Goal: Task Accomplishment & Management: Manage account settings

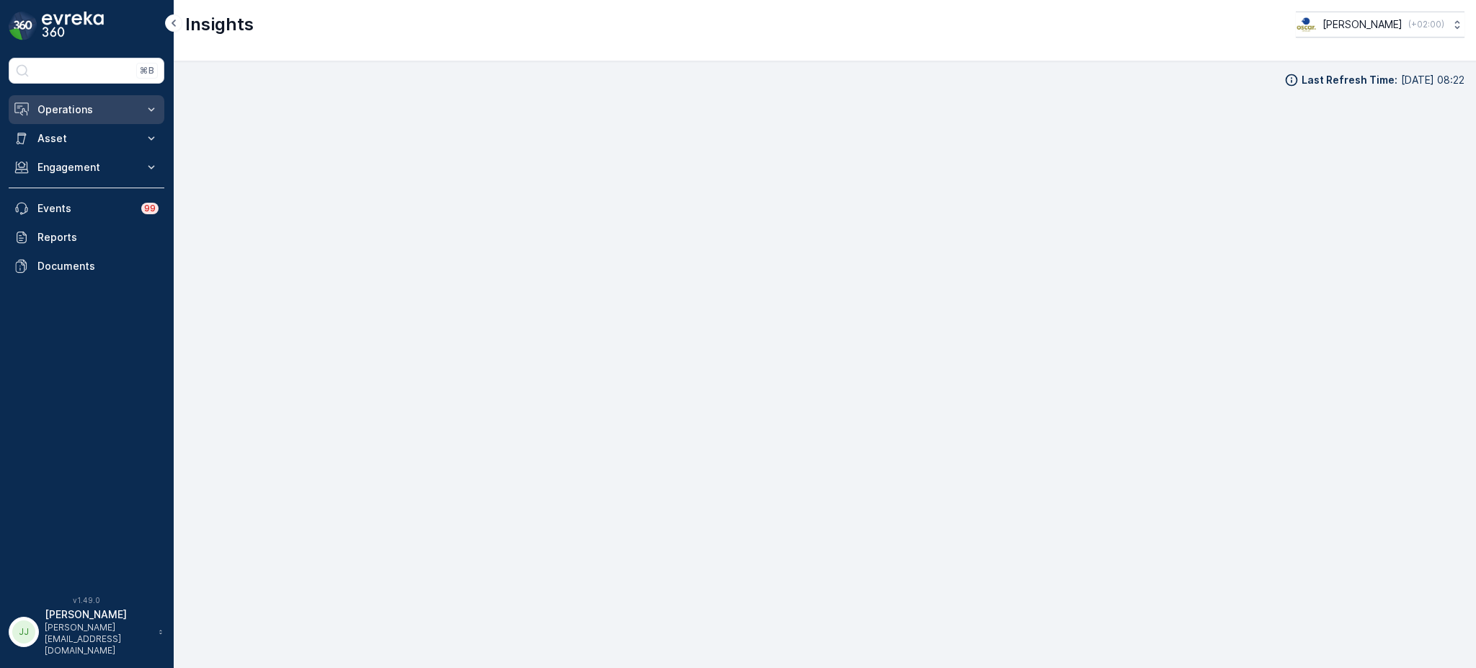
click at [91, 116] on p "Operations" at bounding box center [86, 109] width 98 height 14
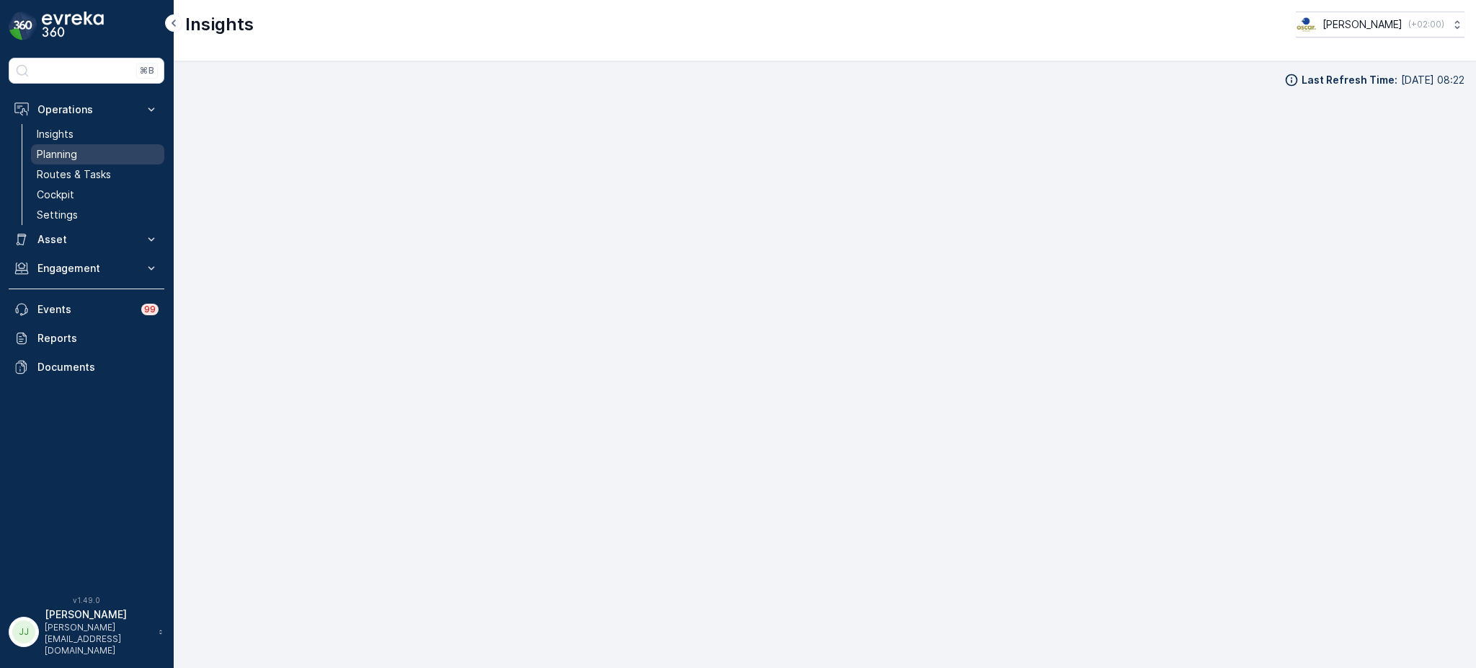
click at [79, 157] on link "Planning" at bounding box center [97, 154] width 133 height 20
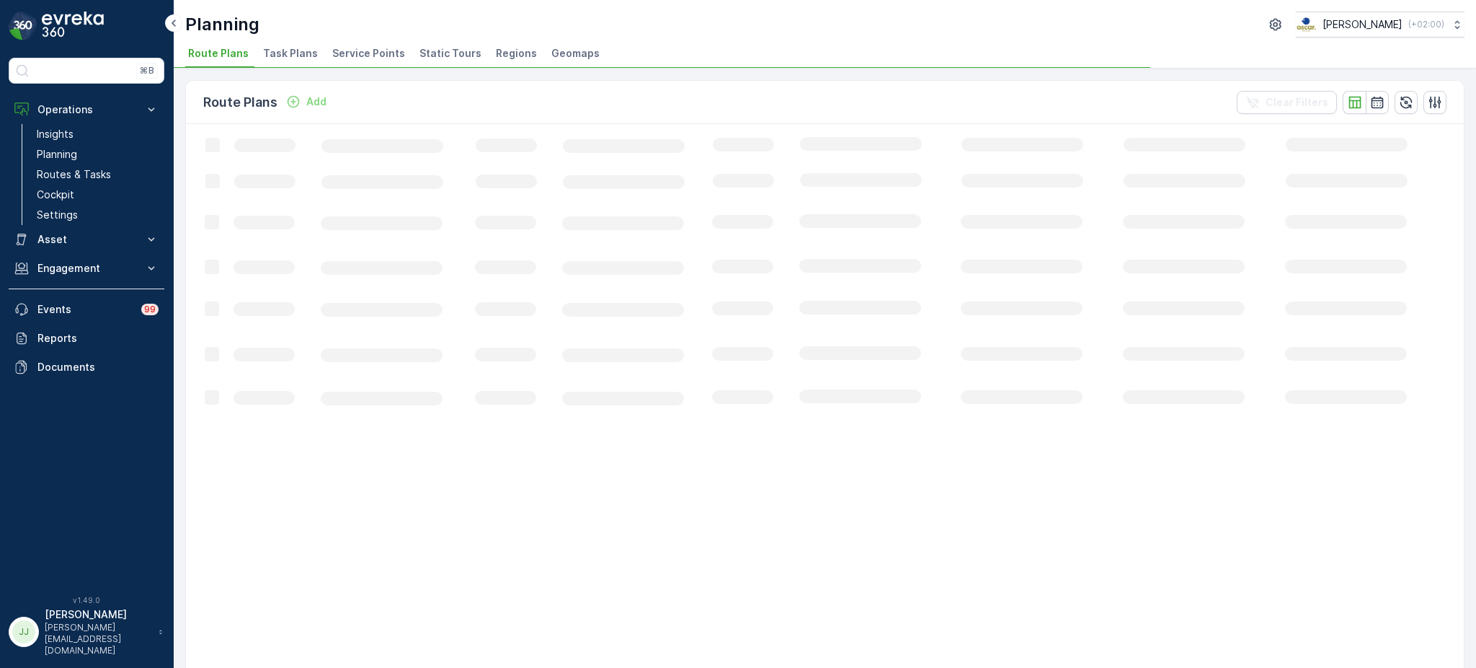
click at [289, 54] on span "Task Plans" at bounding box center [290, 53] width 55 height 14
click at [235, 48] on span "Route Plans" at bounding box center [218, 53] width 61 height 14
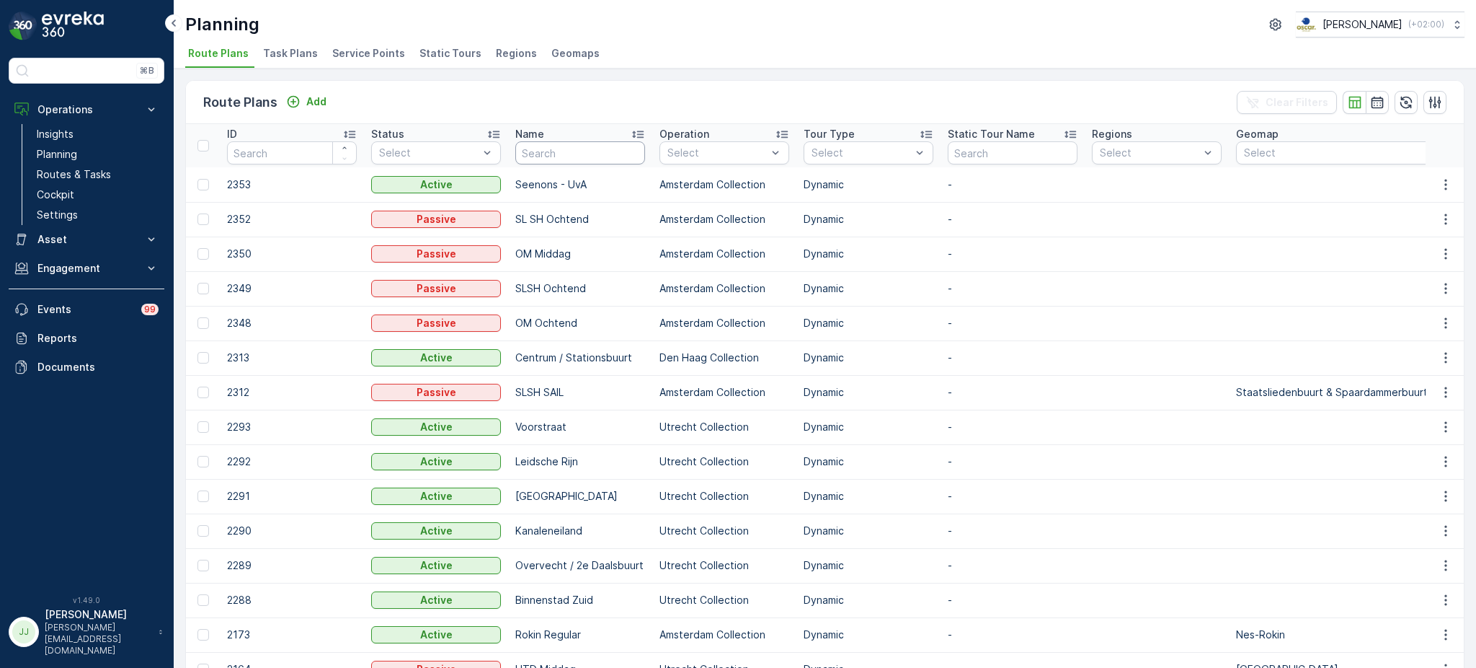
click at [544, 157] on input "text" at bounding box center [580, 152] width 130 height 23
type input "seenons"
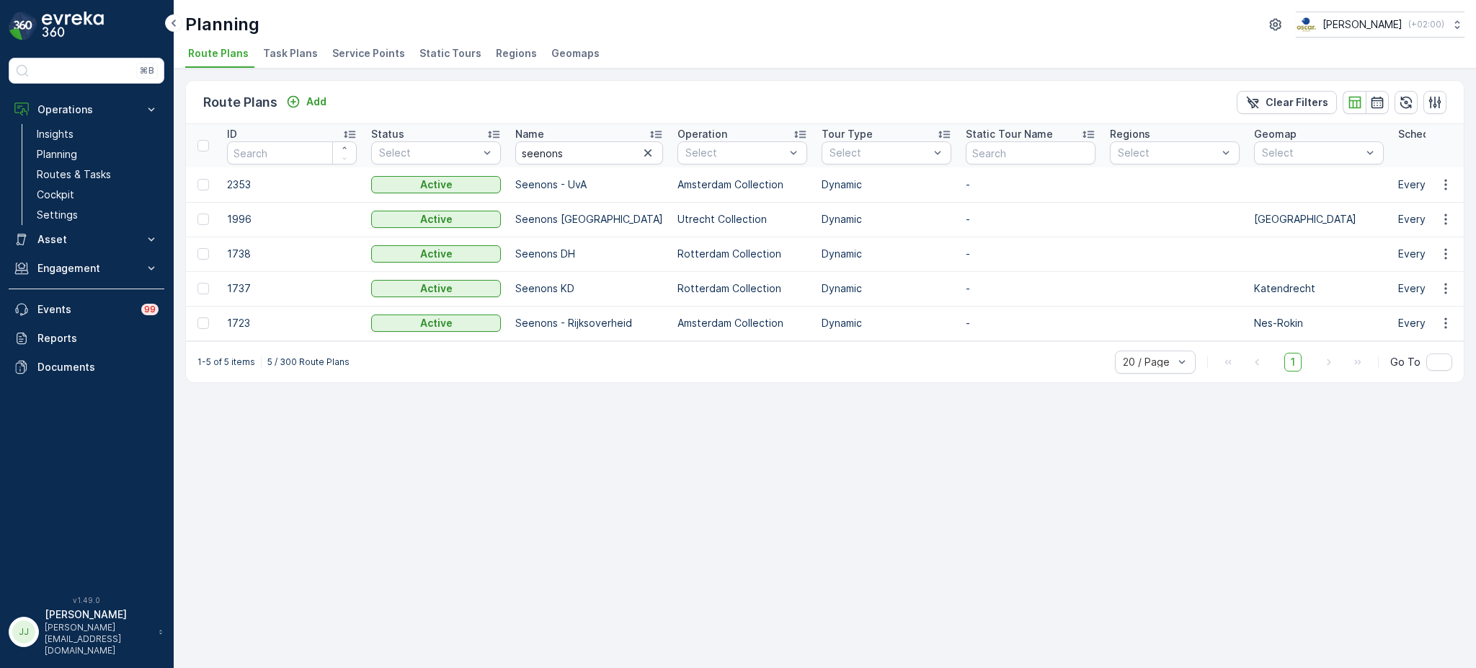
click at [278, 52] on span "Task Plans" at bounding box center [290, 53] width 55 height 14
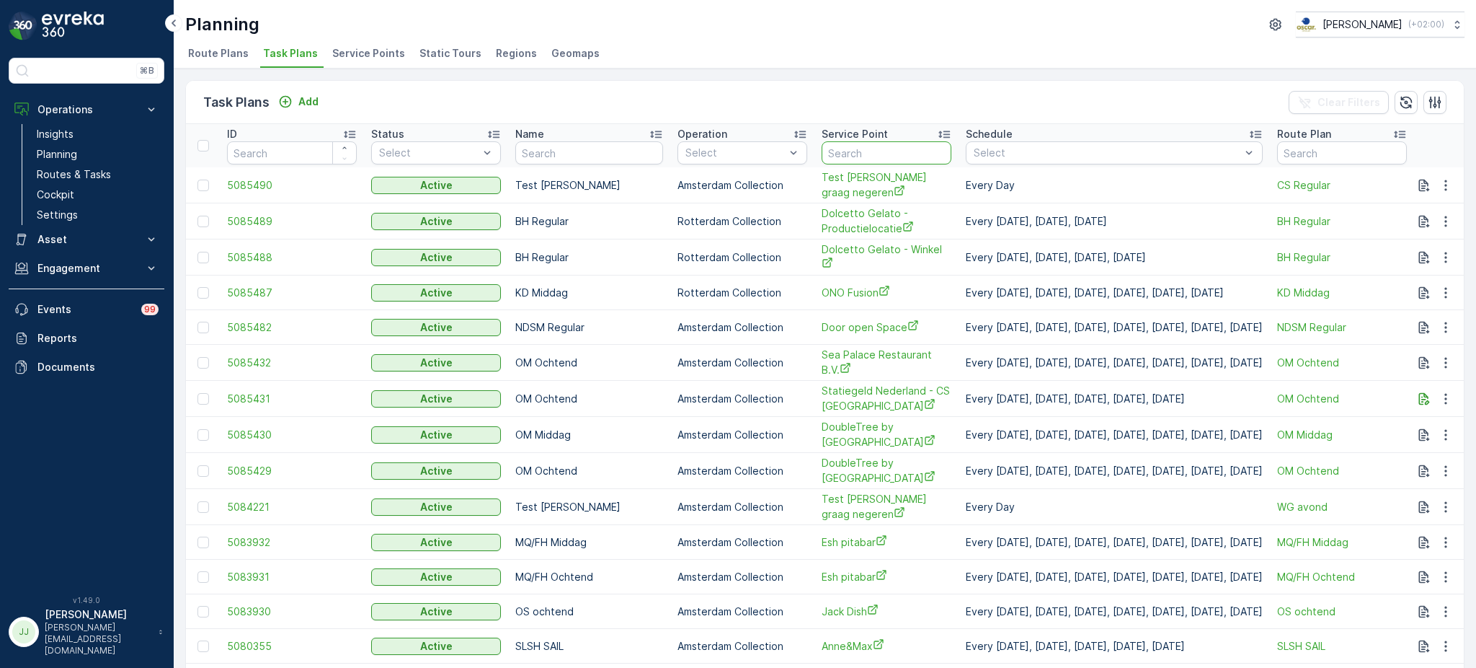
click at [834, 146] on input "text" at bounding box center [887, 152] width 130 height 23
type input "uva"
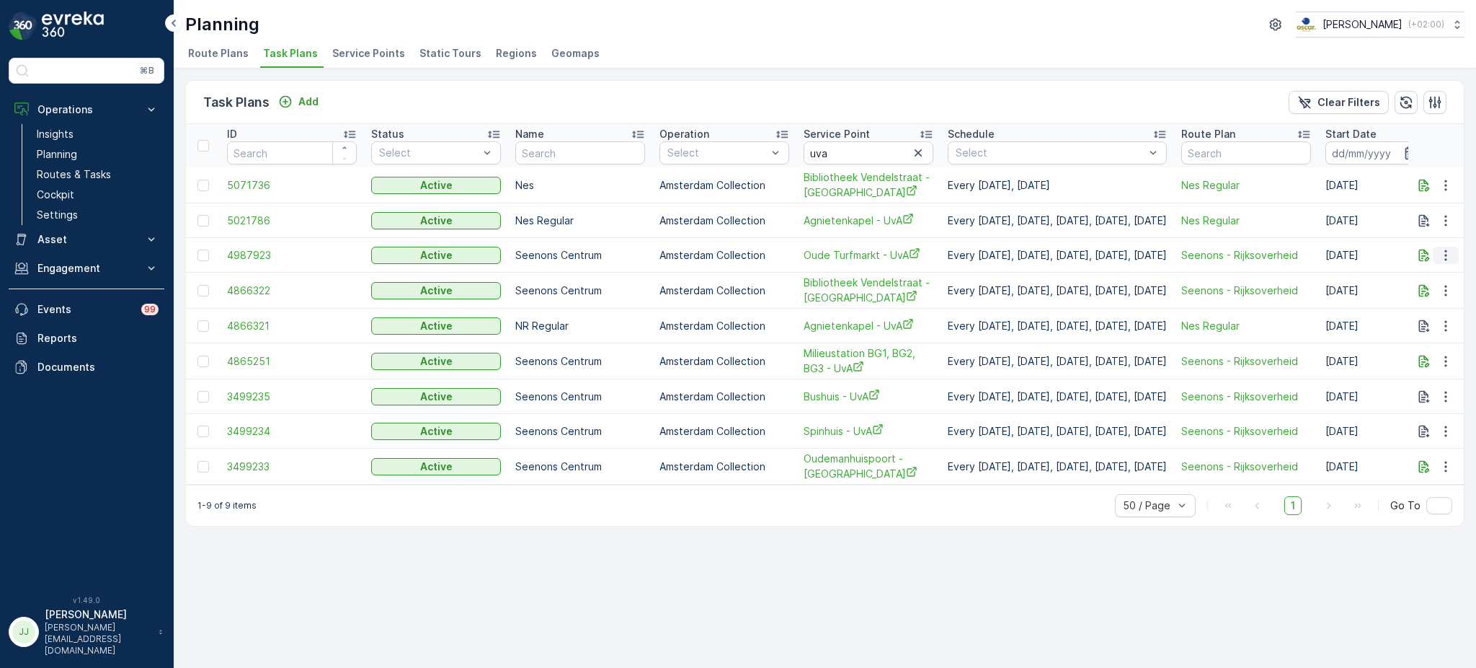
click at [1440, 255] on icon "button" at bounding box center [1446, 255] width 14 height 14
click at [1422, 297] on span "Edit Task Plan" at bounding box center [1420, 295] width 67 height 14
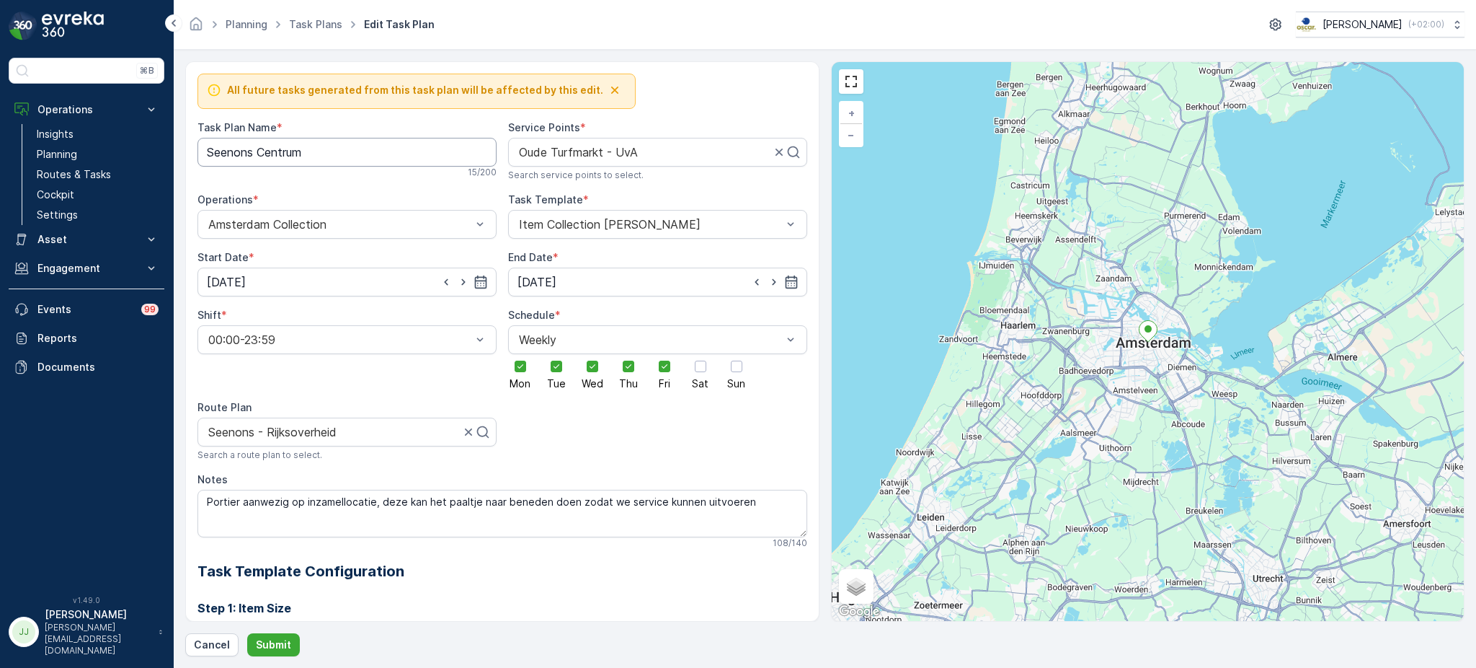
click at [368, 159] on Name "Seenons Centrum" at bounding box center [347, 152] width 299 height 29
type Name "Seenons UvA"
click at [453, 433] on div at bounding box center [341, 431] width 269 height 13
type input "Seenons"
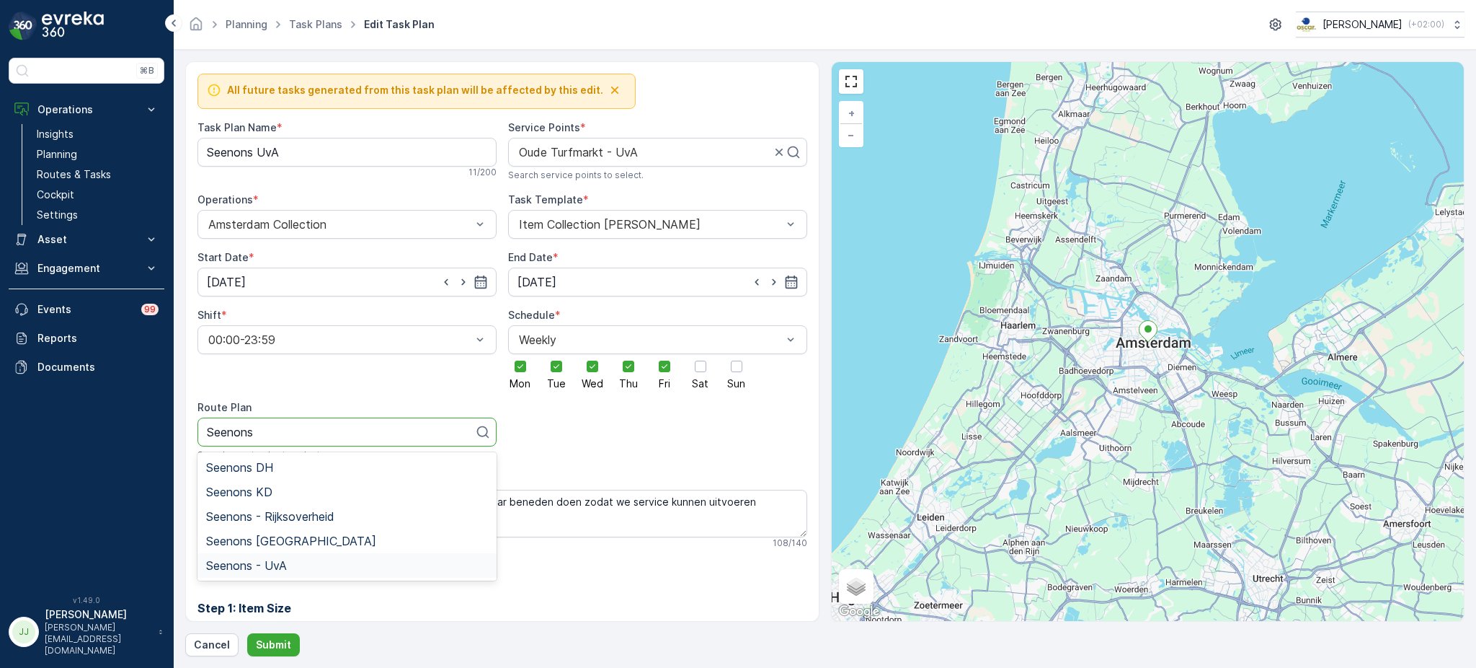
click at [272, 562] on span "Seenons - UvA" at bounding box center [246, 565] width 81 height 13
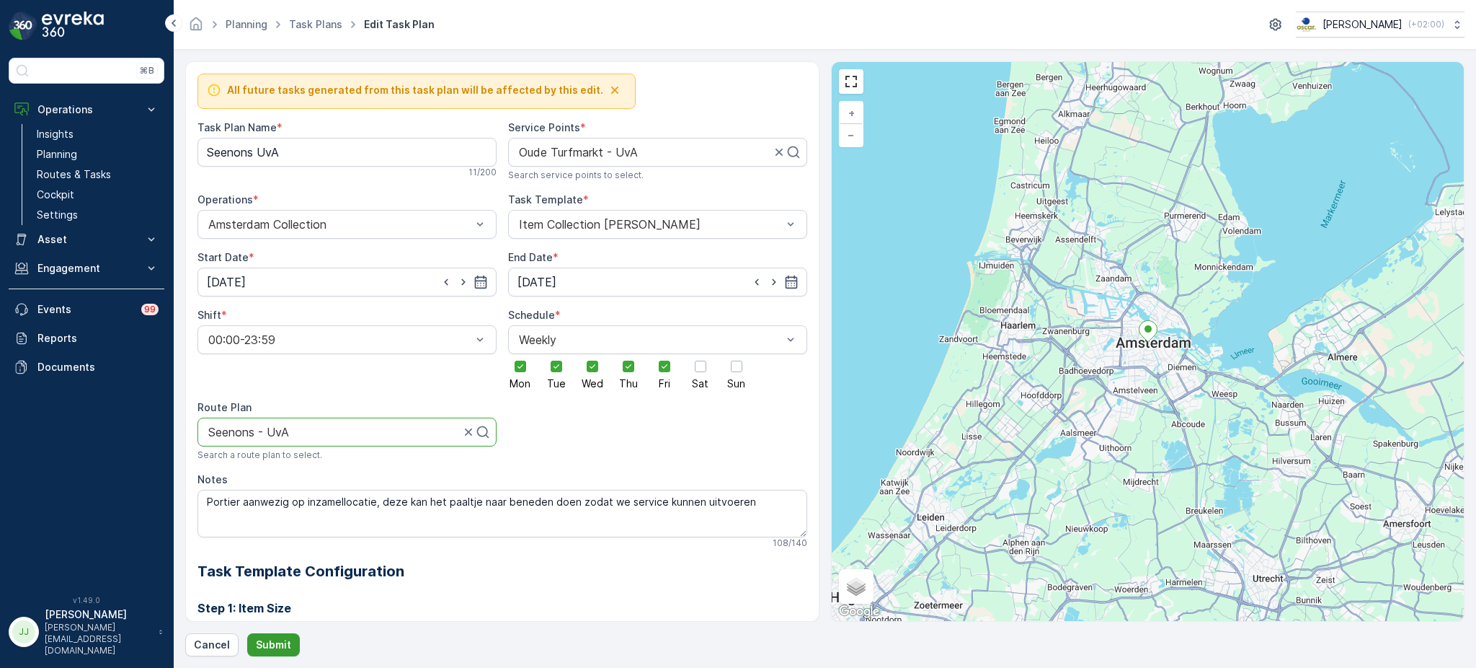
click at [270, 643] on p "Submit" at bounding box center [273, 644] width 35 height 14
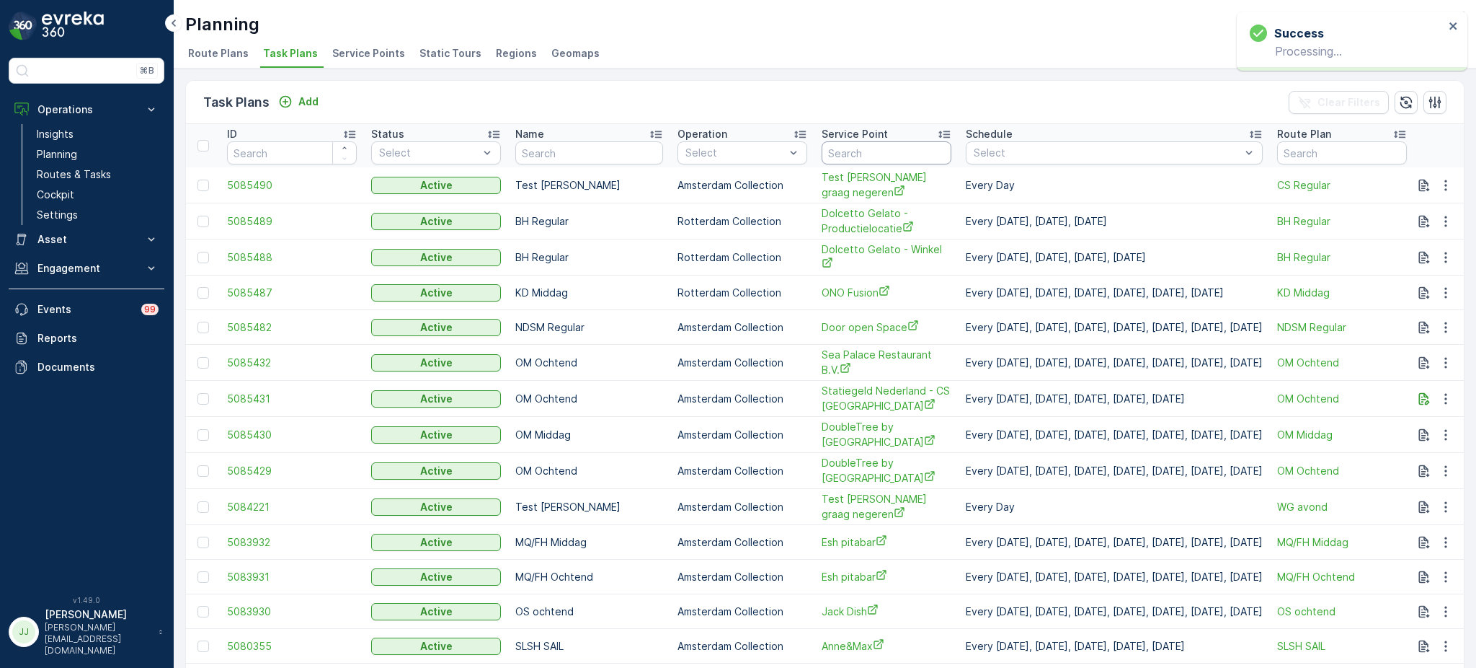
click at [875, 155] on input "text" at bounding box center [887, 152] width 130 height 23
type input "uva"
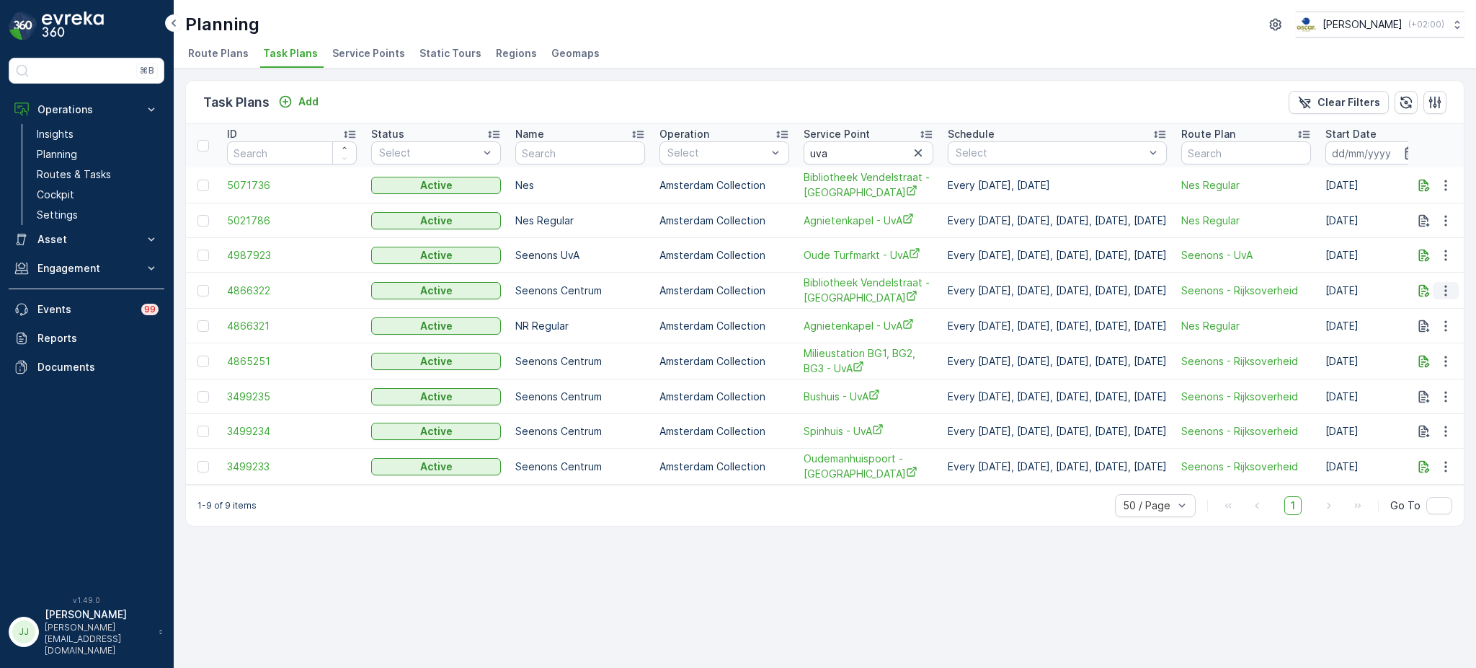
click at [1446, 291] on icon "button" at bounding box center [1446, 290] width 14 height 14
click at [1409, 329] on span "Edit Task Plan" at bounding box center [1420, 331] width 67 height 14
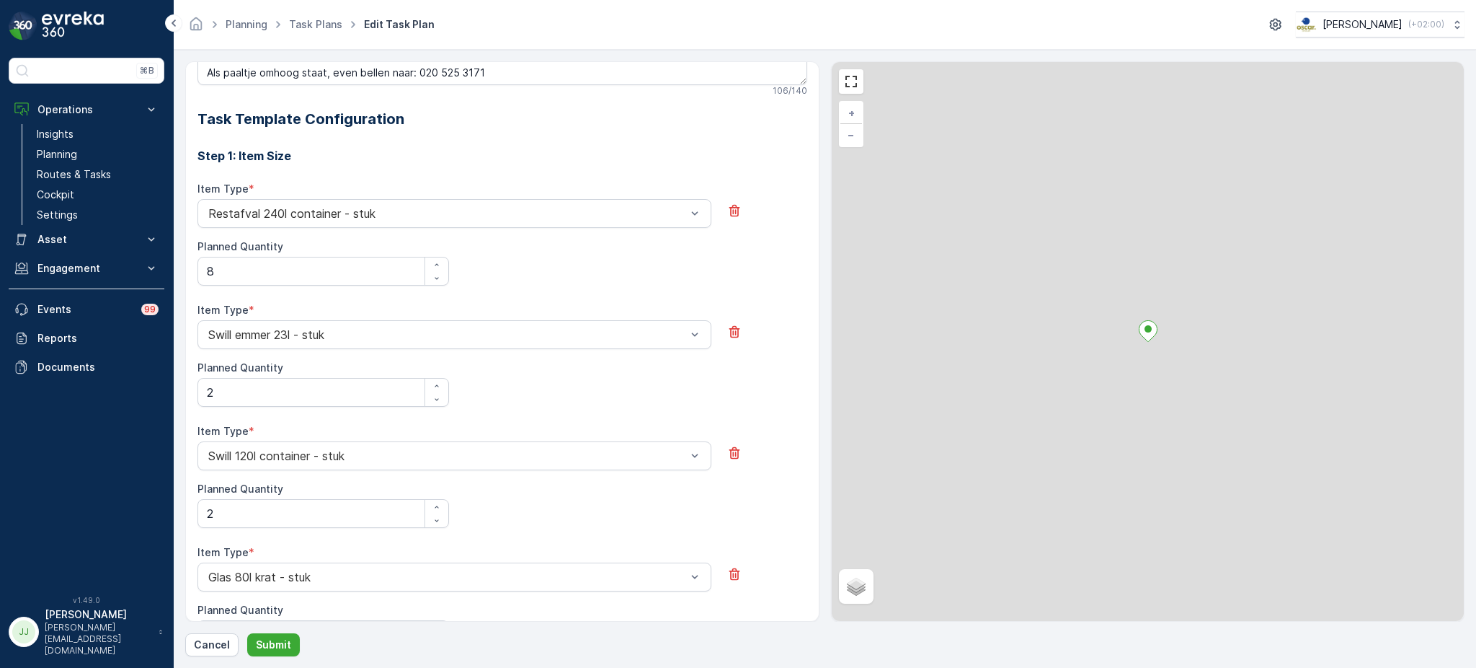
scroll to position [29, 0]
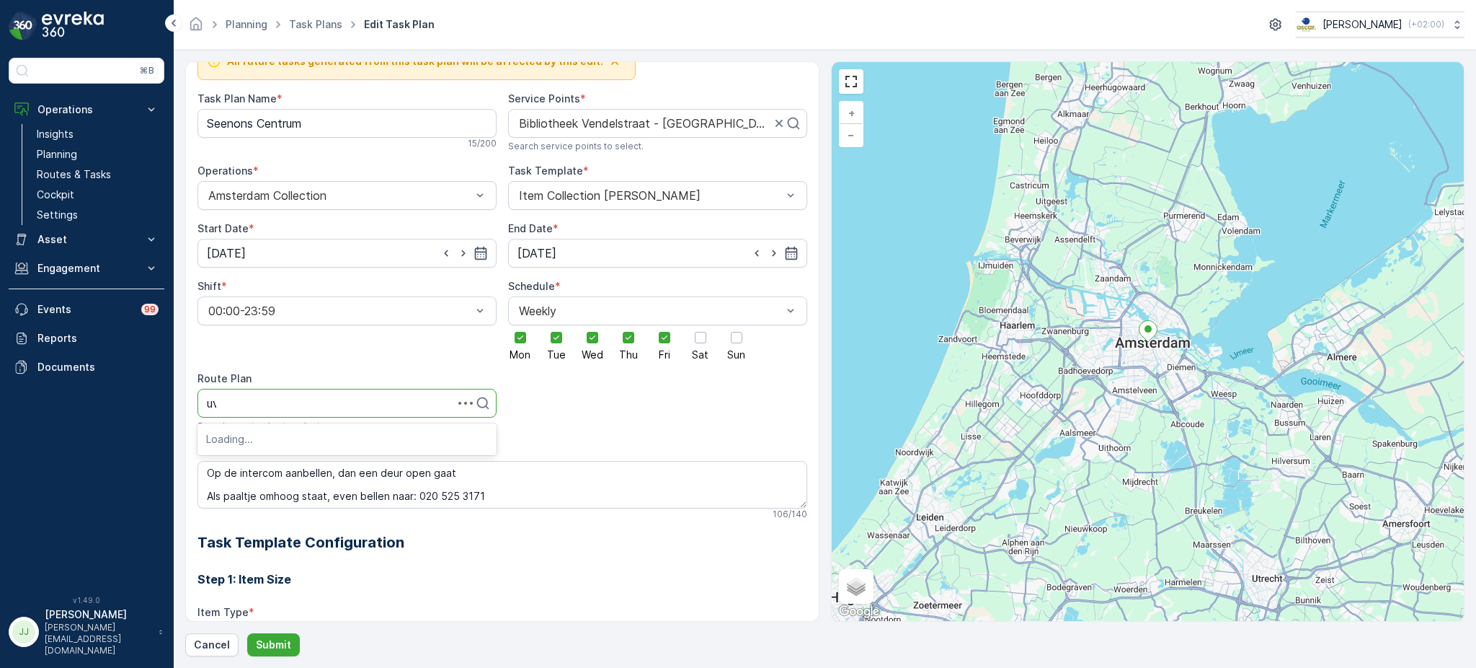
type input "uva"
click at [231, 435] on span "Seenons - UvA" at bounding box center [246, 438] width 81 height 13
drag, startPoint x: 252, startPoint y: 119, endPoint x: 411, endPoint y: 146, distance: 161.6
click at [411, 146] on div "Task Plan Name * Seenons Centrum 15 / 200" at bounding box center [347, 121] width 299 height 58
type Name "Seenons UvA"
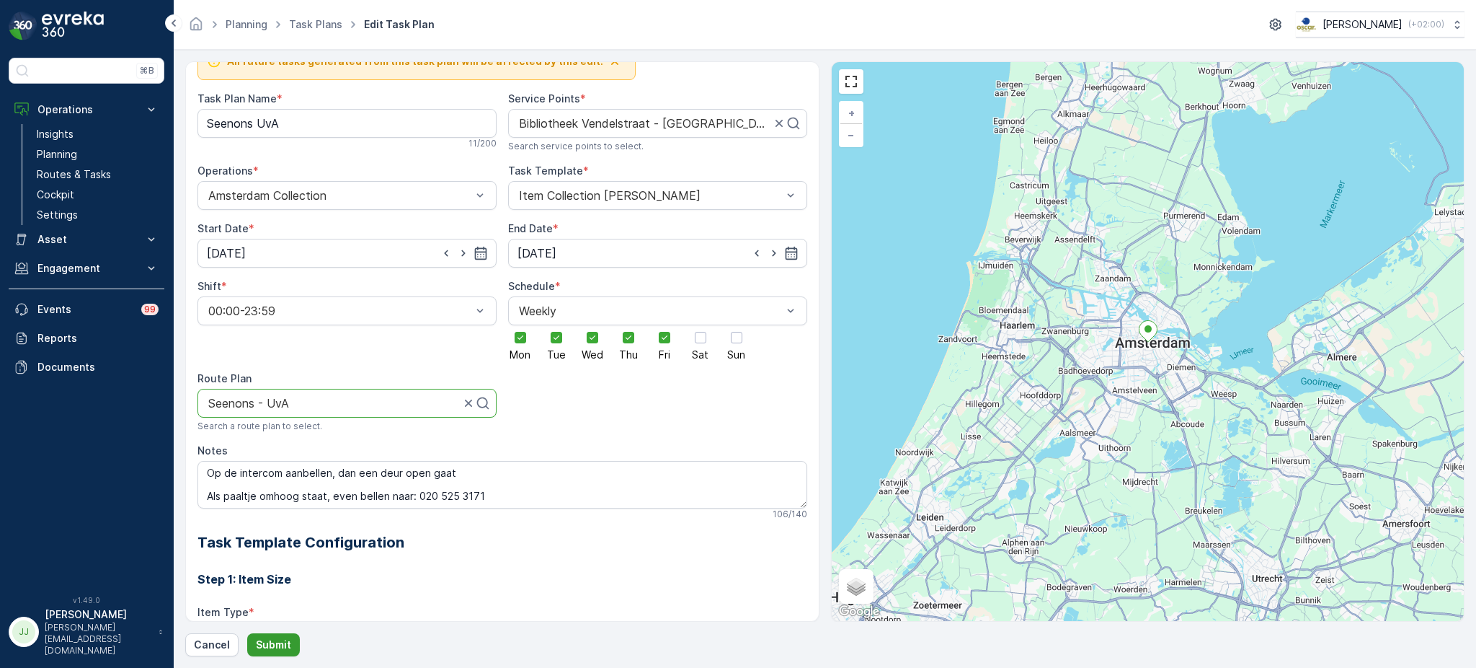
click at [277, 653] on button "Submit" at bounding box center [273, 644] width 53 height 23
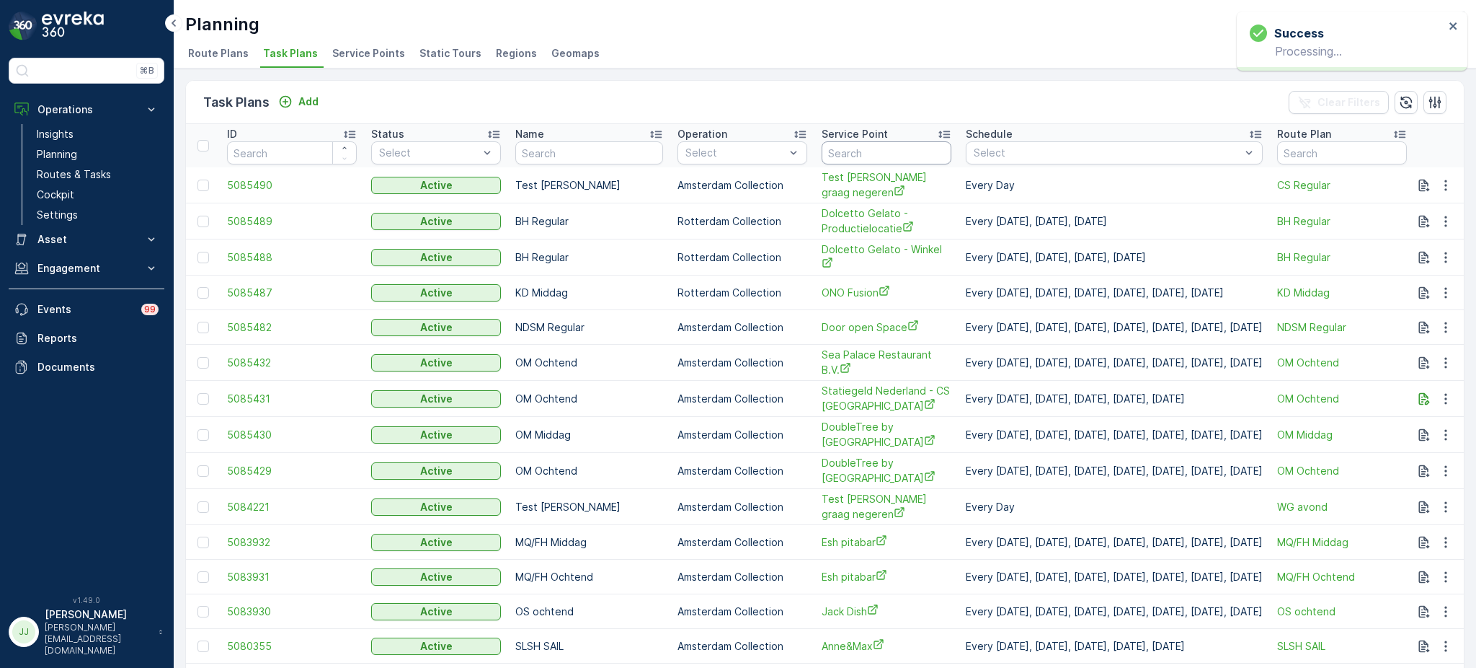
click at [865, 146] on input "text" at bounding box center [887, 152] width 130 height 23
type input "uva"
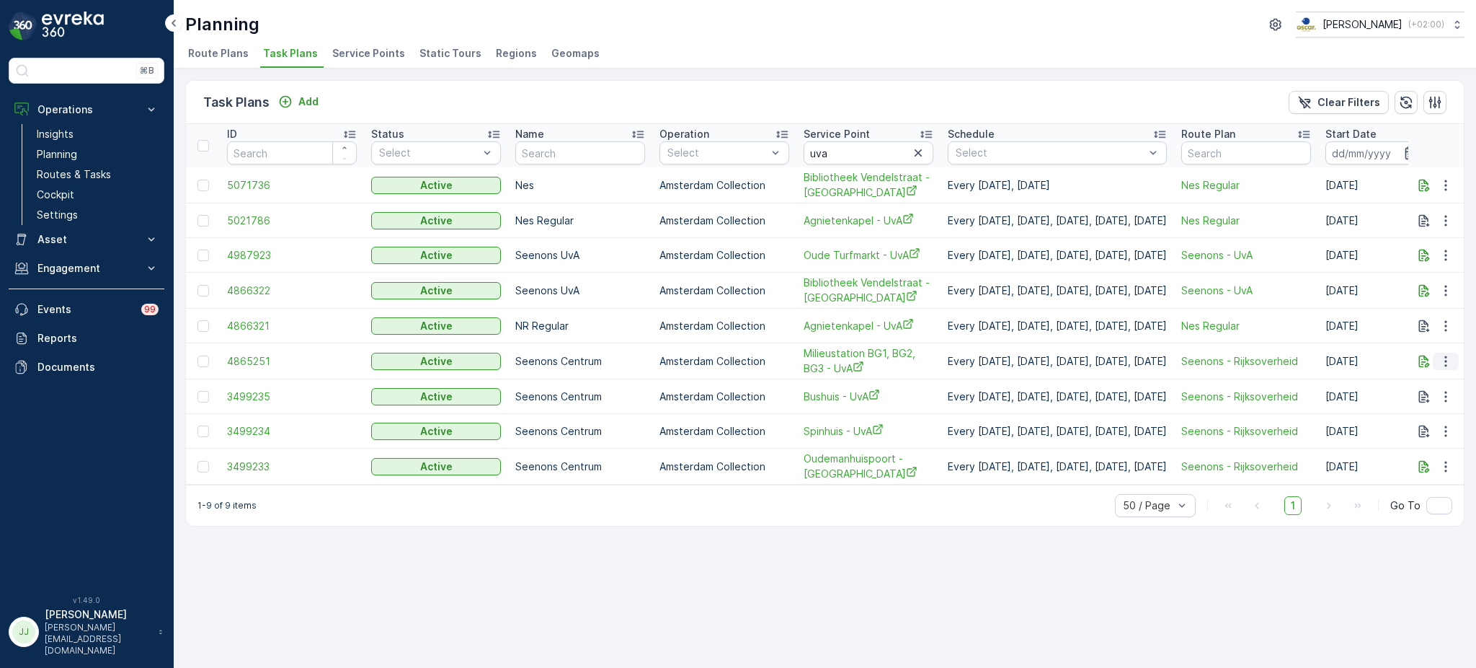
click at [1447, 368] on button "button" at bounding box center [1446, 360] width 26 height 17
click at [1419, 397] on span "Edit Task Plan" at bounding box center [1420, 401] width 67 height 14
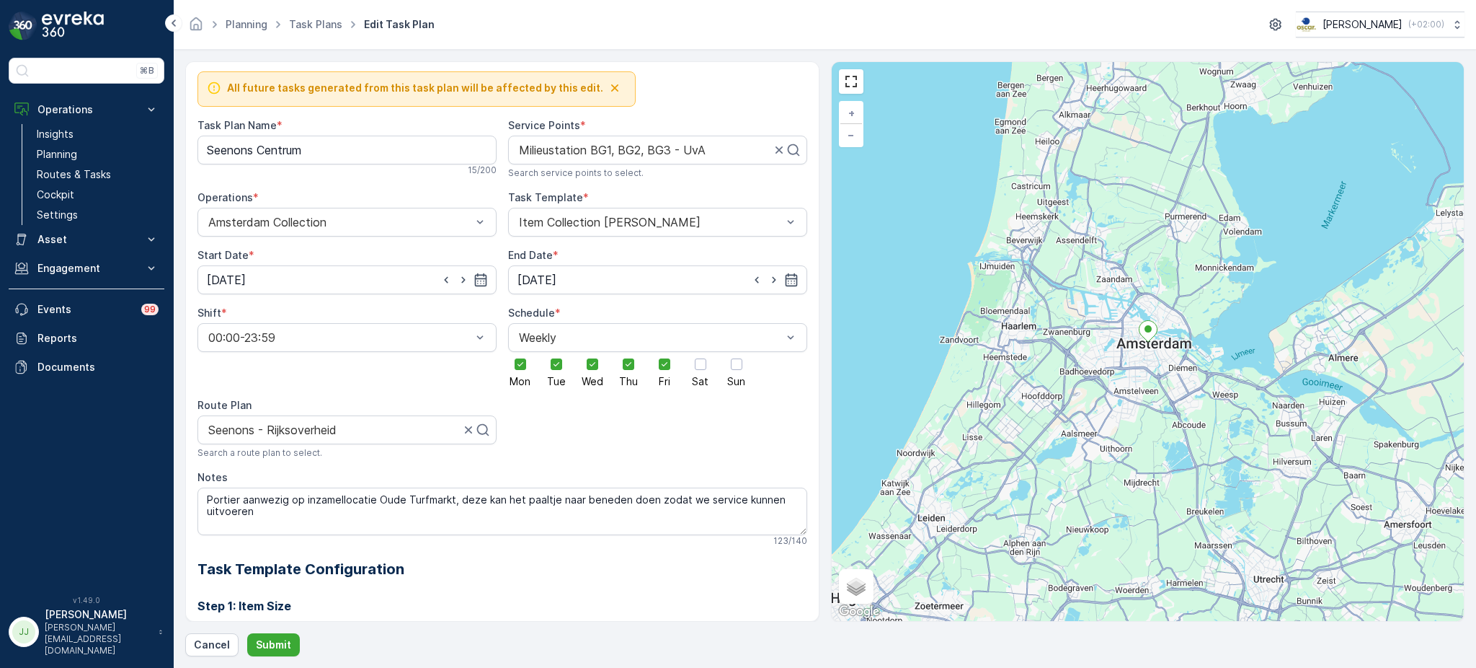
scroll to position [1, 0]
type input "uva"
click at [287, 474] on div "Seenons - UvA" at bounding box center [347, 466] width 299 height 25
drag, startPoint x: 260, startPoint y: 146, endPoint x: 440, endPoint y: 167, distance: 182.1
click at [440, 167] on div "Task Plan Name * Seenons Centrum 15 / 200" at bounding box center [347, 149] width 299 height 58
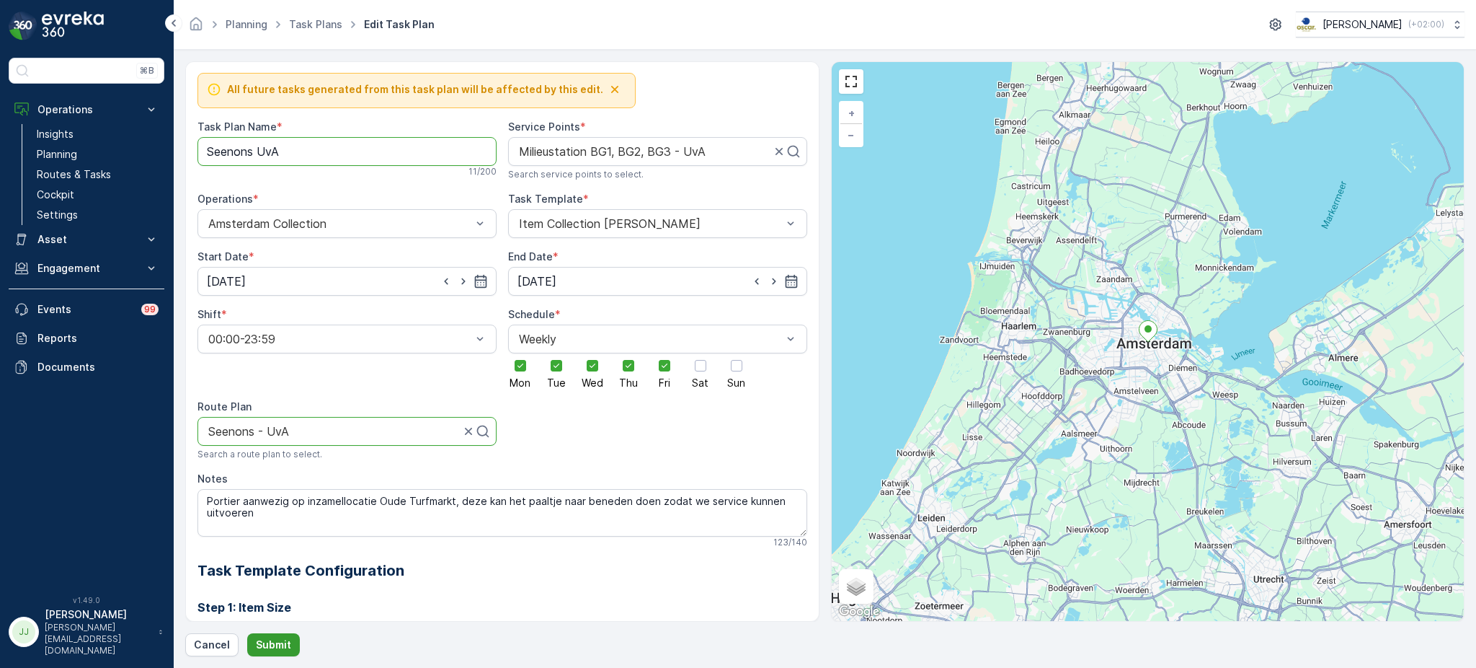
type Name "Seenons UvA"
click at [289, 642] on button "Submit" at bounding box center [273, 644] width 53 height 23
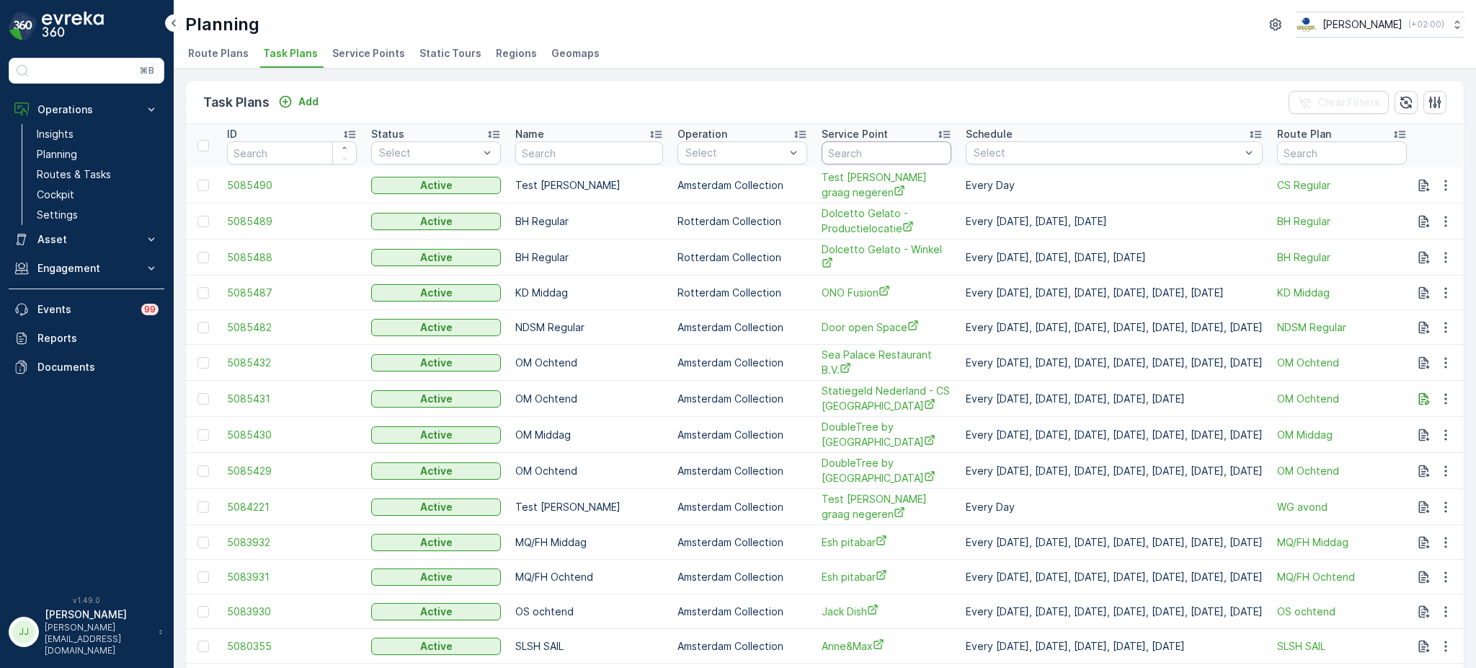
click at [824, 146] on input "text" at bounding box center [887, 152] width 130 height 23
type input "uva"
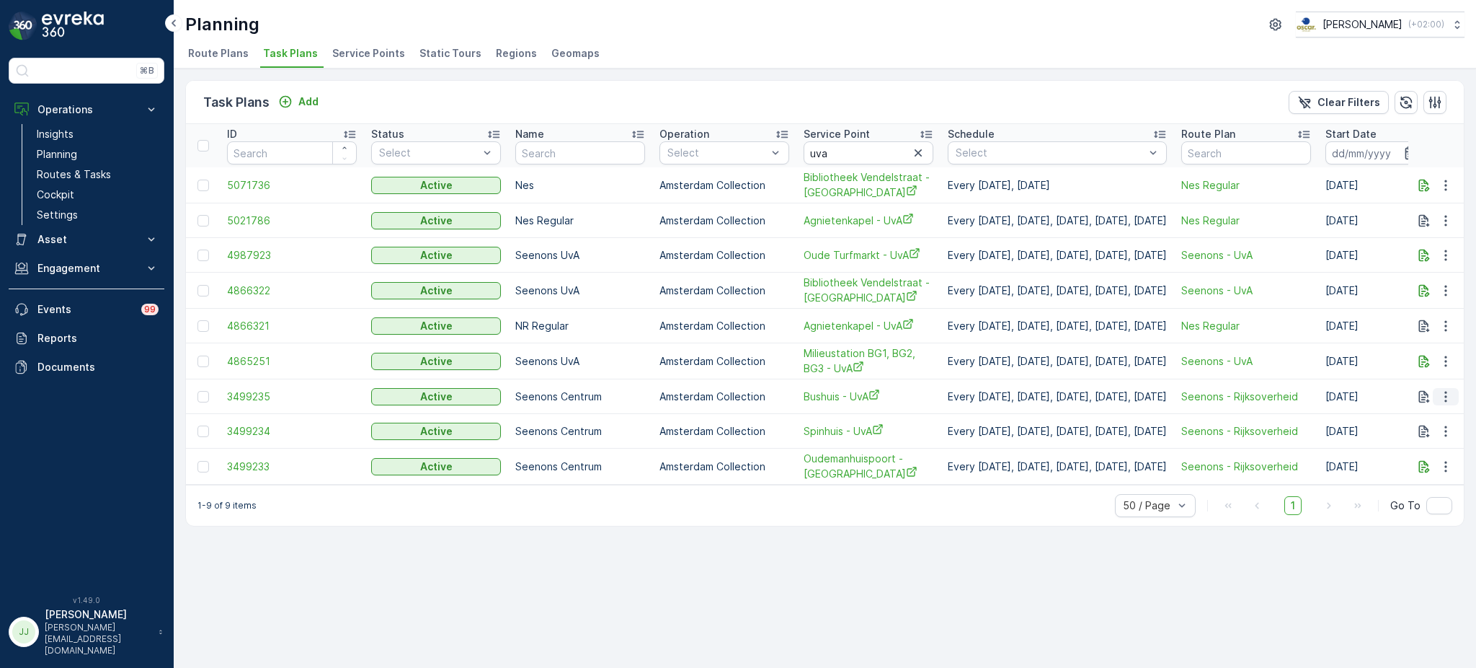
click at [1440, 393] on icon "button" at bounding box center [1446, 396] width 14 height 14
click at [1399, 440] on span "Edit Task Plan" at bounding box center [1420, 437] width 67 height 14
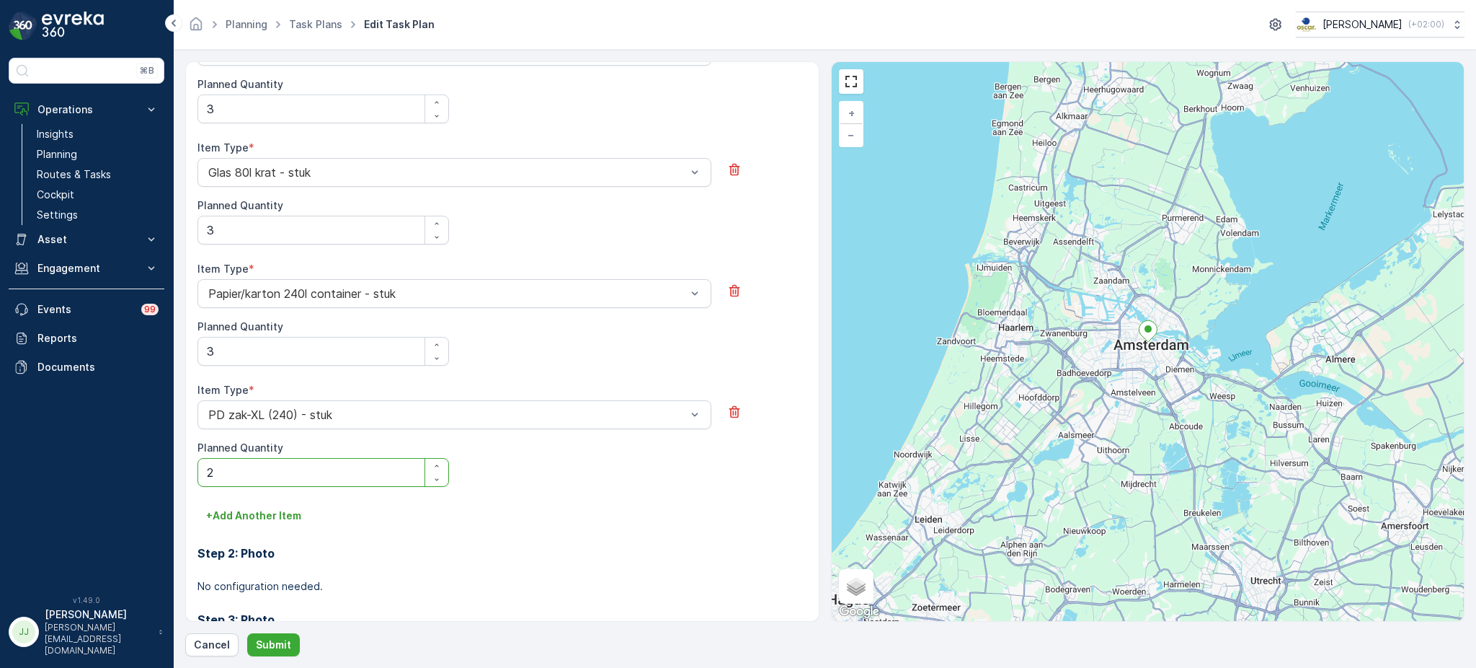
scroll to position [1109, 0]
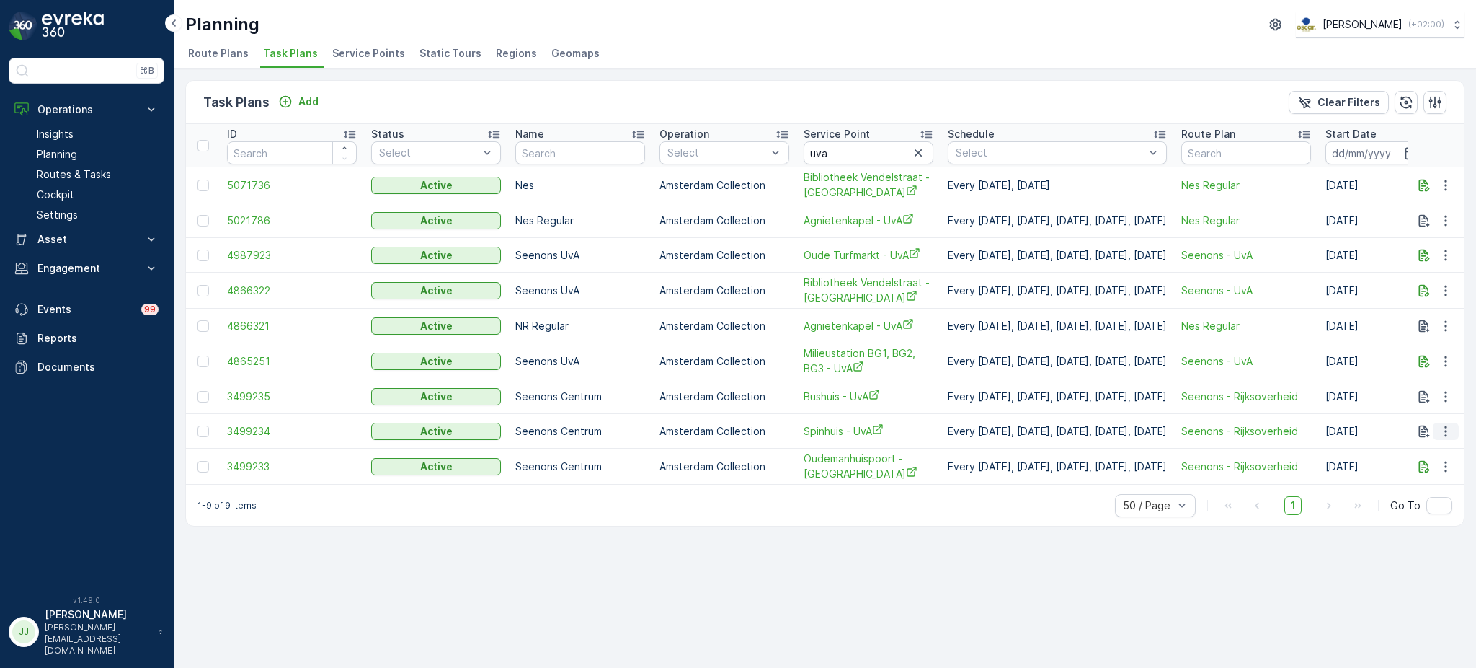
click at [1447, 435] on icon "button" at bounding box center [1446, 431] width 14 height 14
click at [1407, 470] on span "Edit Task Plan" at bounding box center [1420, 471] width 67 height 14
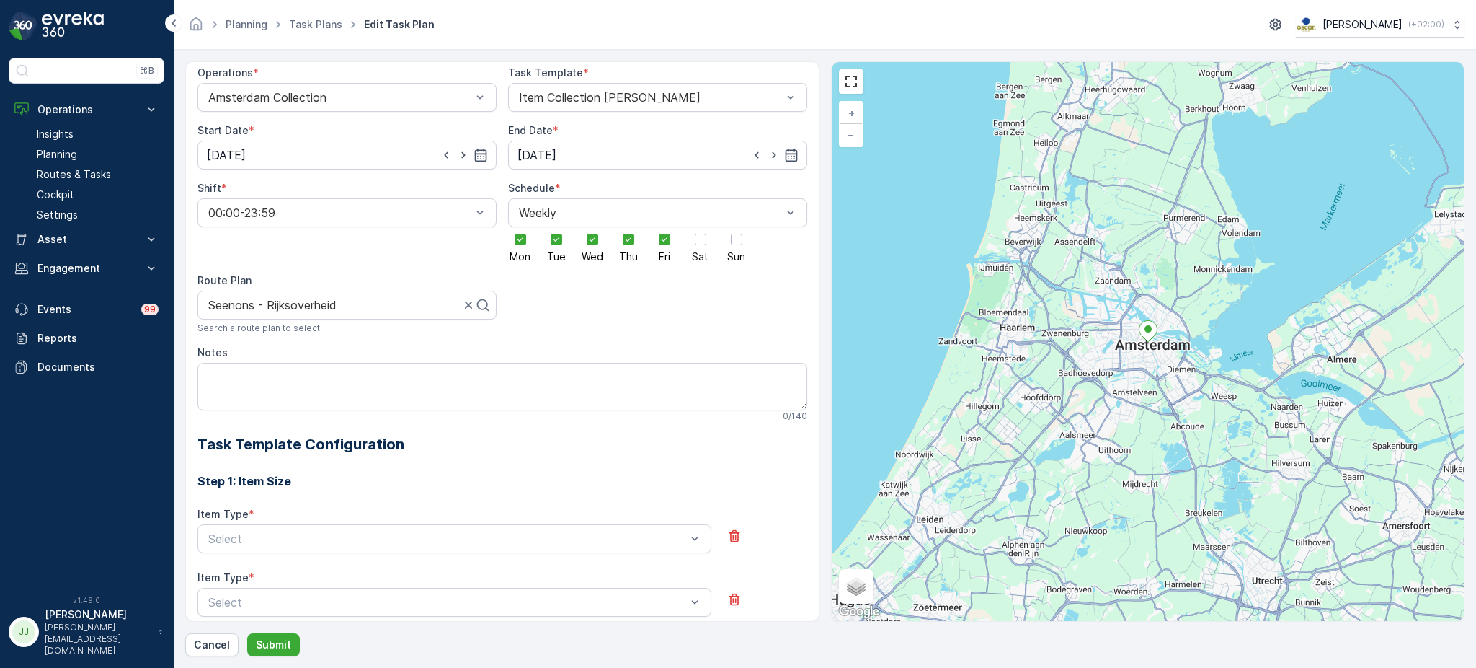
scroll to position [113, 0]
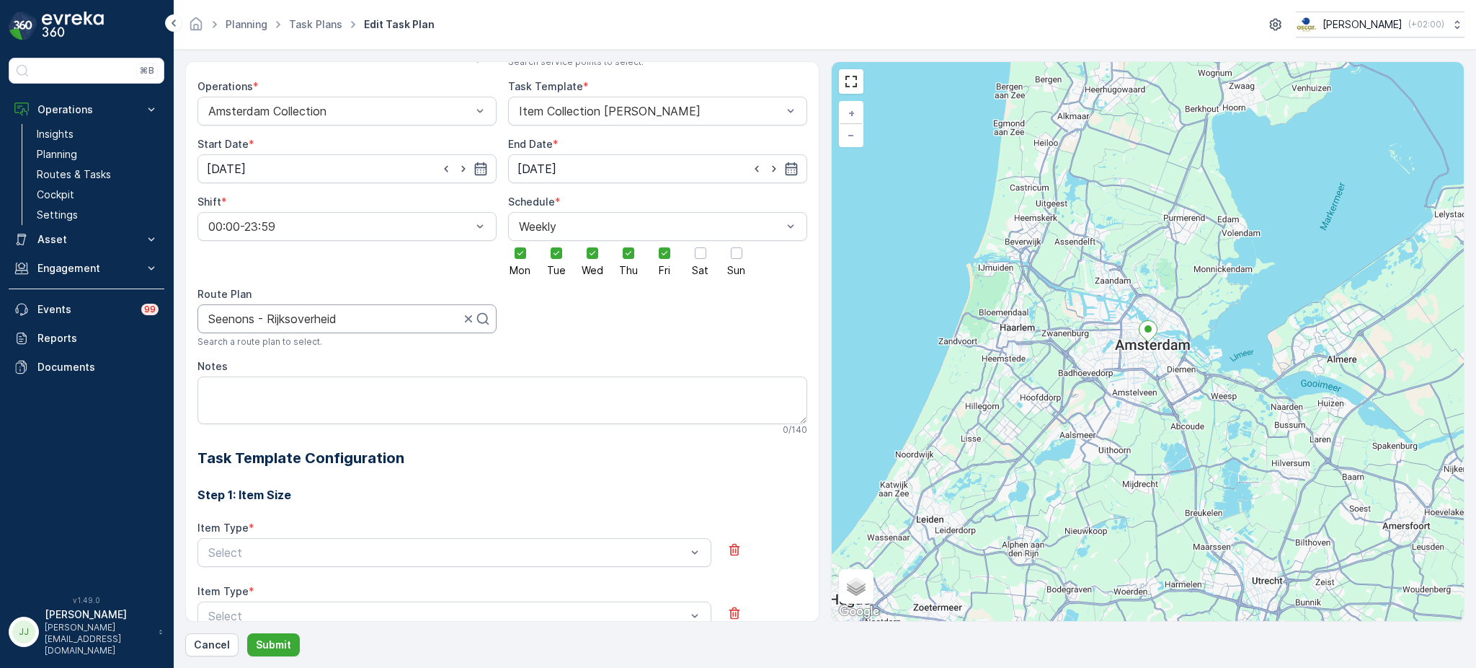
click at [267, 312] on div at bounding box center [334, 318] width 254 height 13
click at [476, 317] on icon at bounding box center [483, 318] width 14 height 14
click at [412, 315] on div at bounding box center [341, 318] width 269 height 13
type input "uvA"
click at [257, 359] on span "Seenons - UvA" at bounding box center [246, 353] width 81 height 13
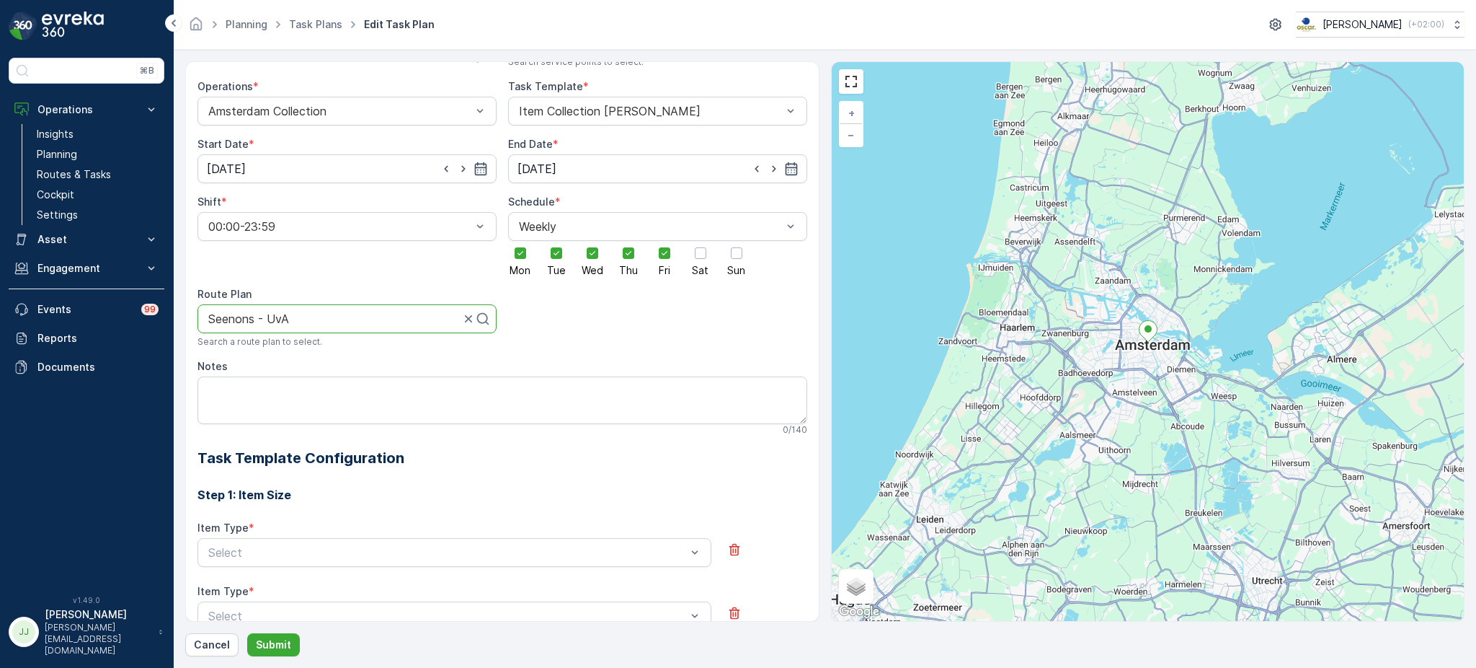
scroll to position [0, 0]
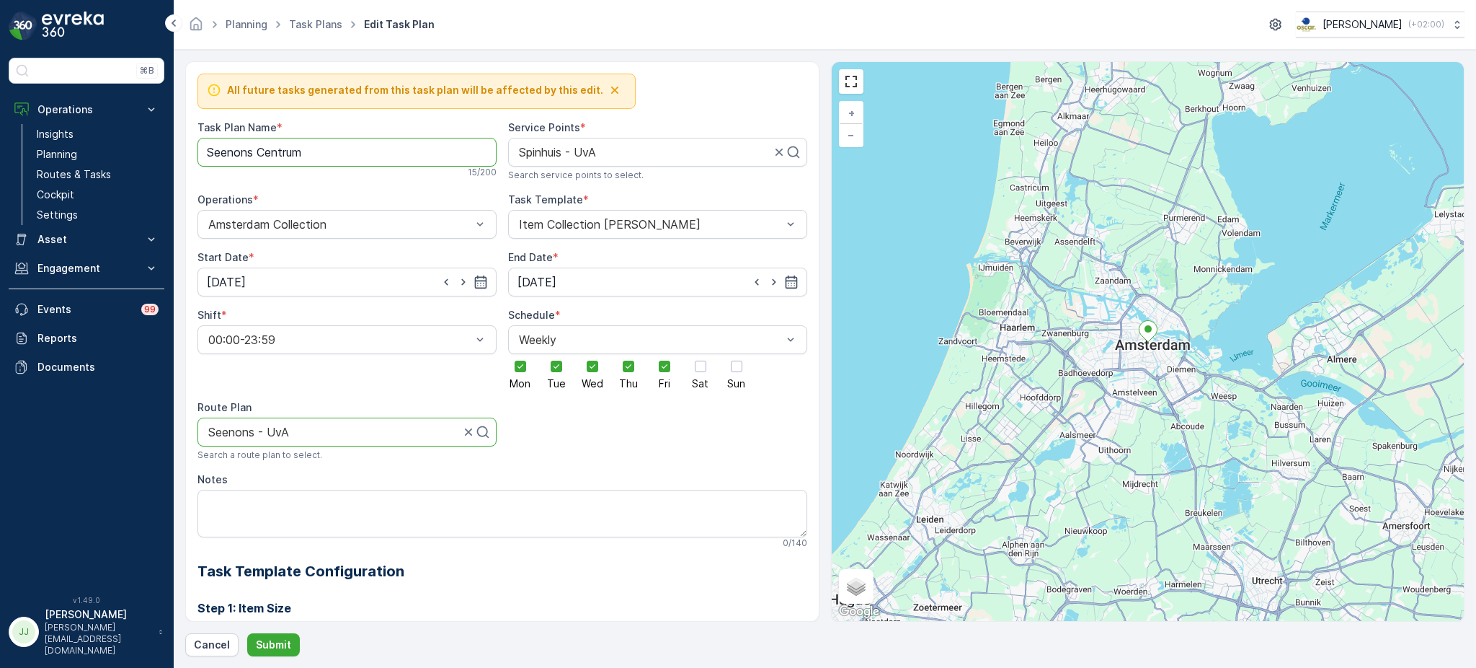
drag, startPoint x: 260, startPoint y: 153, endPoint x: 396, endPoint y: 188, distance: 140.7
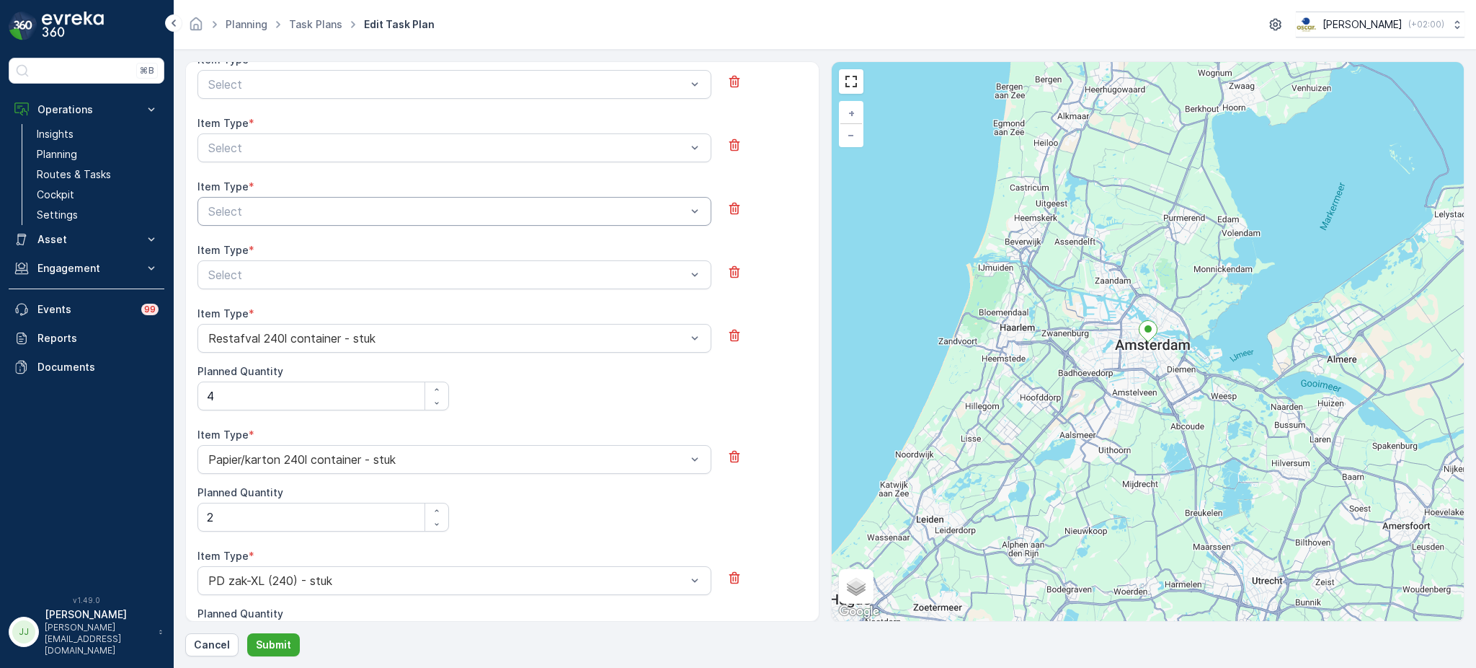
scroll to position [526, 0]
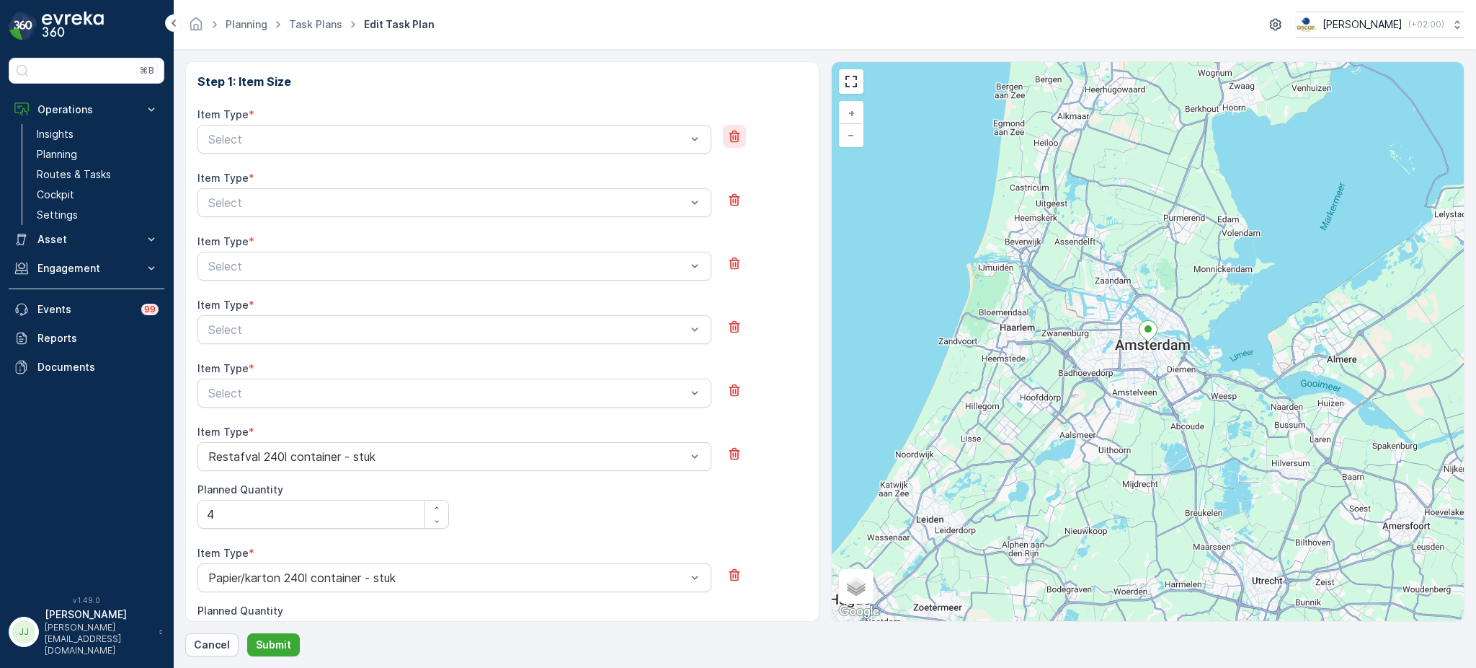
type Name "Seenons UvA"
click at [727, 143] on icon "button" at bounding box center [734, 136] width 14 height 14
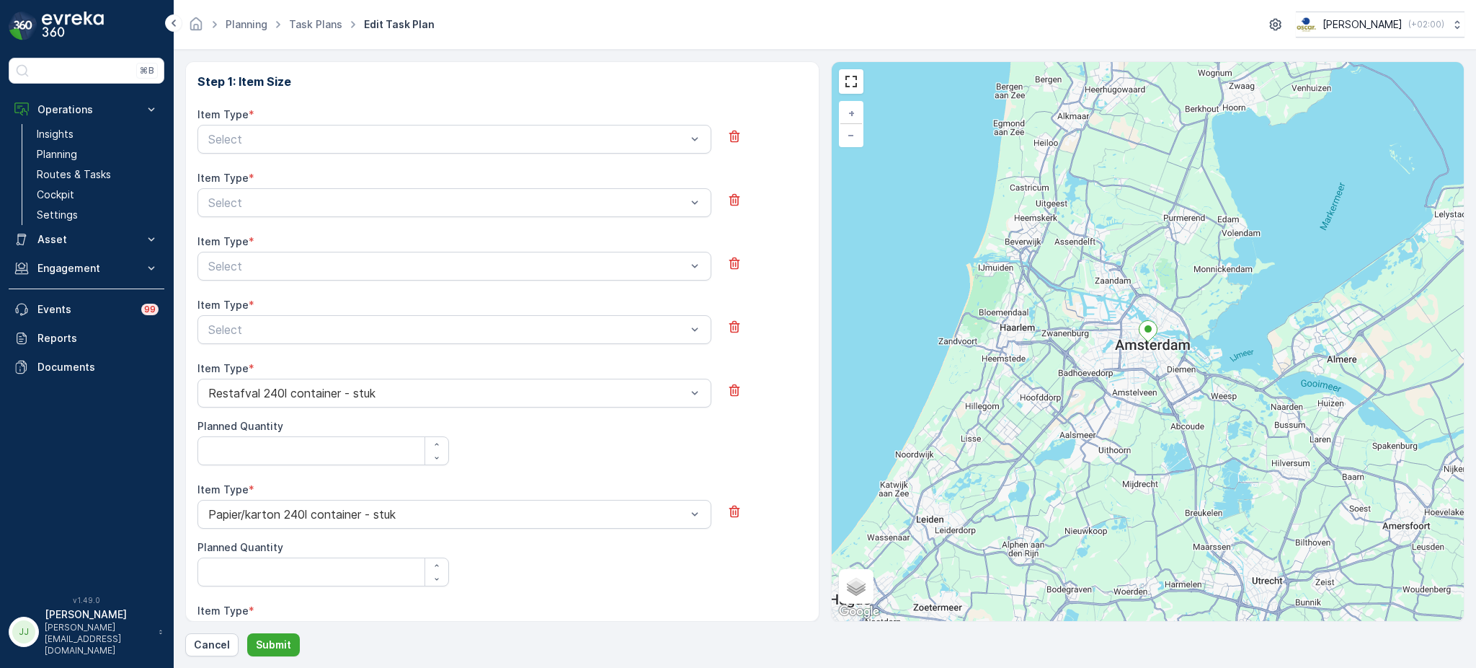
click at [727, 143] on icon "button" at bounding box center [734, 136] width 14 height 14
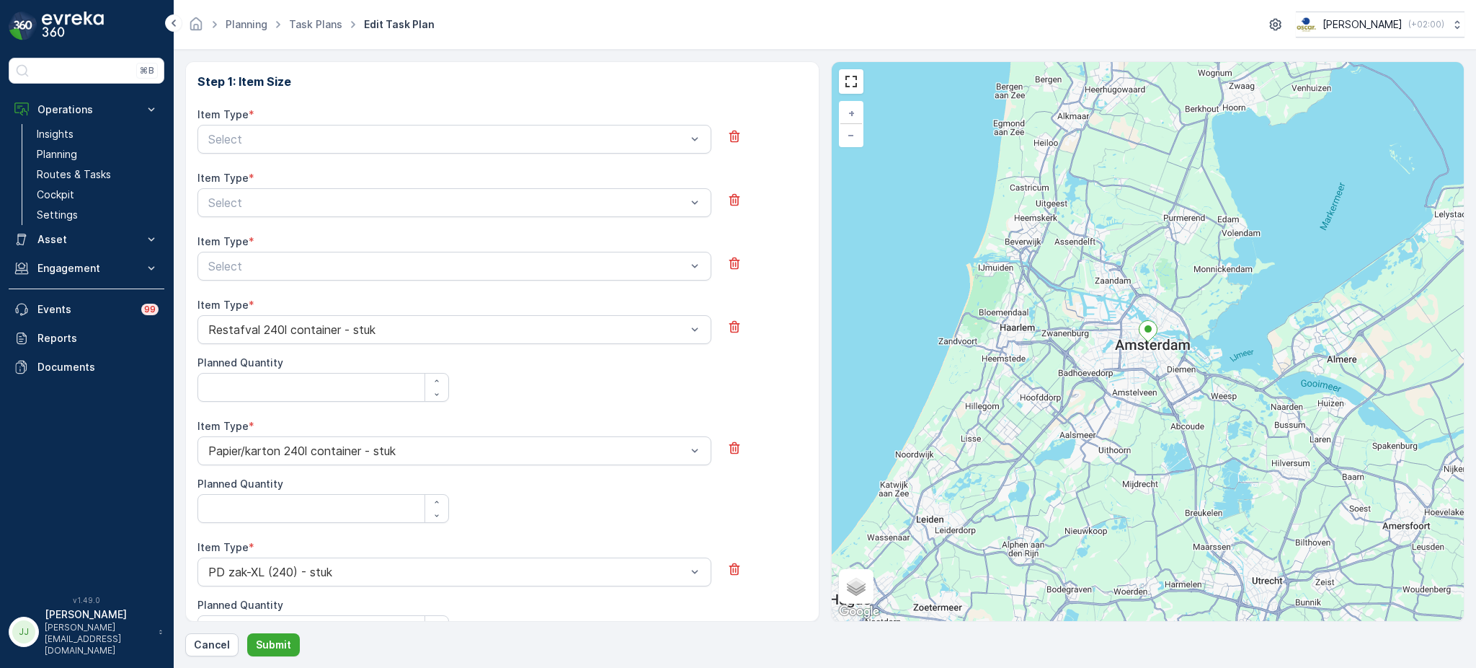
click at [727, 143] on icon "button" at bounding box center [734, 136] width 14 height 14
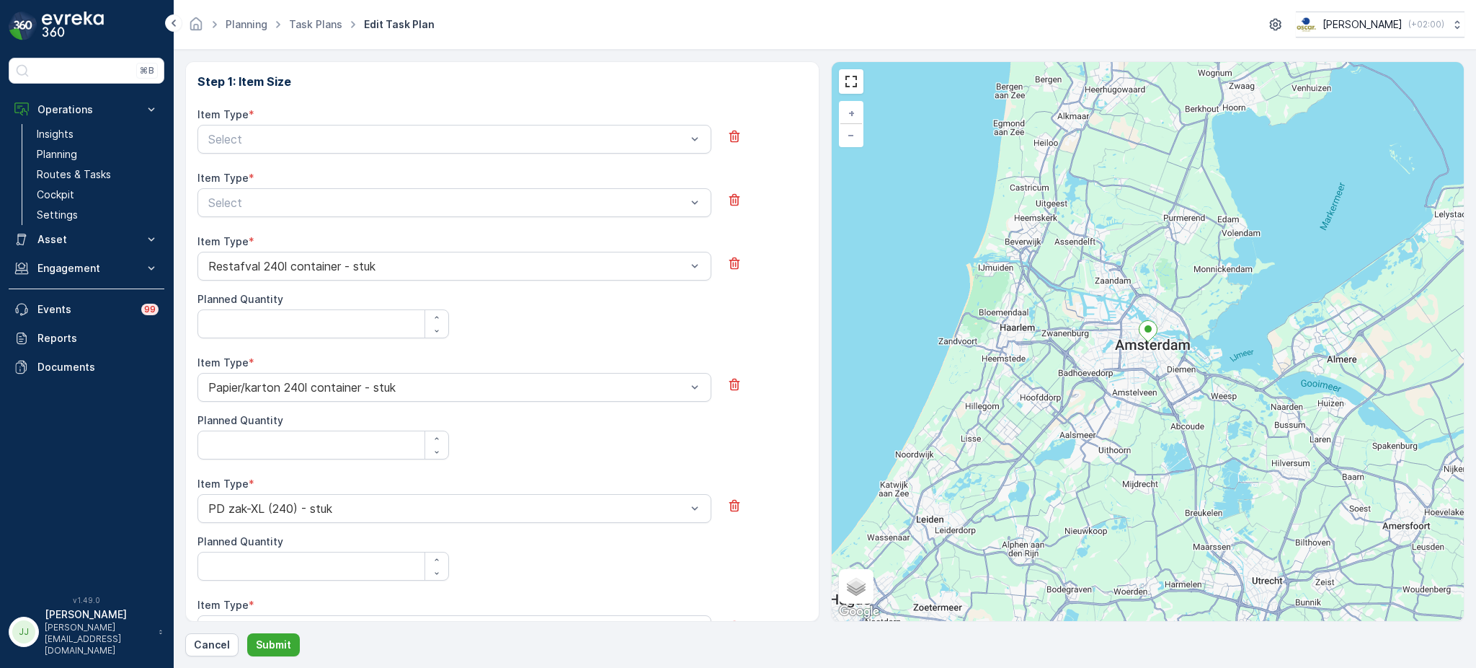
click at [727, 143] on icon "button" at bounding box center [734, 136] width 14 height 14
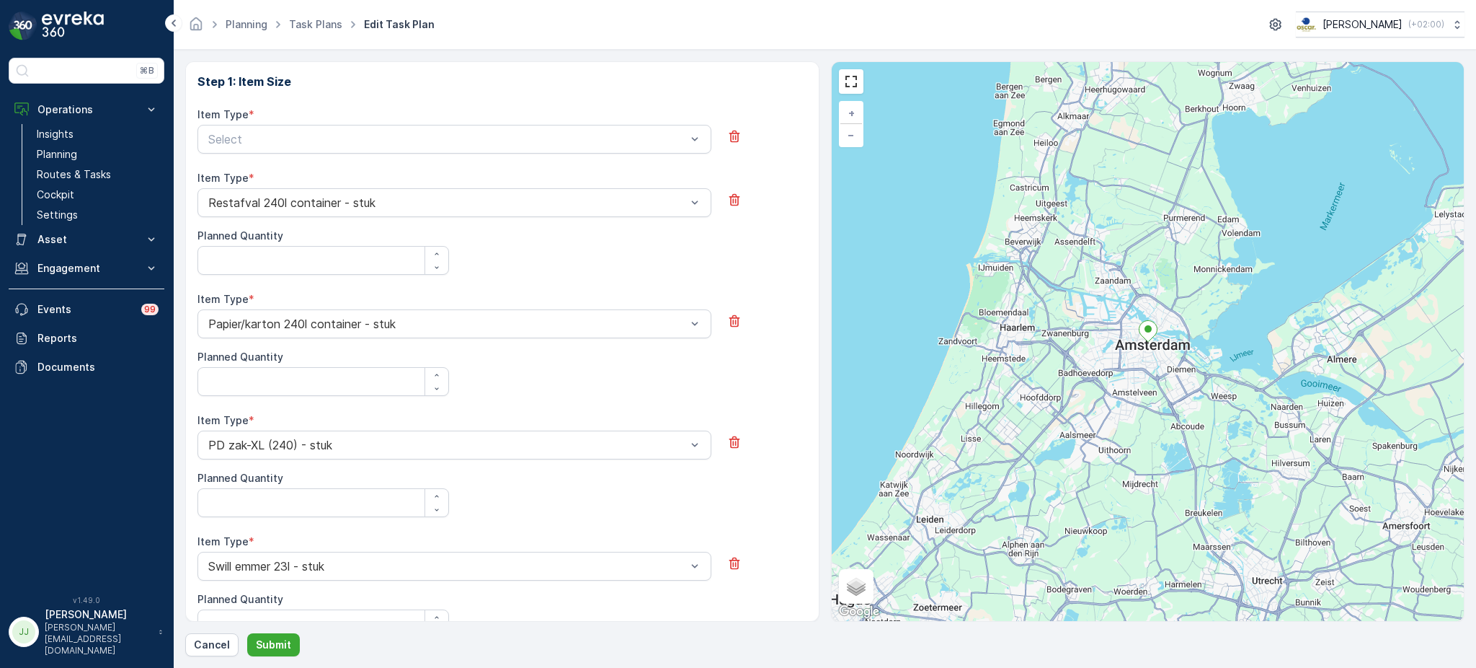
click at [727, 143] on icon "button" at bounding box center [734, 136] width 14 height 14
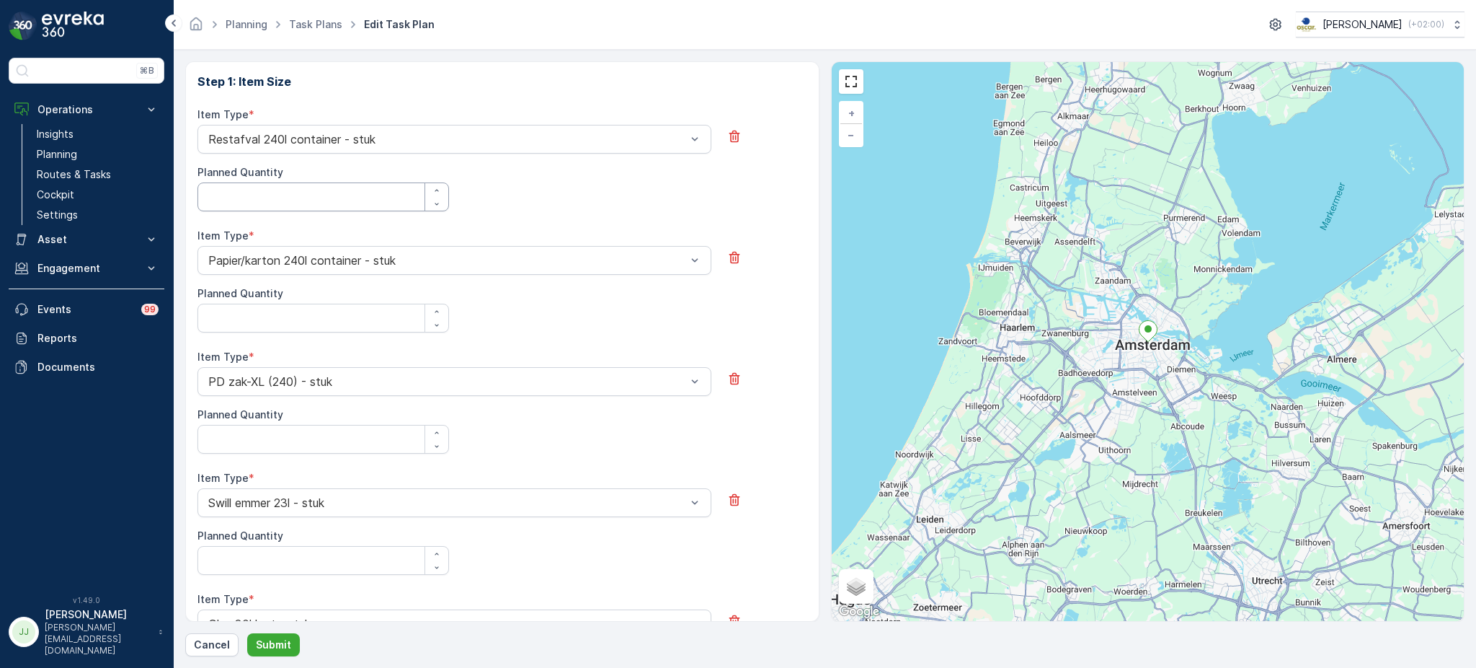
click at [287, 186] on Quantity "Planned Quantity" at bounding box center [324, 196] width 252 height 29
type Quantity "4"
click at [272, 312] on Quantity "Planned Quantity" at bounding box center [324, 317] width 252 height 29
type Quantity "2"
click at [225, 440] on Quantity "Planned Quantity" at bounding box center [324, 439] width 252 height 29
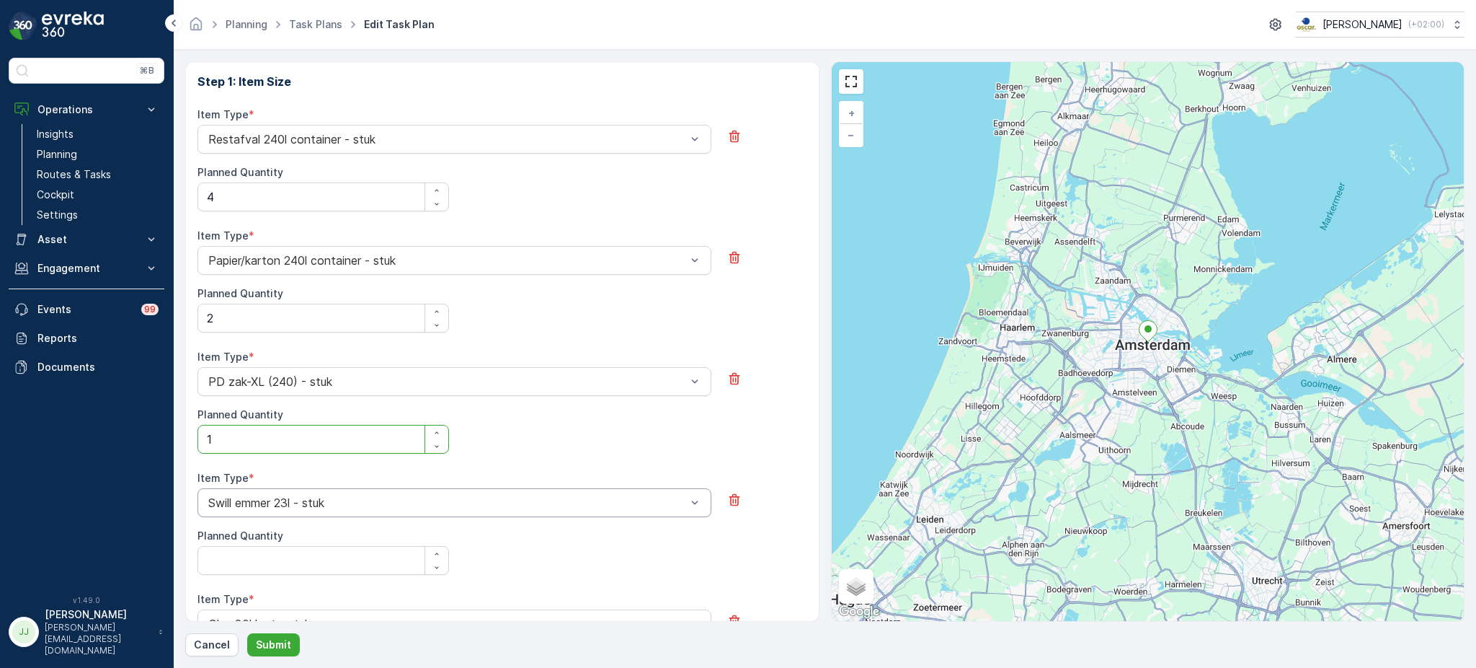
scroll to position [672, 0]
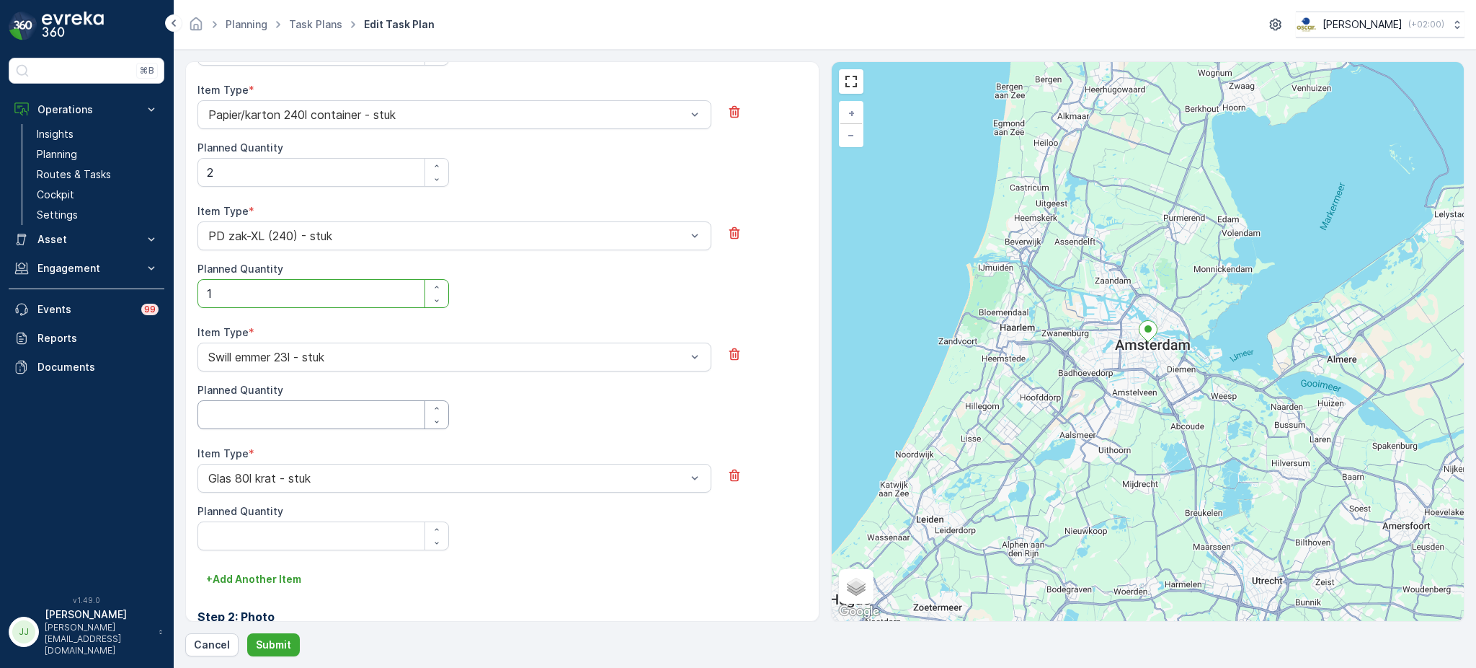
type Quantity "1"
click at [250, 422] on Quantity "Planned Quantity" at bounding box center [324, 414] width 252 height 29
type Quantity "6"
click at [252, 530] on Quantity "Planned Quantity" at bounding box center [324, 535] width 252 height 29
type Quantity "2"
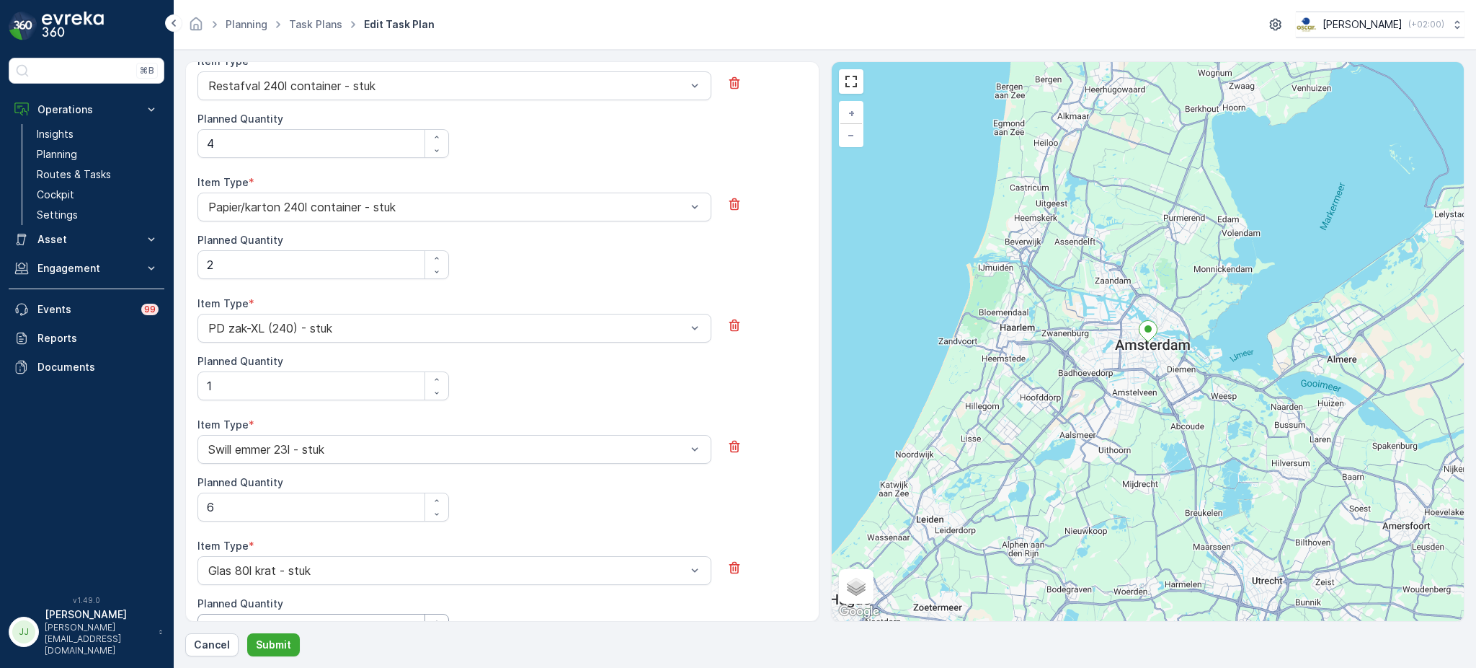
scroll to position [704, 0]
drag, startPoint x: 278, startPoint y: 652, endPoint x: 677, endPoint y: 288, distance: 540.4
click at [677, 288] on div "All future tasks generated from this task plan will be affected by this edit. T…" at bounding box center [825, 358] width 1280 height 595
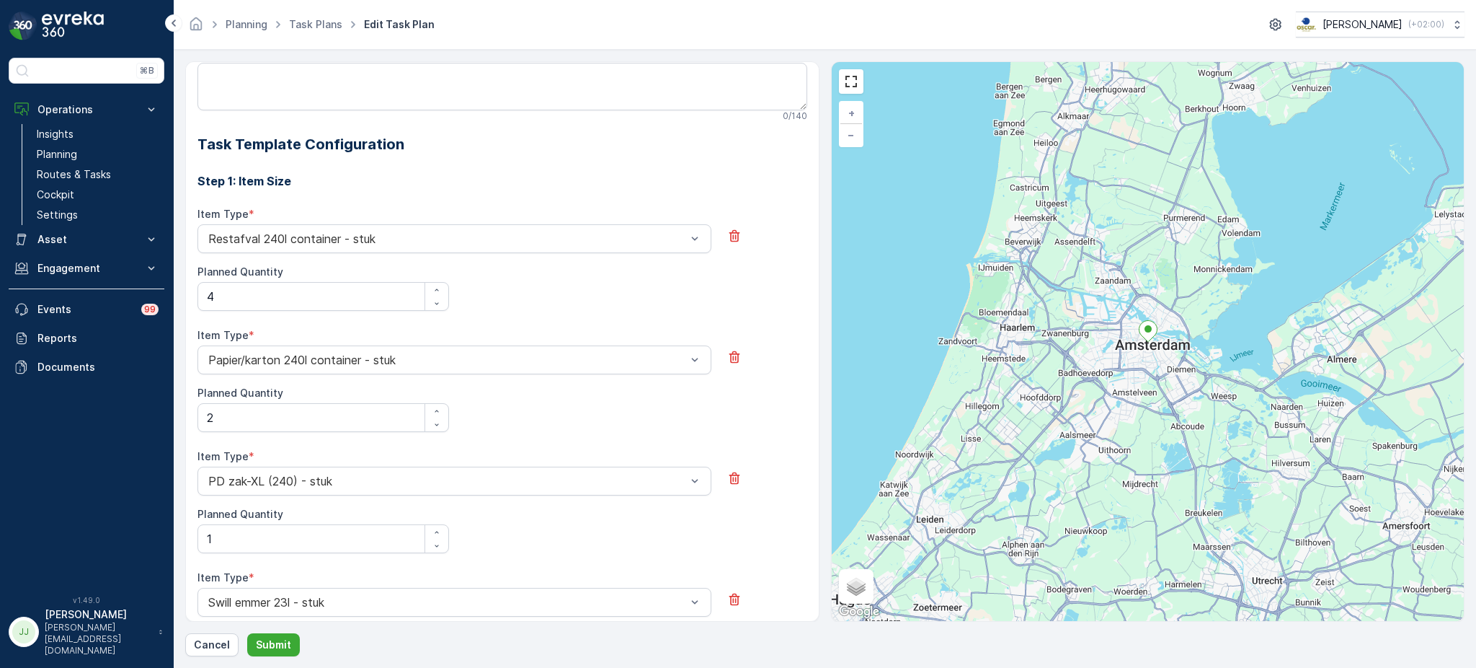
scroll to position [582, 0]
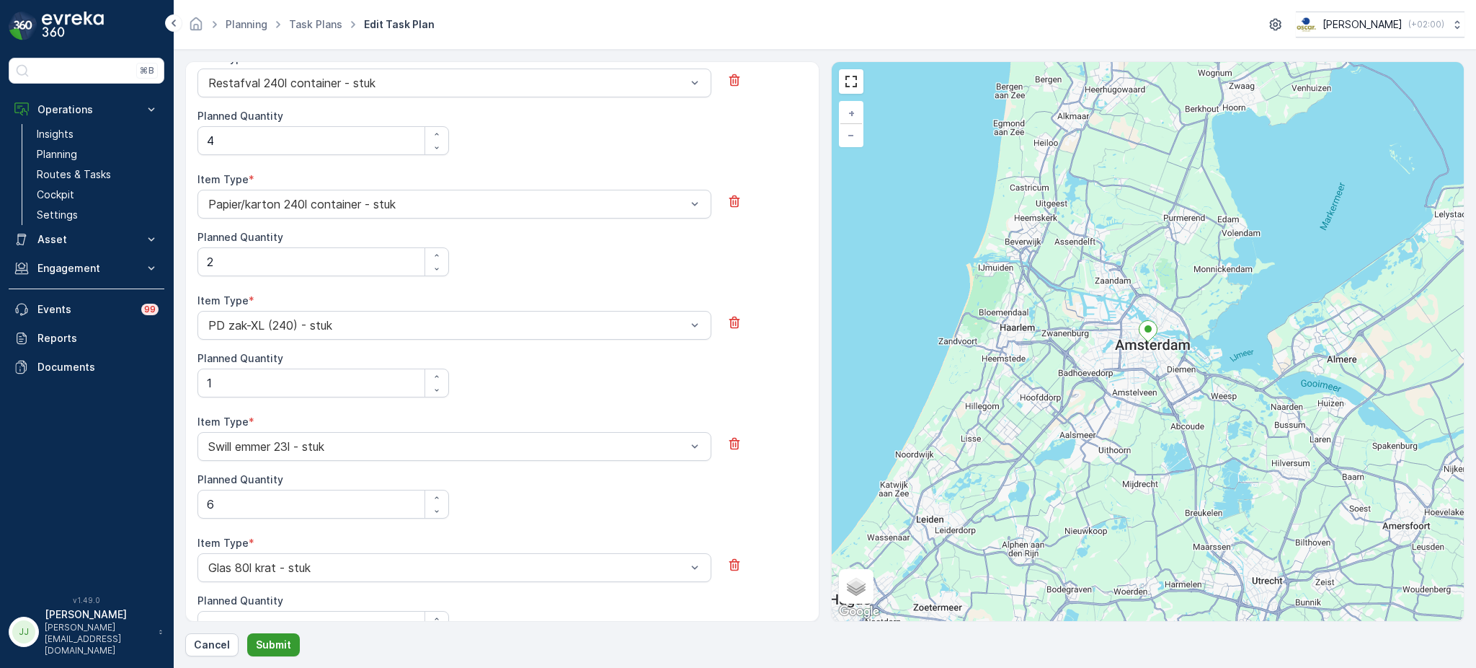
click at [278, 654] on button "Submit" at bounding box center [273, 644] width 53 height 23
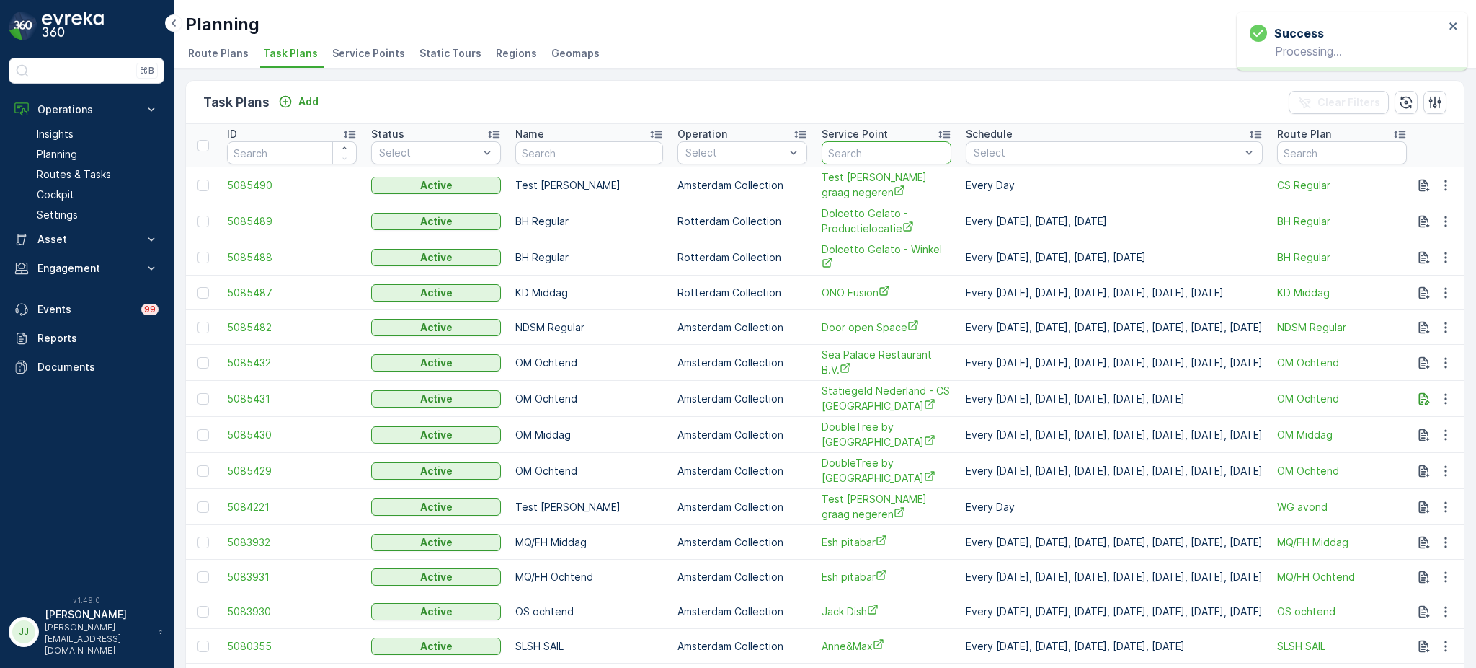
click at [830, 153] on input "text" at bounding box center [887, 152] width 130 height 23
type input "uva"
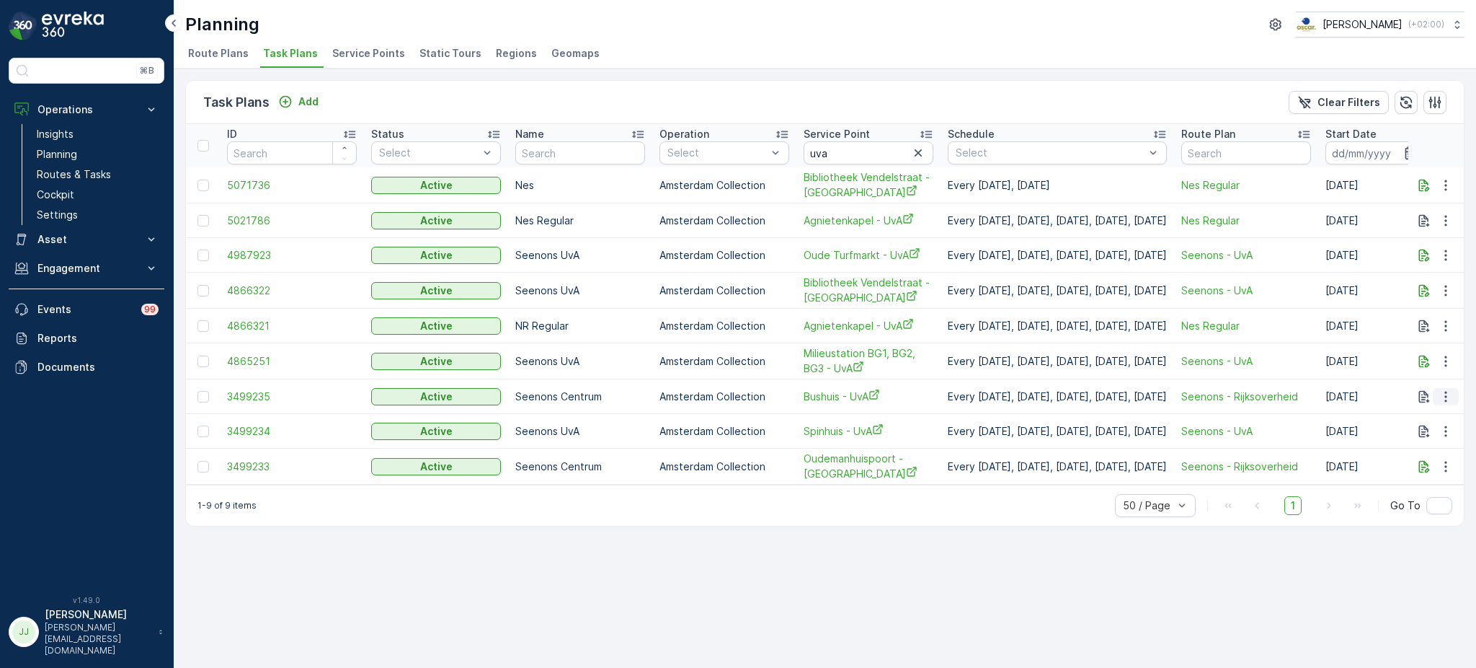
click at [1445, 392] on icon "button" at bounding box center [1446, 396] width 14 height 14
click at [1434, 436] on span "Edit Task Plan" at bounding box center [1420, 437] width 67 height 14
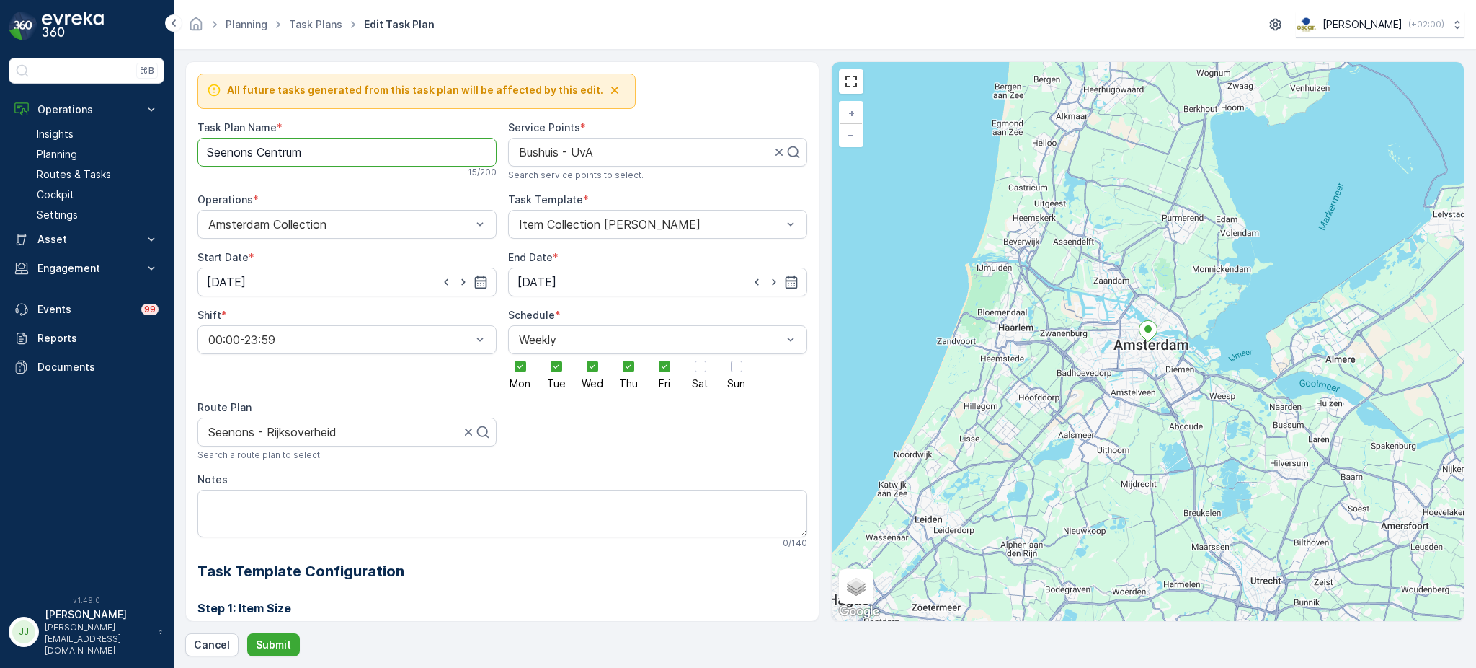
drag, startPoint x: 260, startPoint y: 151, endPoint x: 371, endPoint y: 155, distance: 111.1
click at [371, 155] on Name "Seenons Centrum" at bounding box center [347, 152] width 299 height 29
type Name "Seenons UvA"
click at [461, 441] on div at bounding box center [475, 431] width 29 height 27
type input "uva"
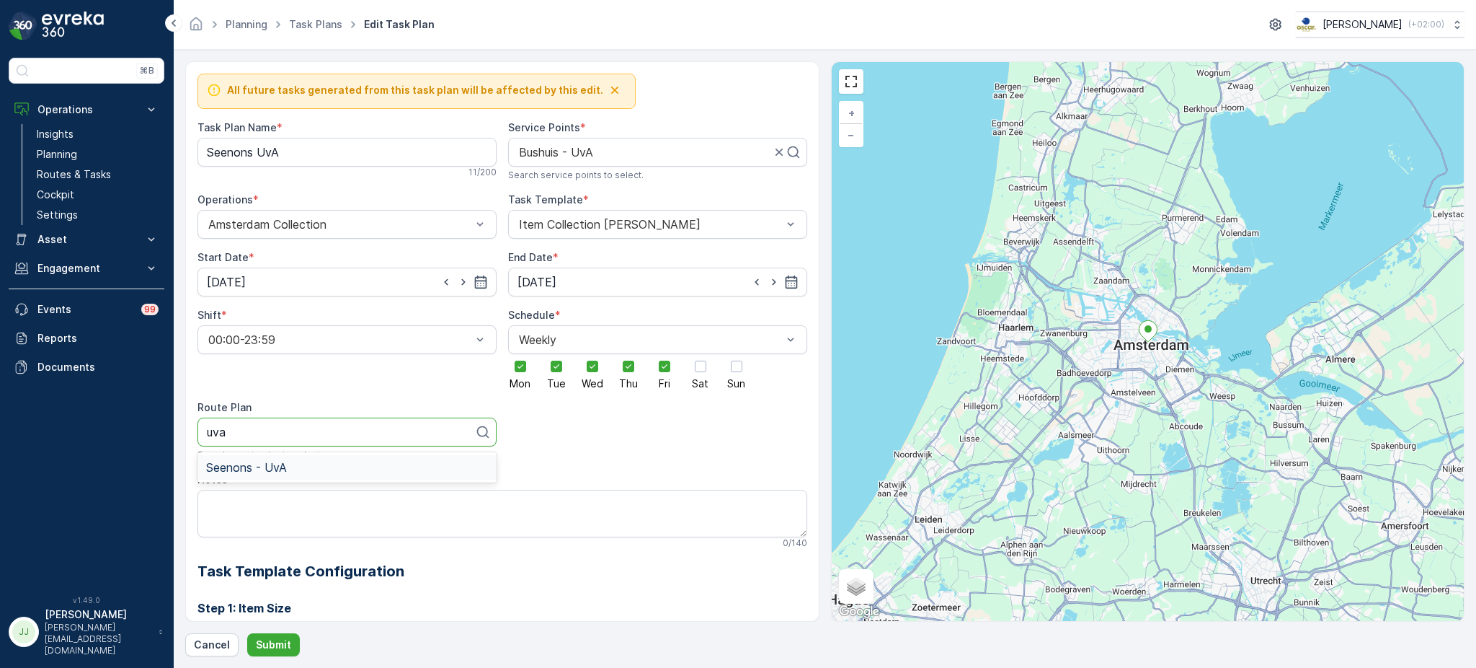
click at [236, 469] on span "Seenons - UvA" at bounding box center [246, 467] width 81 height 13
click at [278, 635] on button "Submit" at bounding box center [273, 644] width 53 height 23
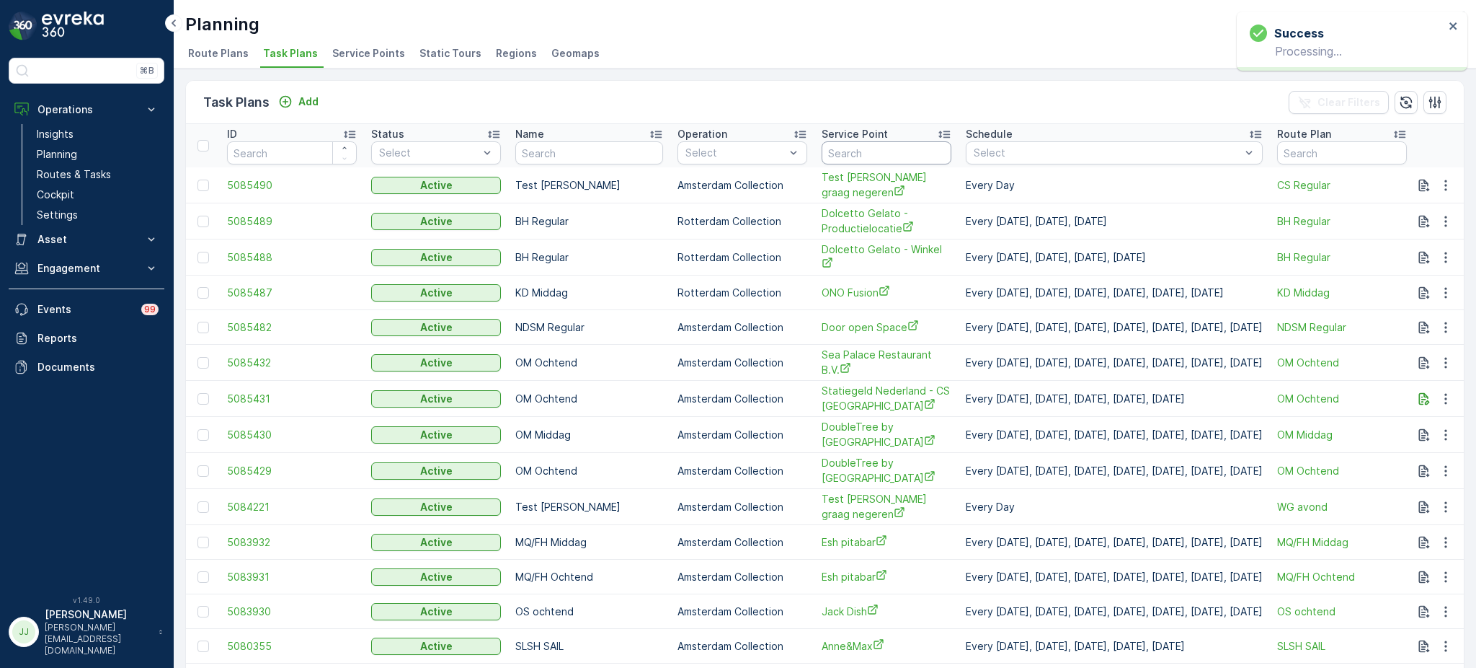
click at [837, 146] on input "text" at bounding box center [887, 152] width 130 height 23
type input "uva"
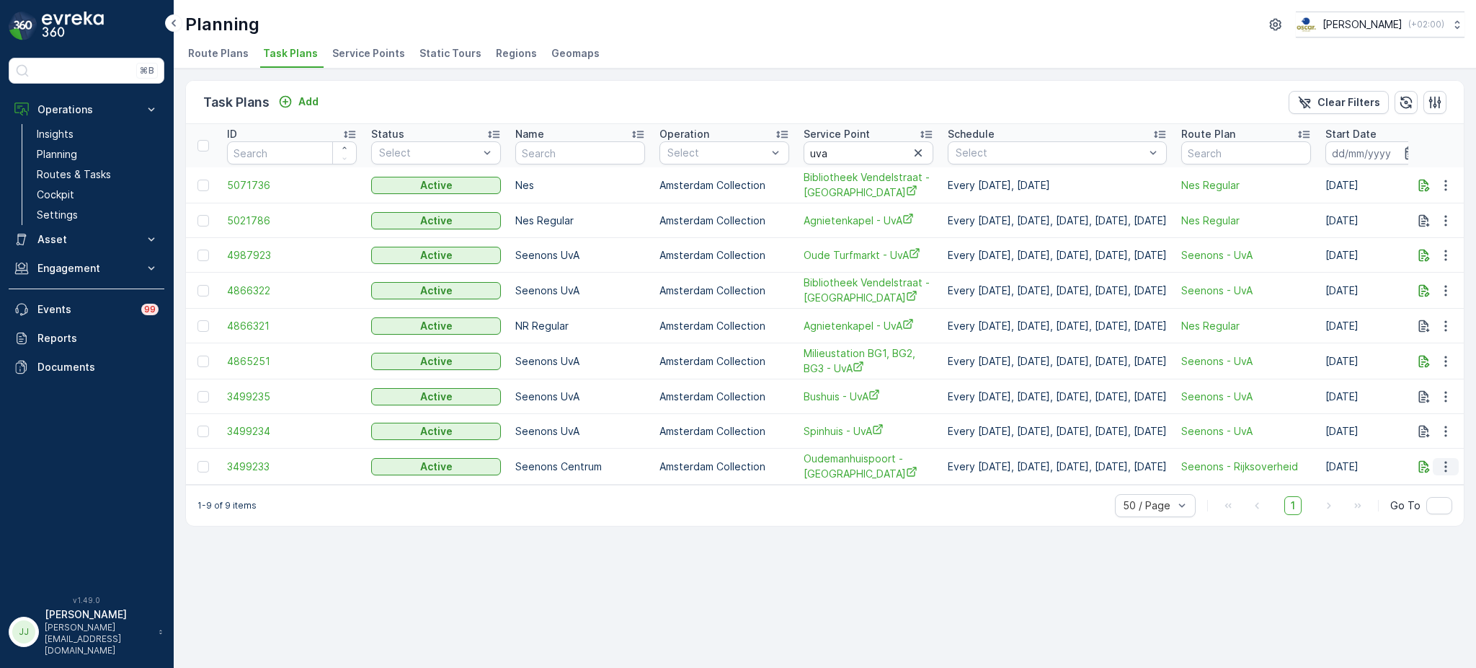
click at [1443, 466] on icon "button" at bounding box center [1446, 466] width 14 height 14
click at [1407, 500] on div "Edit Task Plan" at bounding box center [1428, 507] width 95 height 20
click at [1445, 460] on icon "button" at bounding box center [1446, 466] width 14 height 14
click at [1422, 507] on span "Edit Task Plan" at bounding box center [1420, 507] width 67 height 14
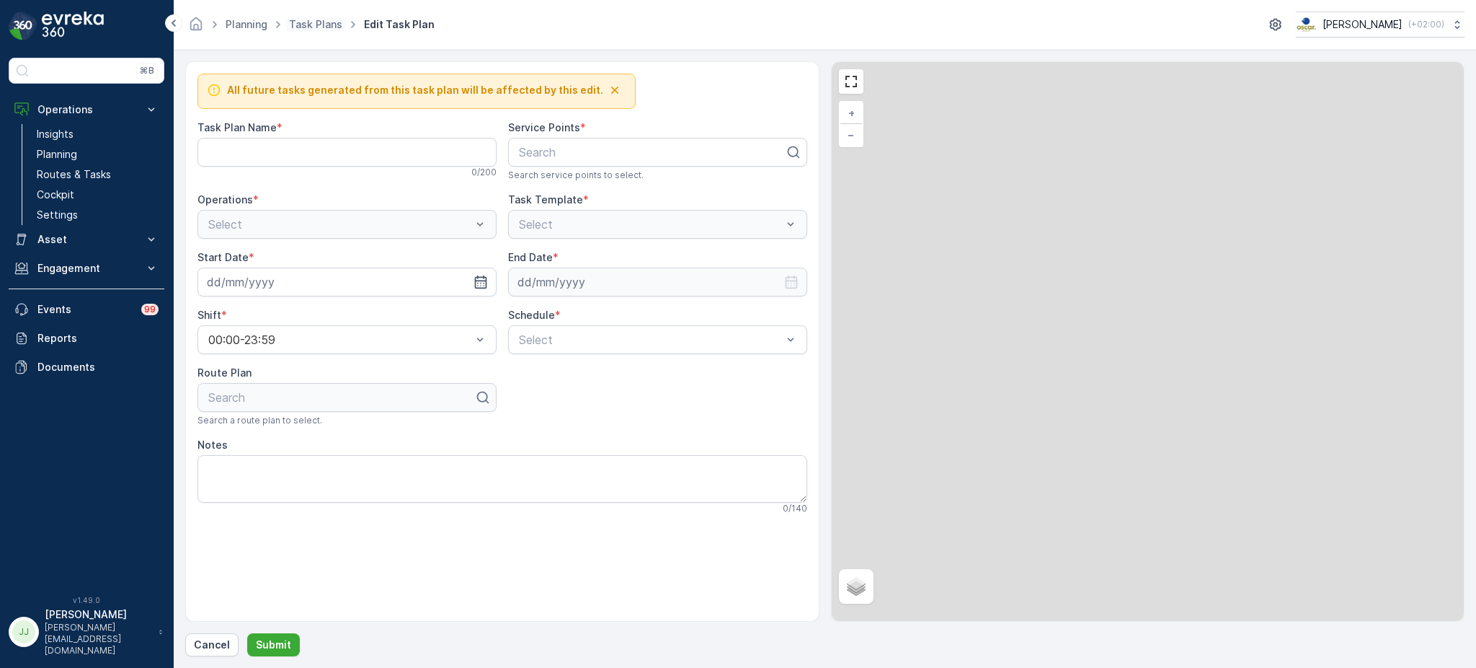
click at [332, 30] on span "Task Plans" at bounding box center [315, 24] width 59 height 14
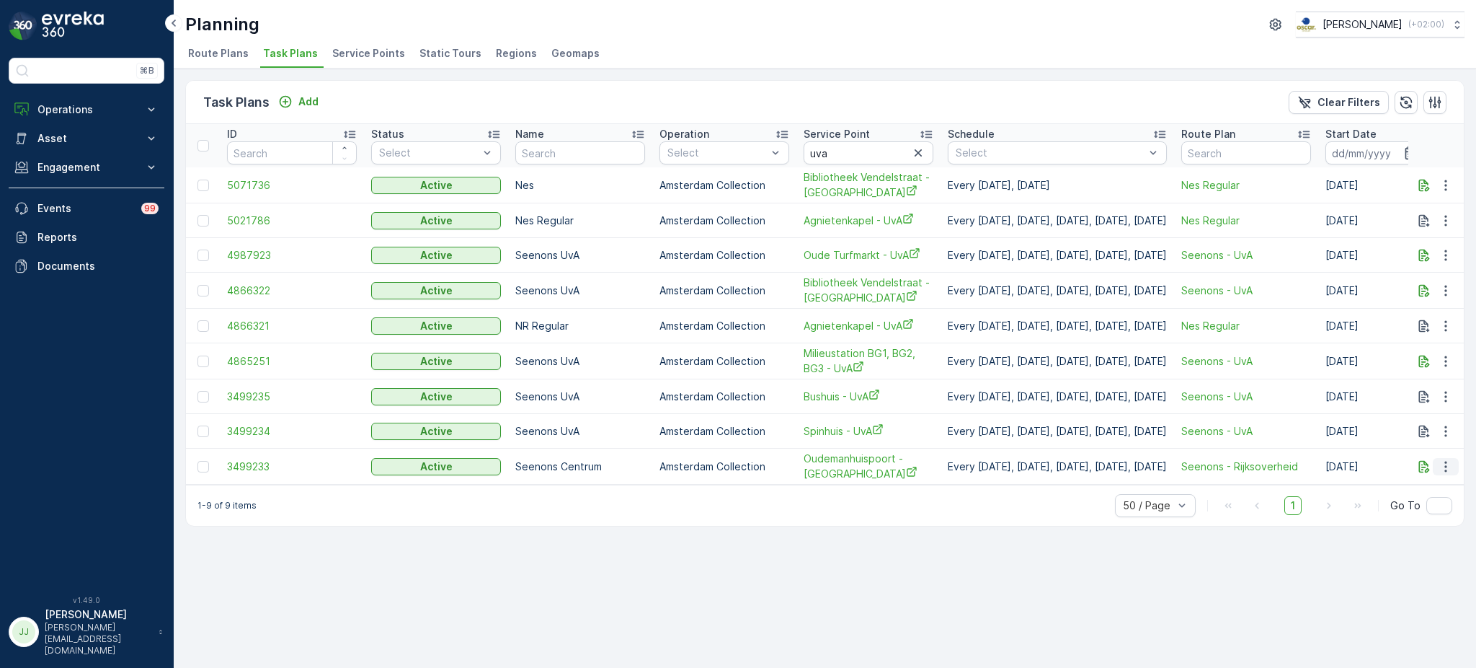
click at [1445, 464] on icon "button" at bounding box center [1446, 466] width 14 height 14
click at [1393, 511] on span "Edit Task Plan" at bounding box center [1420, 507] width 67 height 14
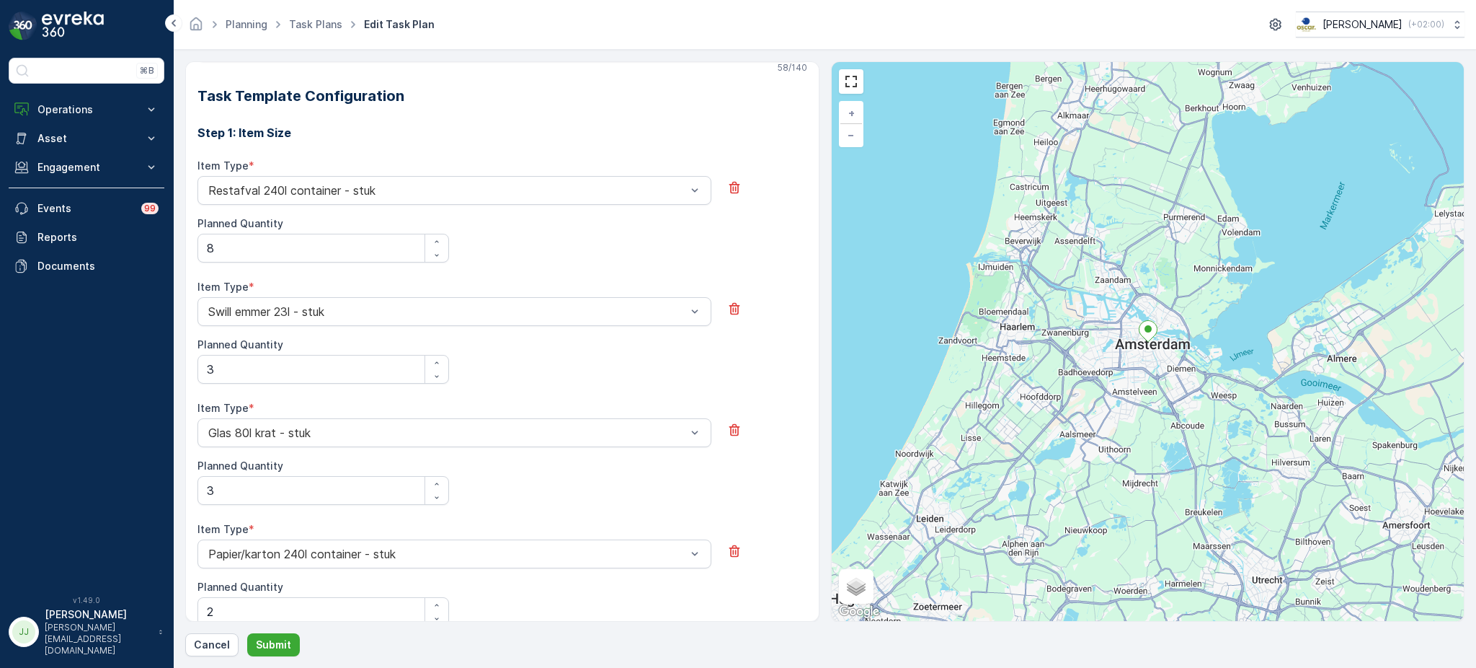
scroll to position [67, 0]
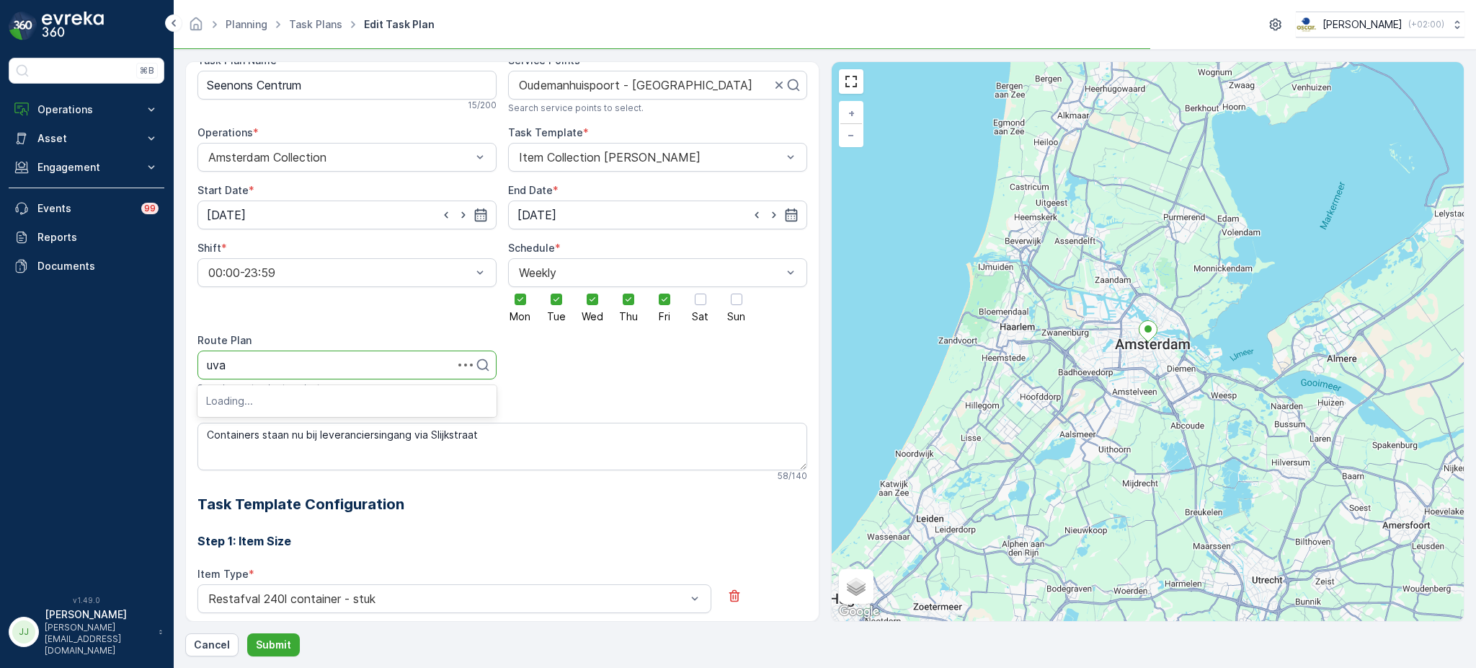
type input "uva"
click at [381, 345] on div "Route Plan" at bounding box center [347, 340] width 299 height 14
click at [324, 374] on div "Search" at bounding box center [347, 364] width 299 height 29
type input "uva"
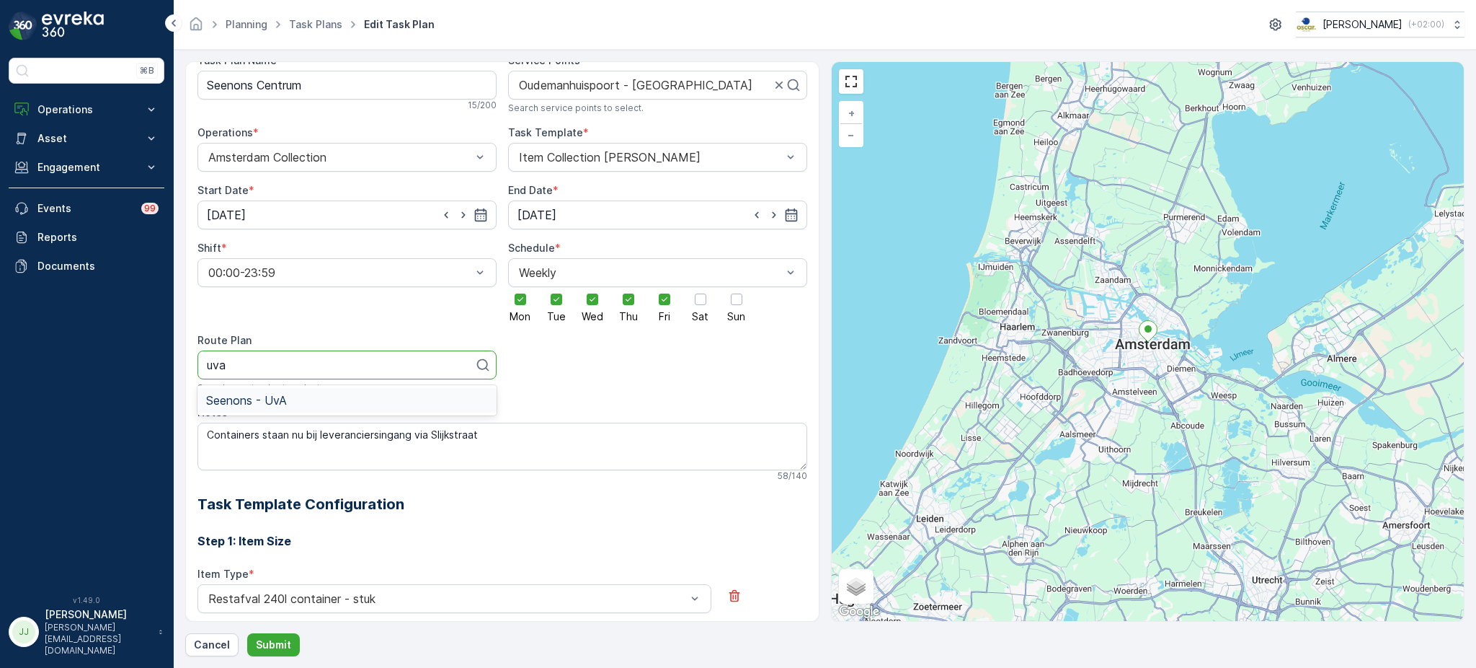
click at [281, 401] on span "Seenons - UvA" at bounding box center [246, 400] width 81 height 13
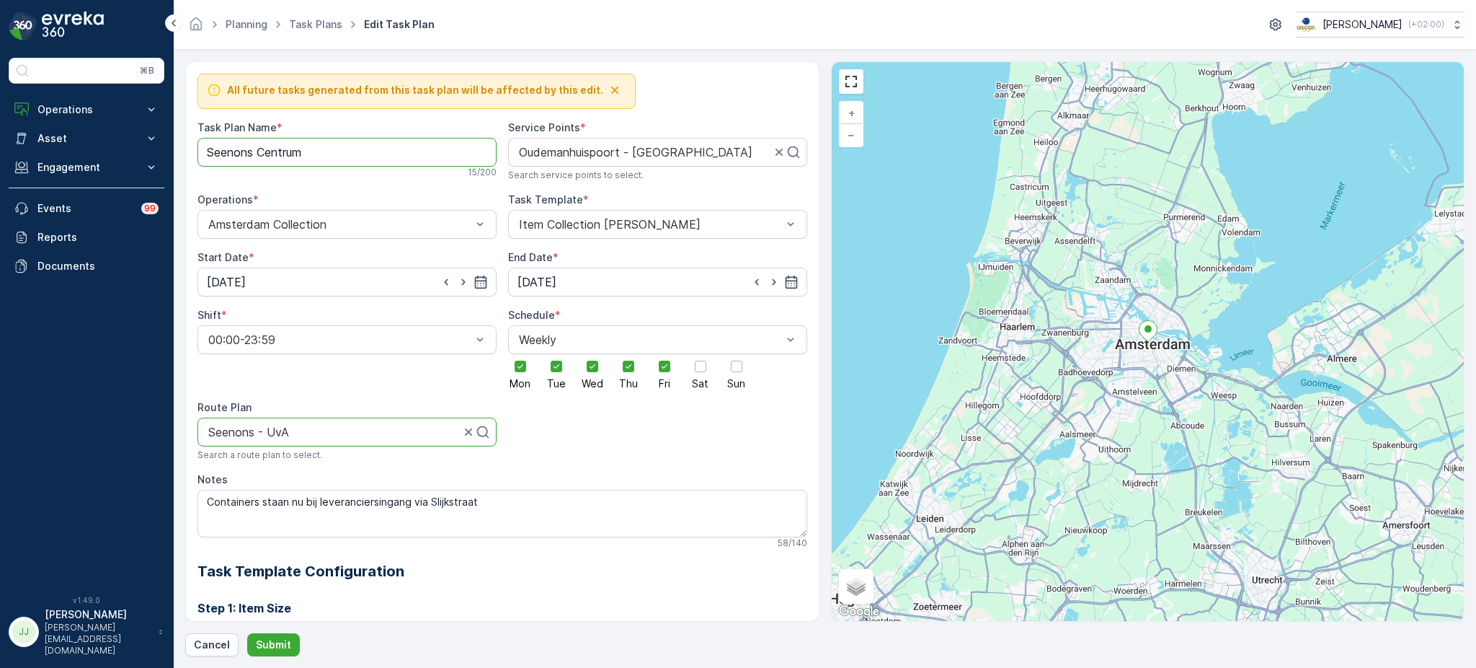
click at [285, 155] on Name "Seenons Centrum" at bounding box center [347, 152] width 299 height 29
drag, startPoint x: 270, startPoint y: 154, endPoint x: 381, endPoint y: 164, distance: 112.3
click at [381, 164] on Name "Seenons Centrum" at bounding box center [347, 152] width 299 height 29
type Name "Seenons UvA"
click at [266, 650] on p "Submit" at bounding box center [273, 644] width 35 height 14
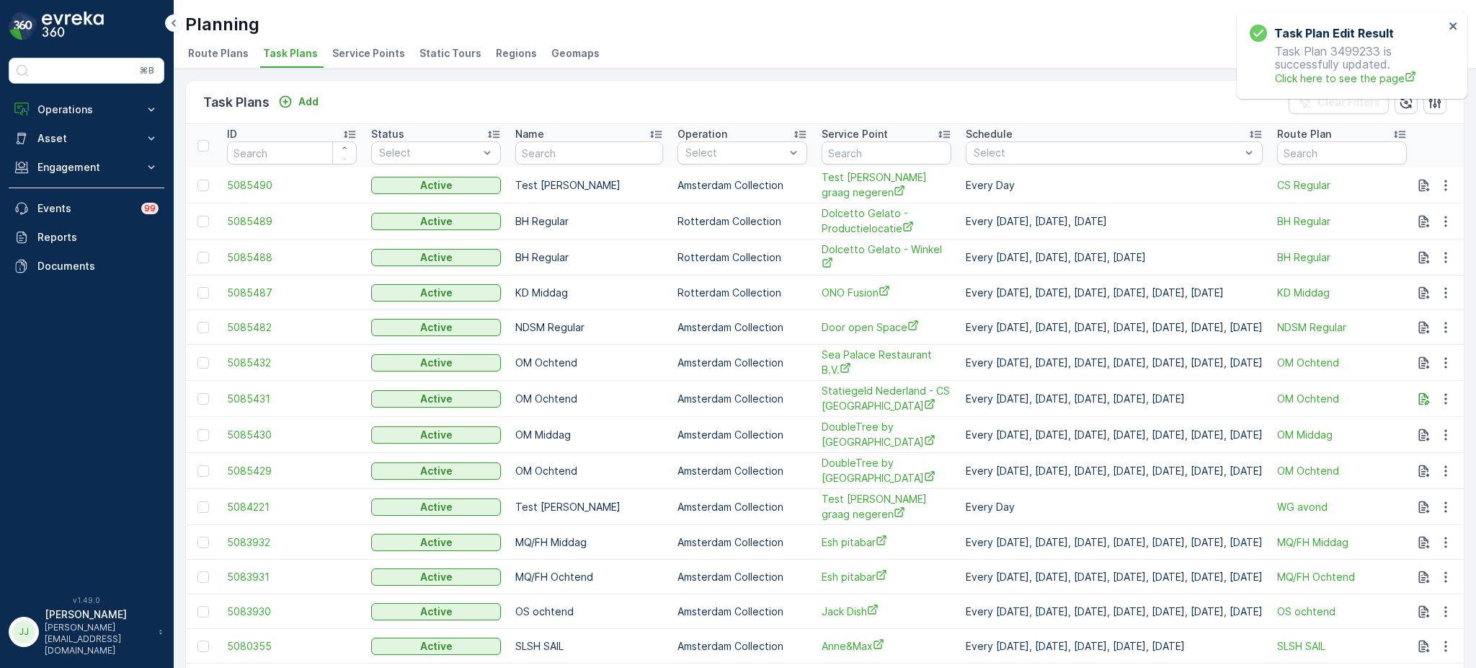
click at [210, 62] on li "Route Plans" at bounding box center [219, 55] width 69 height 25
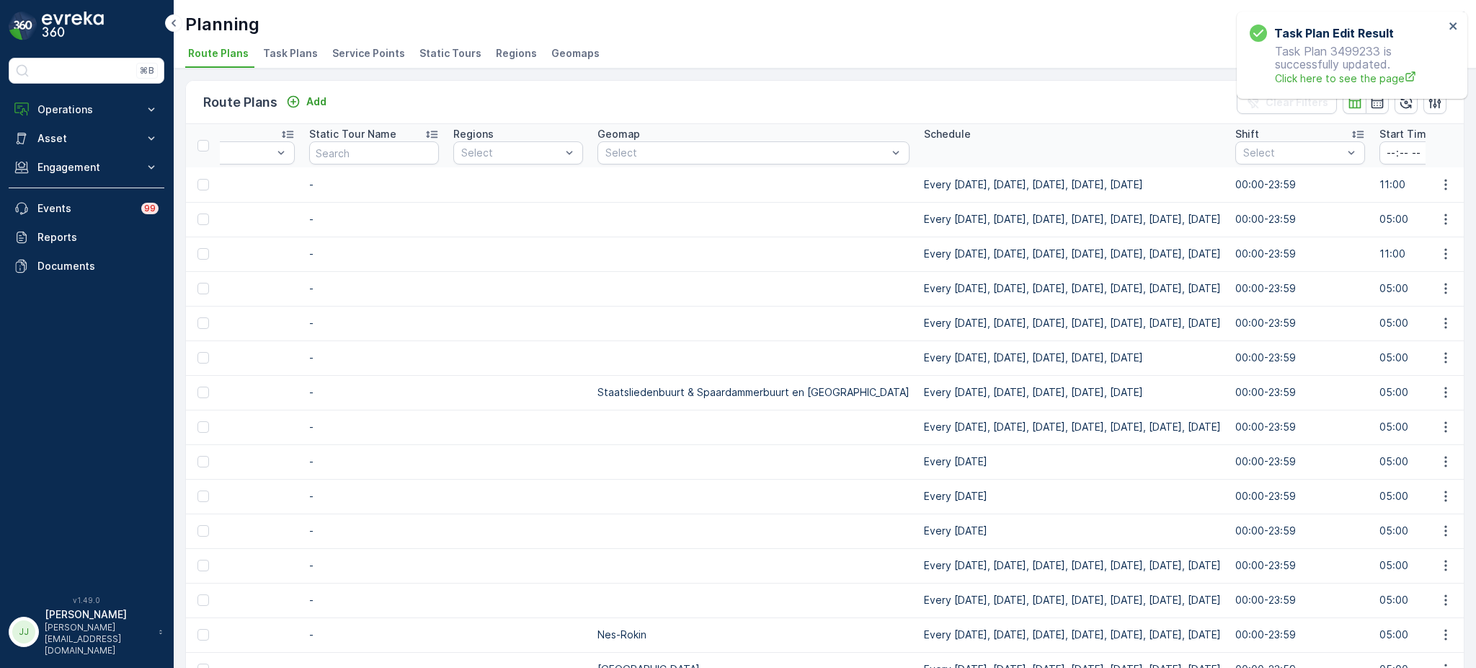
scroll to position [0, 693]
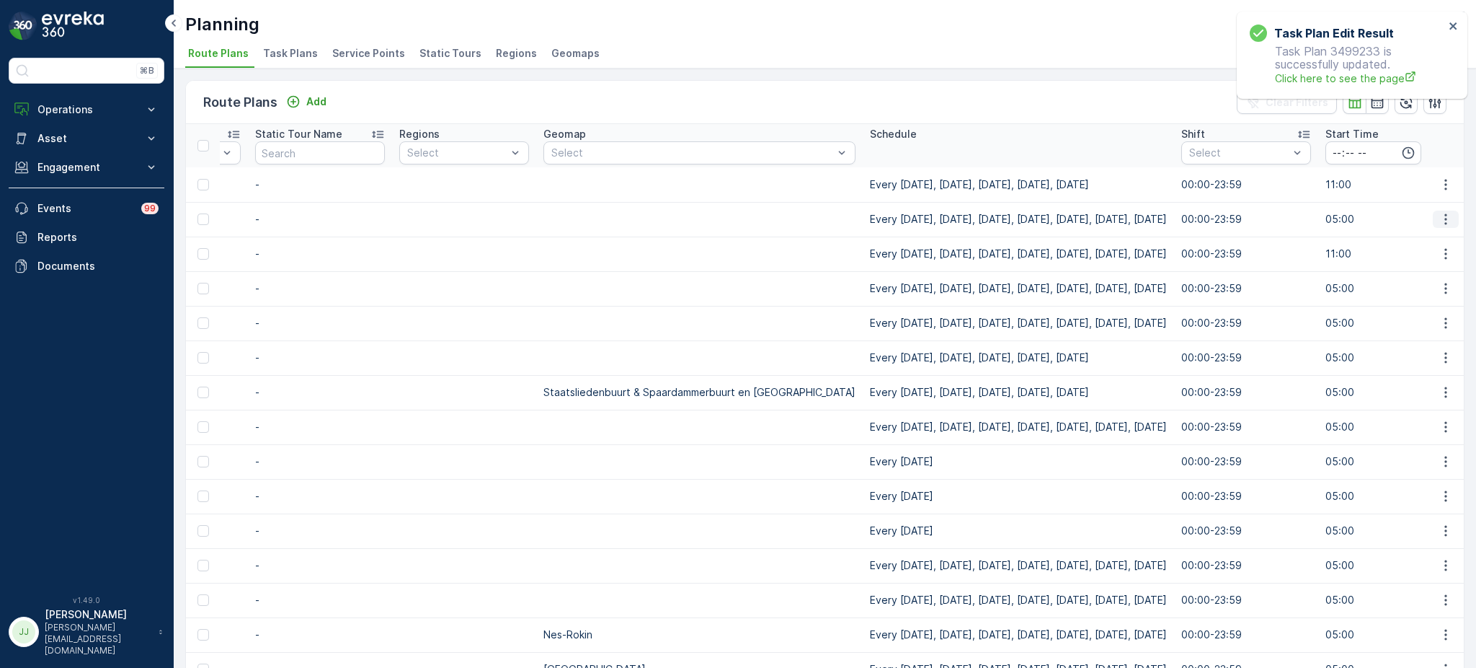
click at [1445, 223] on icon "button" at bounding box center [1446, 219] width 14 height 14
drag, startPoint x: 1416, startPoint y: 275, endPoint x: 966, endPoint y: 296, distance: 451.0
click at [966, 296] on body "Task Plan Edit Result Task Plan 3499233 is successfully updated. Click here to …" at bounding box center [738, 334] width 1476 height 668
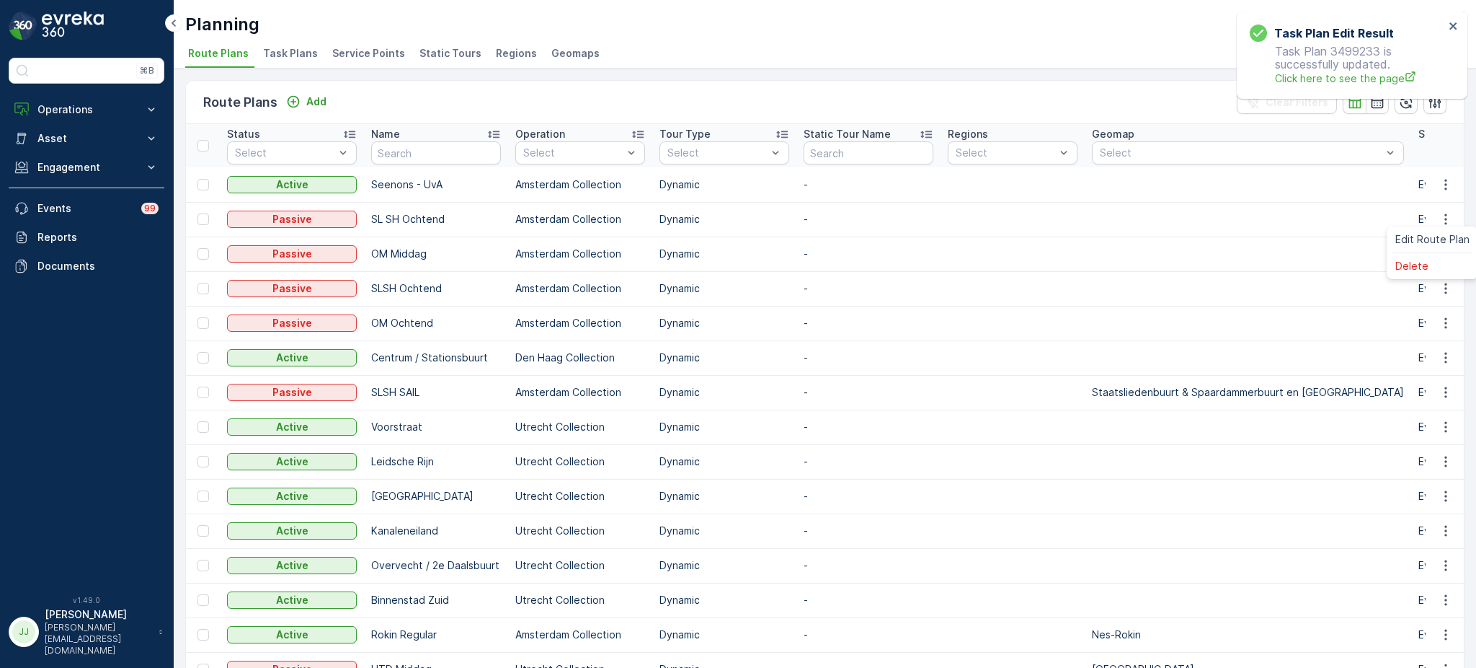
scroll to position [0, 0]
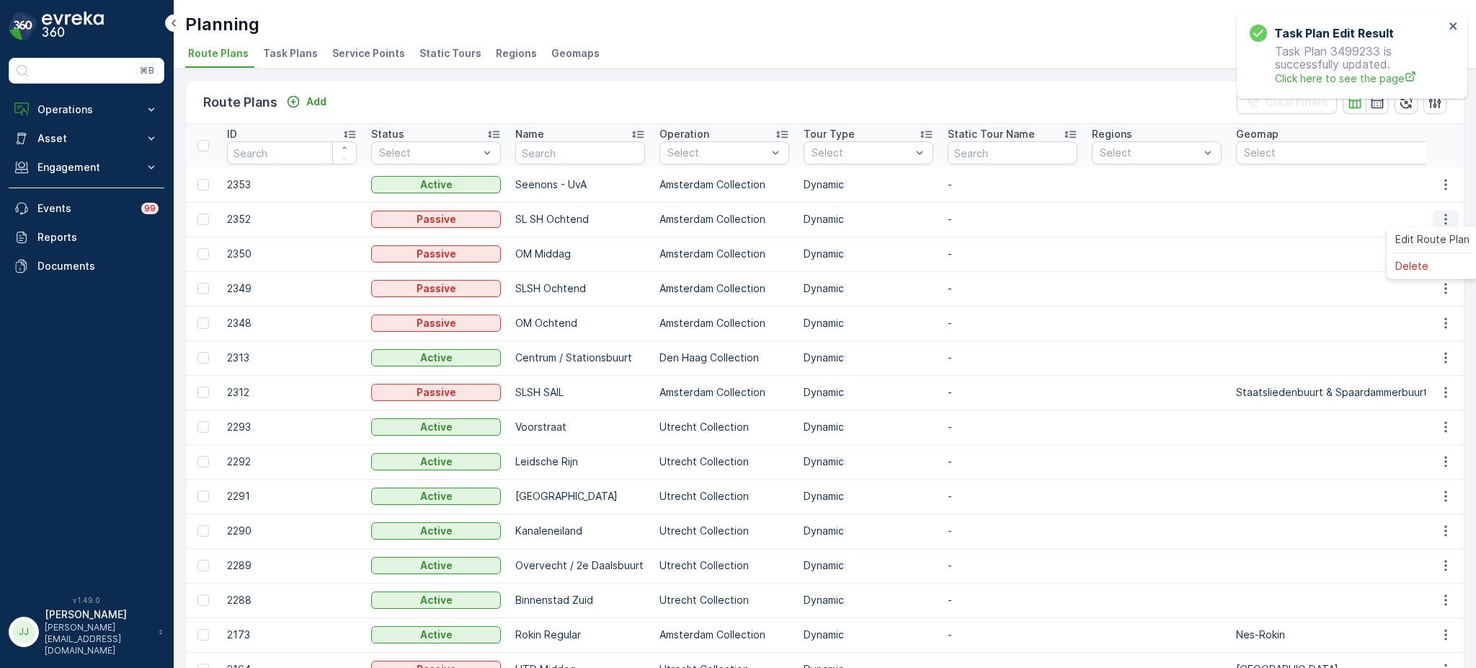
click at [1445, 214] on icon "button" at bounding box center [1446, 219] width 14 height 14
click at [1432, 259] on div "Delete" at bounding box center [1433, 266] width 86 height 20
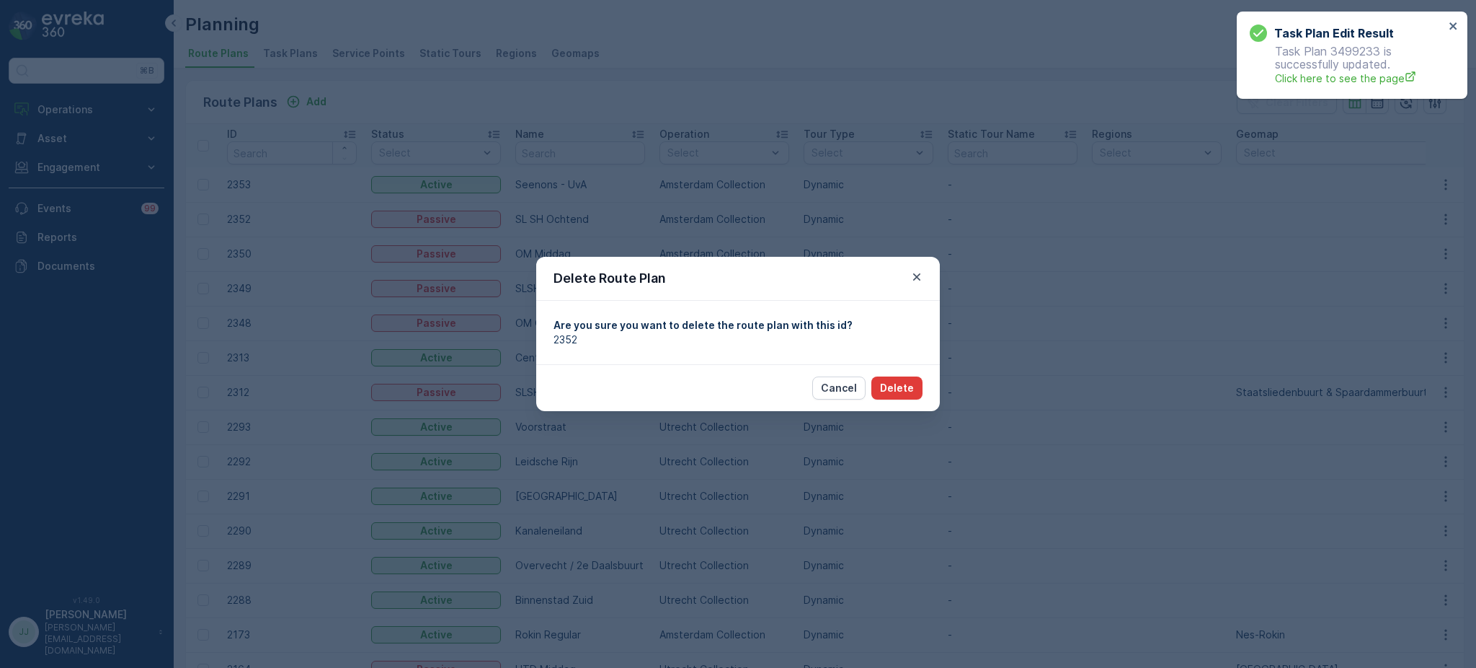
click at [895, 386] on p "Delete" at bounding box center [897, 388] width 34 height 14
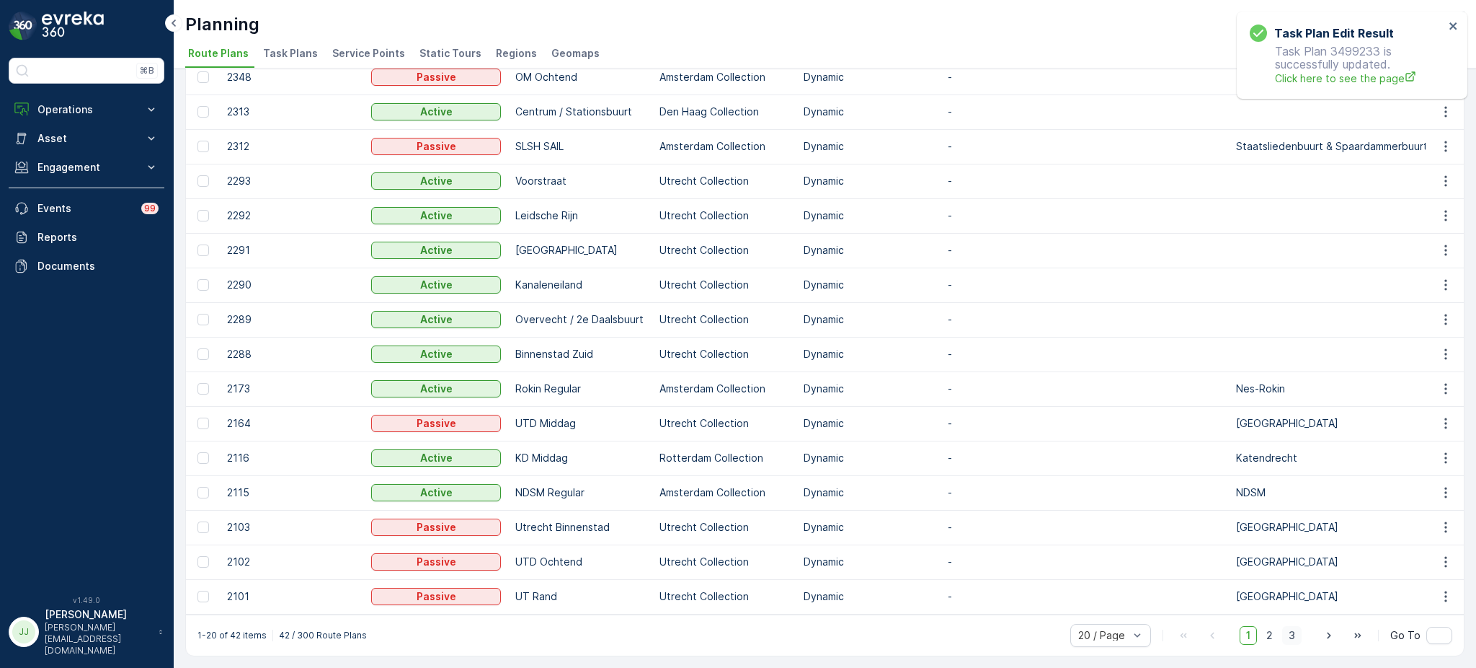
click at [1289, 634] on span "3" at bounding box center [1291, 635] width 19 height 19
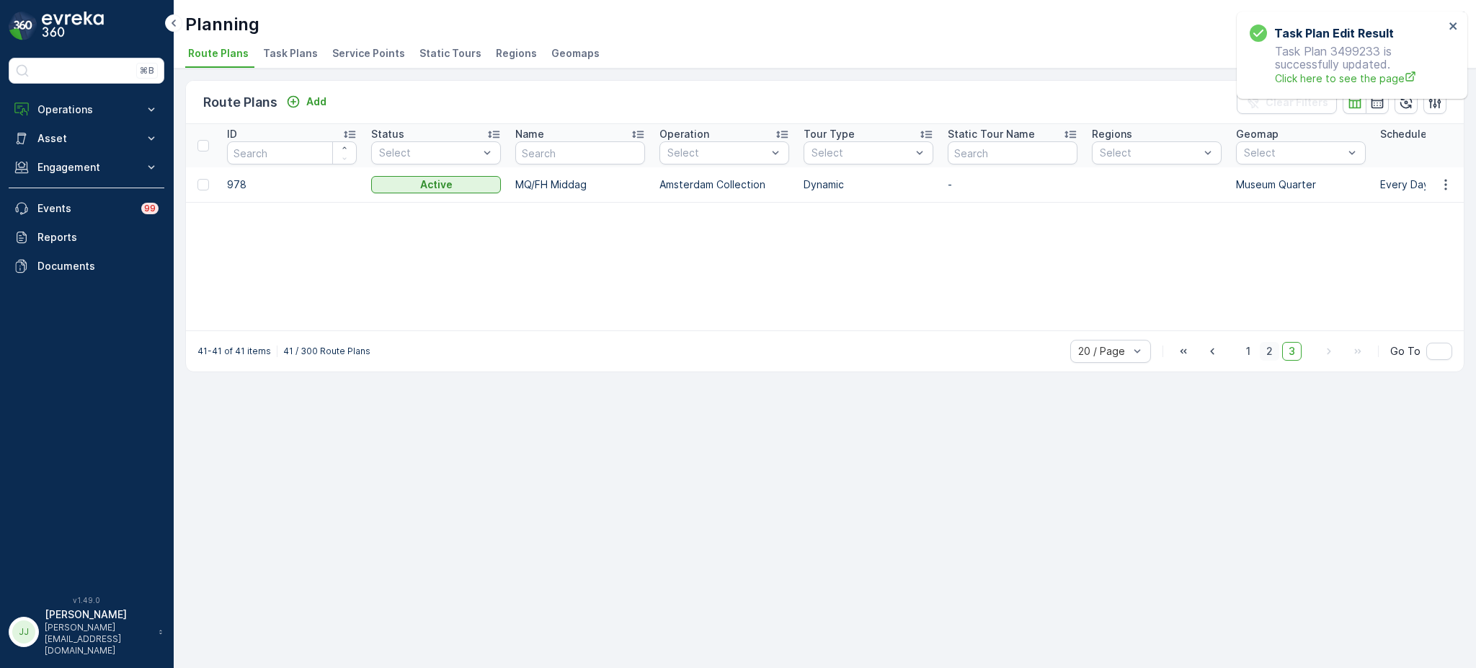
click at [1266, 347] on span "2" at bounding box center [1269, 351] width 19 height 19
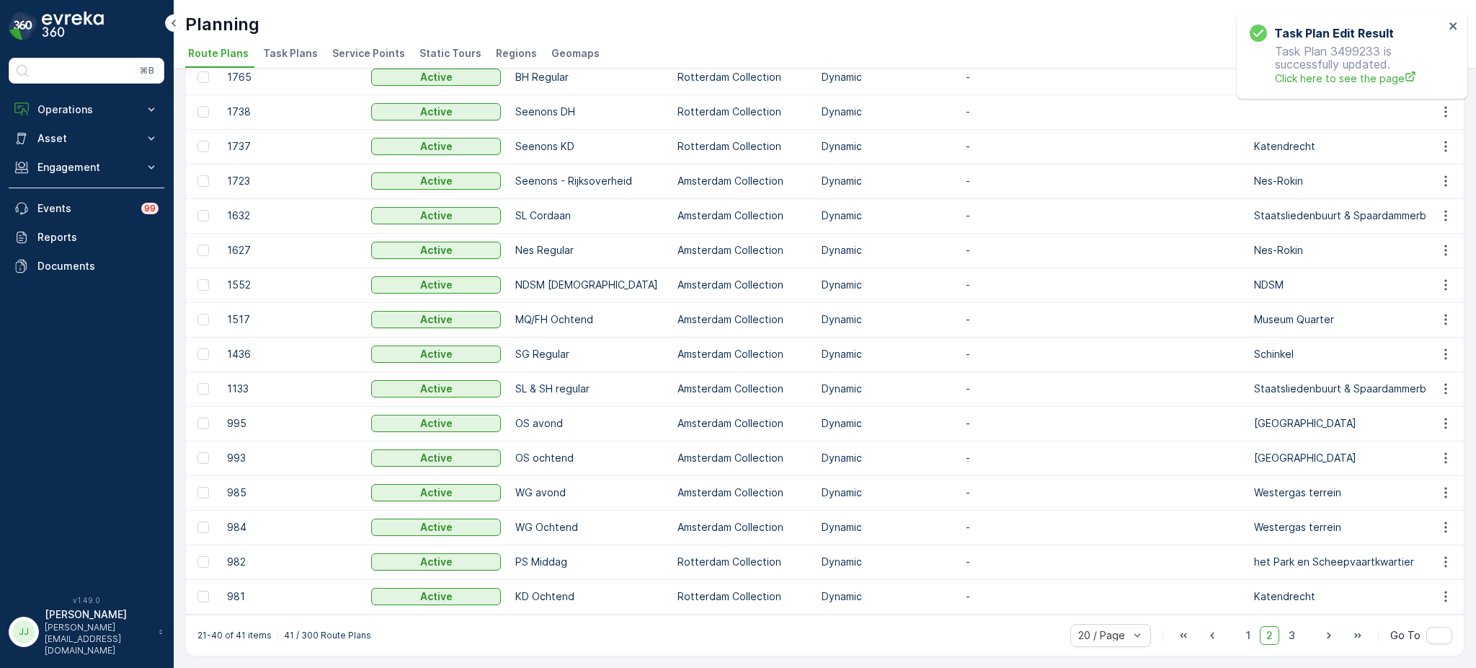
scroll to position [250, 0]
click at [1249, 634] on span "1" at bounding box center [1248, 635] width 17 height 19
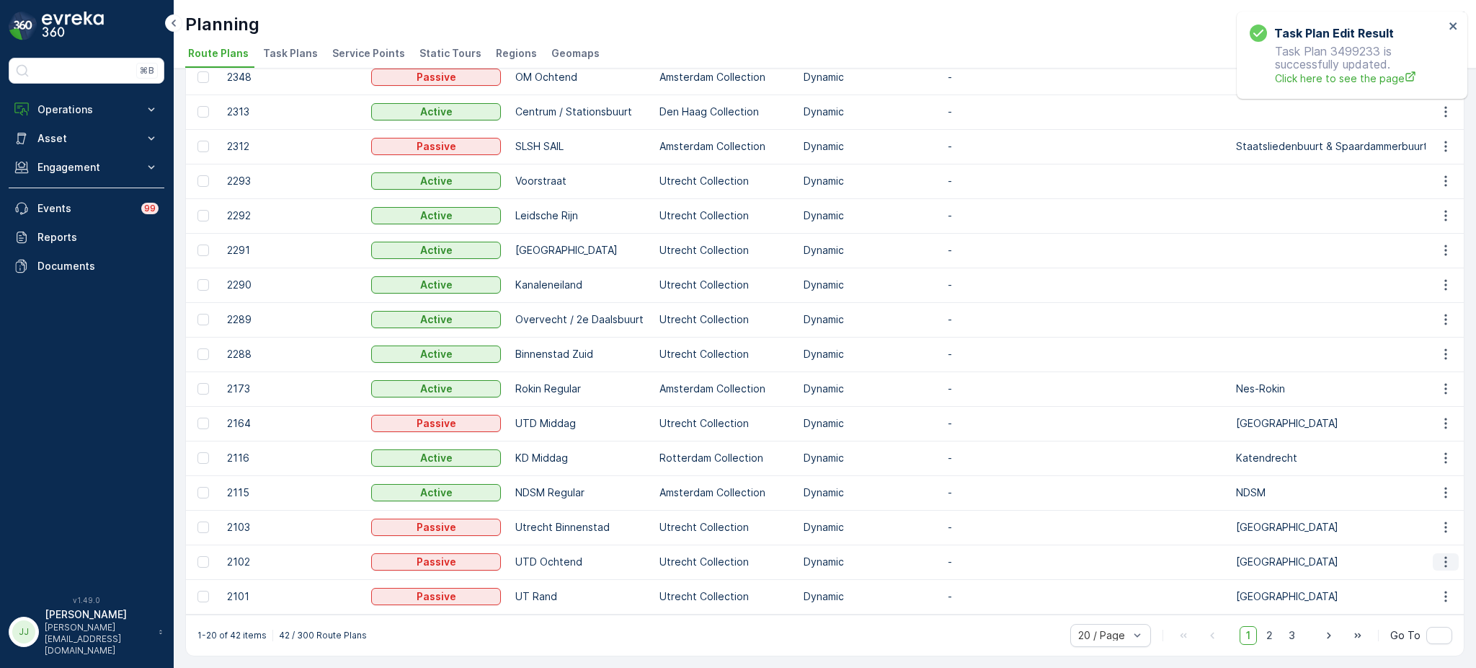
click at [1439, 561] on icon "button" at bounding box center [1446, 561] width 14 height 14
click at [1397, 610] on span "Delete" at bounding box center [1412, 604] width 33 height 14
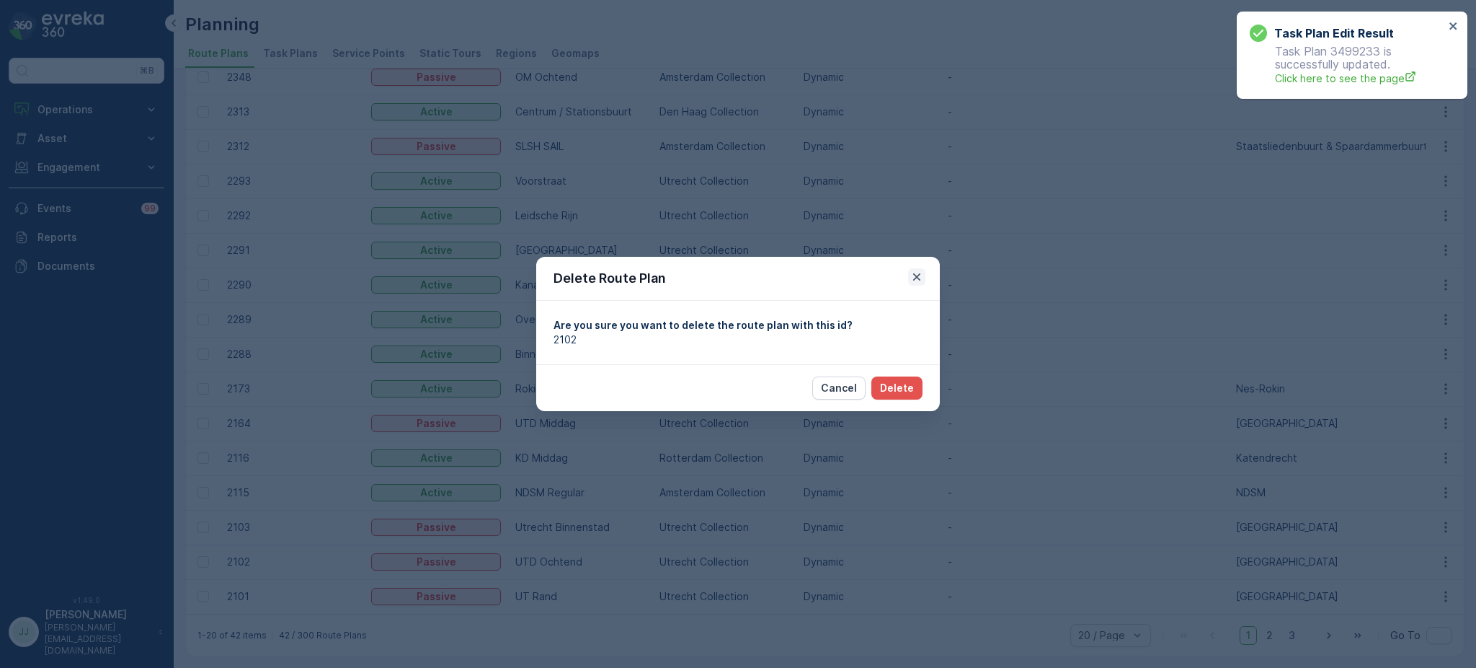
click at [920, 274] on icon "button" at bounding box center [916, 276] width 7 height 7
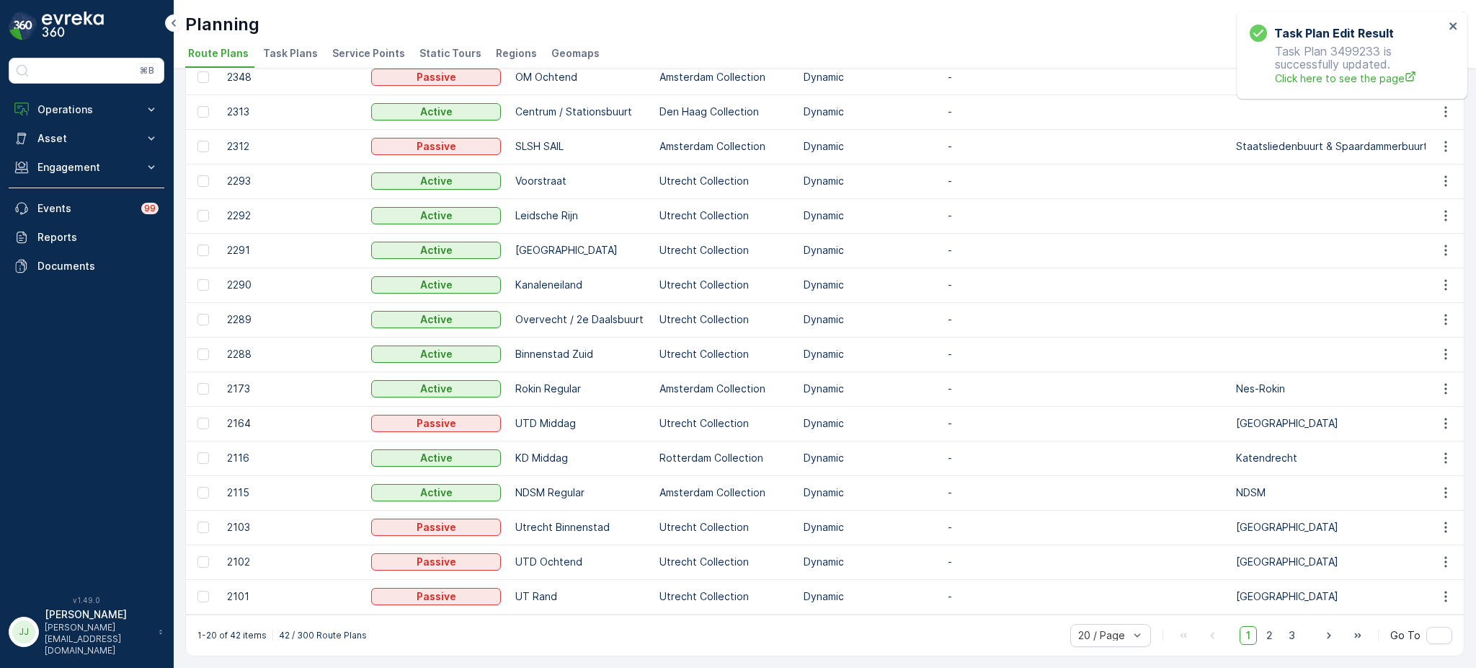
click at [840, 382] on td "Dynamic" at bounding box center [869, 388] width 144 height 35
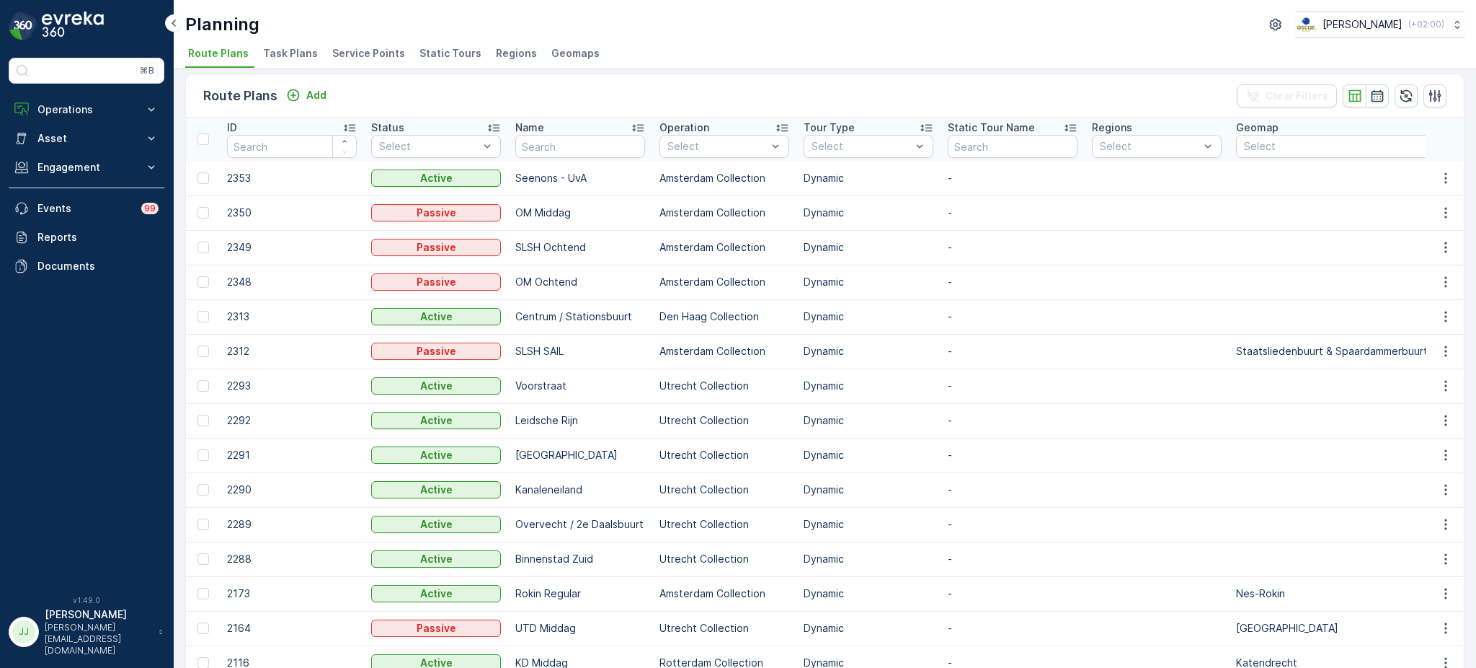
scroll to position [7, 0]
click at [285, 47] on span "Task Plans" at bounding box center [290, 53] width 55 height 14
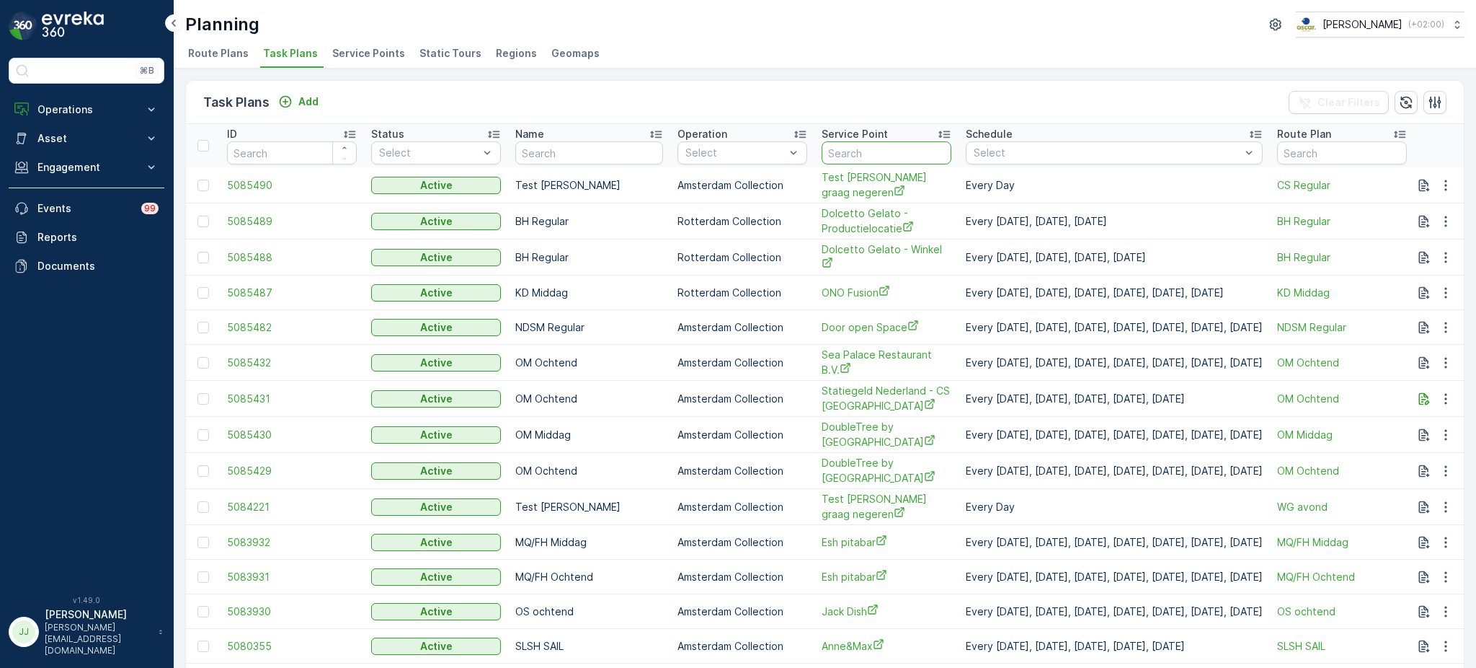
click at [892, 151] on input "text" at bounding box center [887, 152] width 130 height 23
type input "brasser"
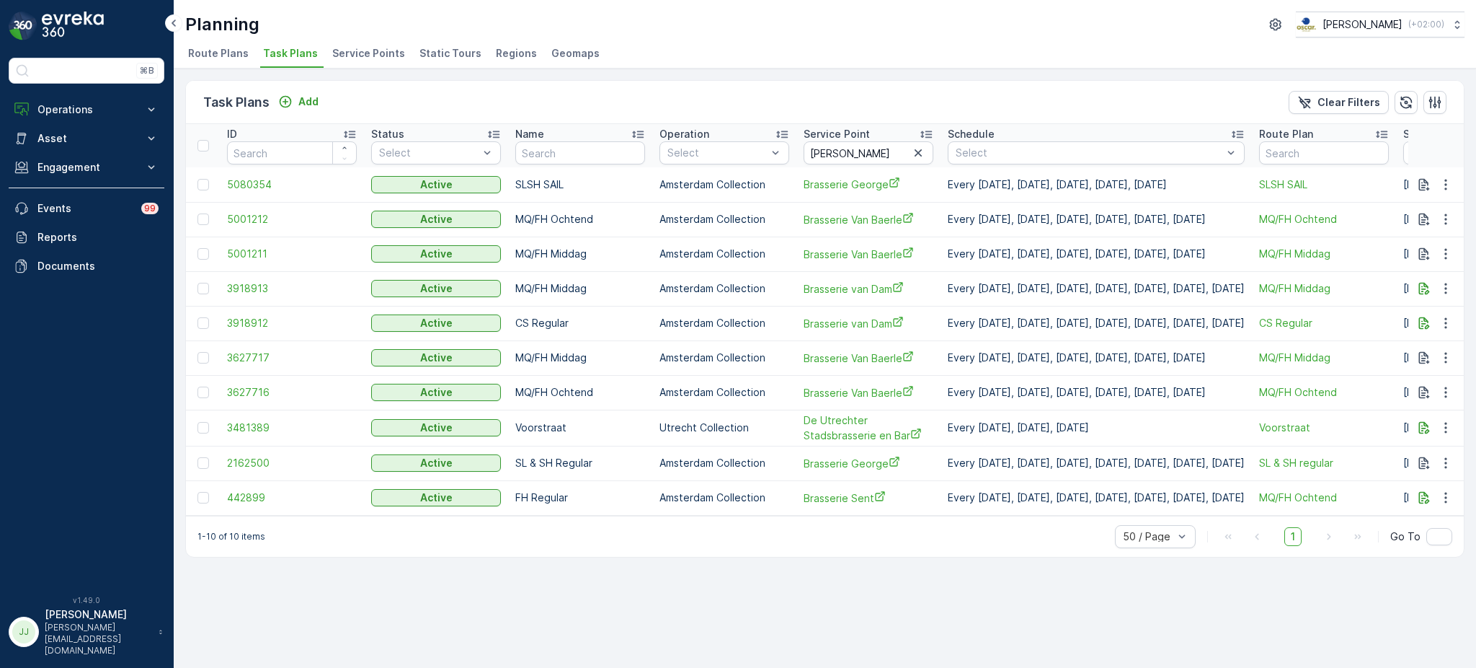
drag, startPoint x: 1455, startPoint y: 185, endPoint x: 769, endPoint y: 50, distance: 698.8
click at [769, 50] on ul "Route Plans Task Plans Service Points Static Tours Regions Geomaps" at bounding box center [819, 55] width 1268 height 25
drag, startPoint x: 301, startPoint y: 61, endPoint x: 321, endPoint y: 28, distance: 38.8
click at [321, 28] on div "Planning Oscar Circulair ( +02:00 )" at bounding box center [825, 25] width 1280 height 26
click at [1448, 180] on icon "button" at bounding box center [1446, 184] width 14 height 14
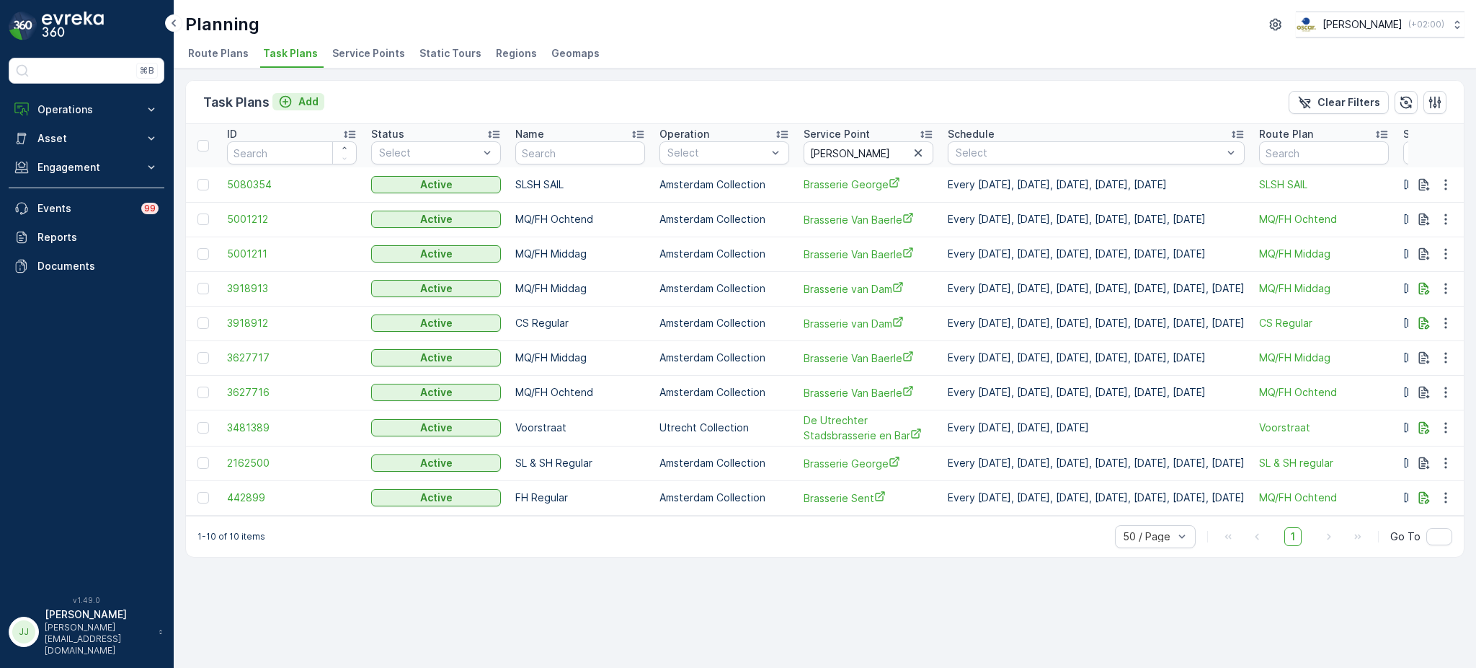
click at [293, 104] on div "Add" at bounding box center [298, 101] width 40 height 14
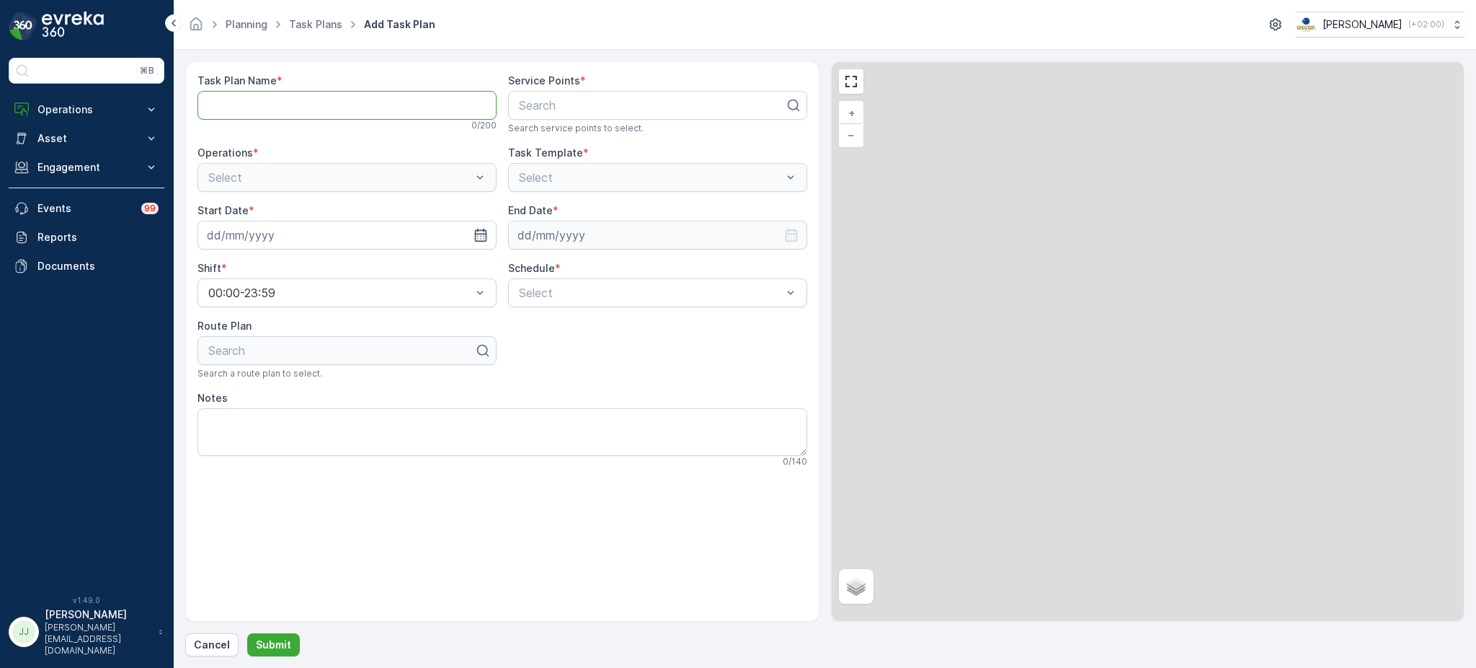
click at [291, 112] on Name "Task Plan Name" at bounding box center [347, 105] width 299 height 29
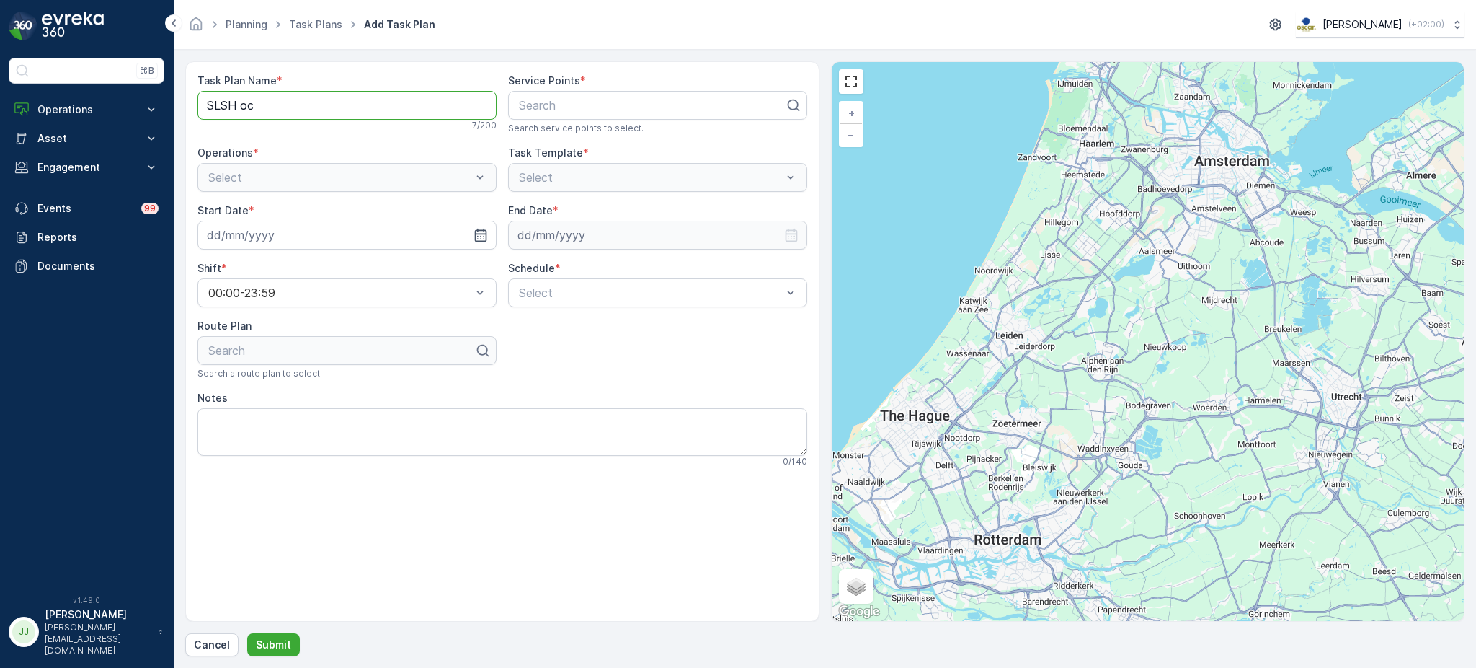
type Name "SLSH Ochtend"
click at [593, 107] on div at bounding box center [652, 105] width 269 height 13
type input "brasser"
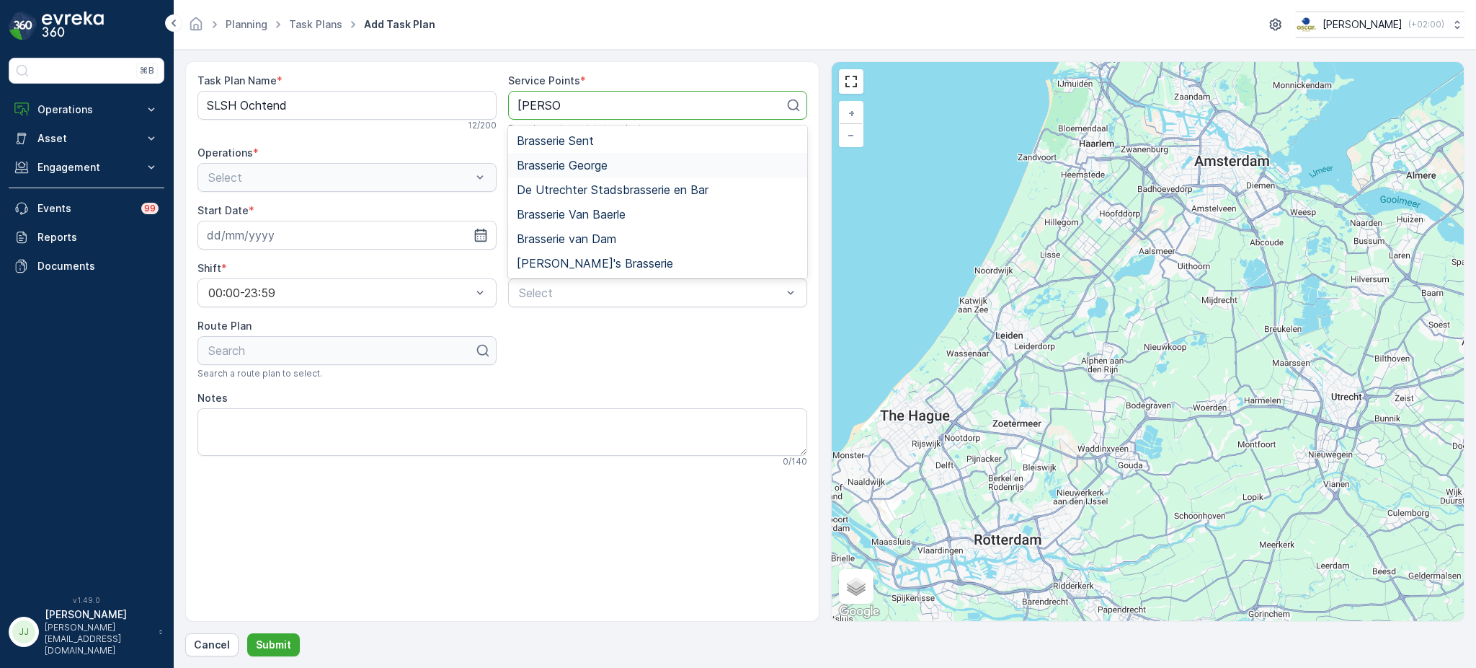
click at [574, 159] on span "Brasserie George" at bounding box center [562, 165] width 91 height 13
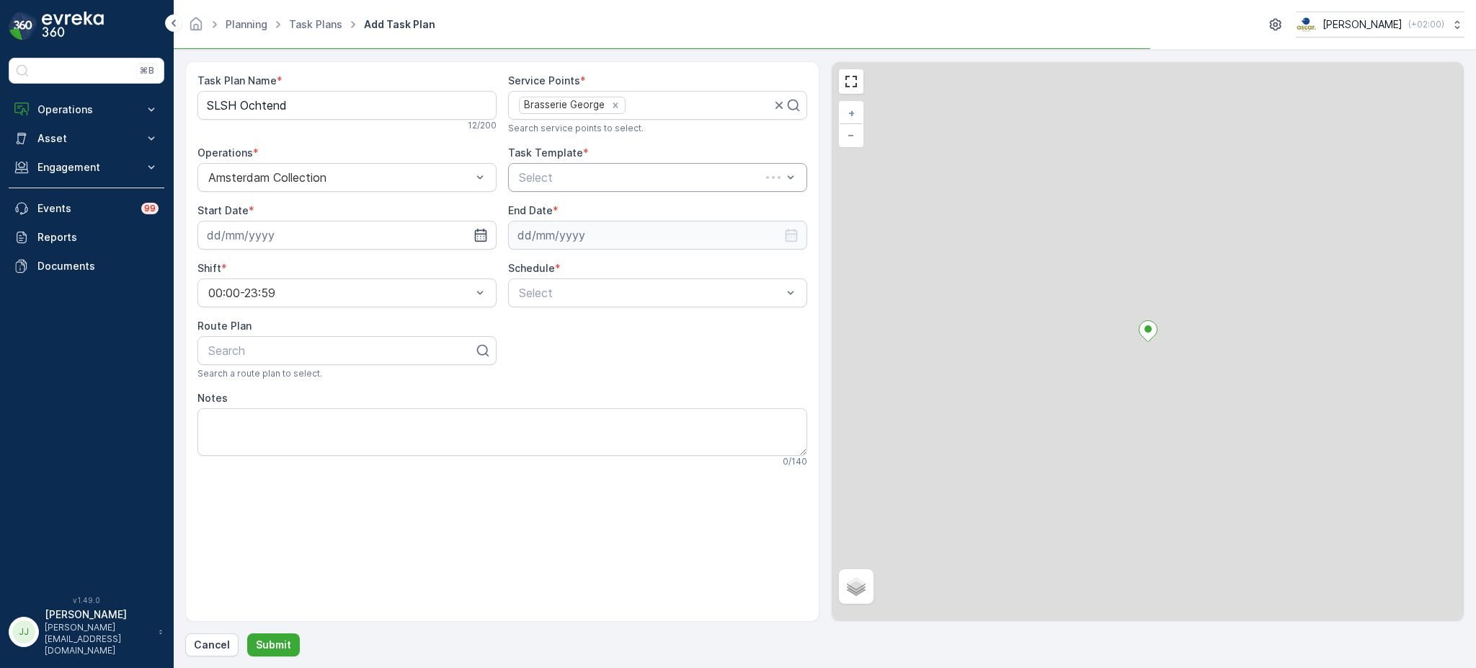
click at [560, 183] on div at bounding box center [642, 177] width 249 height 13
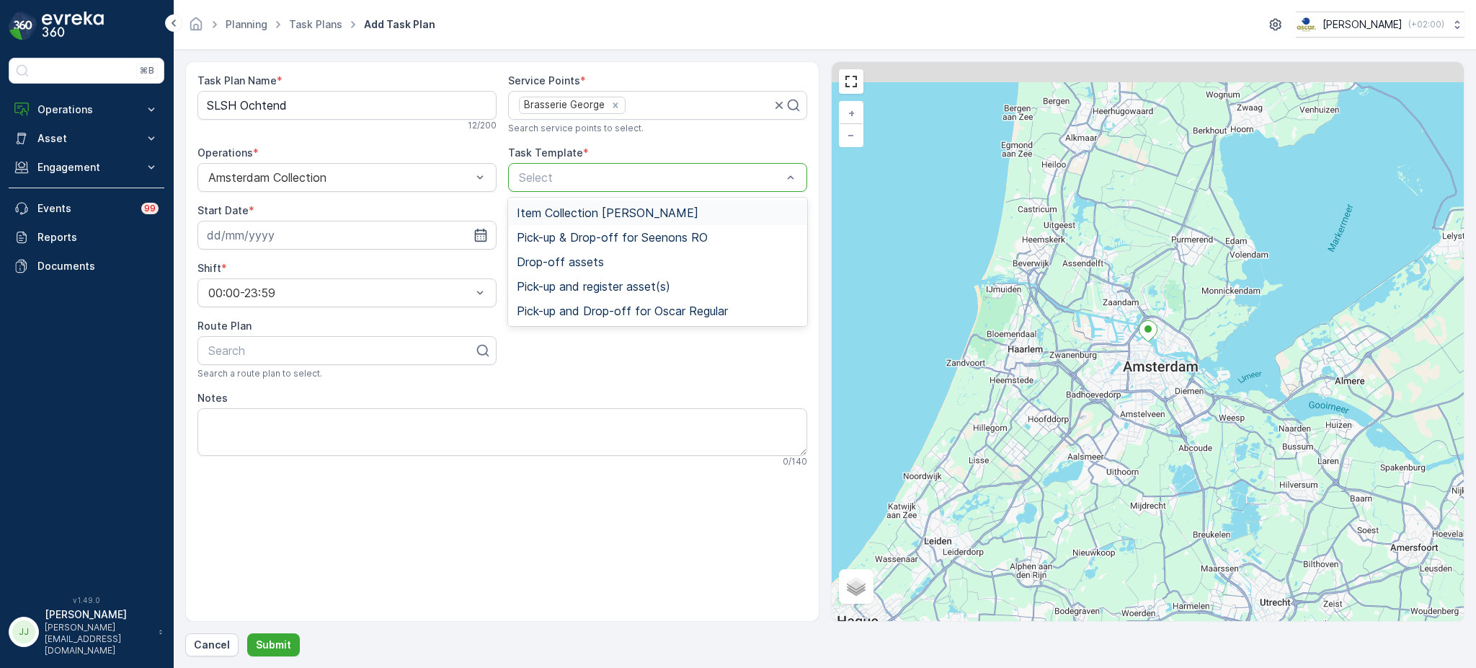
click at [554, 218] on span "Item Collection [PERSON_NAME]" at bounding box center [608, 212] width 182 height 13
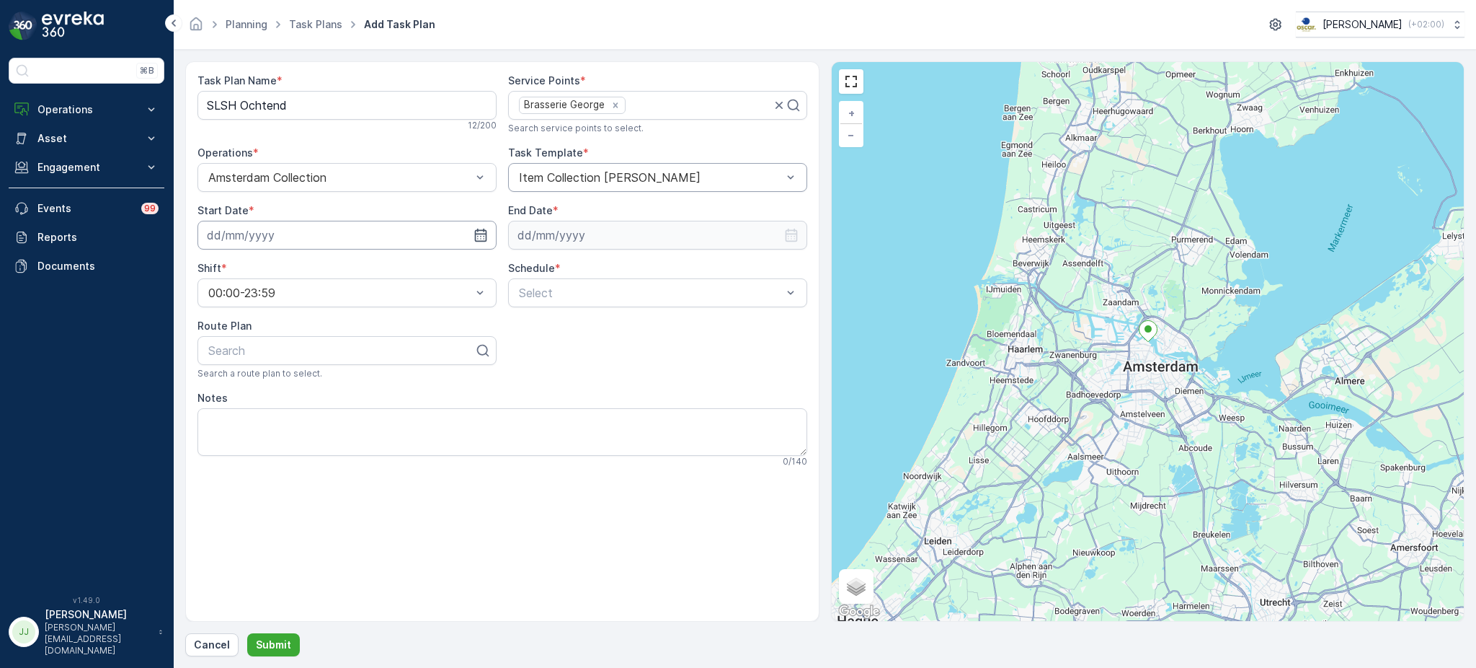
click at [371, 240] on input at bounding box center [347, 235] width 299 height 29
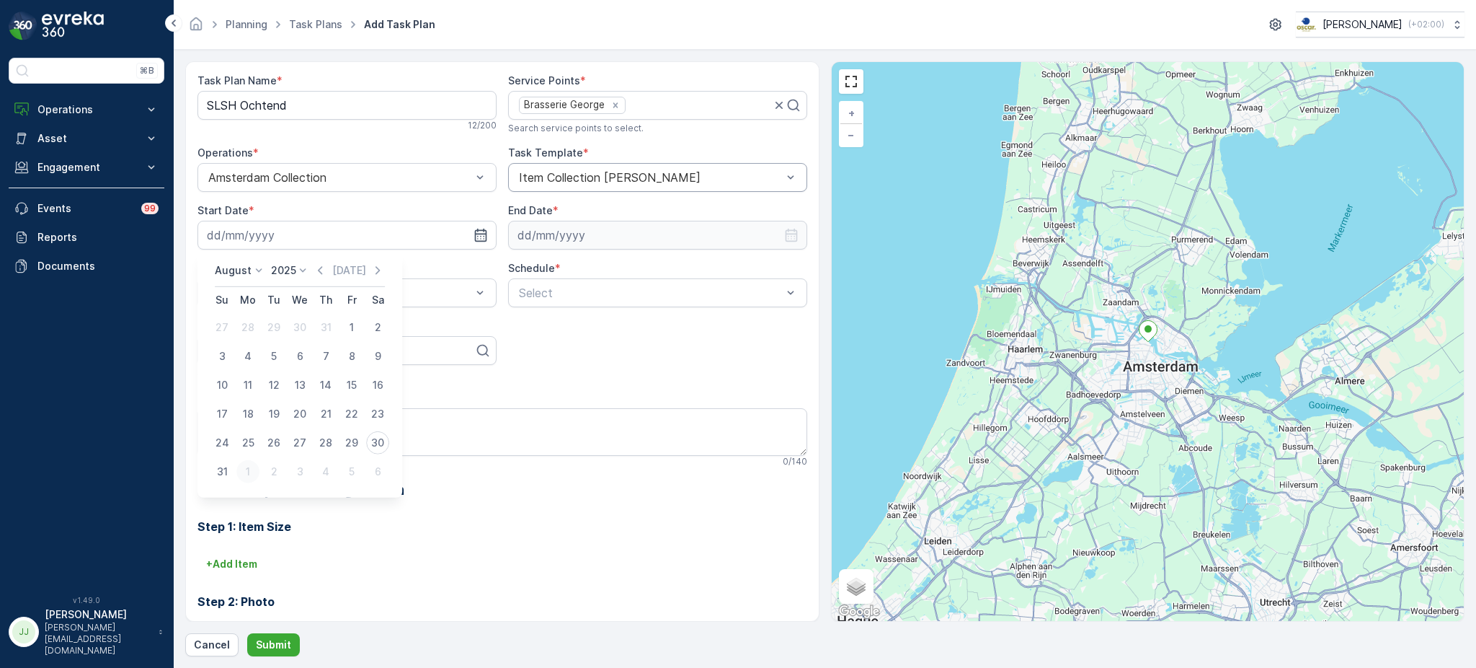
click at [246, 472] on div "1" at bounding box center [247, 471] width 23 height 23
type input "[DATE]"
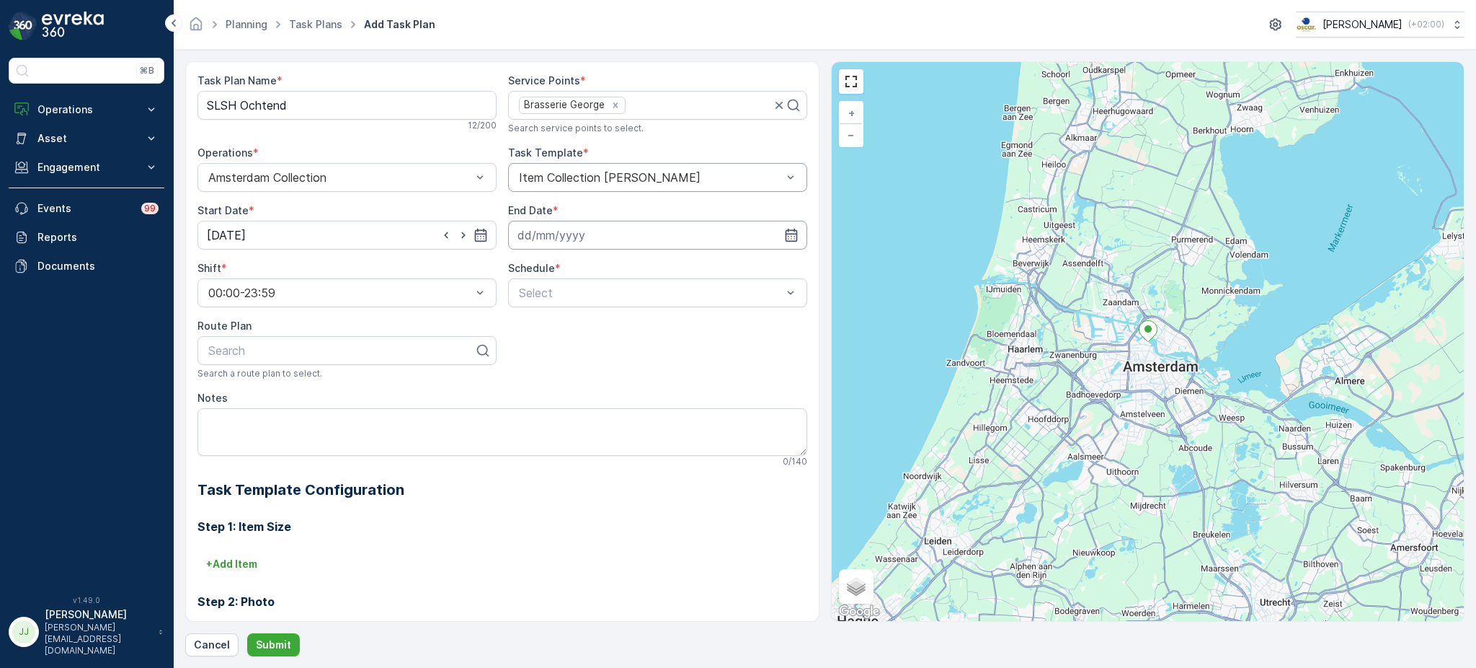
click at [547, 221] on input at bounding box center [657, 235] width 299 height 29
click at [578, 232] on input at bounding box center [657, 235] width 299 height 29
click at [590, 266] on p "2025" at bounding box center [592, 270] width 25 height 14
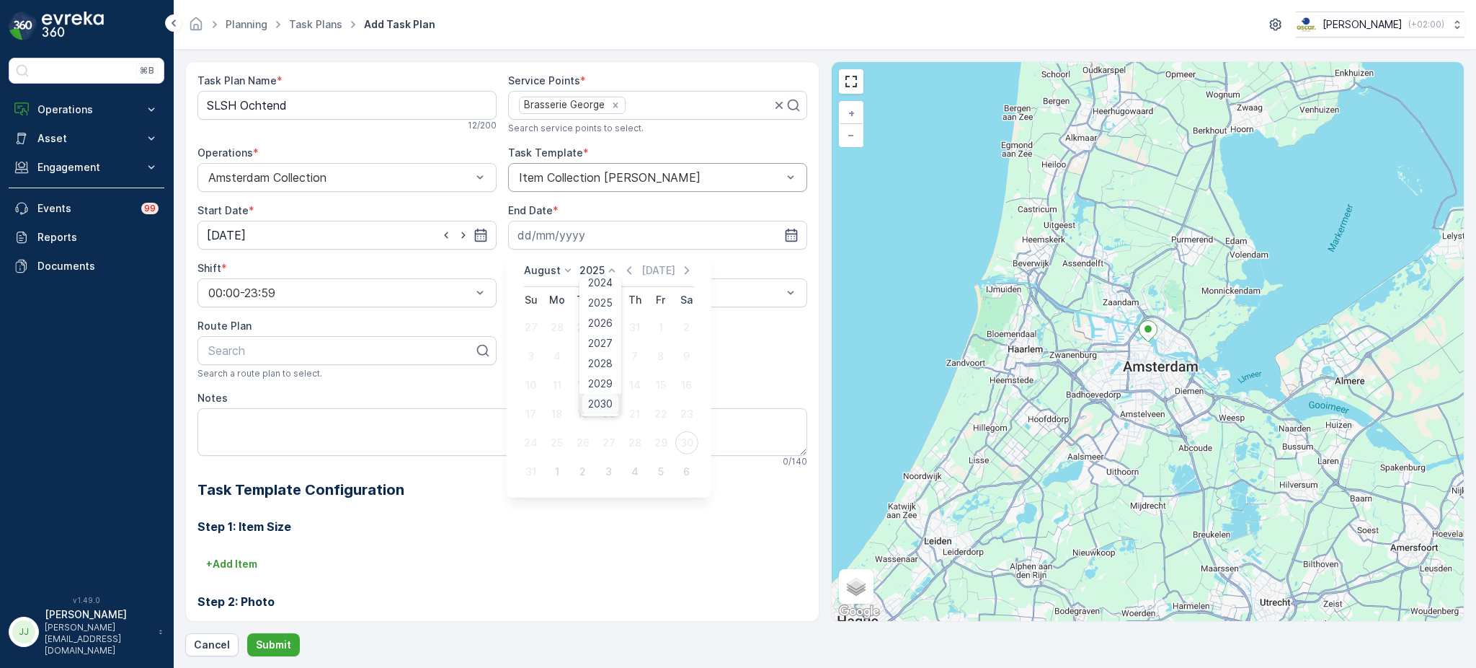
click at [603, 404] on span "2030" at bounding box center [600, 403] width 25 height 14
click at [561, 272] on icon at bounding box center [568, 270] width 14 height 14
click at [559, 393] on span "October" at bounding box center [553, 400] width 41 height 14
click at [559, 392] on div "14" at bounding box center [557, 384] width 23 height 23
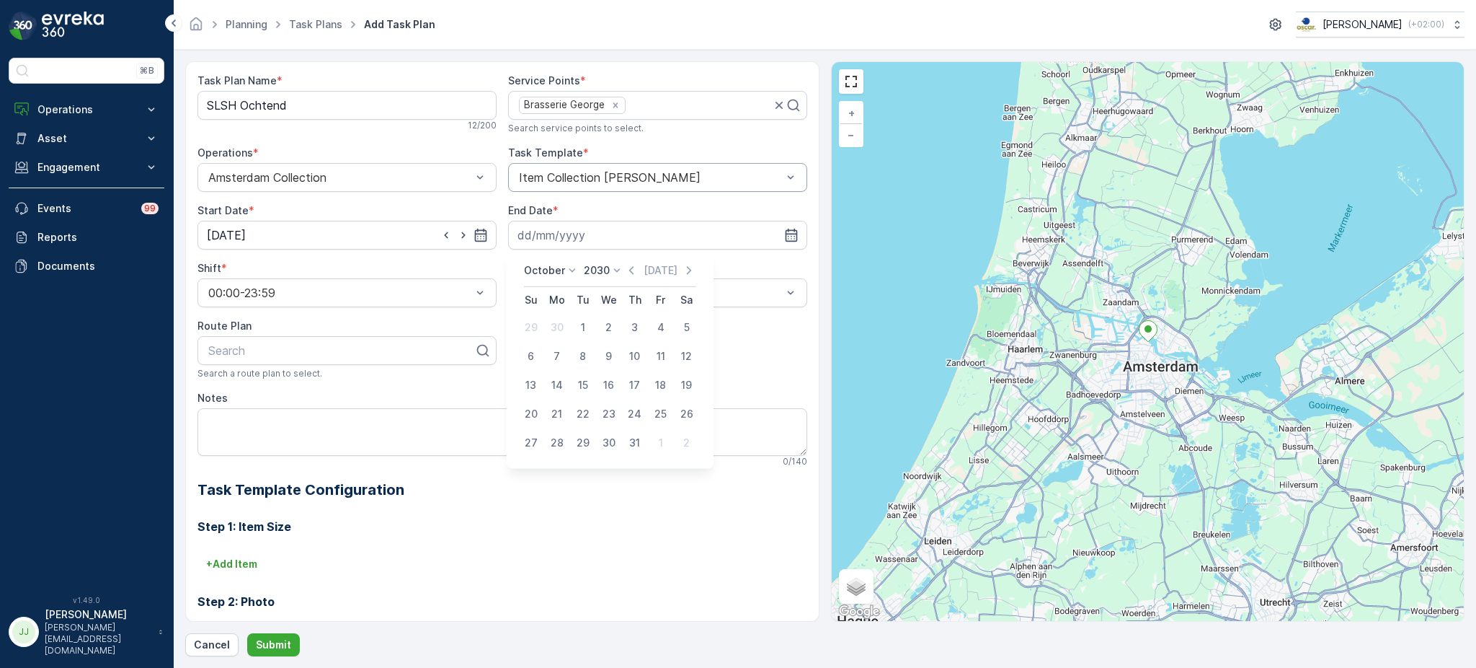
type input "[DATE]"
click at [569, 283] on div "Select" at bounding box center [657, 292] width 299 height 29
click at [538, 342] on div "Weekly" at bounding box center [657, 352] width 299 height 25
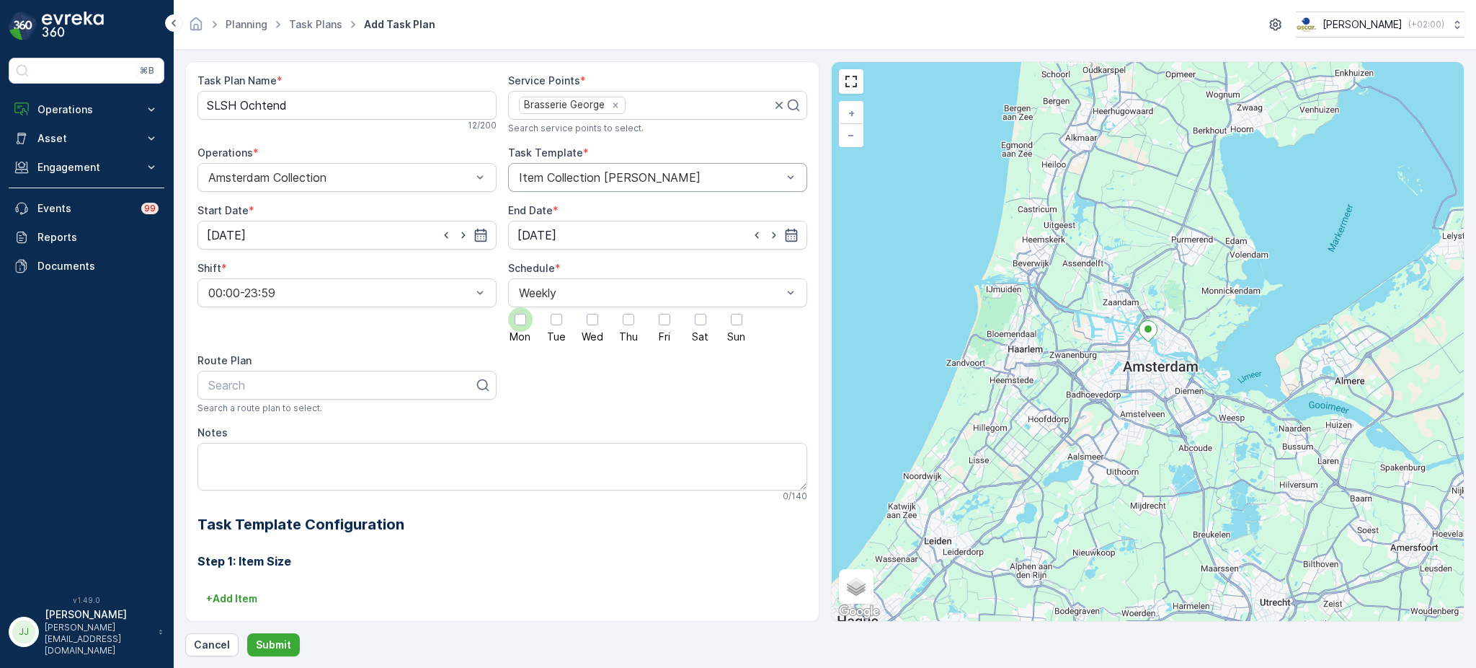
click at [525, 332] on span "Mon" at bounding box center [520, 337] width 21 height 10
click at [520, 307] on input "Mon" at bounding box center [520, 307] width 0 height 0
click at [554, 332] on span "Tue" at bounding box center [556, 337] width 19 height 10
click at [556, 307] on input "Tue" at bounding box center [556, 307] width 0 height 0
click at [582, 334] on span "Wed" at bounding box center [593, 337] width 22 height 10
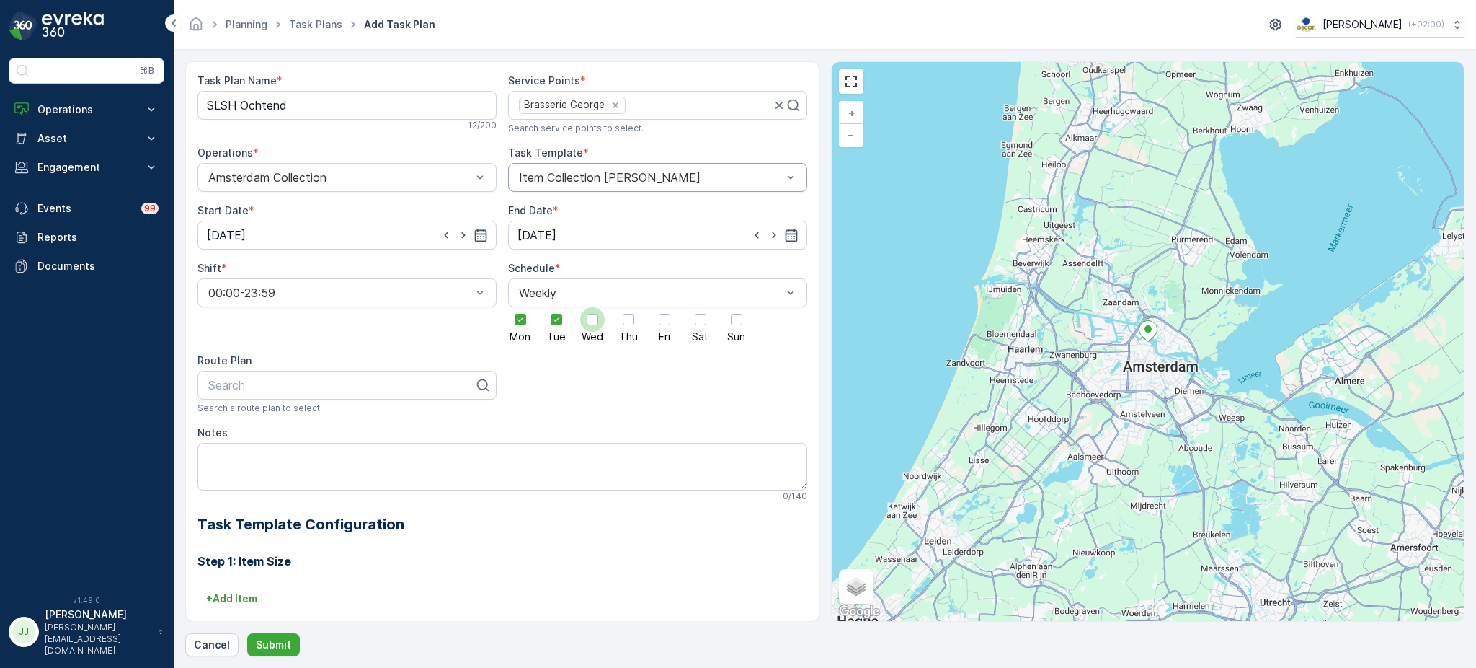
click at [593, 307] on input "Wed" at bounding box center [593, 307] width 0 height 0
click at [616, 333] on label "Thu" at bounding box center [628, 324] width 25 height 35
click at [629, 307] on input "Thu" at bounding box center [629, 307] width 0 height 0
click at [659, 328] on div at bounding box center [664, 319] width 25 height 25
click at [665, 307] on input "Fri" at bounding box center [665, 307] width 0 height 0
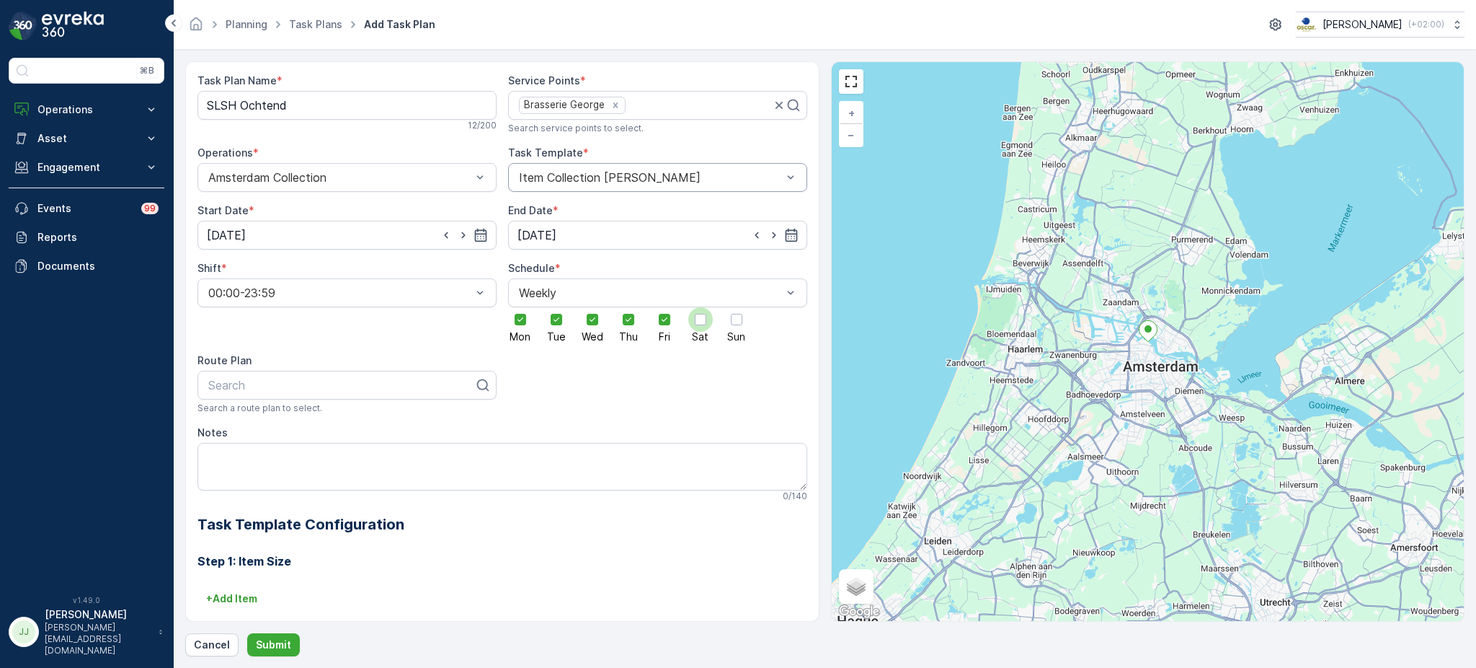
click at [697, 328] on div at bounding box center [700, 319] width 25 height 25
click at [701, 307] on input "Sat" at bounding box center [701, 307] width 0 height 0
click at [730, 327] on div at bounding box center [736, 319] width 25 height 25
click at [737, 307] on input "Sun" at bounding box center [737, 307] width 0 height 0
click at [346, 385] on div at bounding box center [341, 384] width 269 height 13
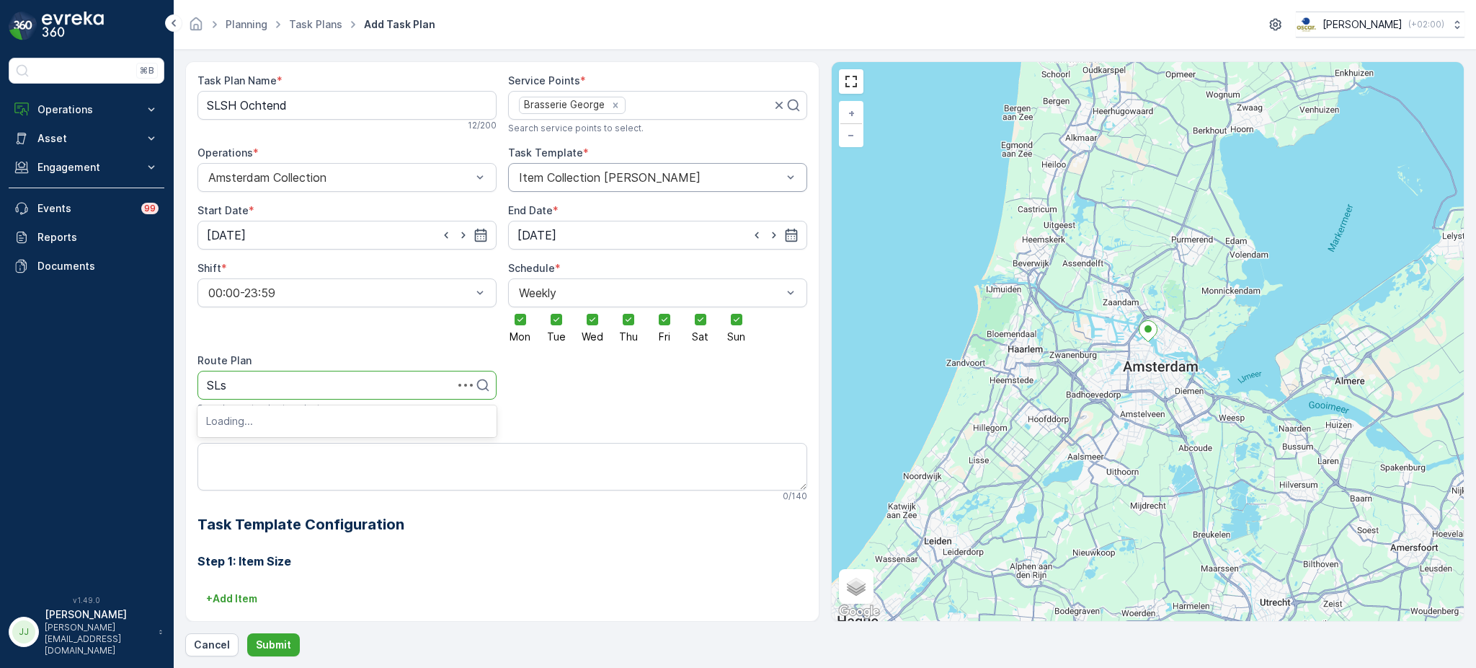
type input "SLsh"
click at [269, 438] on span "SLSH Ochtend" at bounding box center [246, 444] width 80 height 13
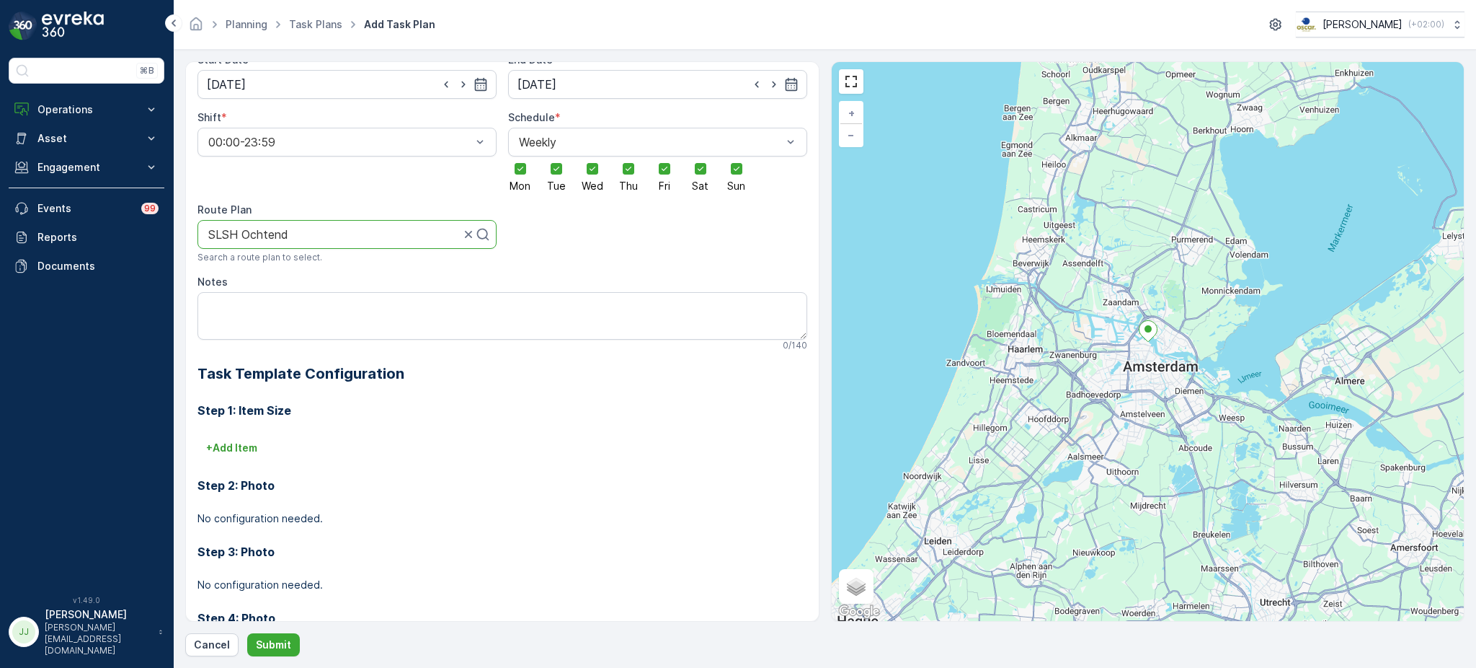
scroll to position [151, 0]
click at [244, 443] on p "+ Add Item" at bounding box center [231, 447] width 51 height 14
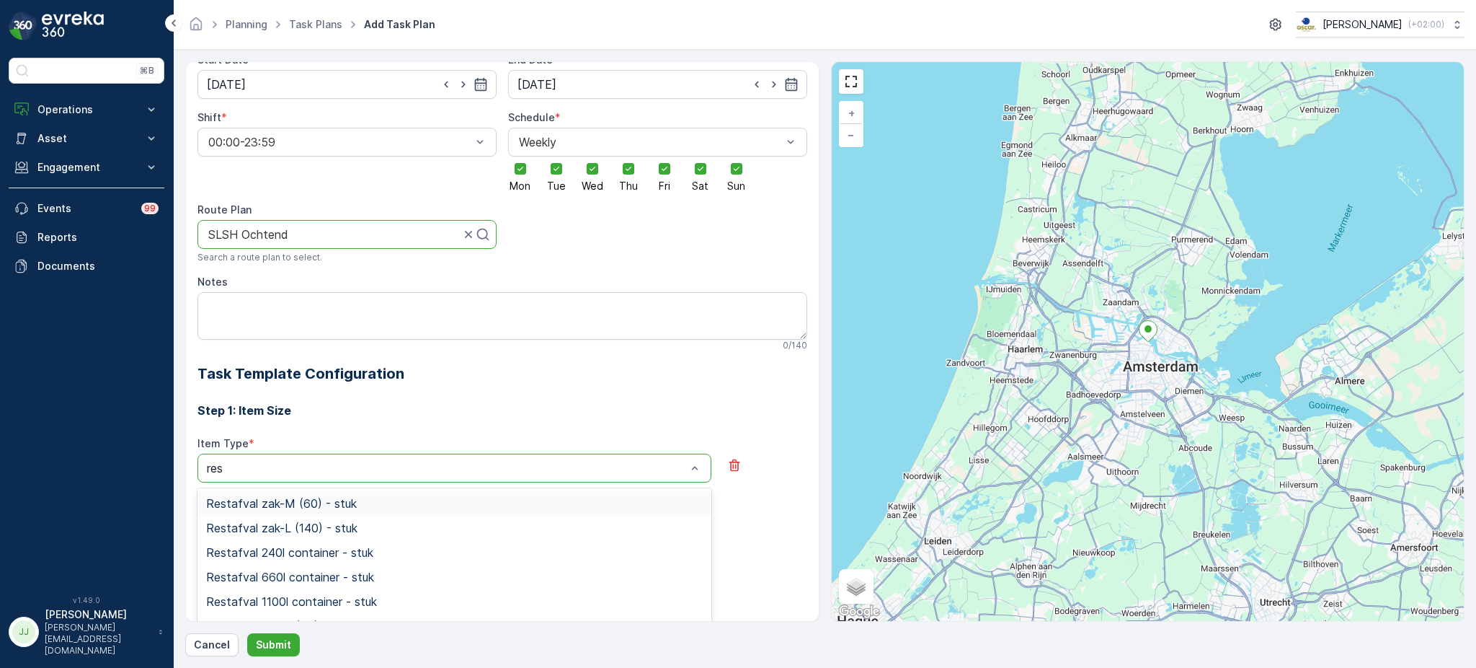
type input "rest"
click at [252, 538] on div "Restafval zak-L (140) - stuk" at bounding box center [455, 527] width 514 height 25
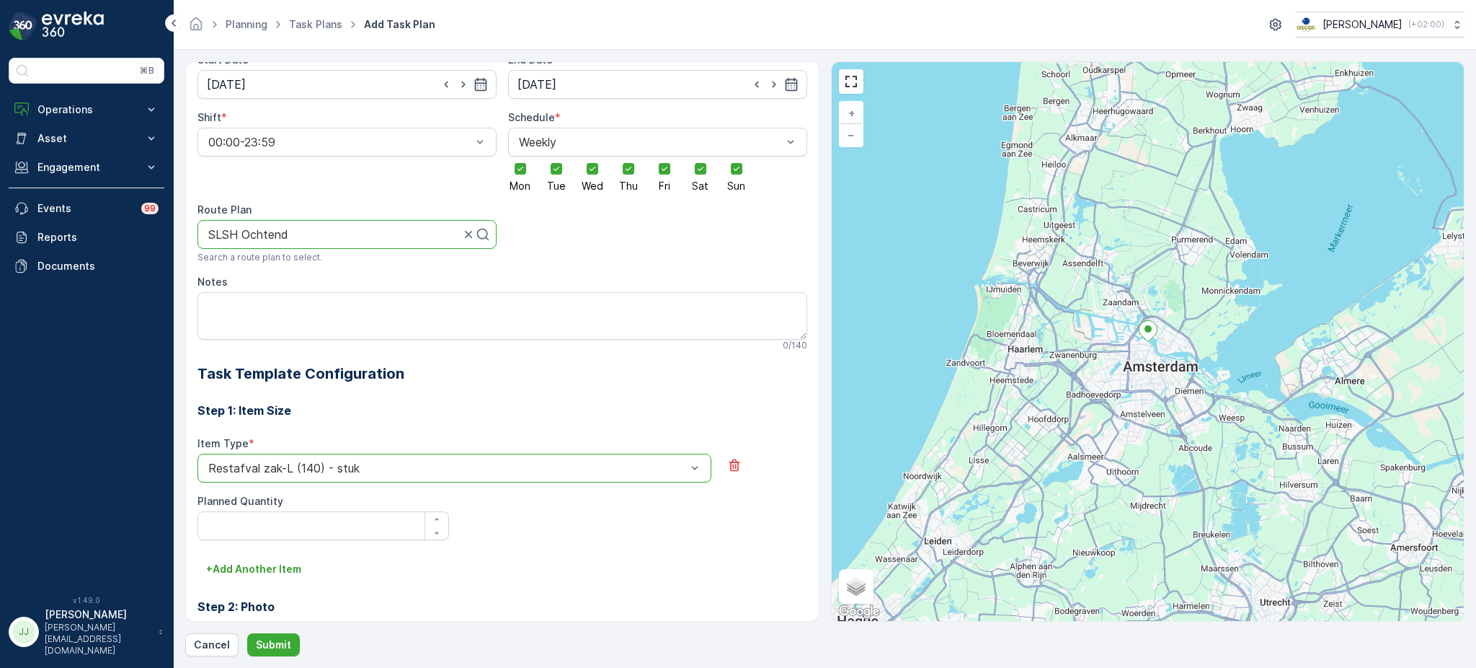
click at [270, 458] on div "Restafval zak-L (140) - stuk" at bounding box center [455, 467] width 514 height 29
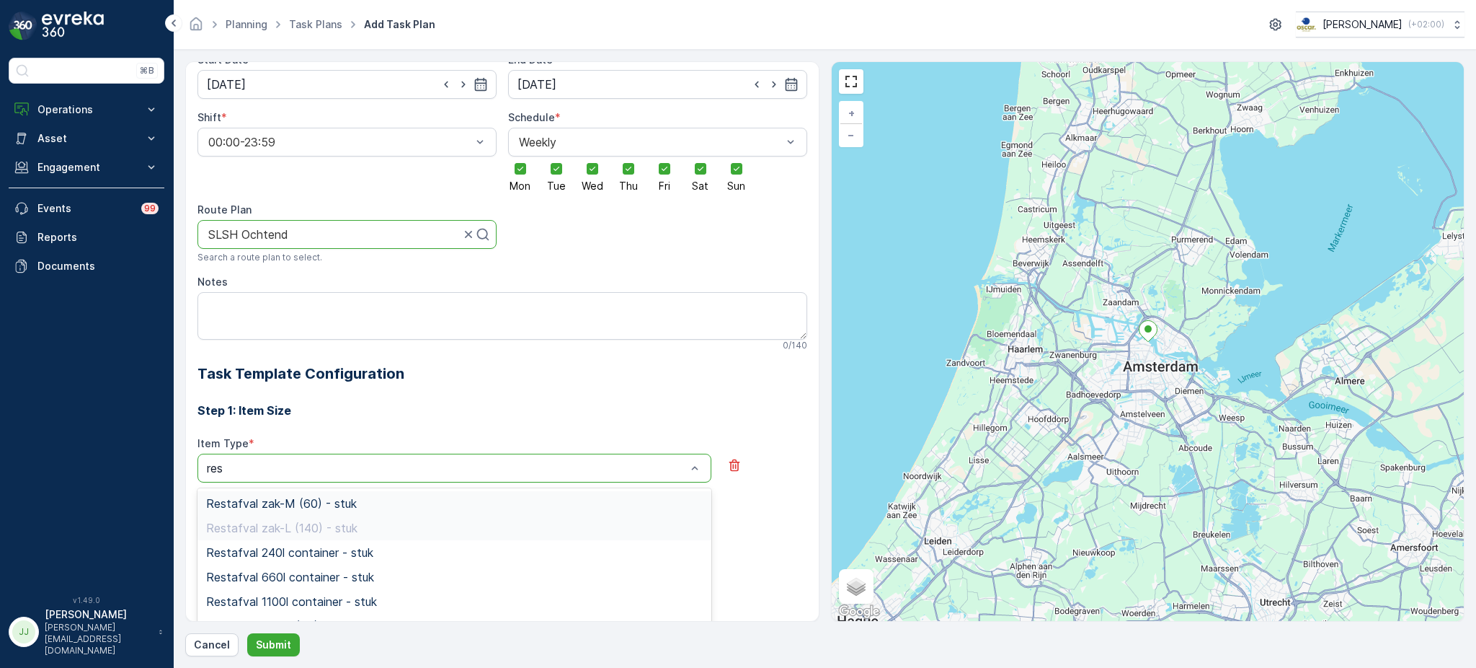
type input "rest"
click at [254, 549] on span "Restafval 240l container - stuk" at bounding box center [289, 552] width 167 height 13
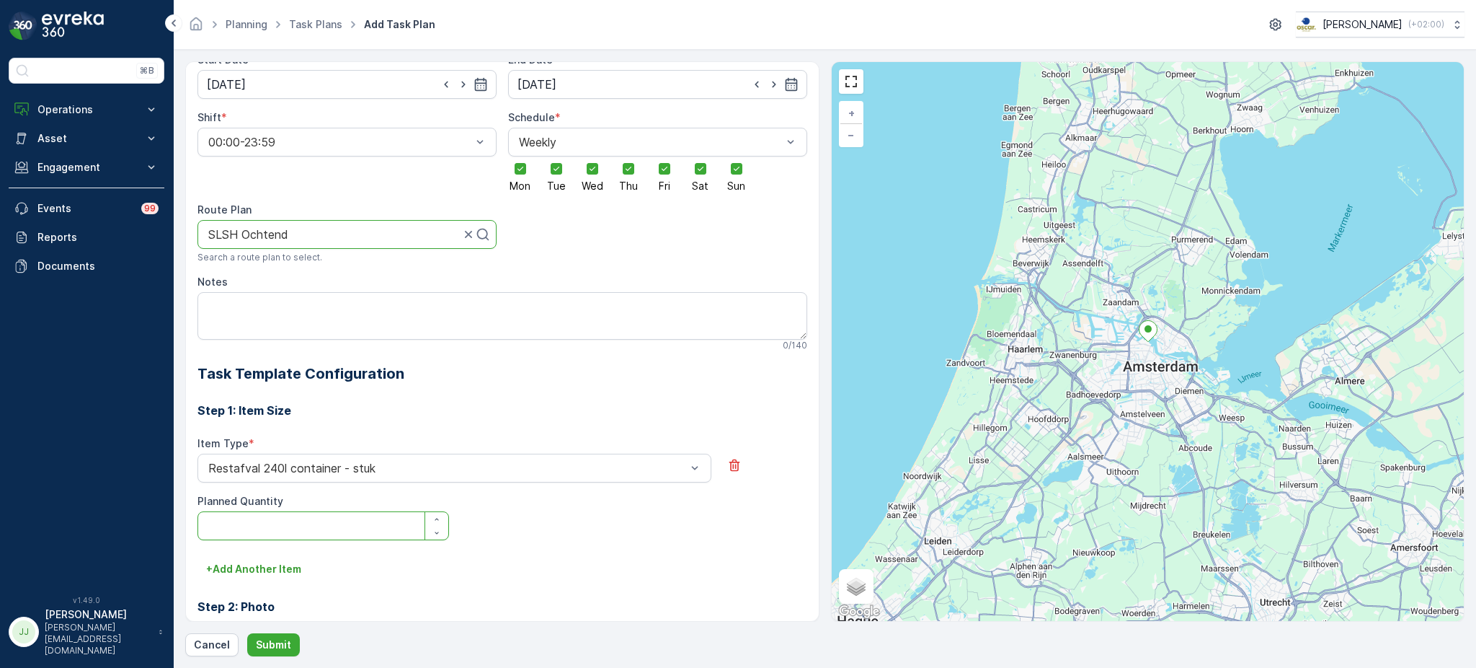
click at [256, 536] on Quantity "Planned Quantity" at bounding box center [324, 525] width 252 height 29
type Quantity "4"
click at [258, 561] on button "+ Add Another Item" at bounding box center [254, 568] width 112 height 23
click at [257, 588] on div at bounding box center [447, 588] width 481 height 13
type input "swil"
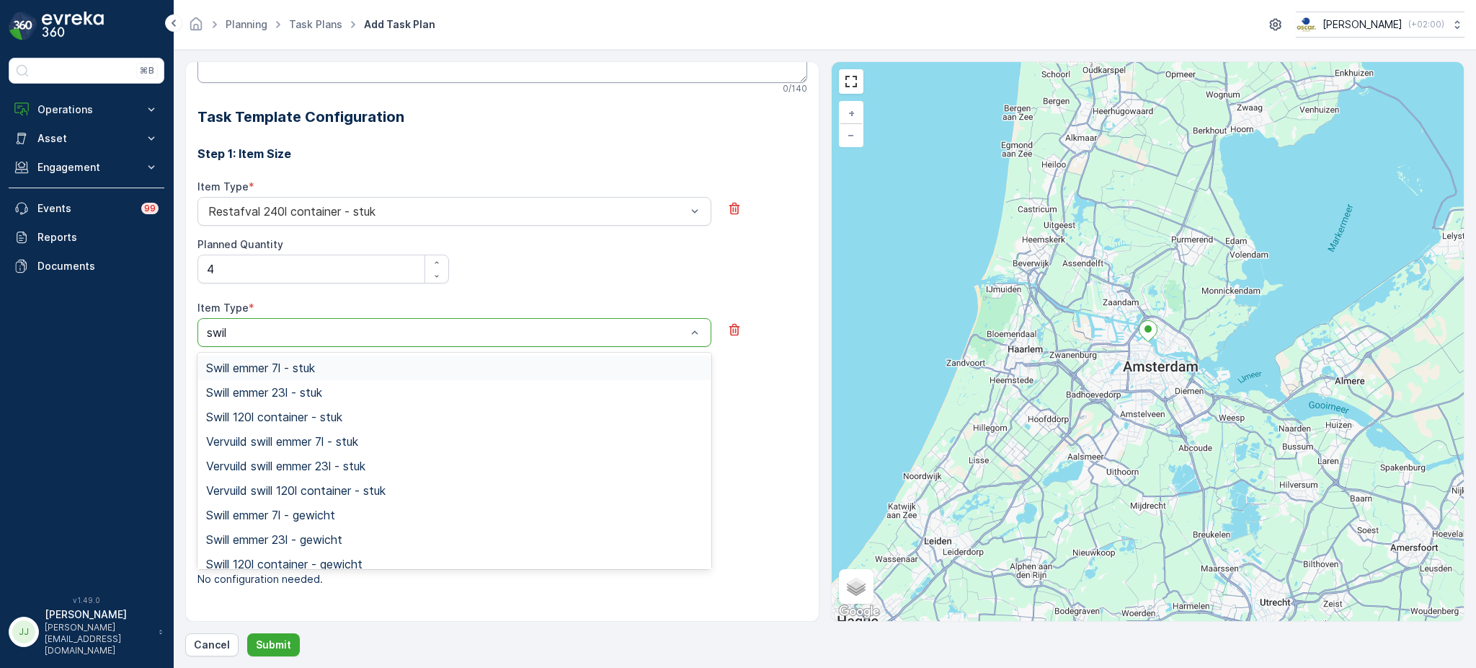
scroll to position [407, 0]
click at [267, 418] on span "Swill 120l container - stuk" at bounding box center [274, 416] width 136 height 13
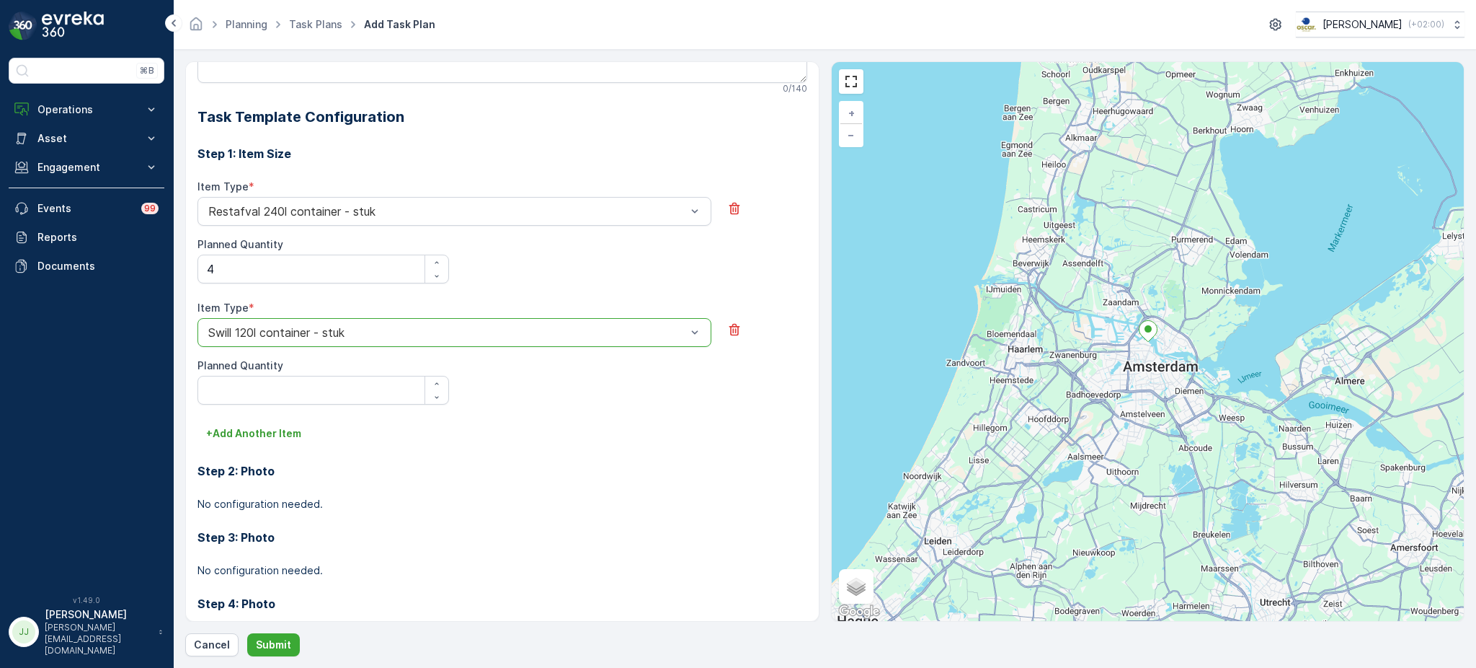
click at [267, 418] on div "Item Type * option Swill 120l container - stuk is disabled. Select another opti…" at bounding box center [503, 361] width 610 height 121
click at [271, 399] on Quantity "Planned Quantity" at bounding box center [324, 390] width 252 height 29
type Quantity "1"
click at [269, 436] on p "+ Add Another Item" at bounding box center [253, 433] width 95 height 14
click at [272, 453] on div at bounding box center [447, 453] width 481 height 13
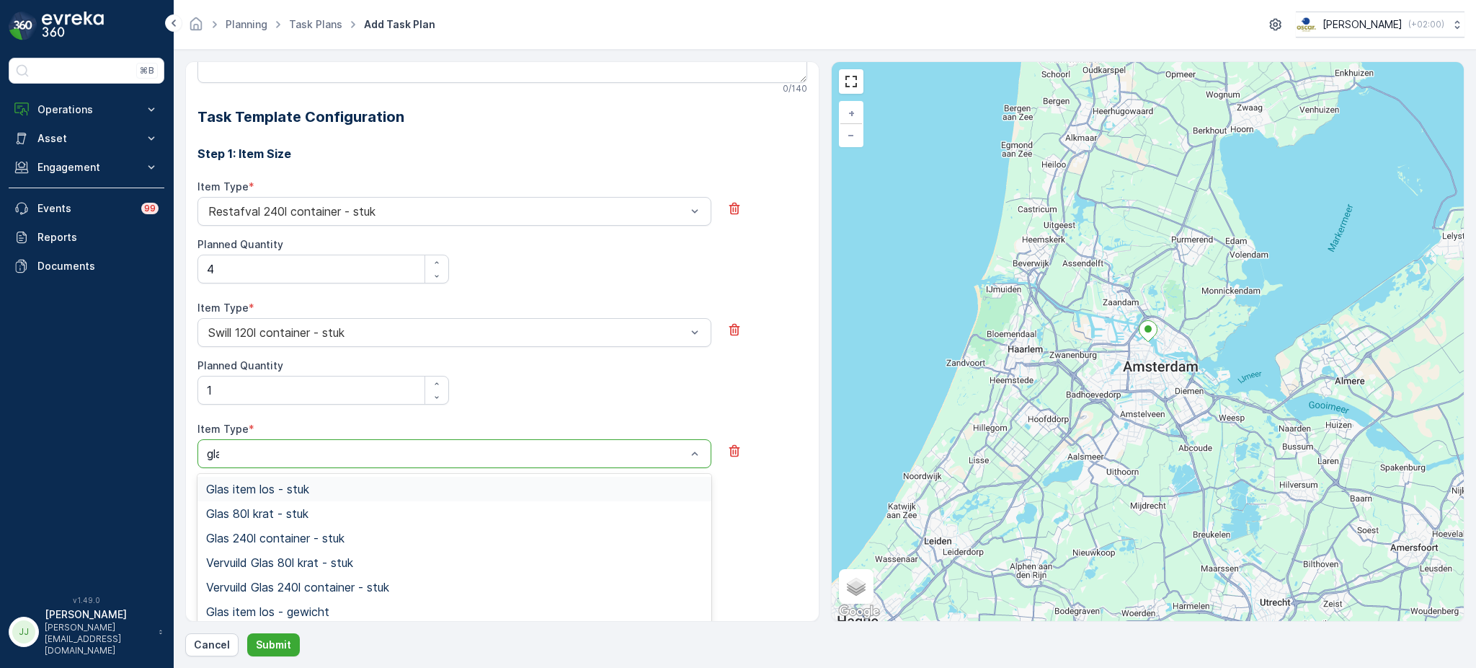
type input "glas"
click at [274, 538] on span "Glas 240l container - stuk" at bounding box center [275, 537] width 138 height 13
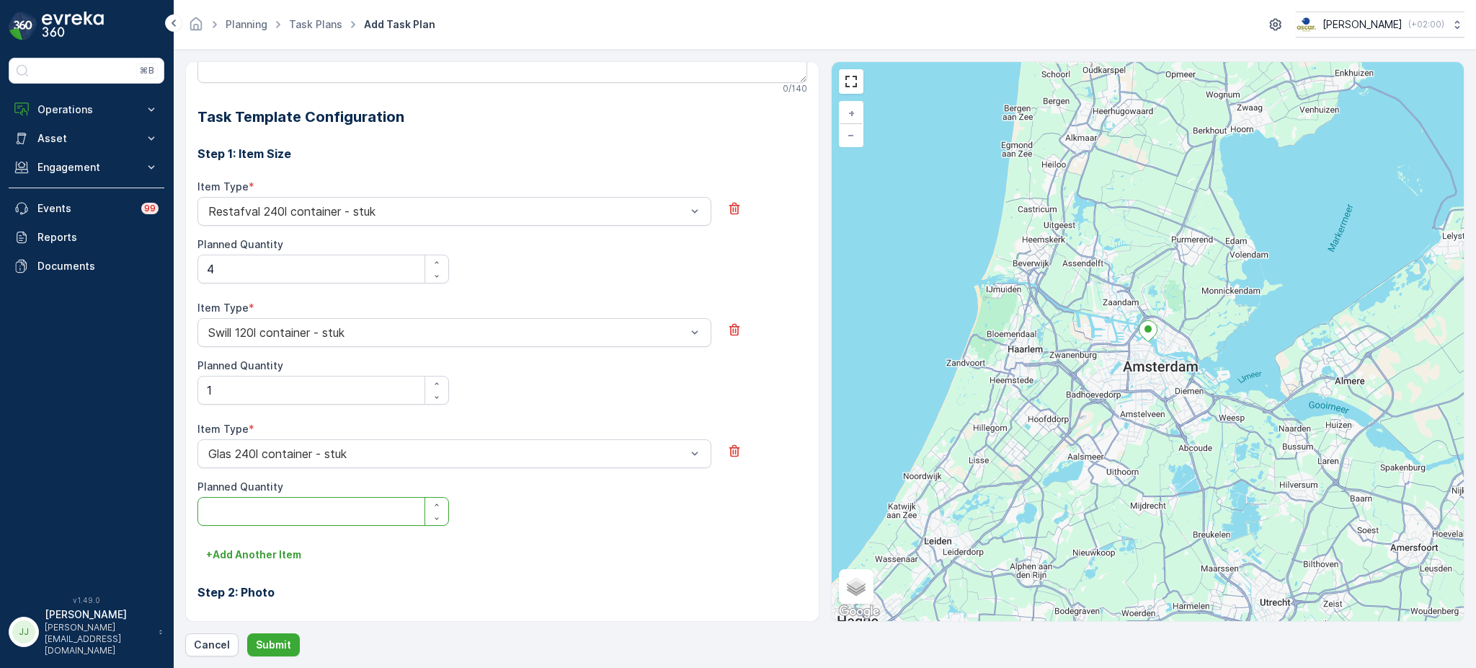
click at [282, 514] on Quantity "Planned Quantity" at bounding box center [324, 511] width 252 height 29
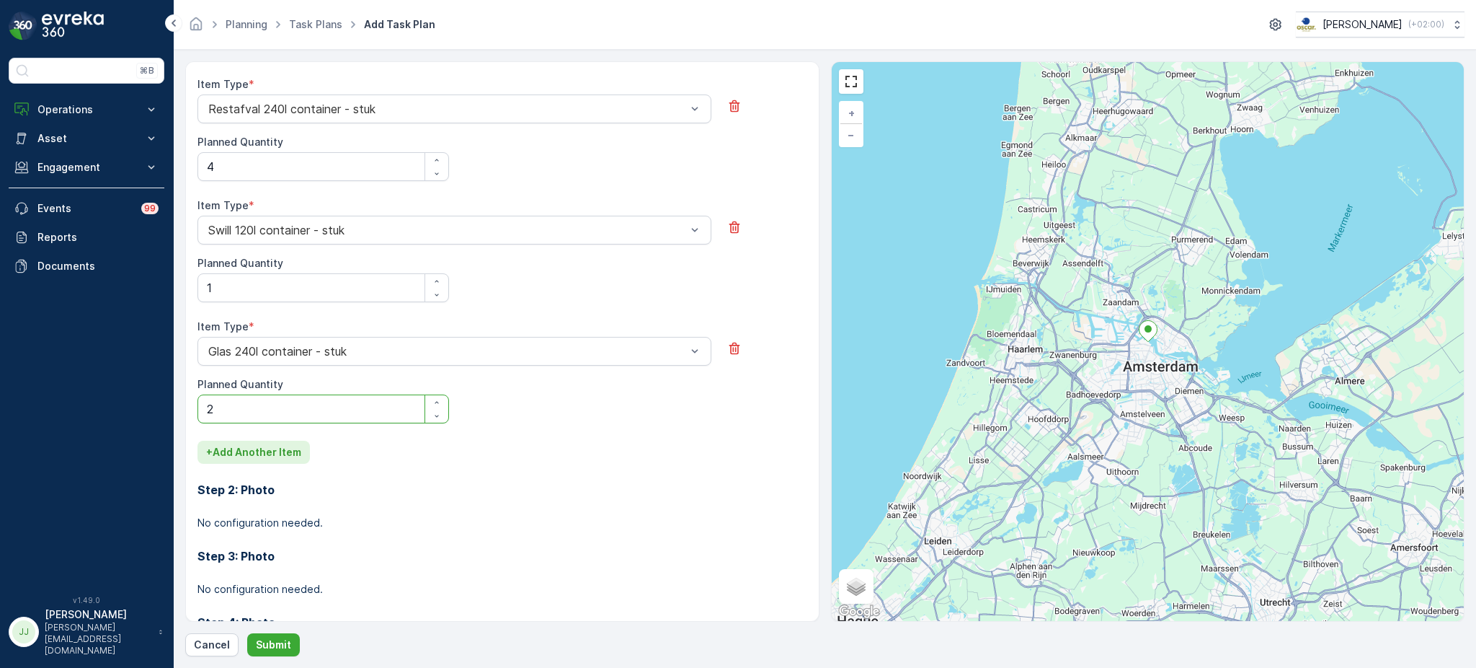
type Quantity "2"
click at [267, 456] on p "+ Add Another Item" at bounding box center [253, 452] width 95 height 14
click at [286, 470] on div at bounding box center [447, 472] width 481 height 13
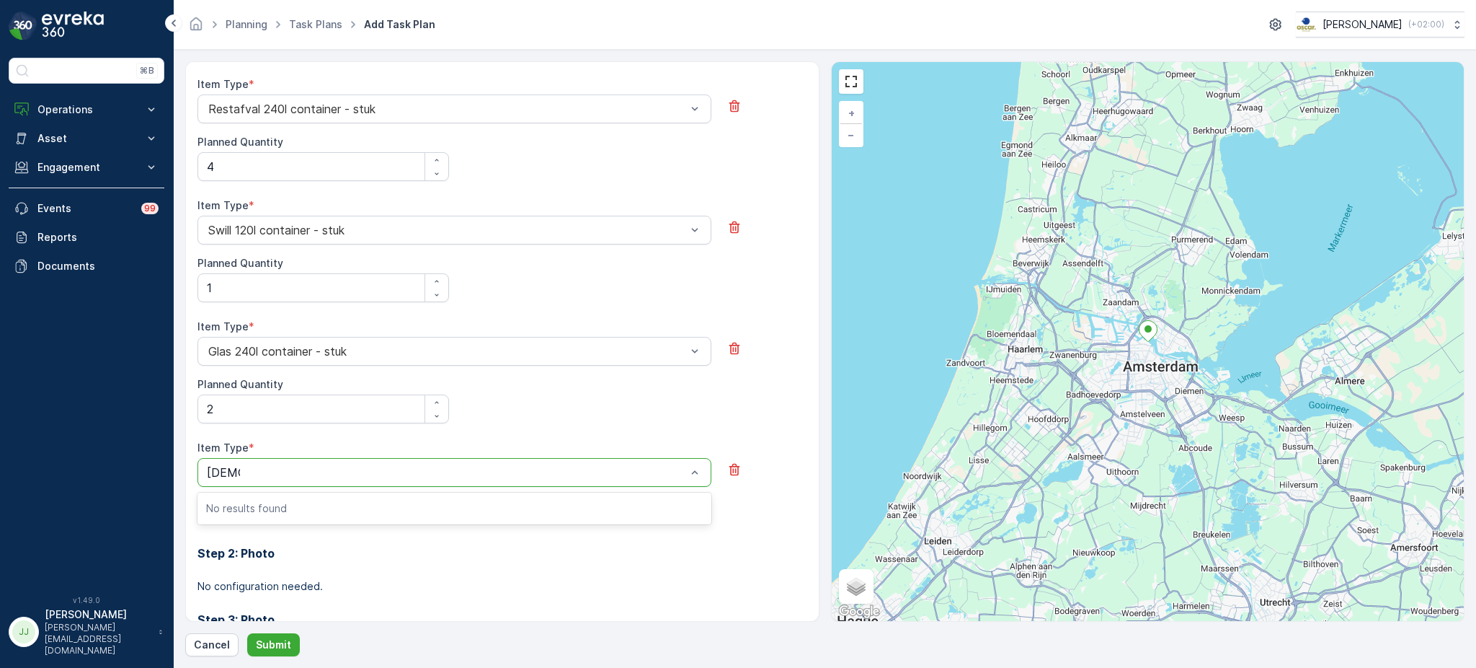
type input "pap"
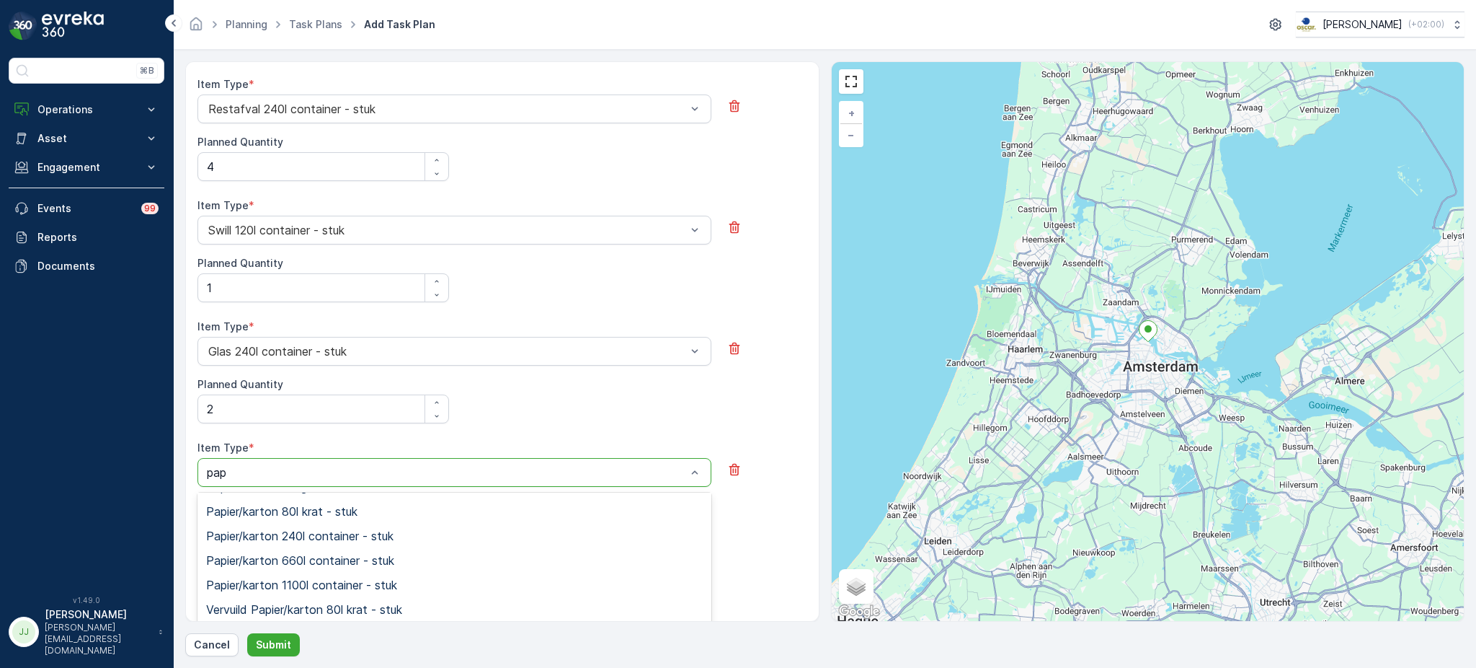
scroll to position [71, 0]
click at [280, 537] on span "Papier/karton 240l container - stuk" at bounding box center [299, 534] width 187 height 13
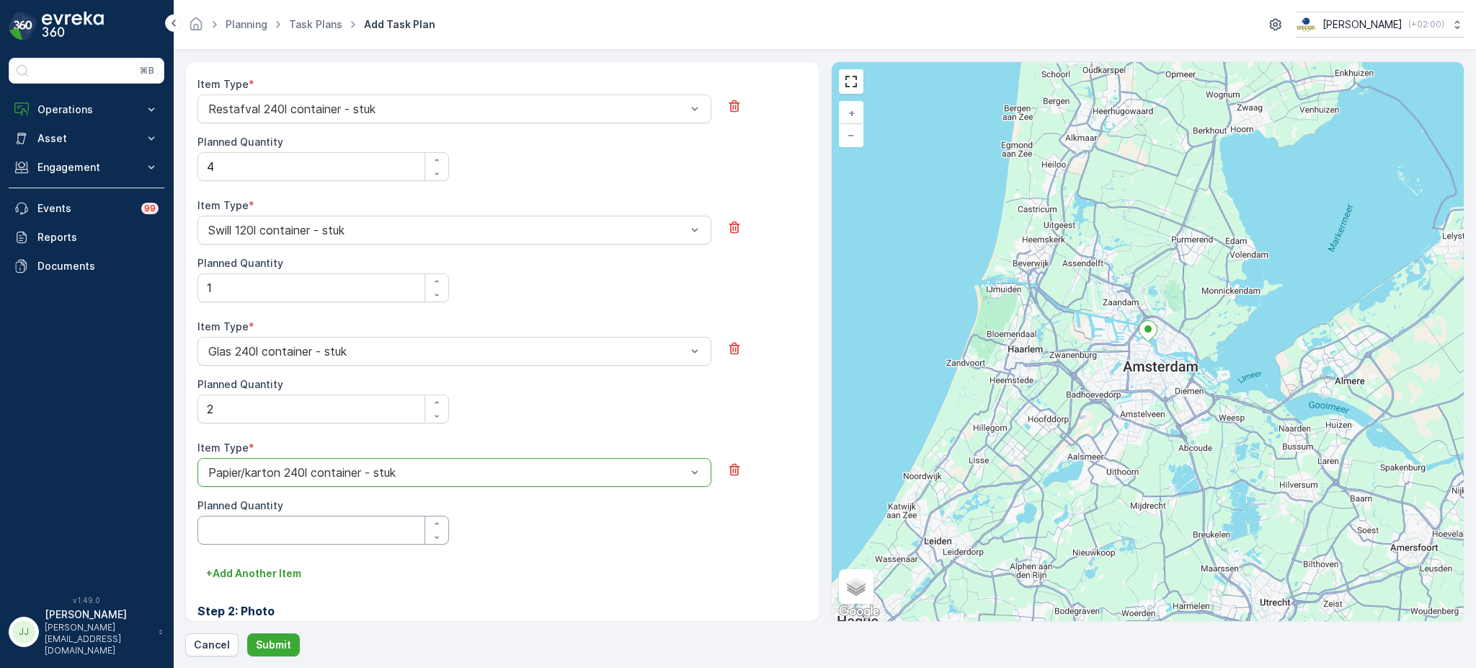
click at [280, 537] on Quantity "Planned Quantity" at bounding box center [324, 529] width 252 height 29
type Quantity "2"
click at [252, 566] on p "+ Add Another Item" at bounding box center [253, 573] width 95 height 14
click at [250, 584] on div "Select" at bounding box center [455, 593] width 514 height 29
type input "pd"
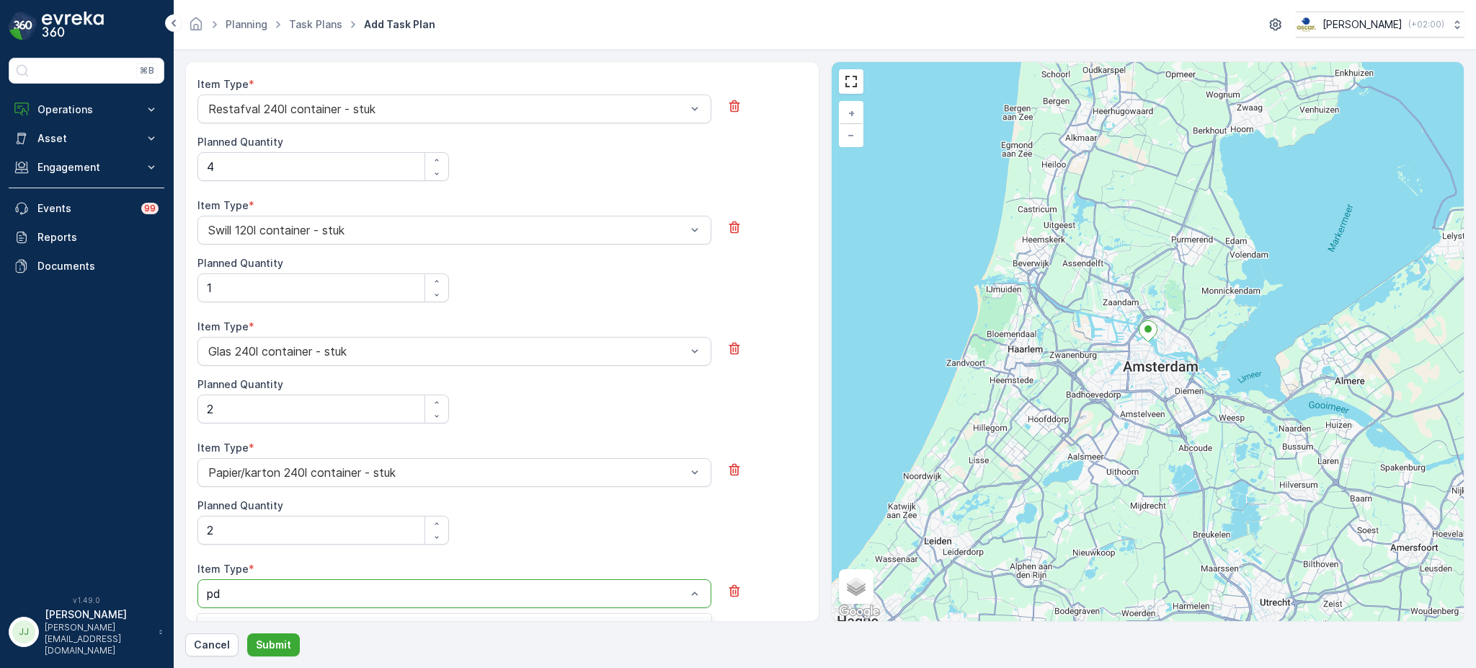
scroll to position [761, 0]
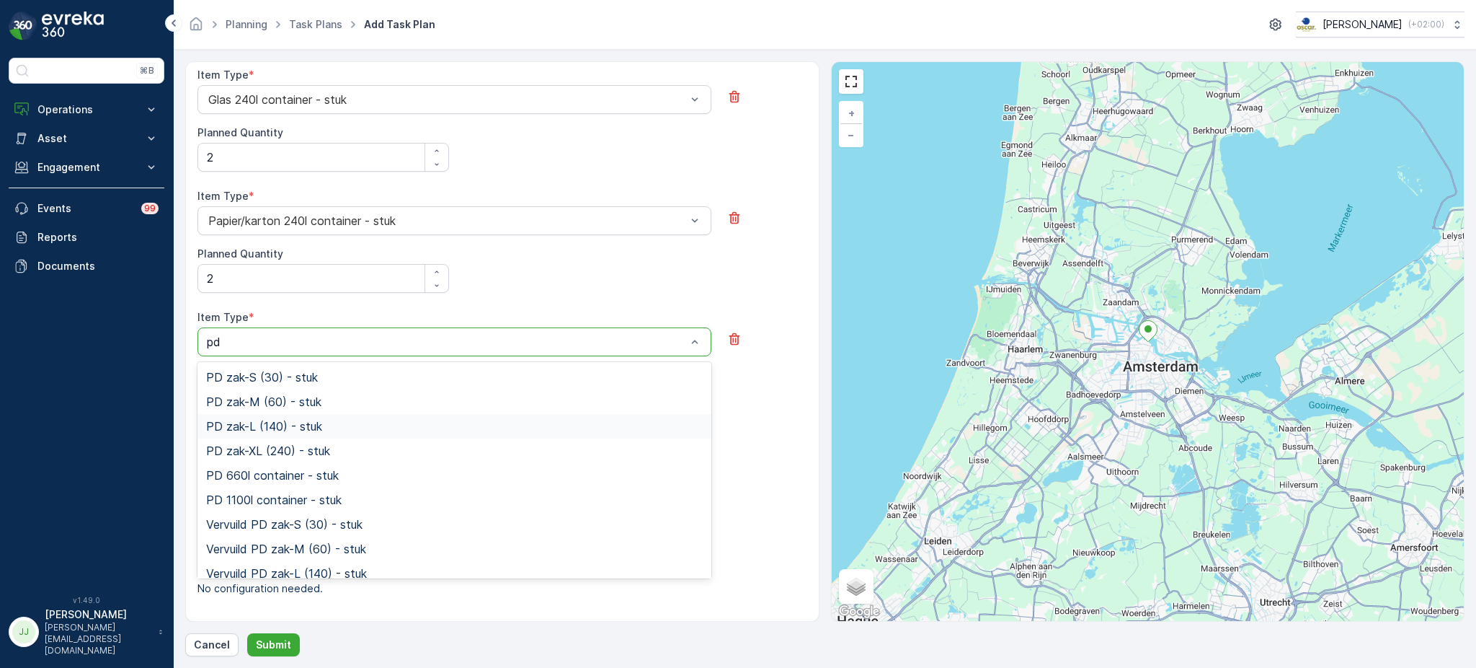
click at [254, 425] on span "PD zak-L (140) - stuk" at bounding box center [264, 426] width 116 height 13
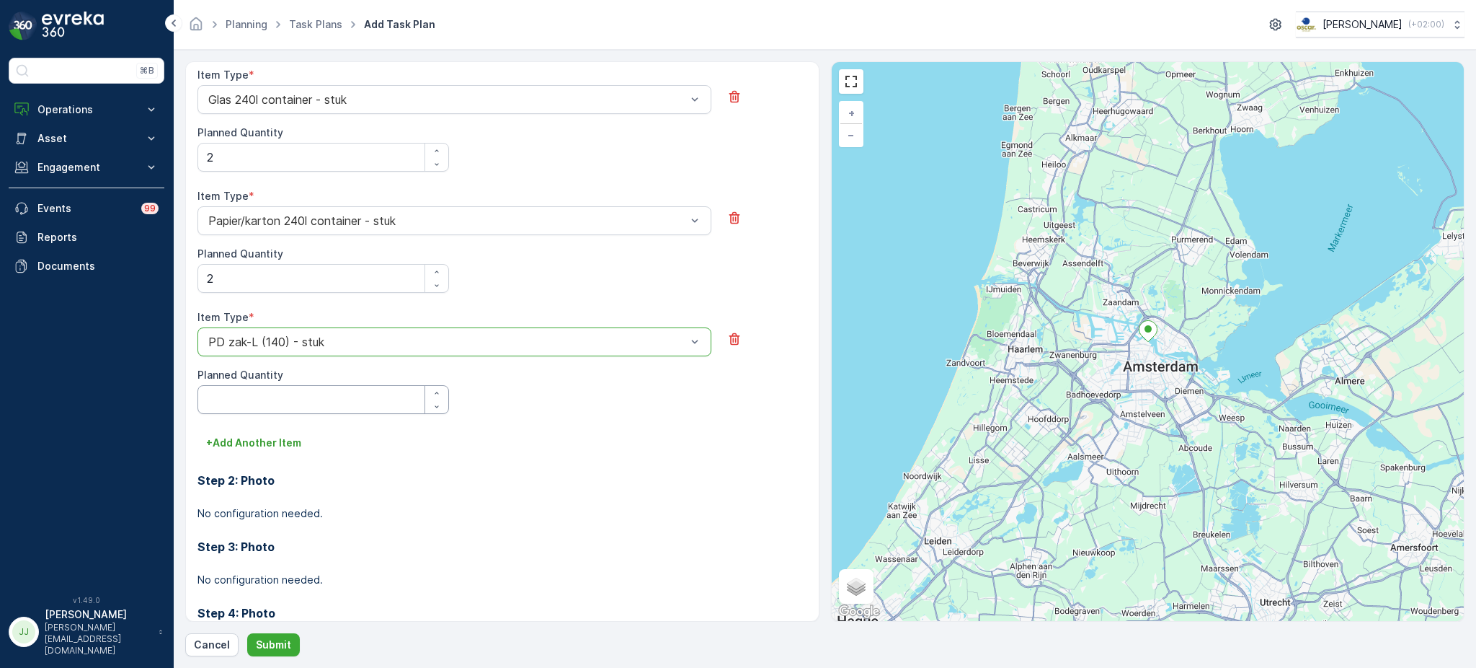
click at [267, 403] on Quantity "Planned Quantity" at bounding box center [324, 399] width 252 height 29
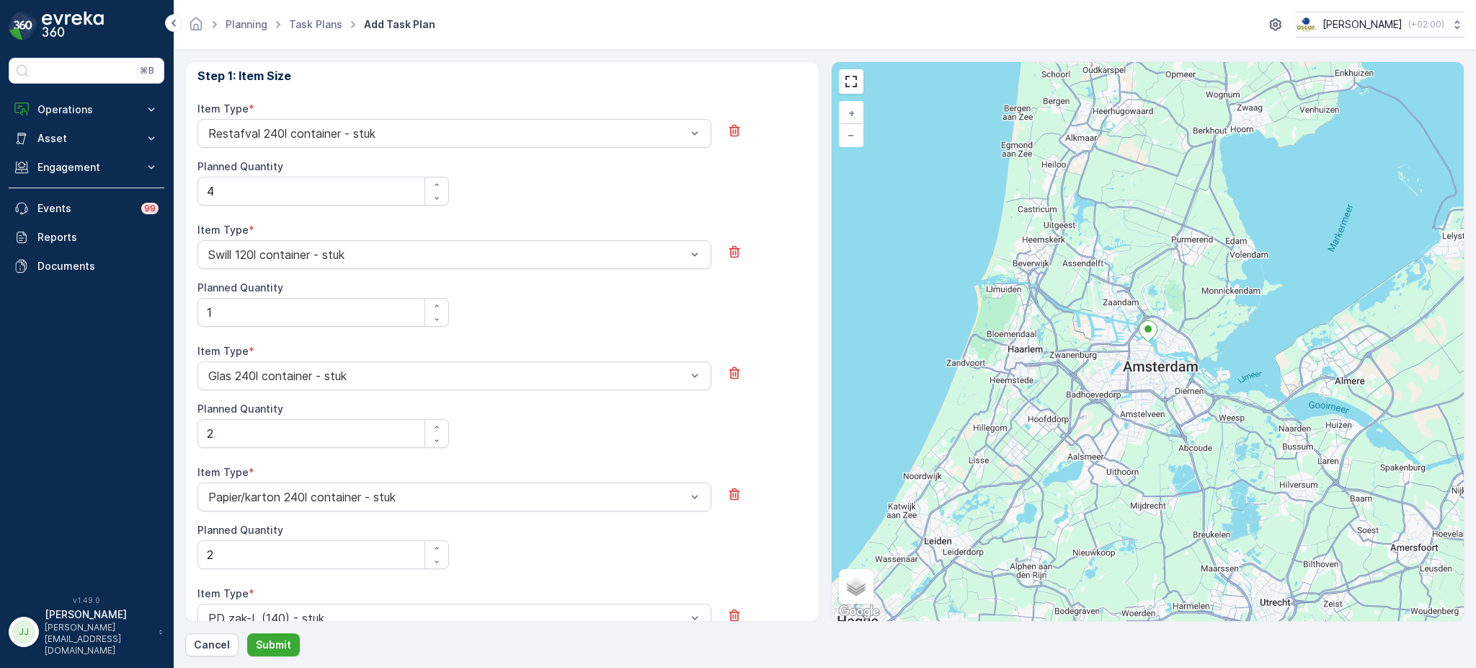
scroll to position [487, 0]
type Quantity "1"
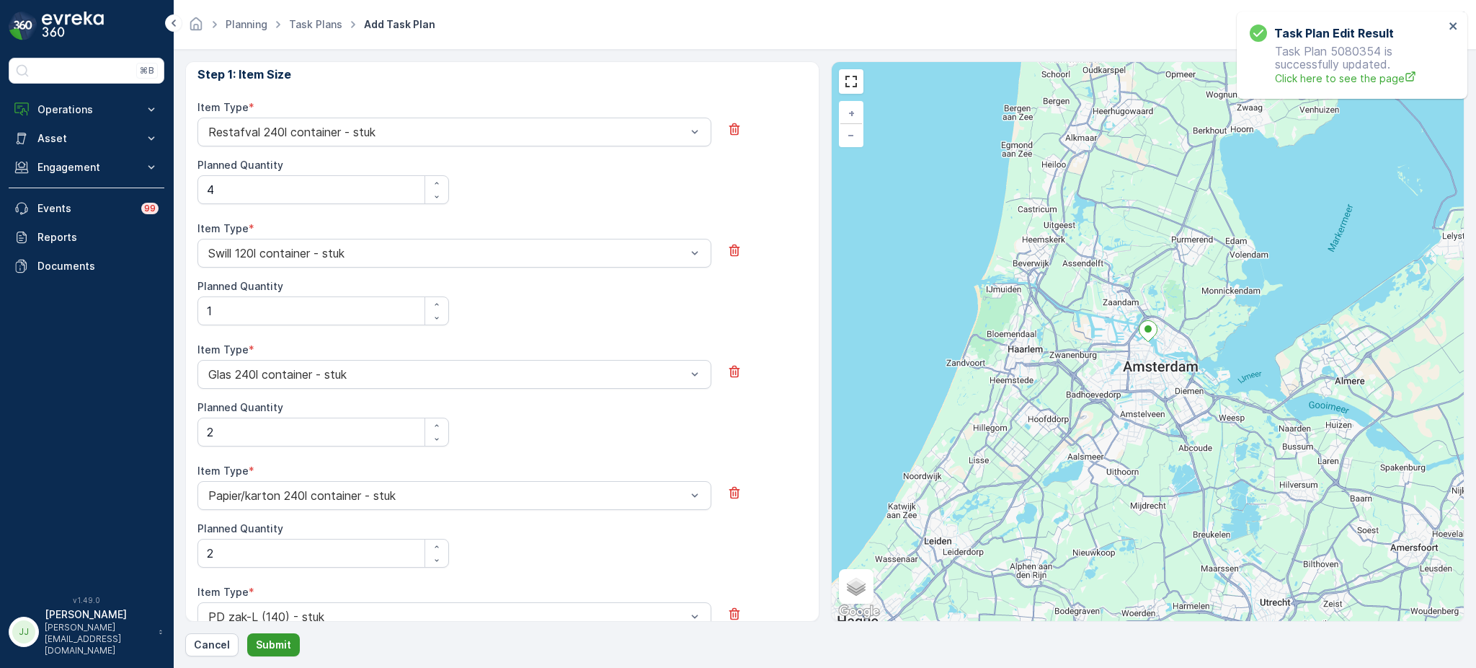
click at [281, 641] on p "Submit" at bounding box center [273, 644] width 35 height 14
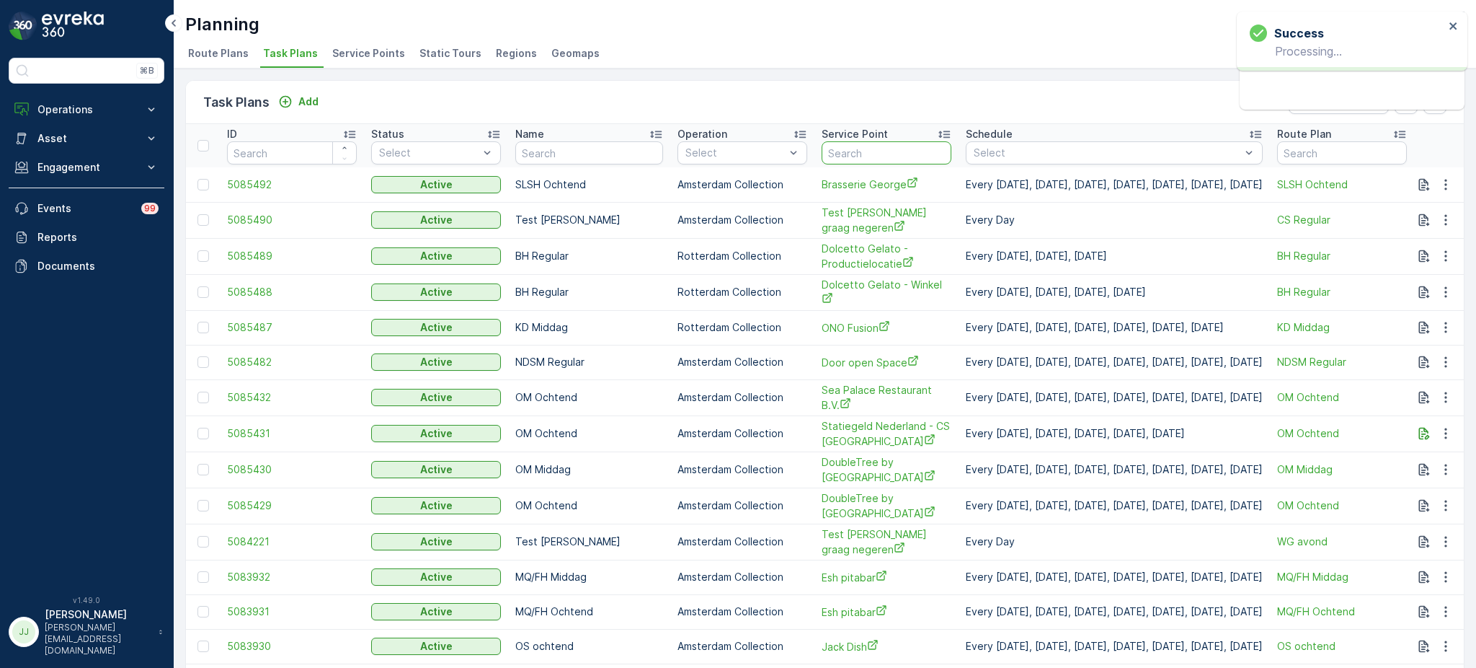
click at [835, 146] on input "text" at bounding box center [887, 152] width 130 height 23
type input "REM"
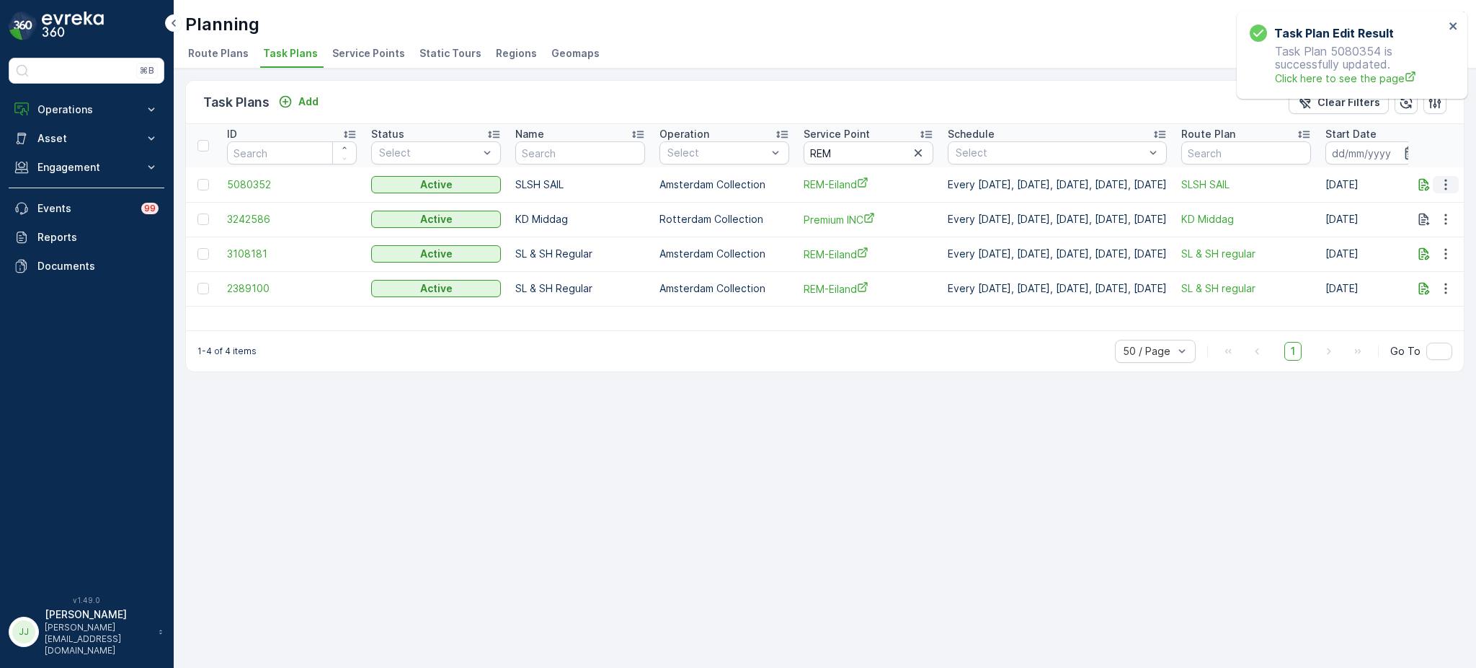
click at [1450, 182] on icon "button" at bounding box center [1446, 184] width 14 height 14
click at [1447, 254] on icon "button" at bounding box center [1446, 254] width 14 height 14
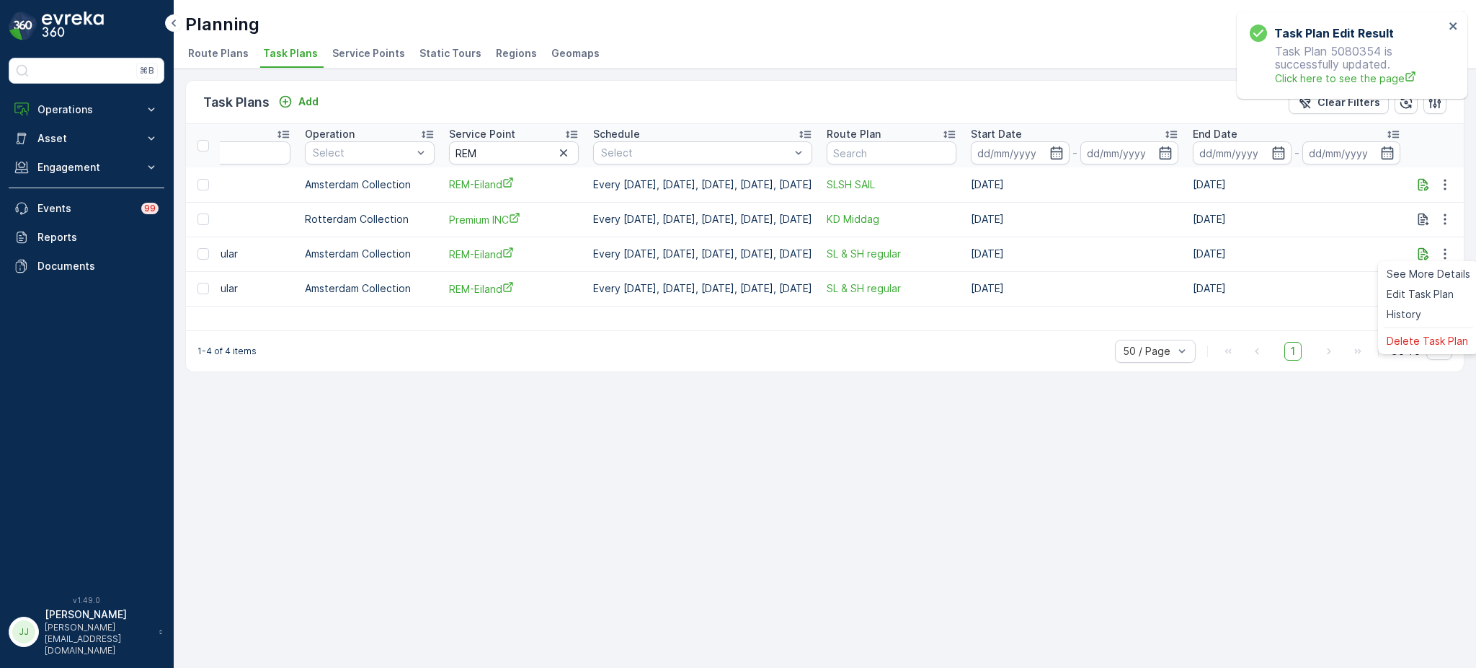
scroll to position [0, 376]
click at [1397, 505] on div "Task Plans Add Clear Filters ID Status Select Name Operation Select Service Poi…" at bounding box center [825, 367] width 1303 height 599
click at [1442, 293] on icon "button" at bounding box center [1445, 288] width 14 height 14
click at [1416, 324] on span "Edit Task Plan" at bounding box center [1420, 328] width 67 height 14
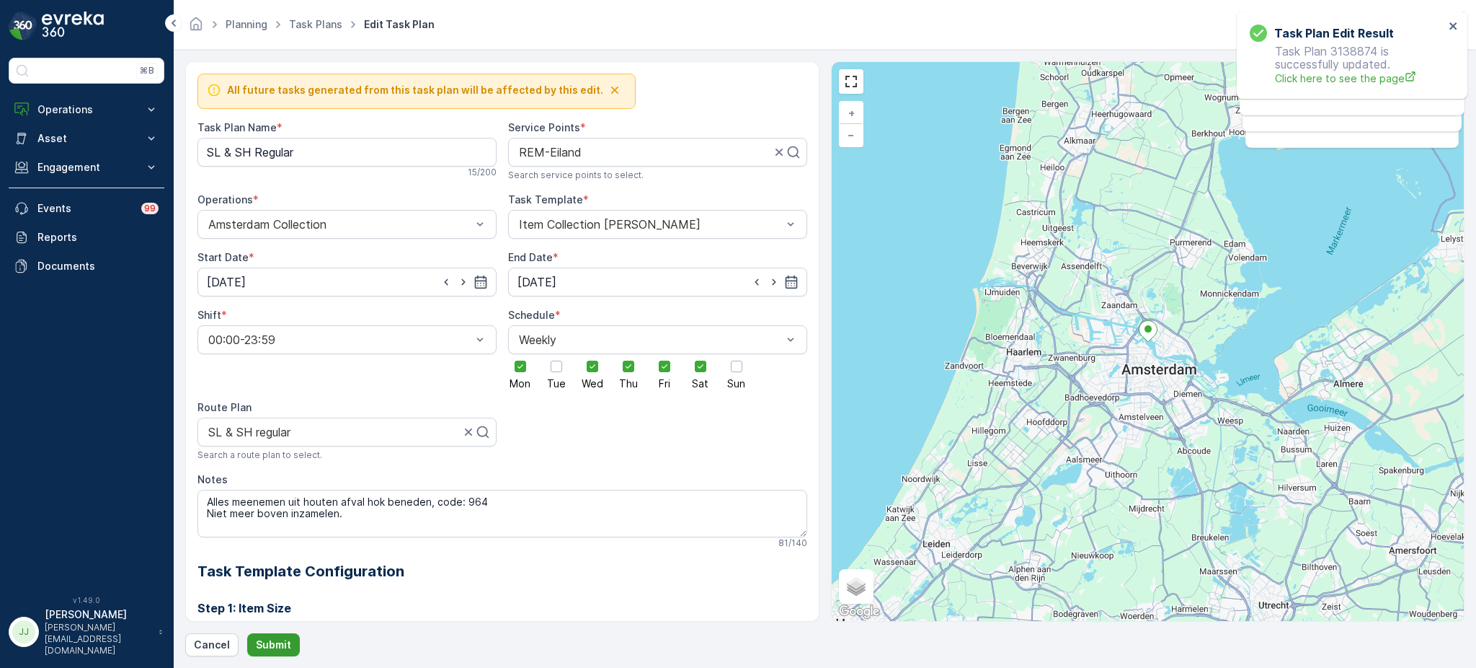
click at [282, 642] on p "Submit" at bounding box center [273, 644] width 35 height 14
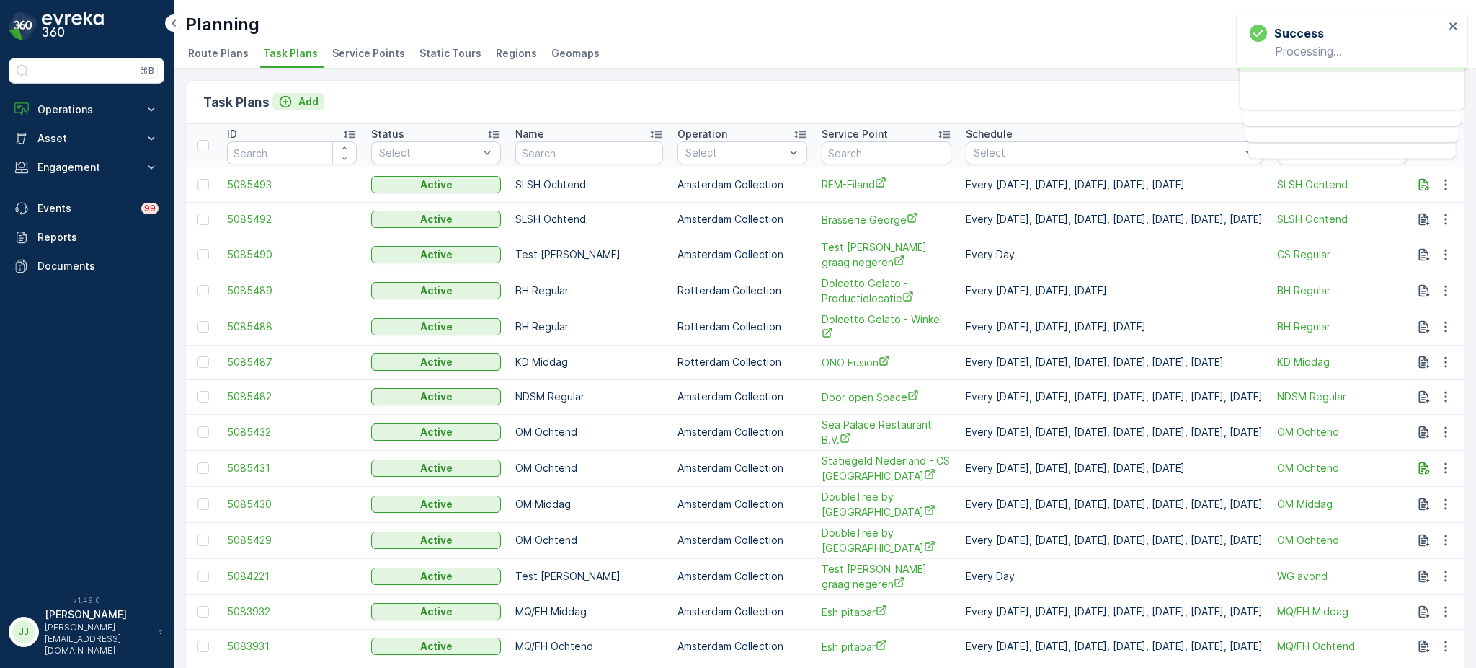
click at [321, 99] on button "Add" at bounding box center [298, 101] width 52 height 17
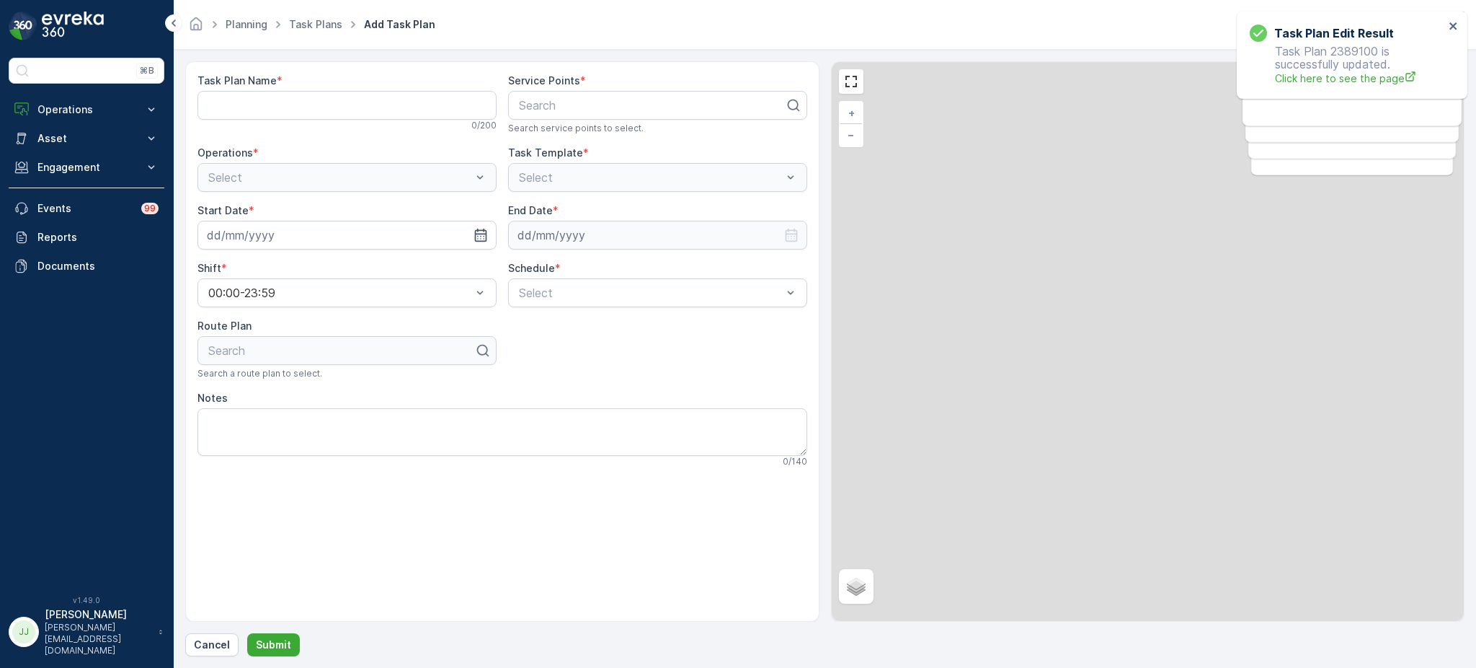
click at [308, 115] on Name "Task Plan Name" at bounding box center [347, 105] width 299 height 29
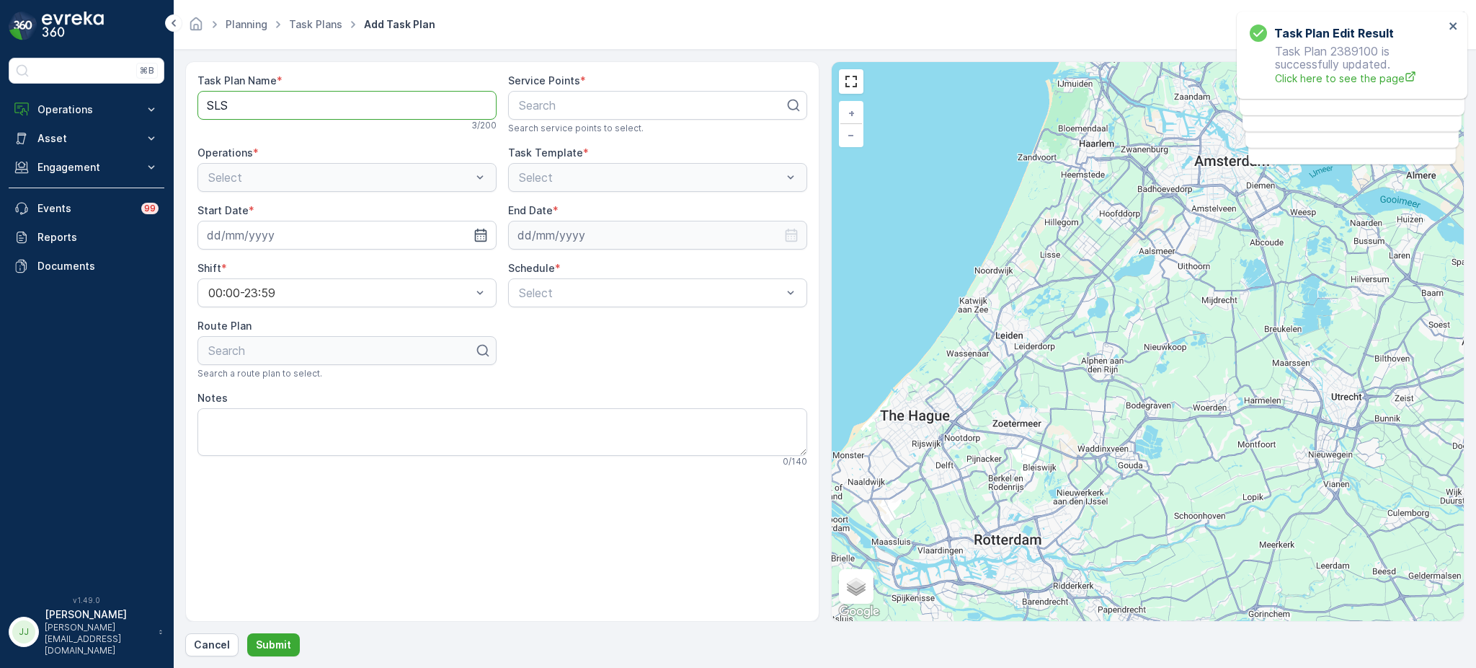
type Name "SLSH Ochtend"
click at [556, 108] on div at bounding box center [652, 105] width 269 height 13
type input "anne"
click at [544, 140] on span "Anne&Max" at bounding box center [546, 140] width 58 height 13
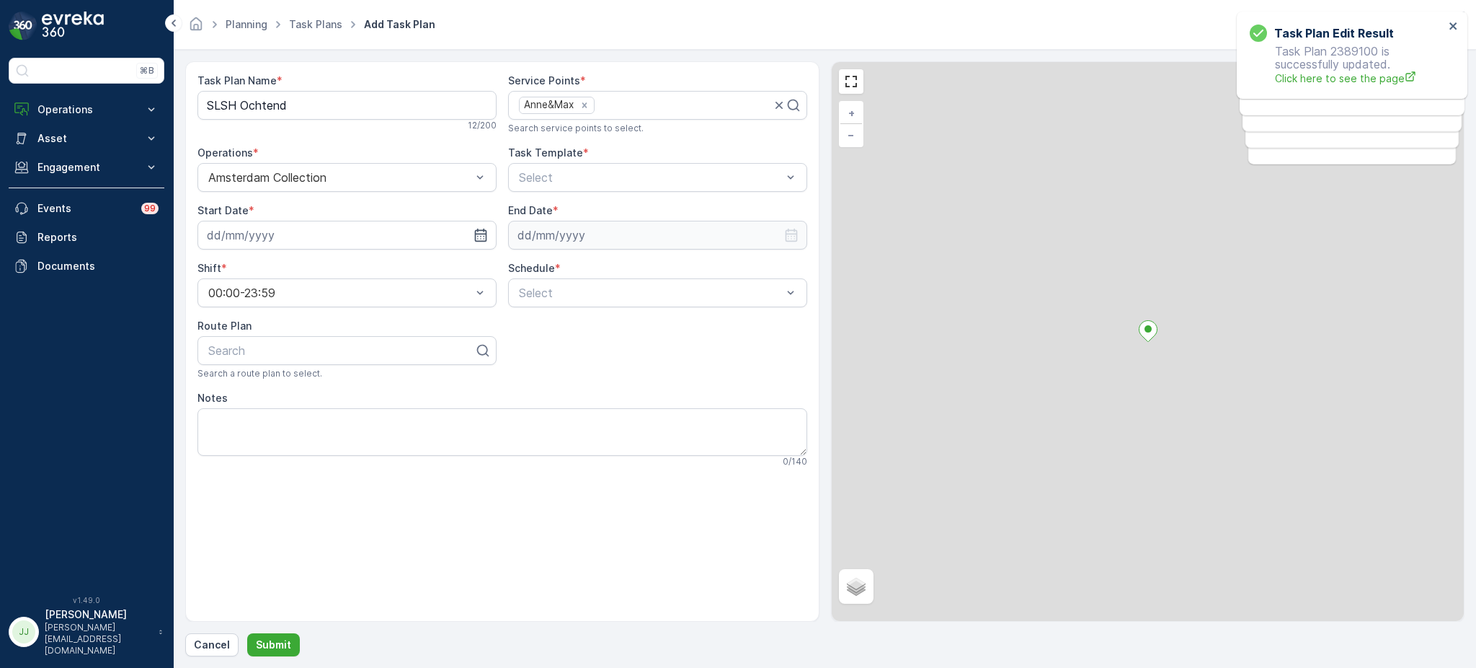
click at [571, 156] on label "Task Template" at bounding box center [545, 152] width 75 height 12
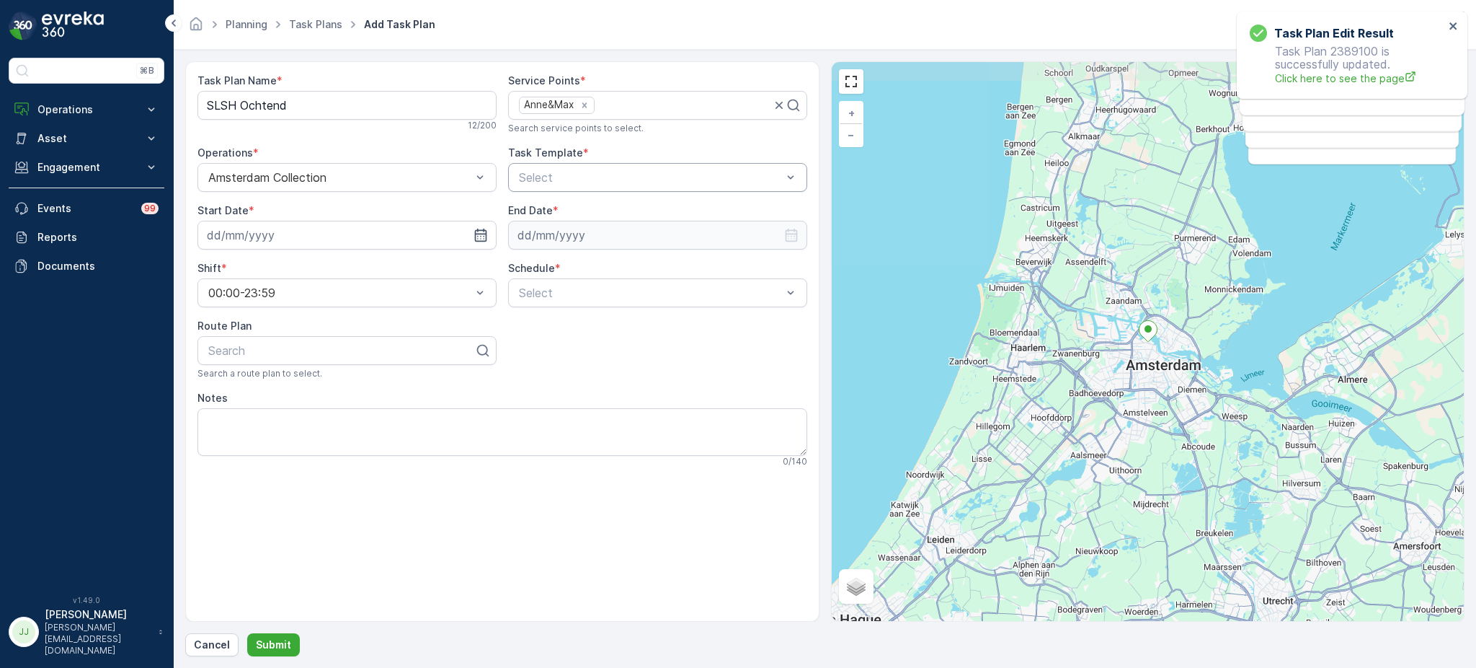
click at [566, 172] on div at bounding box center [651, 177] width 266 height 13
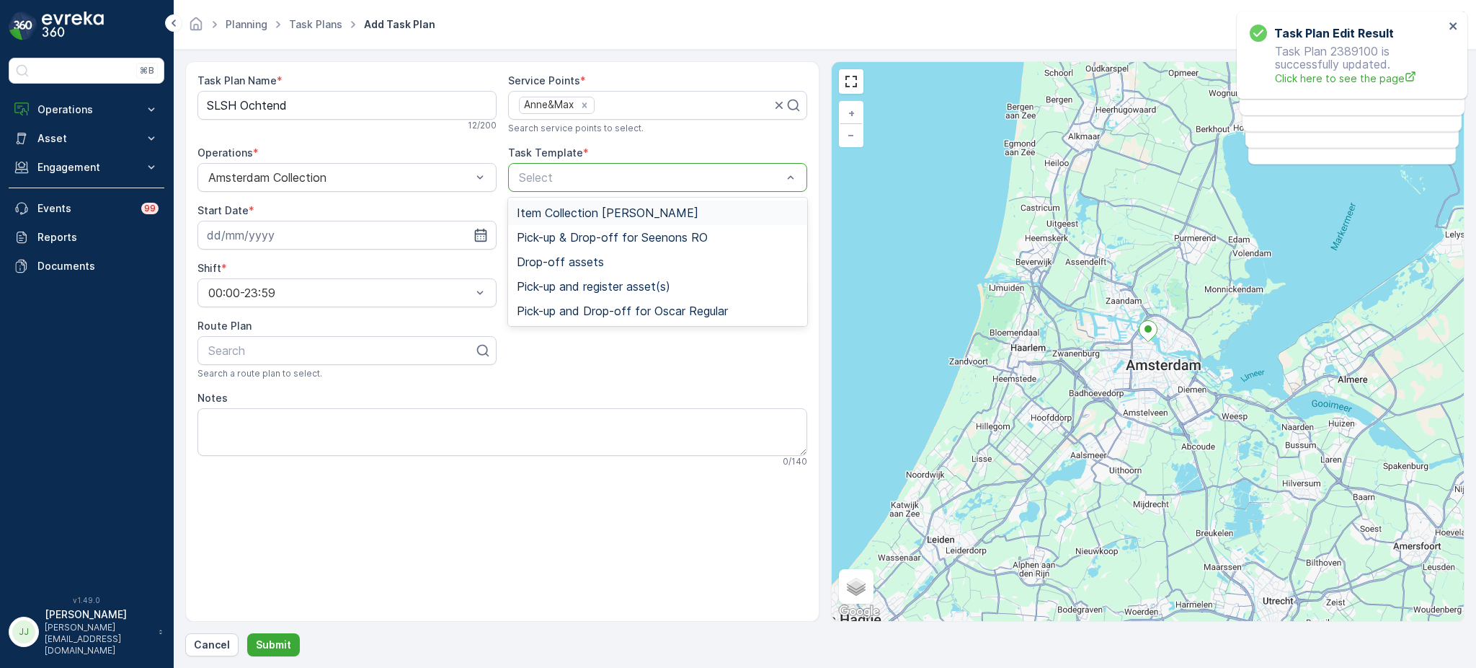
click at [557, 208] on span "Item Collection [PERSON_NAME]" at bounding box center [608, 212] width 182 height 13
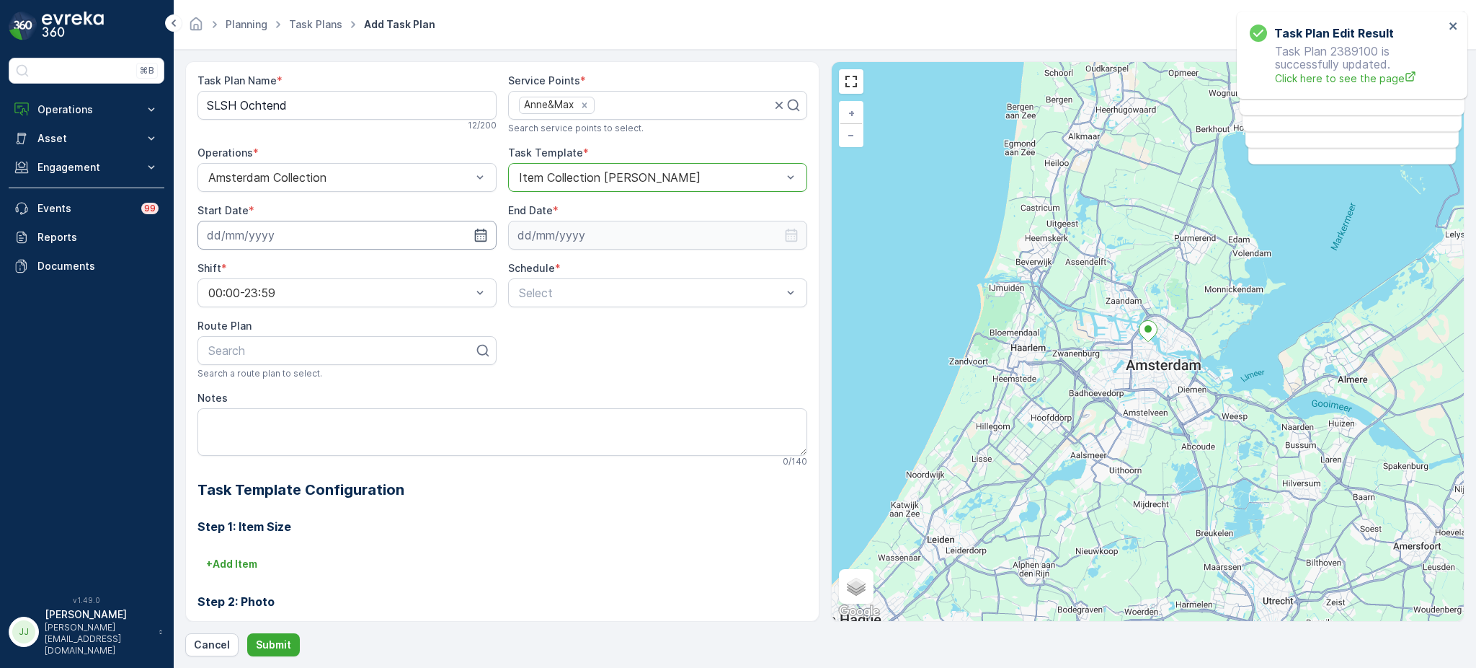
click at [385, 236] on input at bounding box center [347, 235] width 299 height 29
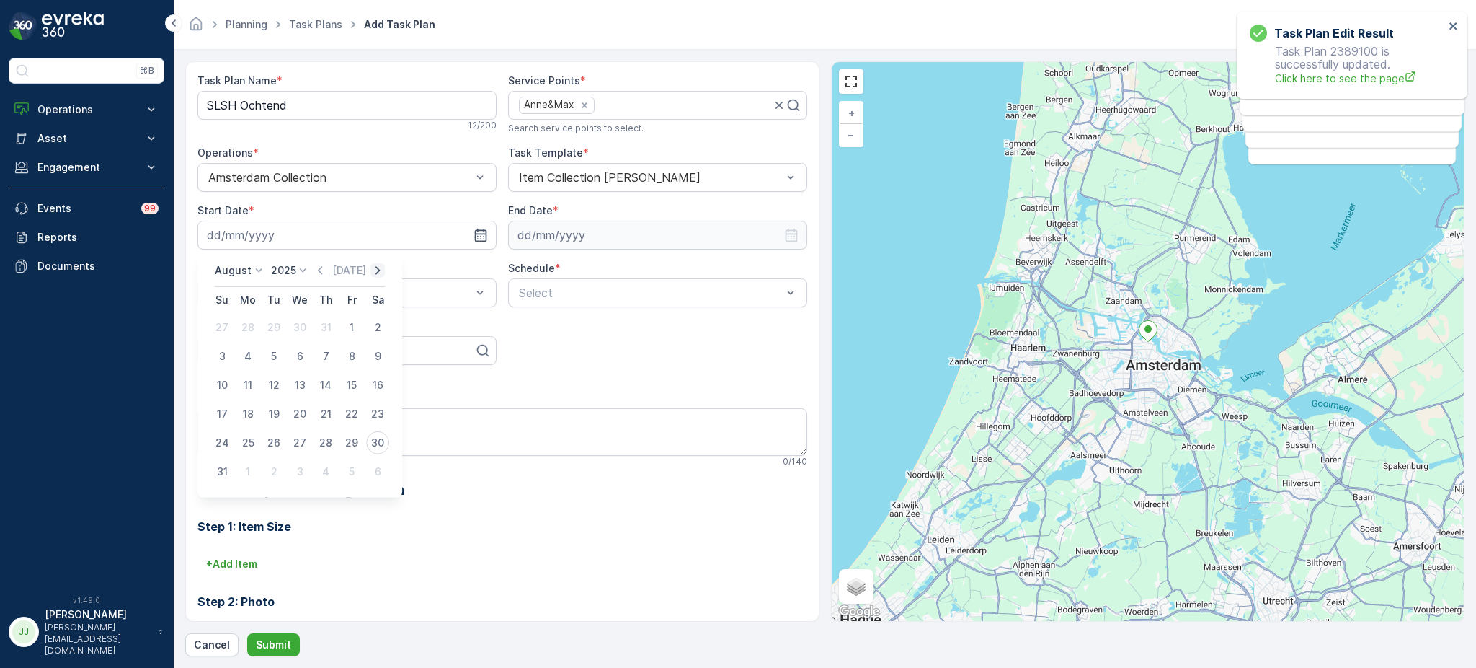
click at [378, 272] on icon "button" at bounding box center [378, 270] width 14 height 14
click at [252, 321] on div "1" at bounding box center [247, 327] width 23 height 23
type input "[DATE]"
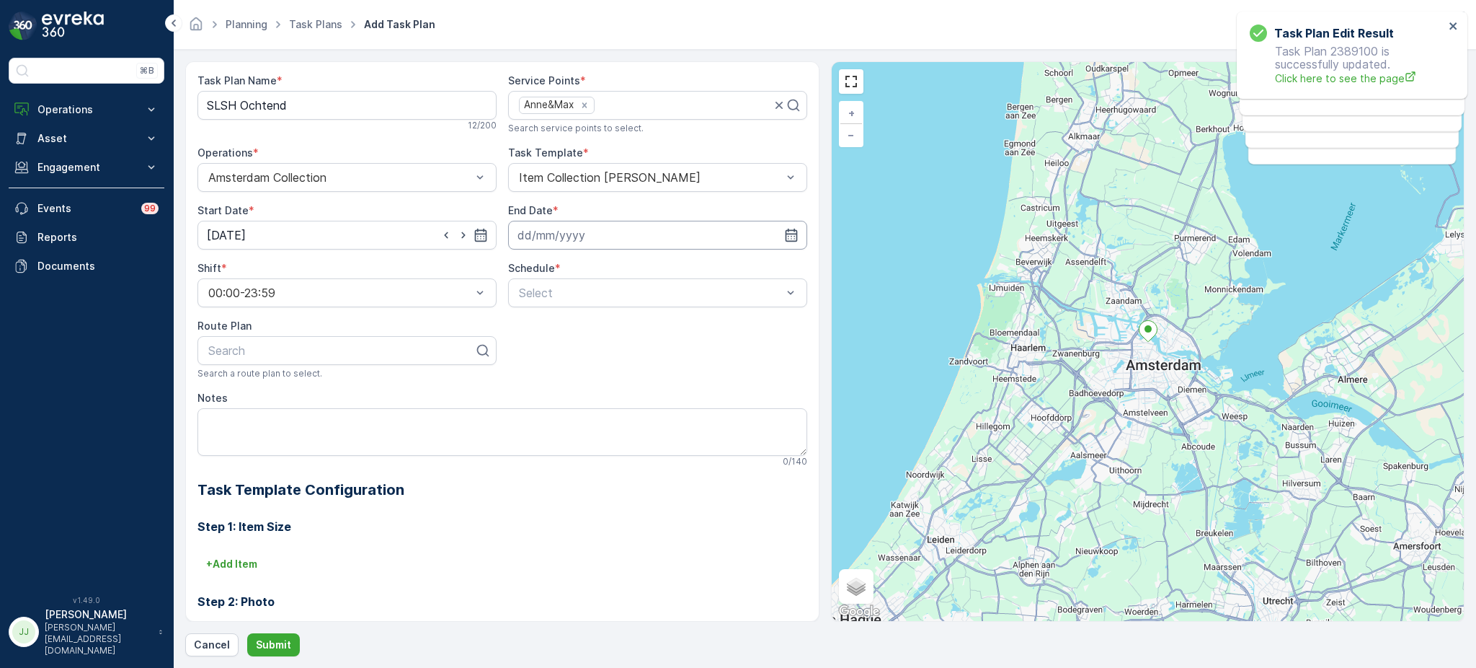
click at [571, 226] on input at bounding box center [657, 235] width 299 height 29
click at [590, 264] on p "2025" at bounding box center [592, 270] width 25 height 14
click at [598, 404] on span "2030" at bounding box center [600, 403] width 25 height 14
click at [551, 276] on p "August" at bounding box center [542, 270] width 37 height 14
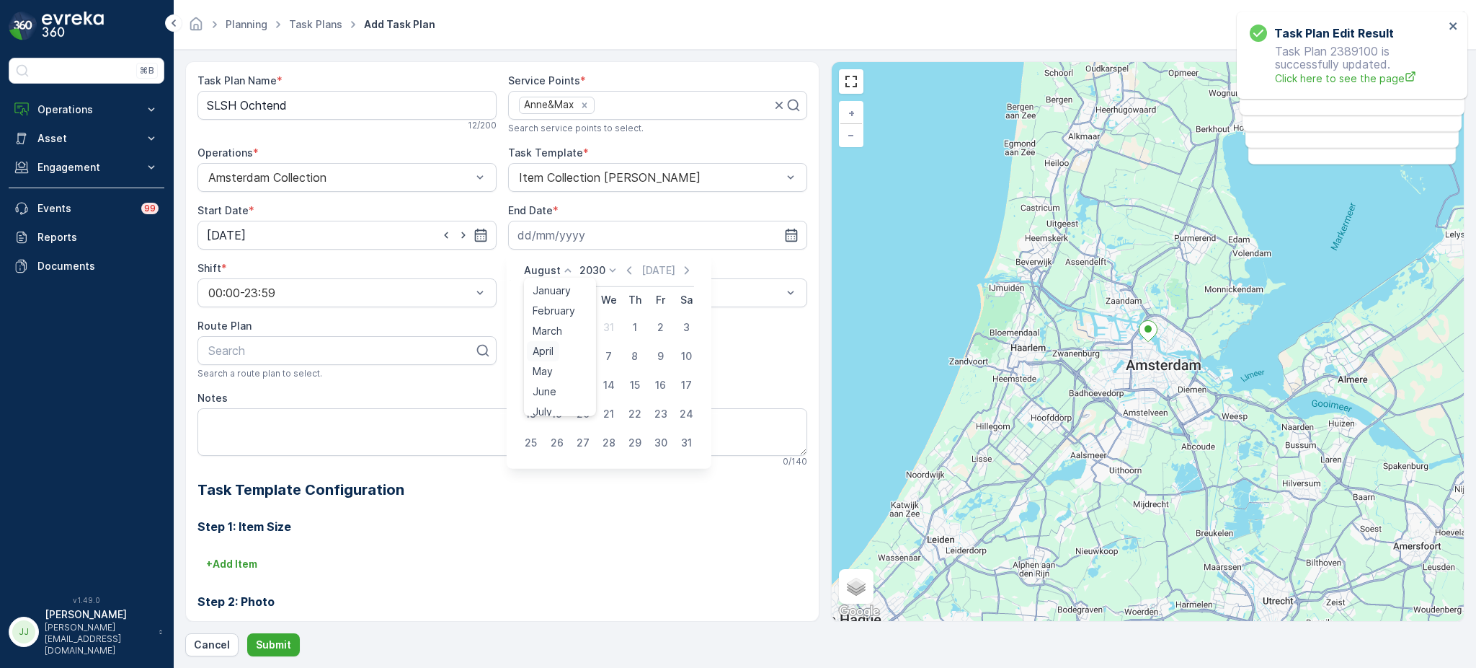
scroll to position [108, 0]
click at [556, 366] on span "October" at bounding box center [553, 364] width 41 height 14
click at [361, 350] on div at bounding box center [341, 350] width 269 height 13
click at [639, 225] on input at bounding box center [657, 235] width 299 height 29
click at [551, 269] on p "August" at bounding box center [542, 270] width 37 height 14
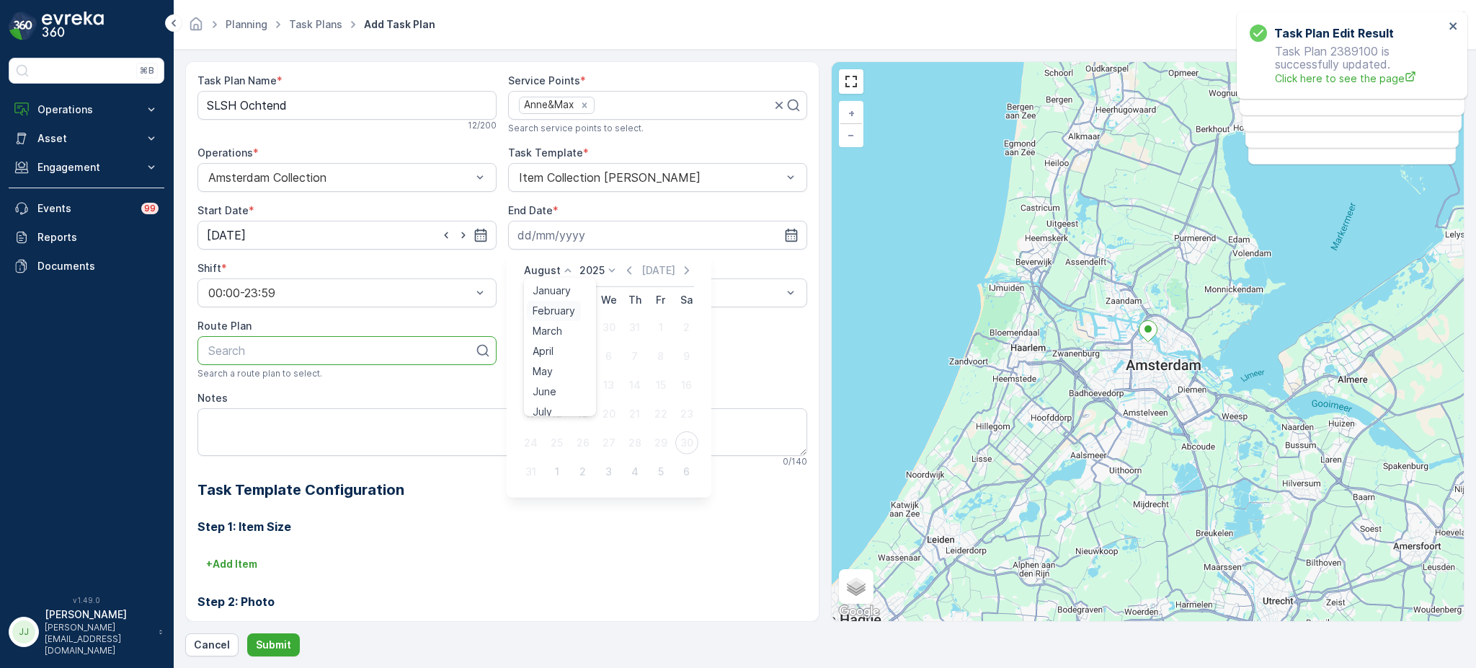
scroll to position [109, 0]
click at [554, 365] on span "October" at bounding box center [553, 363] width 41 height 14
click at [590, 269] on p "2025" at bounding box center [596, 270] width 25 height 14
click at [610, 400] on span "2030" at bounding box center [605, 403] width 25 height 14
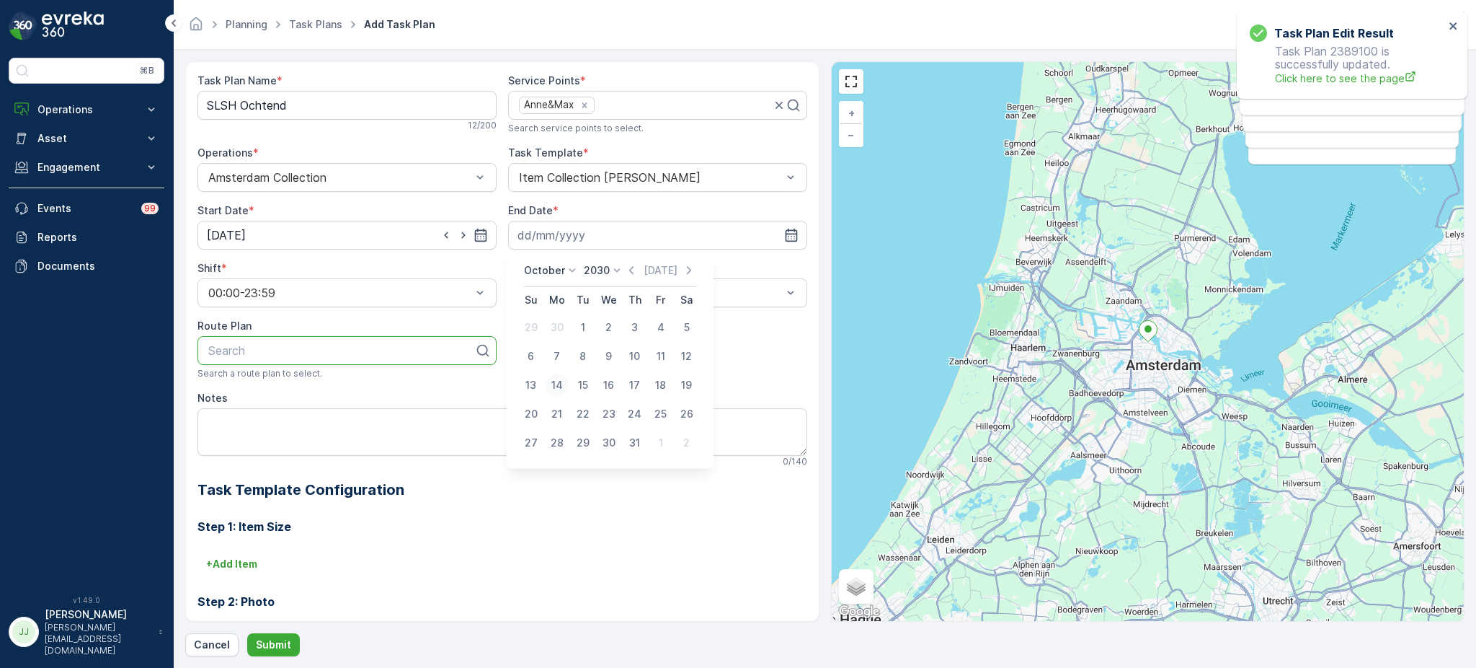
click at [554, 380] on div "14" at bounding box center [557, 384] width 23 height 23
type input "14.10.2030"
click at [520, 291] on div at bounding box center [651, 292] width 266 height 13
click at [540, 343] on div "Weekly" at bounding box center [657, 352] width 299 height 25
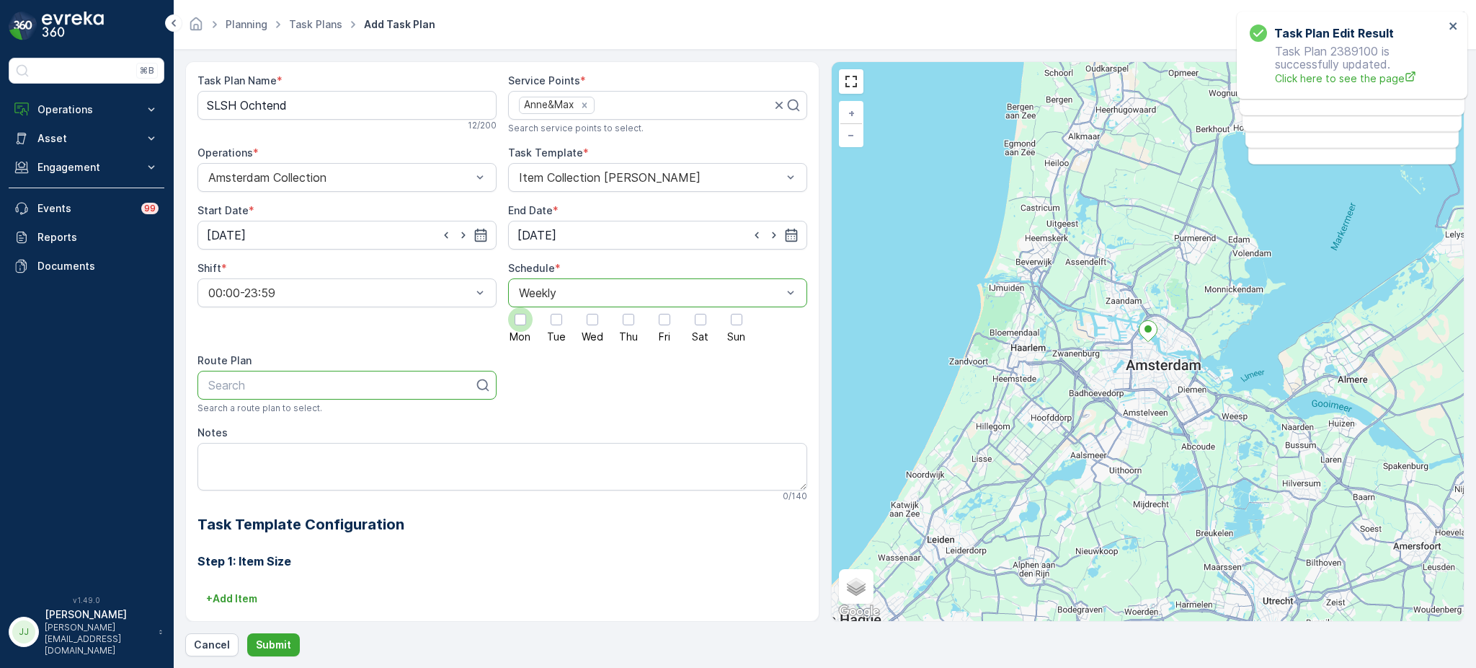
click at [520, 327] on div at bounding box center [520, 319] width 25 height 25
click at [520, 307] on input "Mon" at bounding box center [520, 307] width 0 height 0
click at [548, 329] on div at bounding box center [556, 319] width 25 height 25
click at [556, 307] on input "Tue" at bounding box center [556, 307] width 0 height 0
click at [584, 332] on span "Wed" at bounding box center [593, 337] width 22 height 10
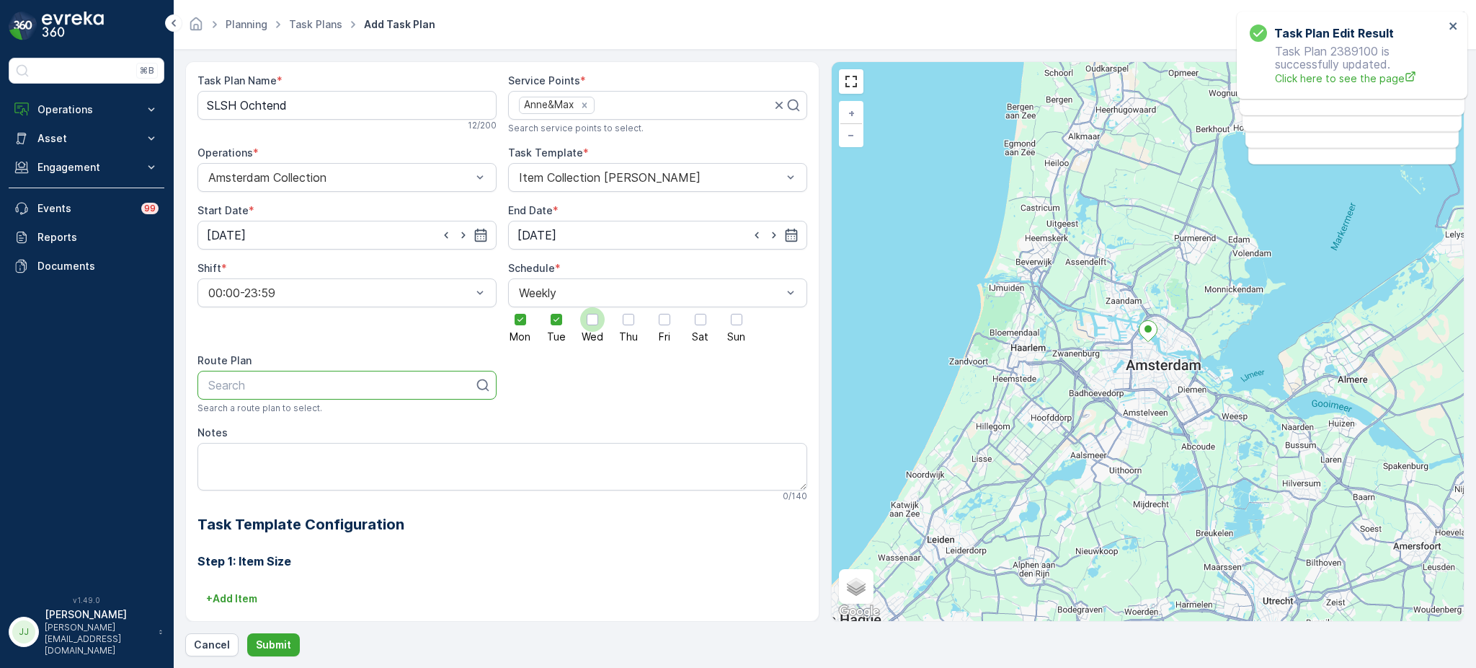
click at [593, 307] on input "Wed" at bounding box center [593, 307] width 0 height 0
click at [611, 324] on div "Mon Tue Wed Thu Fri Sat Sun" at bounding box center [657, 324] width 299 height 35
click at [641, 324] on div "Mon Tue Wed Thu Fri Sat Sun" at bounding box center [657, 324] width 299 height 35
click at [631, 321] on div at bounding box center [629, 320] width 12 height 12
click at [629, 307] on input "Thu" at bounding box center [629, 307] width 0 height 0
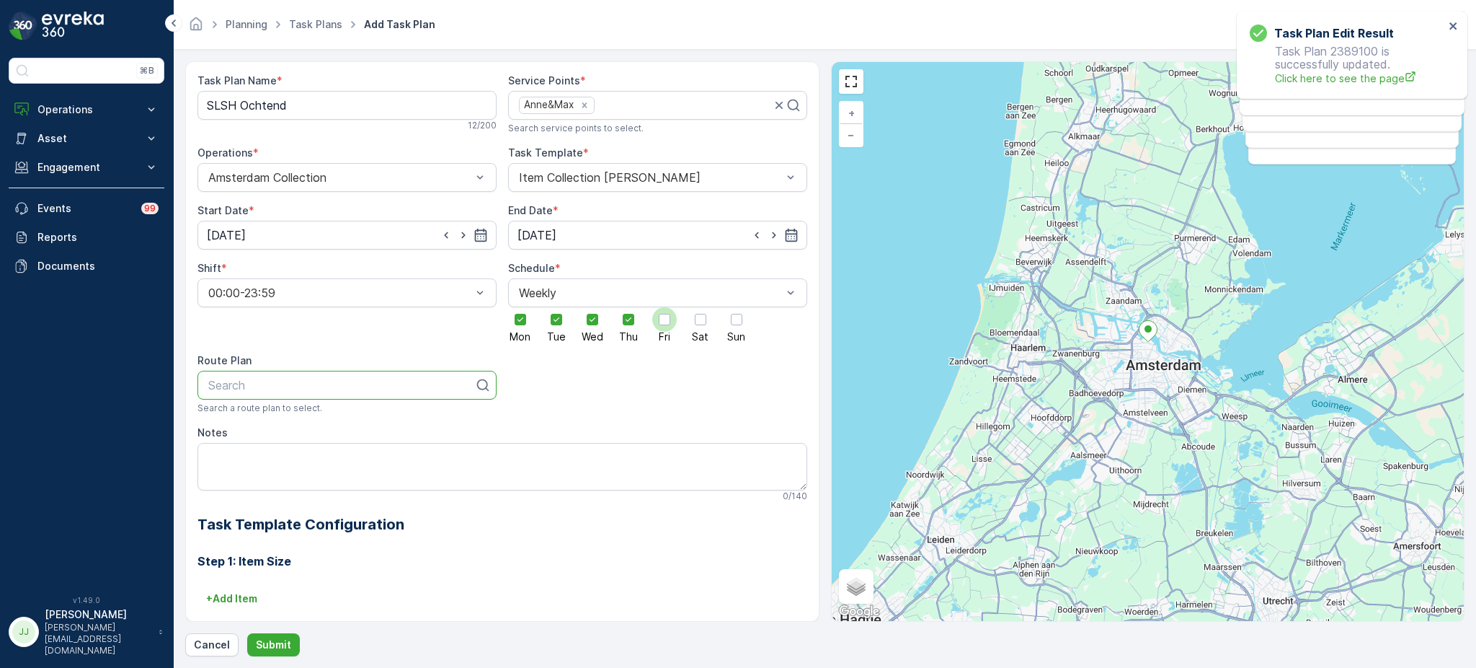
click at [661, 328] on div at bounding box center [664, 319] width 25 height 25
click at [665, 307] on input "Fri" at bounding box center [665, 307] width 0 height 0
click at [681, 330] on div "Mon Tue Wed Thu Fri Sat Sun" at bounding box center [657, 324] width 299 height 35
click at [688, 330] on label "Sat" at bounding box center [700, 324] width 25 height 35
click at [701, 307] on input "Sat" at bounding box center [701, 307] width 0 height 0
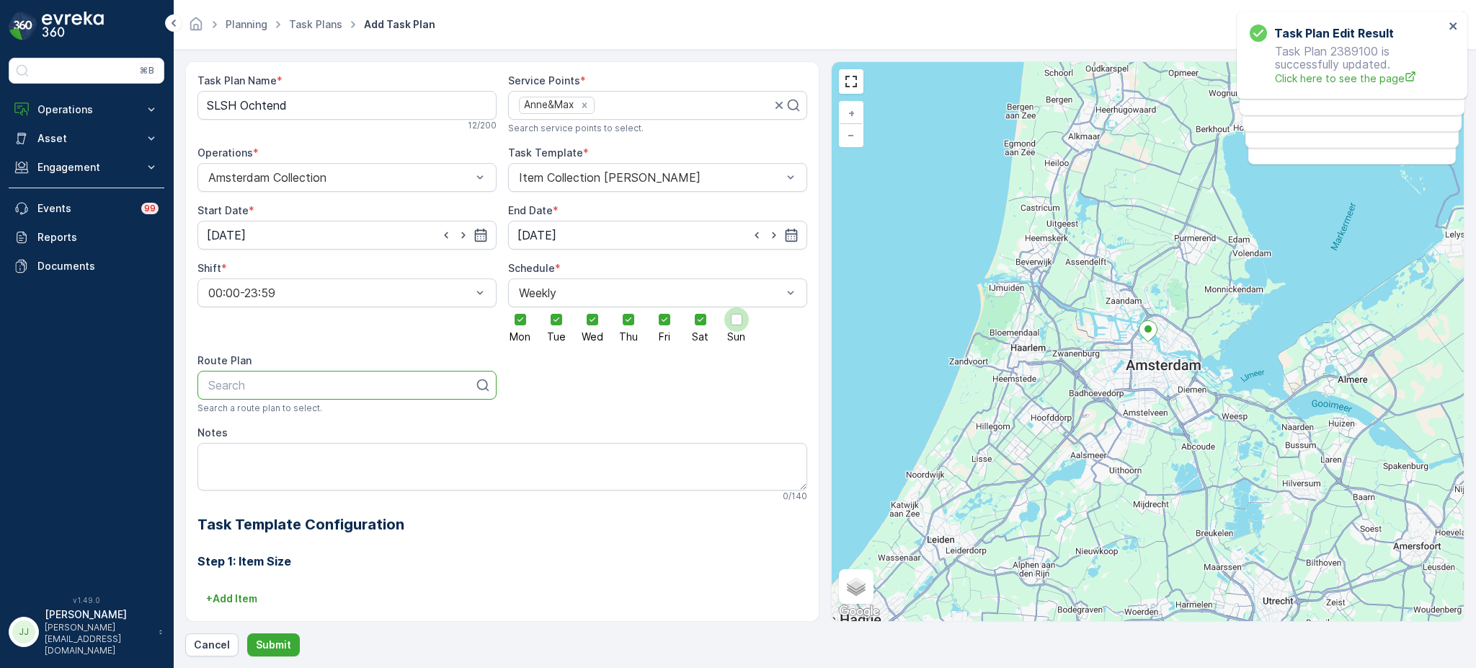
click at [727, 324] on div at bounding box center [736, 319] width 25 height 25
click at [737, 307] on input "Sun" at bounding box center [737, 307] width 0 height 0
click at [226, 378] on div at bounding box center [341, 384] width 269 height 13
type input "slsh"
click at [250, 442] on span "SLSH Ochtend" at bounding box center [246, 444] width 80 height 13
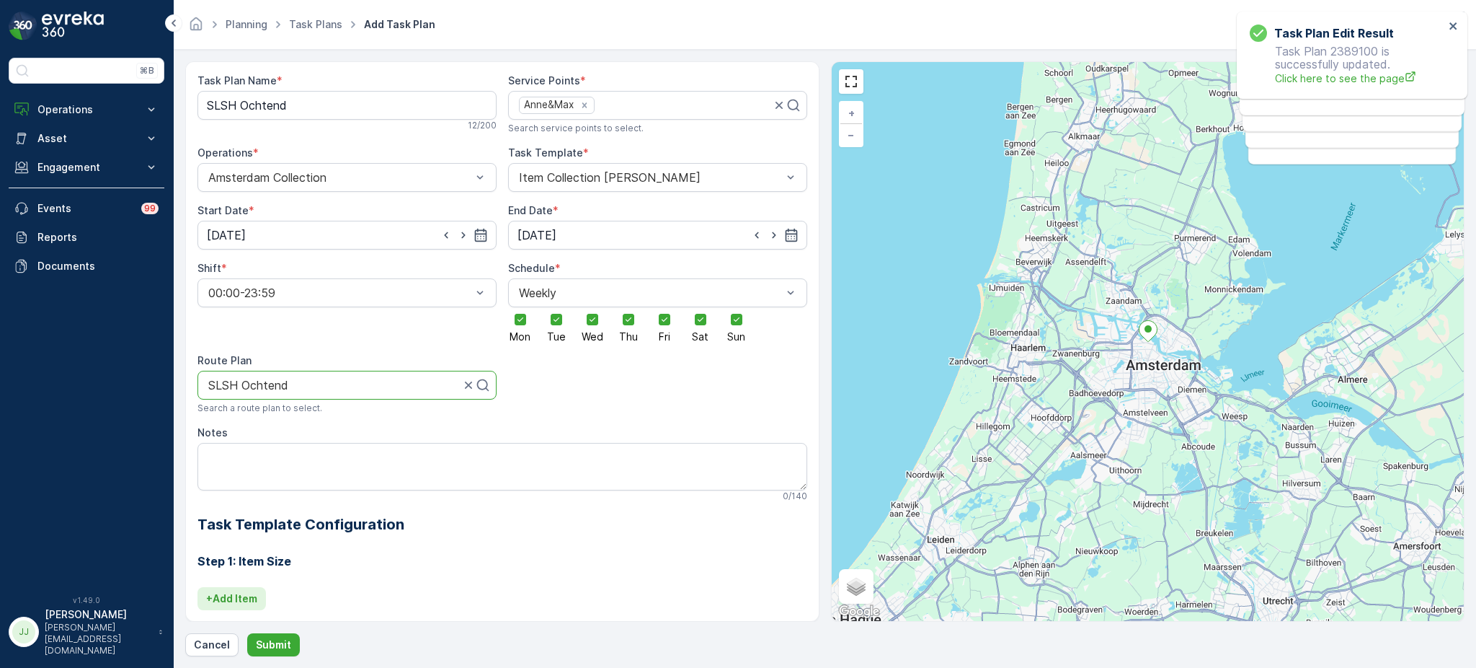
click at [232, 600] on p "+ Add Item" at bounding box center [231, 598] width 51 height 14
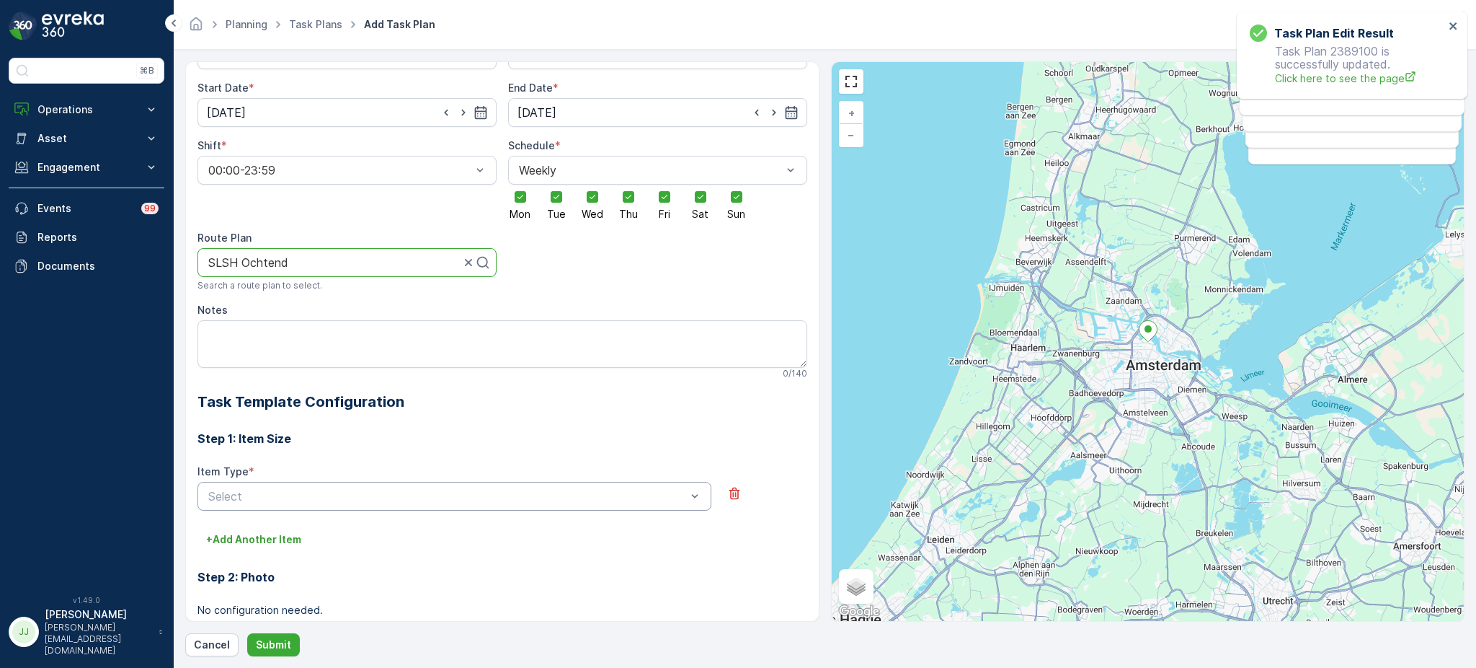
click at [257, 485] on div "Select" at bounding box center [455, 496] width 514 height 29
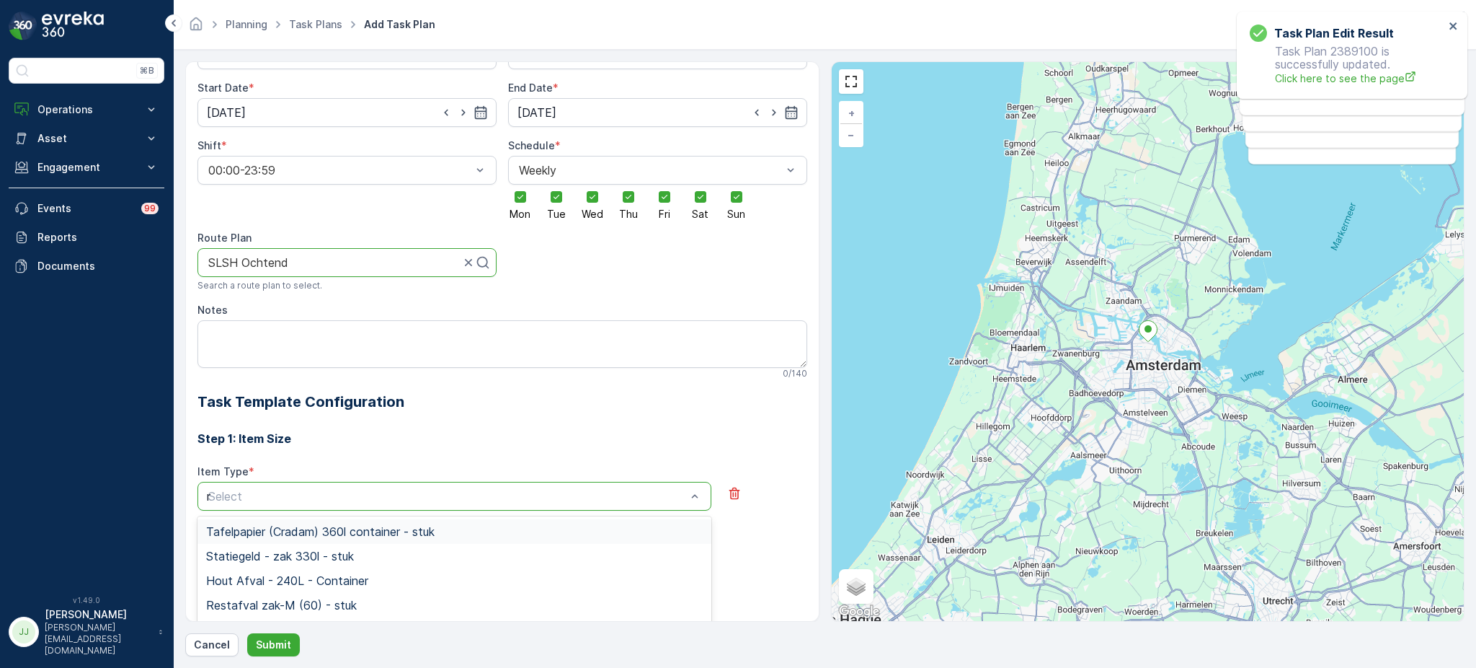
type input "res"
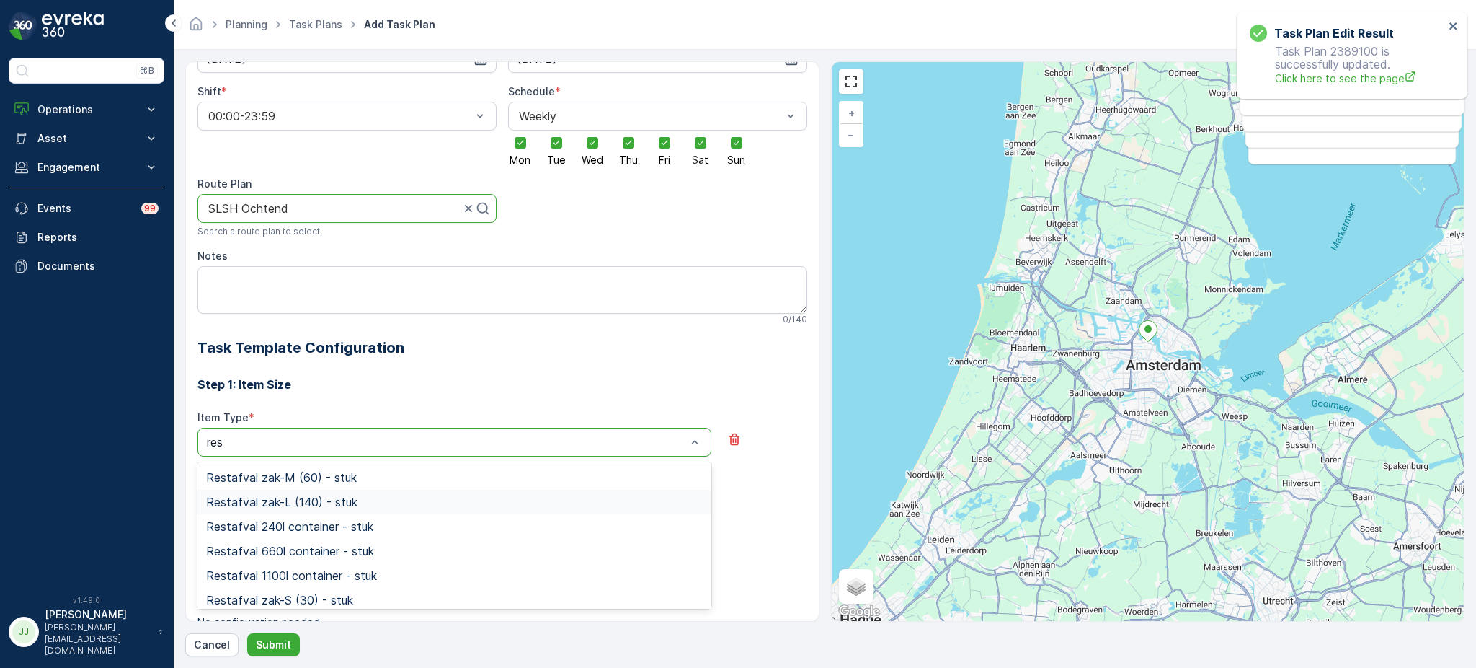
click at [257, 495] on span "Restafval zak-L (140) - stuk" at bounding box center [281, 501] width 151 height 13
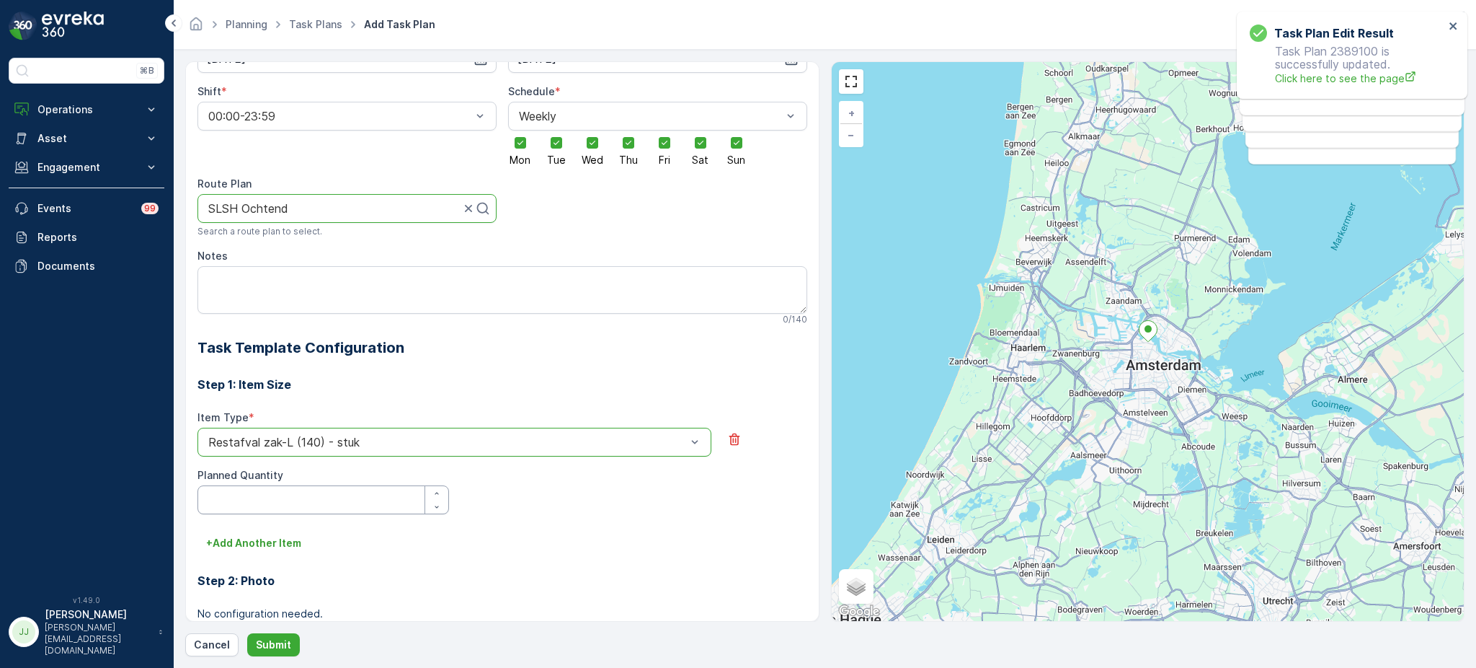
click at [257, 494] on Quantity "Planned Quantity" at bounding box center [324, 499] width 252 height 29
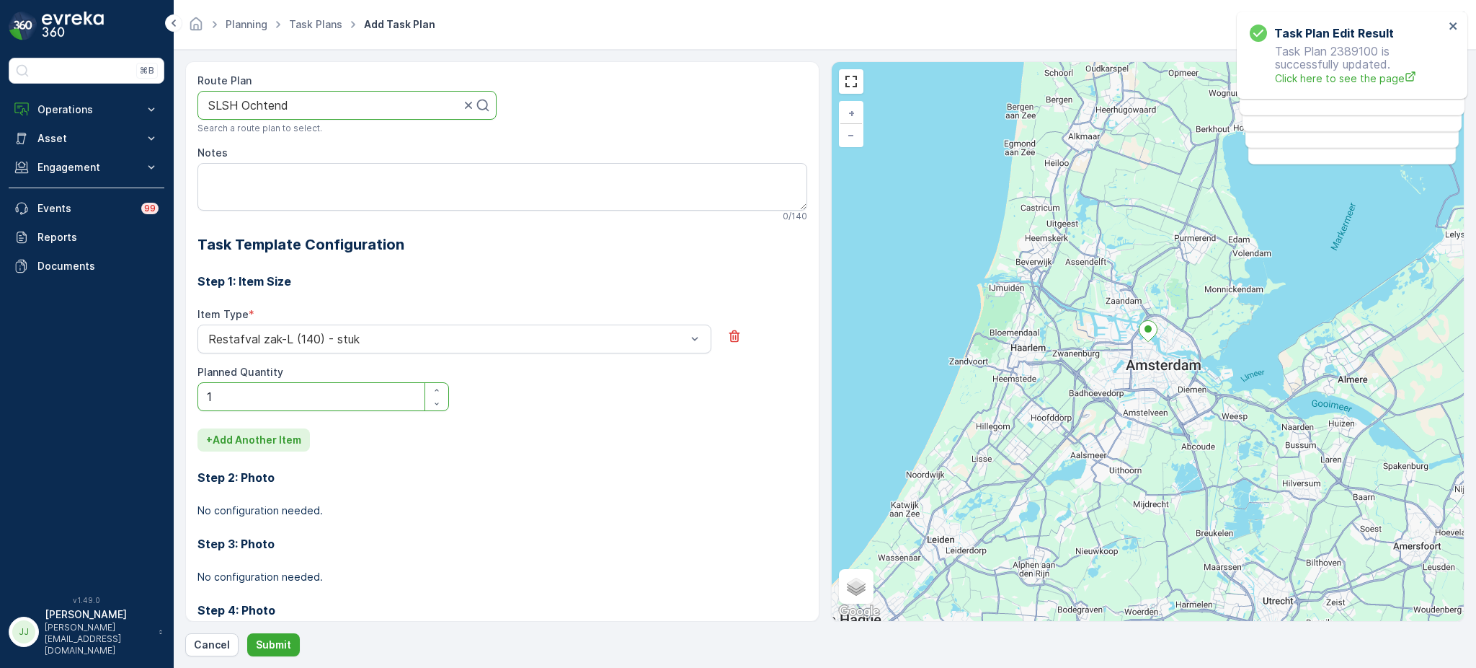
type Quantity "1"
click at [268, 442] on p "+ Add Another Item" at bounding box center [253, 440] width 95 height 14
click at [290, 446] on div "Select" at bounding box center [455, 459] width 514 height 29
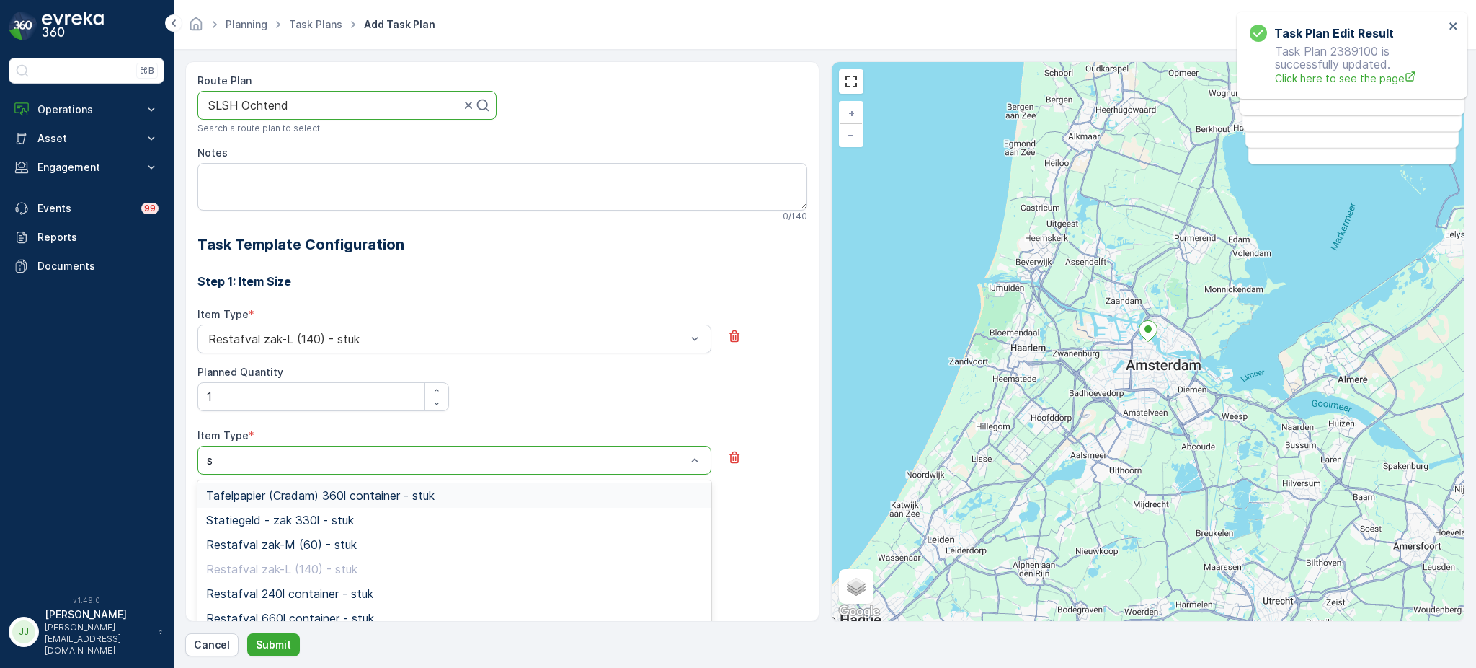
type input "sw"
click at [287, 513] on span "Swill emmer 23l - stuk" at bounding box center [264, 519] width 116 height 13
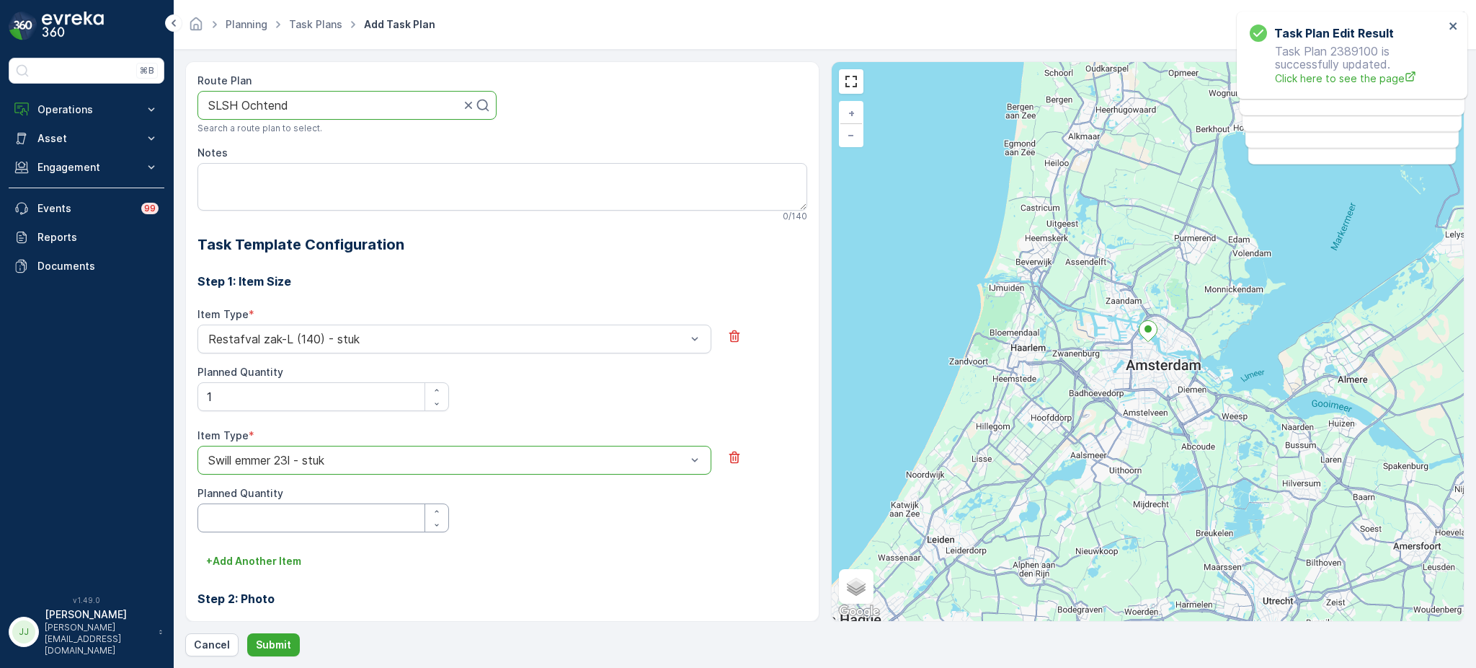
click at [287, 513] on Quantity "Planned Quantity" at bounding box center [324, 517] width 252 height 29
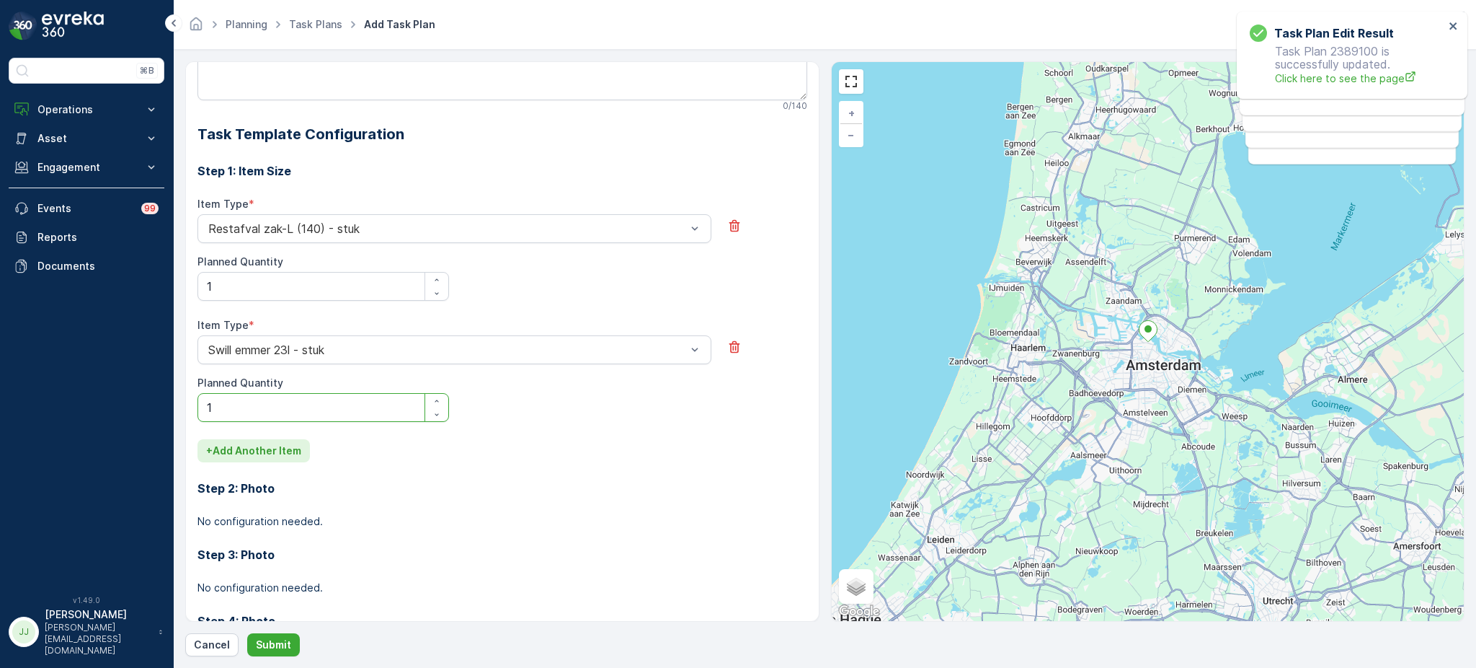
type Quantity "1"
click at [275, 443] on p "+ Add Another Item" at bounding box center [253, 450] width 95 height 14
click at [226, 448] on label "Item Type" at bounding box center [223, 446] width 51 height 12
click at [228, 466] on div at bounding box center [447, 470] width 481 height 13
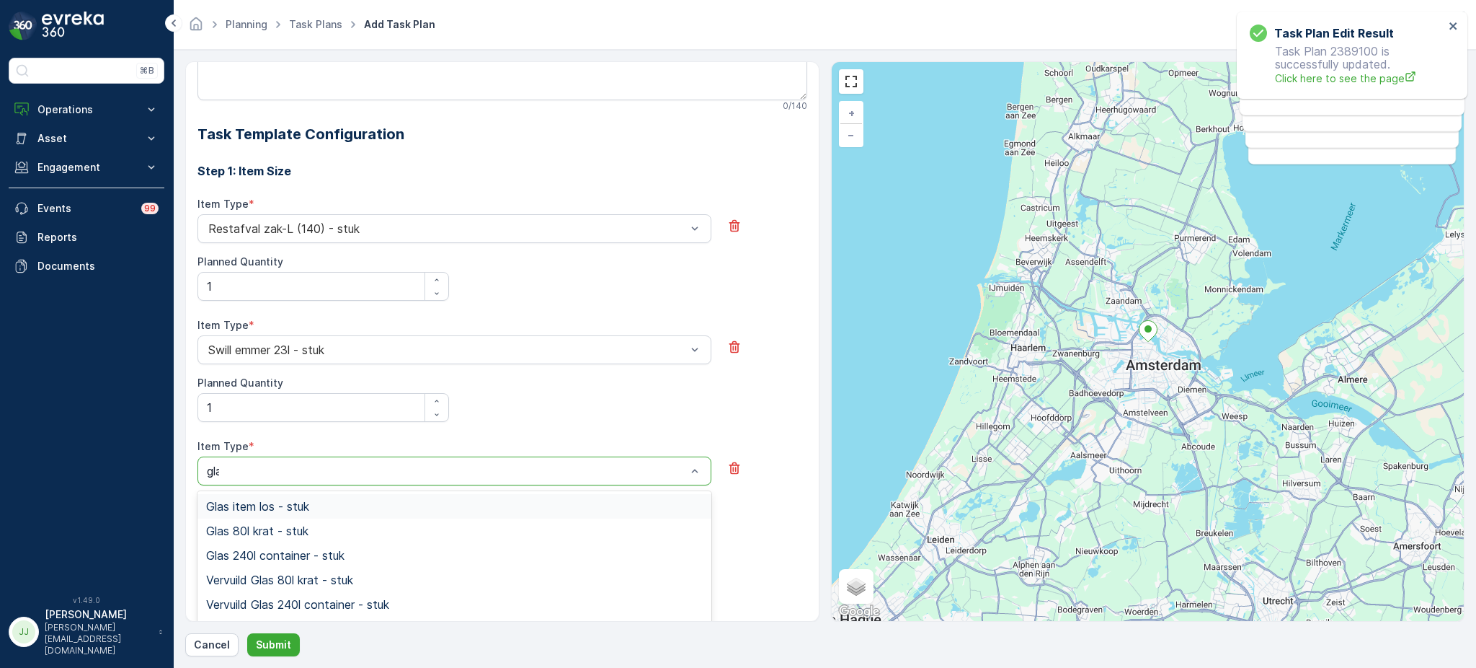
type input "glas"
click at [235, 527] on span "Glas 80l krat - stuk" at bounding box center [257, 530] width 102 height 13
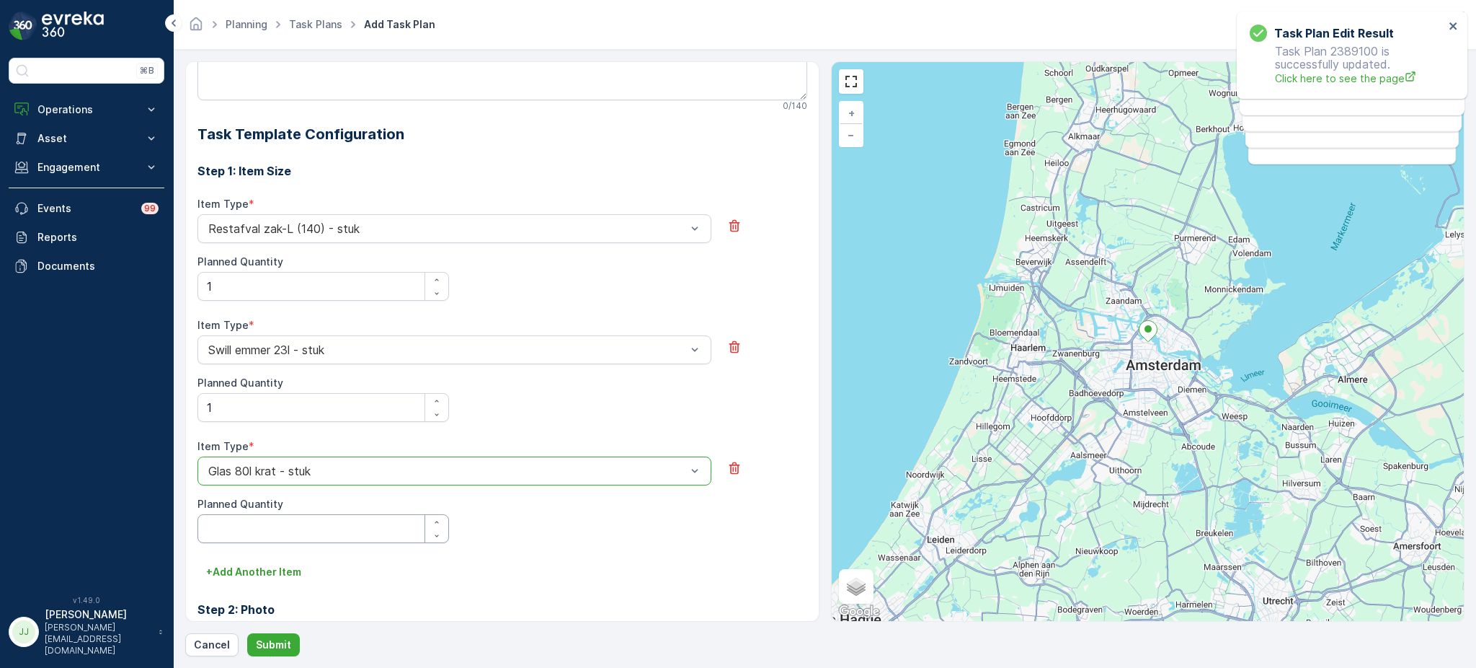
click at [238, 520] on Quantity "Planned Quantity" at bounding box center [324, 528] width 252 height 29
type Quantity "1"
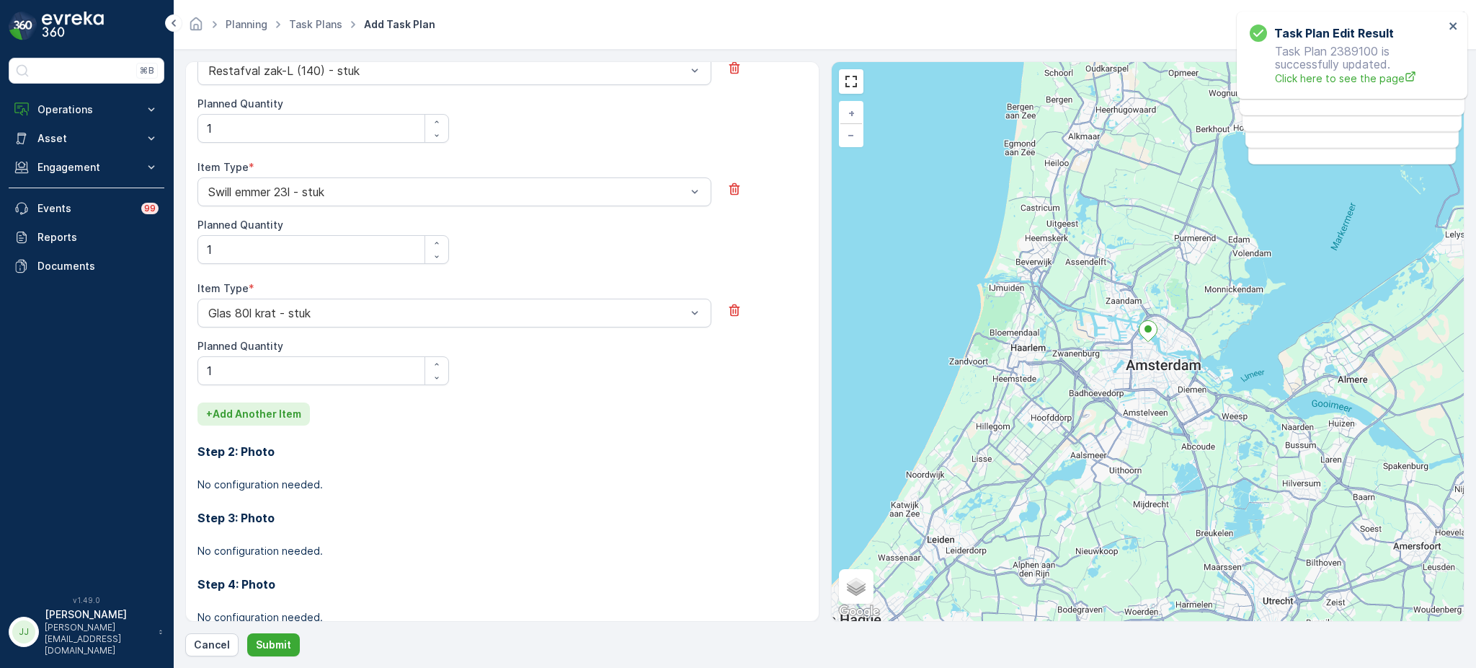
click at [257, 412] on p "+ Add Another Item" at bounding box center [253, 414] width 95 height 14
click at [274, 435] on div at bounding box center [447, 433] width 481 height 13
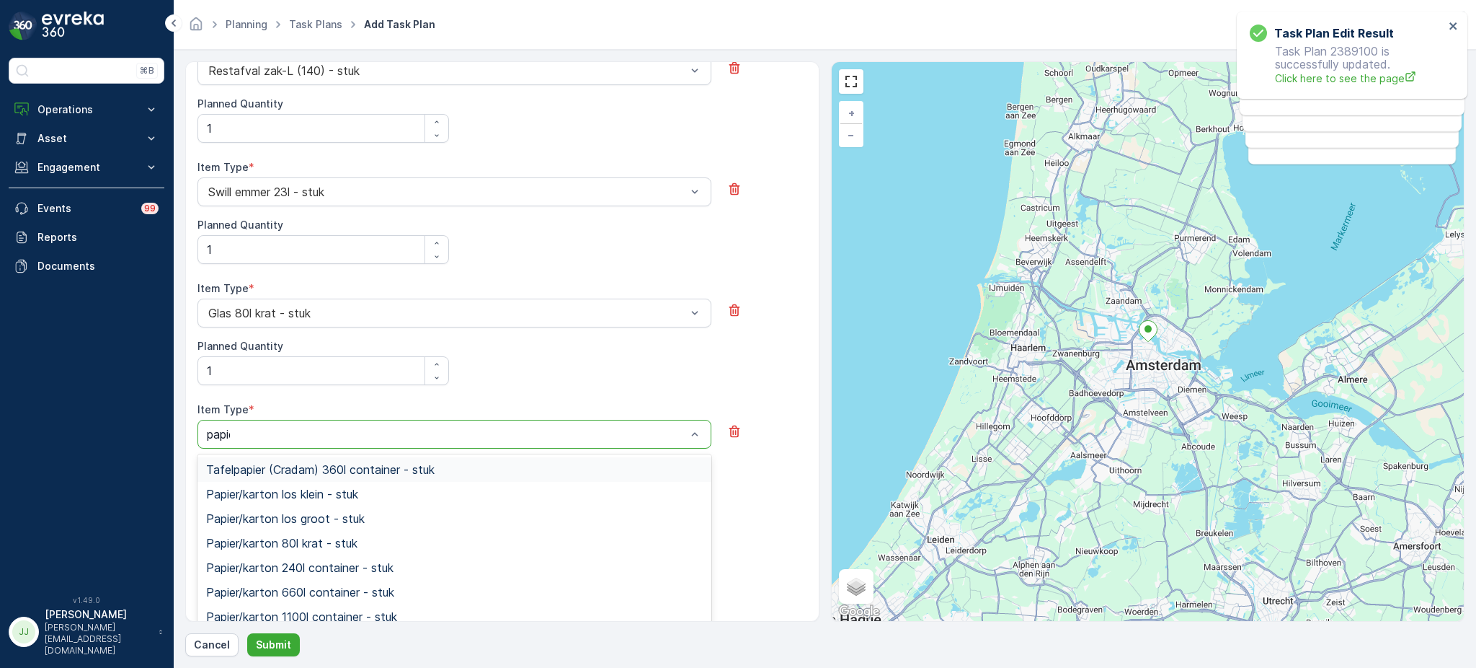
type input "papier"
click at [270, 549] on div "Papier/karton 80l krat - stuk" at bounding box center [455, 543] width 514 height 25
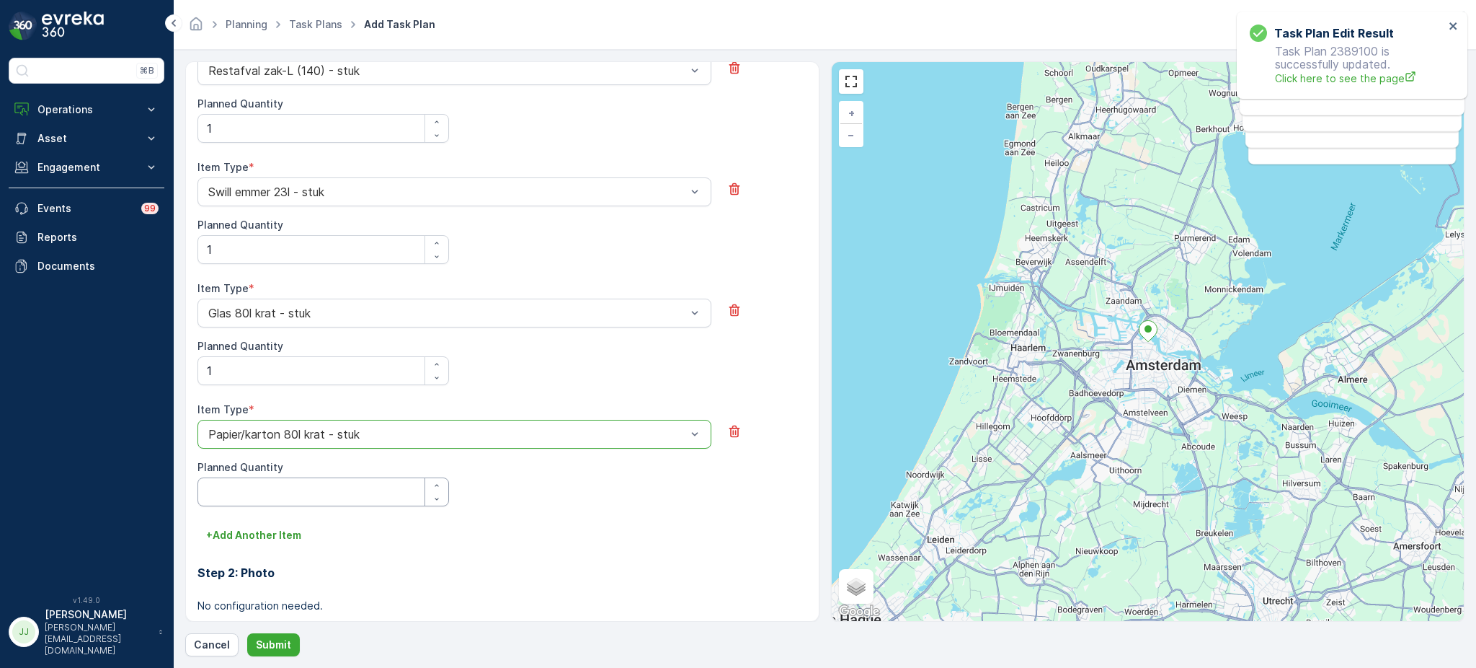
click at [300, 502] on Quantity "Planned Quantity" at bounding box center [324, 491] width 252 height 29
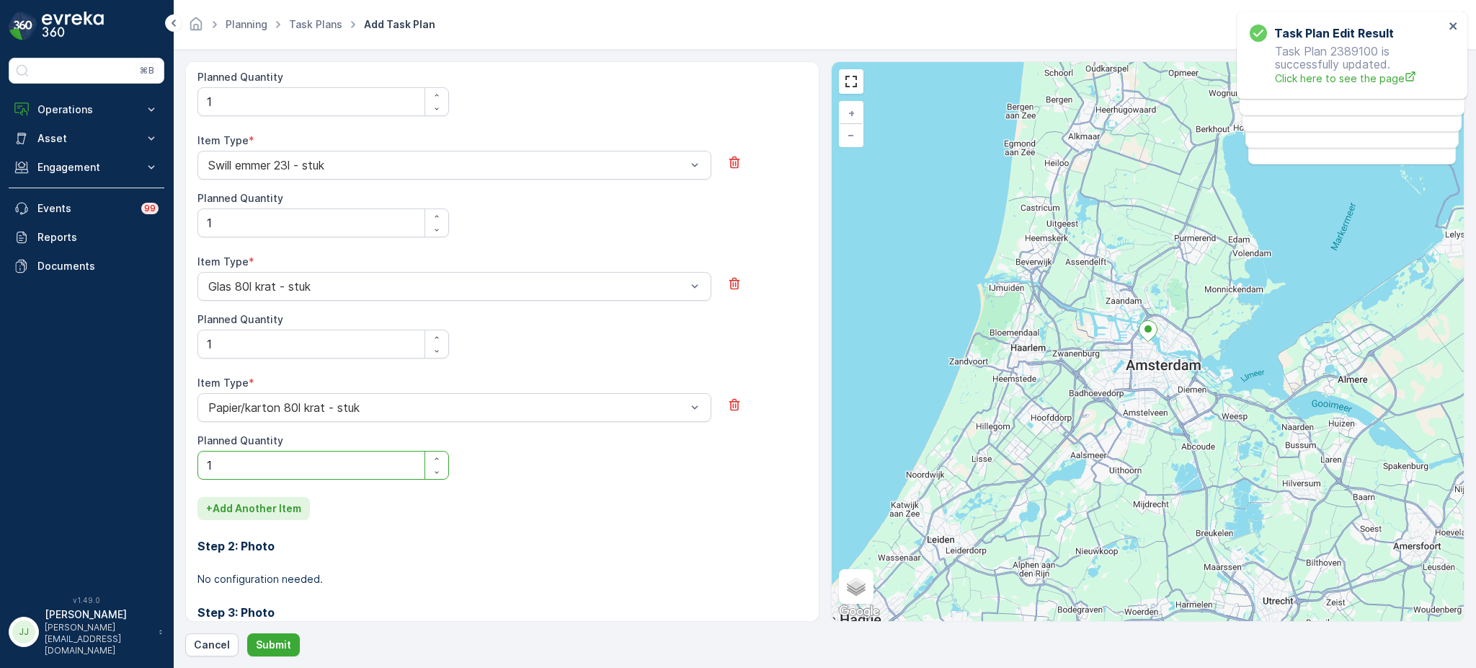
type Quantity "1"
click at [288, 497] on button "+ Add Another Item" at bounding box center [254, 508] width 112 height 23
click at [237, 499] on label "Item Type" at bounding box center [223, 503] width 51 height 12
click at [238, 537] on div "Select" at bounding box center [455, 528] width 514 height 29
type input "d"
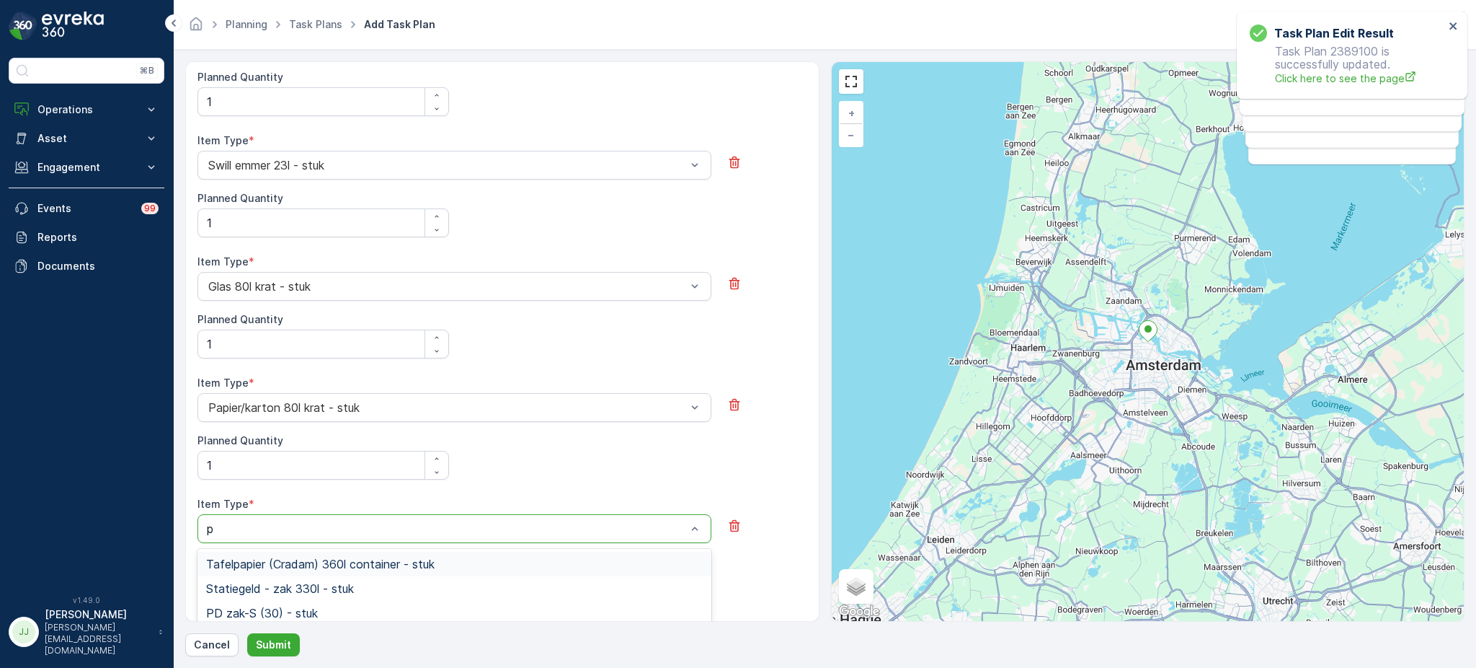
type input "pd"
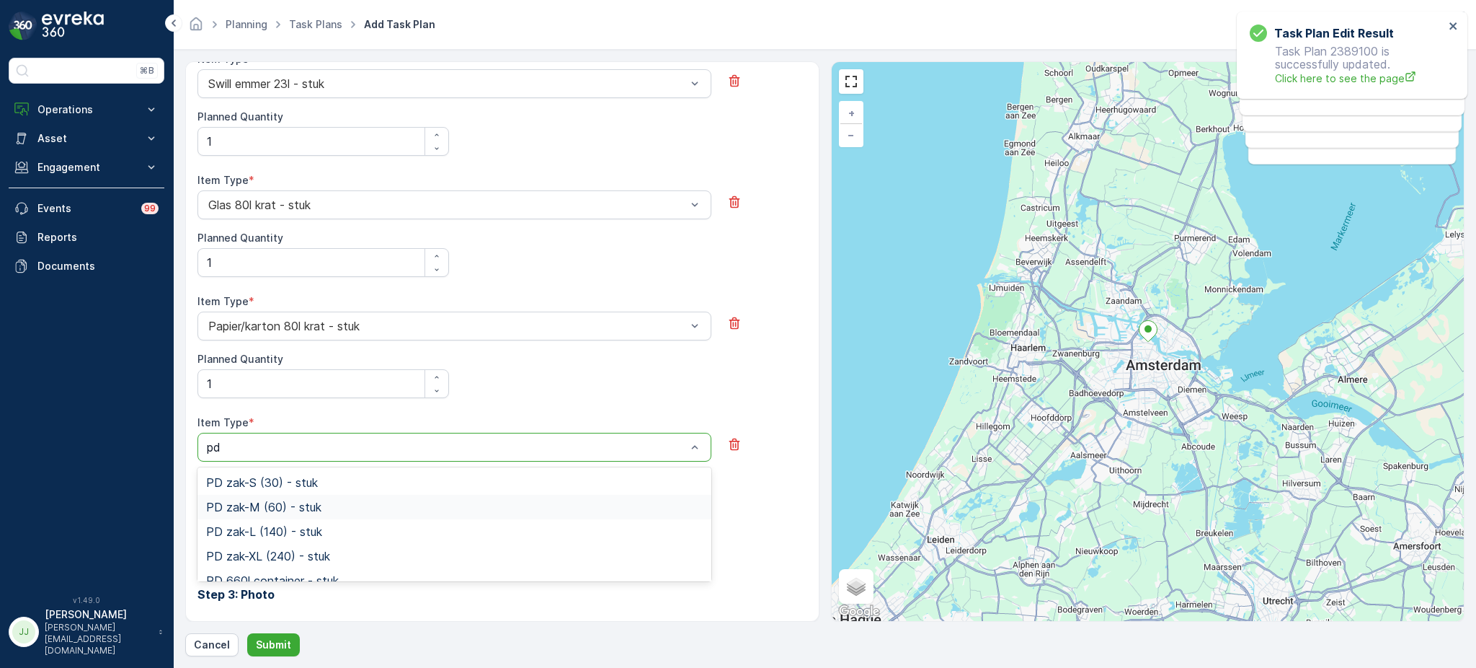
click at [277, 501] on span "PD zak-M (60) - stuk" at bounding box center [263, 506] width 115 height 13
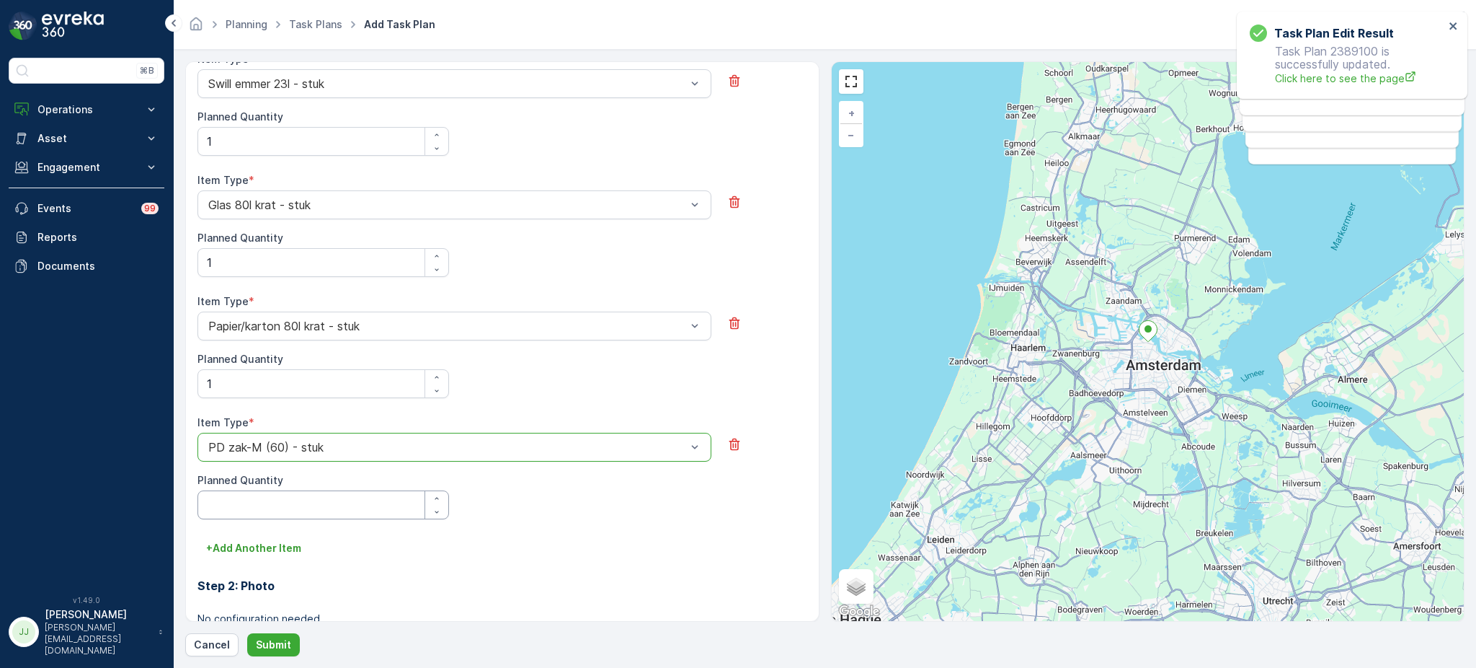
click at [257, 503] on Quantity "Planned Quantity" at bounding box center [324, 504] width 252 height 29
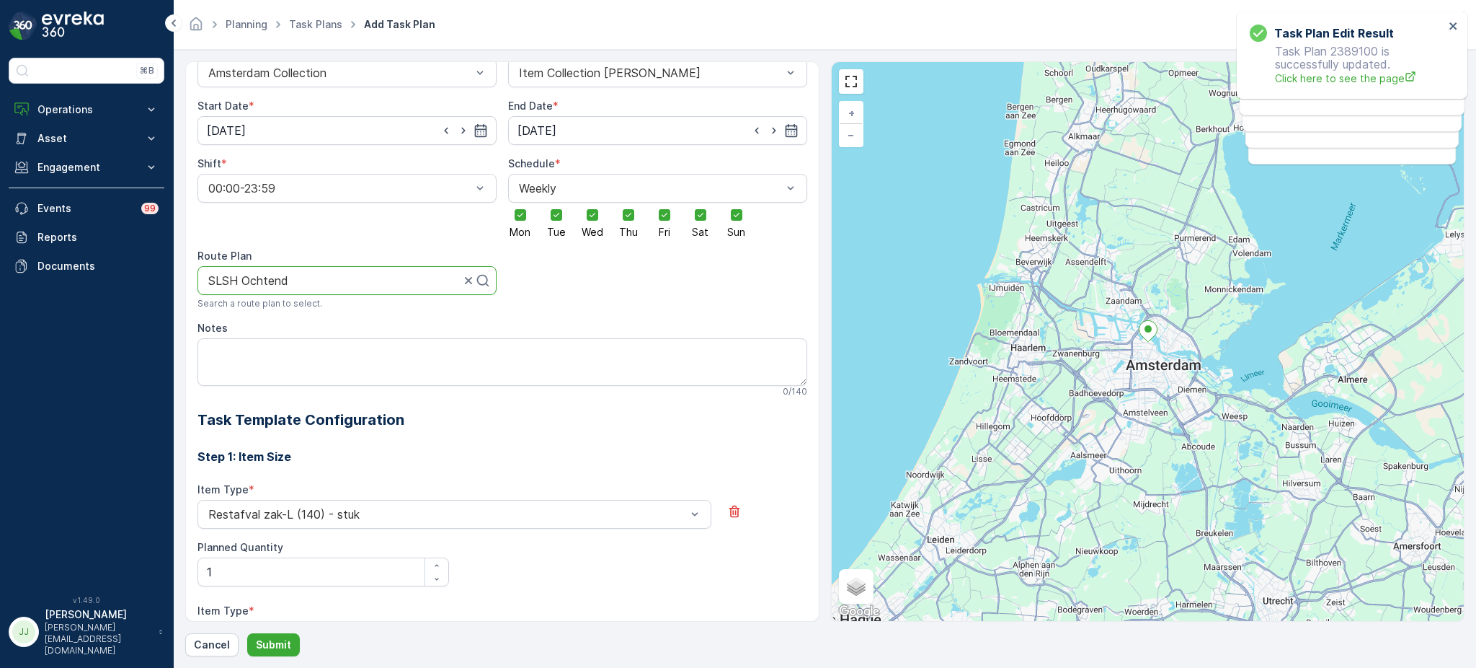
scroll to position [0, 0]
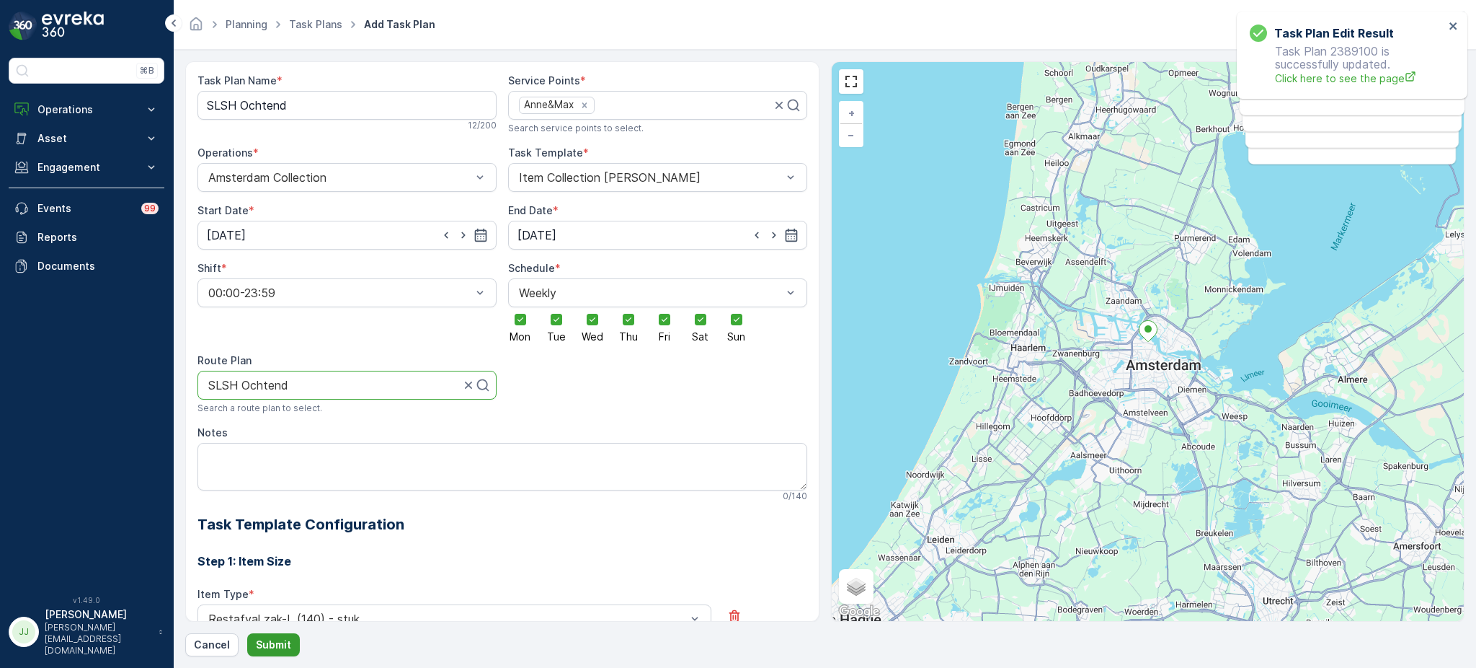
type Quantity "1"
click at [290, 641] on button "Submit" at bounding box center [273, 644] width 53 height 23
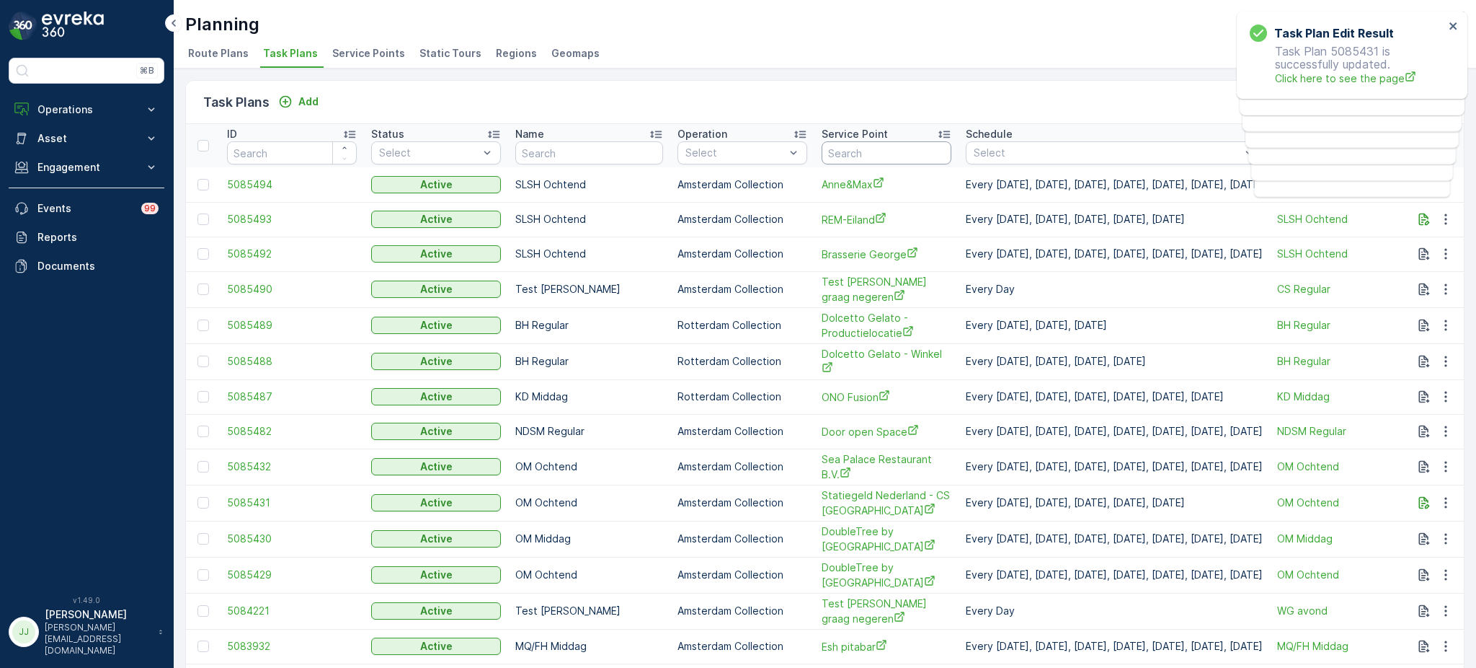
click at [854, 151] on input "text" at bounding box center [887, 152] width 130 height 23
type input "ijdok"
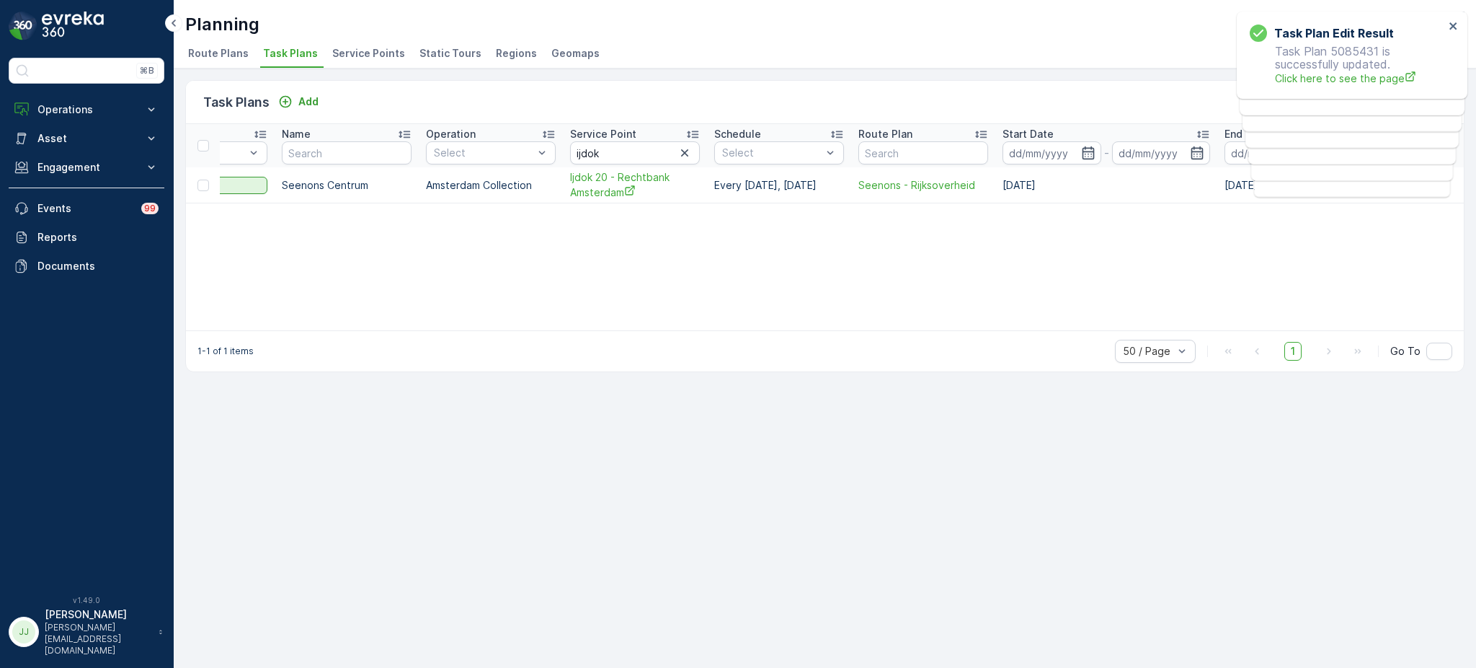
scroll to position [0, 265]
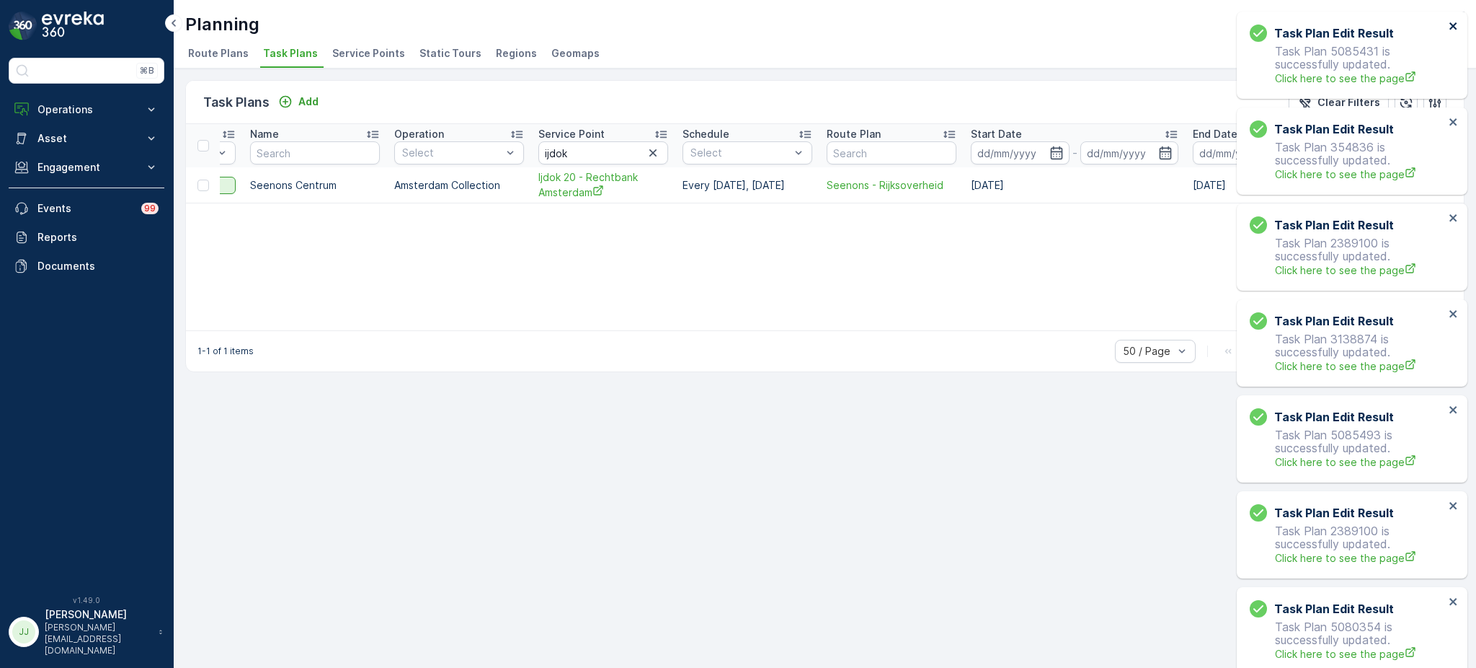
click at [1452, 23] on icon "close" at bounding box center [1454, 26] width 10 height 12
click at [1451, 28] on icon "close" at bounding box center [1453, 25] width 7 height 7
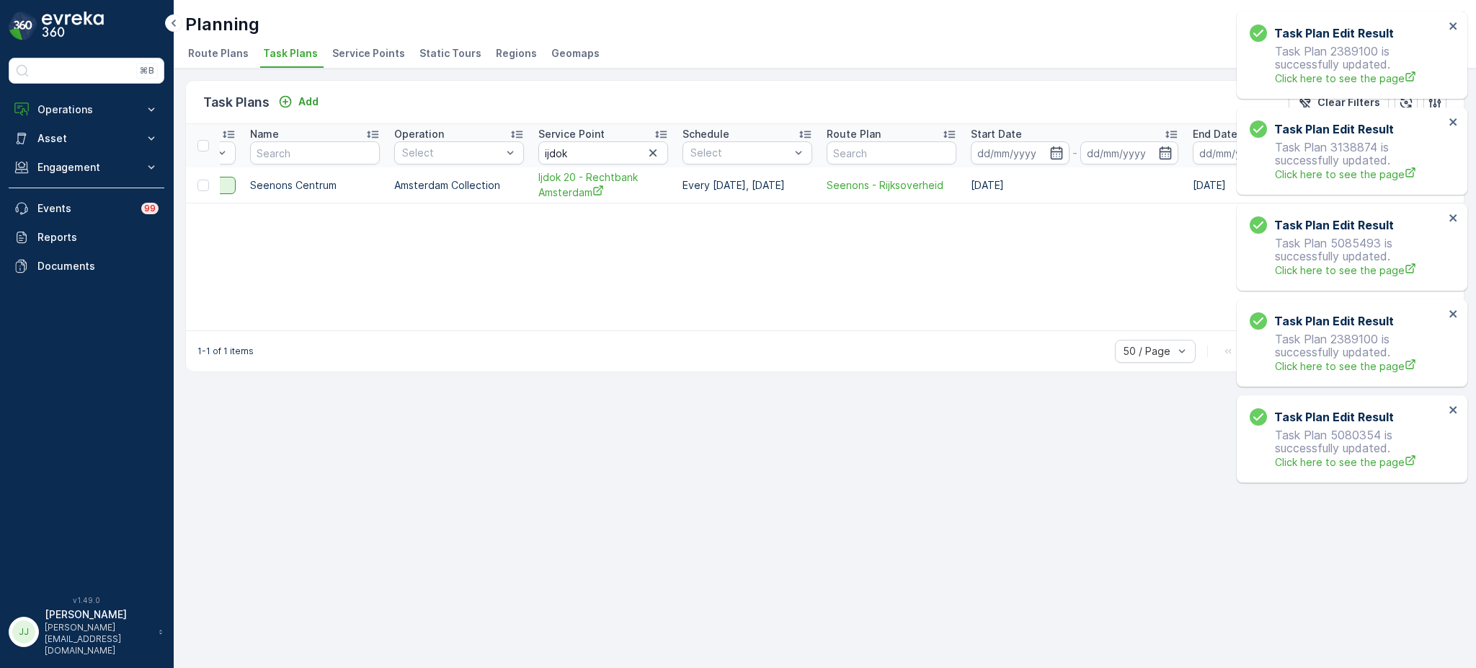
click at [1445, 24] on div "Task Plan Edit Result Task Plan 2389100 is successfully updated. Click here to …" at bounding box center [1347, 55] width 203 height 70
click at [1449, 24] on icon "close" at bounding box center [1454, 26] width 10 height 12
click at [1453, 21] on icon "close" at bounding box center [1454, 26] width 10 height 12
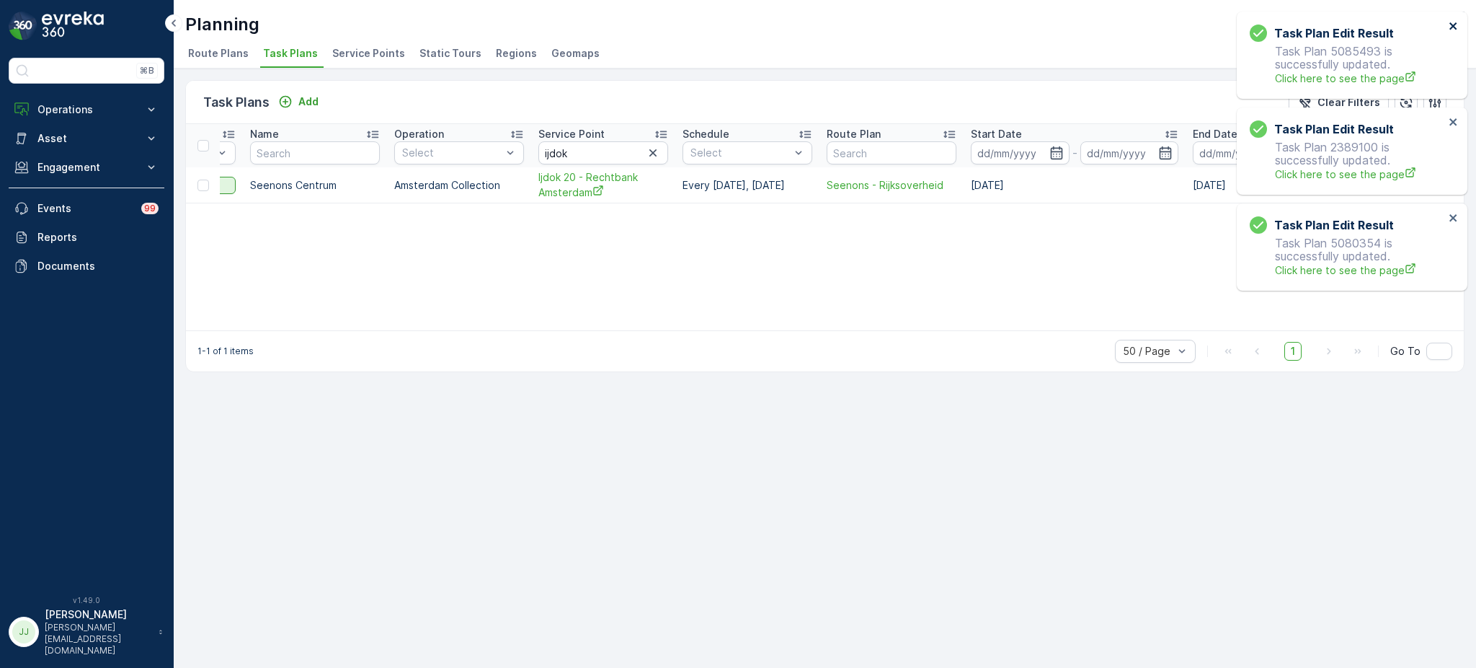
click at [1450, 21] on icon "close" at bounding box center [1454, 26] width 10 height 12
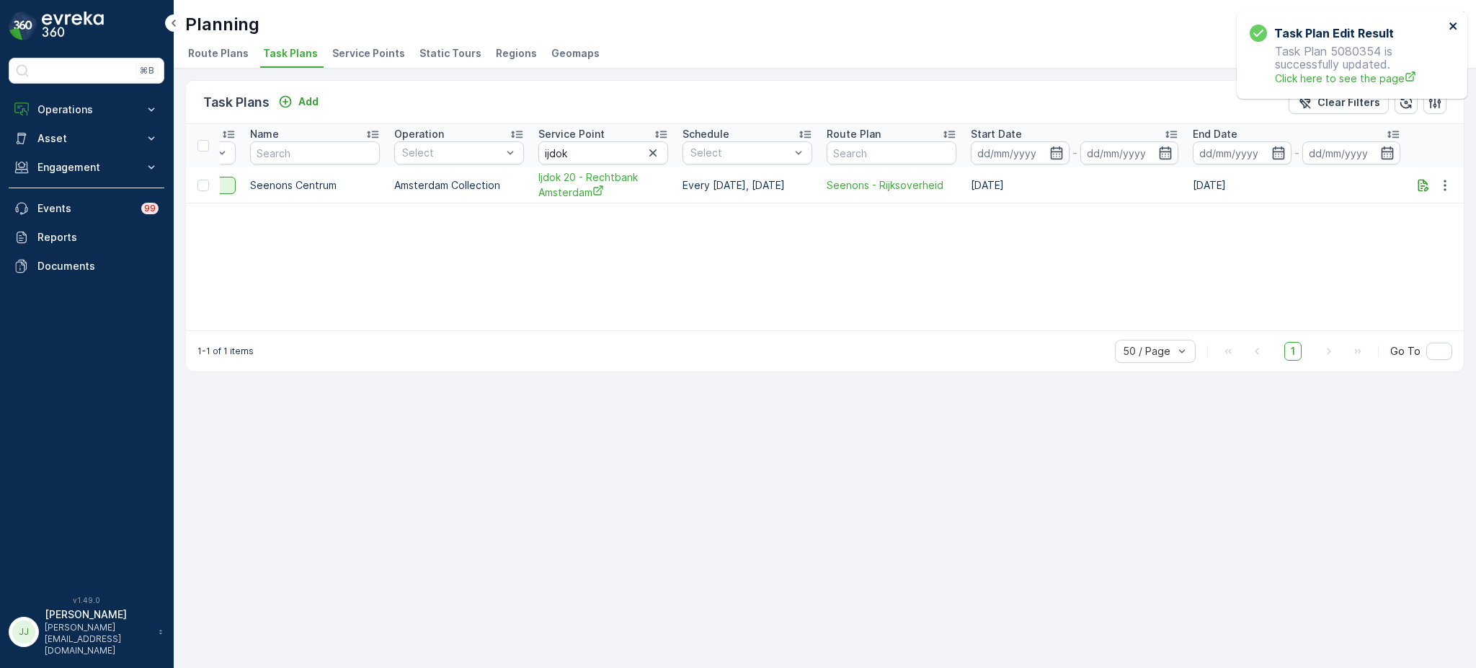
click at [1449, 20] on icon "close" at bounding box center [1454, 26] width 10 height 12
click at [1448, 178] on icon "button" at bounding box center [1445, 185] width 14 height 14
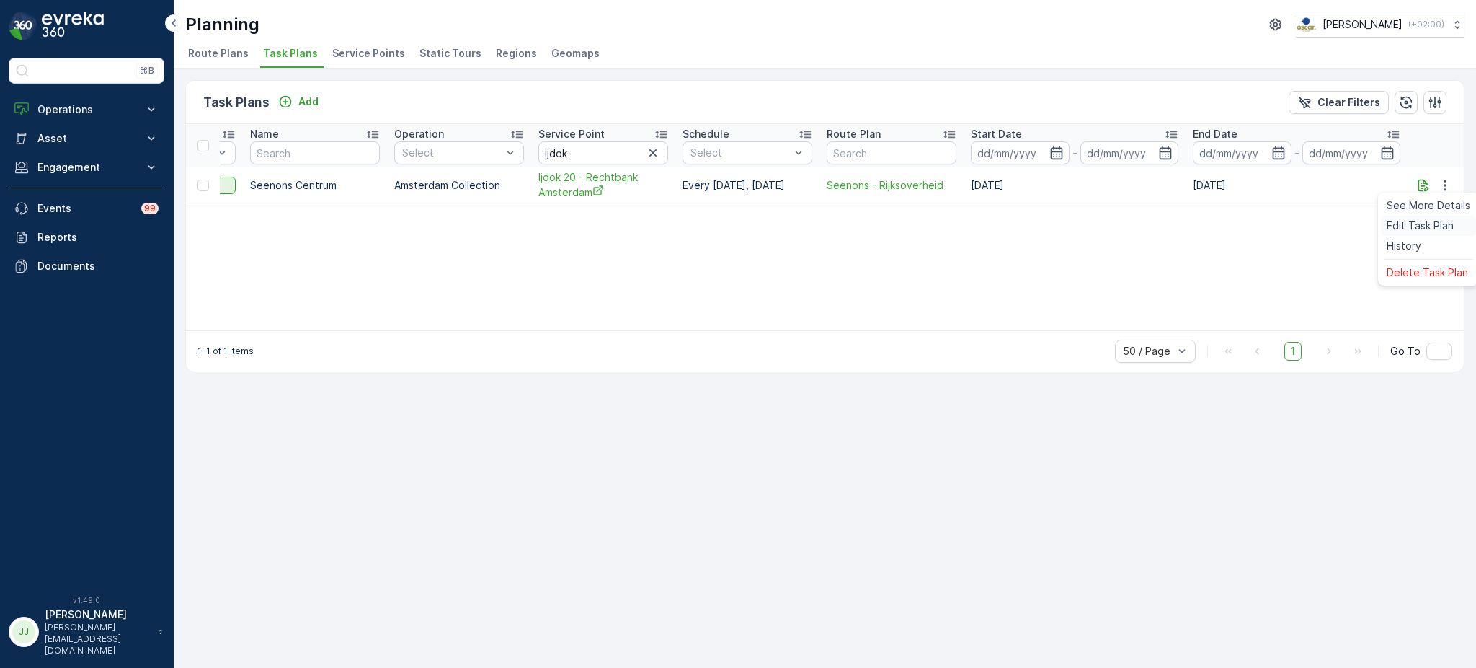
click at [1403, 228] on span "Edit Task Plan" at bounding box center [1420, 225] width 67 height 14
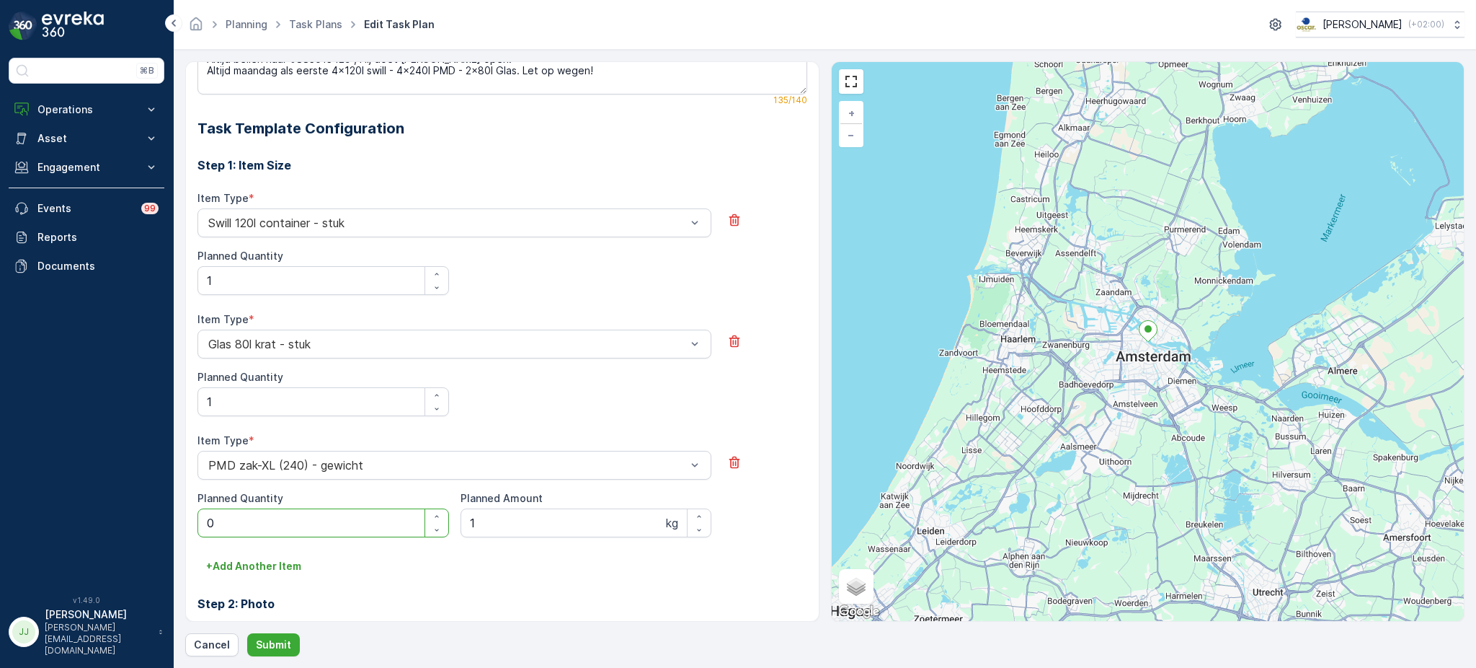
scroll to position [443, 0]
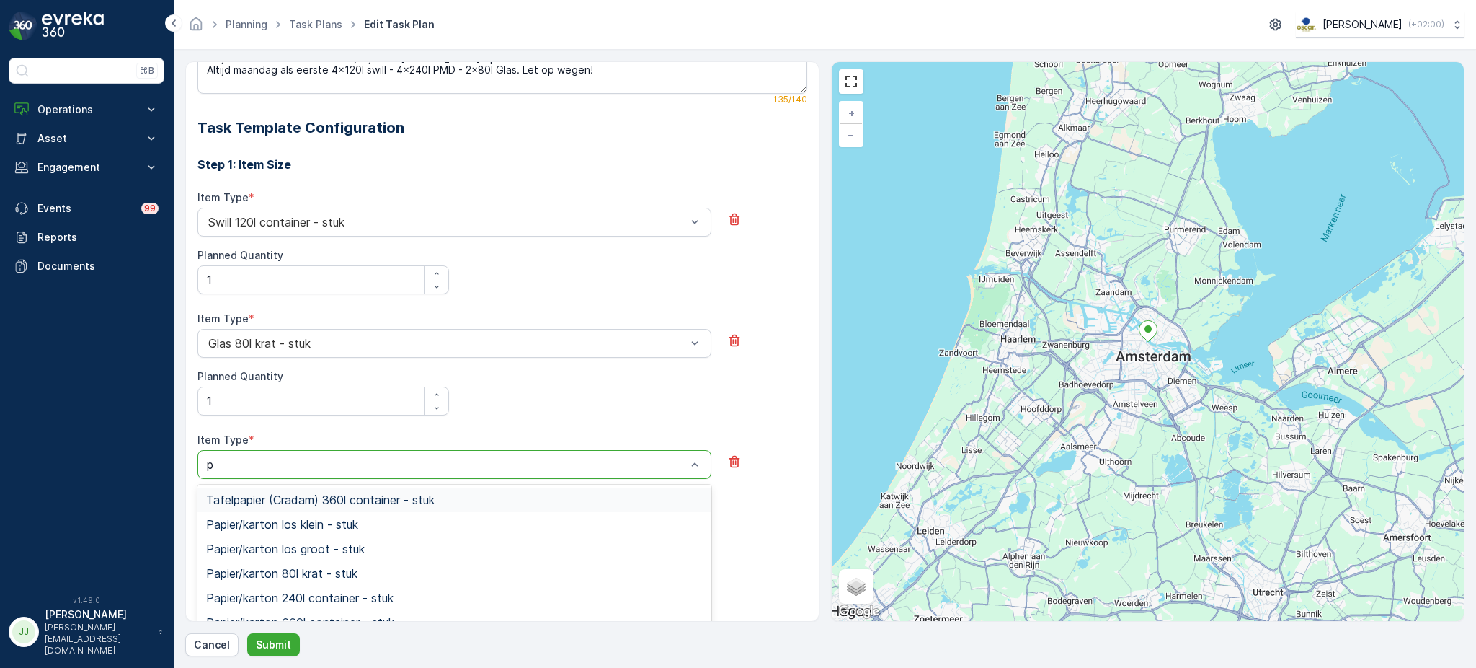
type input "pd"
click at [376, 582] on div "PD zak-XL (240) - stuk" at bounding box center [455, 573] width 514 height 25
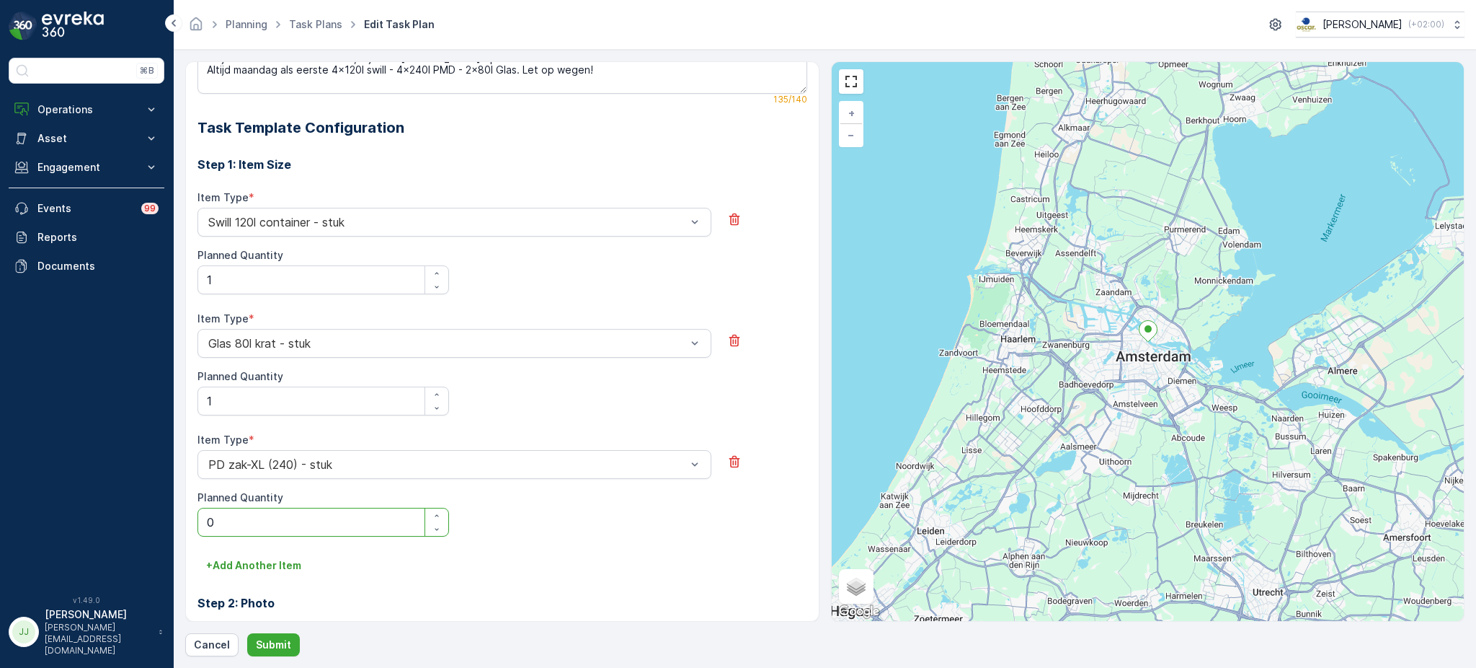
click at [319, 514] on Quantity "0" at bounding box center [324, 521] width 252 height 29
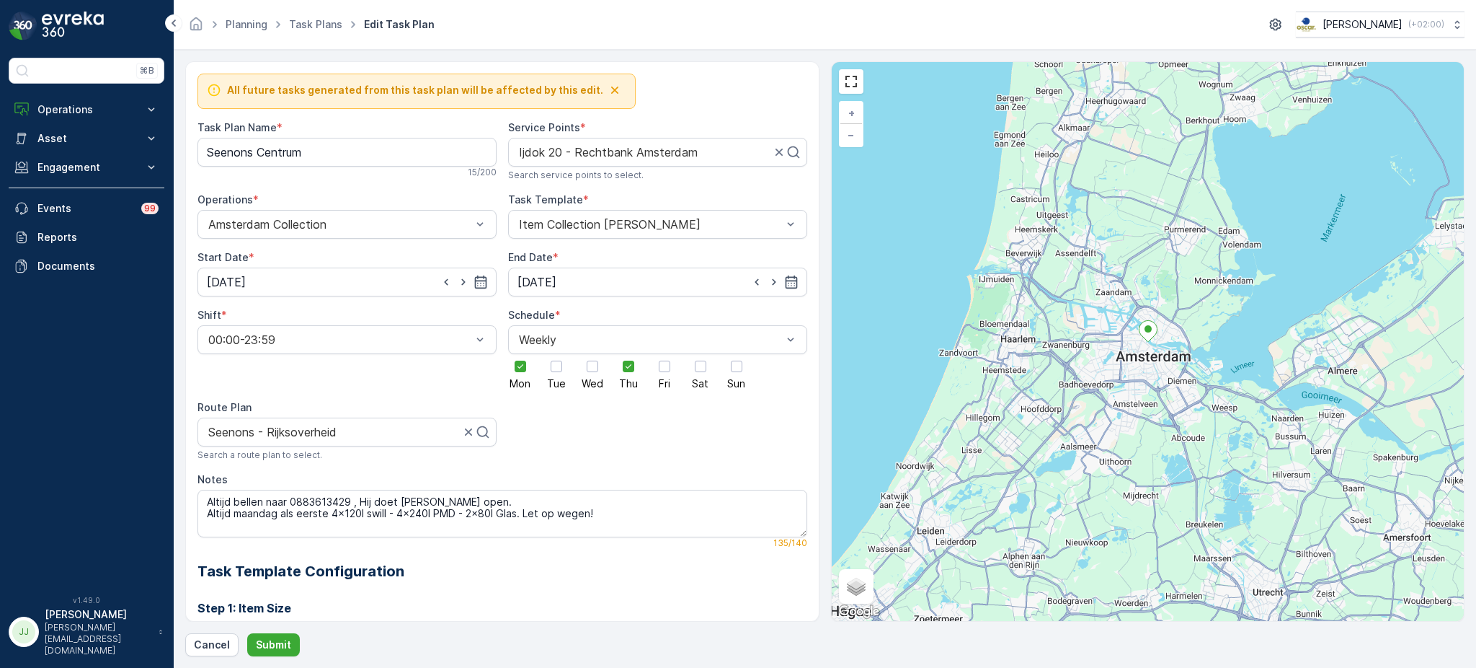
scroll to position [1, 0]
type Quantity "1"
type input "s"
type input "uva"
click at [341, 467] on div "Seenons - UvA" at bounding box center [347, 466] width 282 height 13
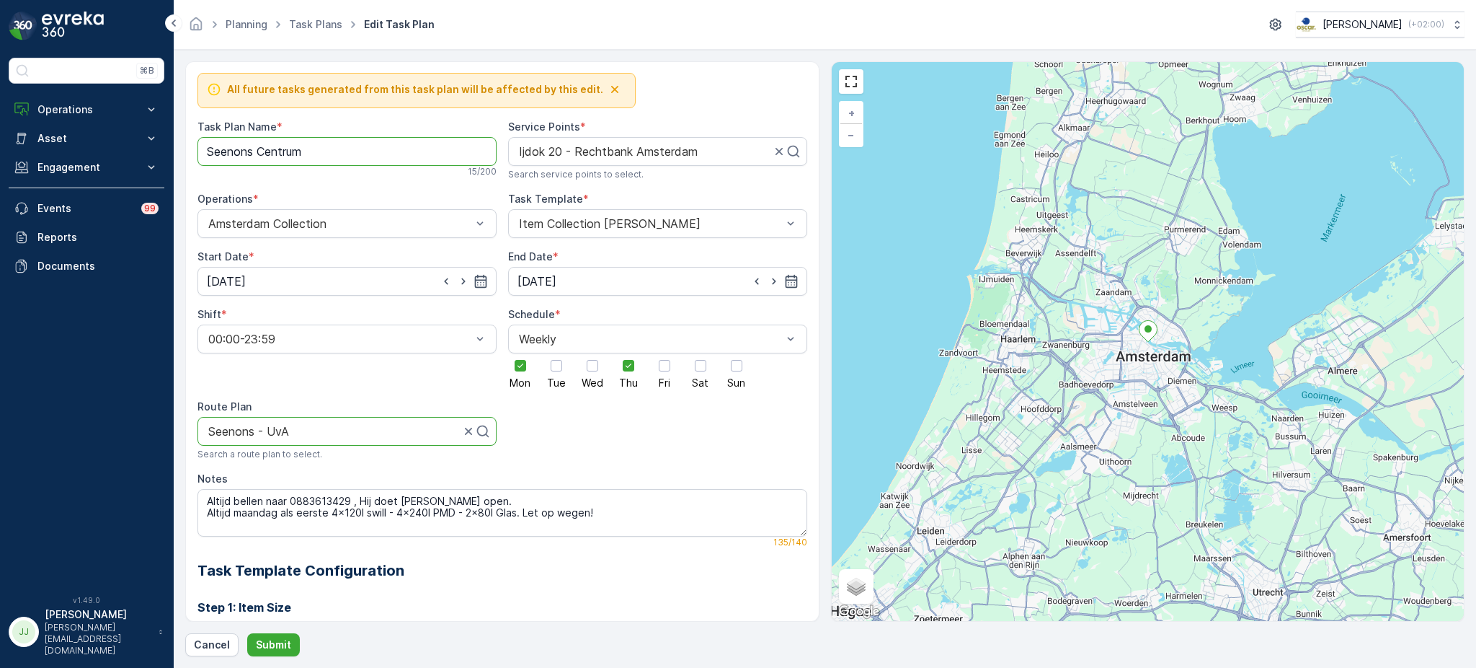
drag, startPoint x: 262, startPoint y: 147, endPoint x: 324, endPoint y: 160, distance: 62.6
click at [324, 160] on Name "Seenons Centrum" at bounding box center [347, 151] width 299 height 29
type Name "Seenons UvA"
click at [598, 362] on div at bounding box center [592, 365] width 25 height 25
click at [593, 353] on input "Wed" at bounding box center [593, 353] width 0 height 0
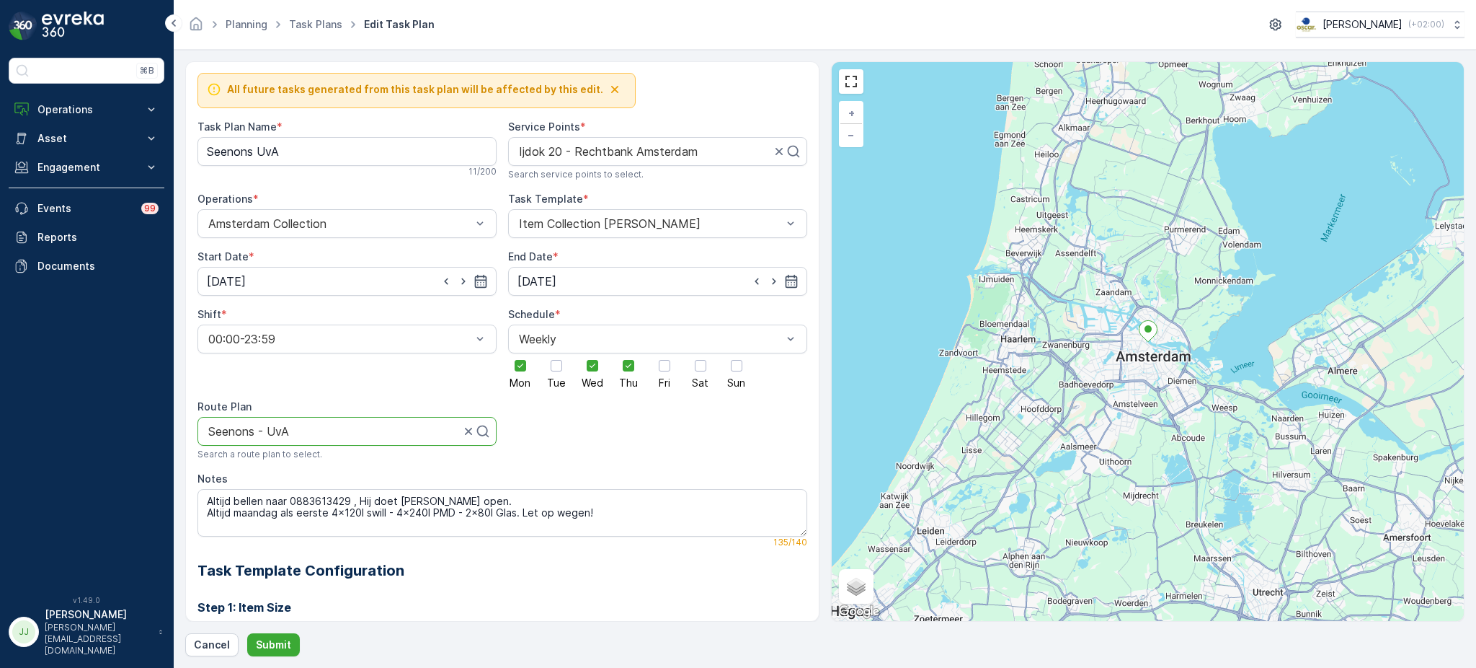
click at [613, 365] on div "Mon Tue Wed Thu Fri Sat Sun" at bounding box center [657, 370] width 299 height 35
click at [619, 368] on div at bounding box center [628, 365] width 25 height 25
click at [629, 353] on input "Thu" at bounding box center [629, 353] width 0 height 0
click at [660, 369] on div at bounding box center [665, 366] width 12 height 12
click at [665, 353] on input "Fri" at bounding box center [665, 353] width 0 height 0
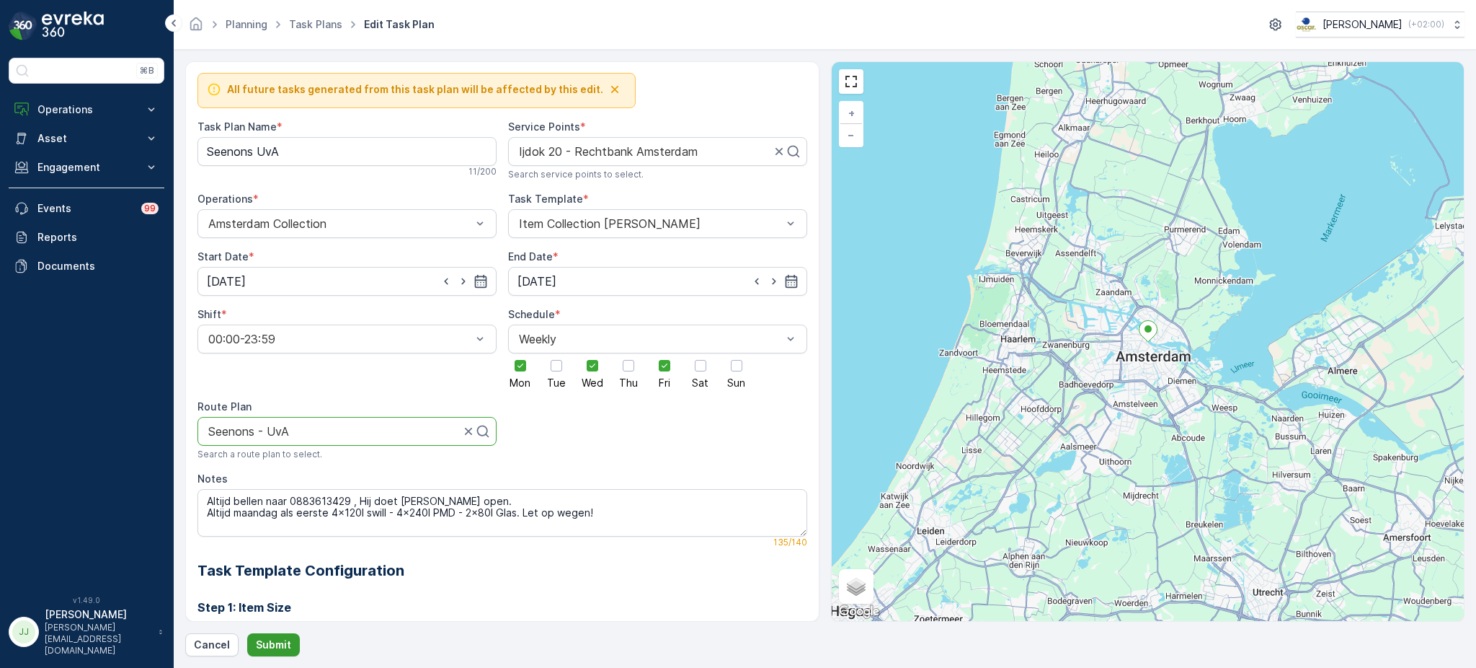
click at [278, 633] on button "Submit" at bounding box center [273, 644] width 53 height 23
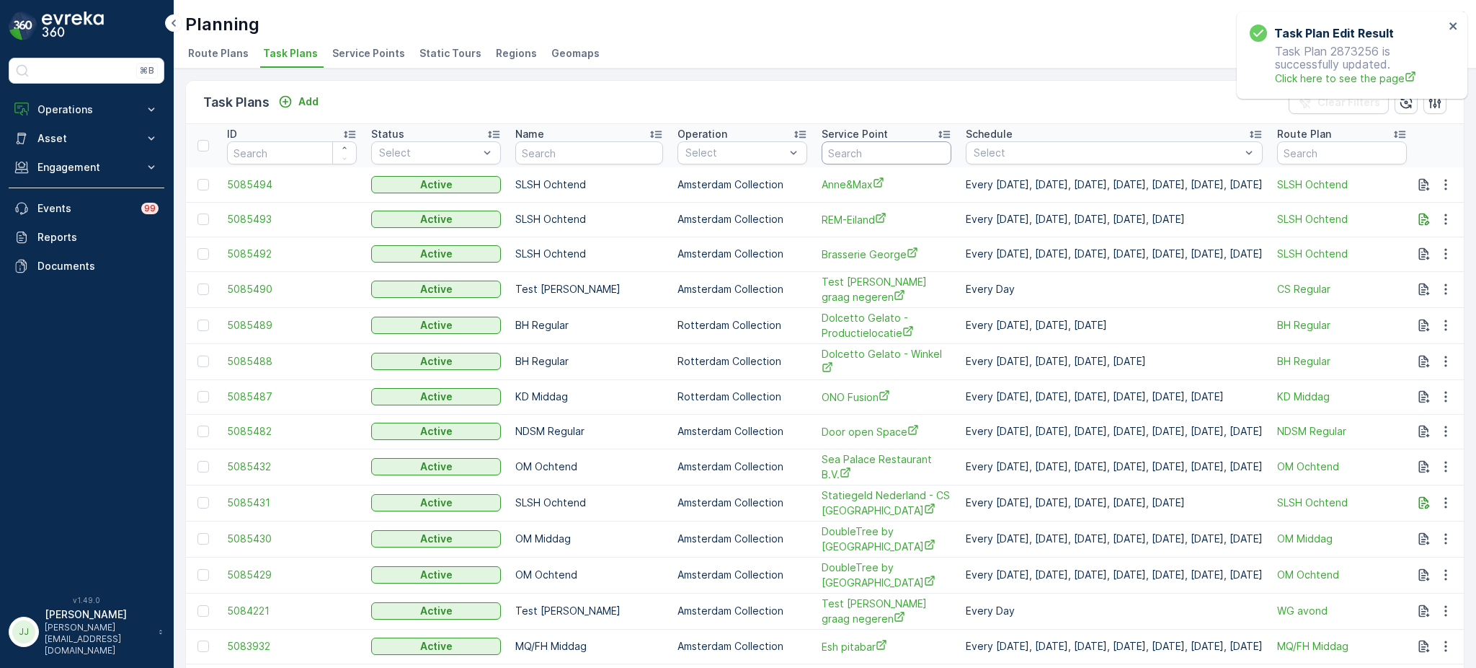
click at [856, 148] on input "text" at bounding box center [887, 152] width 130 height 23
type input "d/docok"
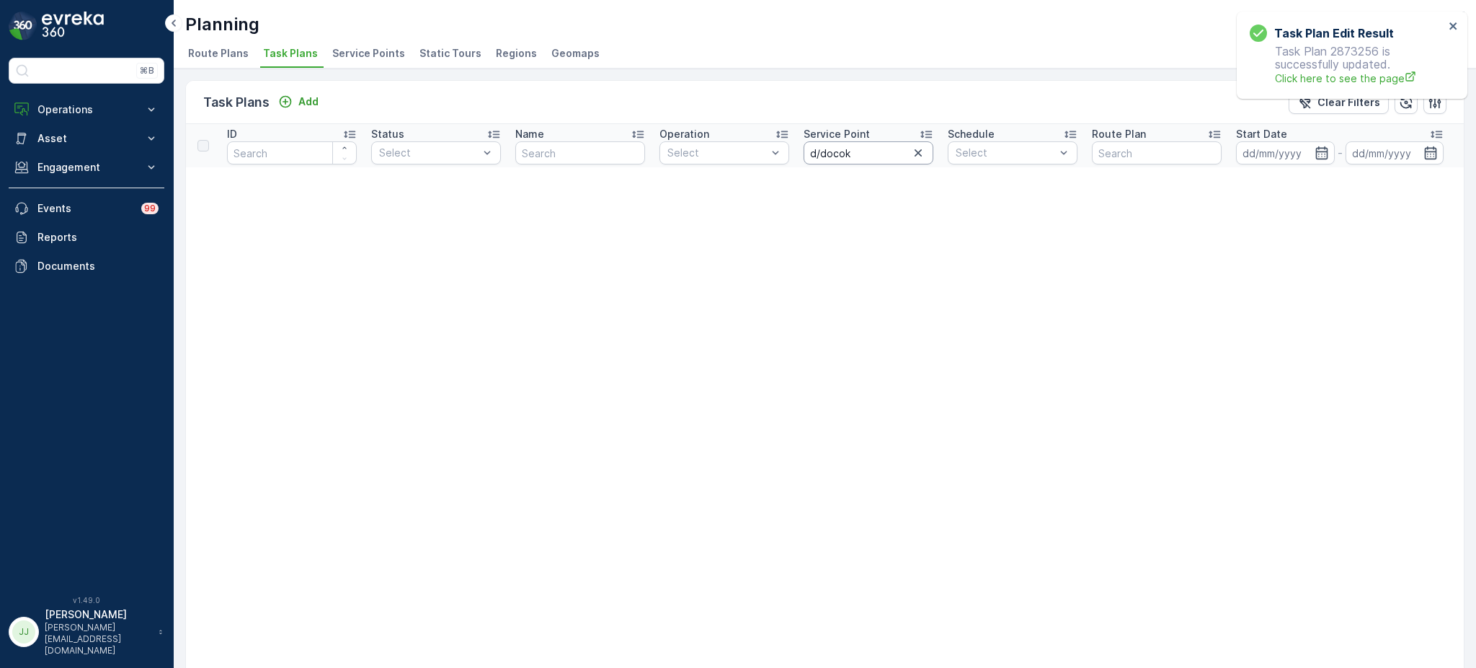
click at [851, 148] on input "d/docok" at bounding box center [869, 152] width 130 height 23
type input "d/dock"
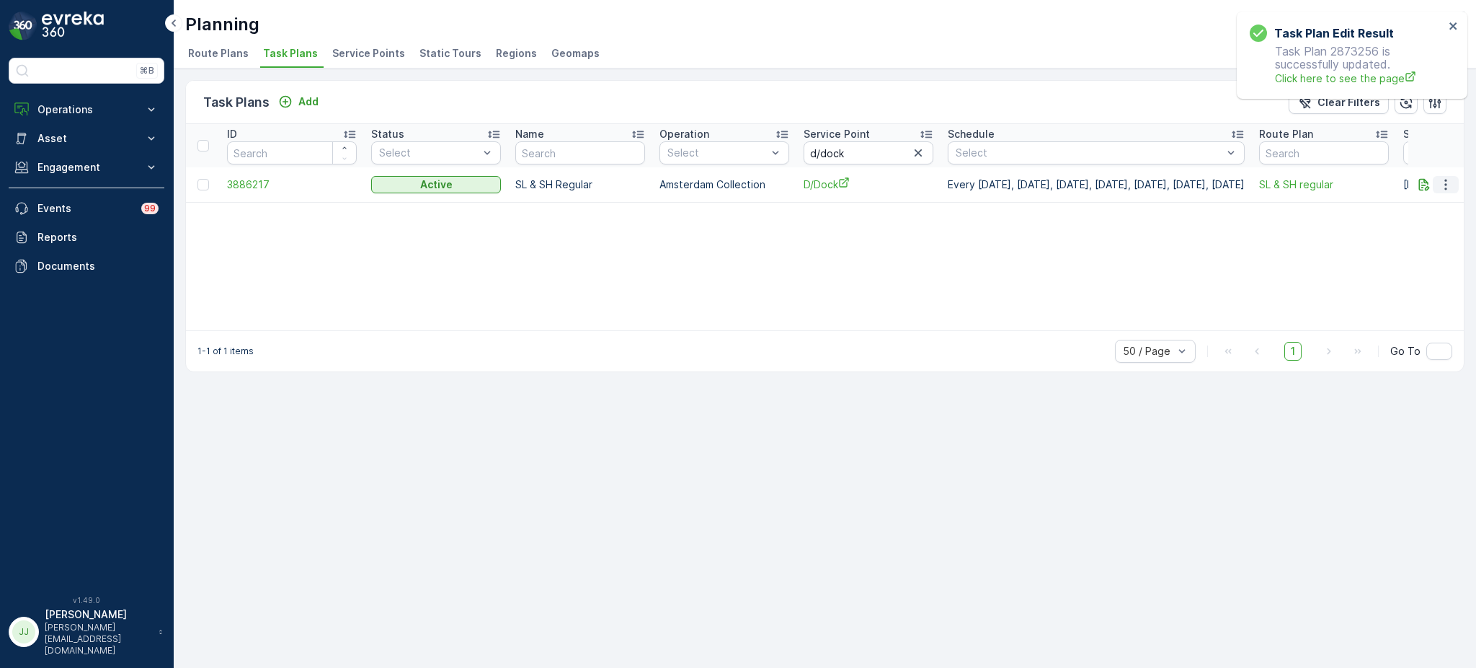
click at [1454, 185] on button "button" at bounding box center [1446, 184] width 26 height 17
click at [1429, 222] on span "Edit Task Plan" at bounding box center [1420, 225] width 67 height 14
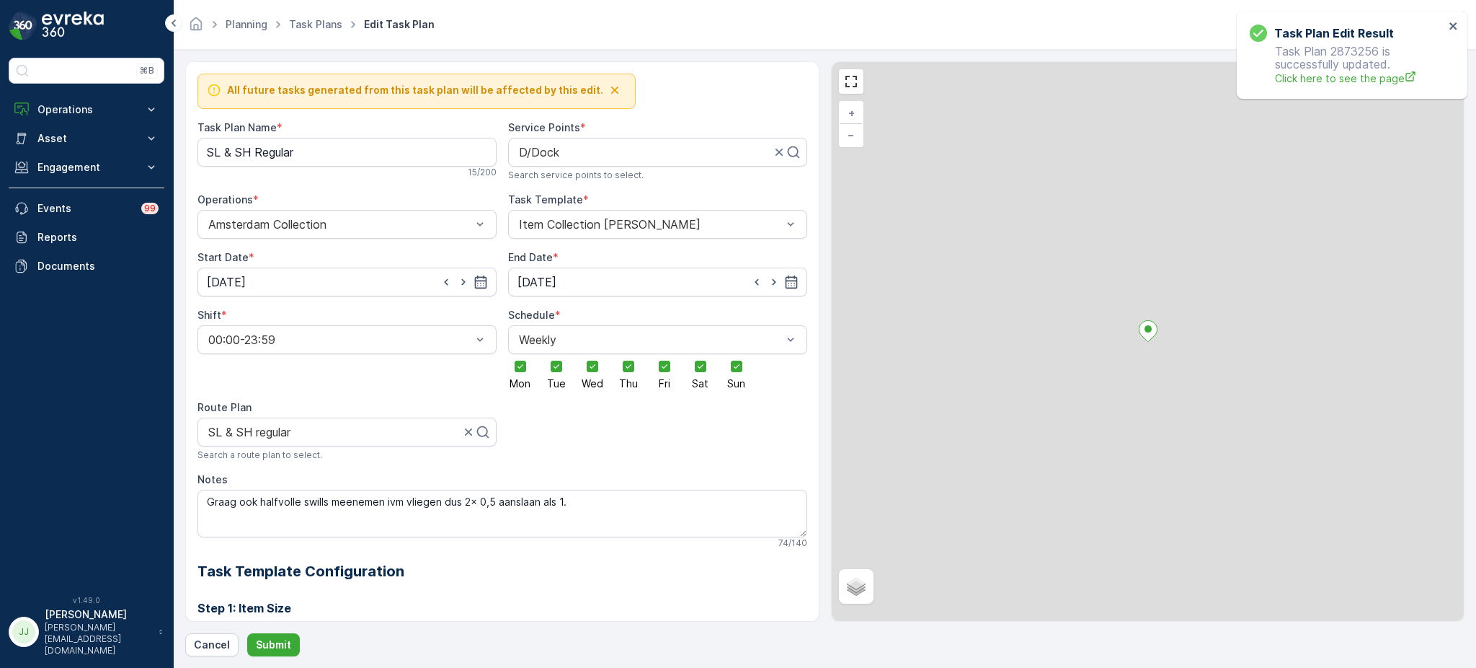
scroll to position [1230, 0]
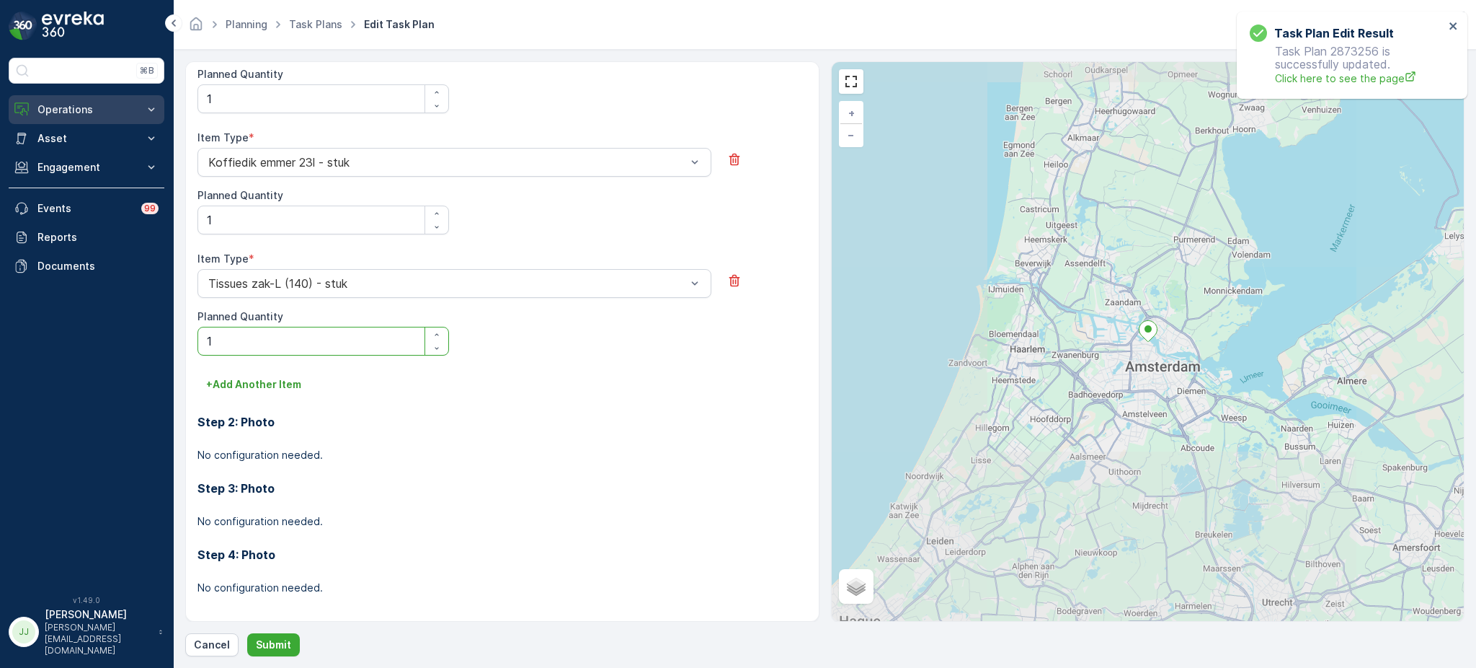
click at [73, 105] on p "Operations" at bounding box center [86, 109] width 98 height 14
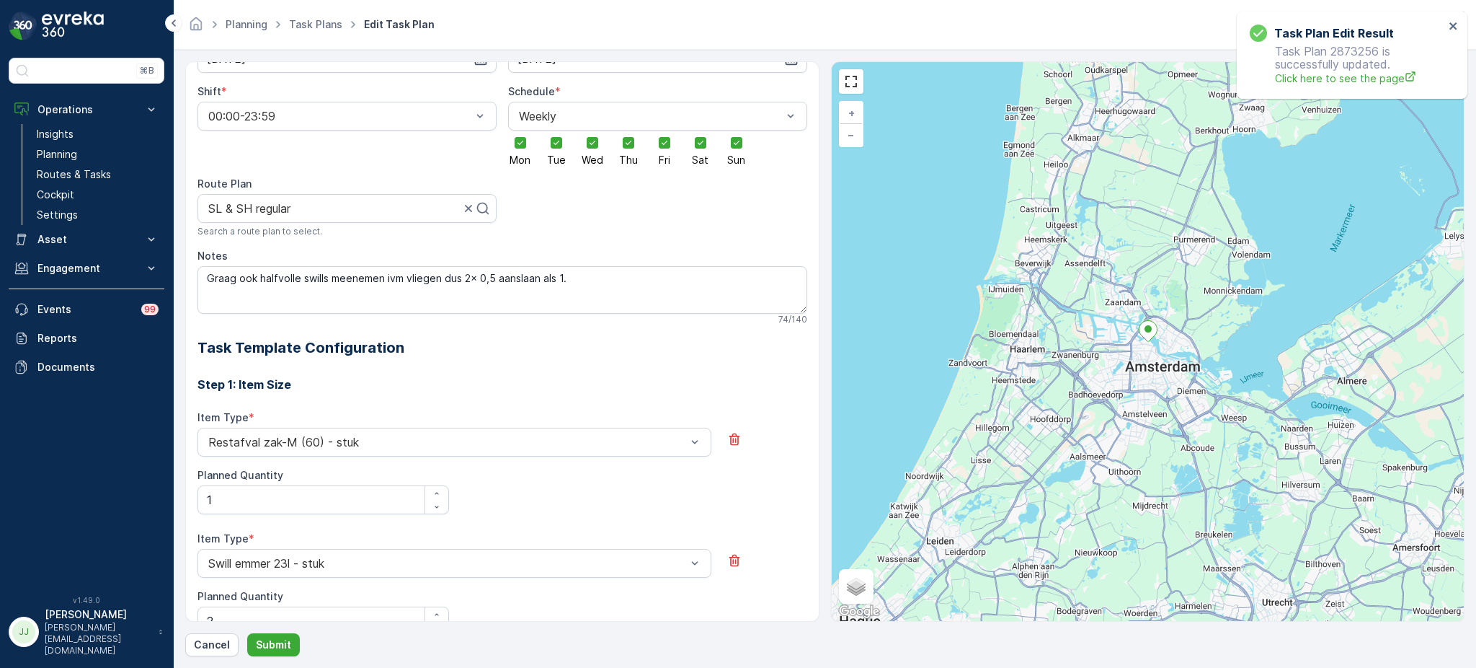
scroll to position [0, 0]
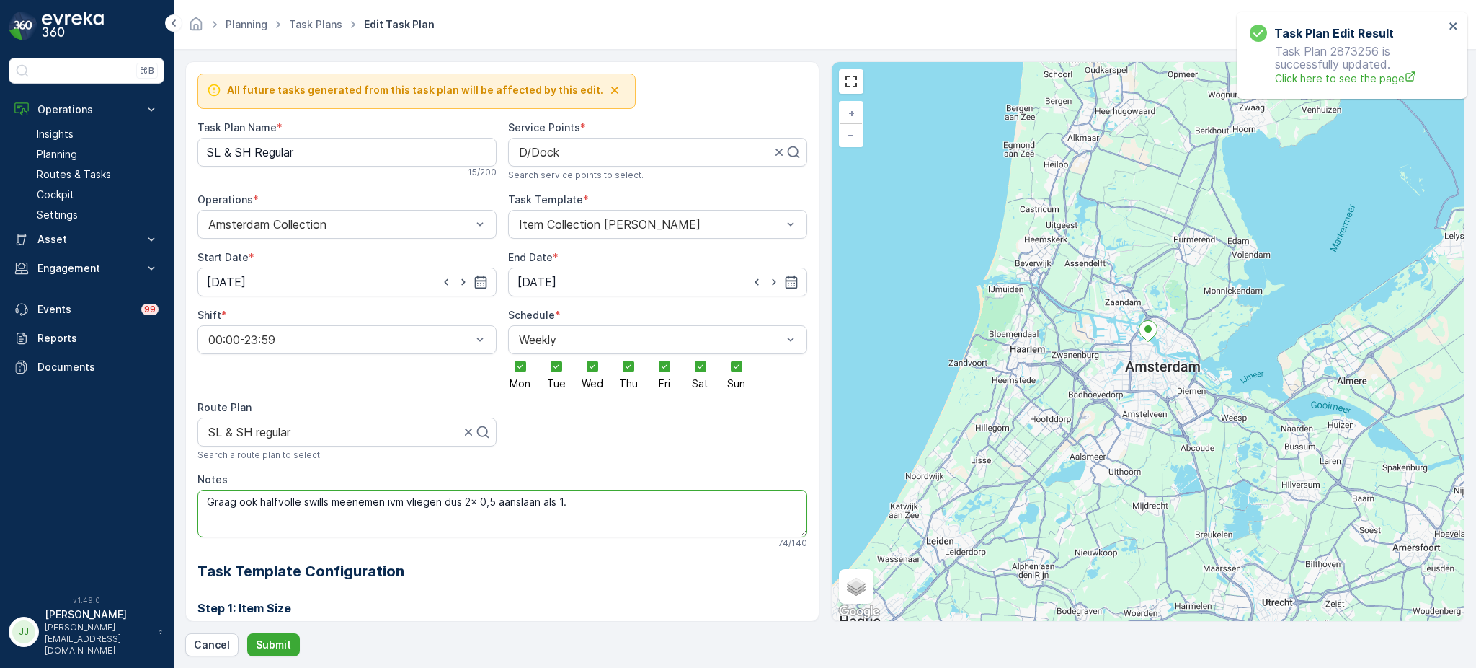
click at [352, 512] on textarea "Graag ook halfvolle swills meenemen ivm vliegen dus 2x 0,5 aanslaan als 1." at bounding box center [503, 513] width 610 height 48
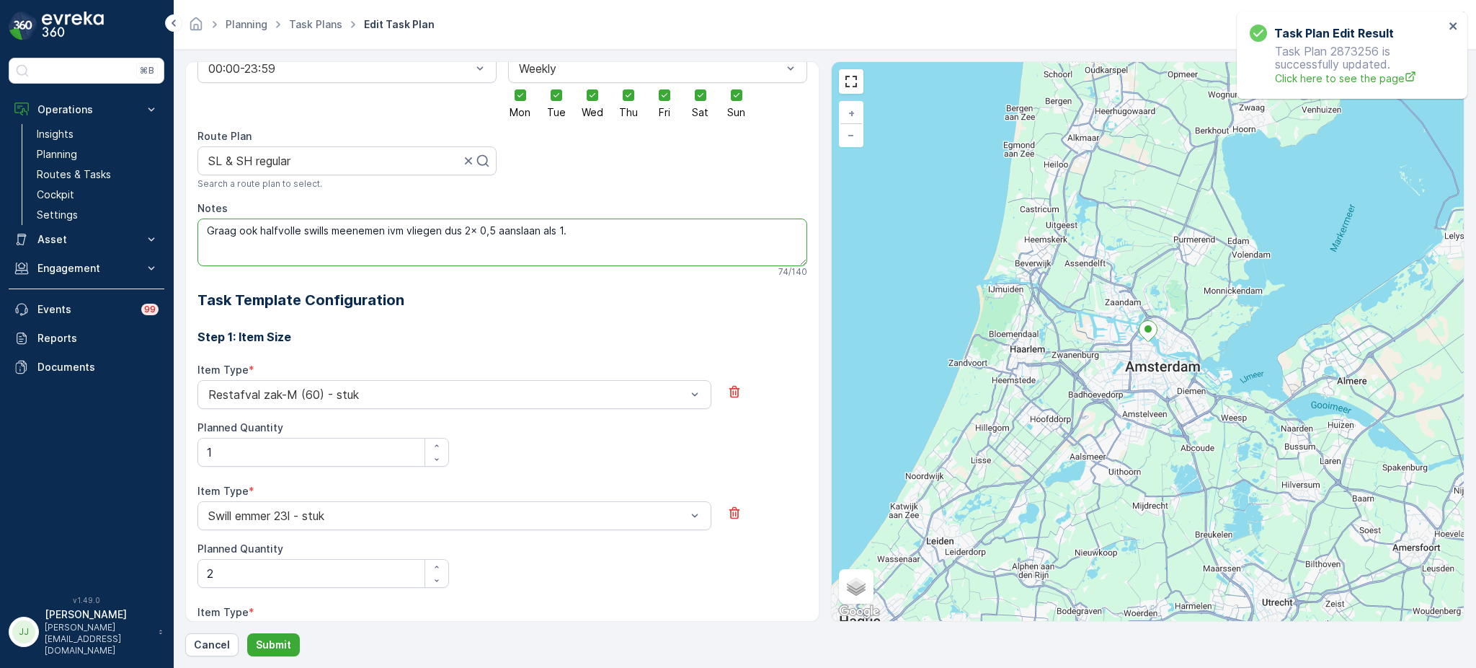
scroll to position [166, 0]
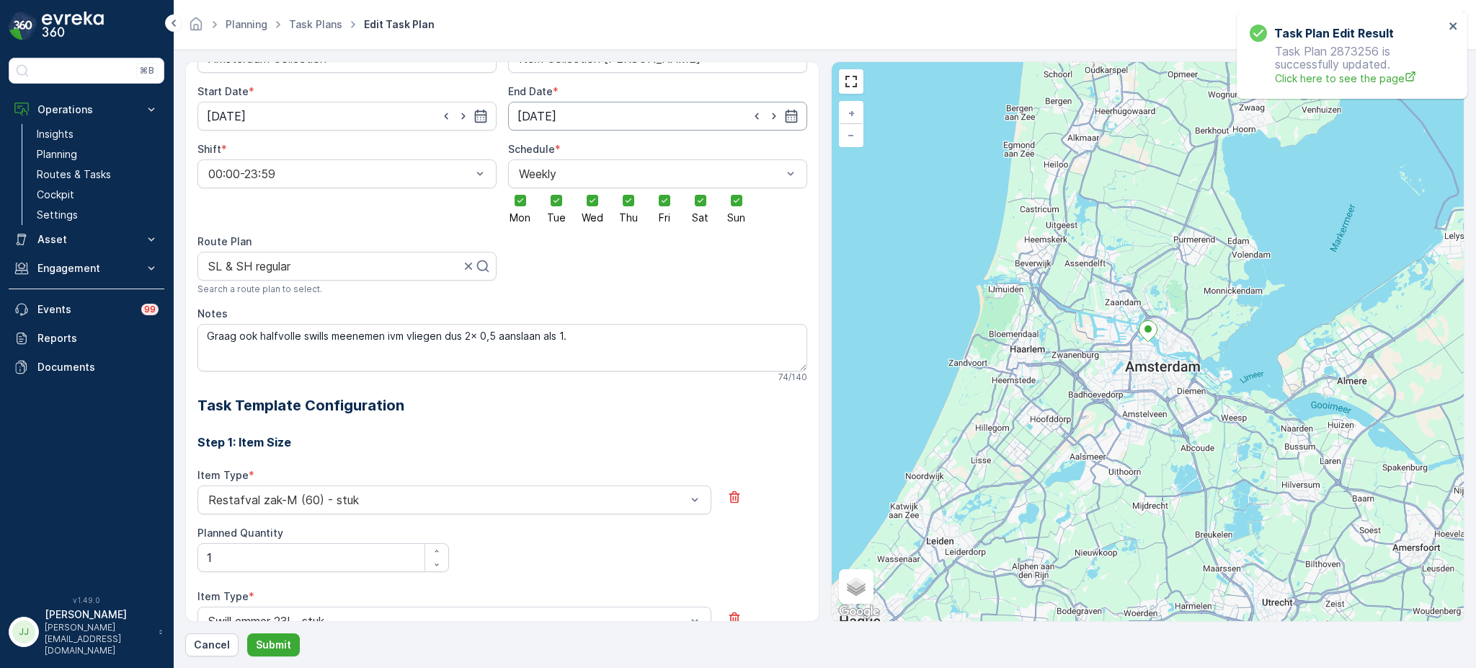
click at [706, 119] on input "31.12.2030" at bounding box center [657, 116] width 299 height 29
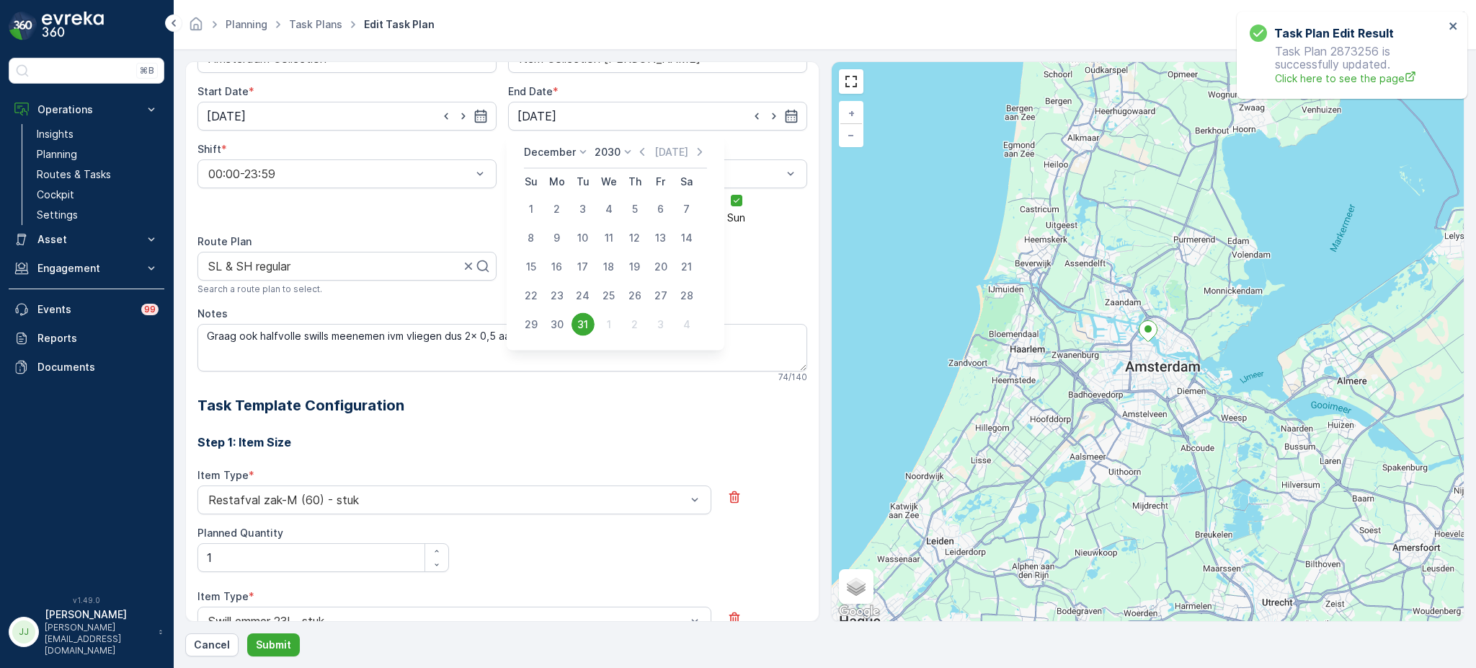
click at [603, 146] on p "2030" at bounding box center [608, 152] width 26 height 14
click at [660, 157] on p "Today" at bounding box center [672, 152] width 34 height 14
click at [556, 346] on div "1" at bounding box center [557, 353] width 23 height 23
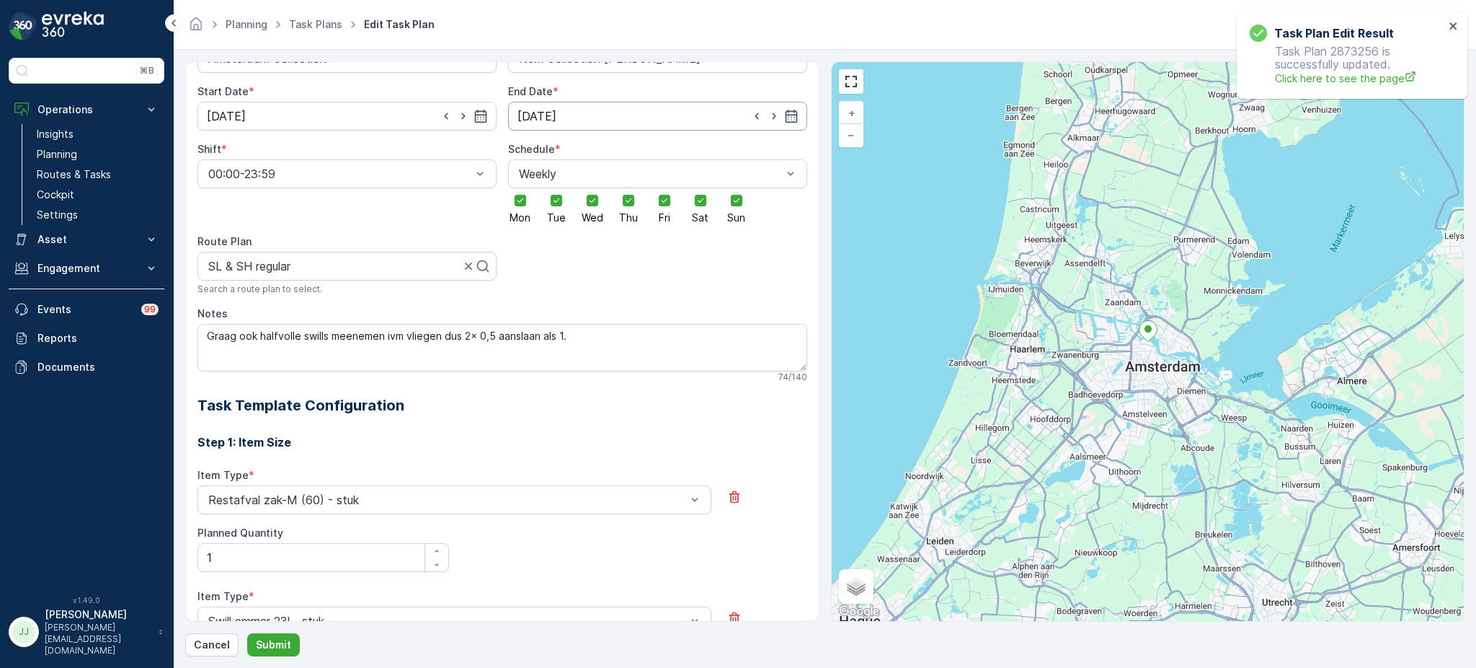
click at [686, 125] on input "[DATE]" at bounding box center [657, 116] width 299 height 29
click at [582, 321] on div "30" at bounding box center [583, 324] width 23 height 23
click at [609, 120] on input "30.09.2025" at bounding box center [657, 116] width 299 height 29
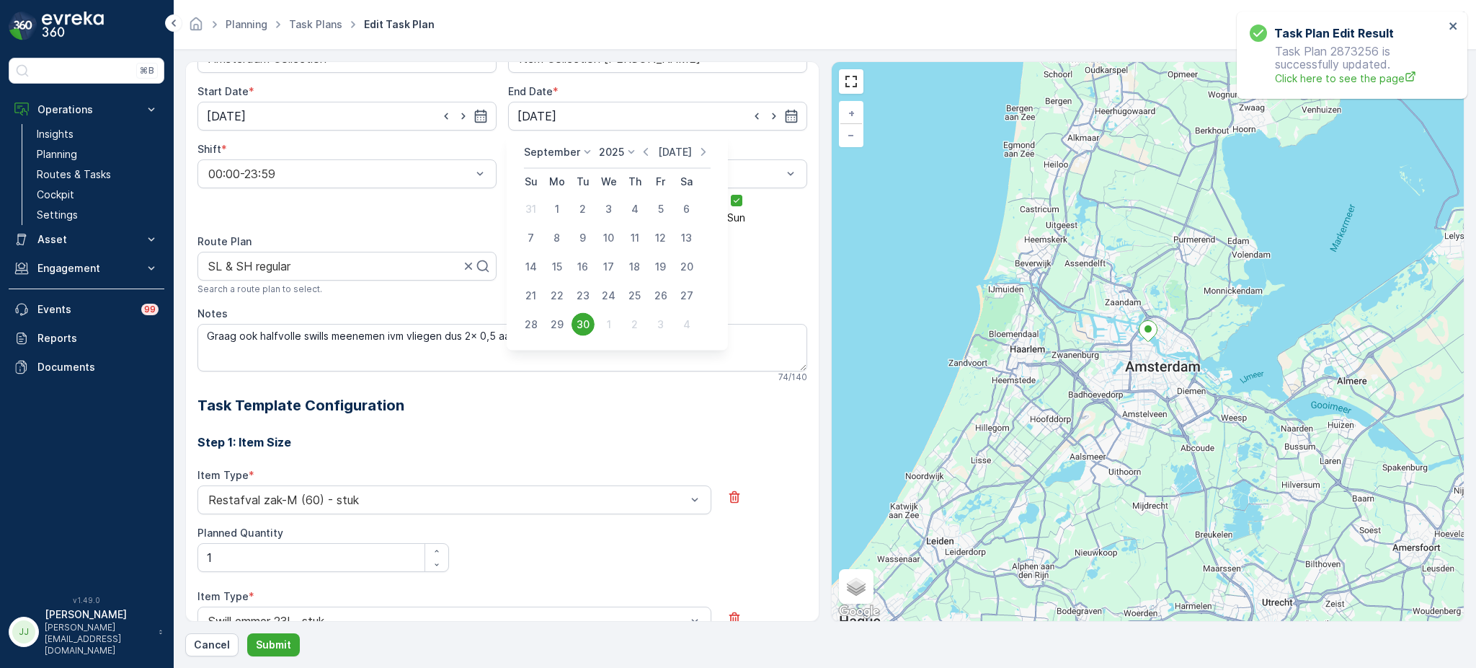
click at [666, 156] on p "Today" at bounding box center [675, 152] width 34 height 14
click at [534, 345] on div "31" at bounding box center [531, 353] width 23 height 23
type input "[DATE]"
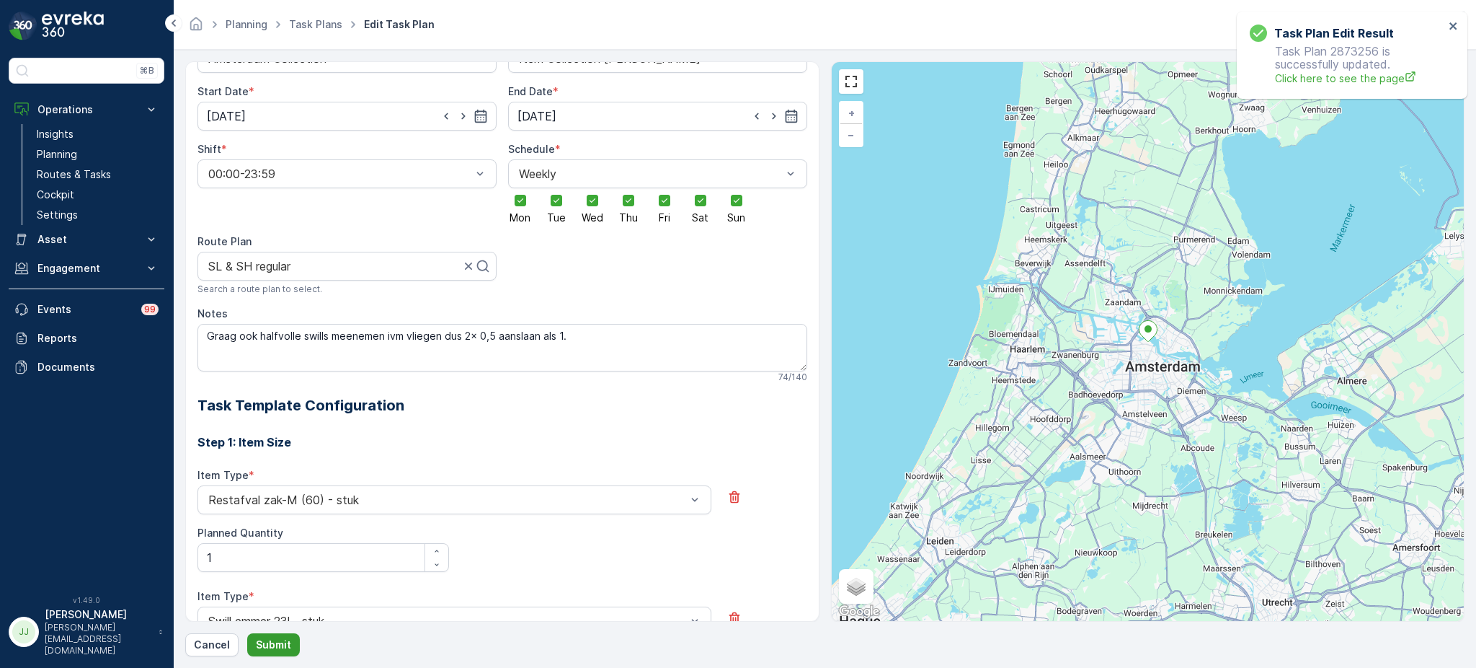
click at [275, 635] on button "Submit" at bounding box center [273, 644] width 53 height 23
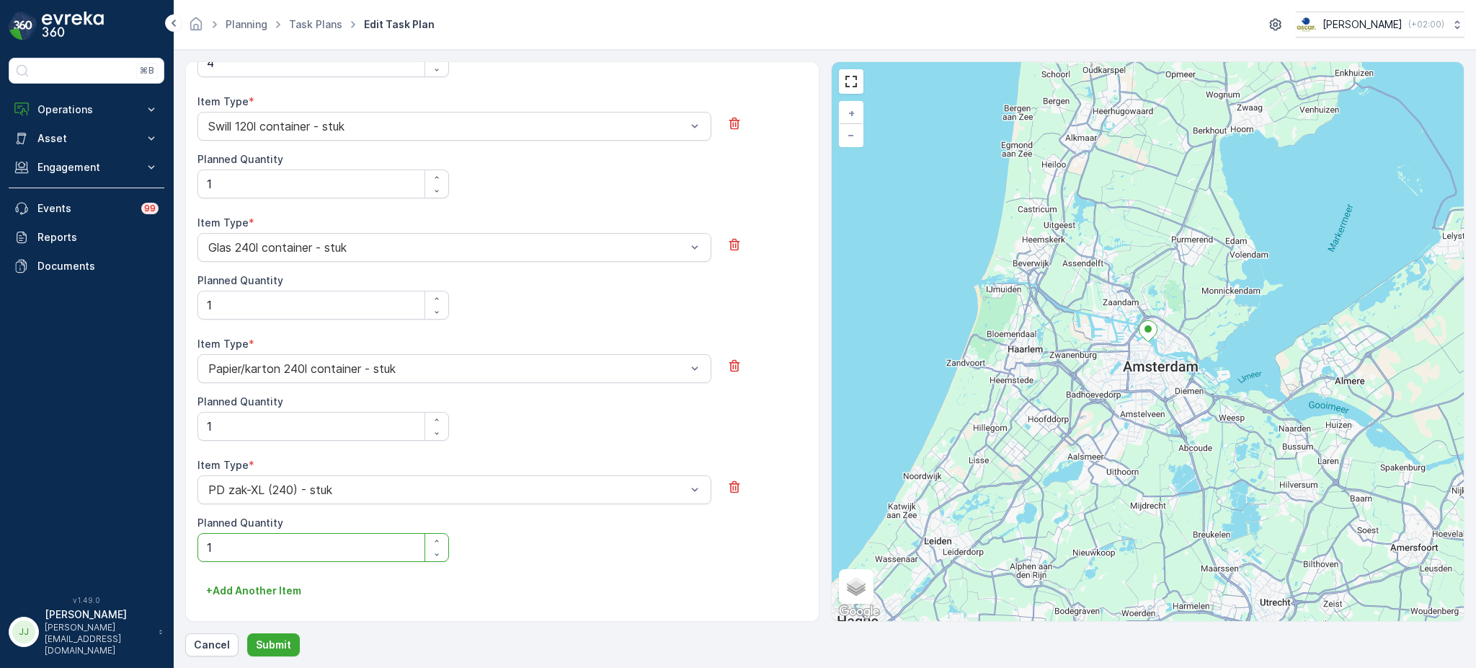
scroll to position [662, 0]
click at [236, 415] on Quantity "1" at bounding box center [324, 424] width 252 height 29
type Quantity "2"
click at [234, 536] on Quantity "1" at bounding box center [324, 545] width 252 height 29
type Quantity "1"
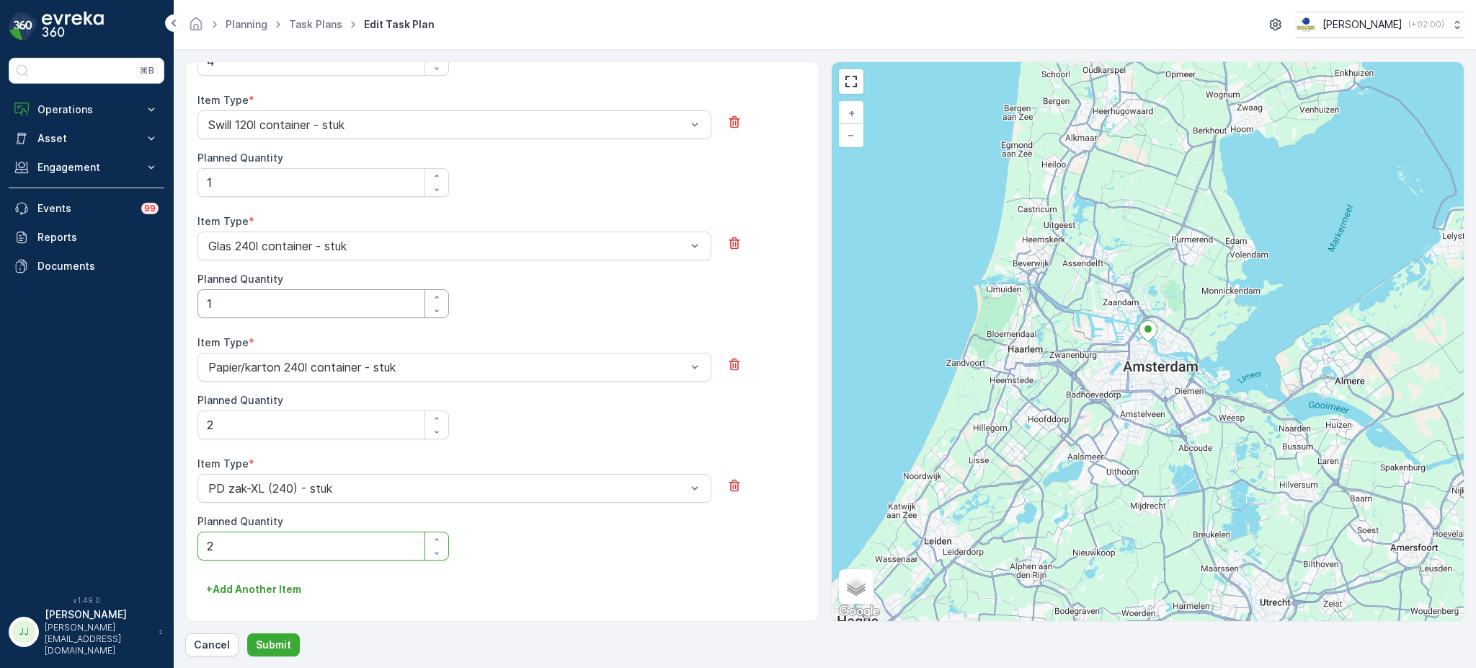
type Quantity "2"
click at [236, 300] on Quantity "1" at bounding box center [324, 303] width 252 height 29
type Quantity "1"
type Quantity "2"
click at [282, 639] on p "Submit" at bounding box center [273, 644] width 35 height 14
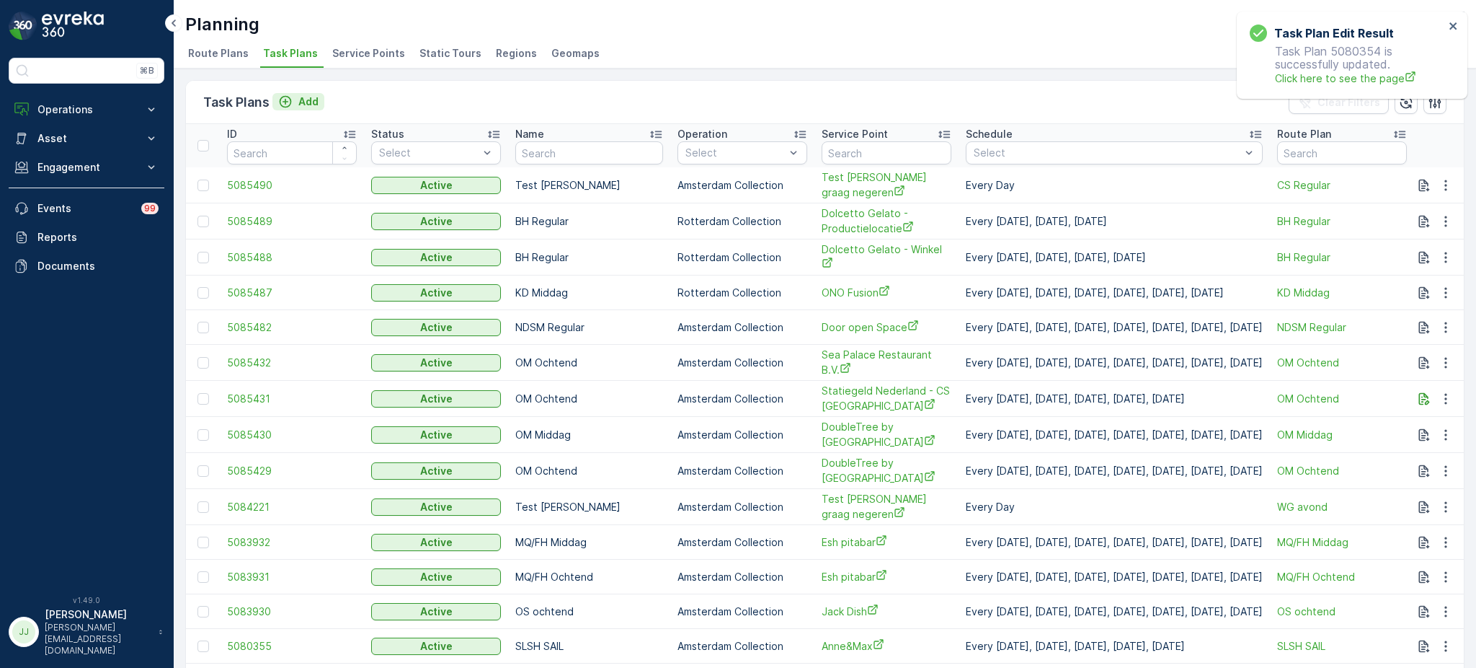
click at [290, 93] on button "Add" at bounding box center [298, 101] width 52 height 17
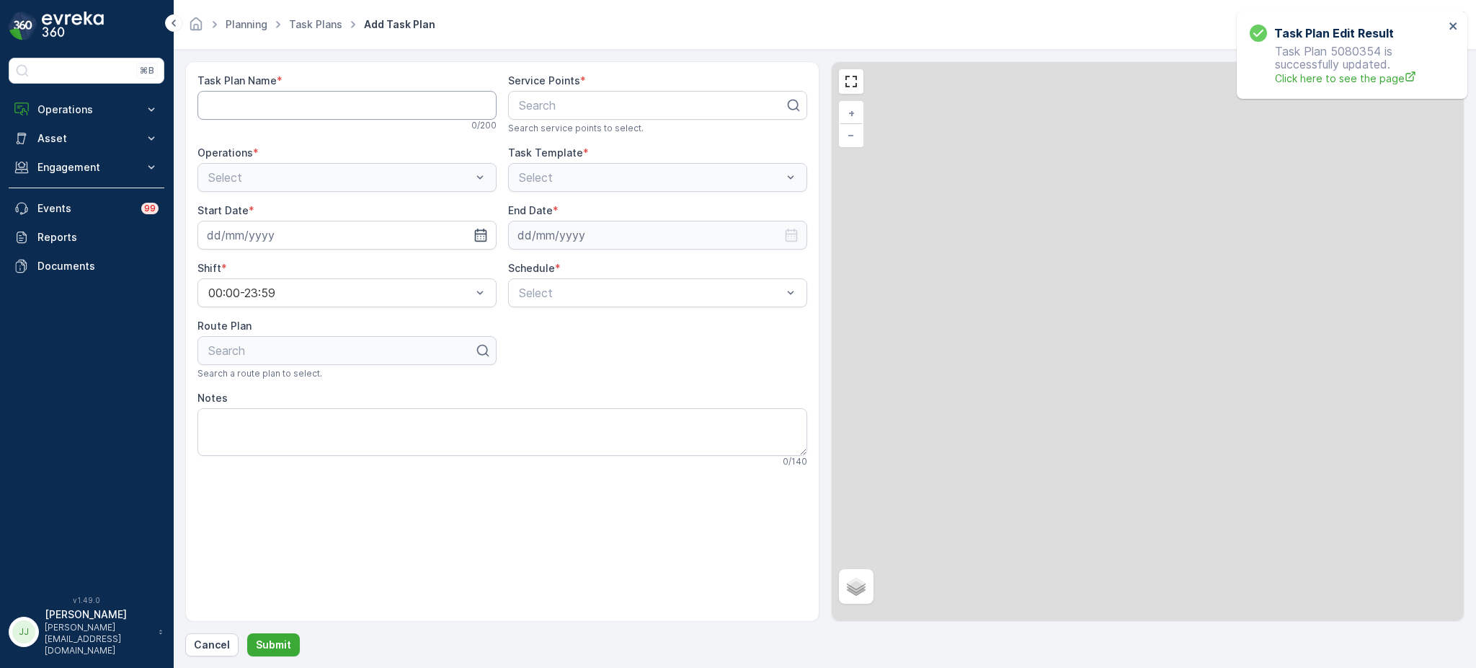
click at [275, 104] on Name "Task Plan Name" at bounding box center [347, 105] width 299 height 29
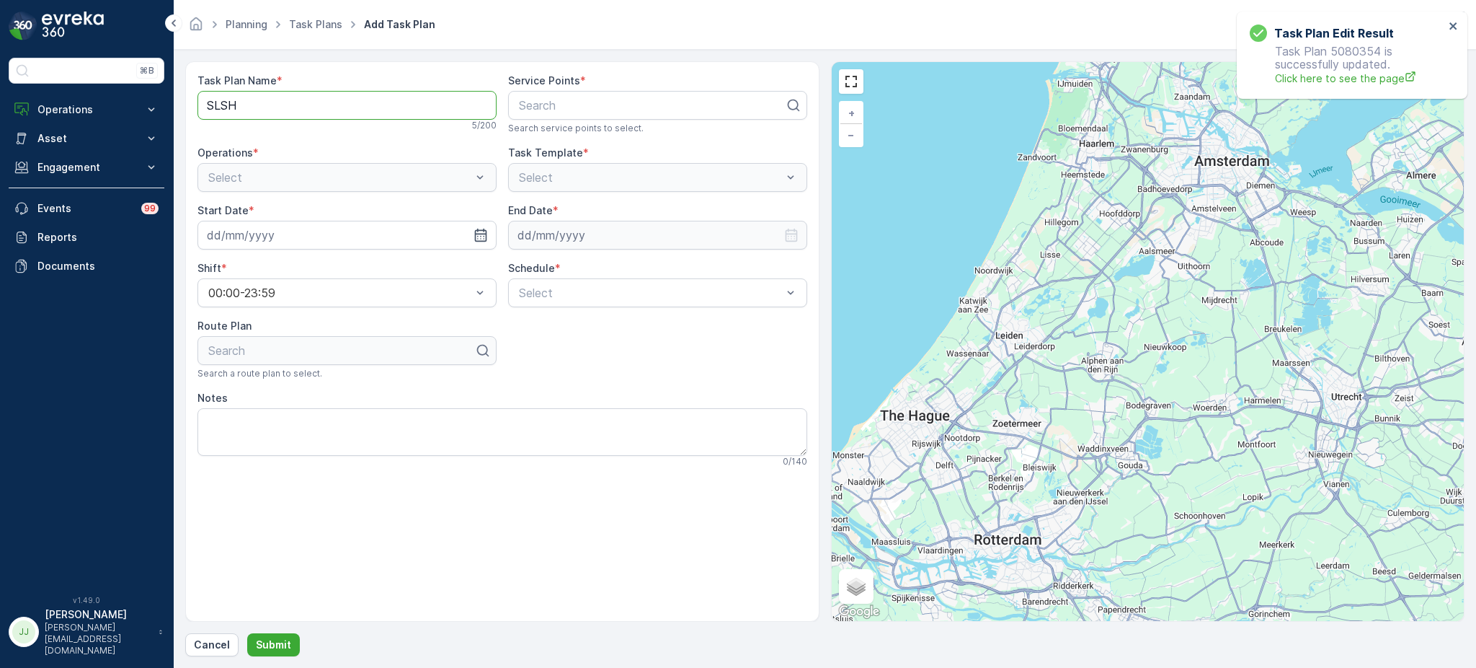
type Name "SLSH Ochtend"
click at [554, 107] on div at bounding box center [652, 105] width 269 height 13
type input "REM"
click at [549, 146] on span "REM-Eiland" at bounding box center [548, 140] width 63 height 13
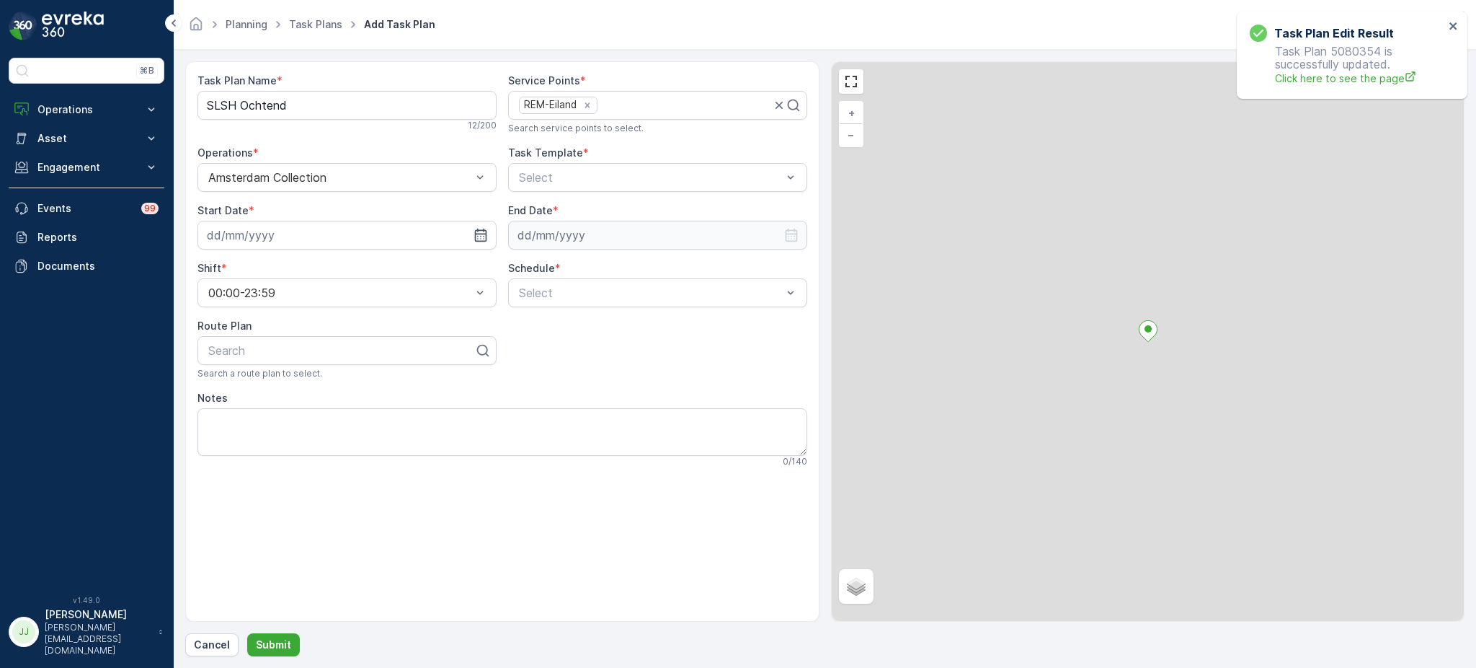
click at [329, 184] on div "Amsterdam Collection" at bounding box center [347, 177] width 299 height 29
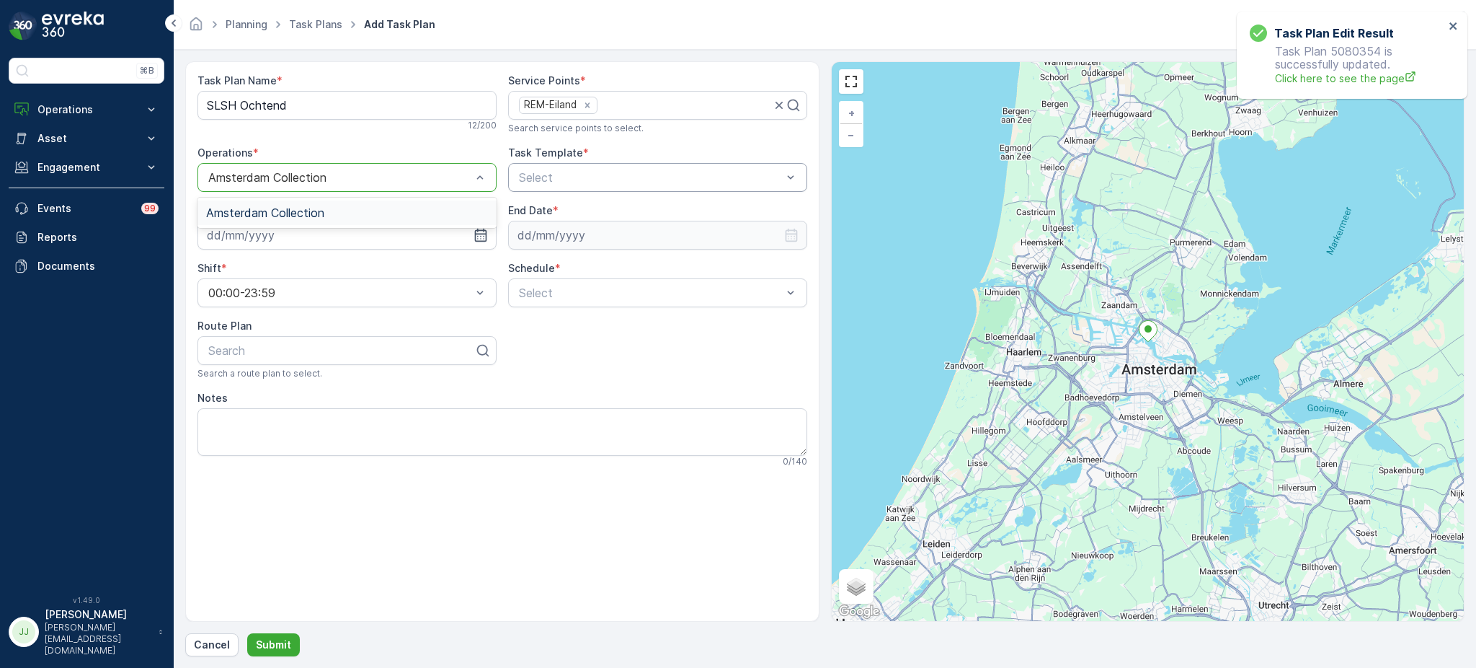
click at [535, 182] on div at bounding box center [651, 177] width 266 height 13
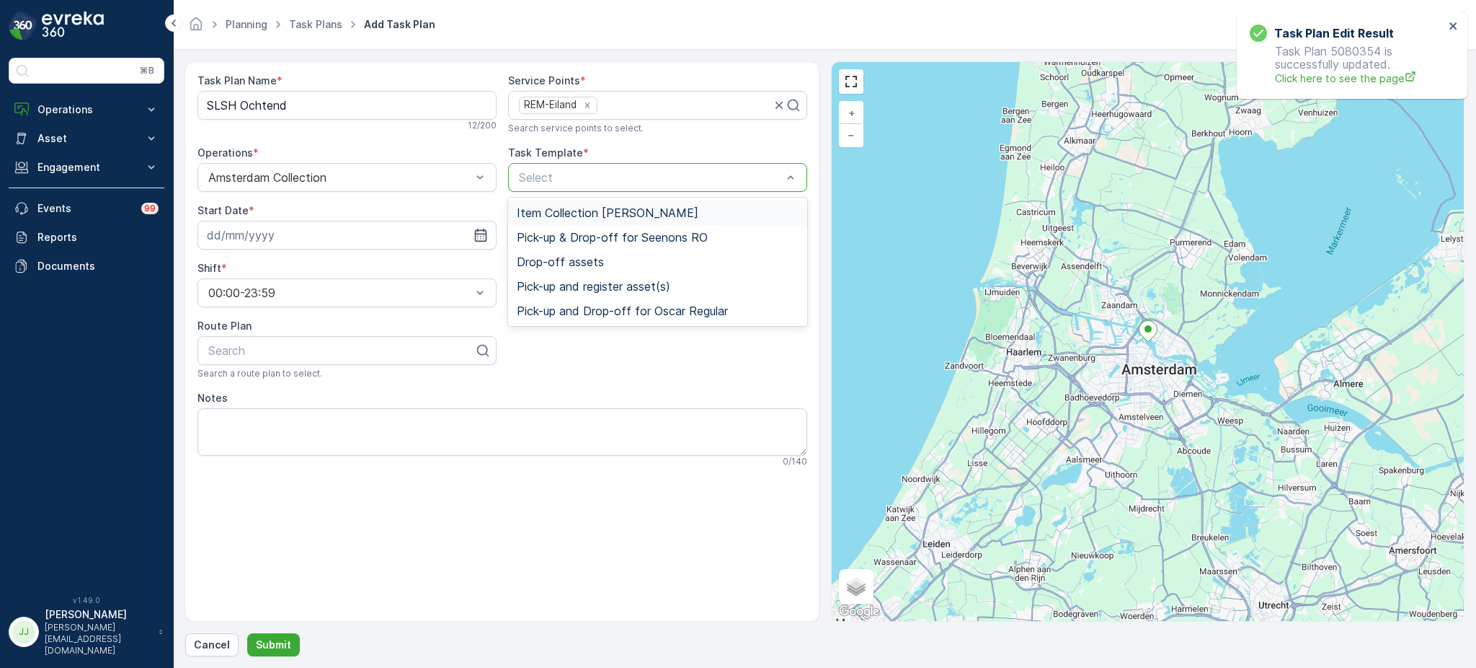
click at [573, 213] on span "Item Collection [PERSON_NAME]" at bounding box center [608, 212] width 182 height 13
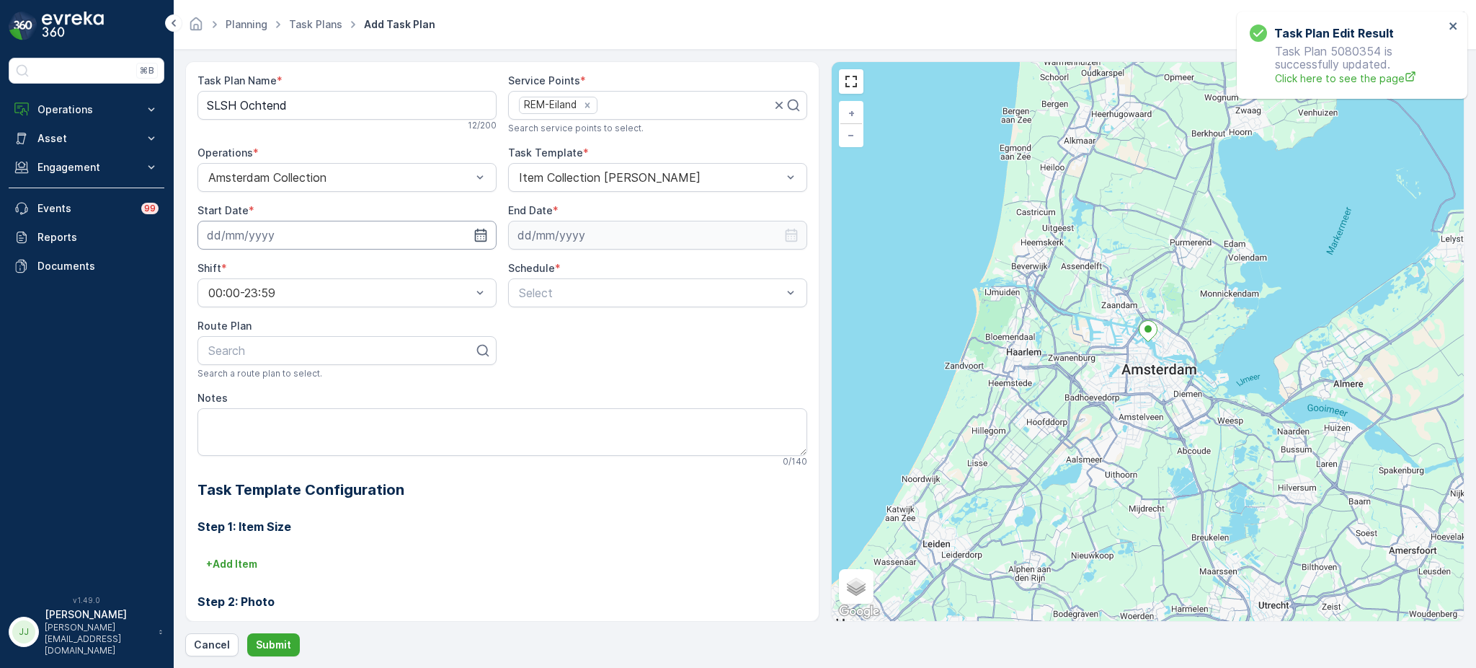
click at [368, 230] on input at bounding box center [347, 235] width 299 height 29
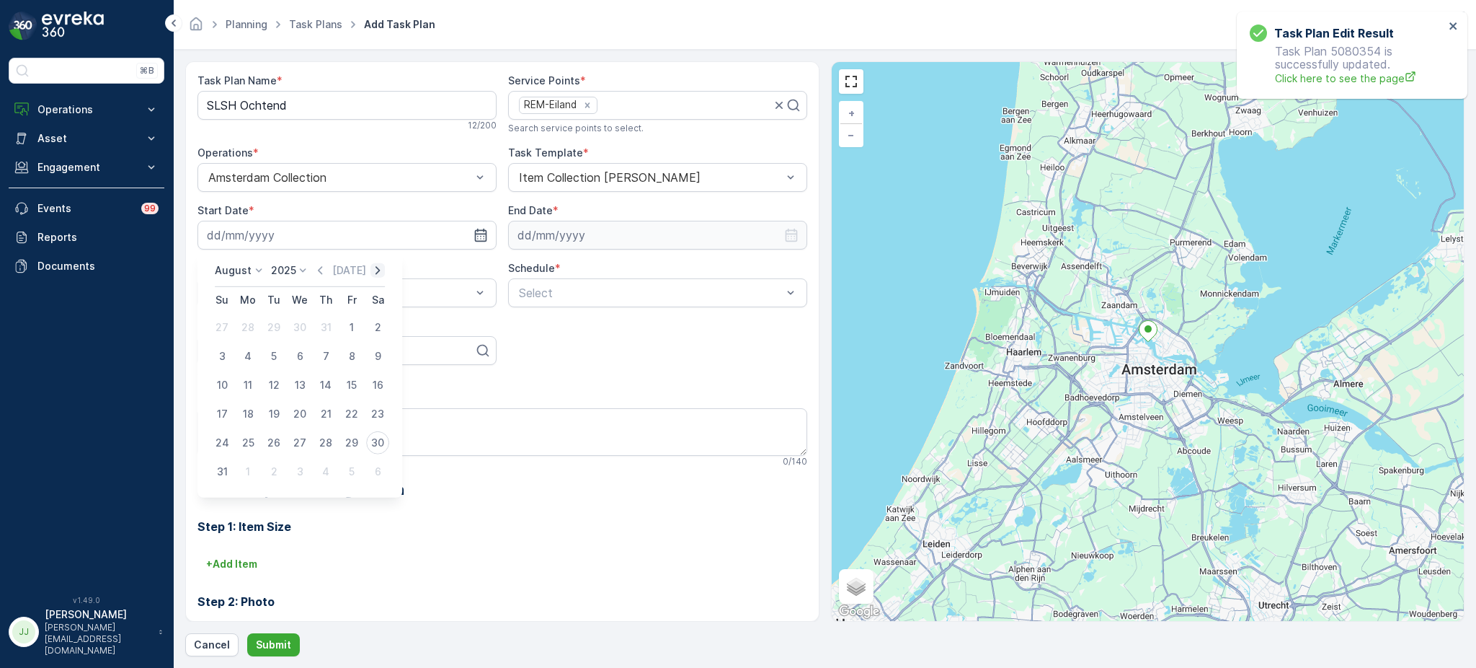
click at [378, 270] on icon "button" at bounding box center [378, 270] width 4 height 8
click at [246, 317] on div "1" at bounding box center [247, 327] width 23 height 23
type input "[DATE]"
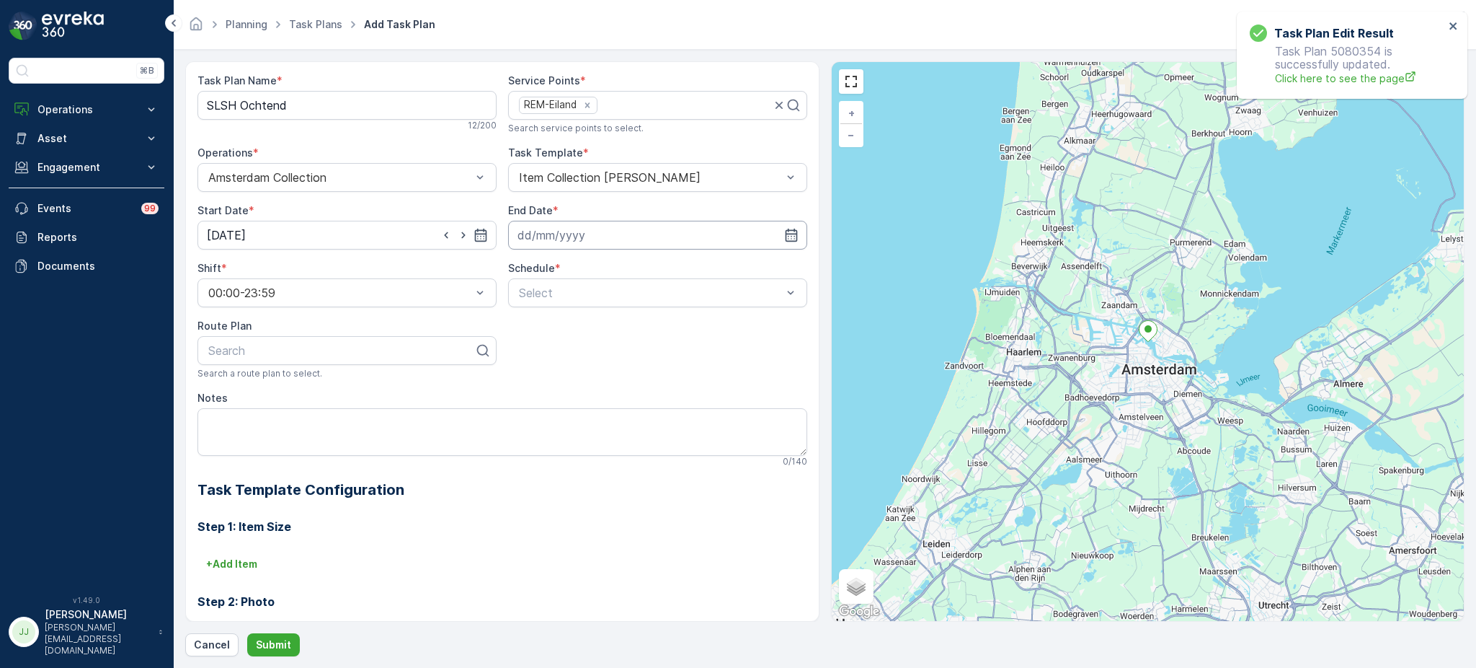
click at [633, 230] on input at bounding box center [657, 235] width 299 height 29
click at [591, 265] on p "2025" at bounding box center [592, 270] width 25 height 14
click at [603, 402] on span "2030" at bounding box center [600, 403] width 25 height 14
click at [547, 264] on p "August" at bounding box center [542, 270] width 37 height 14
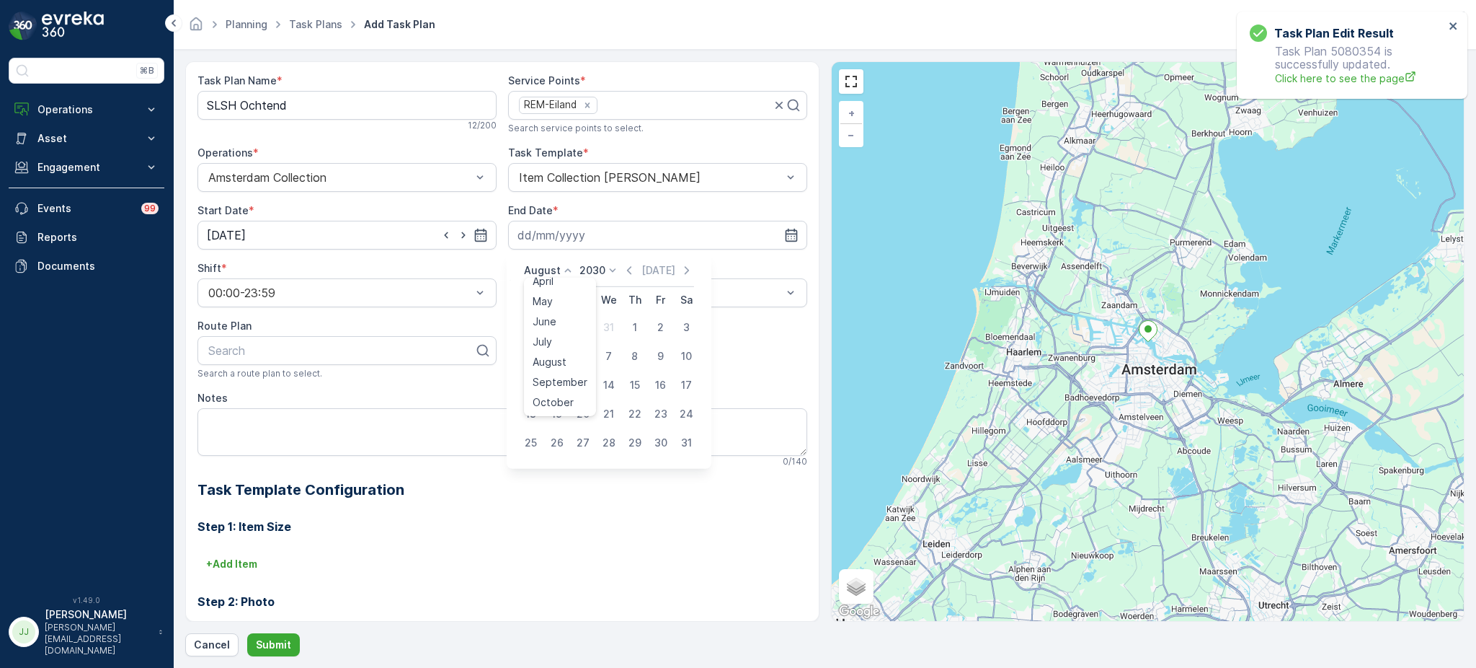
scroll to position [69, 0]
click at [570, 405] on span "October" at bounding box center [553, 403] width 41 height 14
click at [556, 388] on div "14" at bounding box center [557, 384] width 23 height 23
type input "[DATE]"
click at [535, 278] on div "Select" at bounding box center [657, 292] width 299 height 29
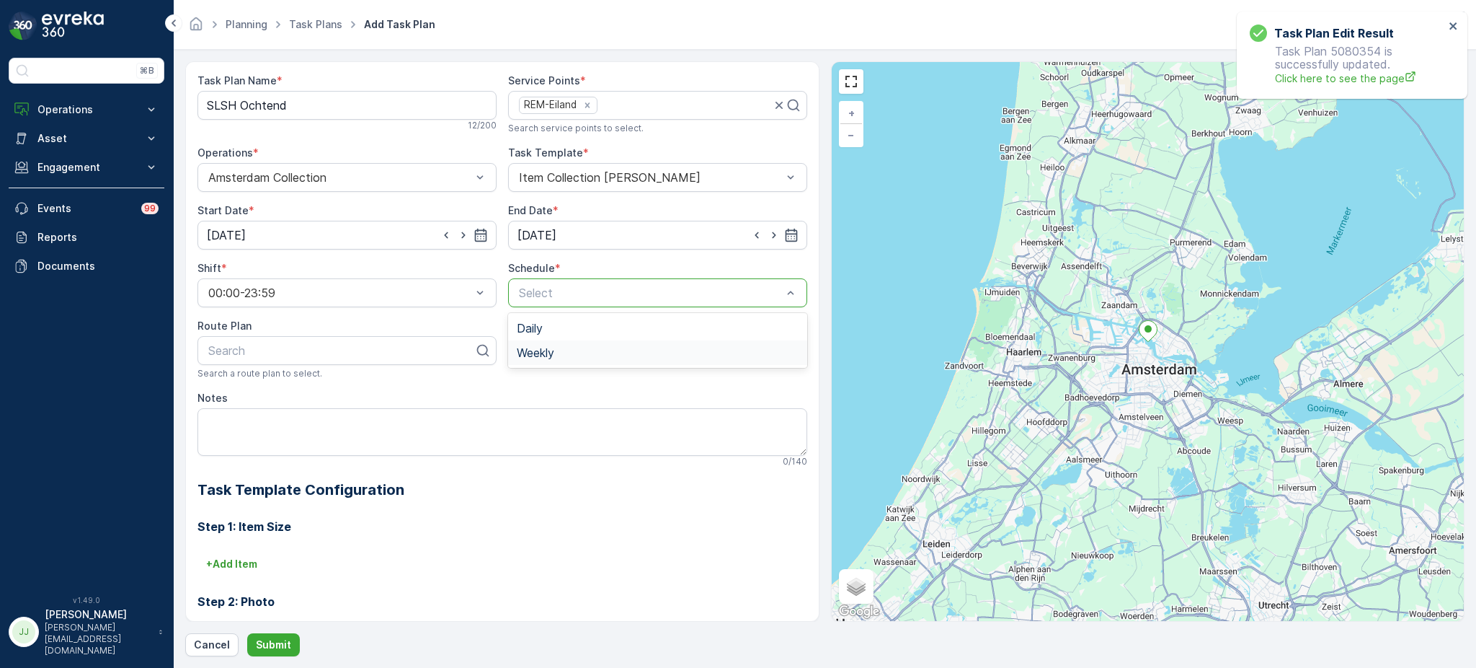
click at [536, 343] on div "Weekly" at bounding box center [657, 352] width 299 height 25
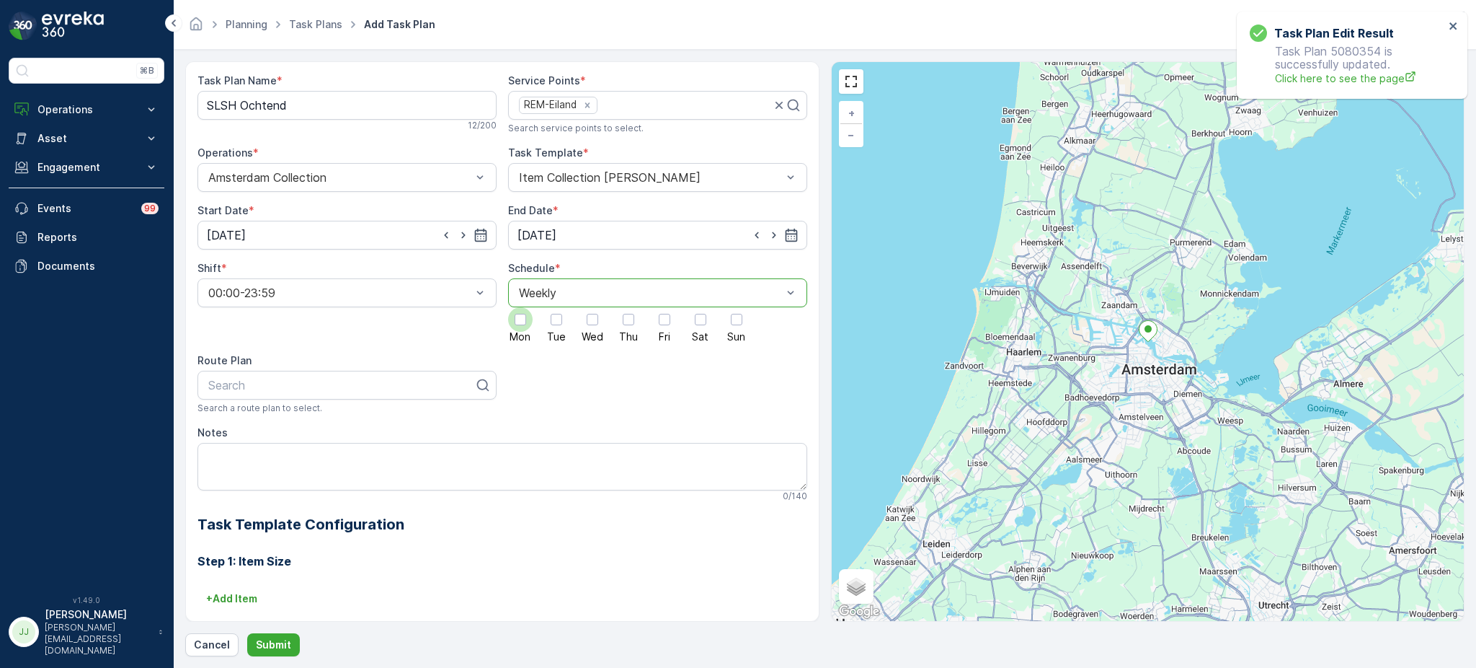
click at [519, 329] on div at bounding box center [520, 319] width 25 height 25
click at [520, 307] on input "Mon" at bounding box center [520, 307] width 0 height 0
click at [595, 321] on div at bounding box center [593, 320] width 12 height 12
click at [593, 307] on input "Wed" at bounding box center [593, 307] width 0 height 0
click at [618, 326] on div at bounding box center [628, 319] width 25 height 25
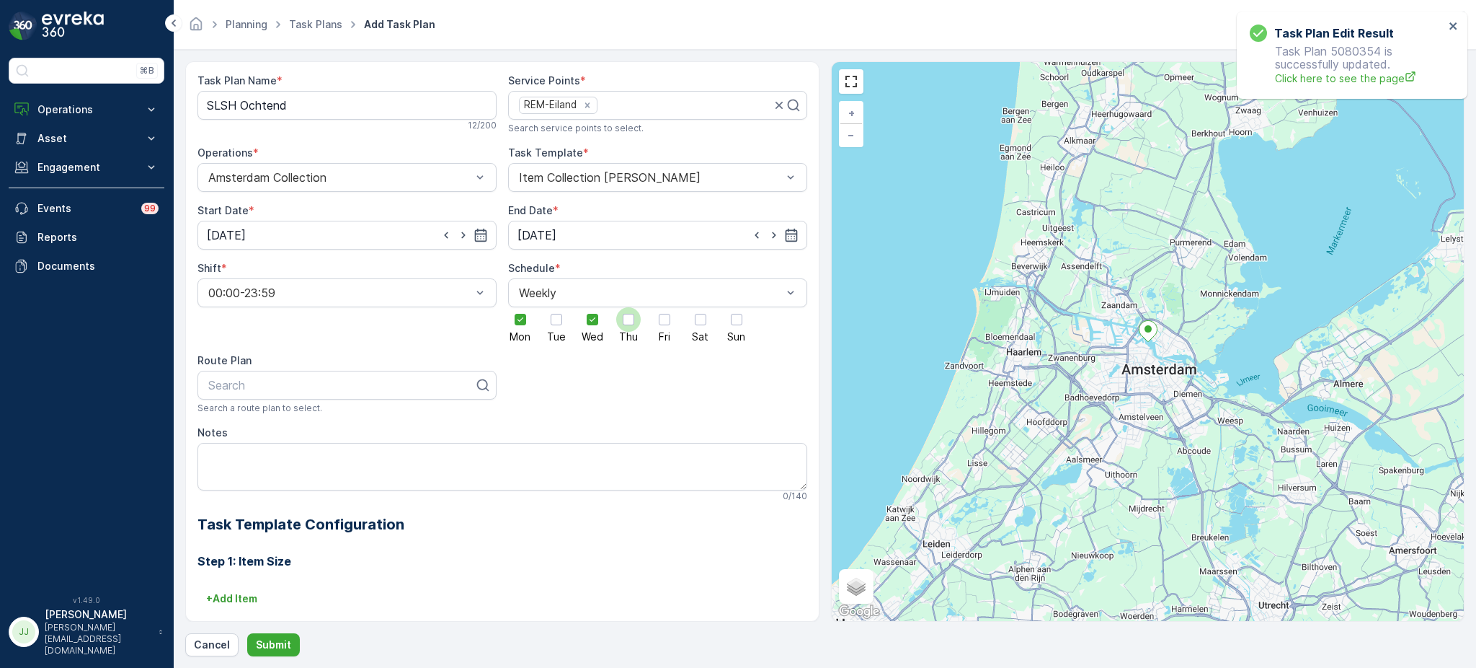
click at [629, 307] on input "Thu" at bounding box center [629, 307] width 0 height 0
click at [656, 327] on div at bounding box center [664, 319] width 25 height 25
click at [665, 307] on input "Fri" at bounding box center [665, 307] width 0 height 0
click at [692, 324] on div at bounding box center [700, 319] width 25 height 25
click at [701, 307] on input "Sat" at bounding box center [701, 307] width 0 height 0
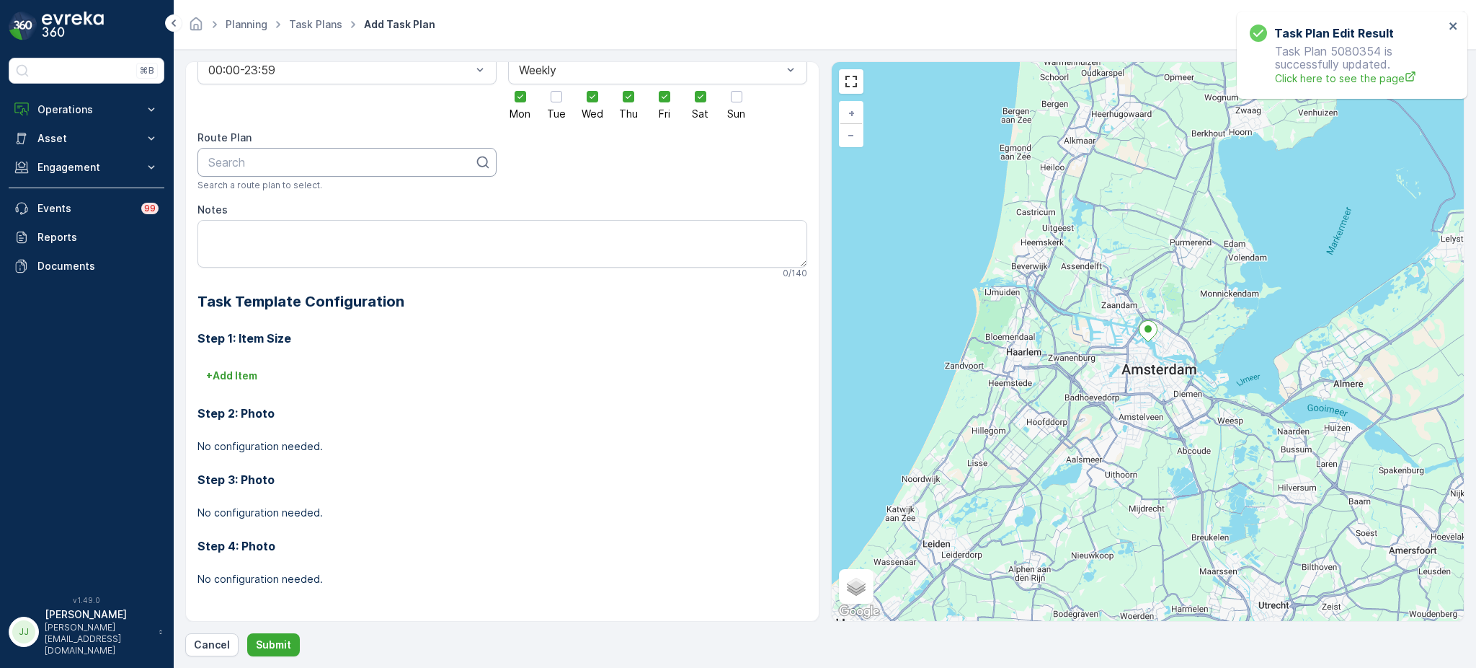
scroll to position [222, 0]
click at [291, 176] on div "Search" at bounding box center [347, 162] width 299 height 29
type input "slsh"
click at [275, 216] on span "SLSH Ochtend" at bounding box center [246, 222] width 80 height 13
click at [233, 378] on p "+ Add Item" at bounding box center [231, 376] width 51 height 14
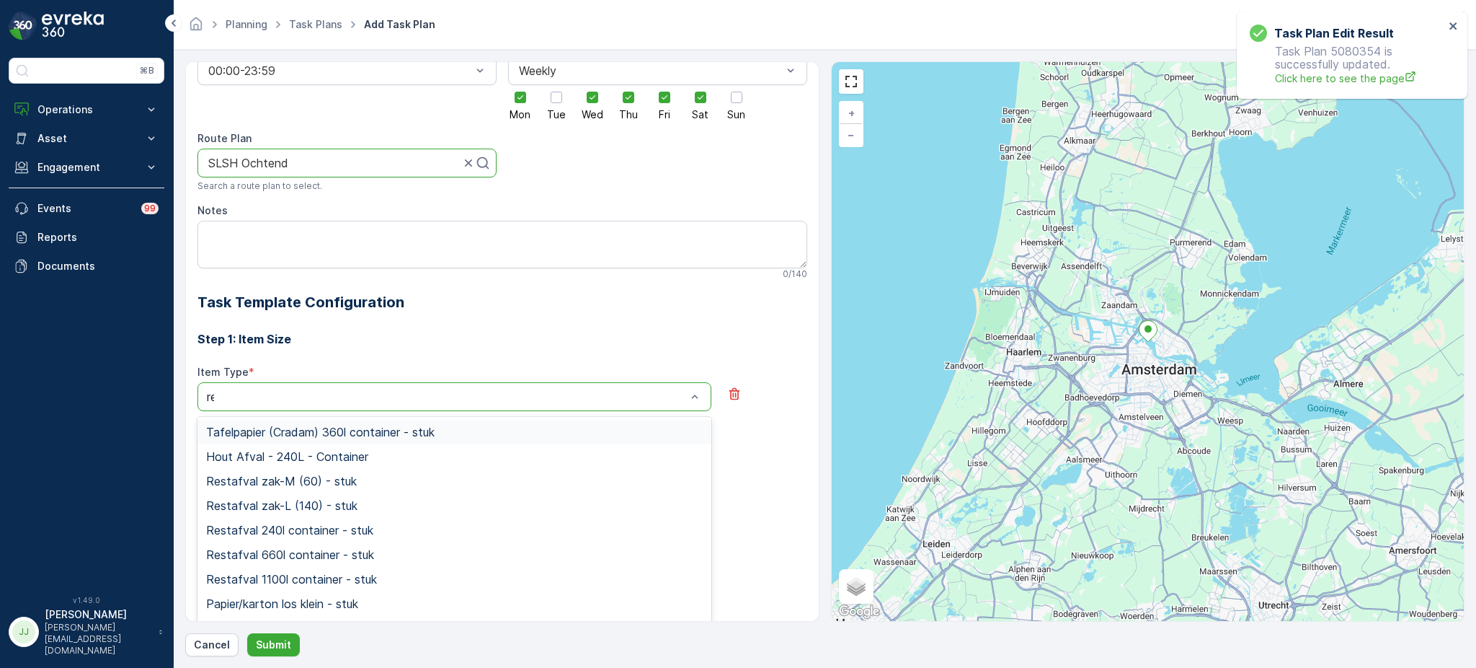
type input "rest"
click at [244, 480] on span "Restafval 240l container - stuk" at bounding box center [289, 480] width 167 height 13
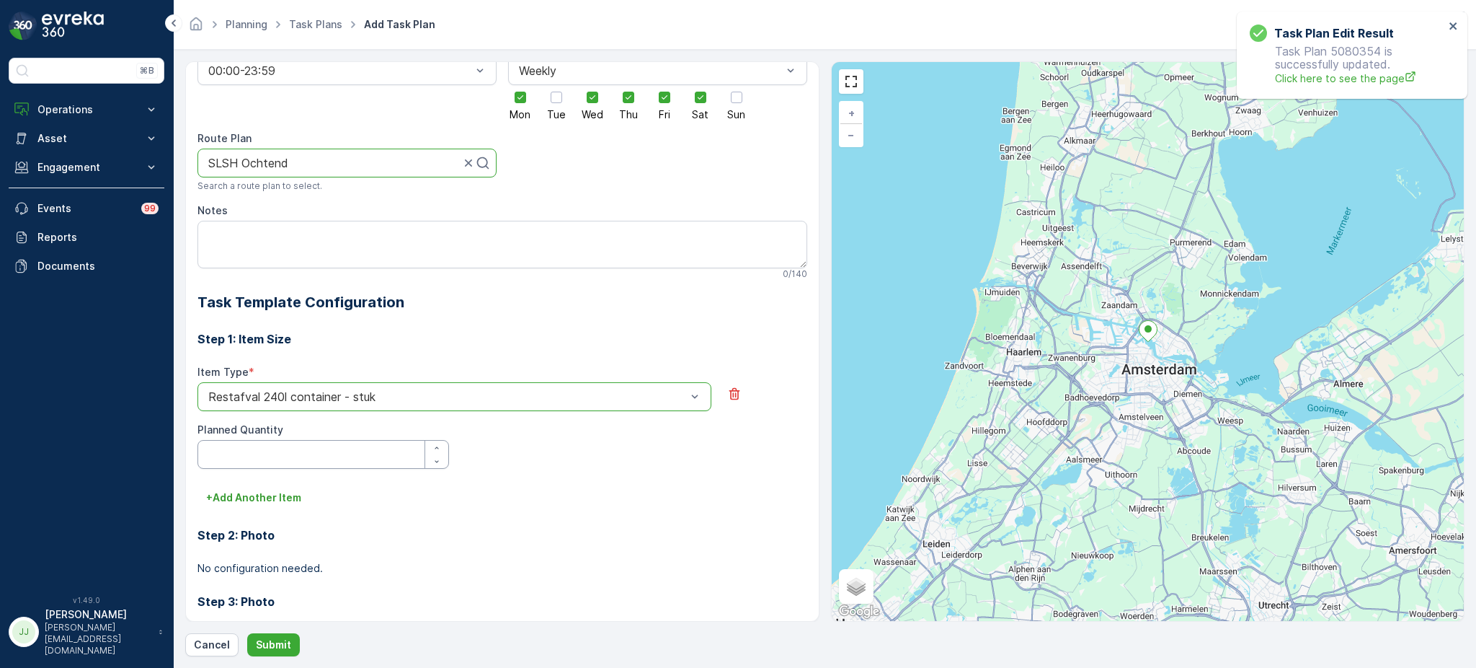
click at [262, 449] on Quantity "Planned Quantity" at bounding box center [324, 454] width 252 height 29
type Quantity "2"
click at [236, 464] on Quantity "2" at bounding box center [324, 454] width 252 height 29
click at [231, 483] on div "Item Type * Restafval 240l container - stuk Planned Quantity 2" at bounding box center [503, 425] width 610 height 121
click at [231, 488] on button "+ Add Another Item" at bounding box center [254, 497] width 112 height 23
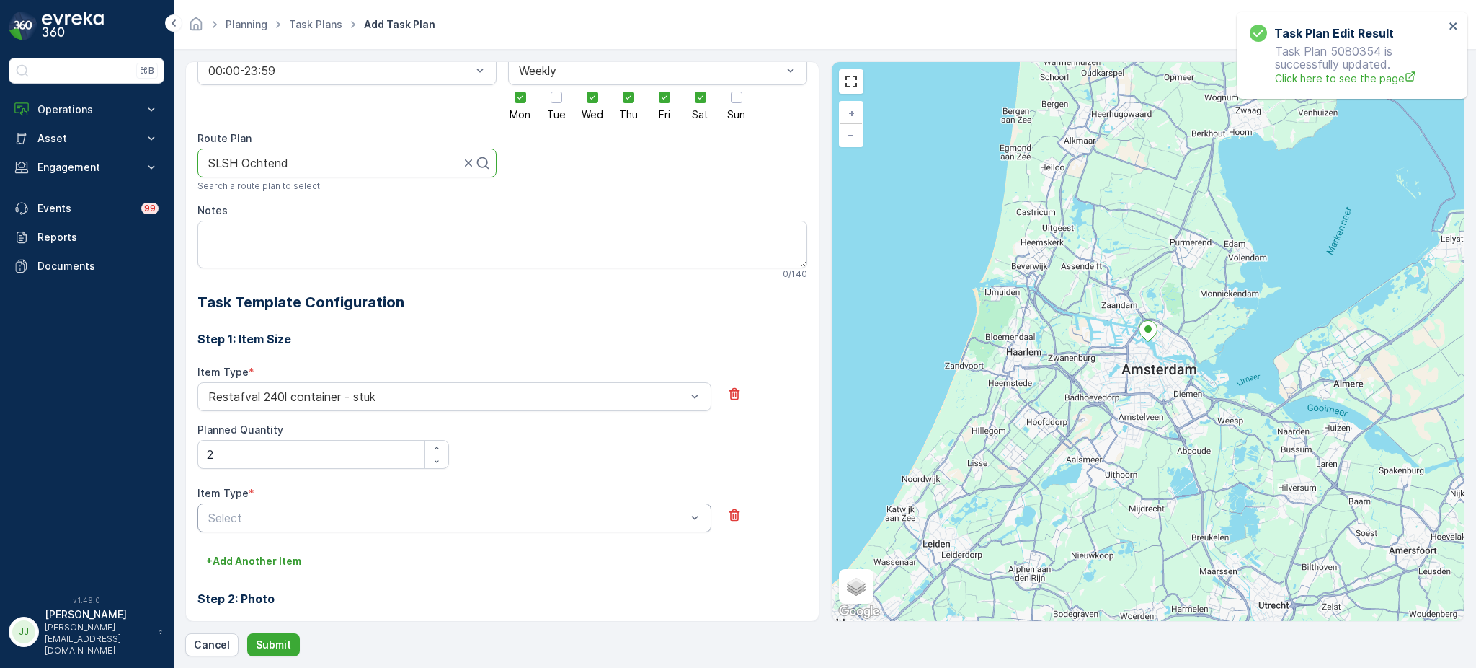
click at [234, 511] on div at bounding box center [447, 517] width 481 height 13
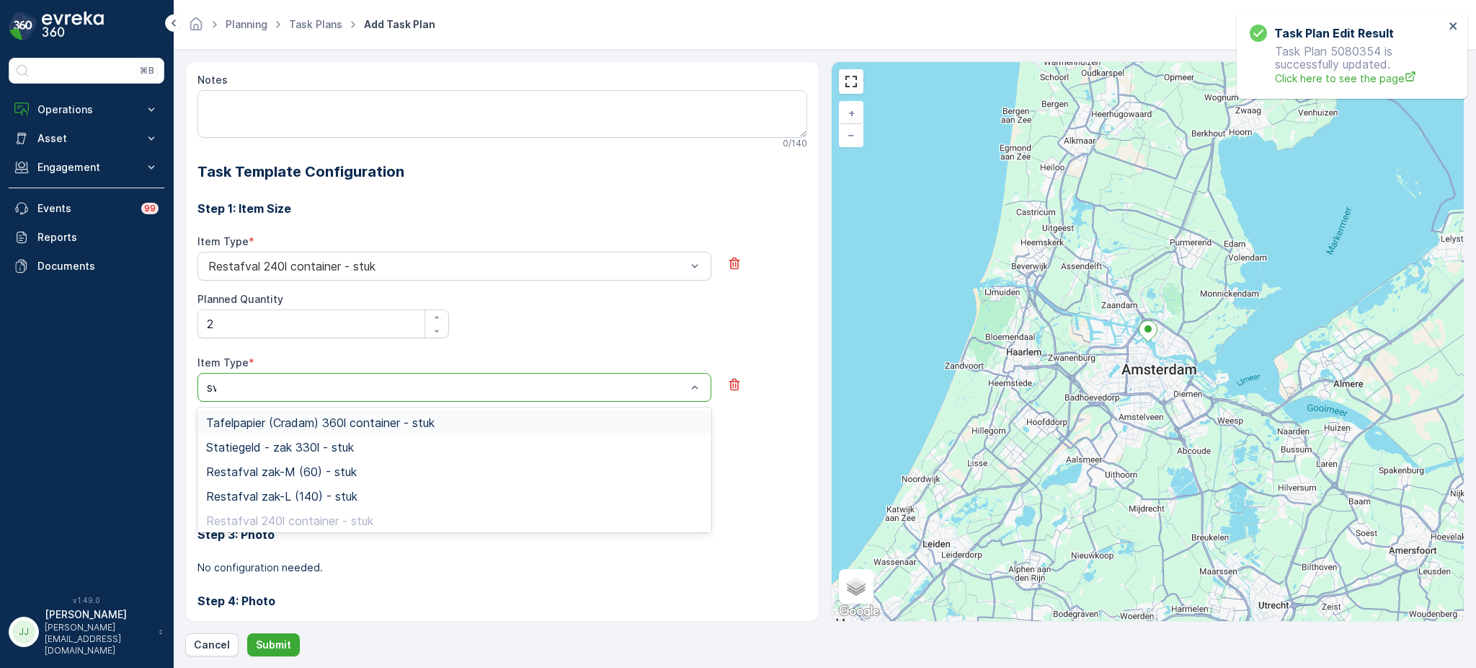
type input "swi"
click at [249, 480] on div "Swill 120l container - stuk" at bounding box center [455, 471] width 514 height 25
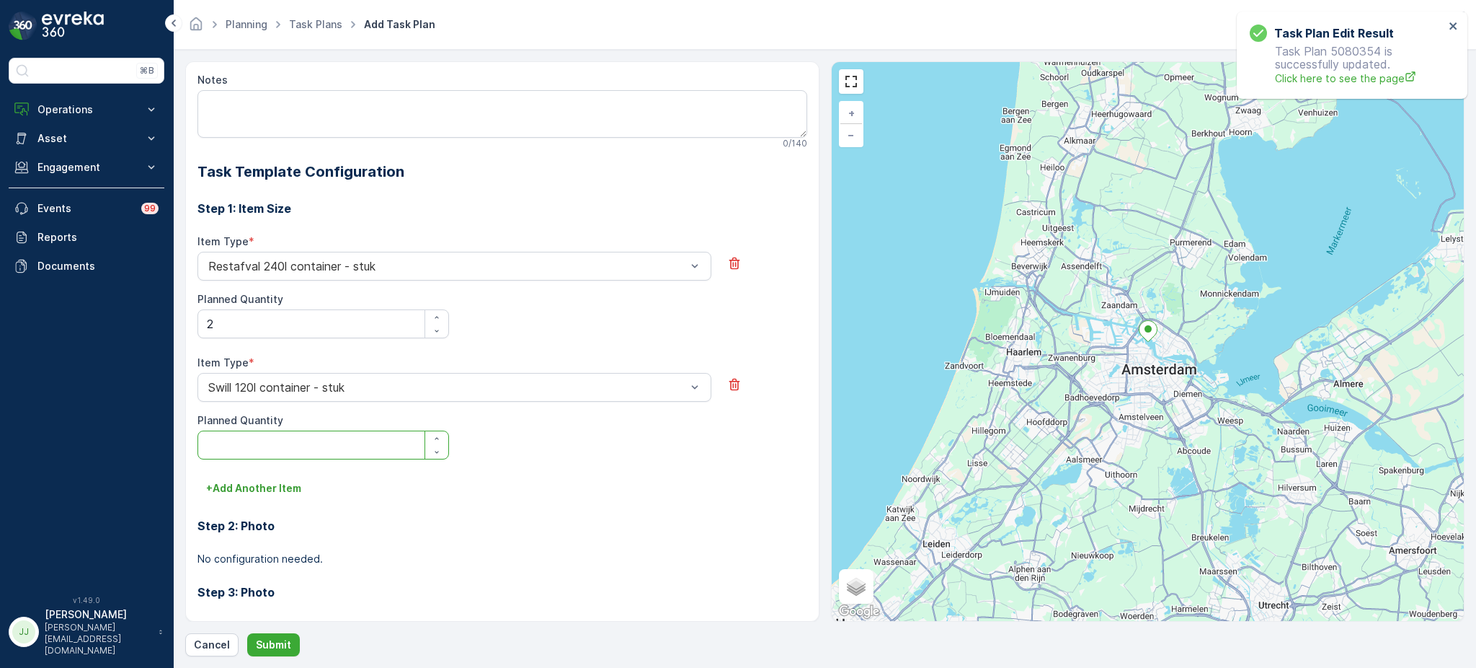
click at [257, 442] on Quantity "Planned Quantity" at bounding box center [324, 444] width 252 height 29
type Quantity "1"
click at [241, 489] on p "+ Add Another Item" at bounding box center [253, 488] width 95 height 14
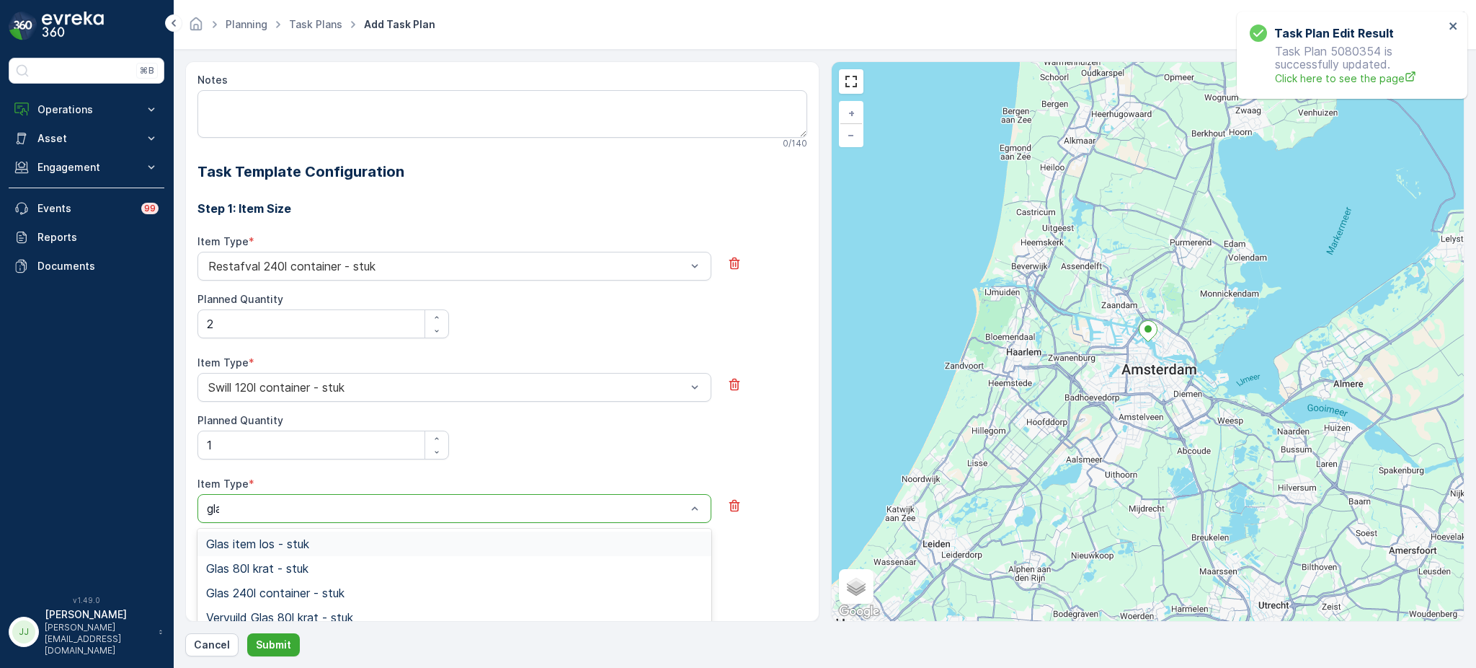
type input "glas"
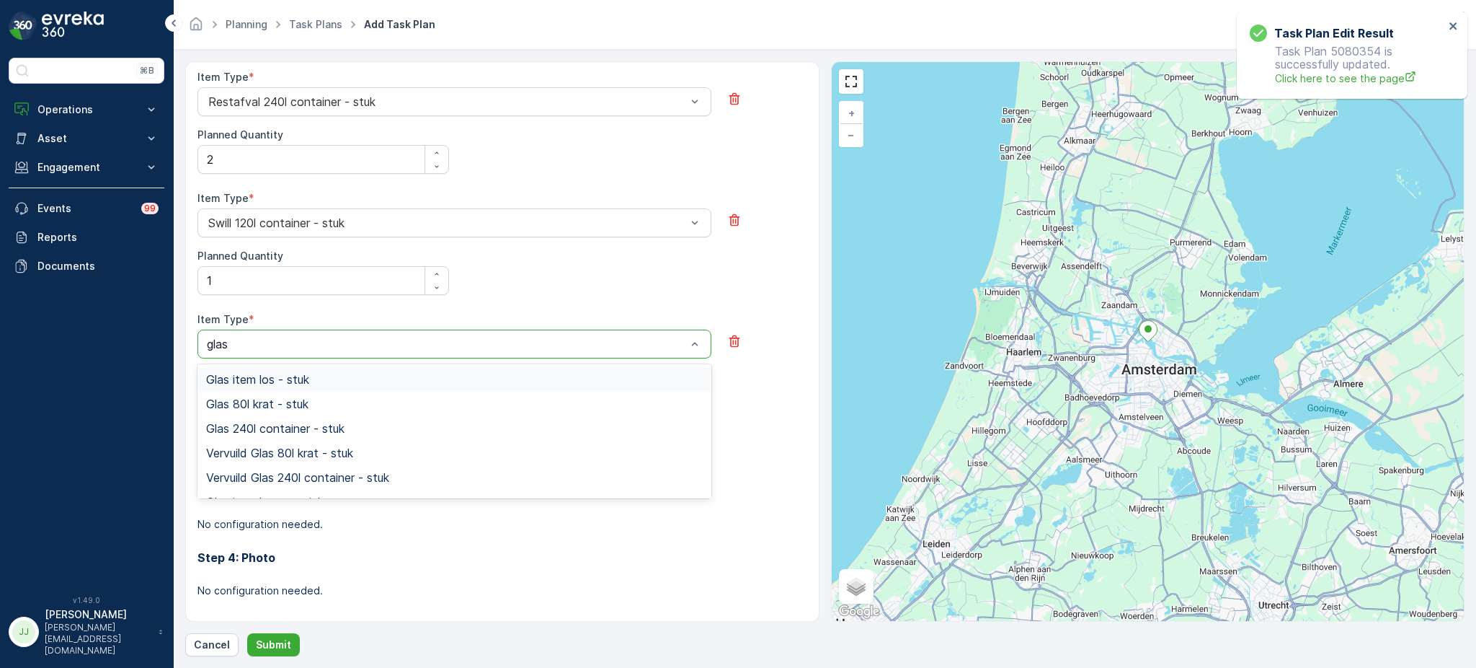
scroll to position [515, 0]
click at [286, 411] on span "Glas 80l krat - stuk" at bounding box center [257, 405] width 102 height 13
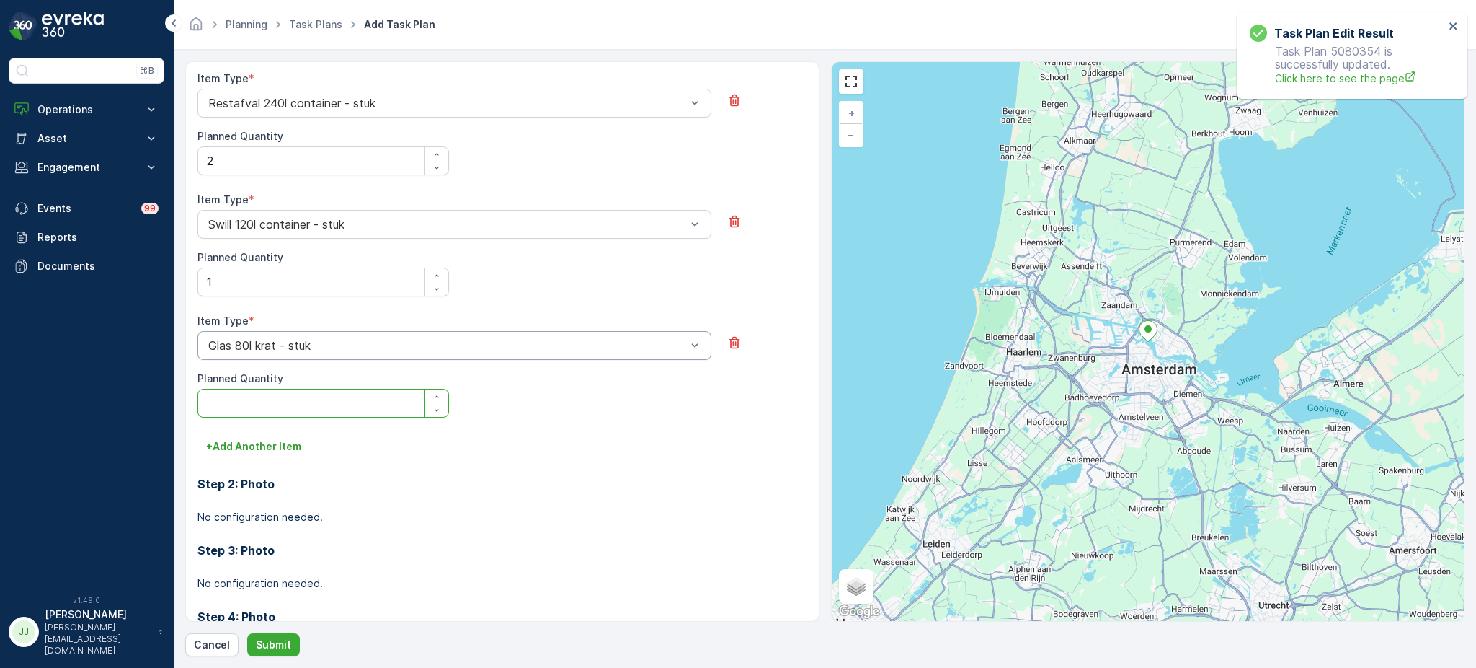
click at [286, 411] on Quantity "Planned Quantity" at bounding box center [324, 403] width 252 height 29
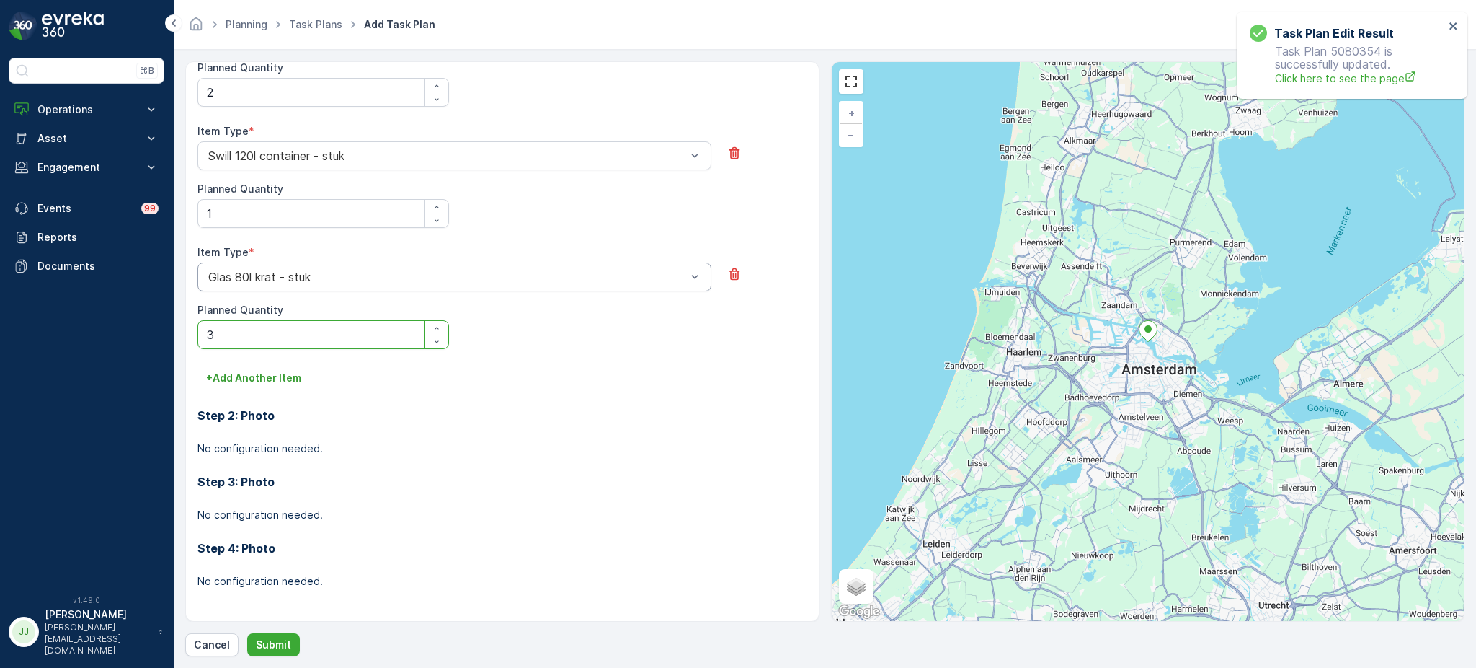
scroll to position [585, 0]
type Quantity "3"
click at [294, 384] on button "+ Add Another Item" at bounding box center [254, 376] width 112 height 23
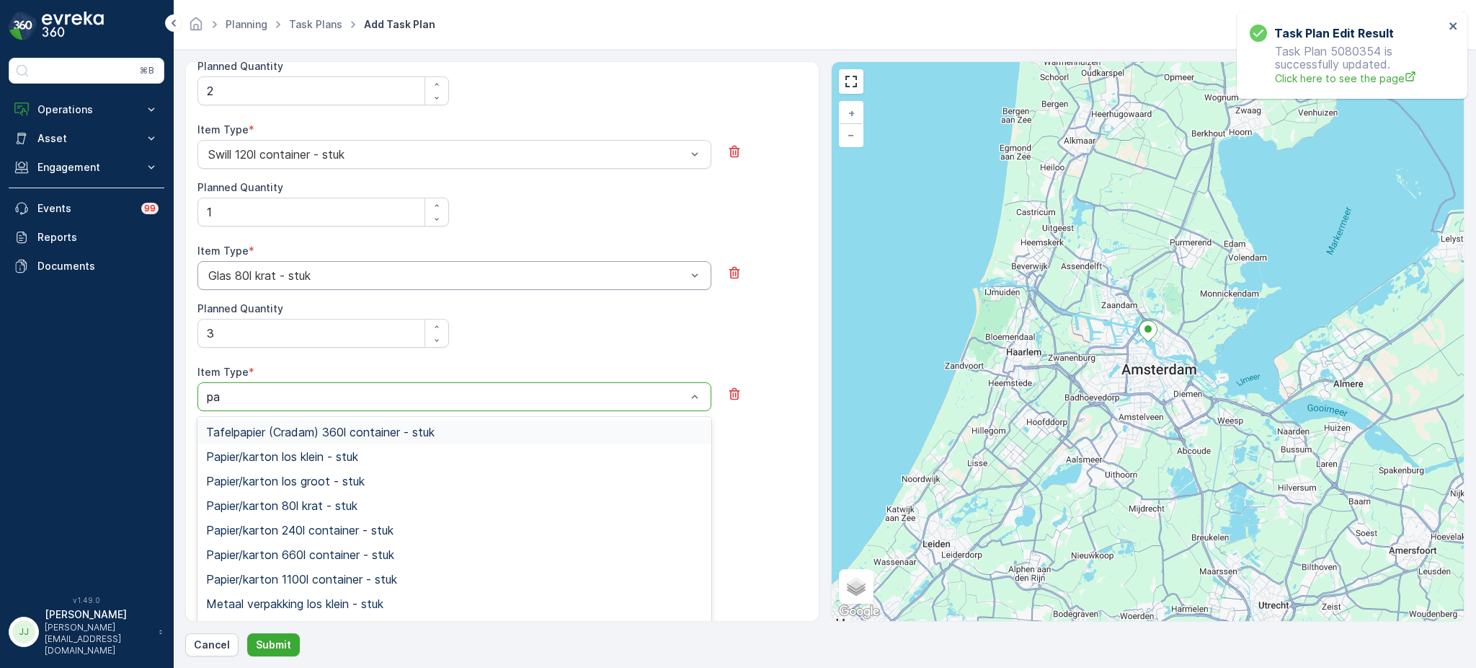
type input "pap"
click at [277, 523] on span "Papier/karton 240l container - stuk" at bounding box center [299, 529] width 187 height 13
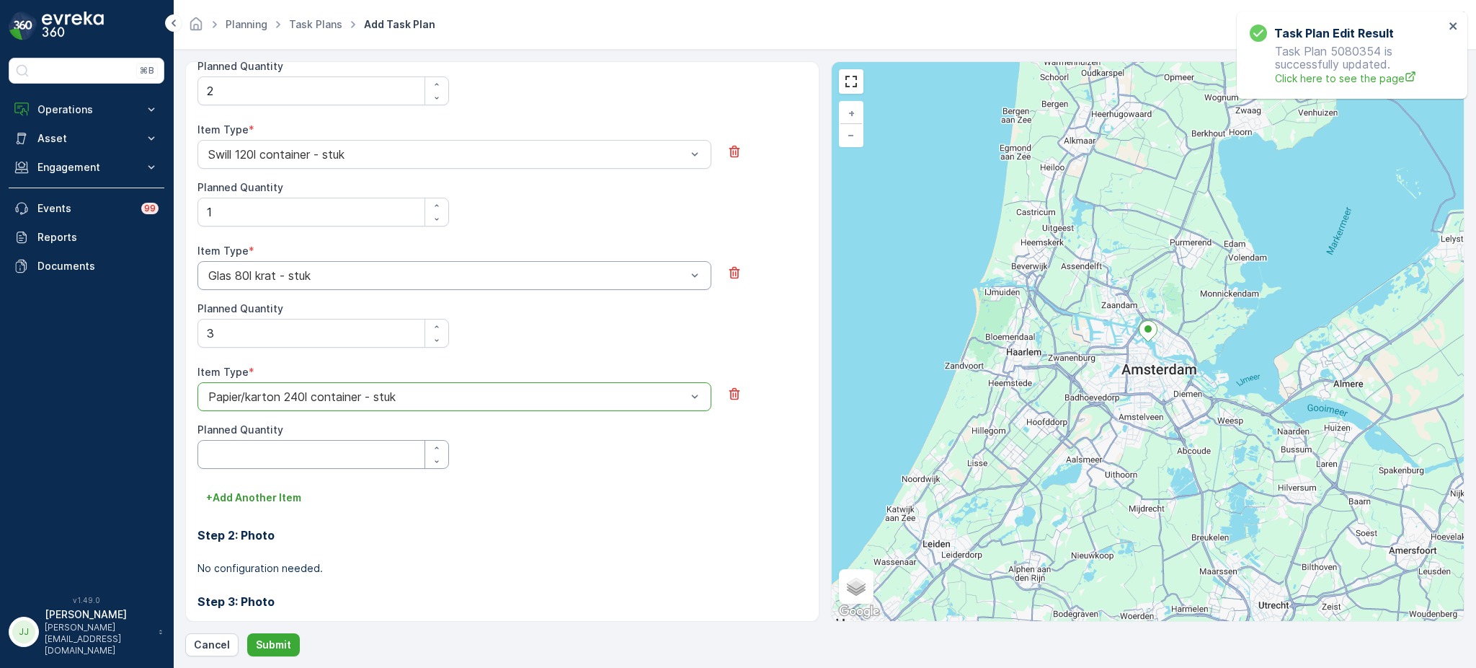
click at [269, 457] on Quantity "Planned Quantity" at bounding box center [324, 454] width 252 height 29
type Quantity "1"
click at [262, 493] on p "+ Add Another Item" at bounding box center [253, 497] width 95 height 14
click at [260, 518] on div at bounding box center [447, 517] width 481 height 13
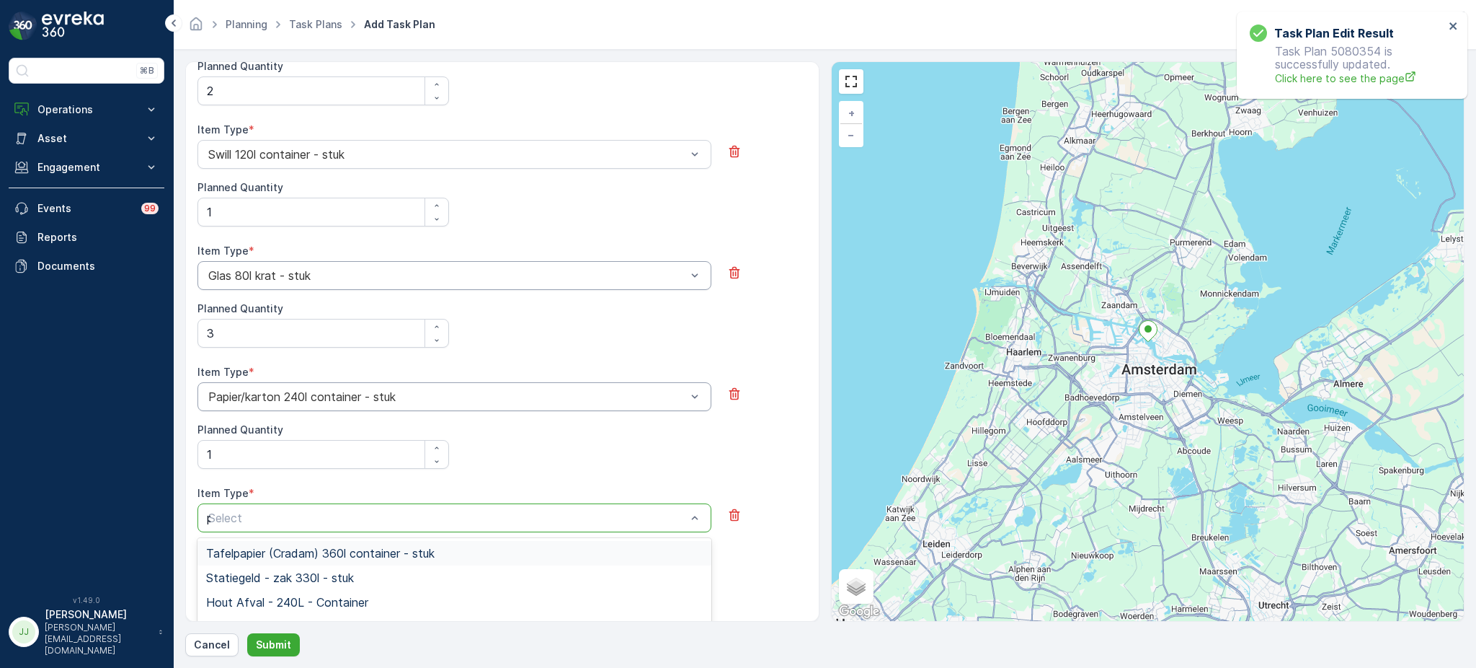
type input "pd"
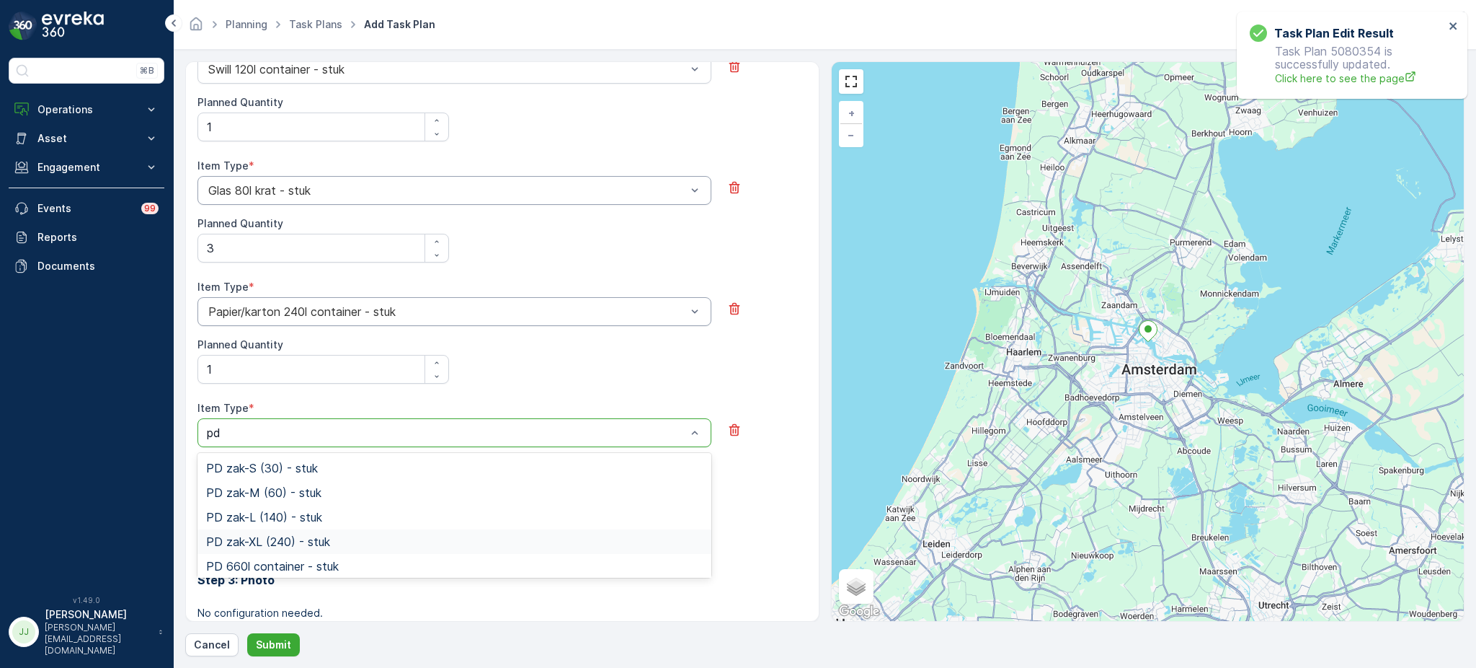
click at [250, 538] on span "PD zak-XL (240) - stuk" at bounding box center [268, 541] width 124 height 13
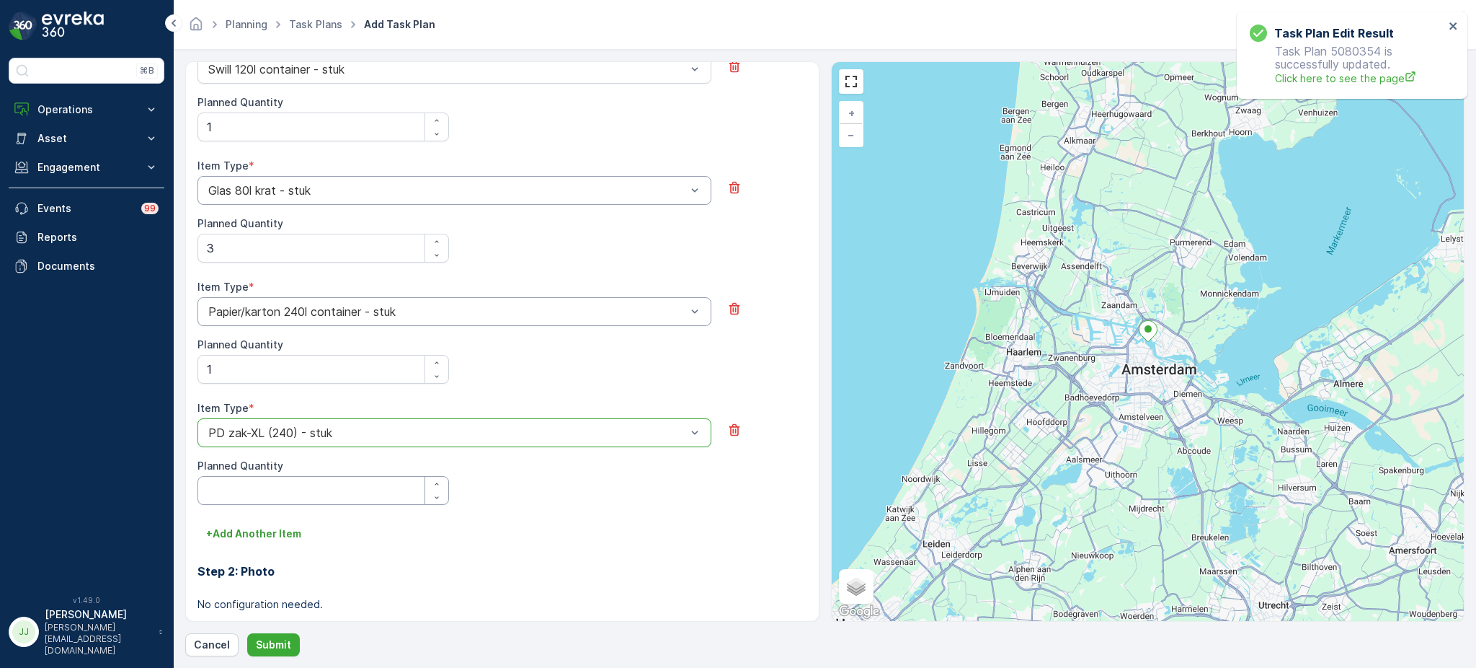
click at [250, 492] on Quantity "Planned Quantity" at bounding box center [324, 490] width 252 height 29
type Quantity "1"
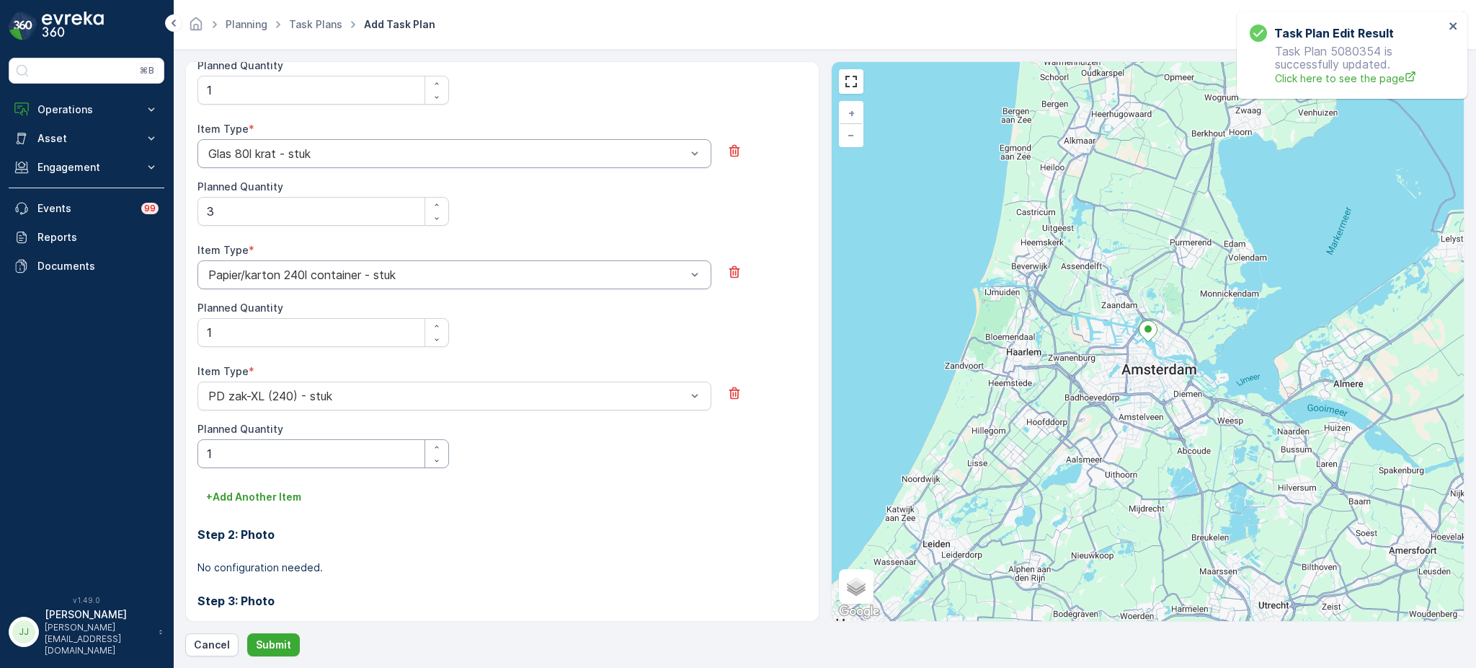
scroll to position [711, 0]
click at [269, 640] on p "Submit" at bounding box center [273, 644] width 35 height 14
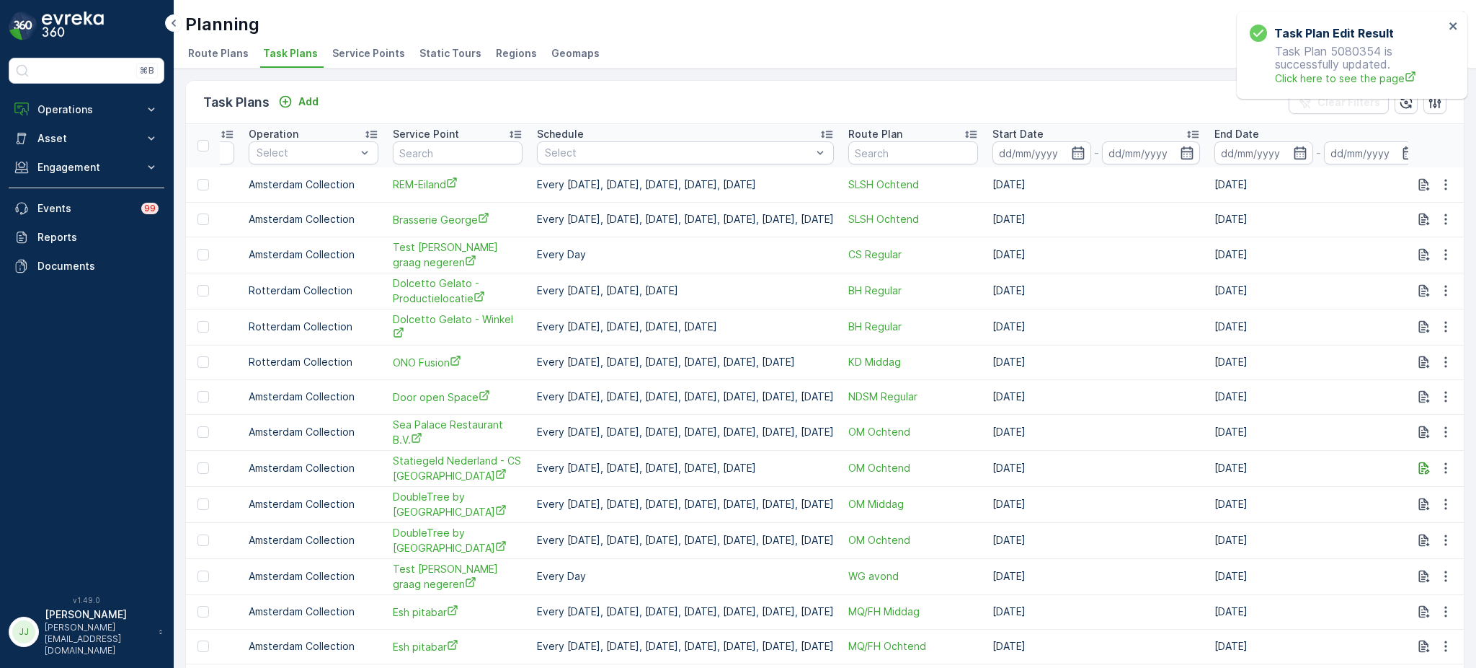
scroll to position [0, 487]
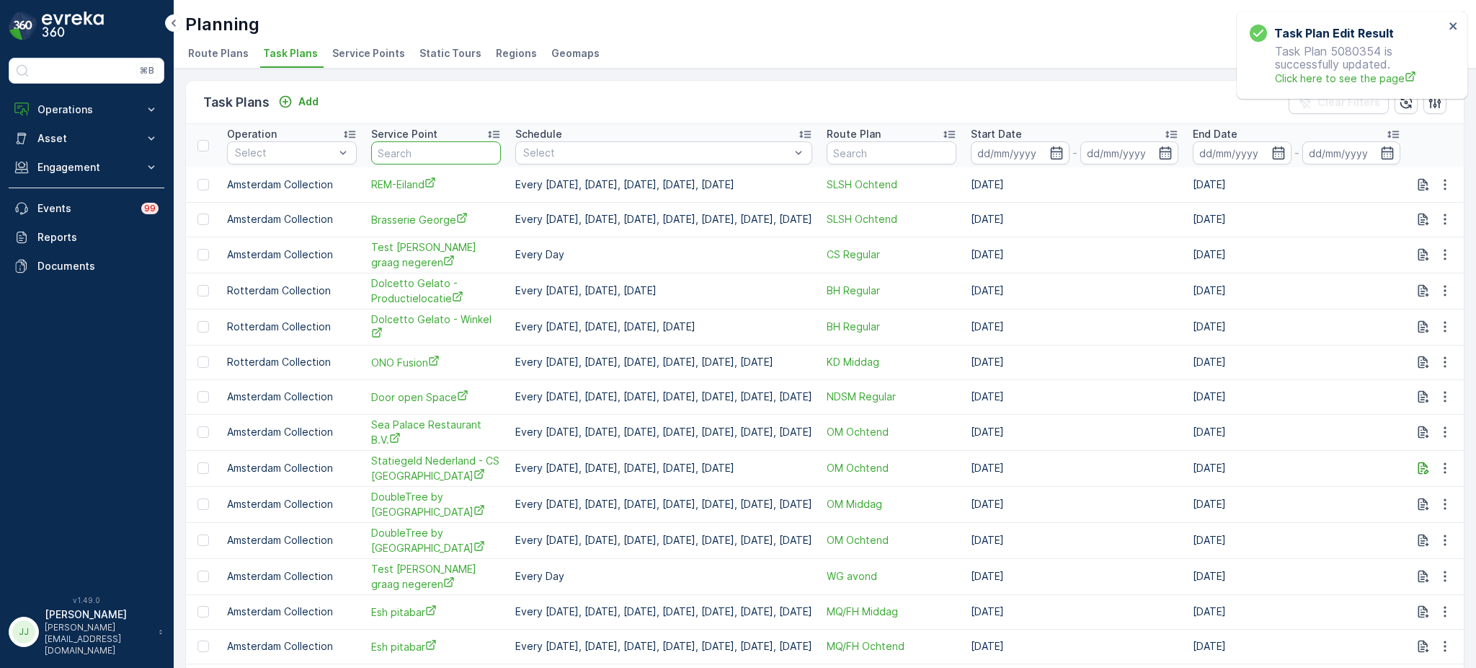
click at [408, 151] on input "text" at bounding box center [436, 152] width 130 height 23
type input "rem"
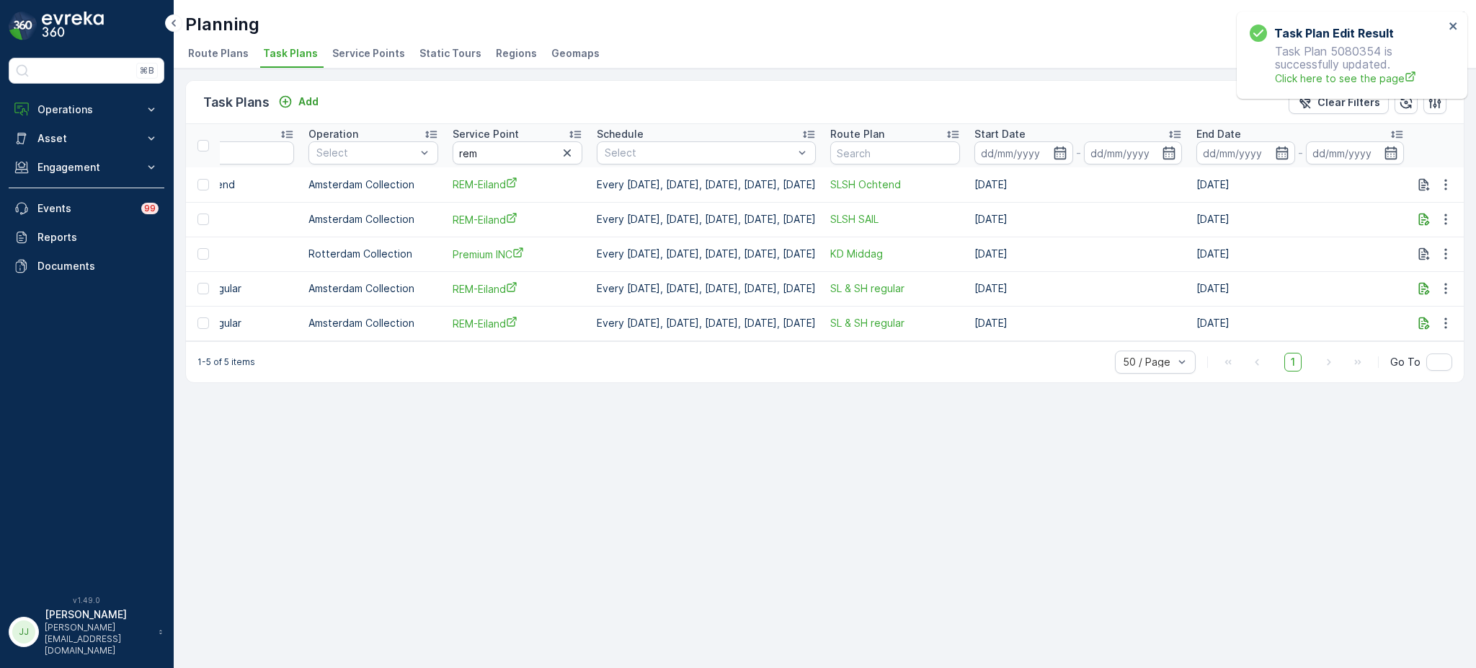
scroll to position [0, 352]
click at [1450, 316] on icon "button" at bounding box center [1446, 323] width 14 height 14
click at [1385, 368] on div "Edit Task Plan" at bounding box center [1428, 363] width 95 height 20
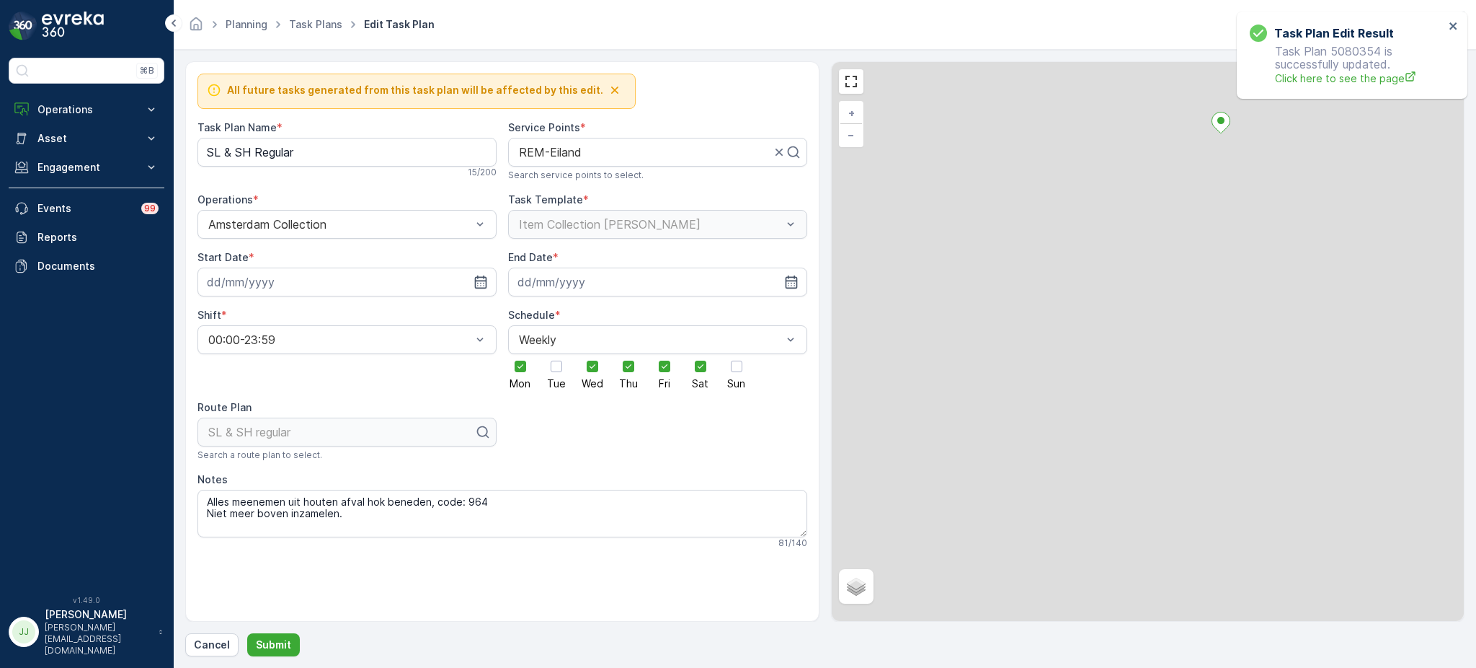
type input "24.07.2024"
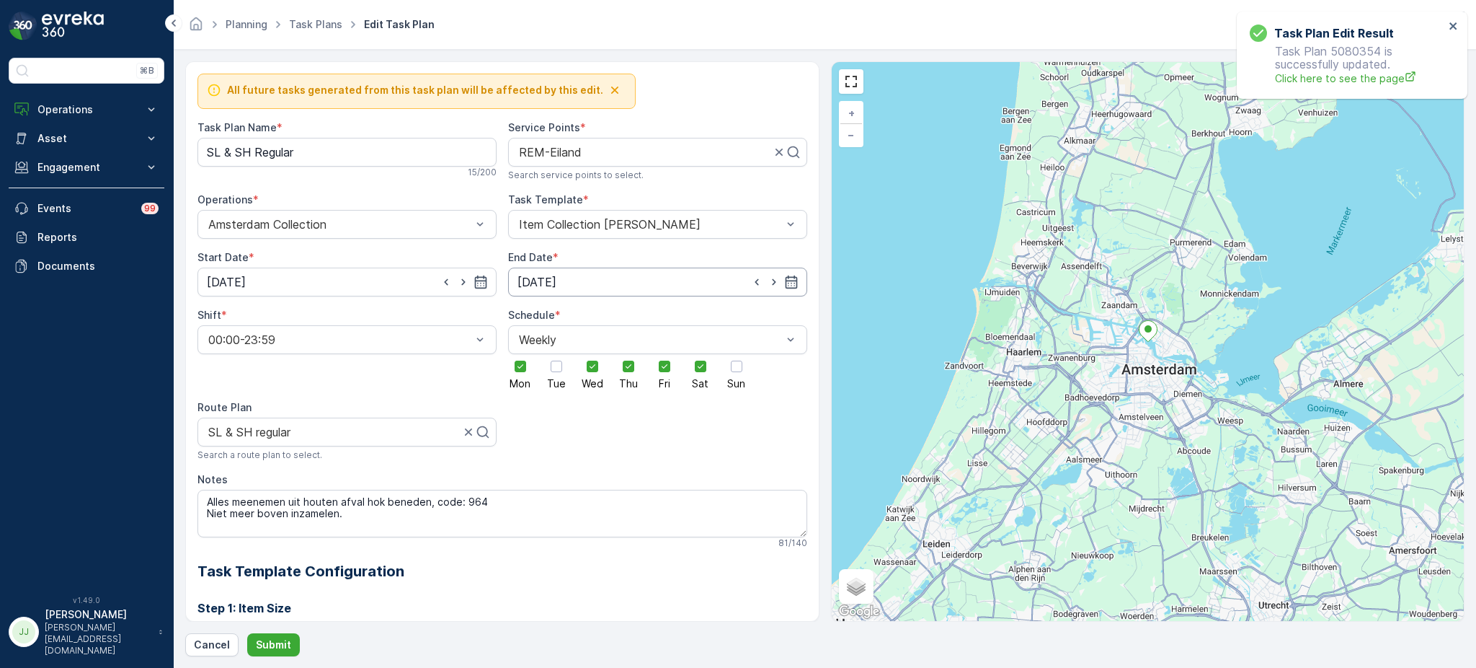
click at [596, 283] on input "12.06.2029" at bounding box center [657, 281] width 299 height 29
click at [661, 311] on p "Today" at bounding box center [659, 318] width 34 height 14
click at [539, 517] on div "31" at bounding box center [531, 518] width 23 height 23
type input "[DATE]"
drag, startPoint x: 394, startPoint y: 515, endPoint x: 198, endPoint y: 502, distance: 195.7
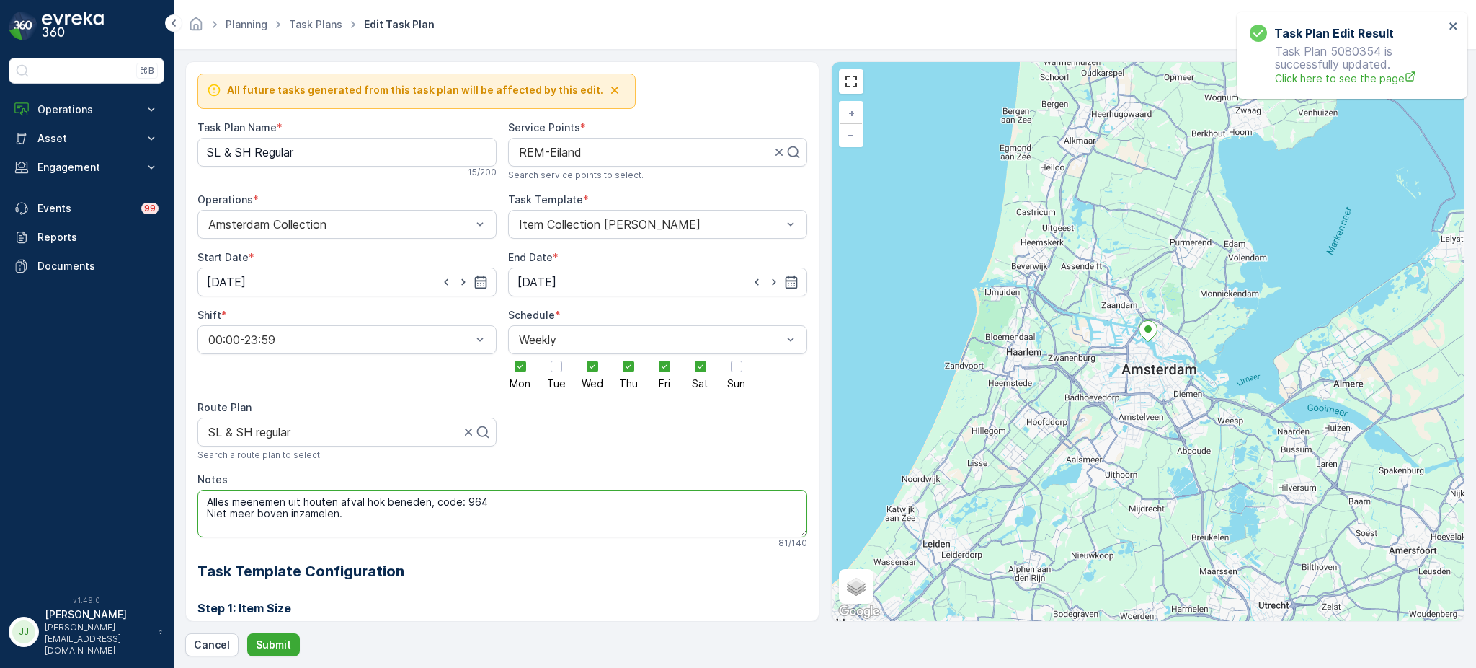
click at [198, 502] on textarea "Alles meenemen uit houten afval hok beneden, code: 964 Niet meer boven inzamele…" at bounding box center [503, 513] width 610 height 48
click at [282, 643] on p "Submit" at bounding box center [273, 644] width 35 height 14
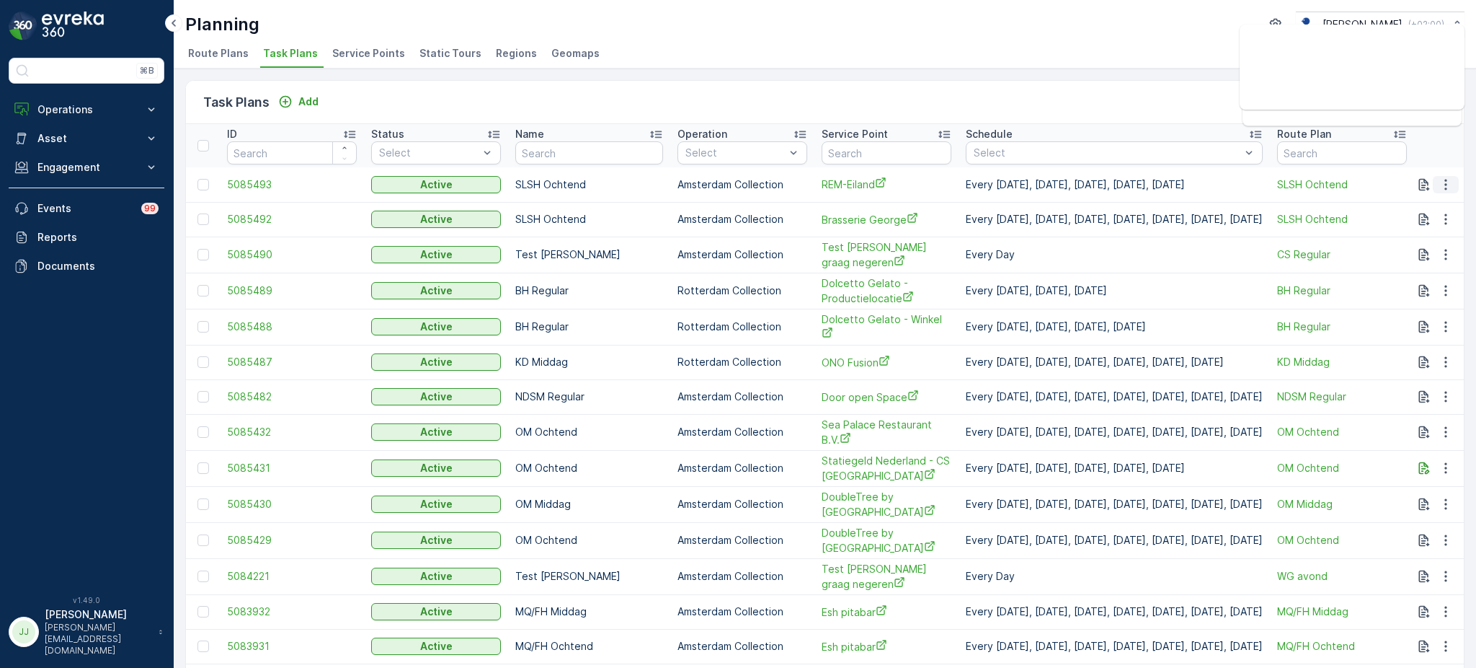
click at [1447, 184] on icon "button" at bounding box center [1446, 184] width 14 height 14
click at [1416, 223] on span "Edit Task Plan" at bounding box center [1420, 225] width 67 height 14
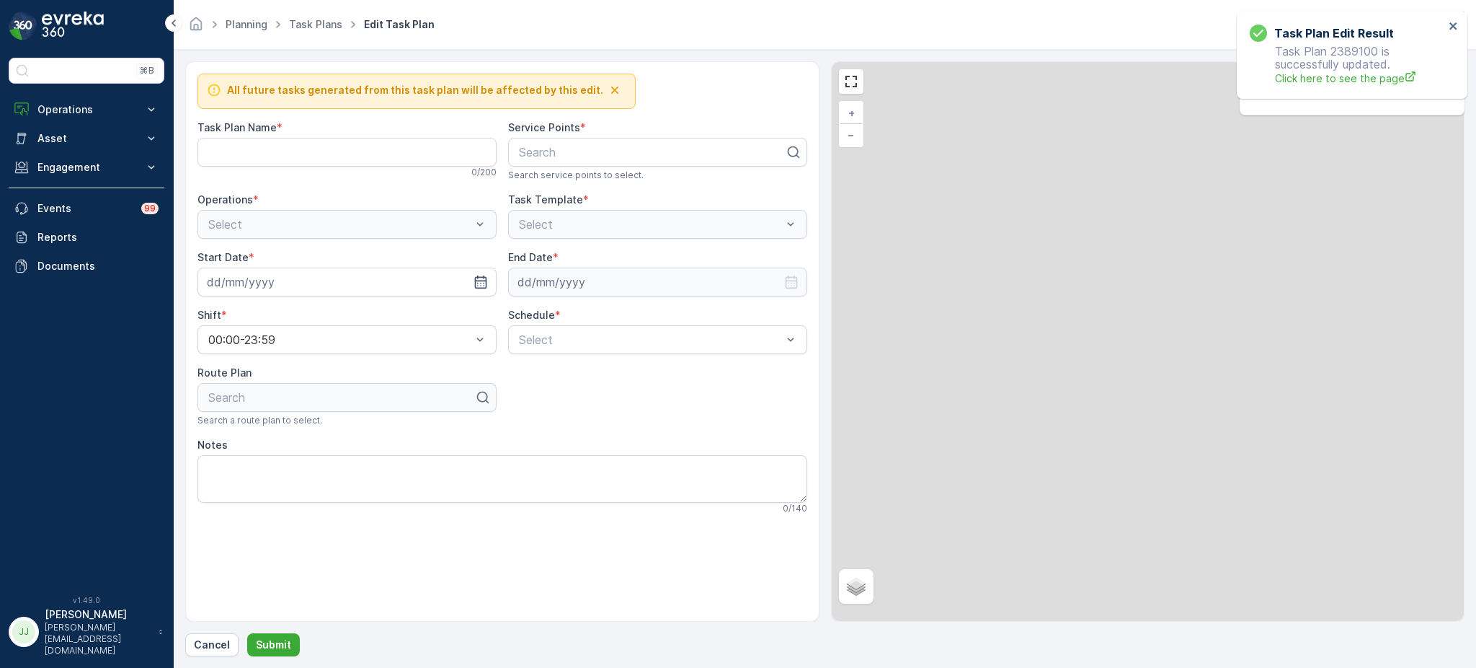
type Name "SLSH Ochtend"
type input "[DATE]"
type input "14.10.2030"
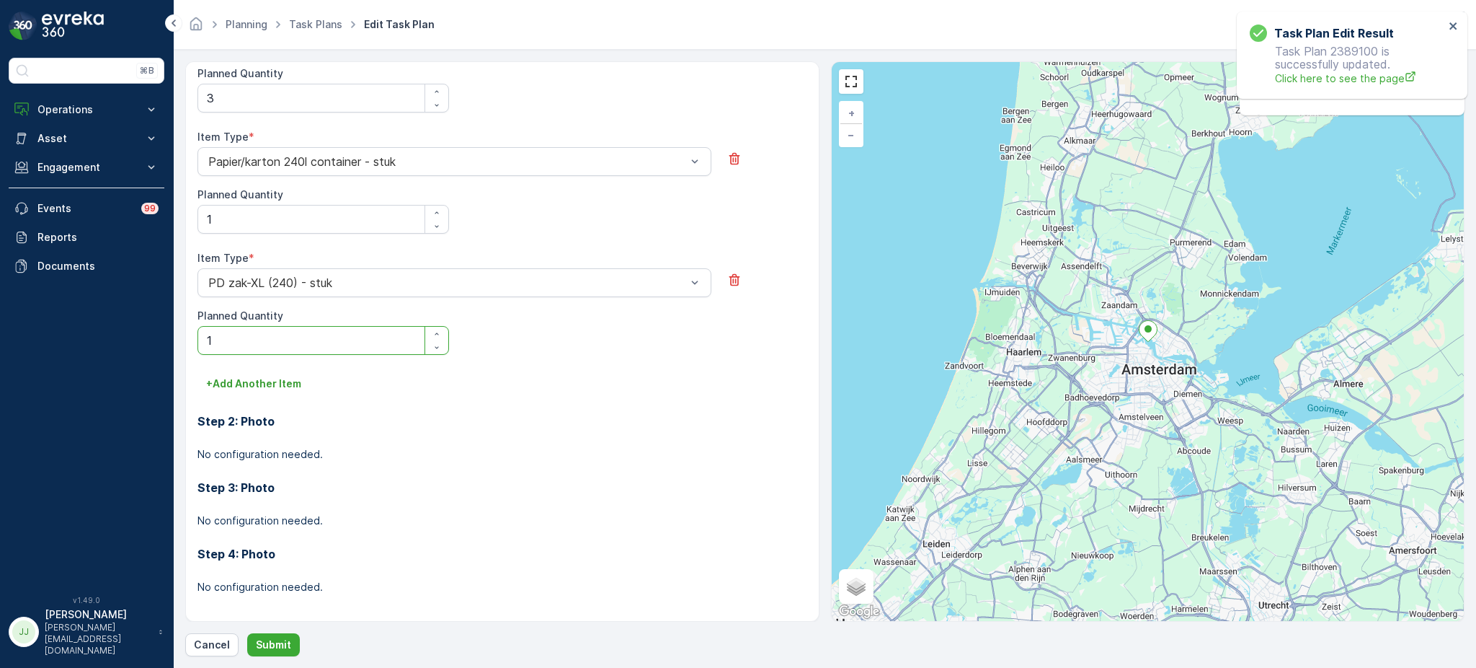
scroll to position [29, 0]
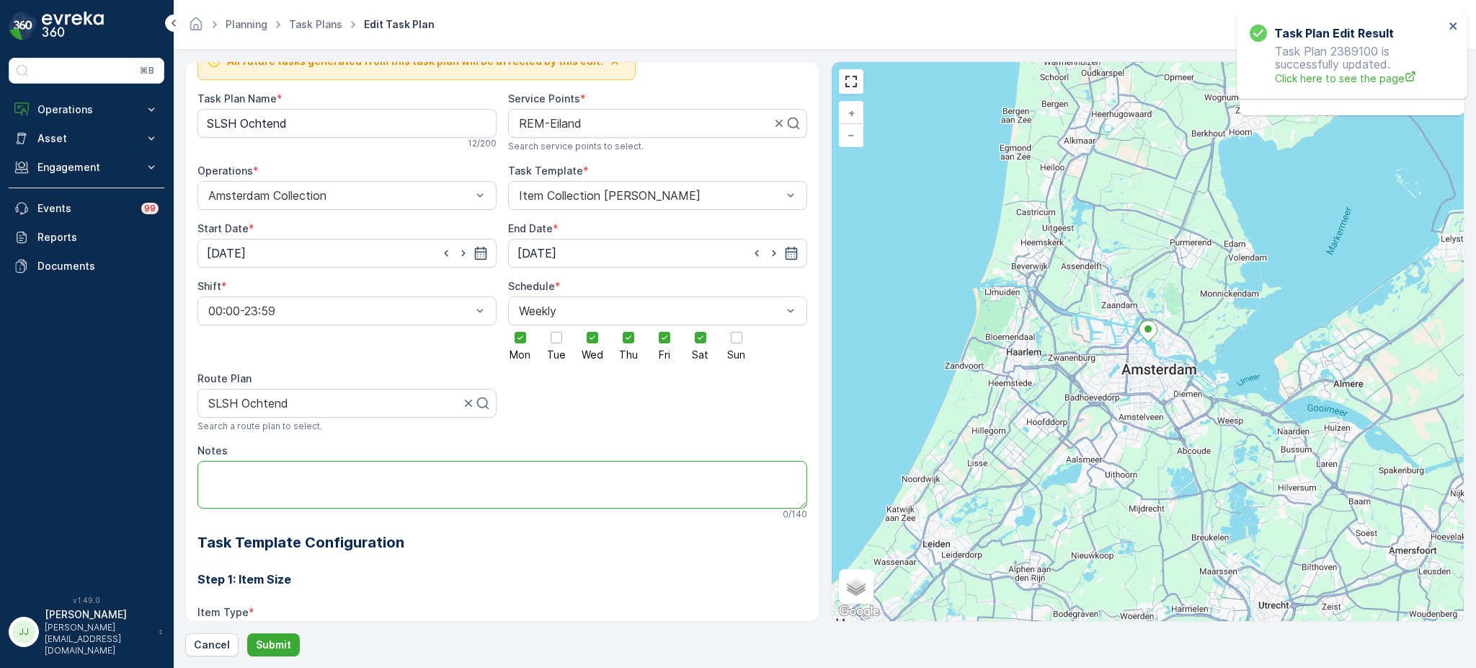
click at [237, 497] on textarea "Notes" at bounding box center [503, 485] width 610 height 48
paste textarea "Alles meenemen uit houten afval hok beneden, code: 964 Niet meer boven inzamele…"
drag, startPoint x: 342, startPoint y: 478, endPoint x: 245, endPoint y: 482, distance: 96.7
click at [245, 482] on textarea "Alles meenemen uit houten afval hok beneden, code: 964 Niet meer boven inzamele…" at bounding box center [503, 485] width 610 height 48
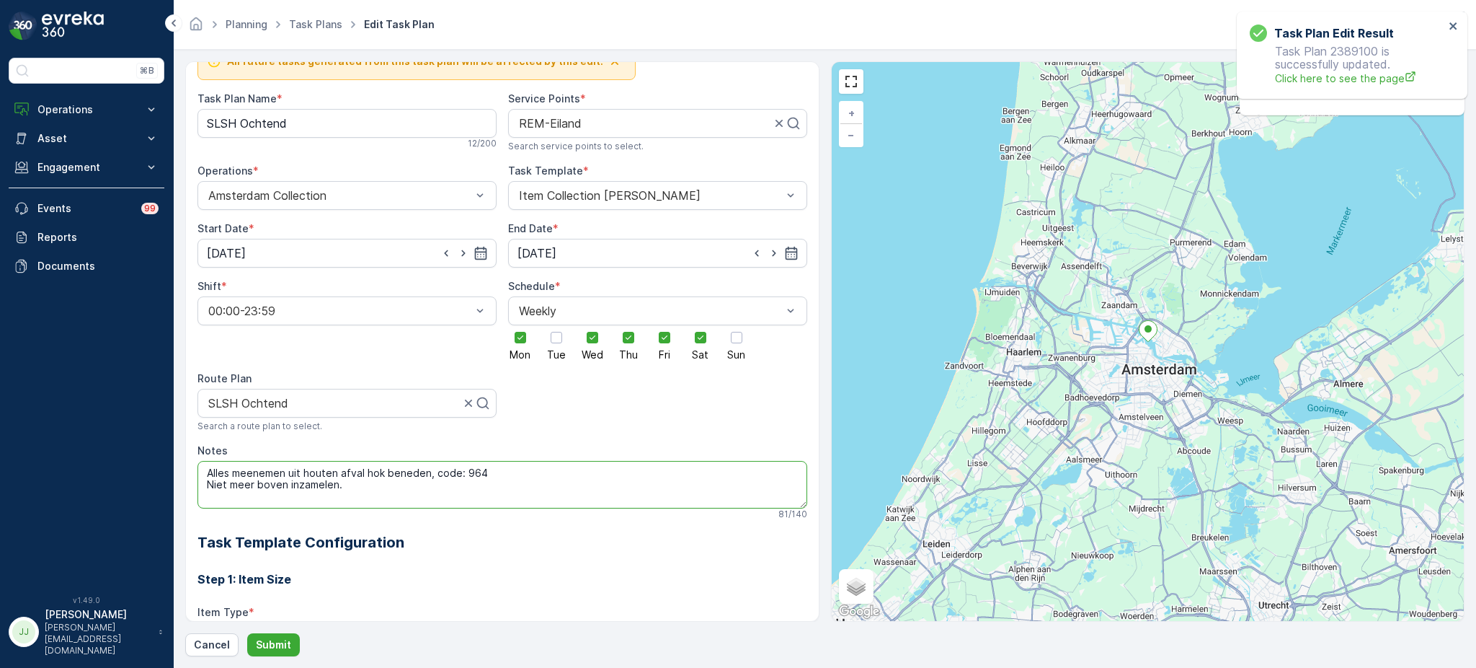
click at [324, 480] on textarea "Alles meenemen uit houten afval hok beneden, code: 964 Niet meer boven inzamele…" at bounding box center [503, 485] width 610 height 48
drag, startPoint x: 344, startPoint y: 489, endPoint x: 217, endPoint y: 492, distance: 126.9
click at [217, 492] on textarea "Alles meenemen uit houten afval hok beneden, code: 964 Niet meer boven inzamele…" at bounding box center [503, 485] width 610 height 48
type textarea "Alles meenemen uit houten afval hok beneden, code: 964"
click at [267, 637] on p "Submit" at bounding box center [273, 644] width 35 height 14
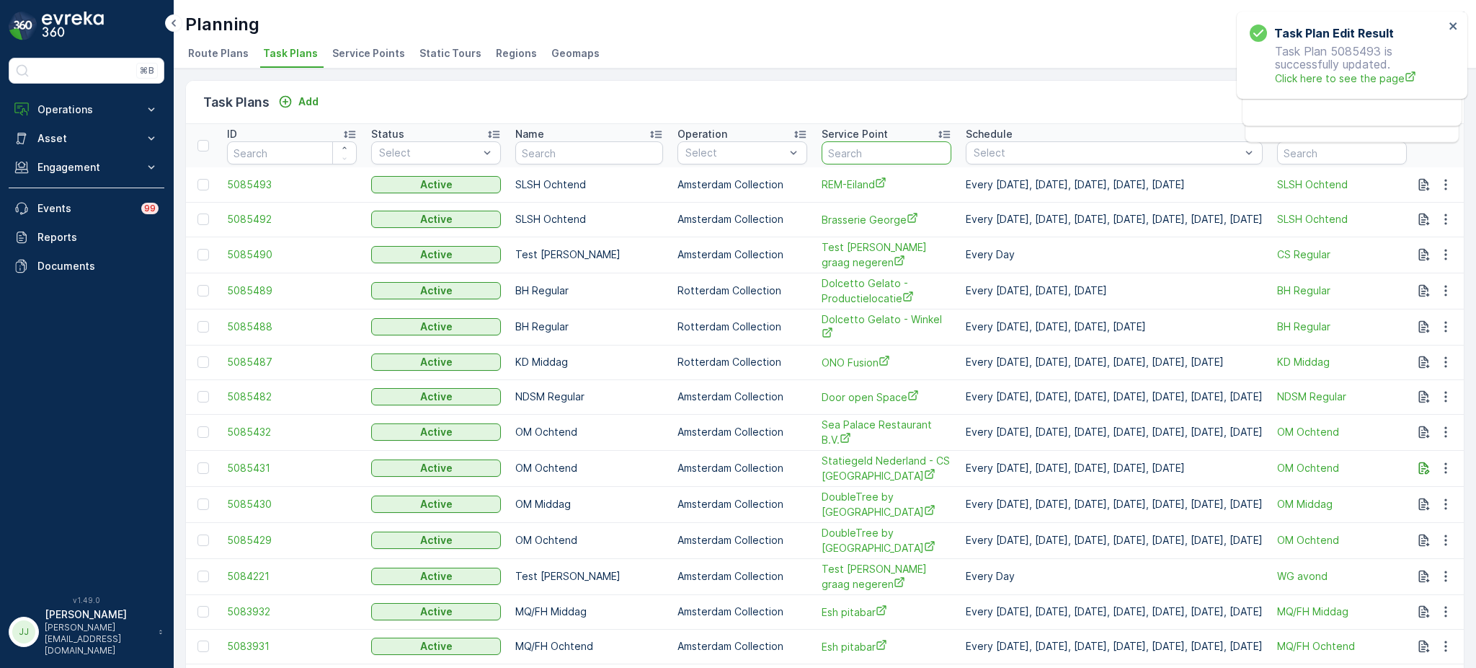
click at [825, 150] on input "text" at bounding box center [887, 152] width 130 height 23
type input "seenons"
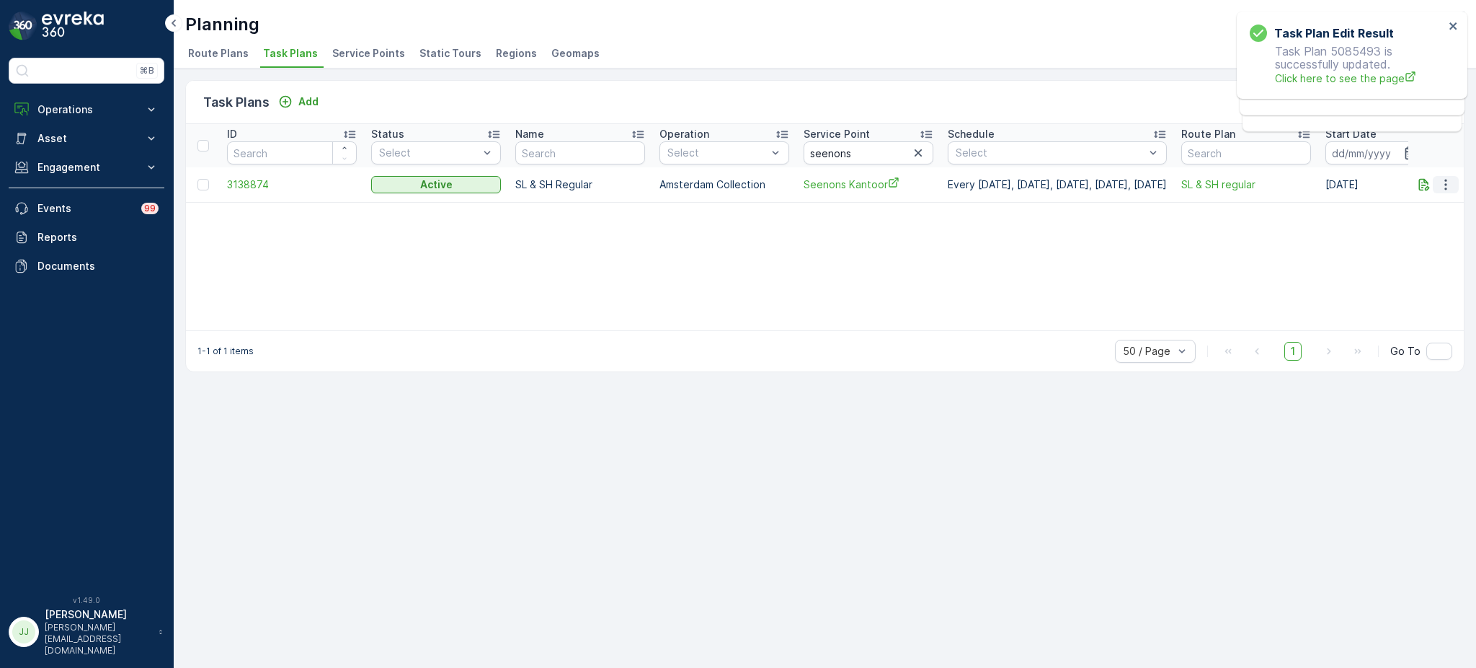
click at [1445, 177] on icon "button" at bounding box center [1446, 184] width 14 height 14
click at [1445, 227] on span "Edit Task Plan" at bounding box center [1420, 225] width 67 height 14
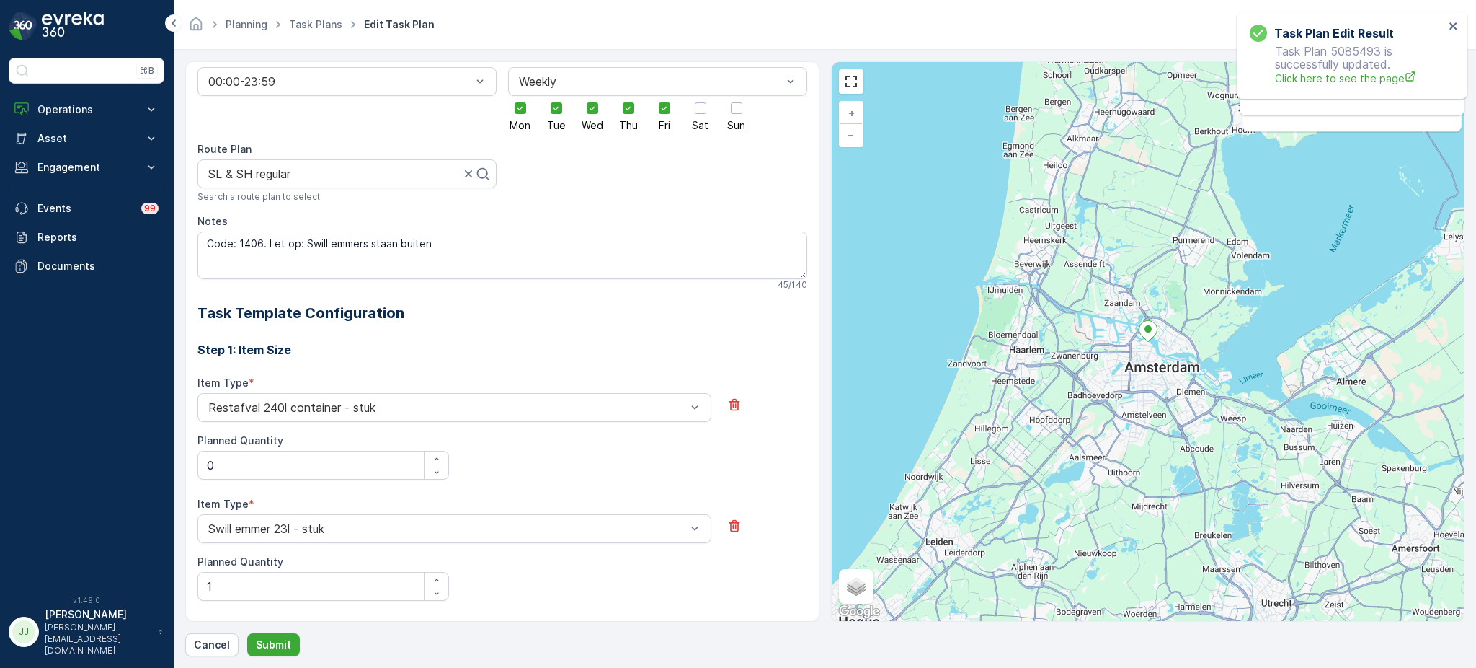
scroll to position [301, 0]
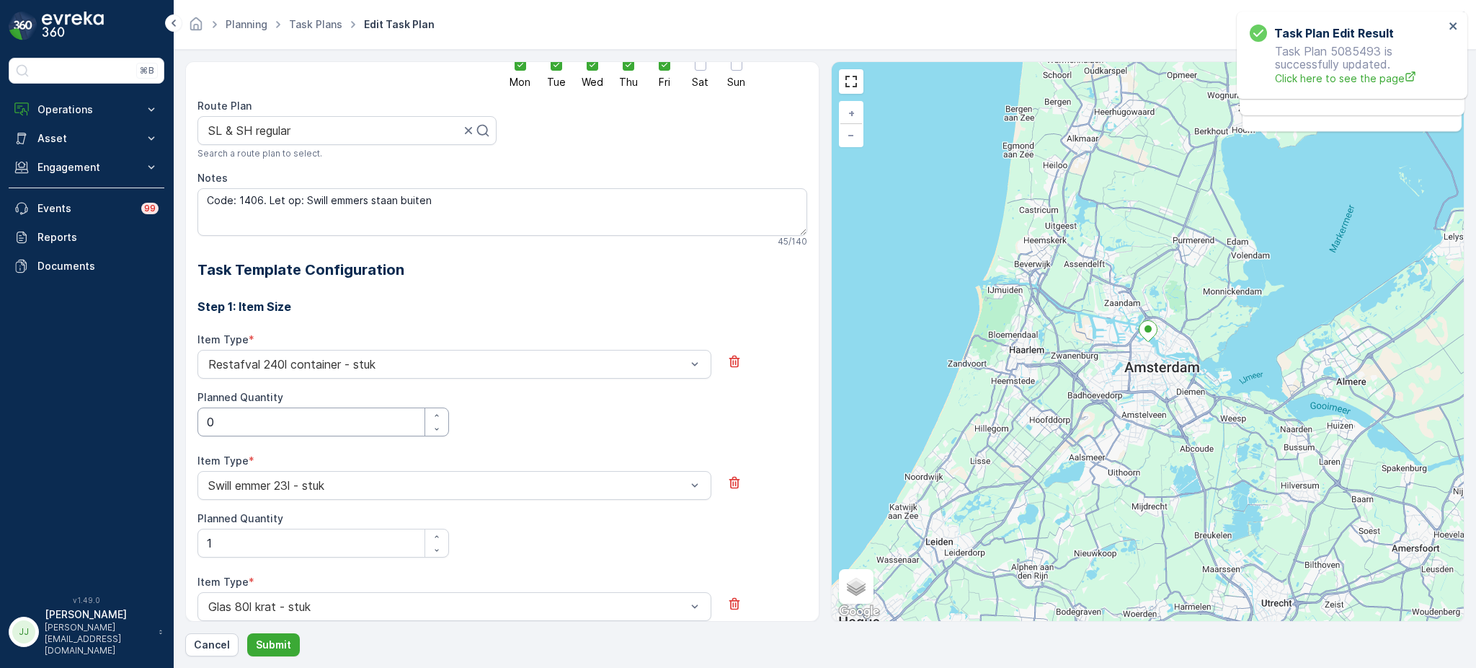
click at [232, 410] on Quantity "0" at bounding box center [324, 421] width 252 height 29
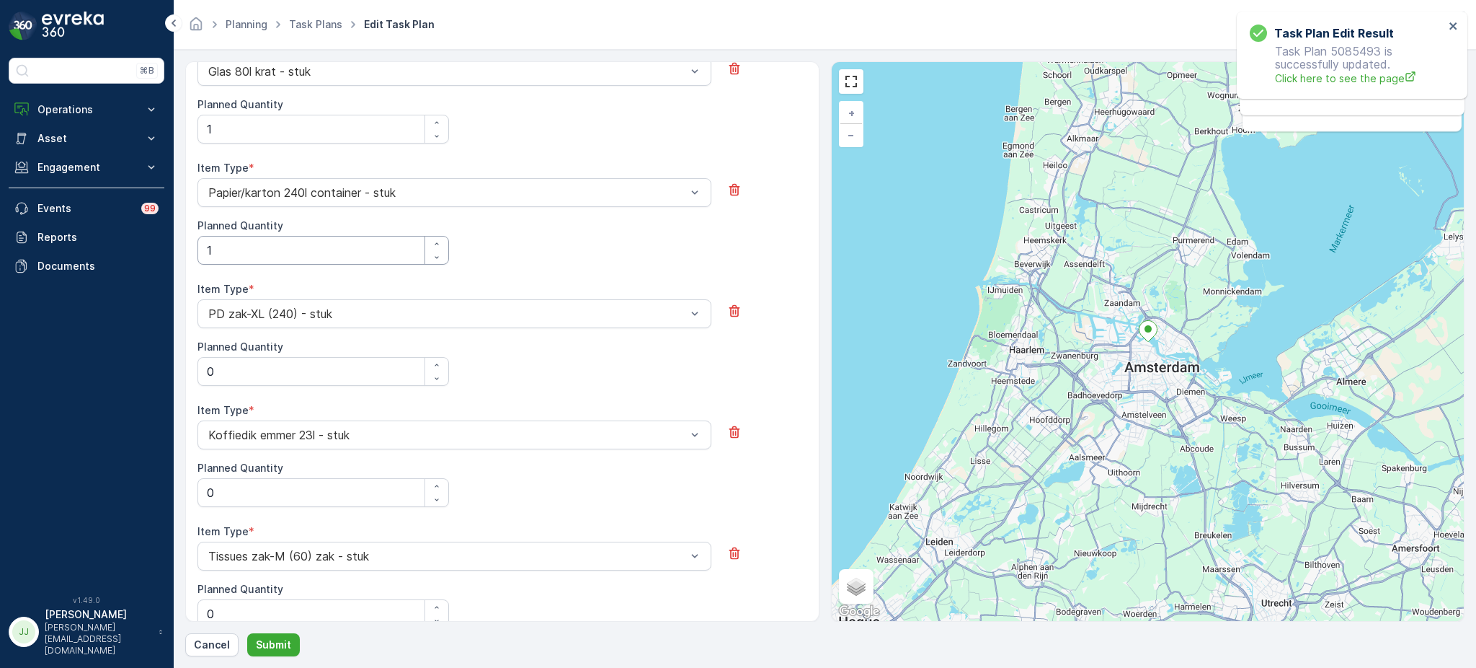
scroll to position [837, 0]
type Quantity "1"
click at [227, 496] on Quantity "0" at bounding box center [324, 491] width 252 height 29
type Quantity "1"
click at [239, 368] on Quantity "0" at bounding box center [324, 370] width 252 height 29
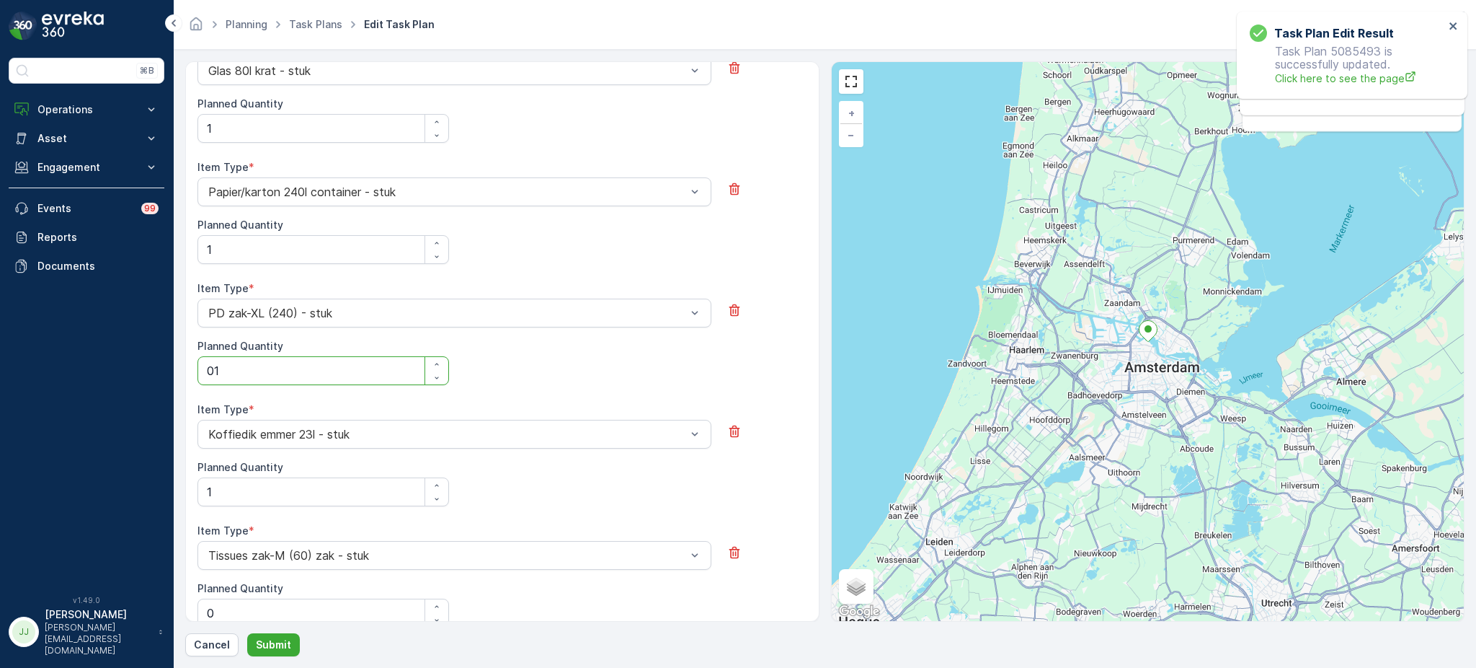
type Quantity "0"
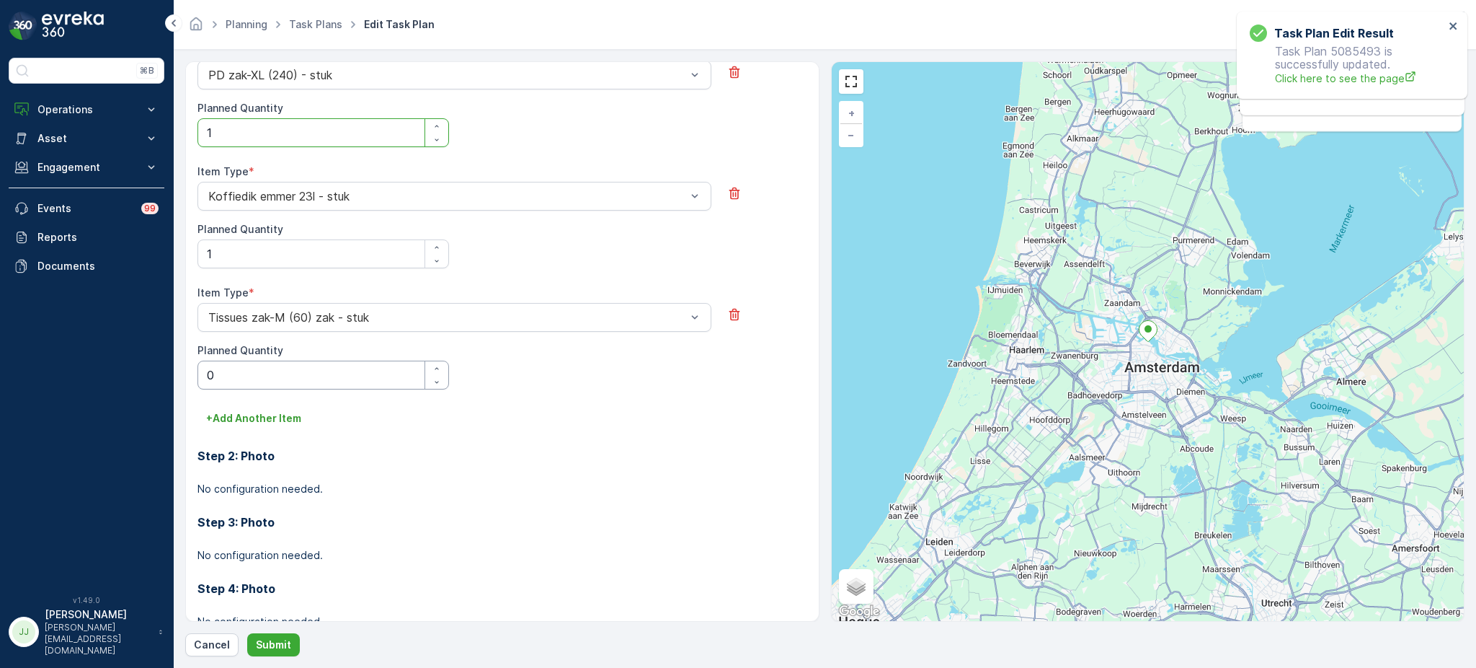
scroll to position [1076, 0]
type Quantity "1"
click at [243, 372] on Quantity "0" at bounding box center [324, 374] width 252 height 29
type Quantity "1"
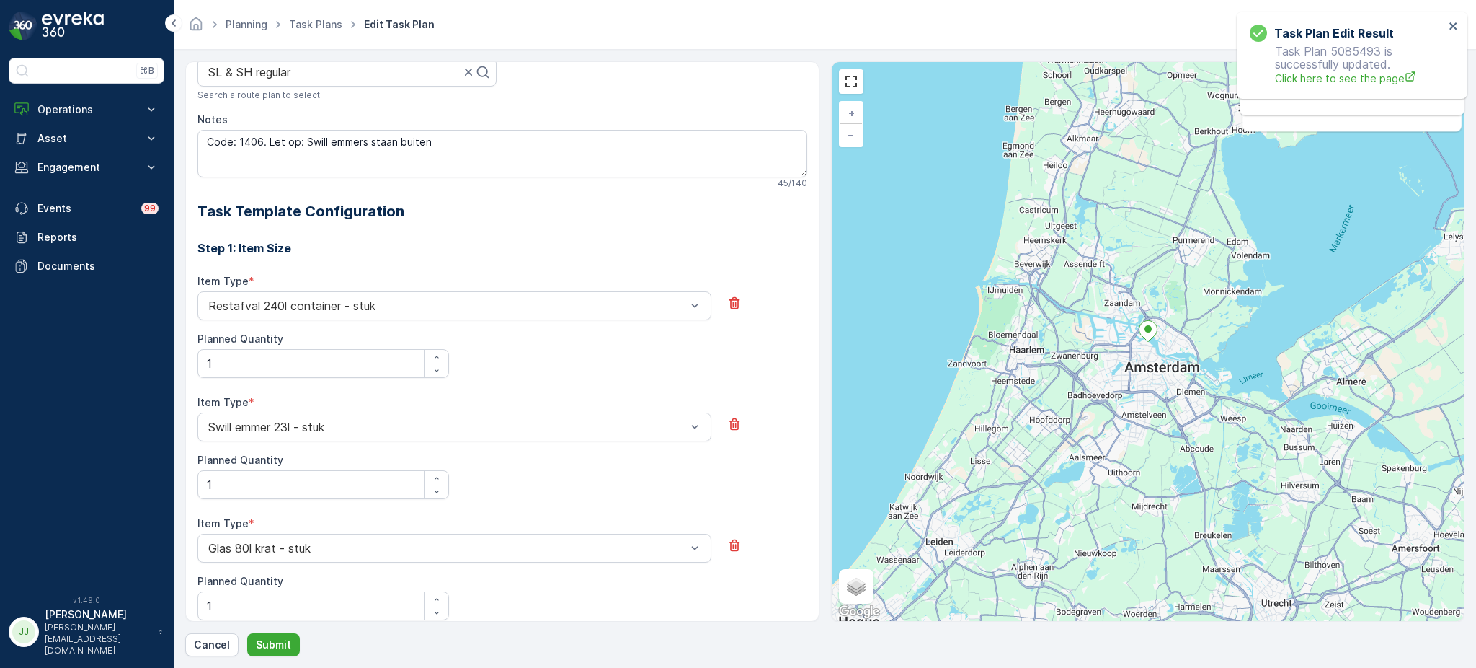
scroll to position [0, 0]
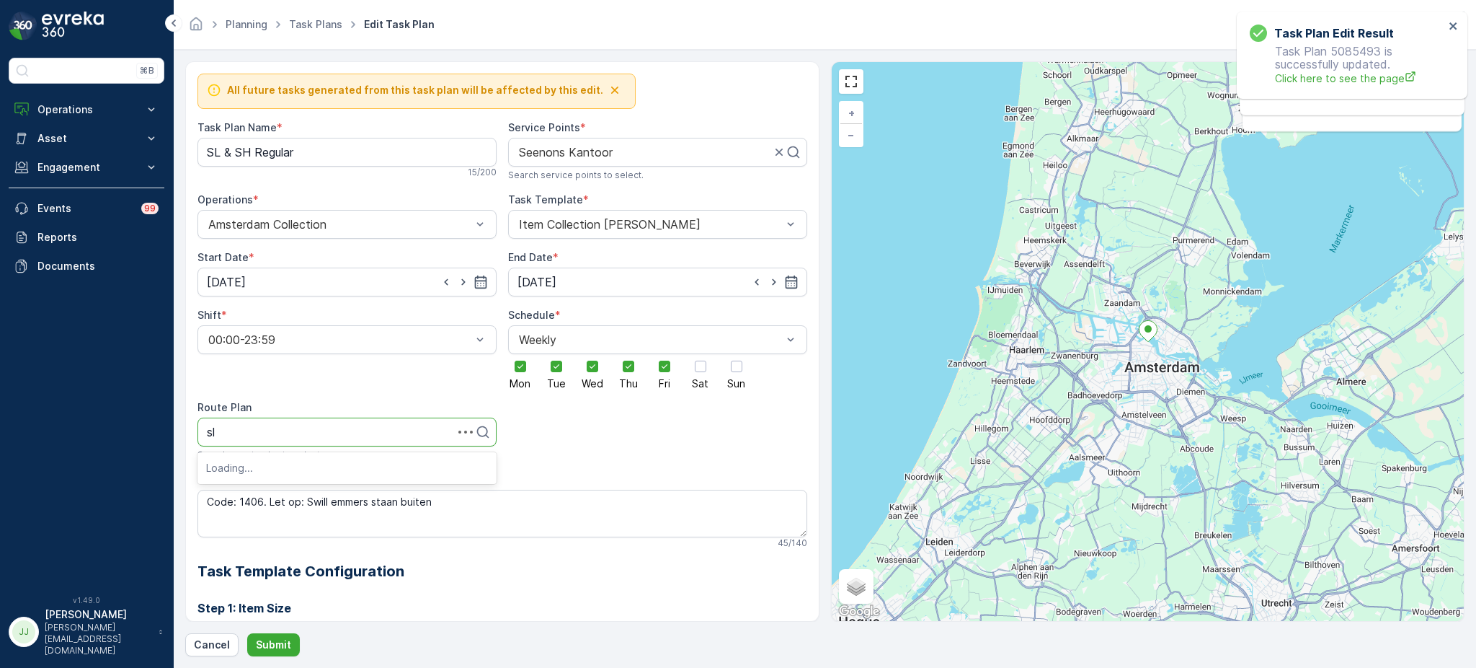
type input "sls"
click at [287, 493] on div "SLSH Ochtend" at bounding box center [347, 491] width 282 height 13
drag, startPoint x: 358, startPoint y: 159, endPoint x: 213, endPoint y: 147, distance: 144.7
click at [213, 147] on Name "SL & SH Regular" at bounding box center [347, 152] width 299 height 29
type Name "SLSH Ochtend"
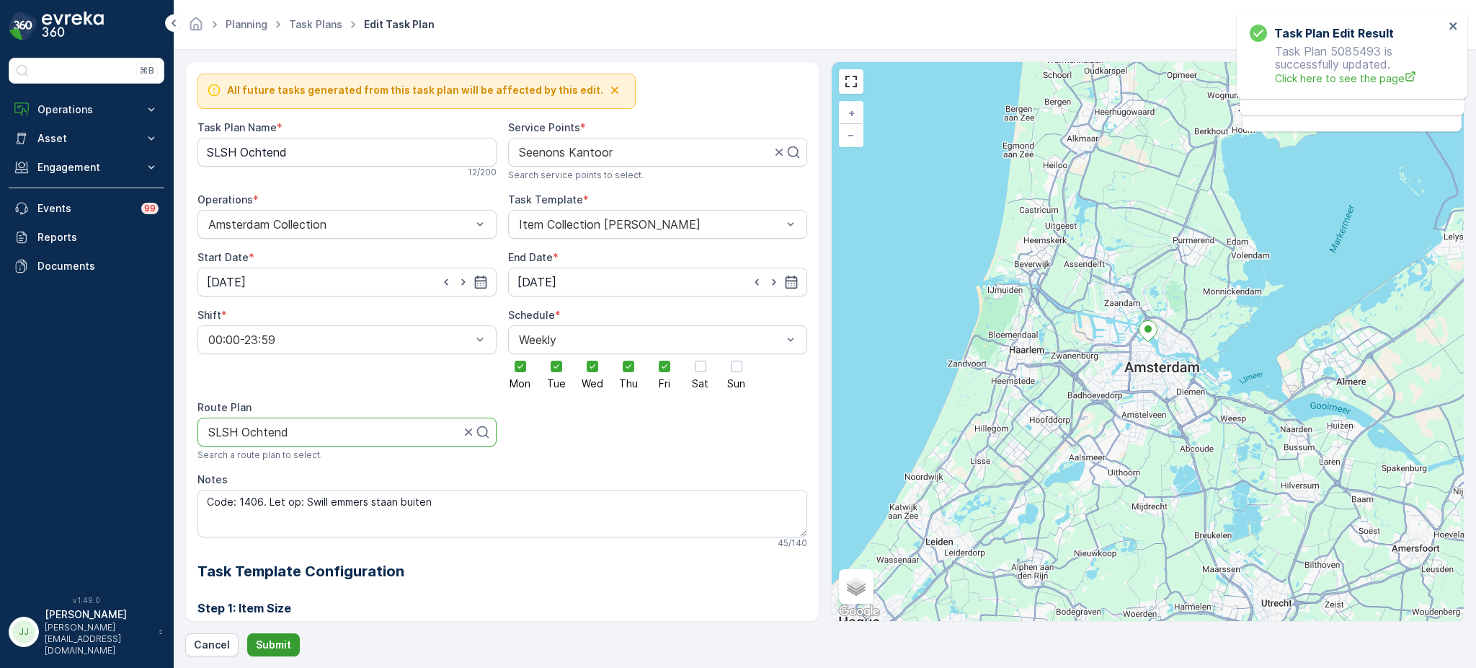
click at [270, 644] on p "Submit" at bounding box center [273, 644] width 35 height 14
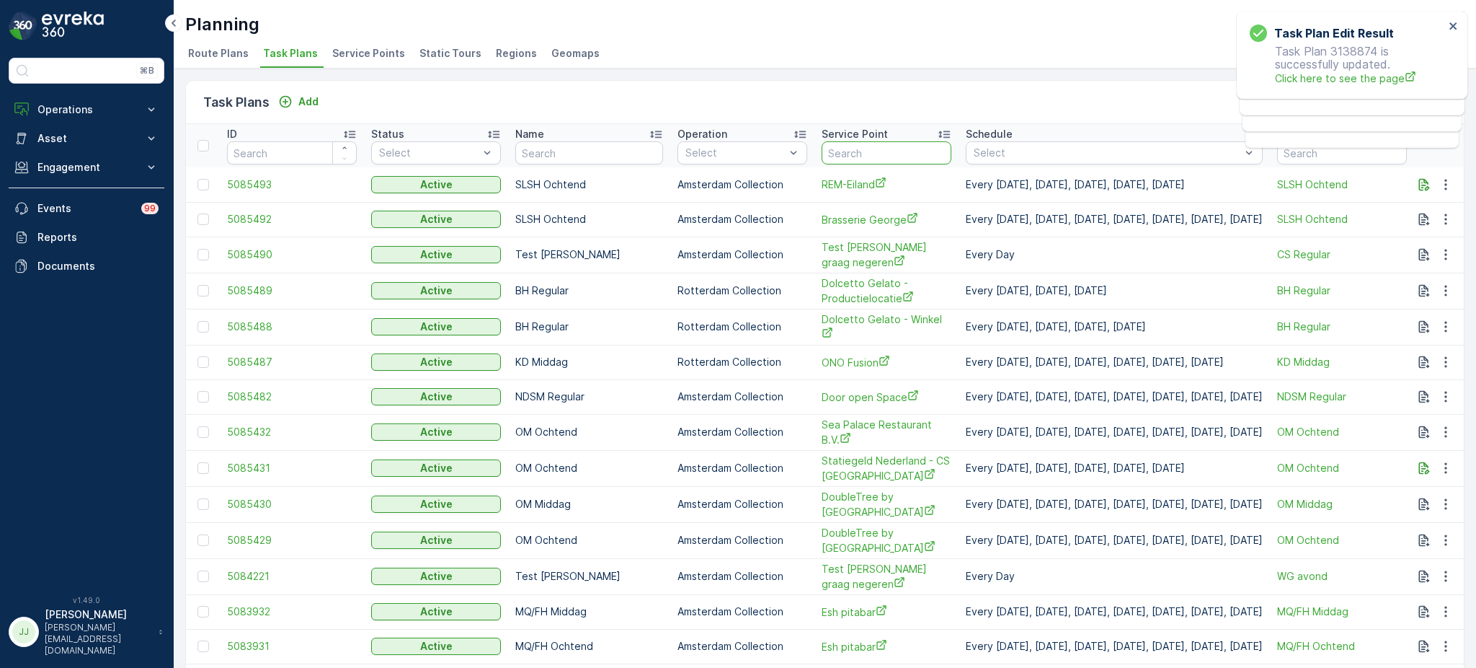
click at [843, 149] on input "text" at bounding box center [887, 152] width 130 height 23
type input "anne"
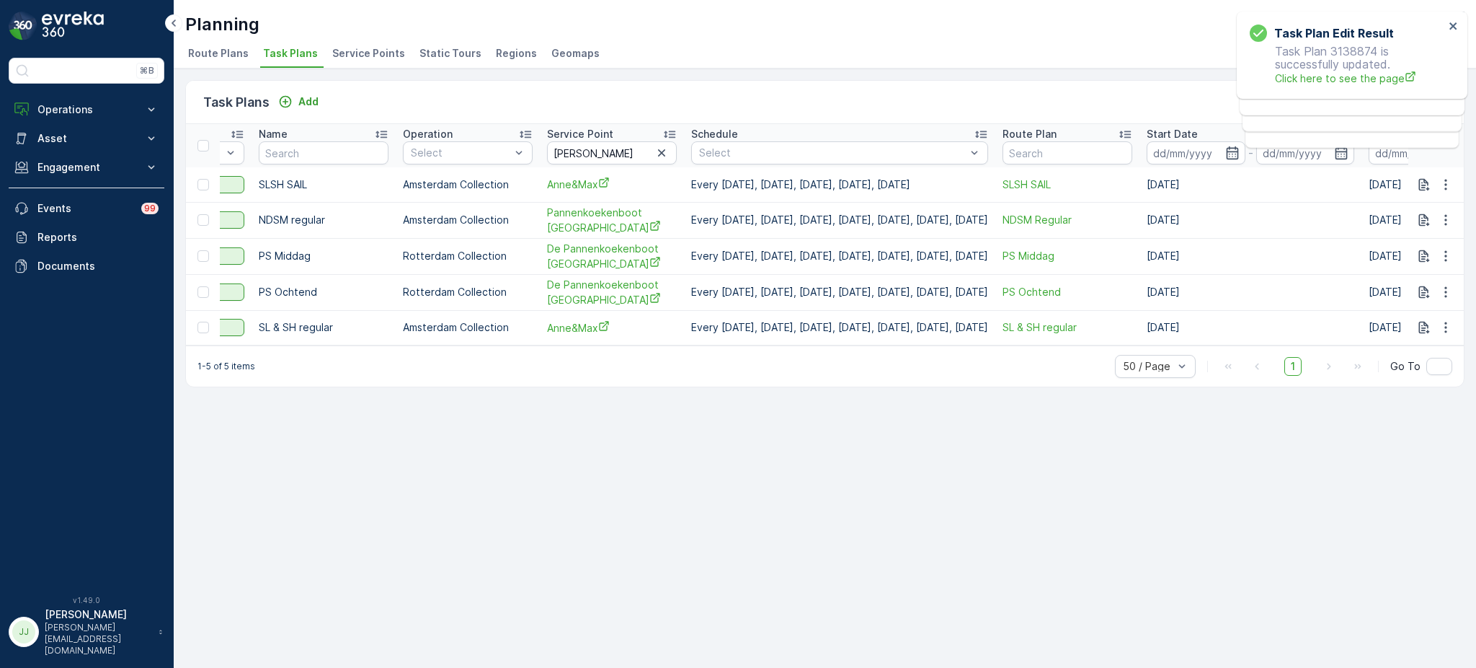
scroll to position [0, 257]
click at [1445, 319] on button "button" at bounding box center [1446, 327] width 26 height 17
click at [1412, 369] on span "Edit Task Plan" at bounding box center [1420, 368] width 67 height 14
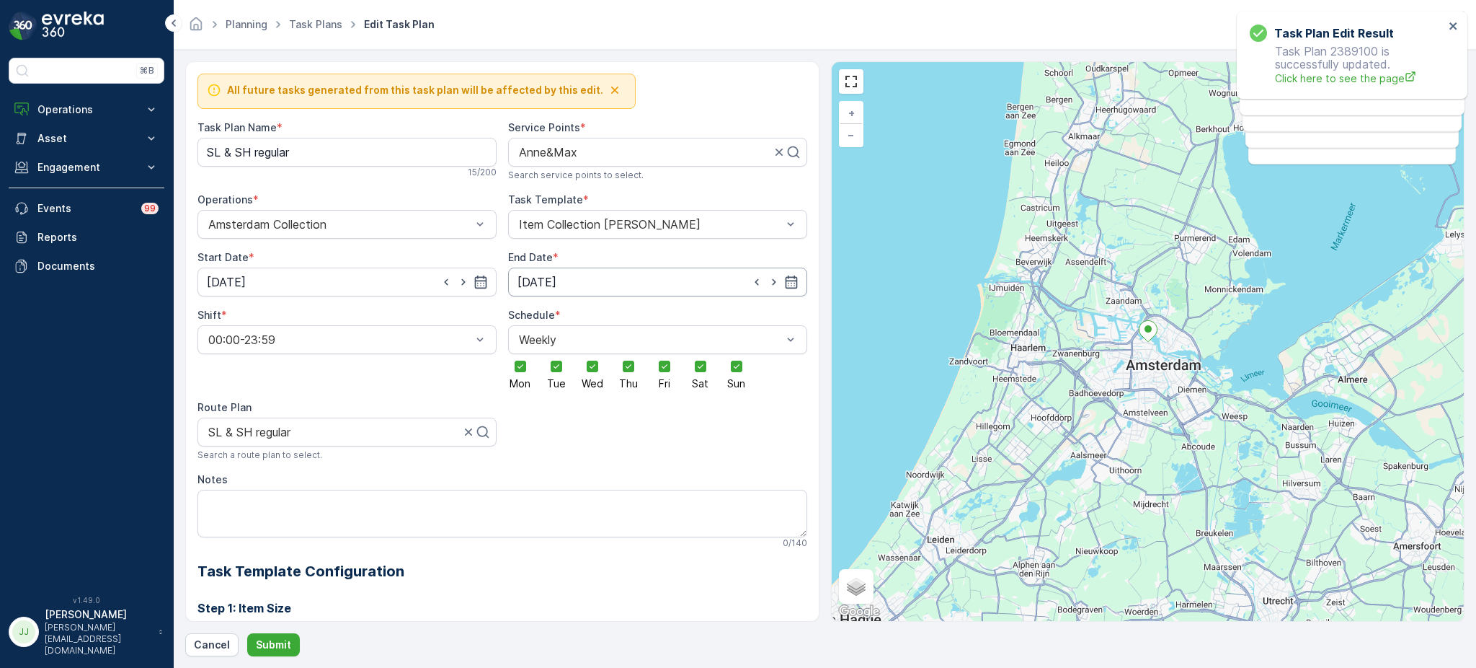
click at [591, 278] on input "31.12.2030" at bounding box center [657, 281] width 299 height 29
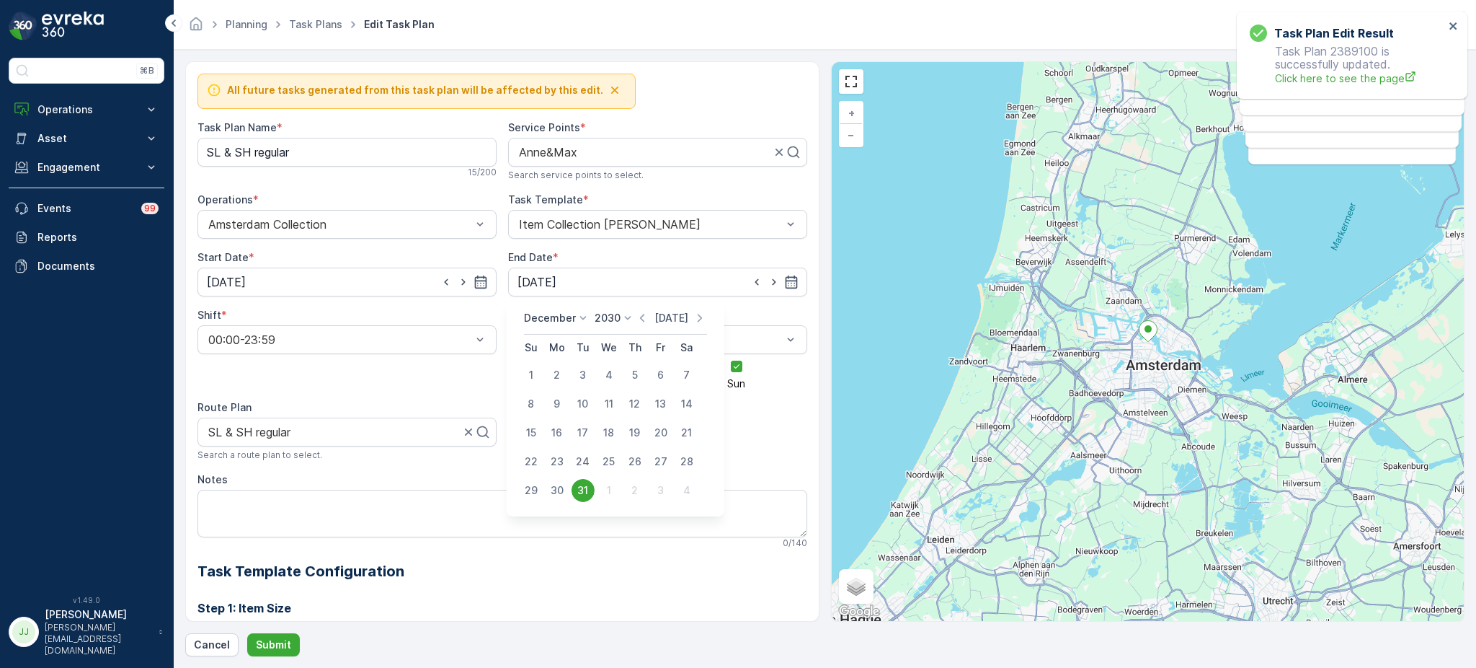
click at [661, 311] on p "Today" at bounding box center [672, 318] width 34 height 14
click at [536, 512] on div "31" at bounding box center [531, 518] width 23 height 23
type input "[DATE]"
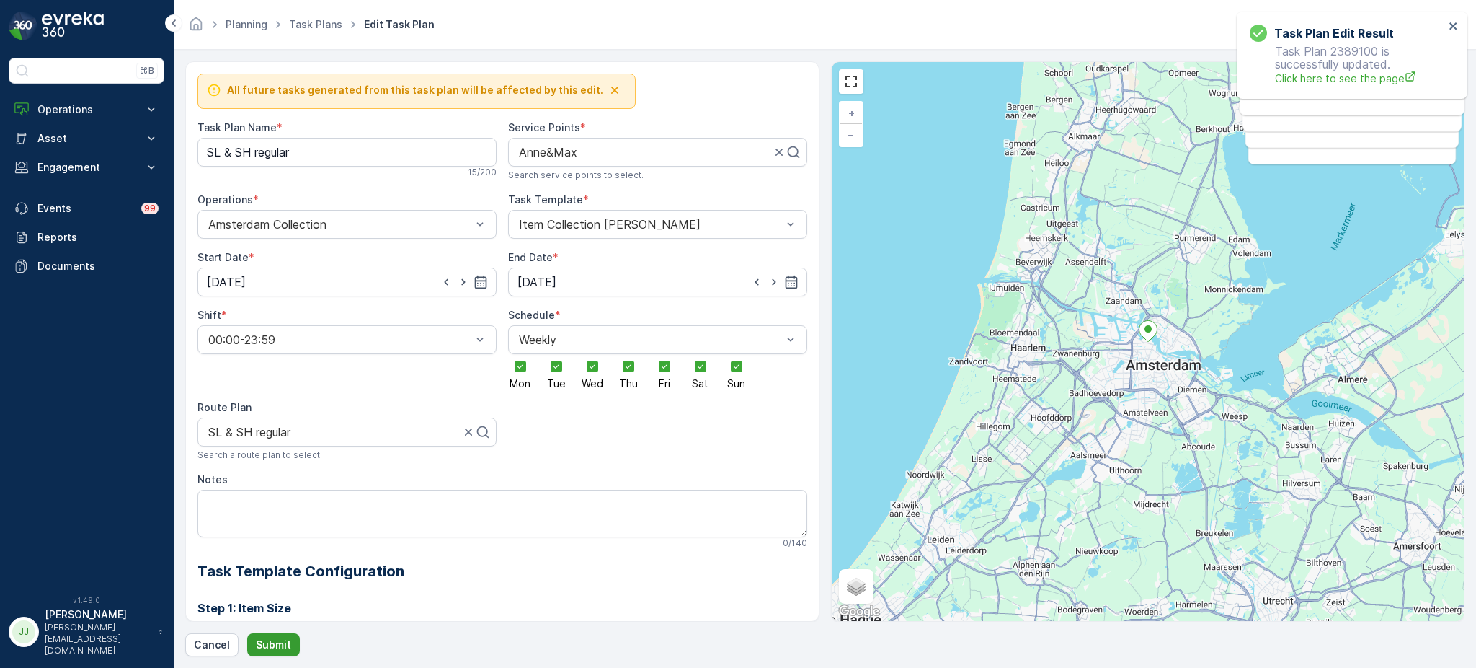
click at [272, 636] on button "Submit" at bounding box center [273, 644] width 53 height 23
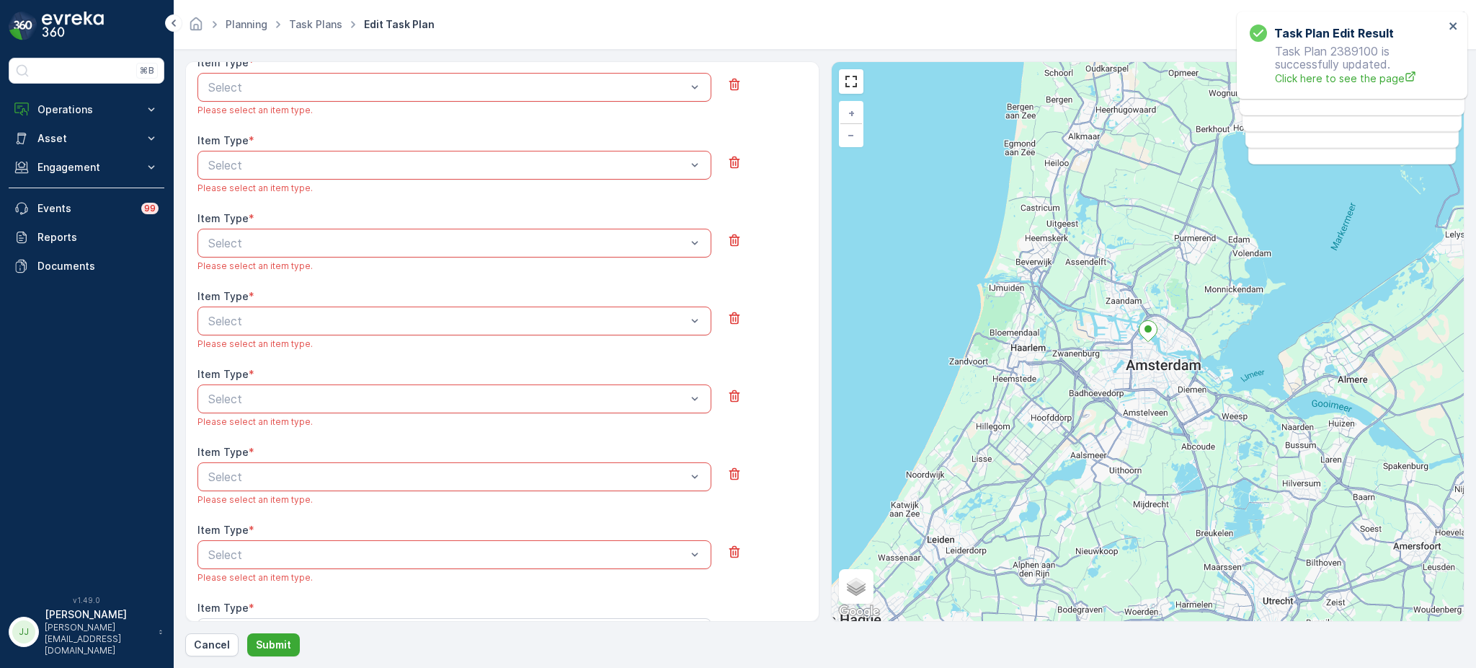
scroll to position [452, 0]
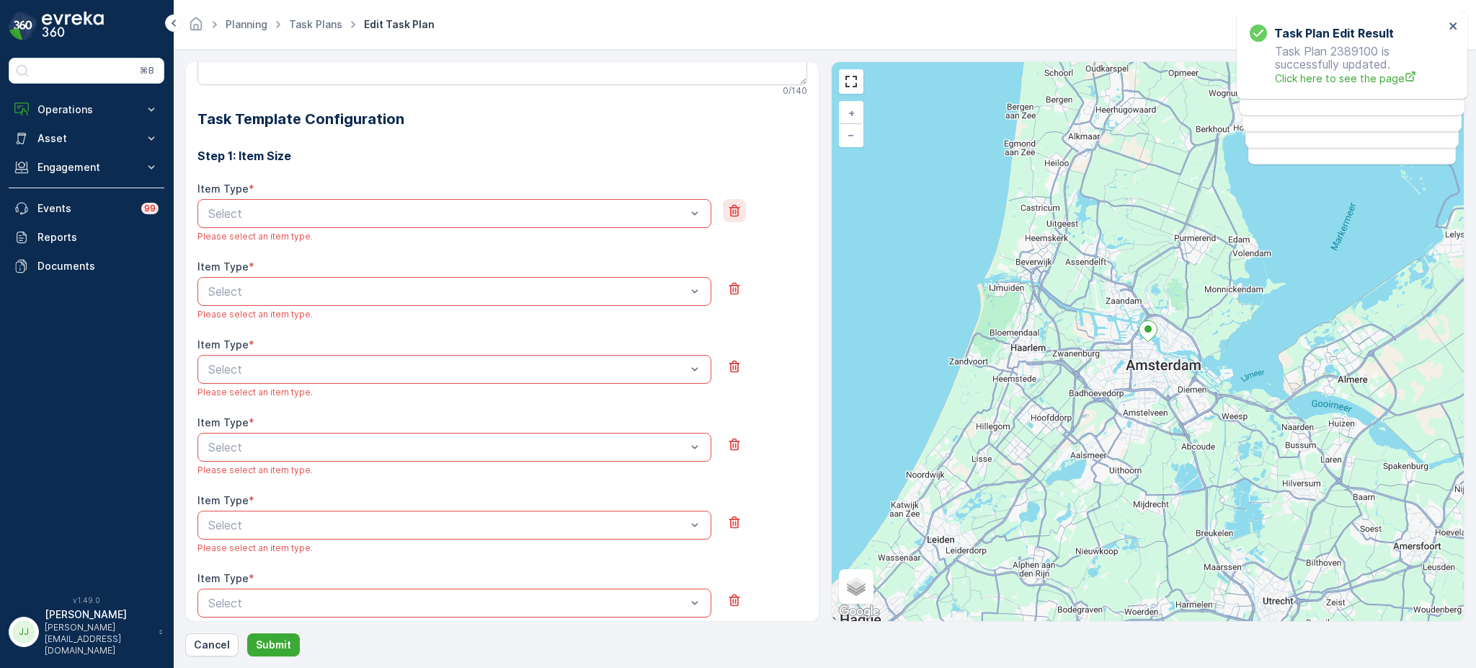
click at [729, 204] on icon "button" at bounding box center [734, 210] width 14 height 14
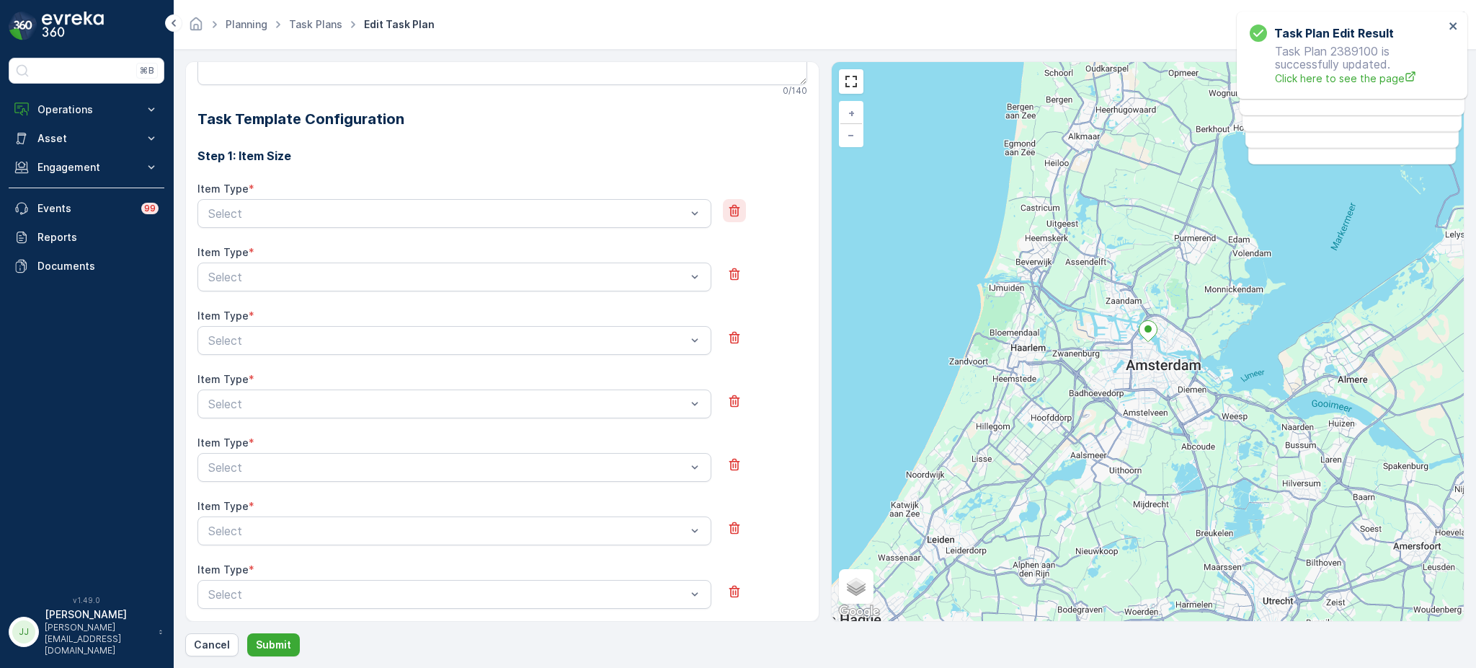
click at [733, 208] on icon "button" at bounding box center [734, 211] width 11 height 12
click at [735, 208] on icon "button" at bounding box center [734, 211] width 11 height 12
click at [735, 268] on icon "button" at bounding box center [734, 274] width 11 height 12
click at [735, 208] on icon "button" at bounding box center [734, 211] width 11 height 12
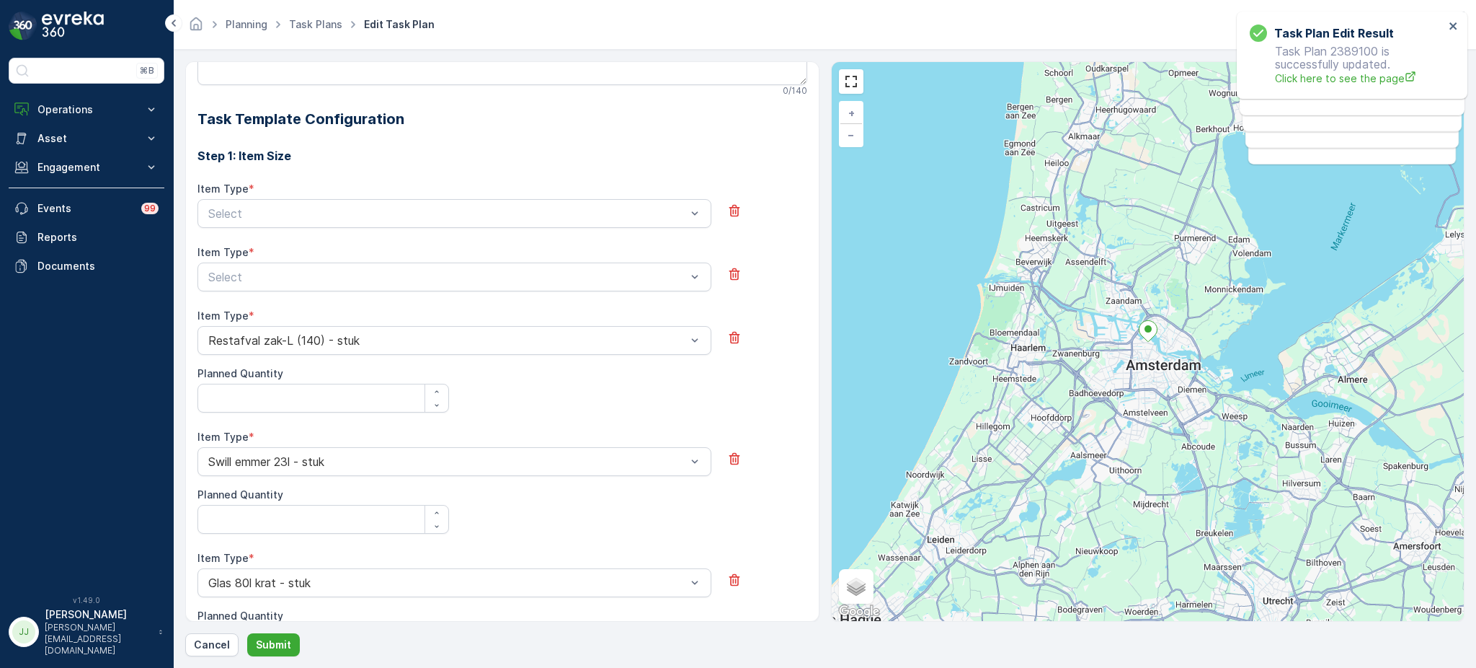
click at [735, 208] on icon "button" at bounding box center [734, 211] width 11 height 12
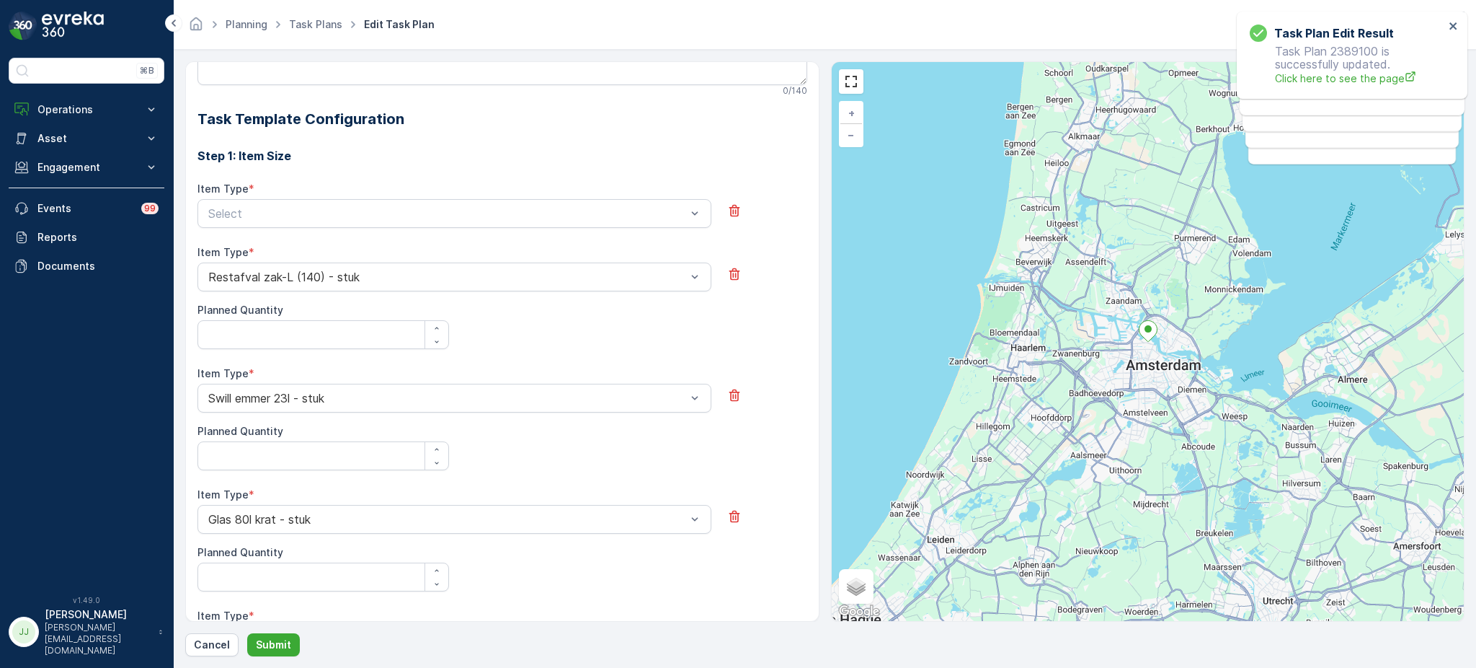
click at [735, 208] on icon "button" at bounding box center [734, 211] width 11 height 12
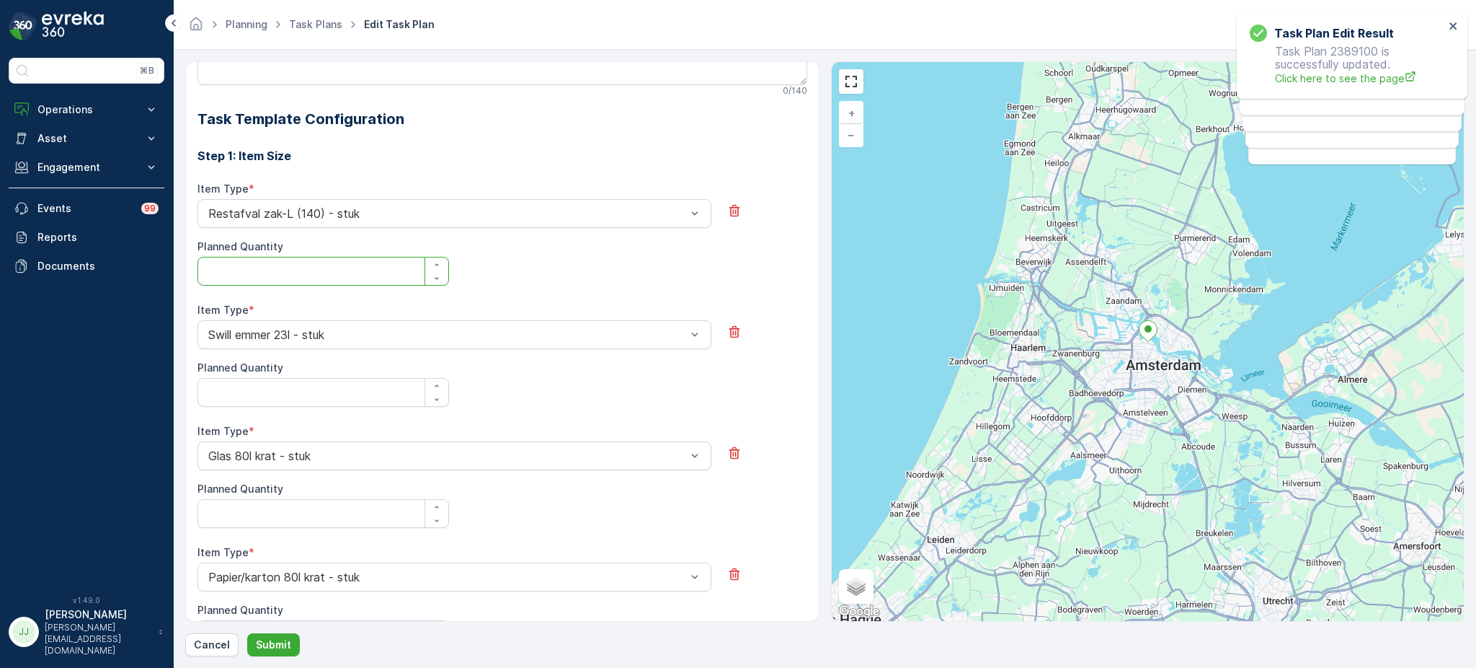
click at [298, 265] on Quantity "Planned Quantity" at bounding box center [324, 271] width 252 height 29
type Quantity "1"
click at [227, 384] on Quantity "Planned Quantity" at bounding box center [324, 392] width 252 height 29
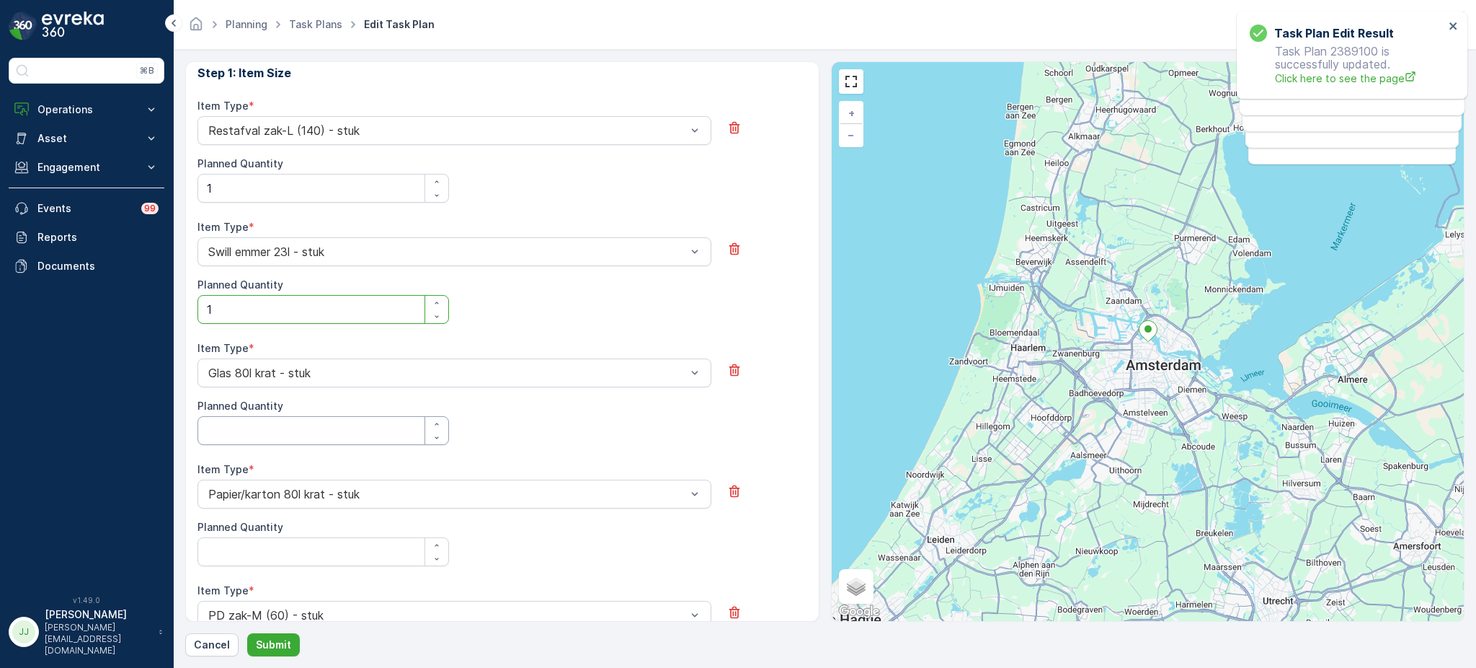
type Quantity "1"
click at [228, 423] on Quantity "Planned Quantity" at bounding box center [324, 430] width 252 height 29
type Quantity "1"
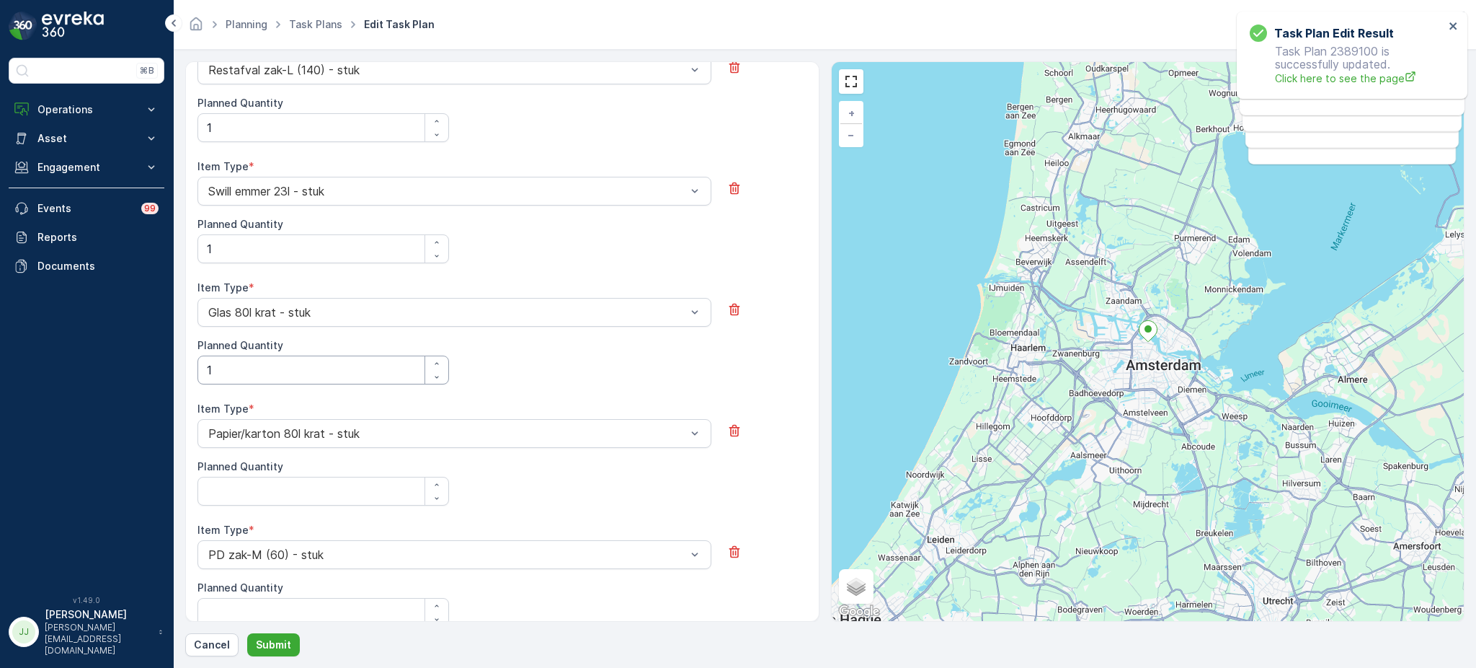
scroll to position [598, 0]
click at [238, 485] on Quantity "Planned Quantity" at bounding box center [324, 488] width 252 height 29
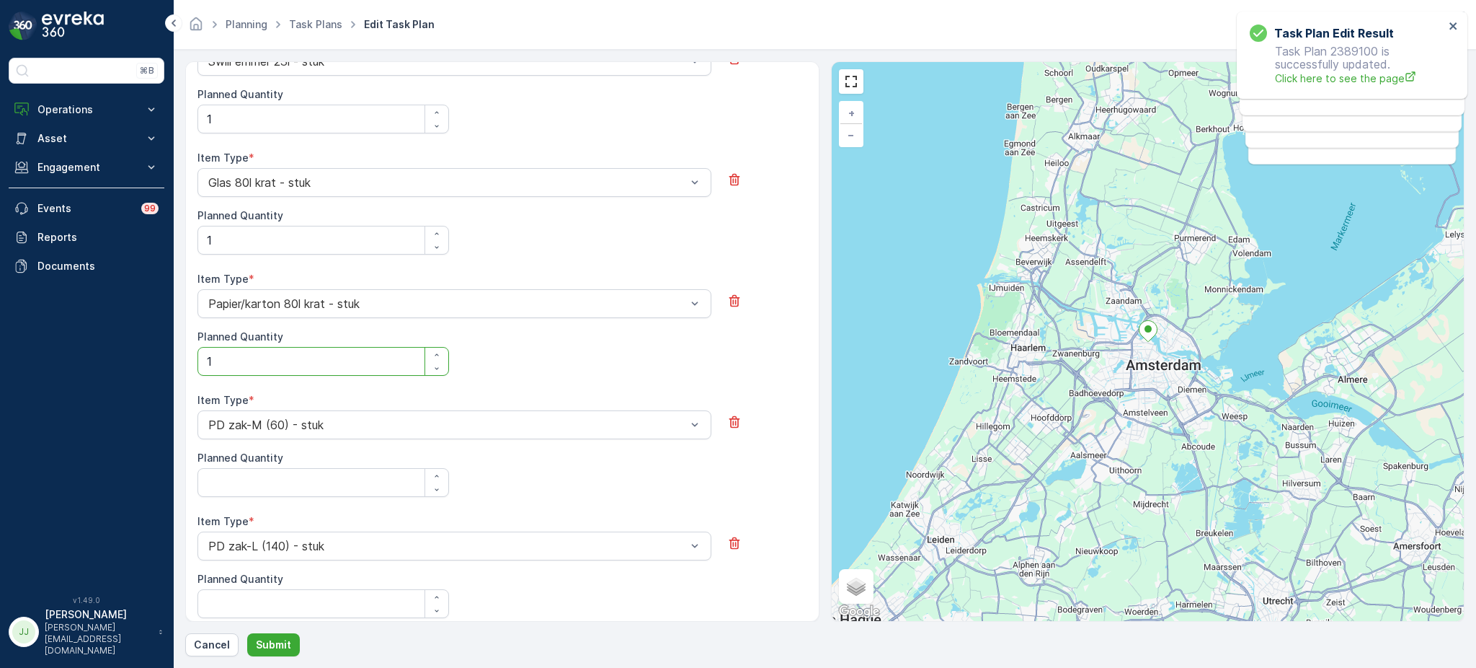
scroll to position [725, 0]
type Quantity "1"
click at [239, 478] on Quantity "Planned Quantity" at bounding box center [324, 482] width 252 height 29
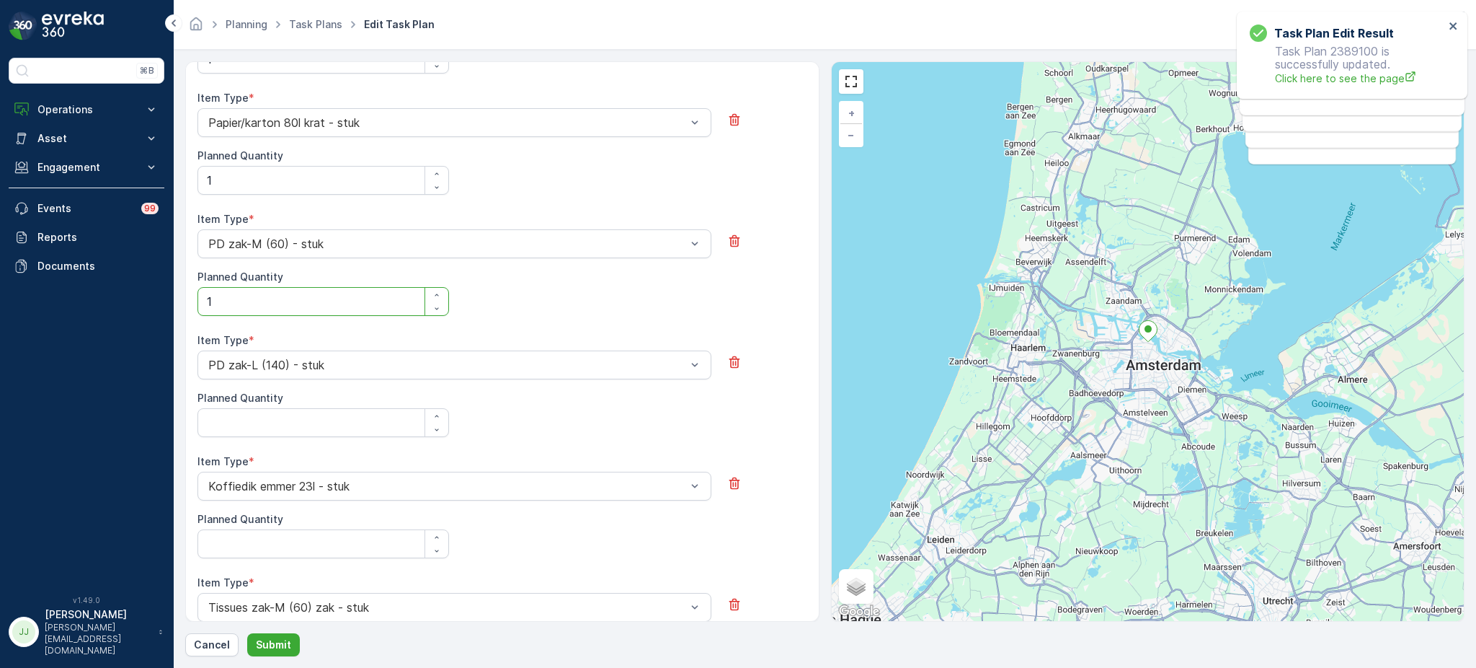
scroll to position [906, 0]
type Quantity "1"
click at [247, 410] on Quantity "Planned Quantity" at bounding box center [324, 422] width 252 height 29
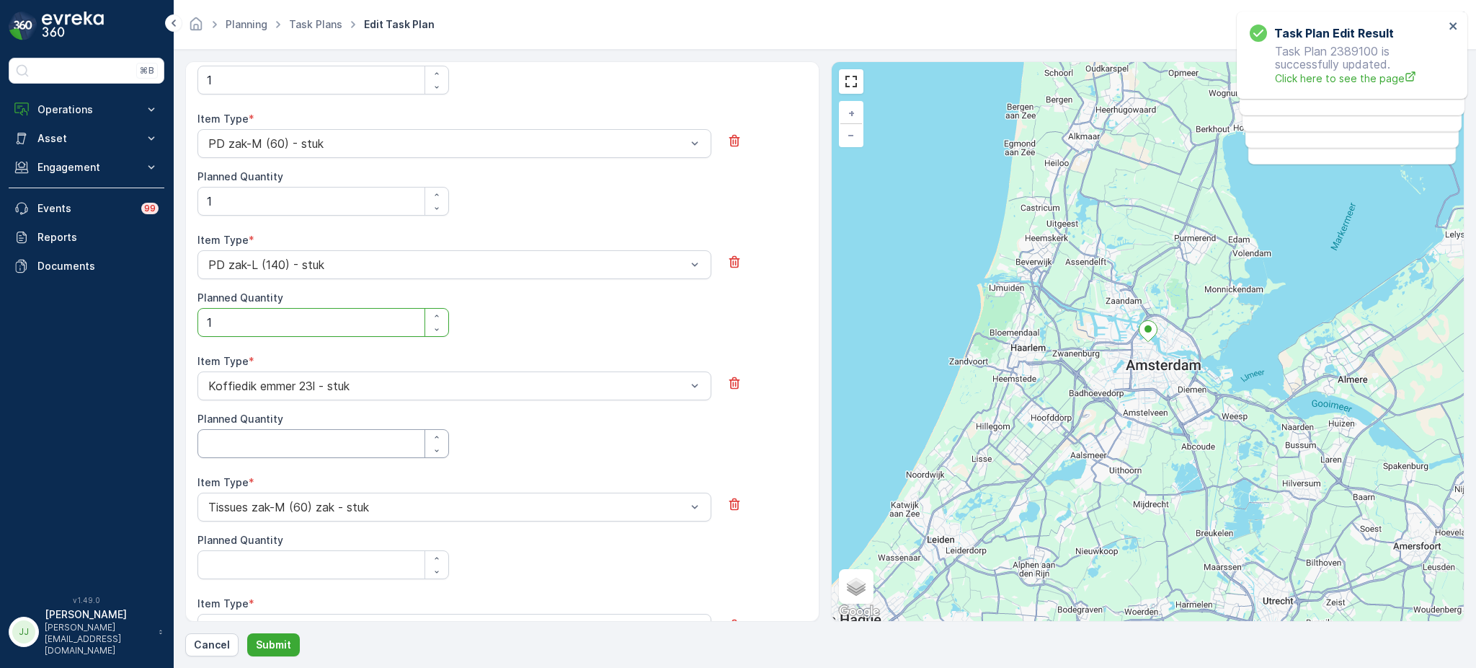
type Quantity "1"
click at [223, 447] on Quantity "Planned Quantity" at bounding box center [324, 443] width 252 height 29
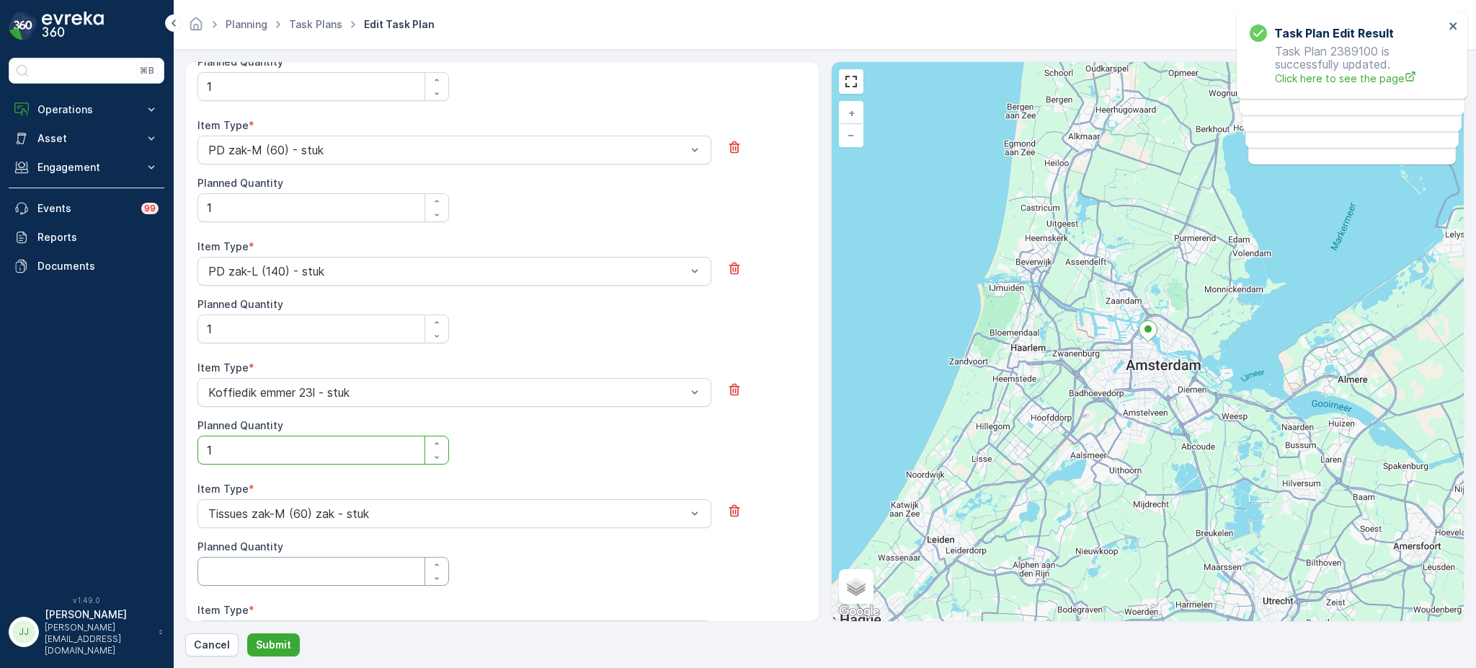
type Quantity "1"
click at [219, 576] on Quantity "Planned Quantity" at bounding box center [324, 570] width 252 height 29
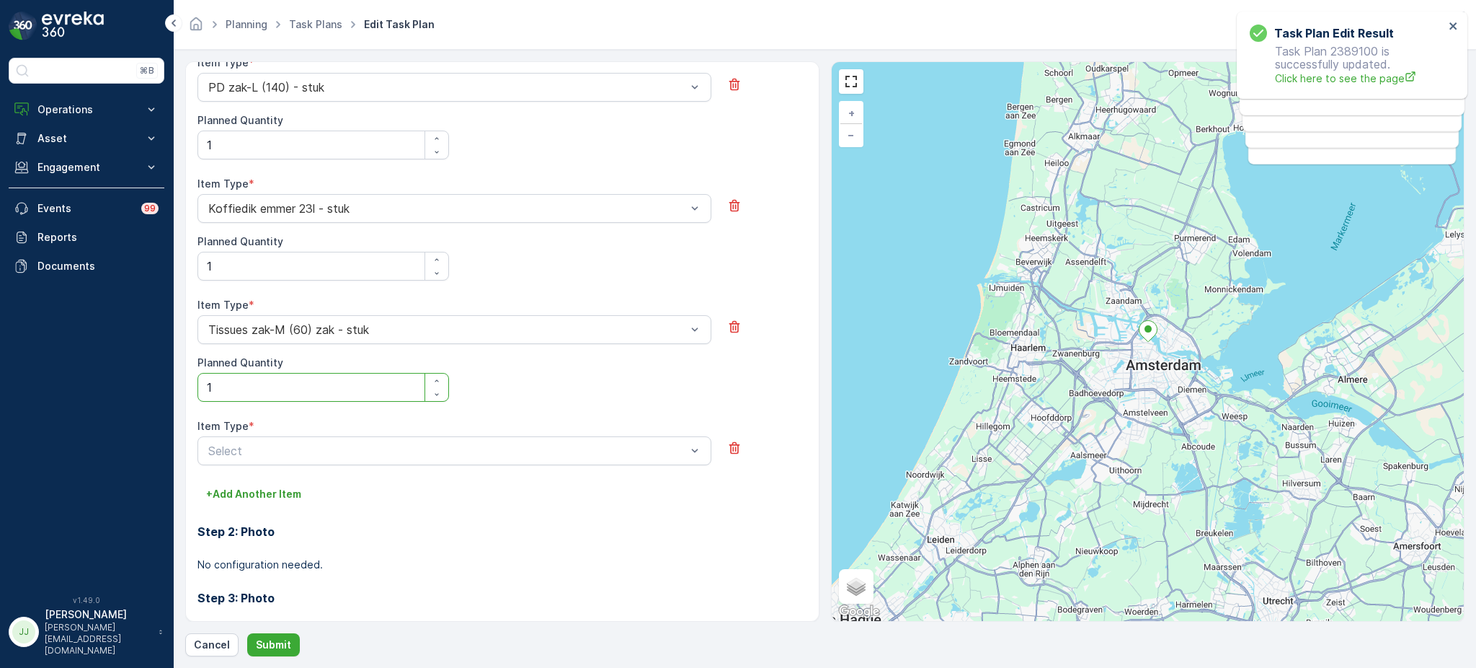
scroll to position [1184, 0]
type Quantity "1"
click at [723, 448] on button "button" at bounding box center [734, 446] width 23 height 23
click at [288, 635] on button "Submit" at bounding box center [273, 644] width 53 height 23
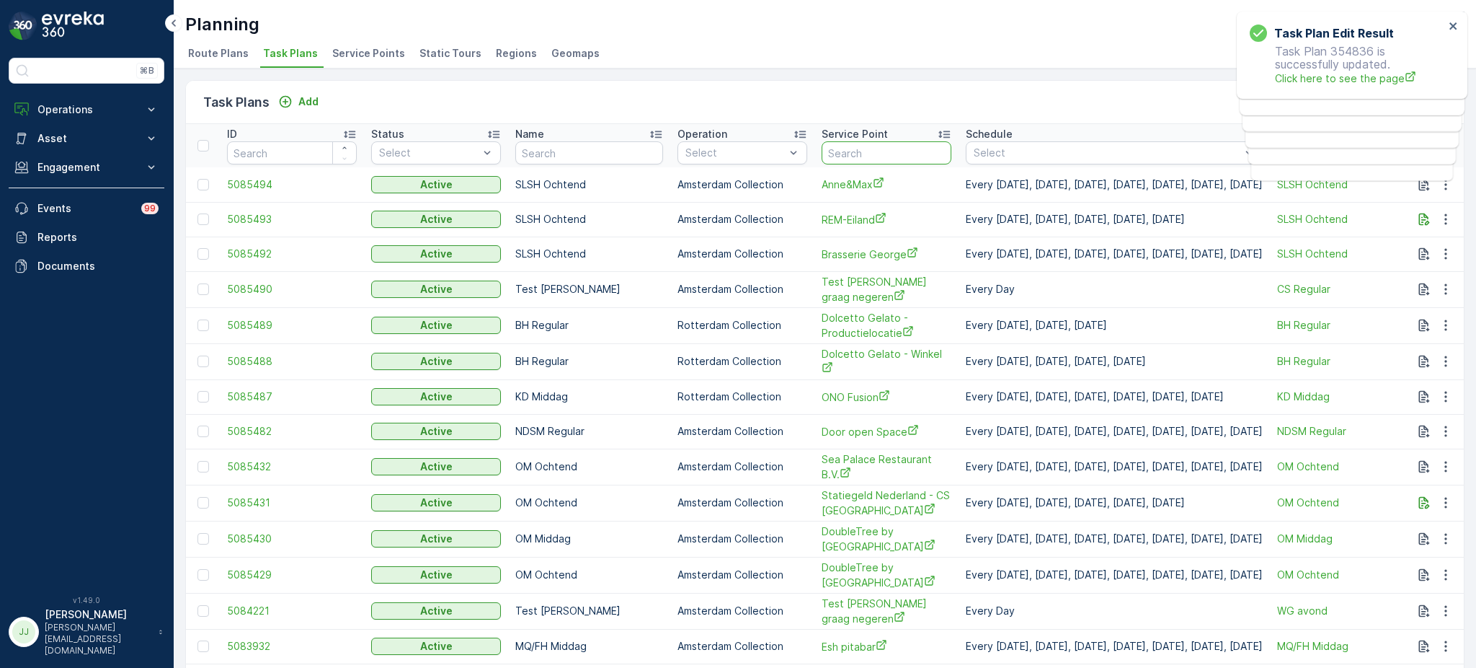
click at [874, 150] on input "text" at bounding box center [887, 152] width 130 height 23
type input "a"
type input "cs ams"
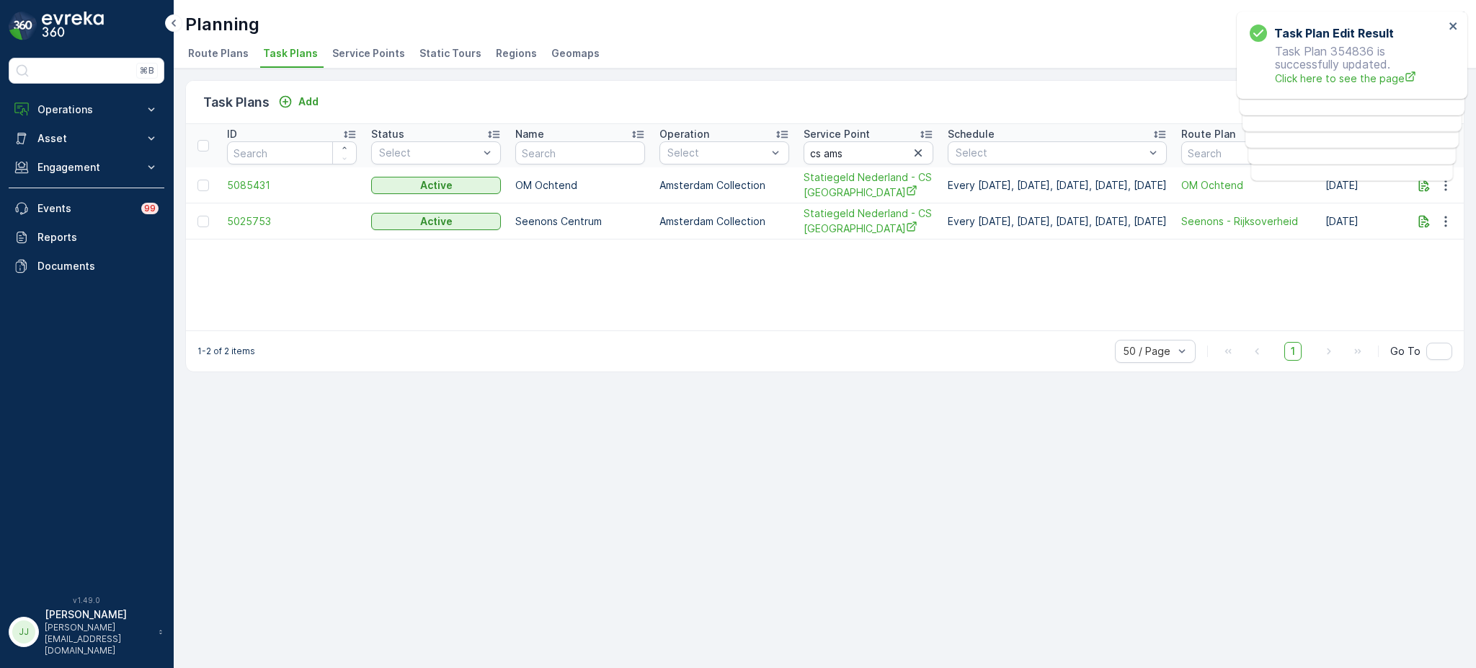
click at [988, 274] on div "ID Status Select Name Operation Select Service Point cs ams Schedule Select Rou…" at bounding box center [825, 227] width 1278 height 206
click at [1445, 191] on icon "button" at bounding box center [1446, 185] width 14 height 14
click at [1432, 221] on span "Edit Task Plan" at bounding box center [1420, 225] width 67 height 14
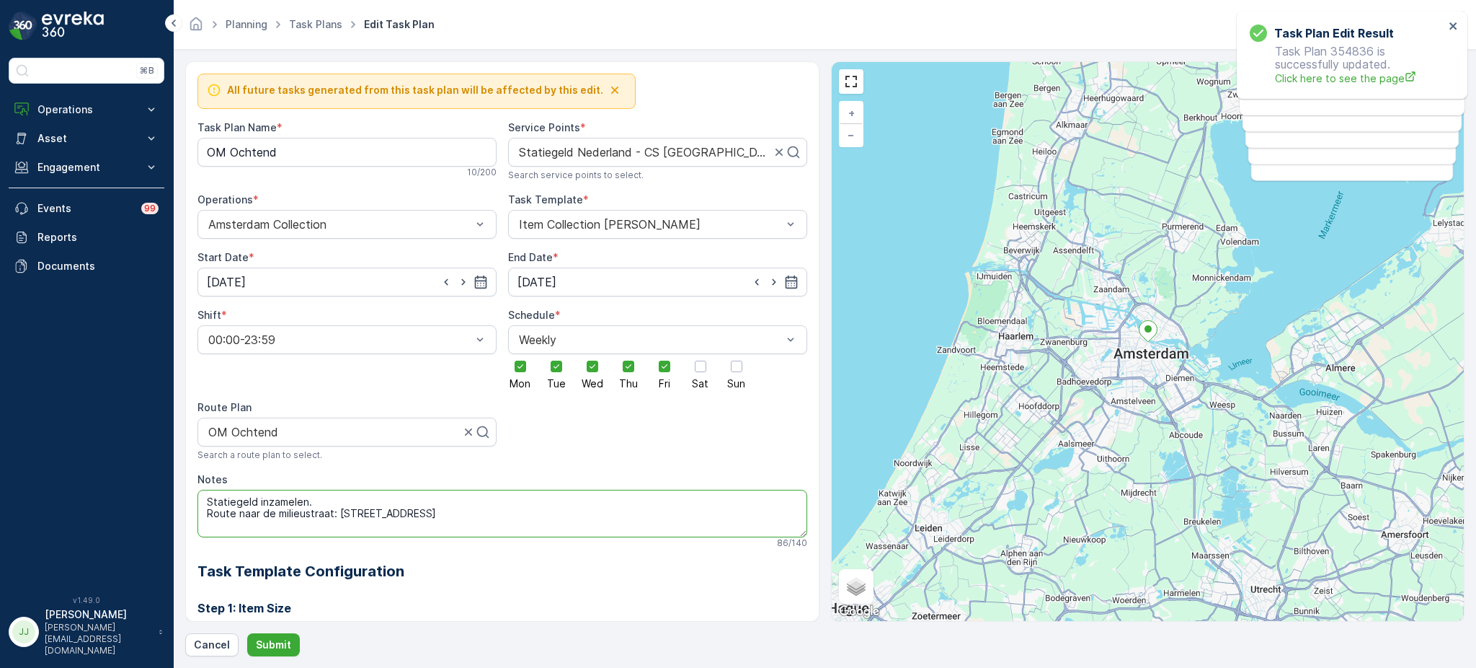
click at [316, 499] on textarea "Statiegeld inzamelen. Route naar de milieustraat: De Ruijterkade 46, 1012AB-Ams…" at bounding box center [503, 513] width 610 height 48
type textarea "Statiegeld inzamelen en opslaan op hub Westergas in zeecontainer. Route naar de…"
drag, startPoint x: 297, startPoint y: 149, endPoint x: 192, endPoint y: 159, distance: 104.9
click at [192, 159] on div "All future tasks generated from this task plan will be affected by this edit. T…" at bounding box center [502, 341] width 634 height 560
type Name "SLSH Ochtend"
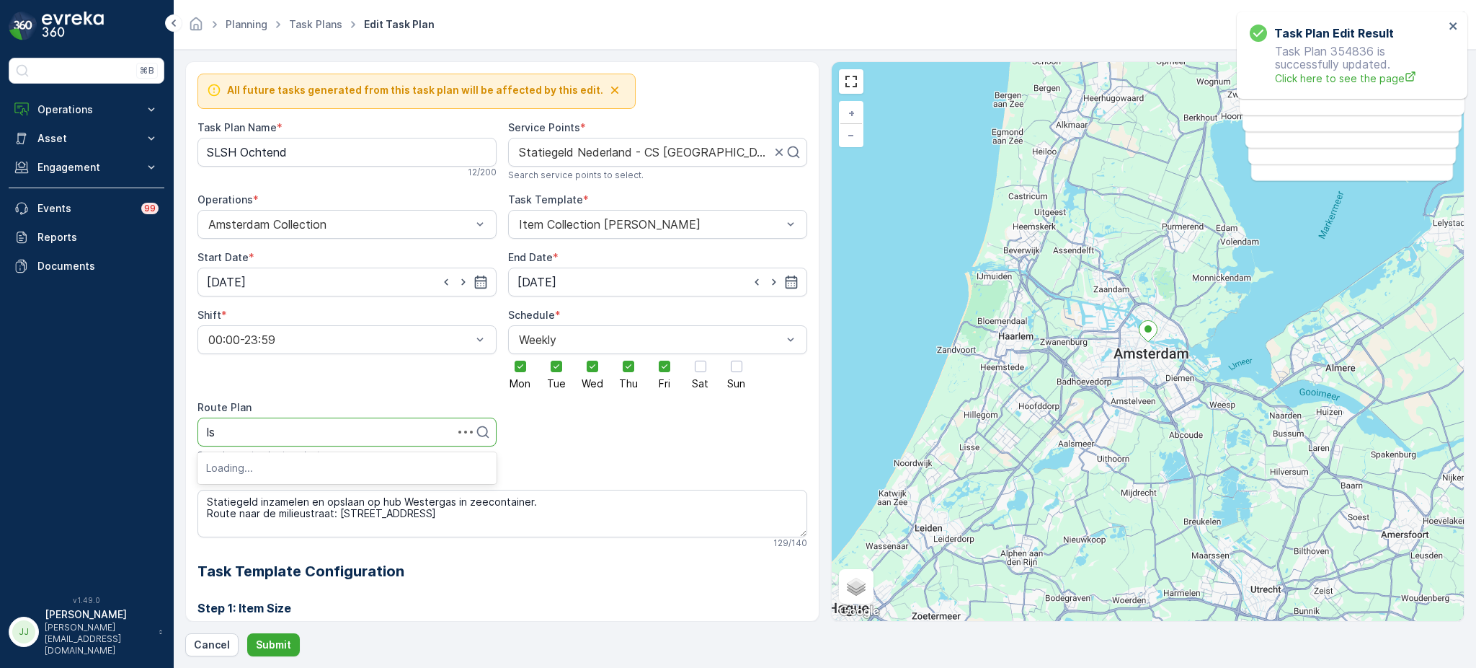
type input "l"
type input "slsh"
click at [247, 489] on span "SLSH Ochtend" at bounding box center [246, 491] width 80 height 13
click at [272, 644] on p "Submit" at bounding box center [273, 644] width 35 height 14
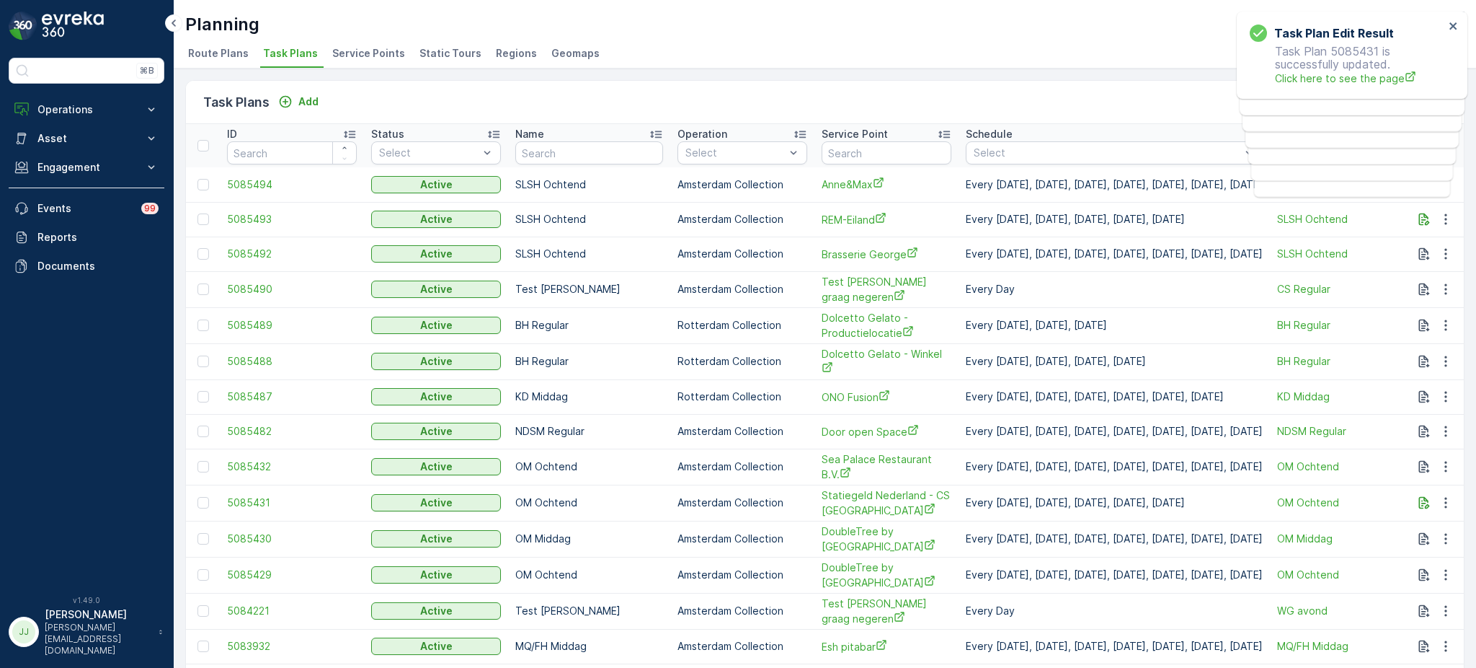
click at [377, 51] on span "Service Points" at bounding box center [368, 53] width 73 height 14
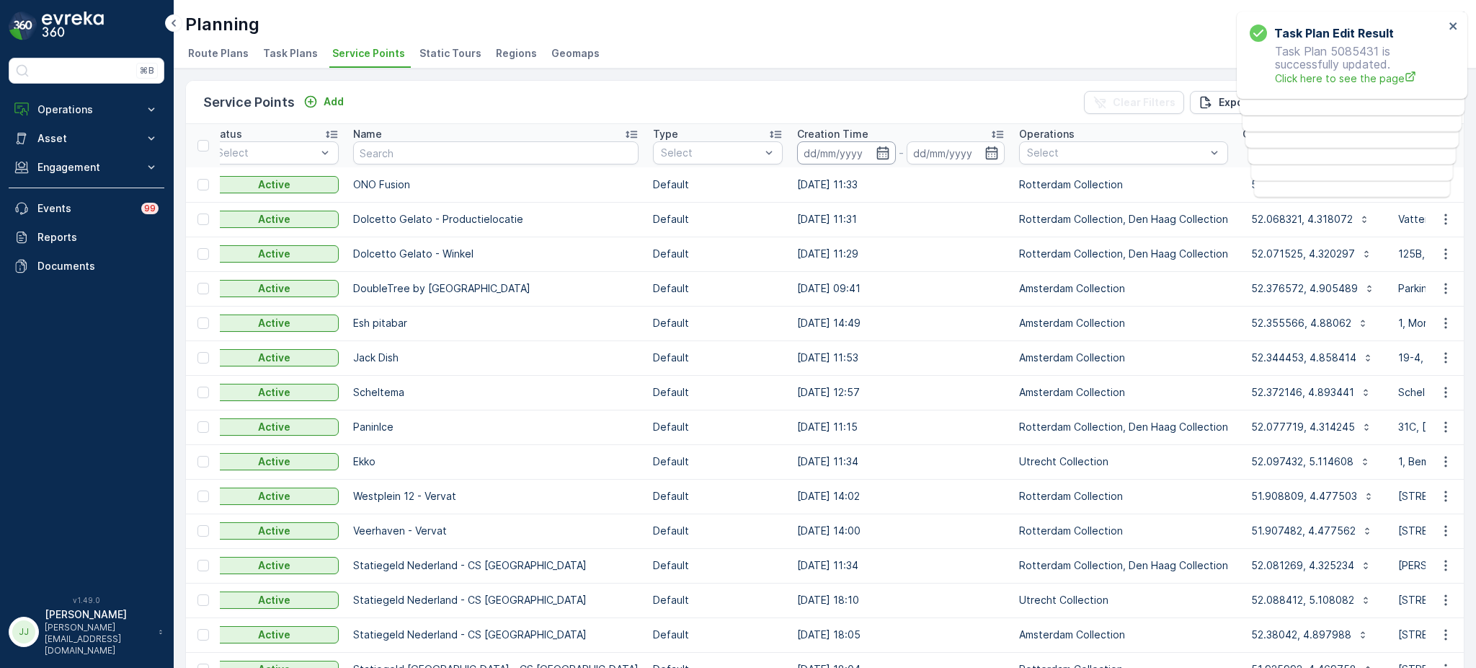
scroll to position [0, 160]
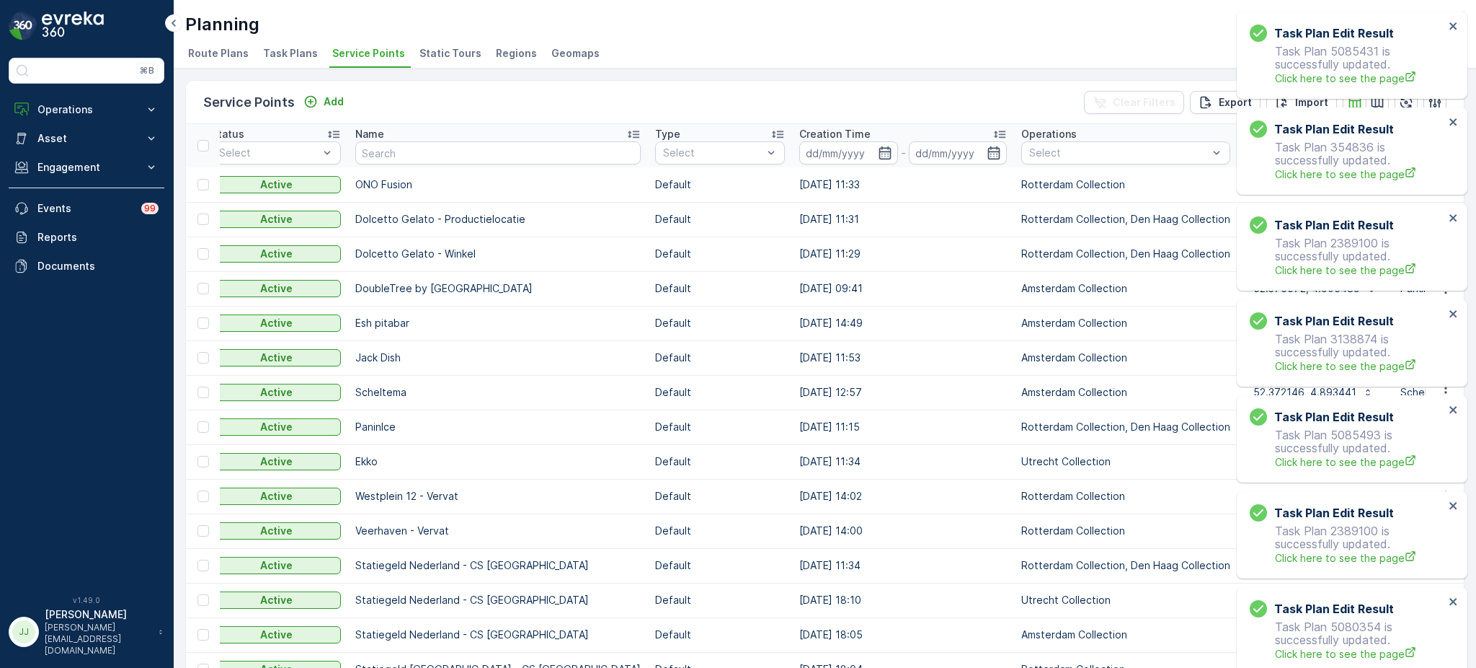
click at [1447, 24] on div "Task Plan Edit Result Task Plan 5085431 is successfully updated. Click here to …" at bounding box center [1347, 55] width 203 height 70
click at [1452, 24] on icon "close" at bounding box center [1453, 25] width 7 height 7
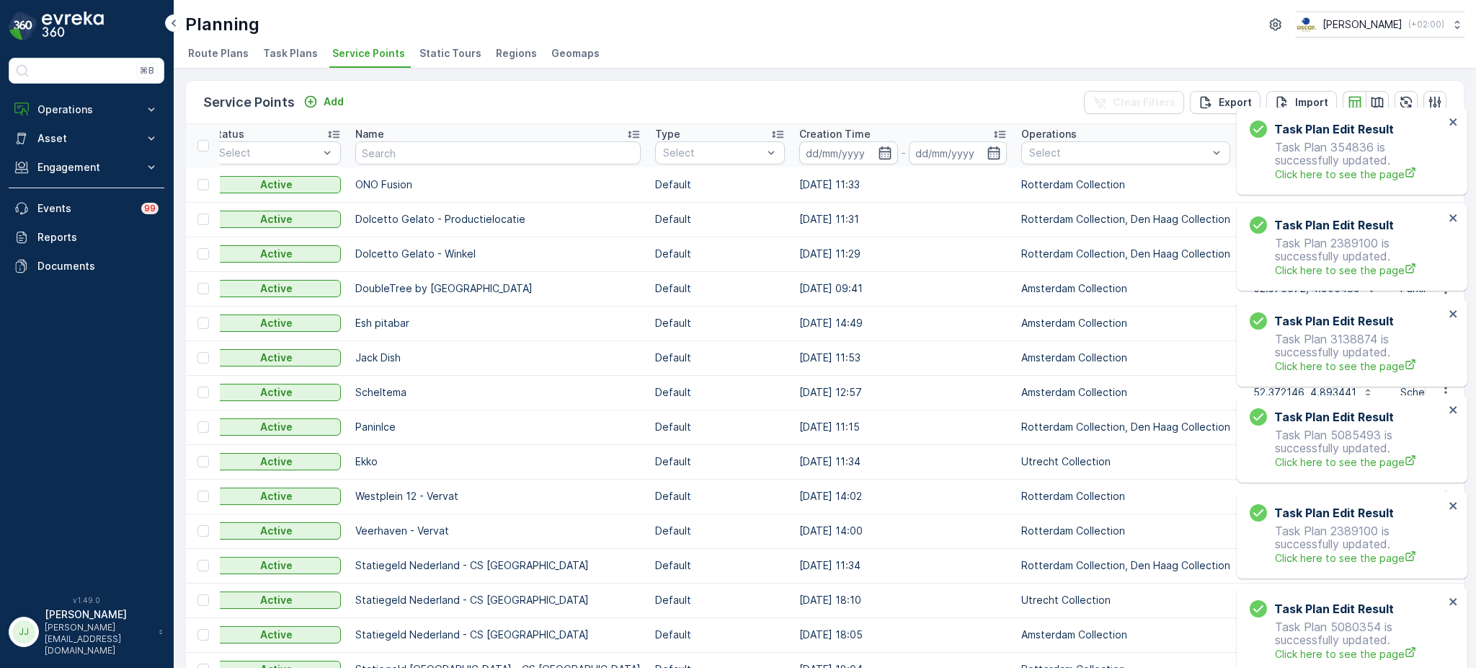
click at [1452, 17] on div "Task Plan Edit Result Task Plan 5080354 is successfully updated. Click here to …" at bounding box center [1349, 15] width 231 height 6
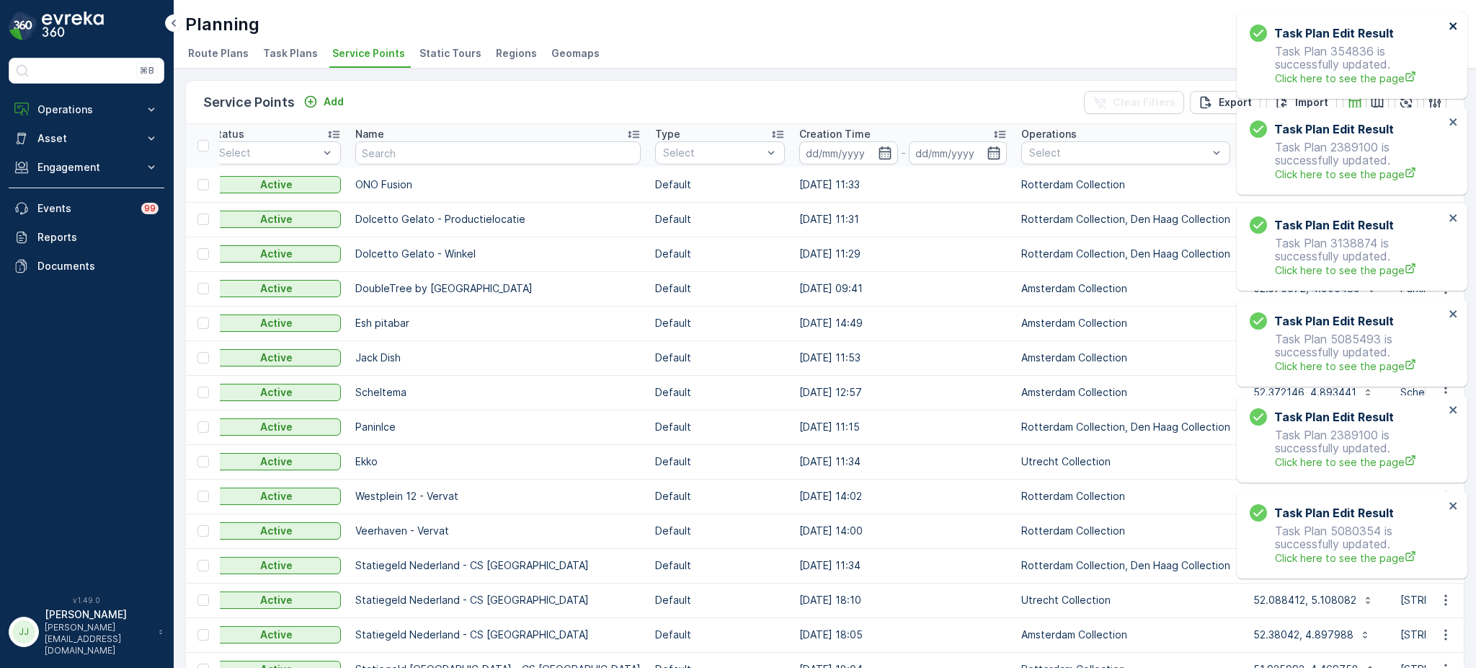
click at [1454, 28] on icon "close" at bounding box center [1454, 26] width 10 height 12
click at [1452, 28] on icon "close" at bounding box center [1454, 26] width 10 height 12
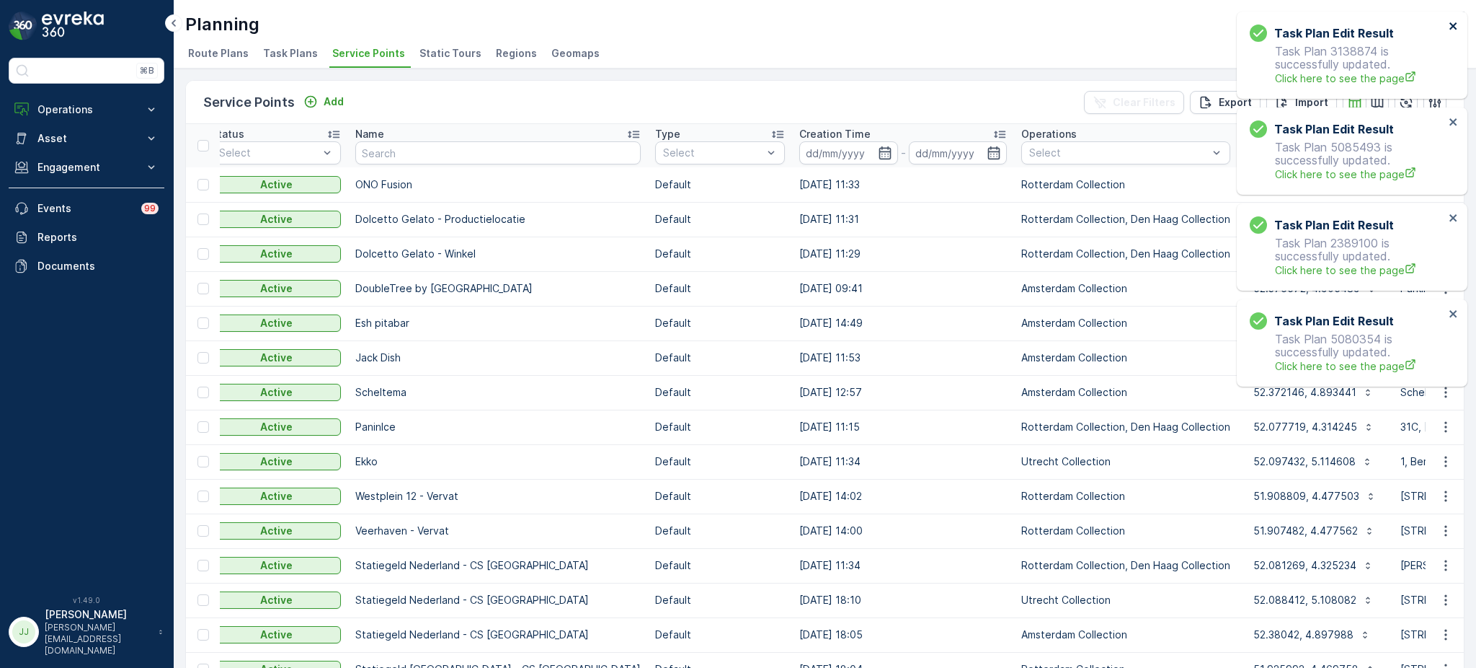
click at [1454, 25] on icon "close" at bounding box center [1453, 25] width 7 height 7
click at [1452, 22] on icon "close" at bounding box center [1454, 26] width 10 height 12
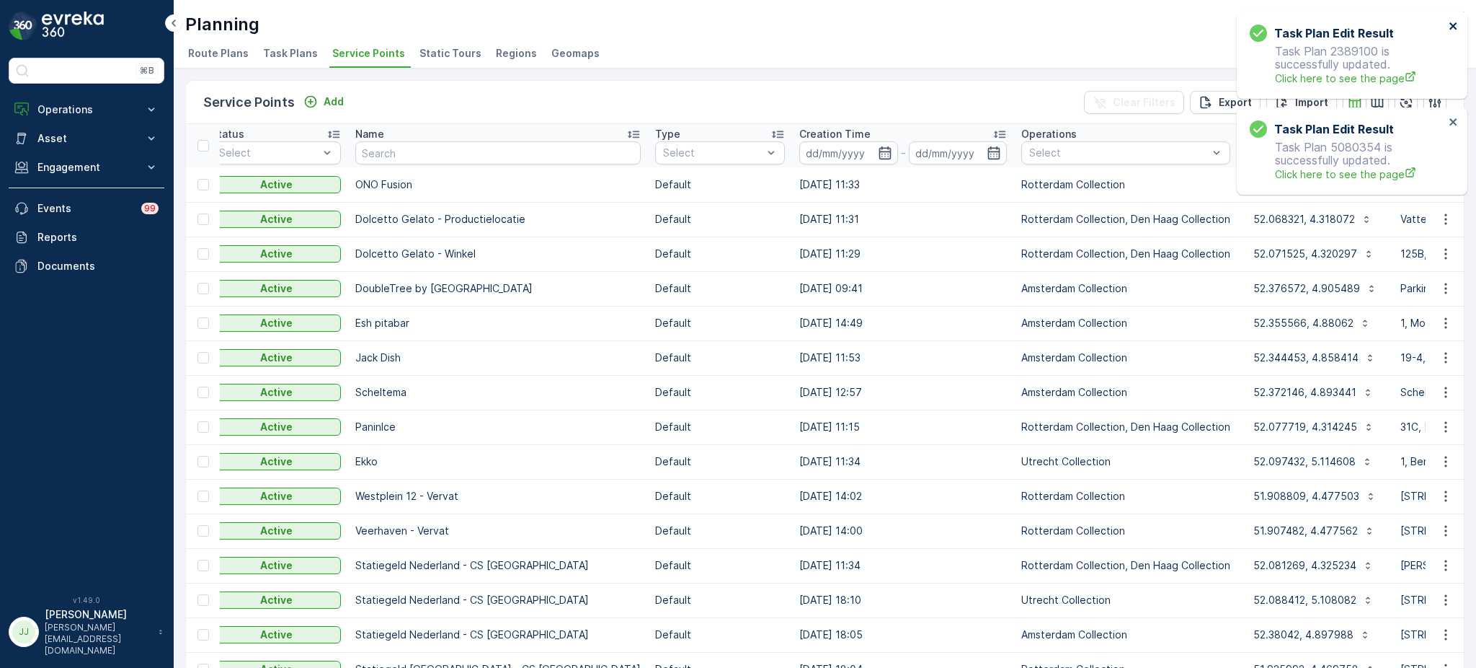
click at [1450, 25] on icon "close" at bounding box center [1454, 26] width 10 height 12
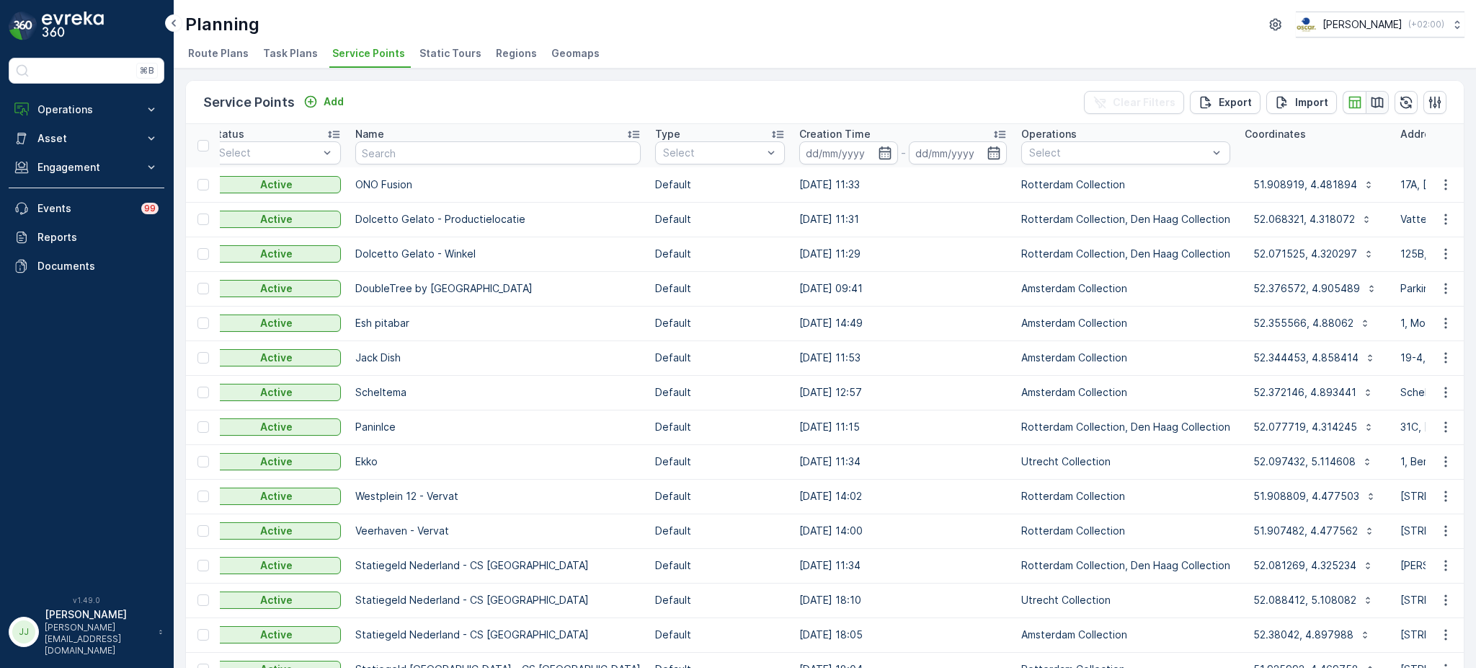
click at [1375, 102] on icon "button" at bounding box center [1378, 102] width 12 height 11
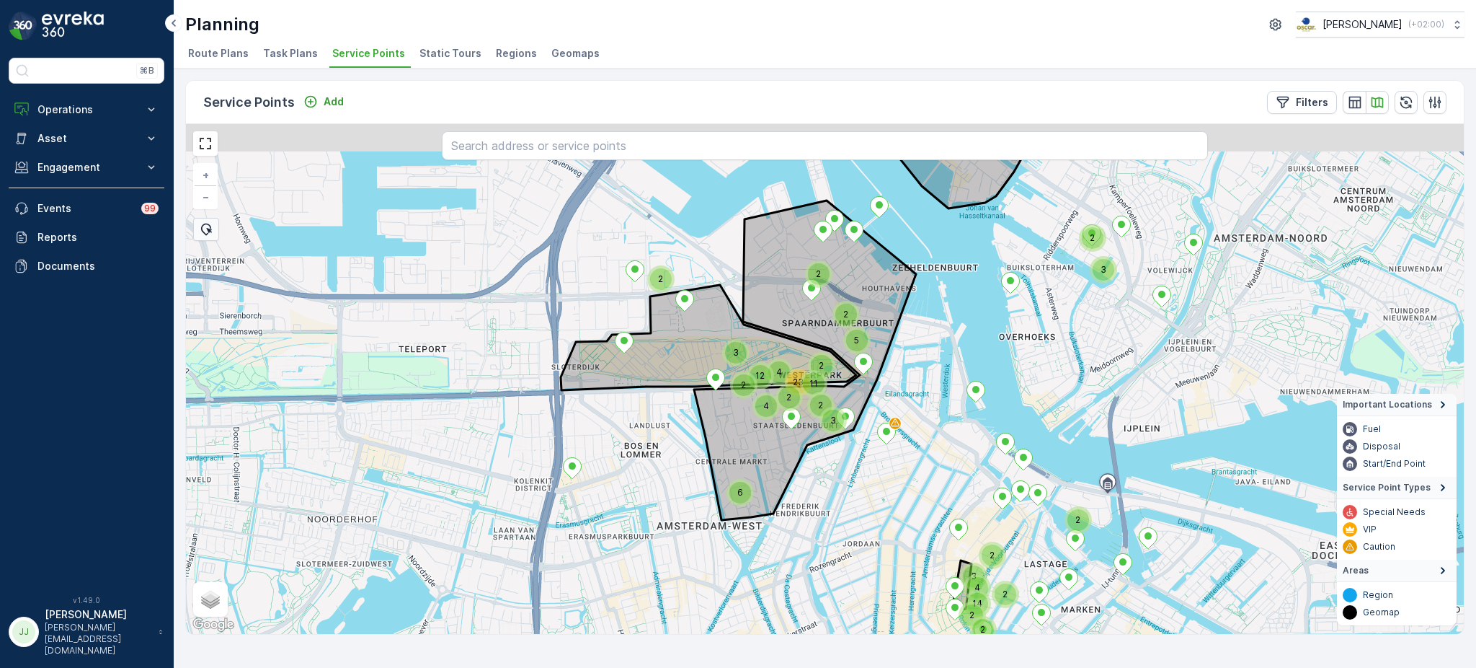
drag, startPoint x: 952, startPoint y: 289, endPoint x: 939, endPoint y: 368, distance: 80.2
click at [939, 368] on div "6 2 2 2 2 3 4 3 3 2 14 2 2 4 4 12 2 2 11 23 4 2 2 3 2 5 2 2 + − Satellite Roadm…" at bounding box center [825, 379] width 1278 height 510
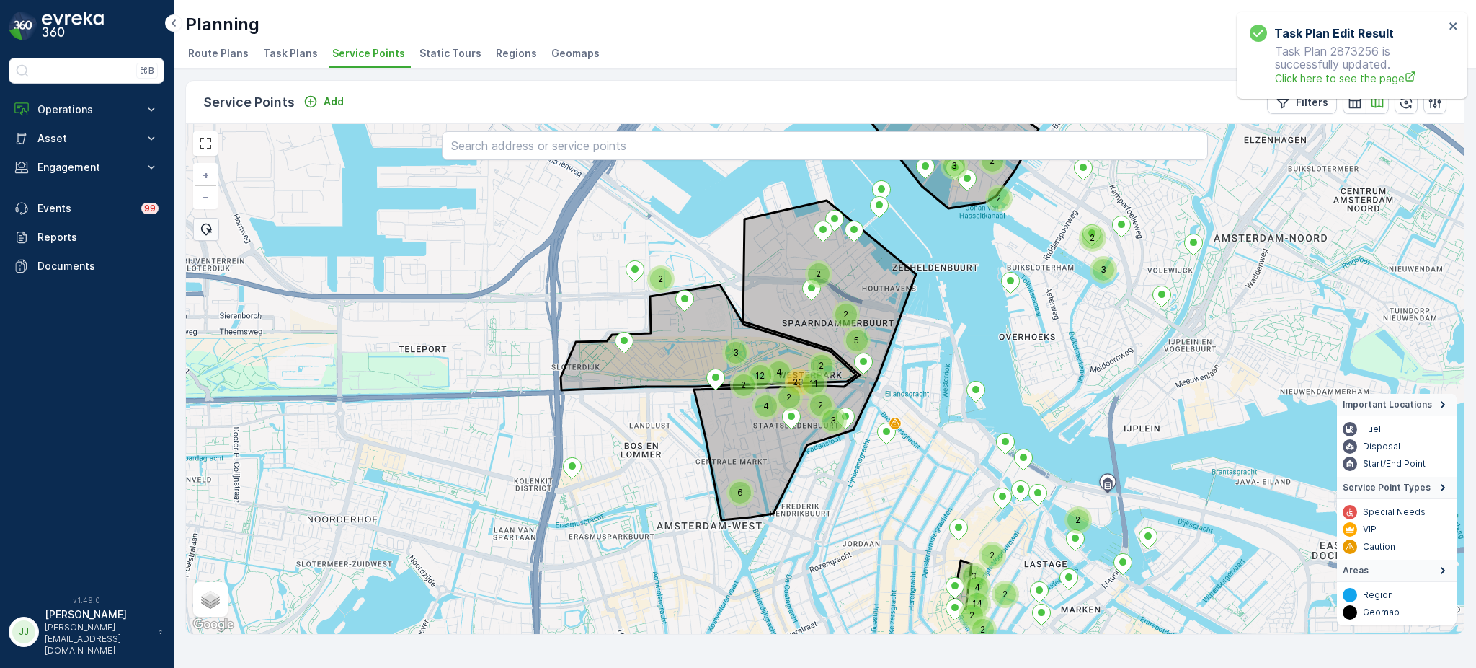
click at [297, 47] on span "Task Plans" at bounding box center [290, 53] width 55 height 14
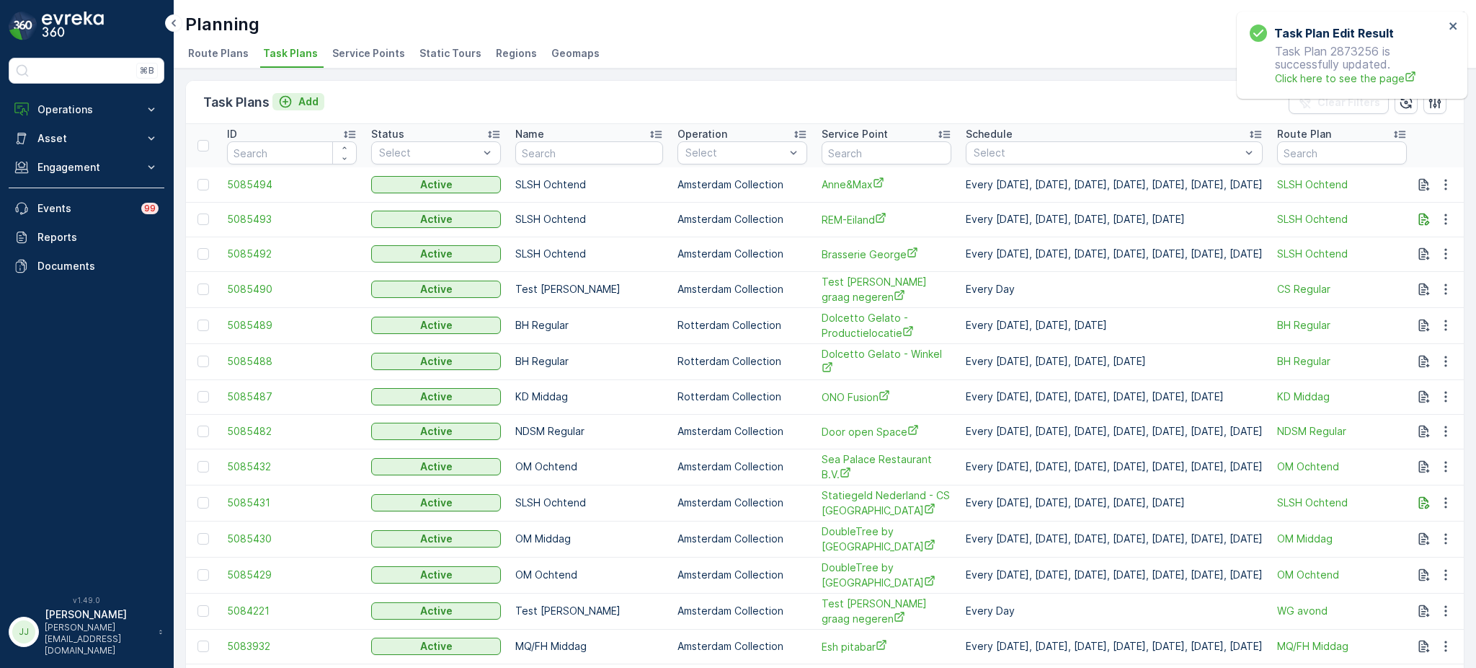
click at [301, 95] on p "Add" at bounding box center [308, 101] width 20 height 14
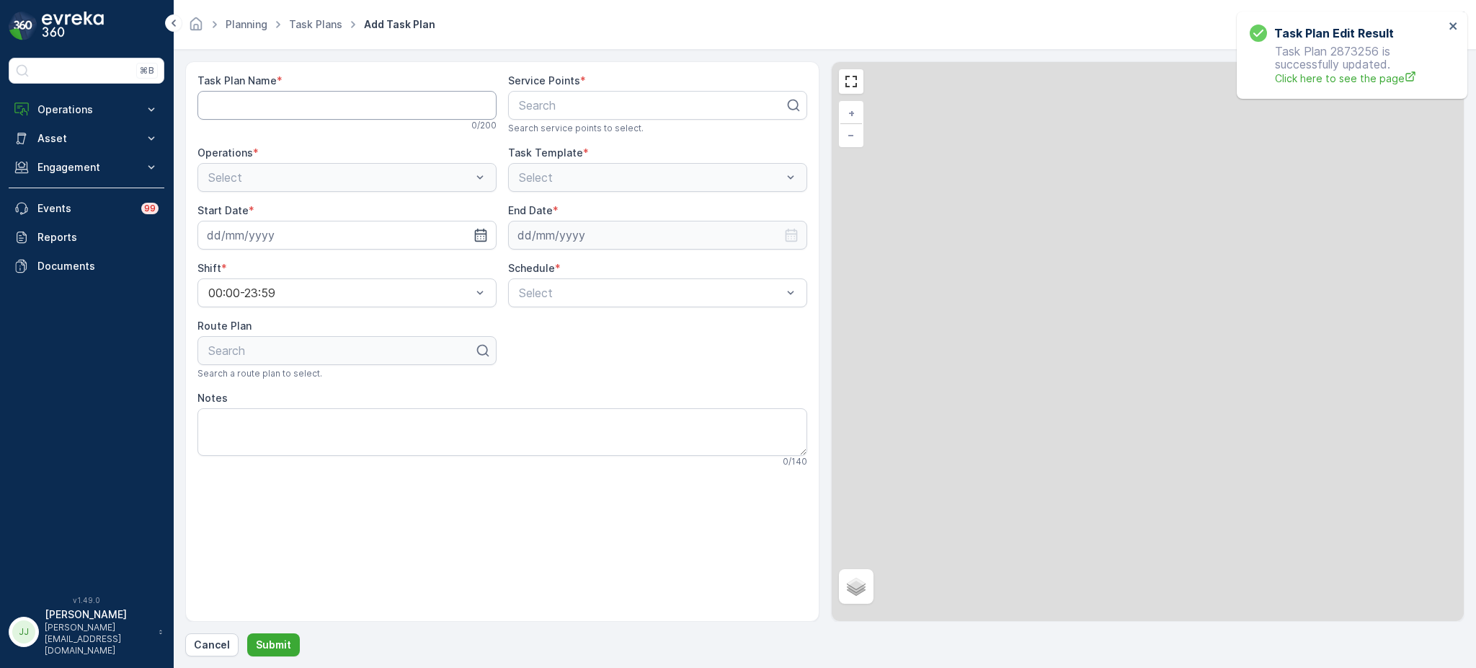
click at [328, 96] on Name "Task Plan Name" at bounding box center [347, 105] width 299 height 29
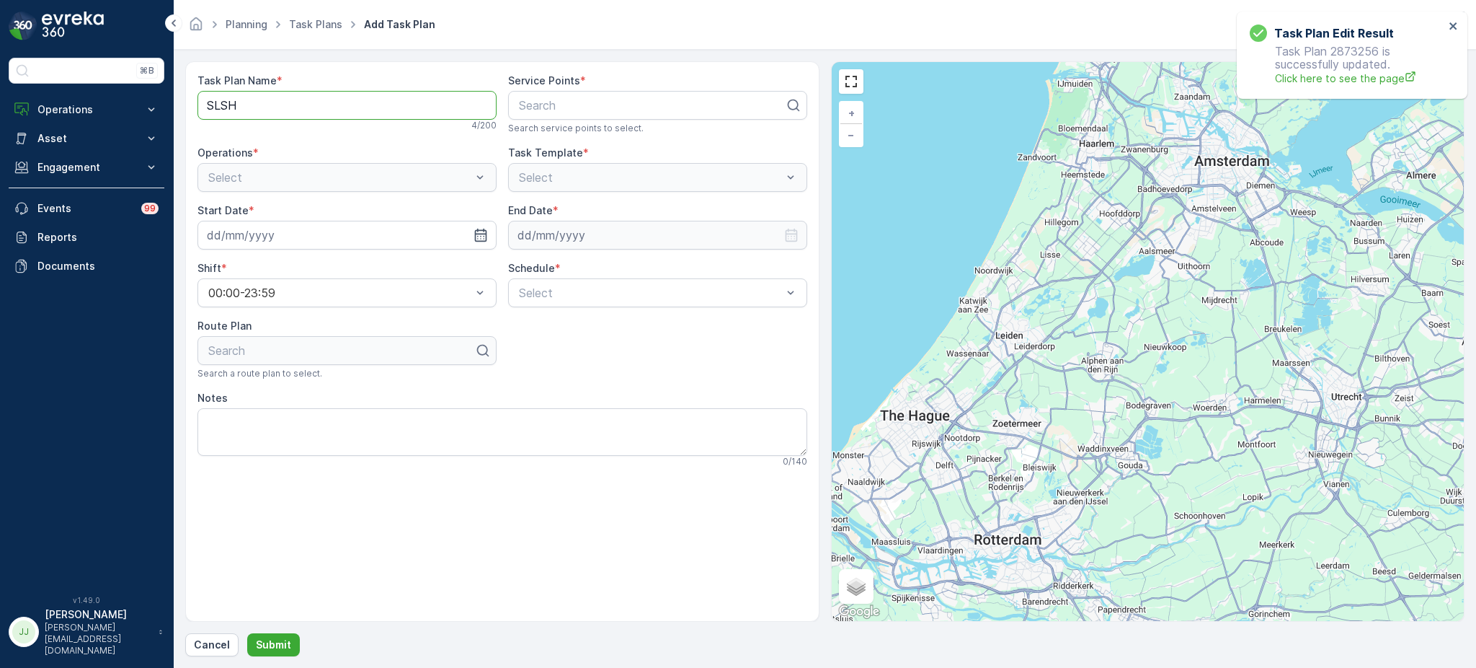
type Name "SLSH Ochtend"
click at [593, 99] on div at bounding box center [652, 105] width 269 height 13
type input "d/dock"
click at [562, 138] on div "D/Dock" at bounding box center [658, 140] width 282 height 13
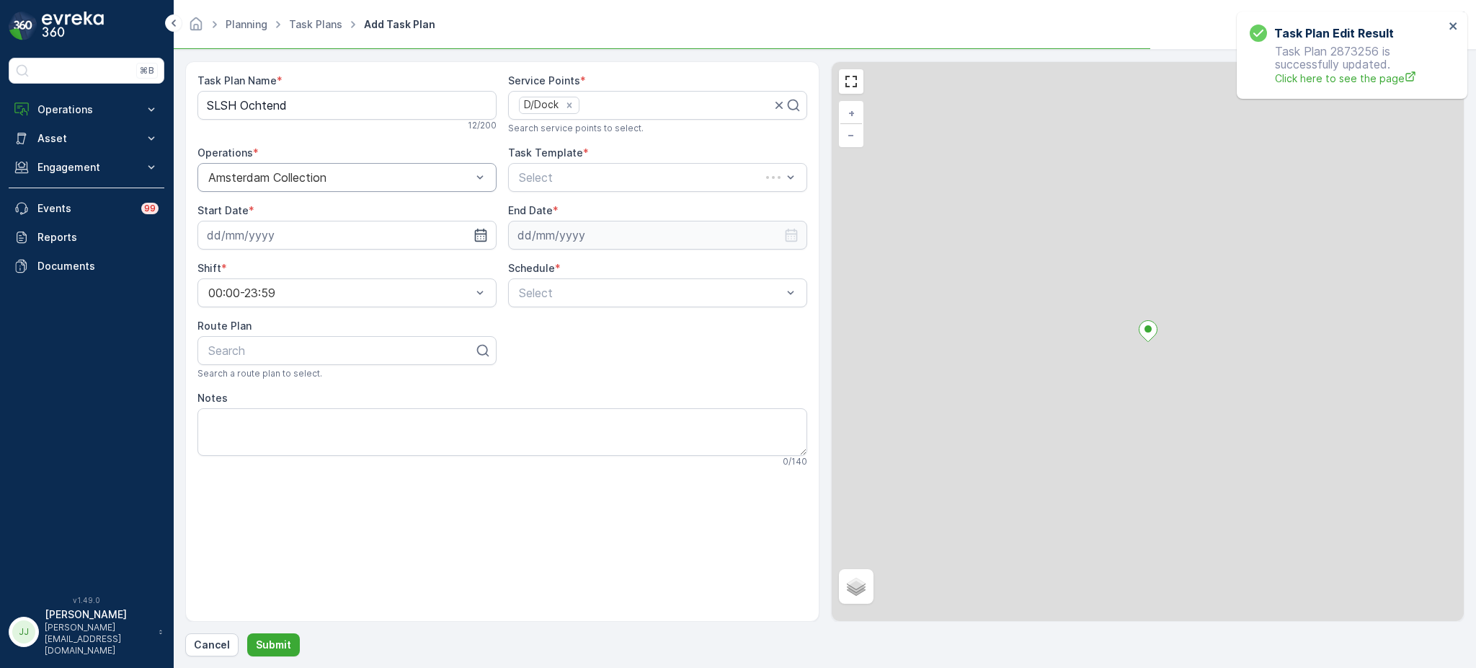
click at [327, 180] on div at bounding box center [340, 177] width 266 height 13
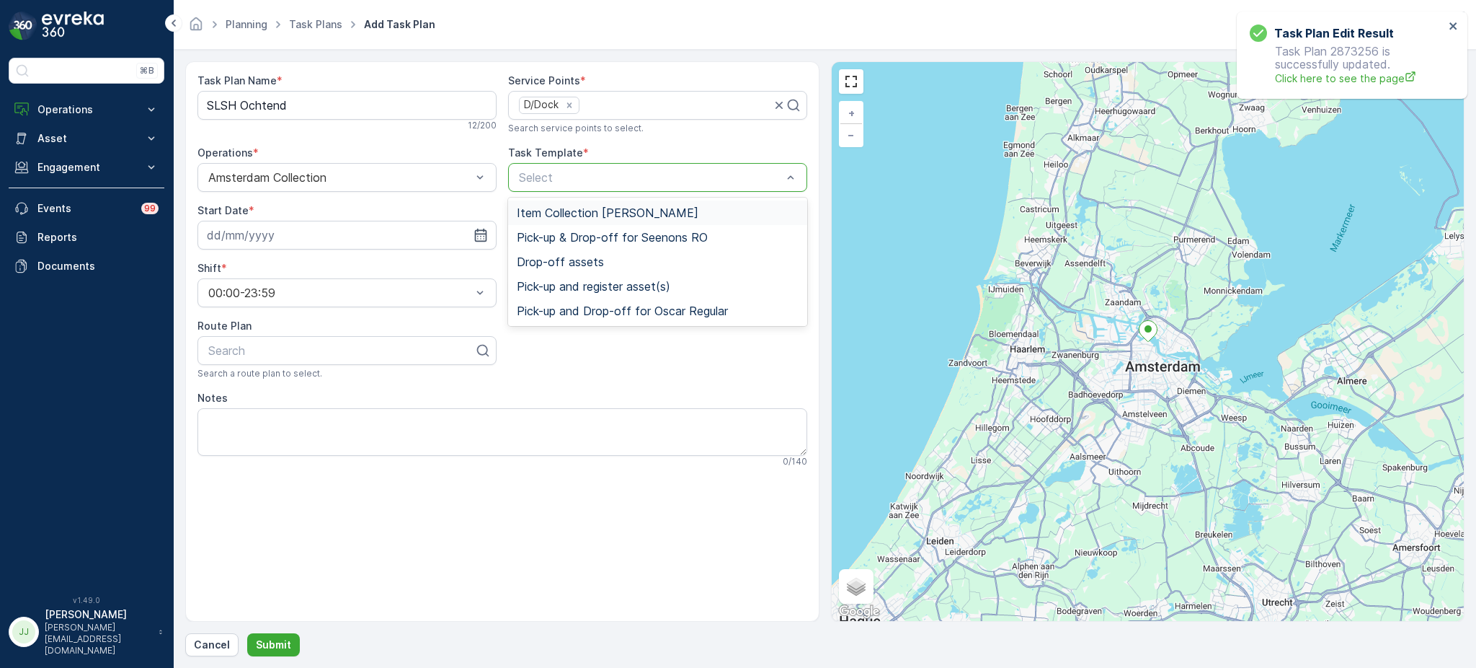
click at [533, 211] on span "Item Collection [PERSON_NAME]" at bounding box center [608, 212] width 182 height 13
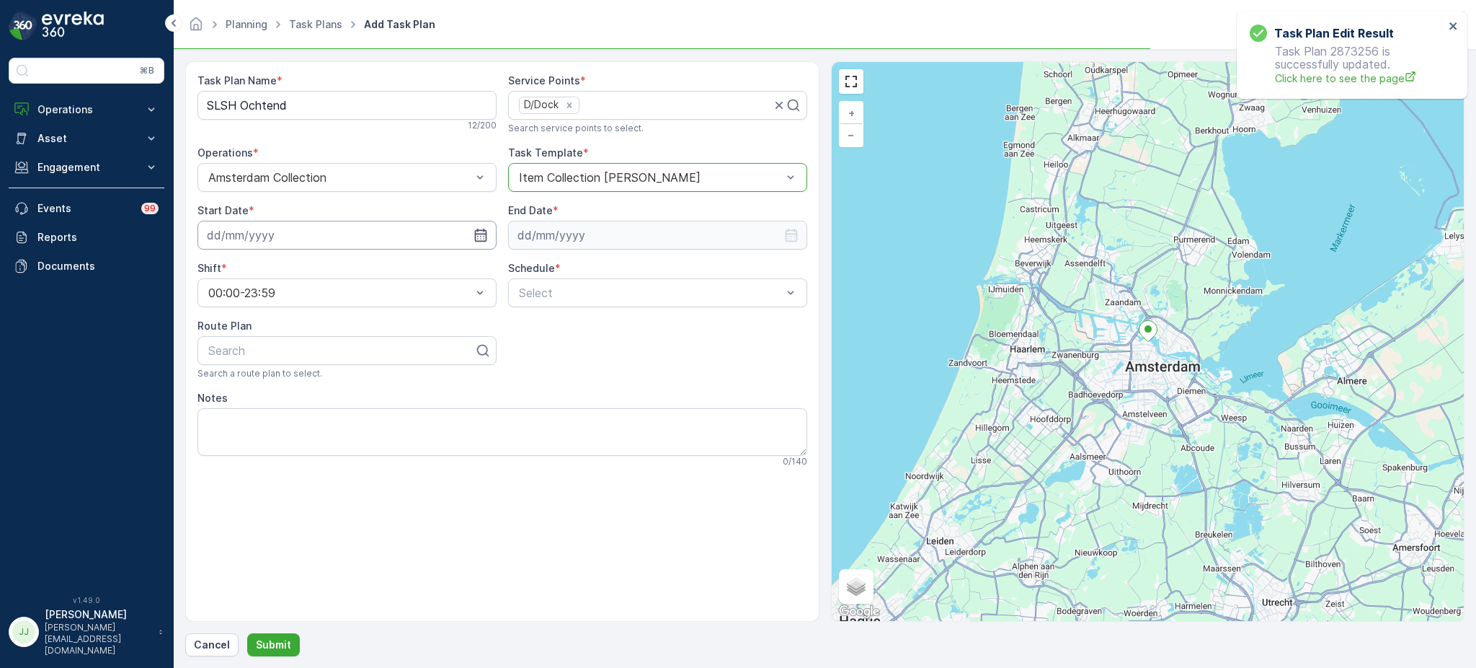
click at [326, 239] on input at bounding box center [347, 235] width 299 height 29
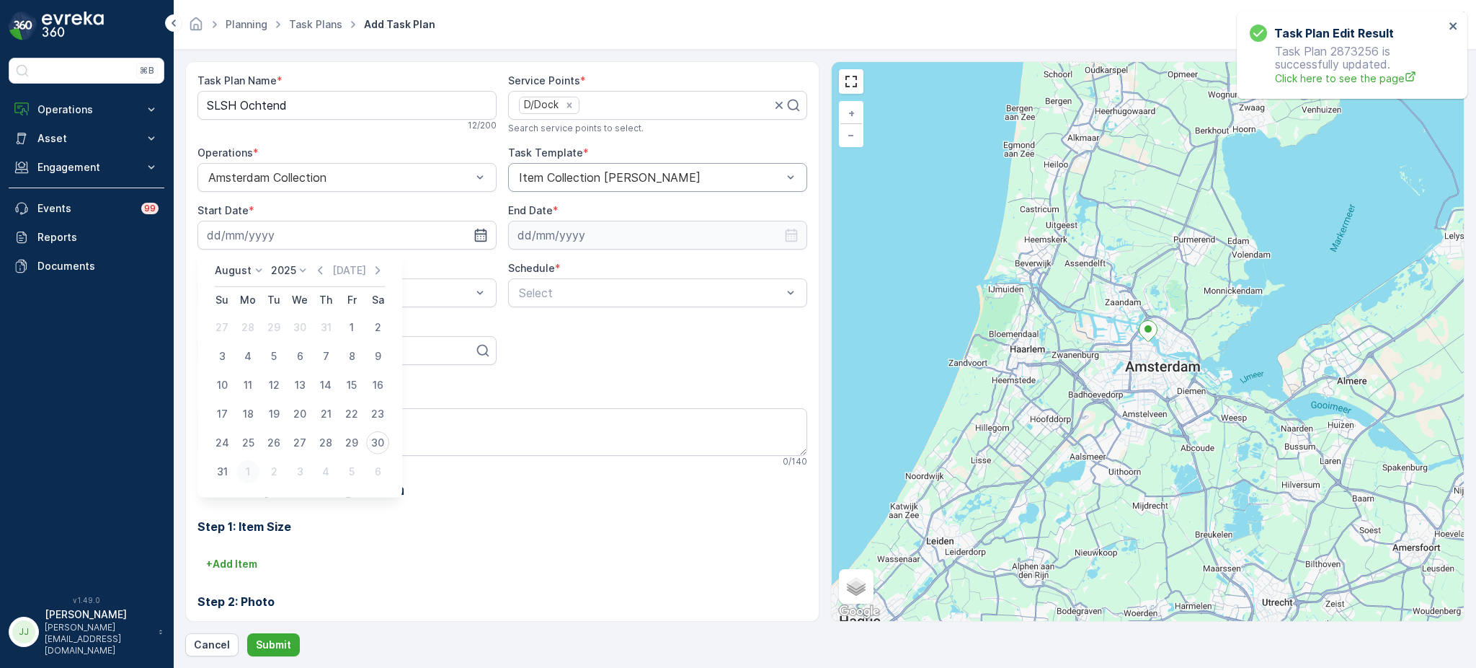
click at [254, 462] on div "1" at bounding box center [247, 471] width 23 height 23
type input "[DATE]"
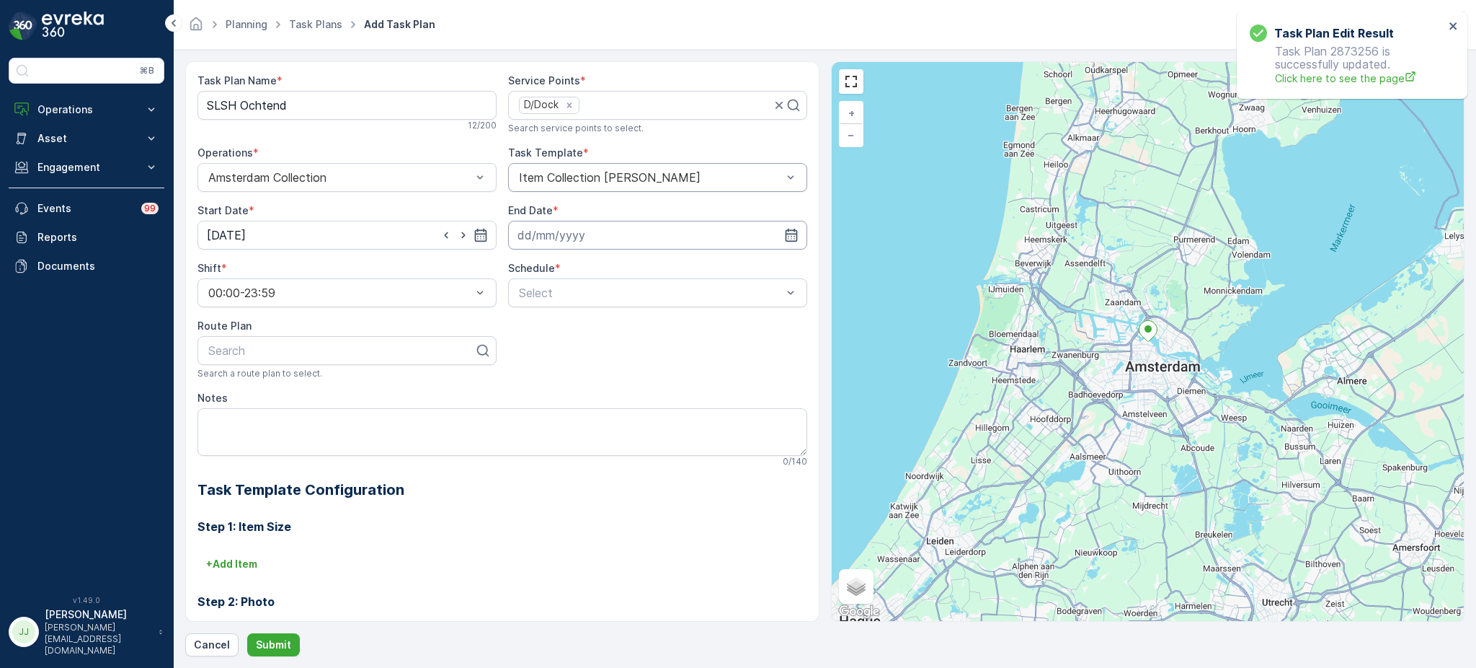
click at [644, 242] on input at bounding box center [657, 235] width 299 height 29
click at [600, 268] on p "2025" at bounding box center [592, 270] width 25 height 14
click at [594, 398] on span "2030" at bounding box center [600, 403] width 25 height 14
click at [546, 265] on p "August" at bounding box center [542, 270] width 37 height 14
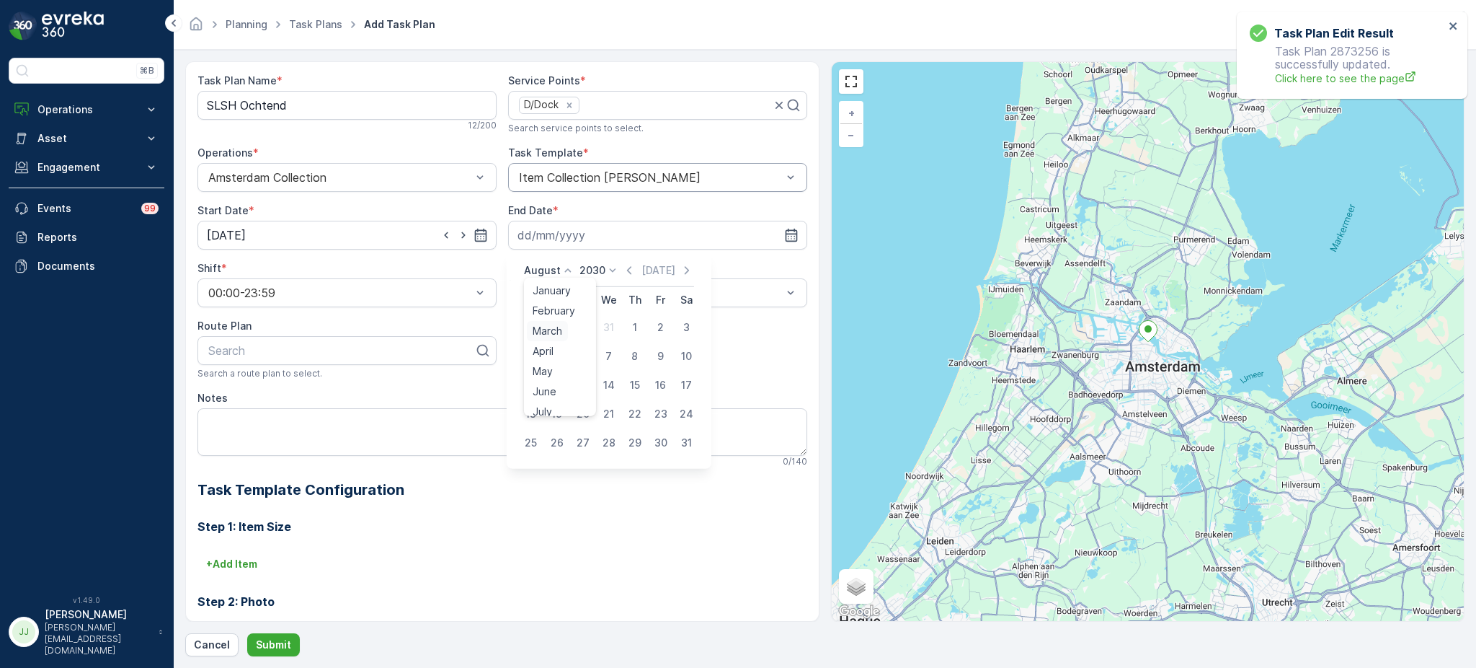
scroll to position [109, 0]
click at [546, 366] on span "October" at bounding box center [553, 363] width 41 height 14
click at [560, 399] on td "21" at bounding box center [557, 413] width 26 height 29
click at [546, 366] on td "7" at bounding box center [557, 356] width 26 height 29
click at [556, 382] on div "14" at bounding box center [557, 384] width 23 height 23
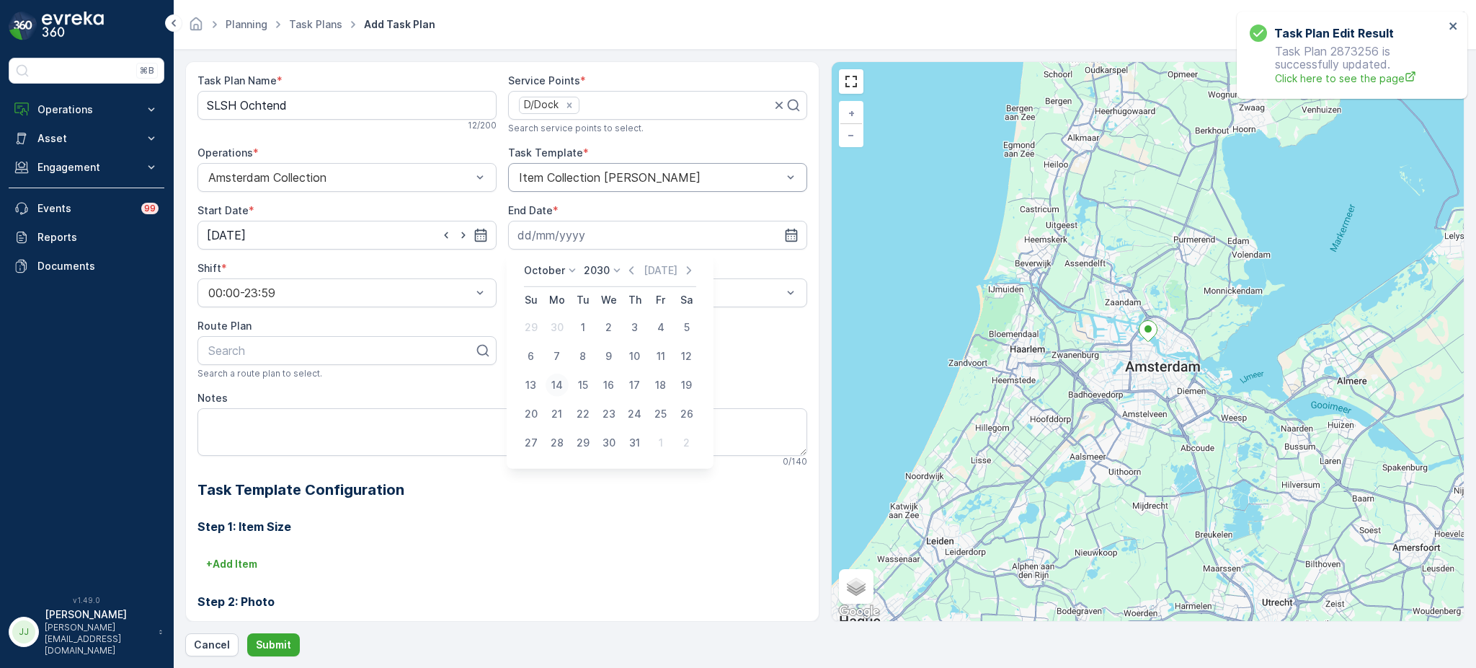
type input "14.10.2030"
click at [549, 296] on div at bounding box center [651, 292] width 266 height 13
click at [542, 327] on div "Daily" at bounding box center [658, 327] width 282 height 13
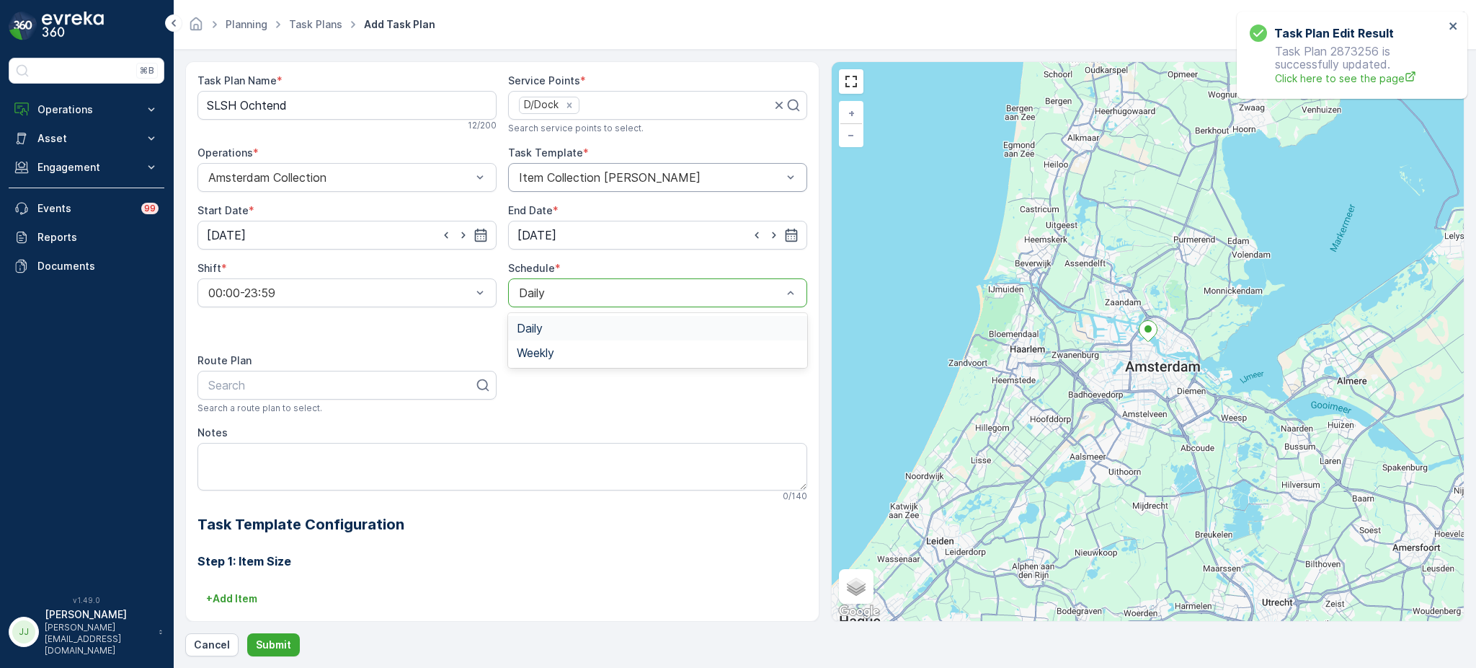
click at [544, 296] on div at bounding box center [651, 292] width 266 height 13
click at [546, 346] on span "Weekly" at bounding box center [535, 352] width 37 height 13
click at [528, 327] on div at bounding box center [520, 319] width 25 height 25
click at [520, 307] on input "Mon" at bounding box center [520, 307] width 0 height 0
click at [561, 328] on div at bounding box center [556, 319] width 25 height 25
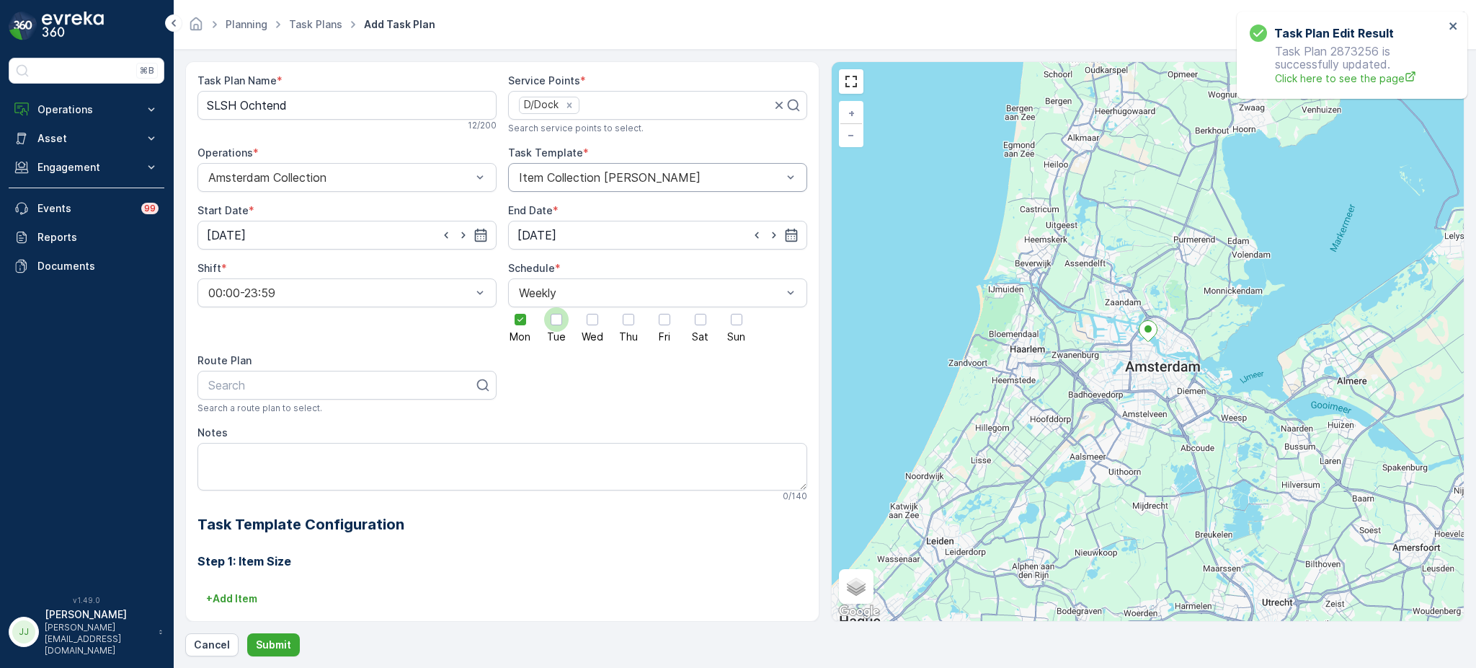
click at [556, 307] on input "Tue" at bounding box center [556, 307] width 0 height 0
click at [598, 324] on div at bounding box center [592, 319] width 25 height 25
click at [593, 307] on input "Wed" at bounding box center [593, 307] width 0 height 0
click at [637, 321] on div at bounding box center [628, 319] width 25 height 25
click at [629, 307] on input "Thu" at bounding box center [629, 307] width 0 height 0
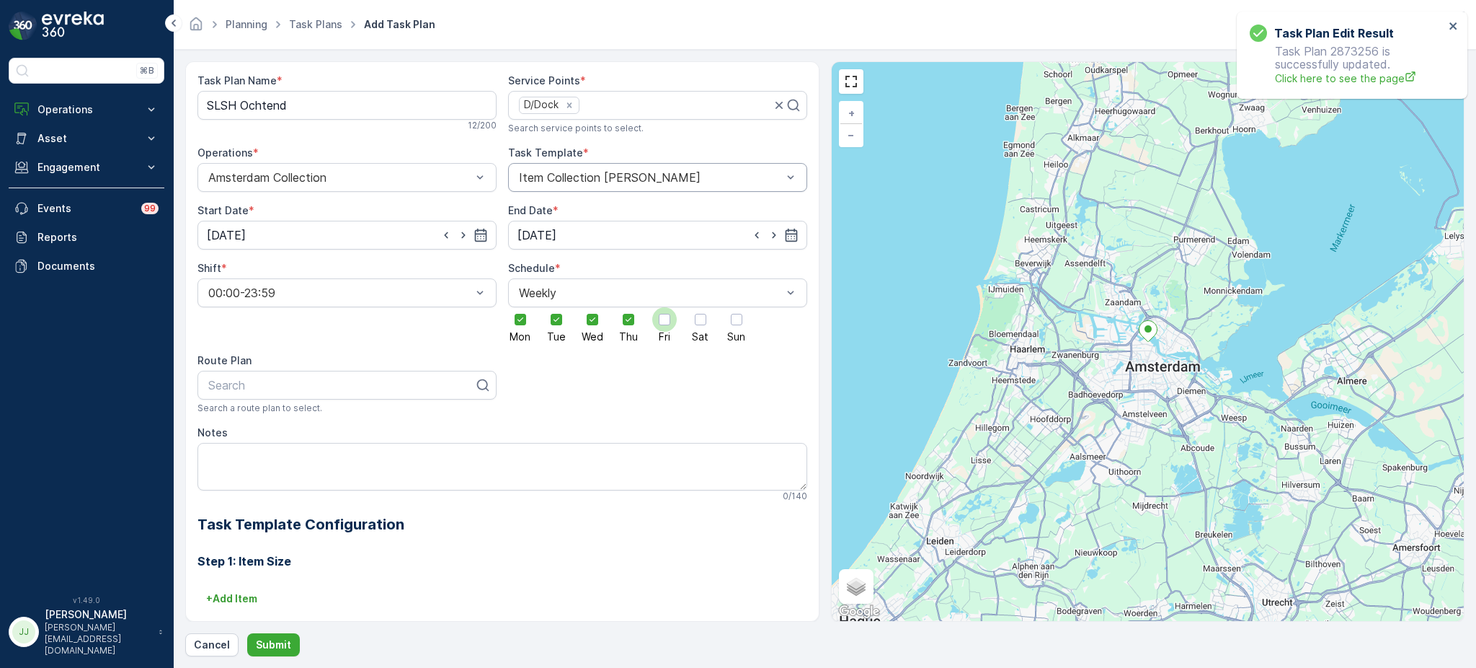
click at [669, 327] on div at bounding box center [664, 319] width 25 height 25
click at [665, 307] on input "Fri" at bounding box center [665, 307] width 0 height 0
click at [688, 327] on label "Sat" at bounding box center [700, 324] width 25 height 35
click at [701, 307] on input "Sat" at bounding box center [701, 307] width 0 height 0
click at [739, 323] on div at bounding box center [737, 320] width 12 height 12
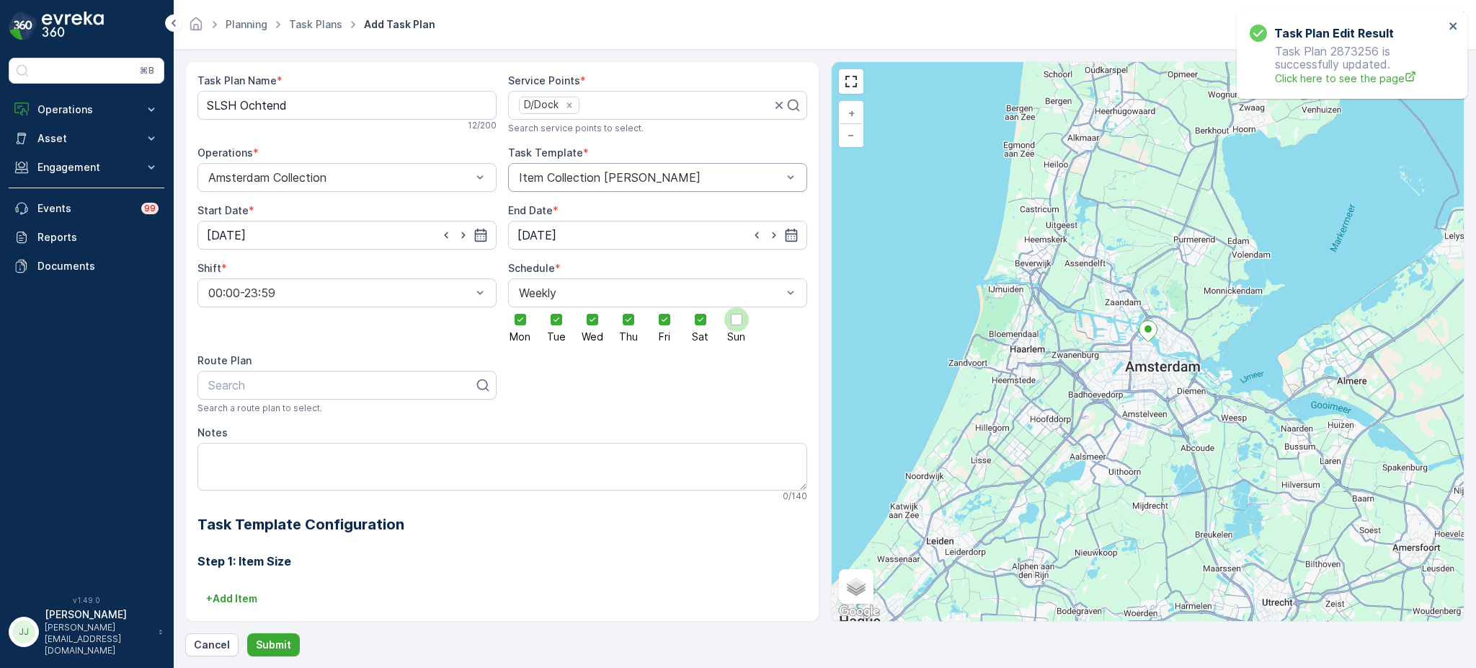
click at [737, 307] on input "Sun" at bounding box center [737, 307] width 0 height 0
click at [281, 381] on div at bounding box center [341, 384] width 269 height 13
type input "slsh"
click at [252, 444] on span "SLSH Ochtend" at bounding box center [246, 444] width 80 height 13
click at [283, 489] on textarea "Notes" at bounding box center [503, 467] width 610 height 48
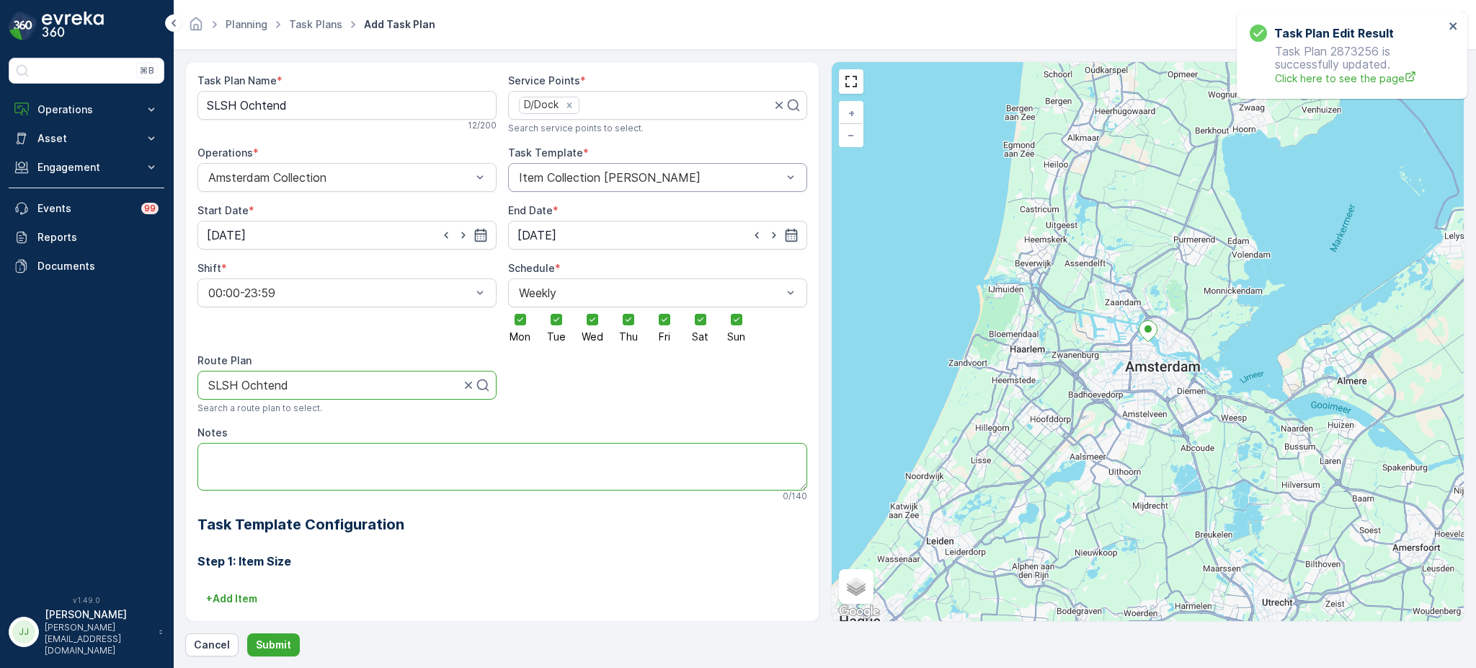
paste textarea "Graag ook halfvolle swills meenemen ivm vliegen dus 2x 0,5 aanslaan als 1."
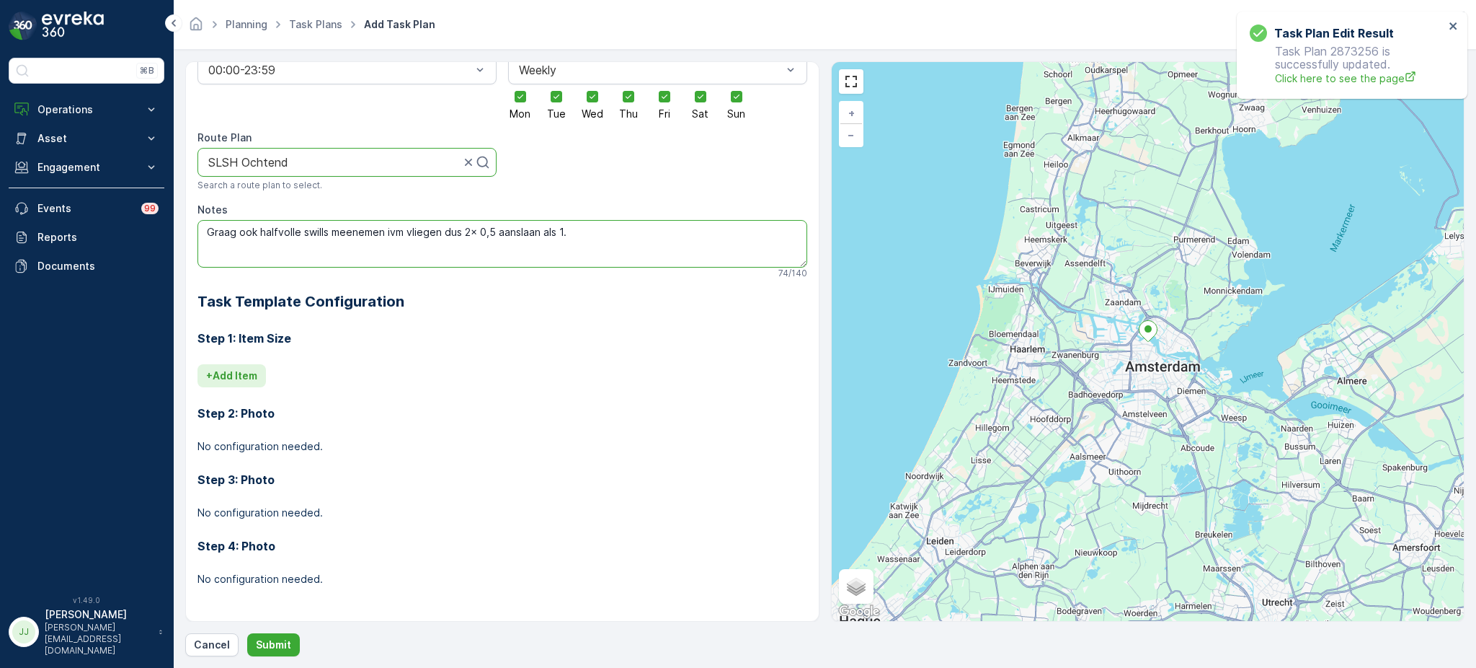
type textarea "Graag ook halfvolle swills meenemen ivm vliegen dus 2x 0,5 aanslaan als 1."
click at [247, 376] on p "+ Add Item" at bounding box center [231, 375] width 51 height 14
click at [250, 389] on div at bounding box center [447, 395] width 481 height 13
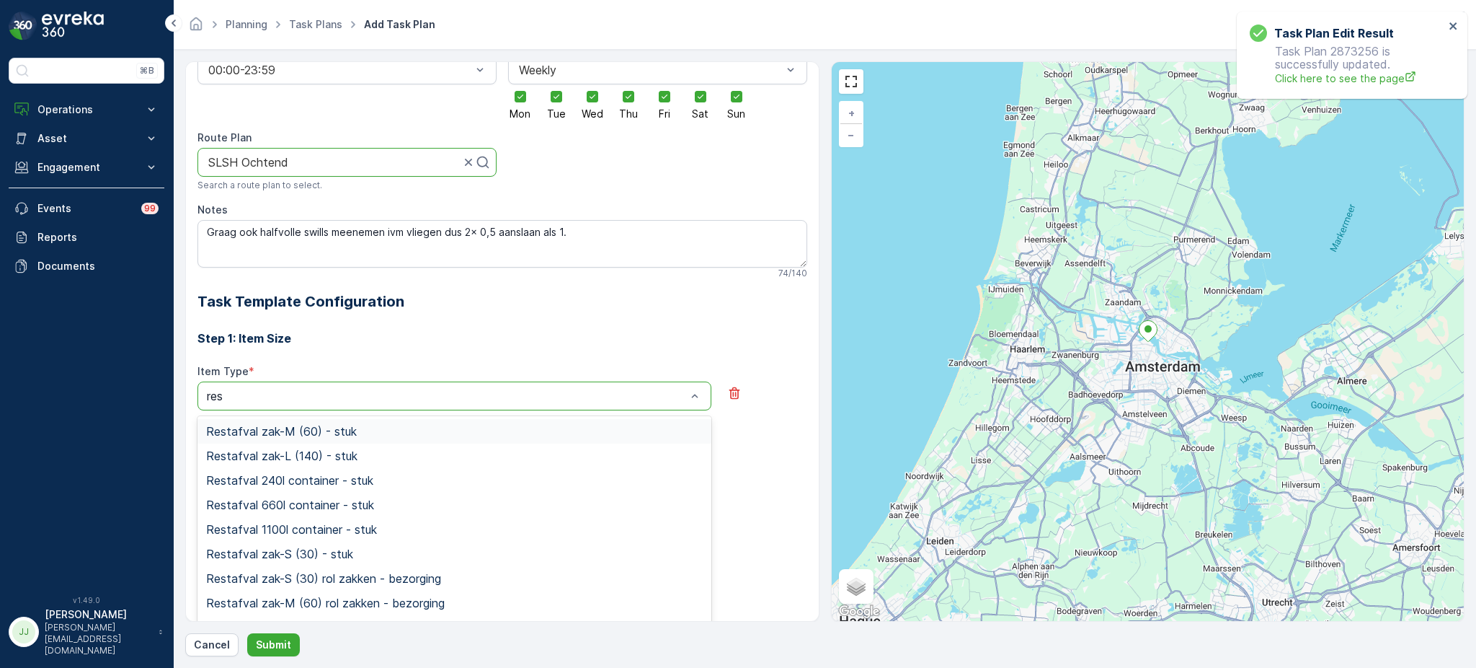
type input "rest"
click at [272, 436] on span "Restafval zak-M (60) - stuk" at bounding box center [281, 431] width 151 height 13
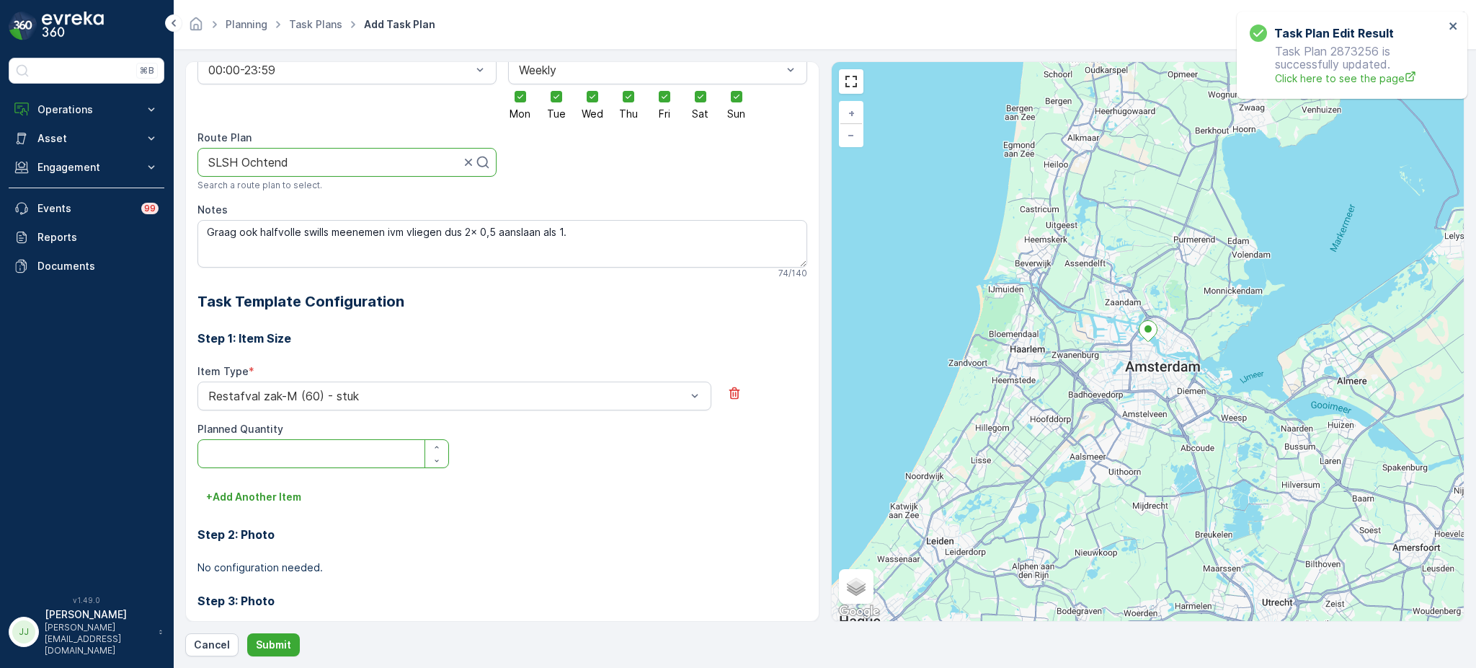
click at [272, 447] on Quantity "Planned Quantity" at bounding box center [324, 453] width 252 height 29
type Quantity "1"
click at [260, 495] on p "+ Add Another Item" at bounding box center [253, 496] width 95 height 14
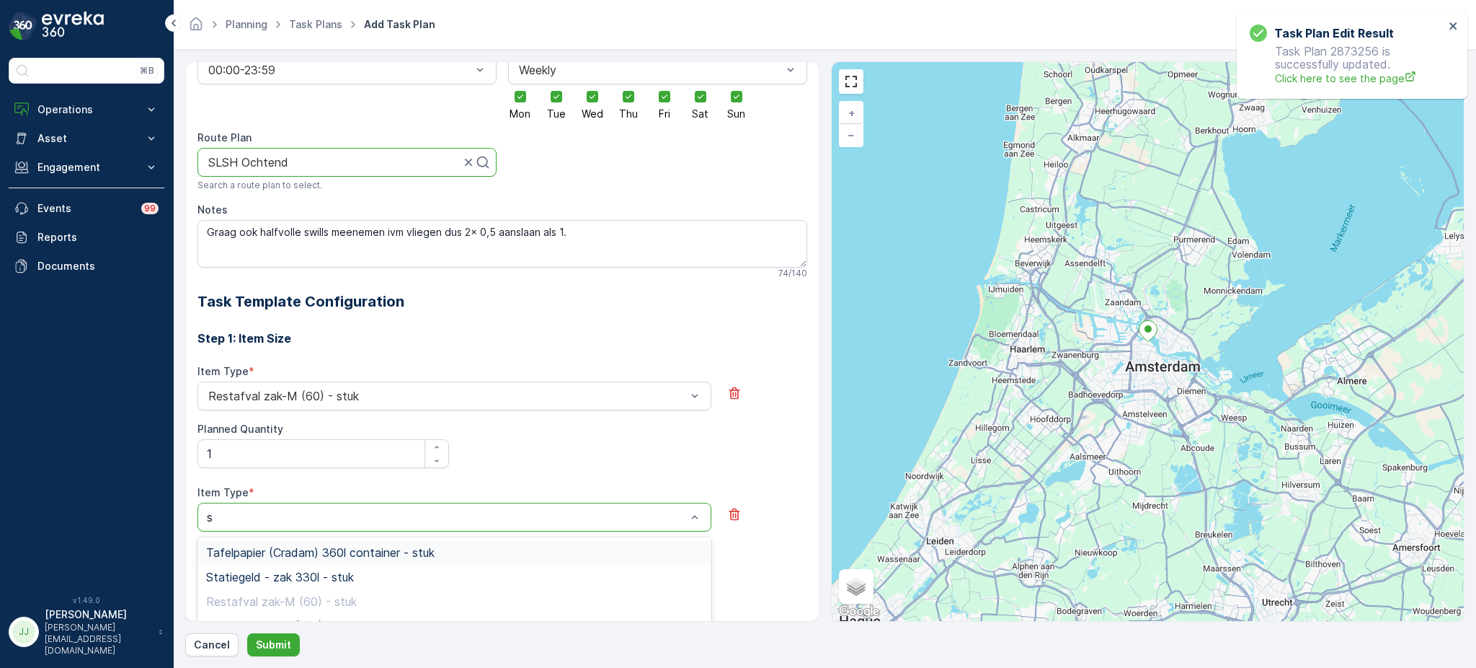
type input "sw"
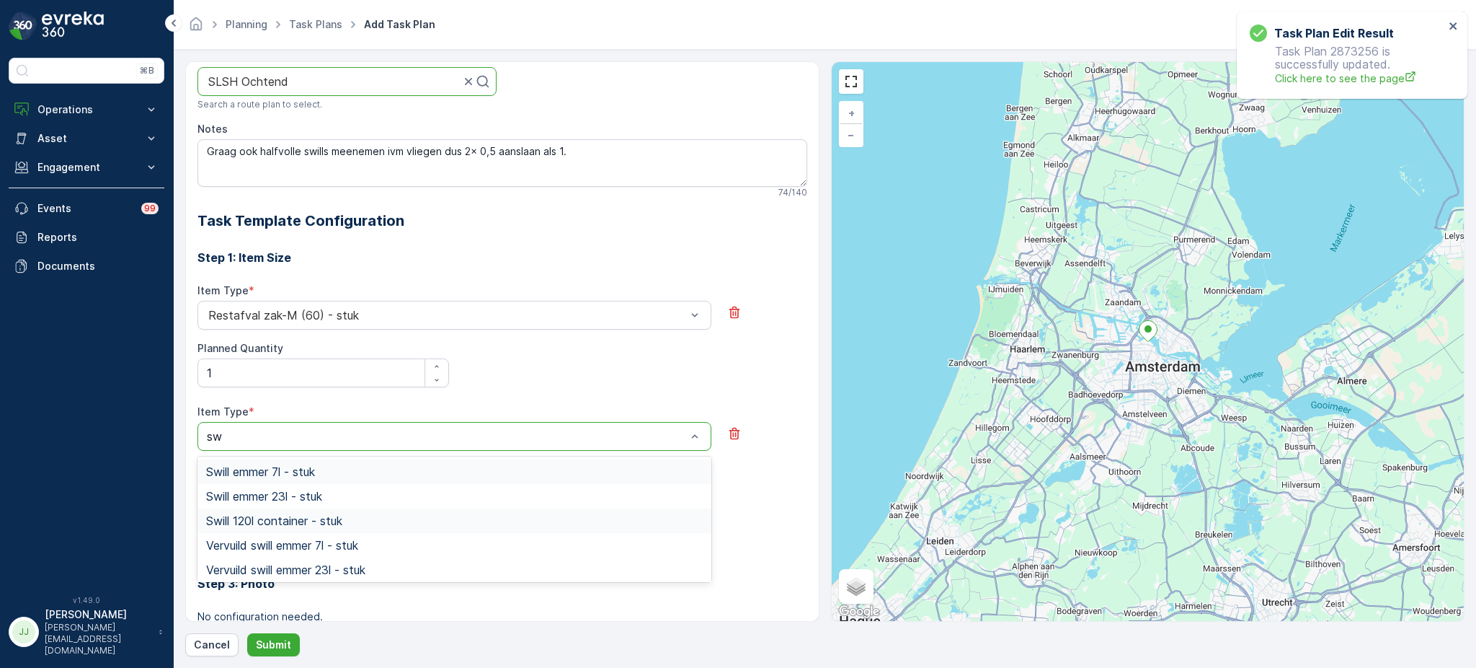
click at [312, 509] on div "Swill 120l container - stuk" at bounding box center [455, 520] width 514 height 25
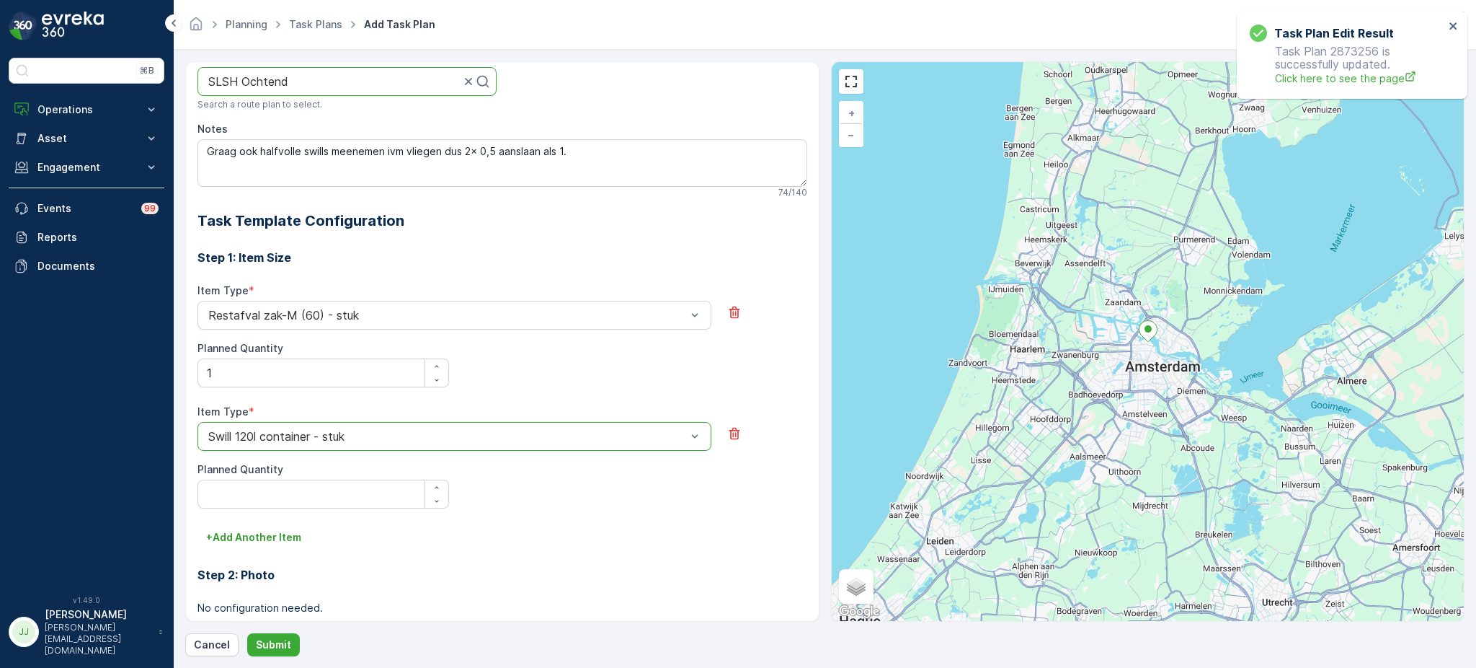
click at [329, 433] on div at bounding box center [447, 436] width 481 height 13
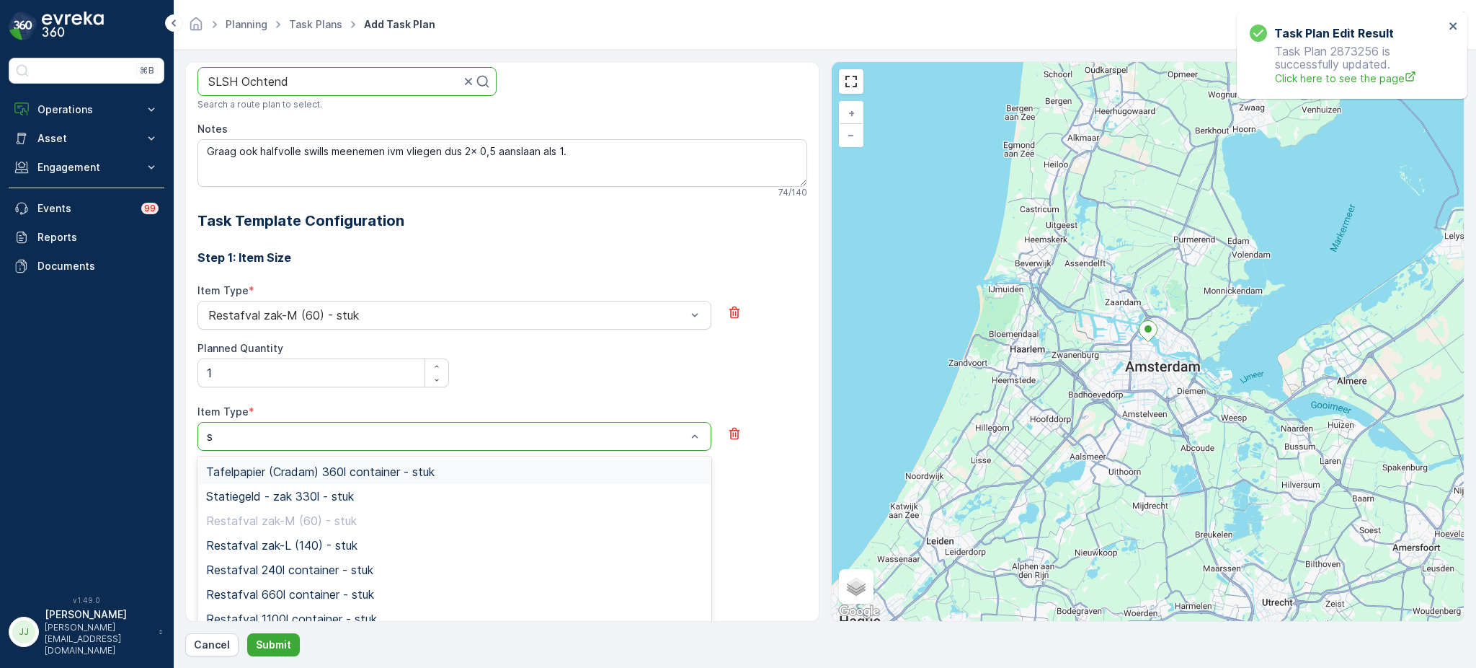
type input "sw"
click at [308, 500] on span "Swill emmer 23l - stuk" at bounding box center [264, 495] width 116 height 13
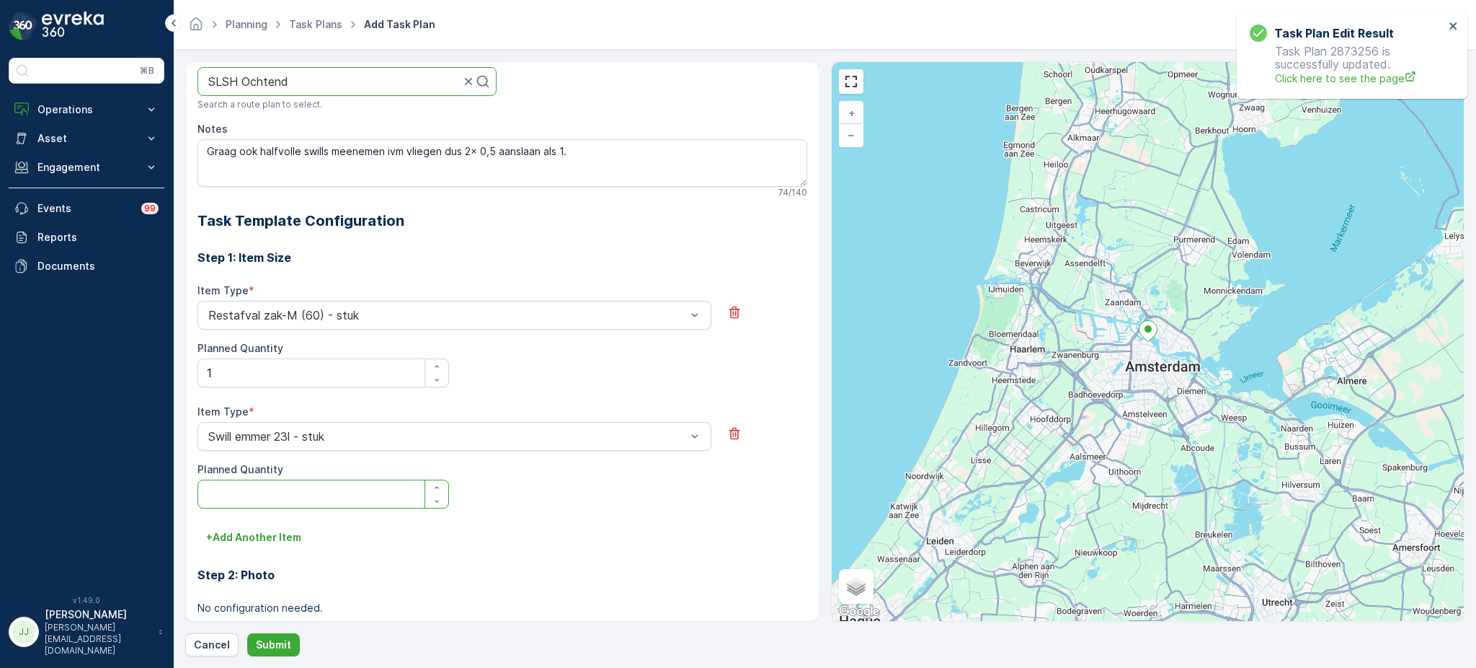
click at [308, 500] on Quantity "Planned Quantity" at bounding box center [324, 493] width 252 height 29
type Quantity "1"
type Quantity "2"
click at [301, 536] on p "+ Add Another Item" at bounding box center [253, 537] width 95 height 14
click at [288, 554] on div at bounding box center [447, 557] width 481 height 13
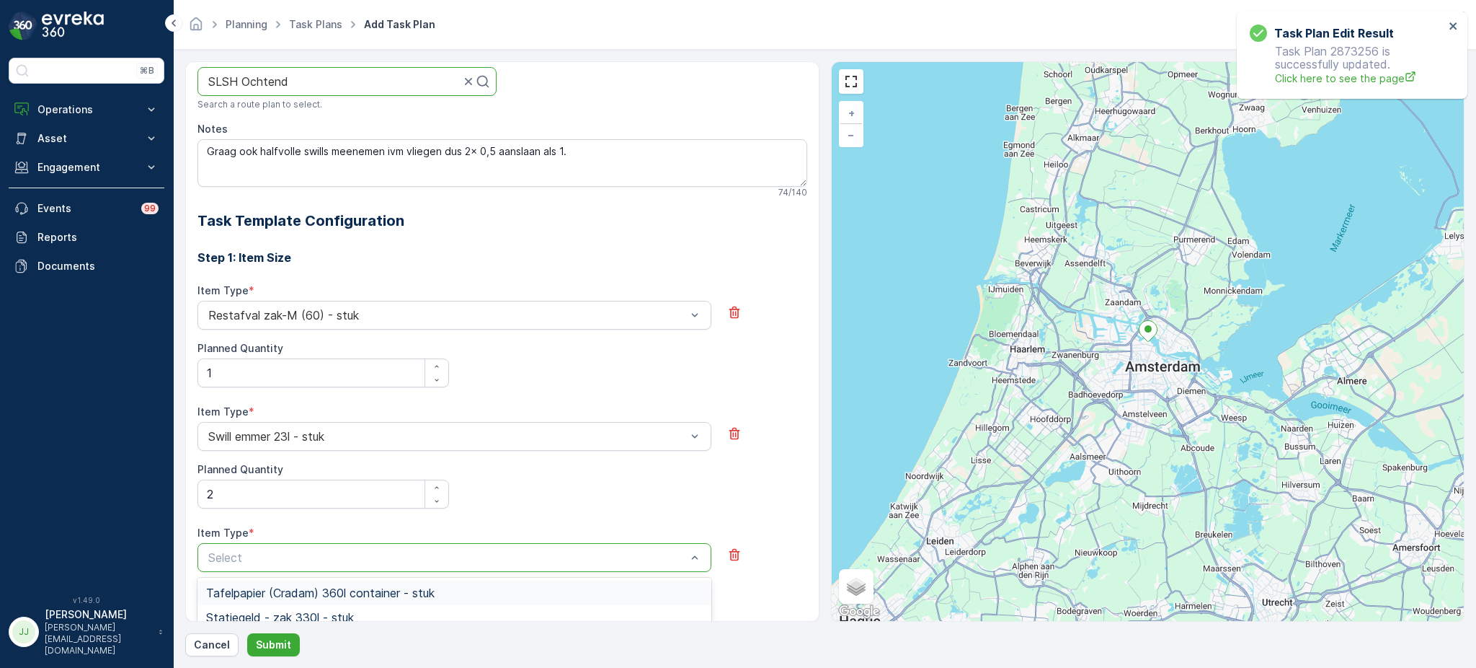
drag, startPoint x: 288, startPoint y: 554, endPoint x: 353, endPoint y: -28, distance: 586.0
click at [353, 0] on html "Task Plan Edit Result Task Plan 2873256 is successfully updated. Click here to …" at bounding box center [738, 334] width 1476 height 668
type input "glas"
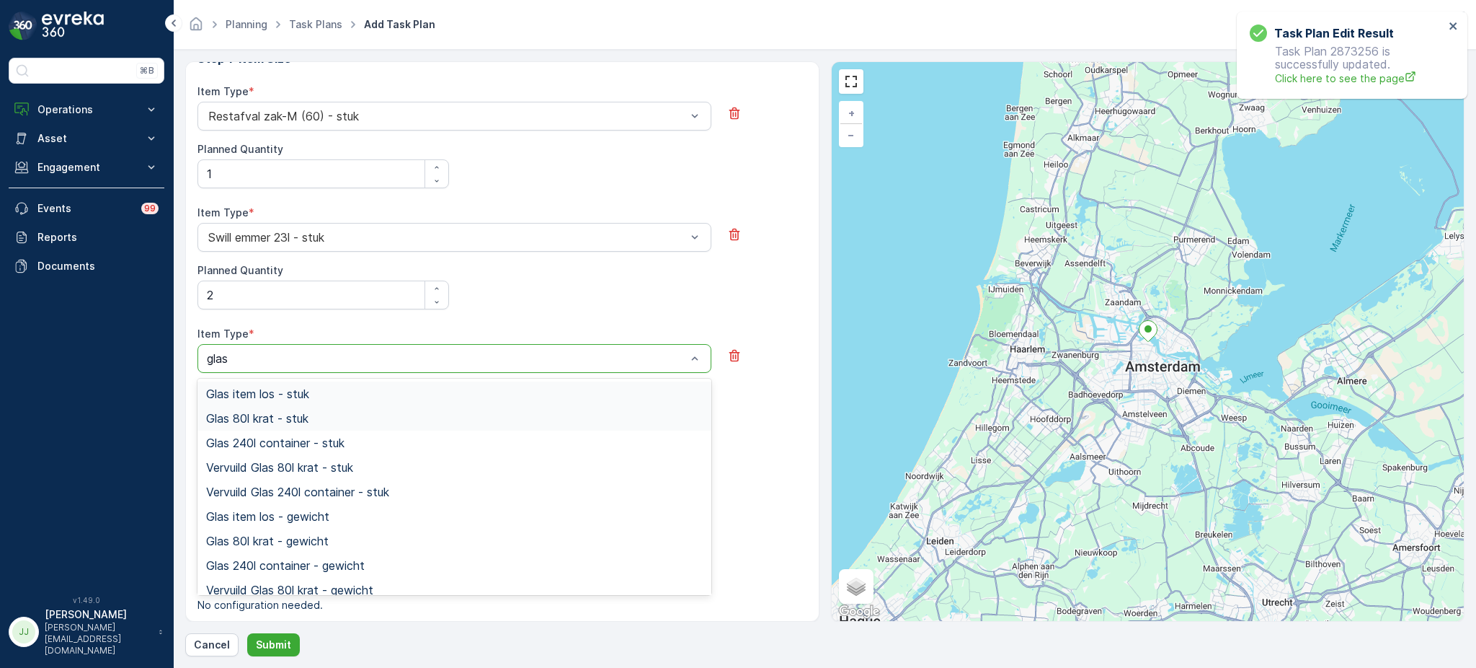
click at [304, 414] on span "Glas 80l krat - stuk" at bounding box center [257, 418] width 102 height 13
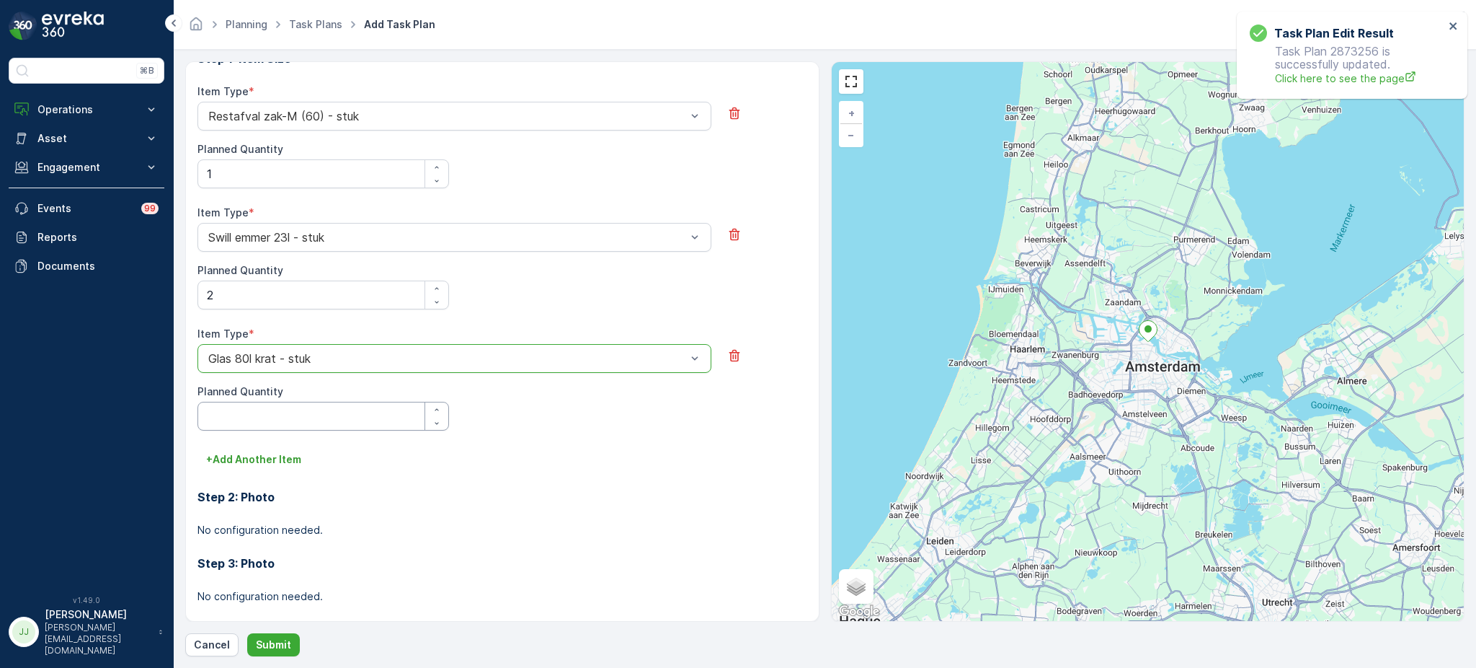
click at [304, 414] on Quantity "Planned Quantity" at bounding box center [324, 416] width 252 height 29
type Quantity "1"
click at [278, 466] on p "+ Add Another Item" at bounding box center [253, 459] width 95 height 14
click at [278, 469] on div "Select" at bounding box center [455, 479] width 514 height 29
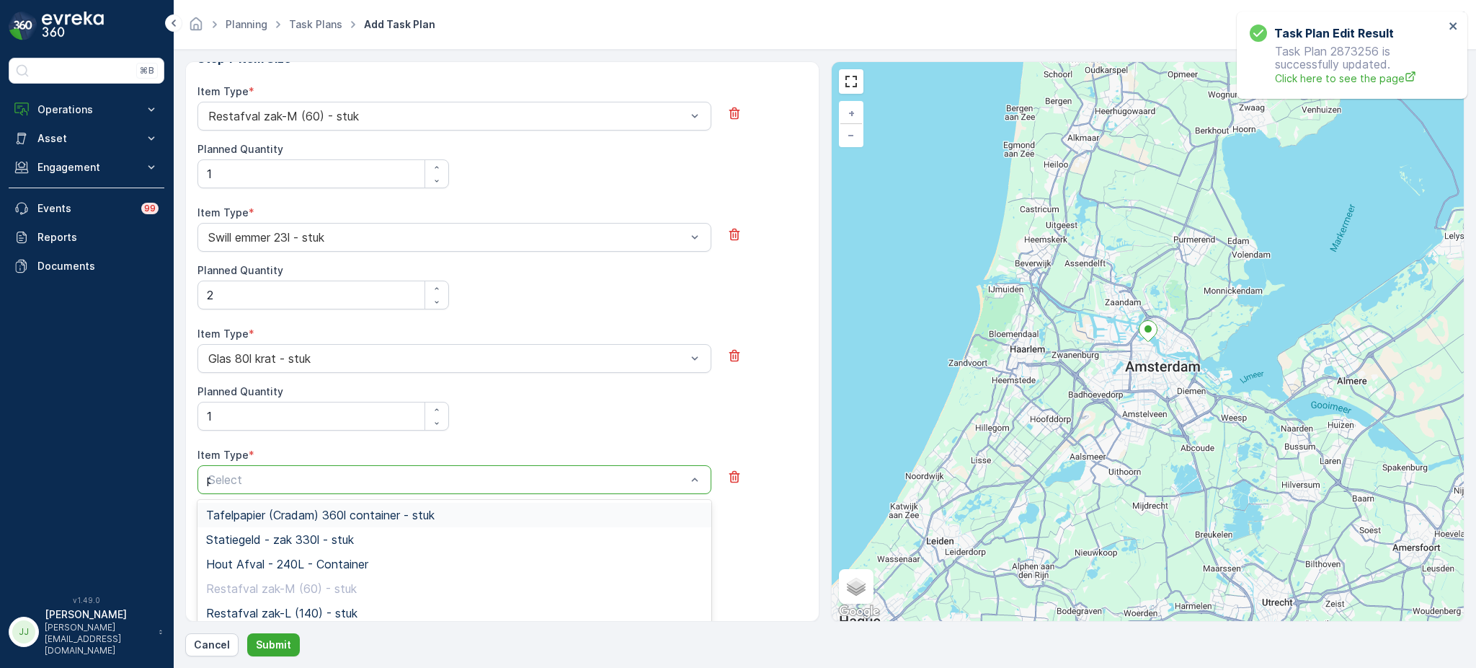
type input "pd"
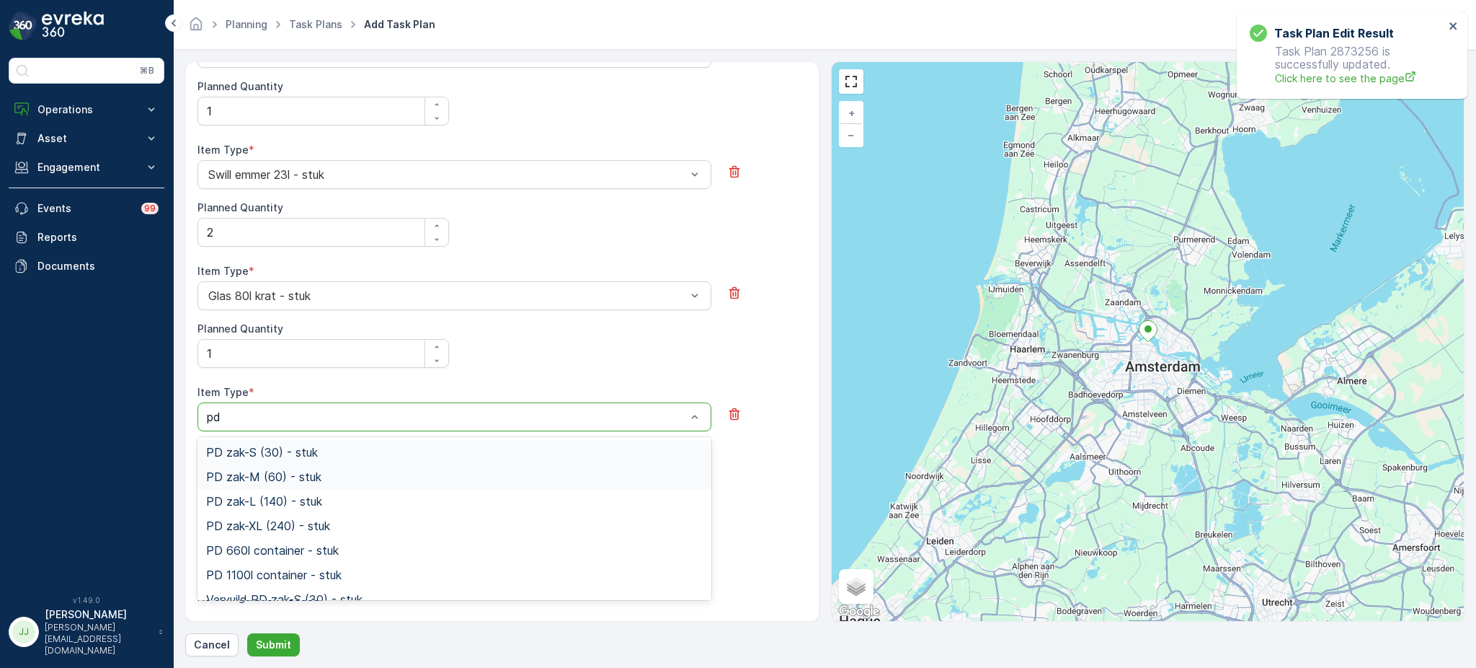
click at [278, 471] on span "PD zak-M (60) - stuk" at bounding box center [263, 476] width 115 height 13
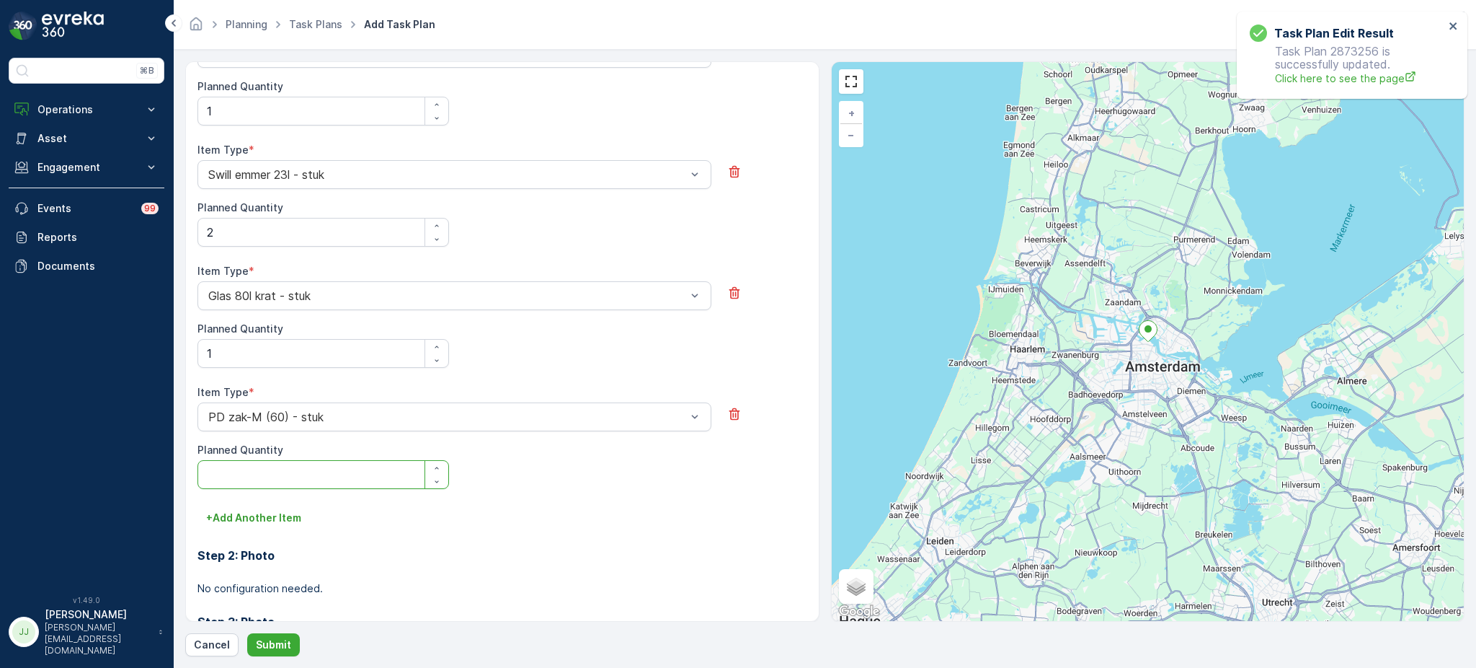
click at [278, 471] on Quantity "Planned Quantity" at bounding box center [324, 474] width 252 height 29
type Quantity "2"
click at [312, 403] on div "PD zak-M (60) - stuk" at bounding box center [455, 416] width 514 height 29
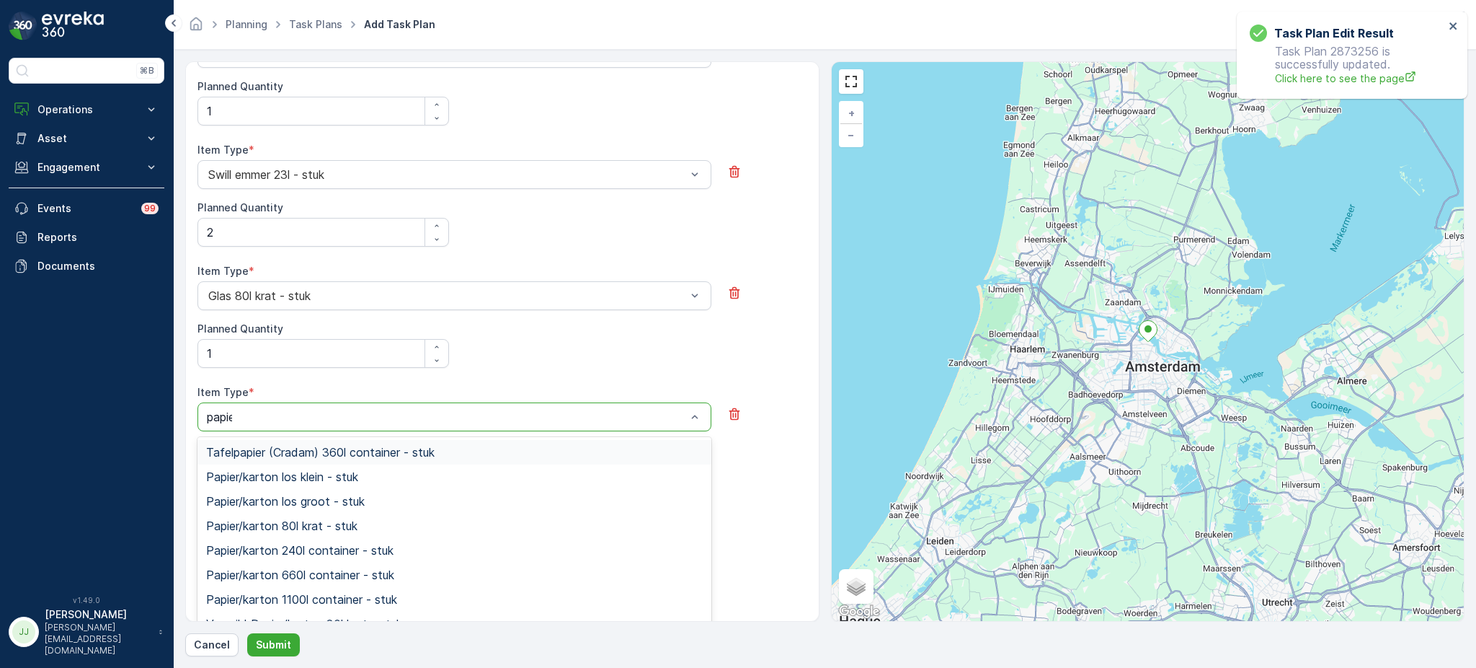
type input "papier"
click at [301, 523] on span "Papier/karton 80l krat - stuk" at bounding box center [281, 525] width 151 height 13
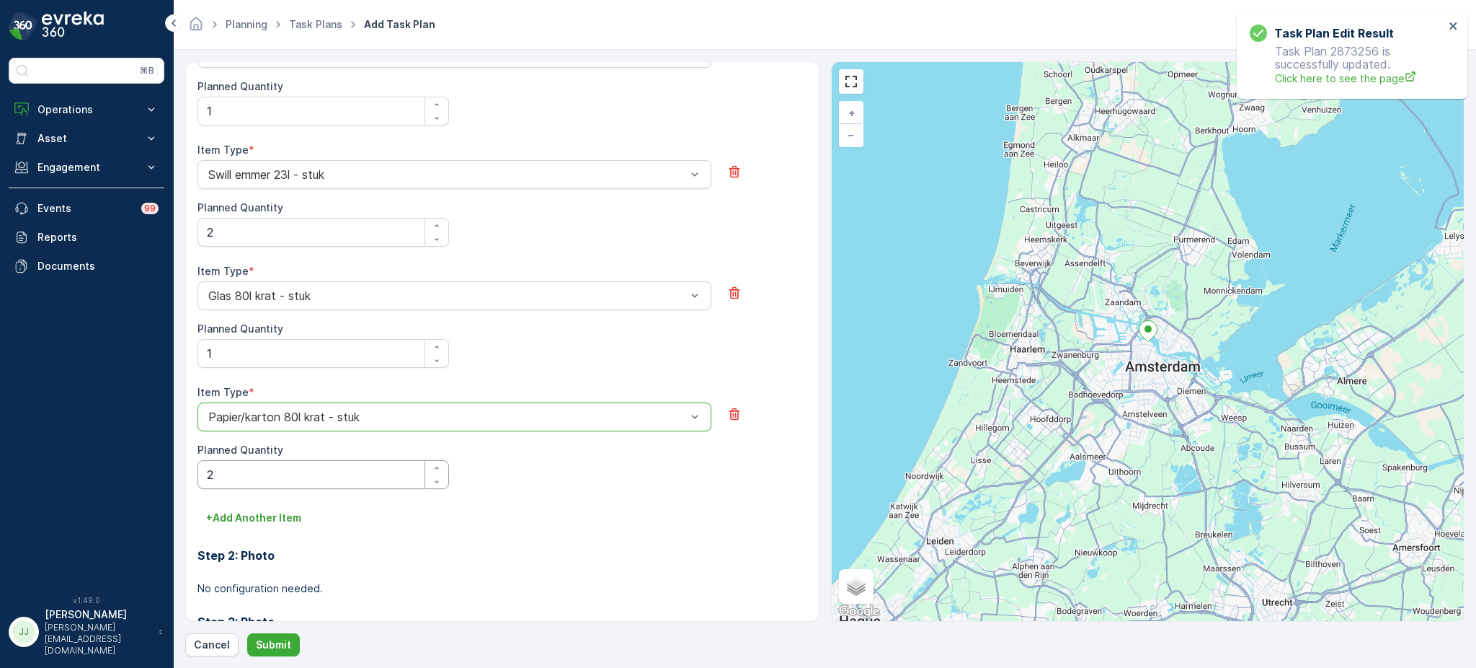
click at [280, 468] on Quantity "2" at bounding box center [324, 474] width 252 height 29
click at [248, 524] on p "+ Add Another Item" at bounding box center [253, 517] width 95 height 14
click at [248, 524] on div "Select" at bounding box center [455, 537] width 514 height 29
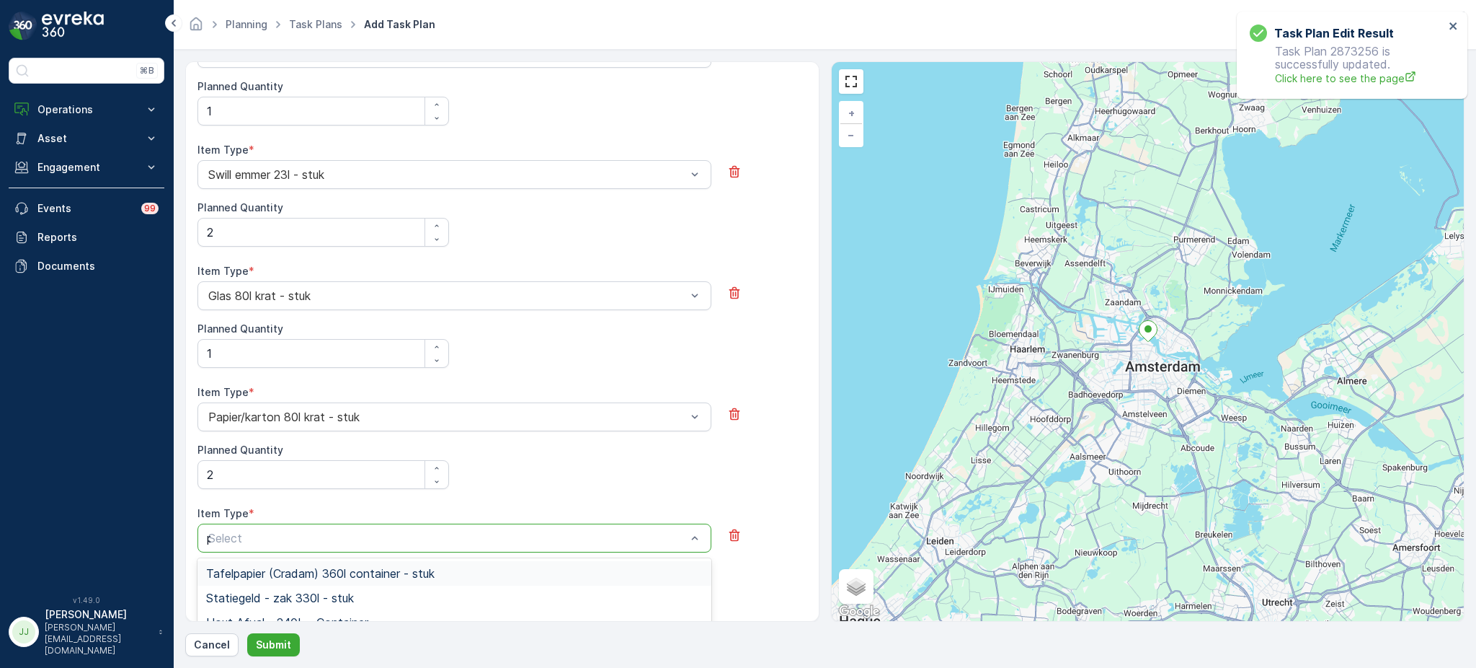
type input "pd"
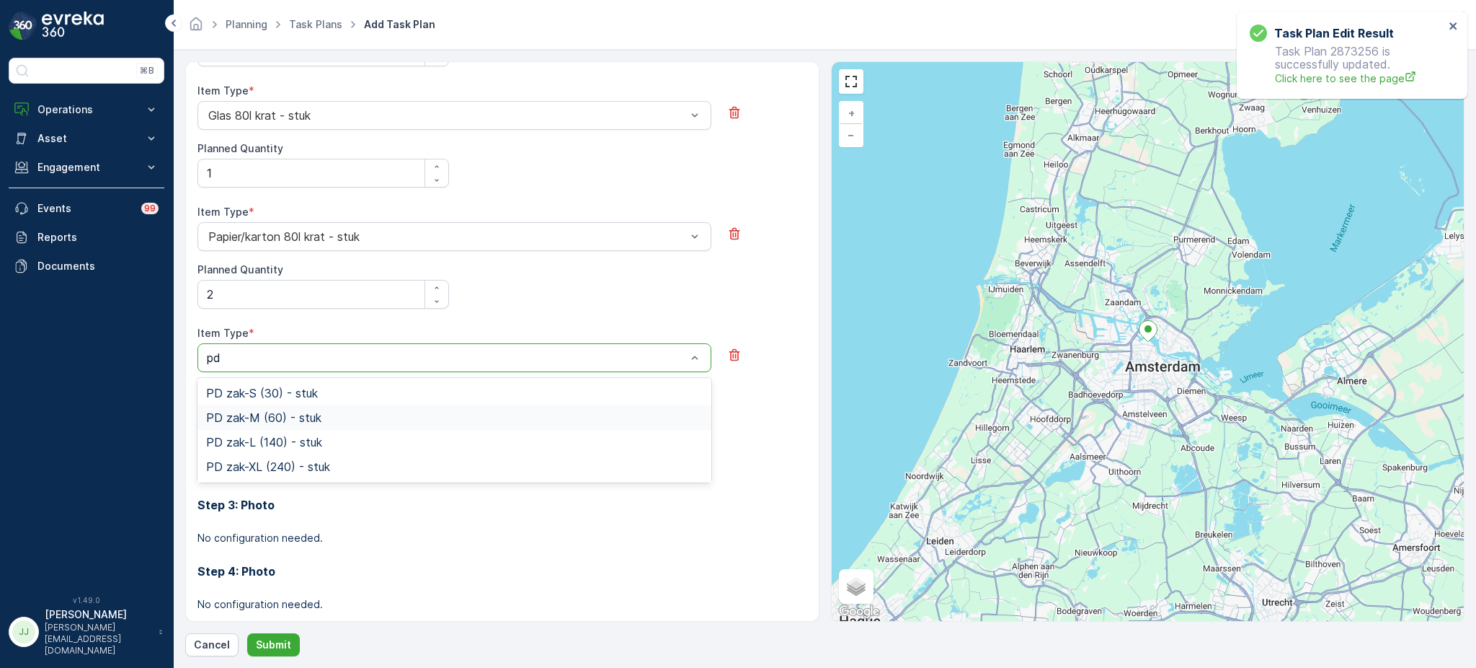
click at [257, 411] on span "PD zak-M (60) - stuk" at bounding box center [263, 417] width 115 height 13
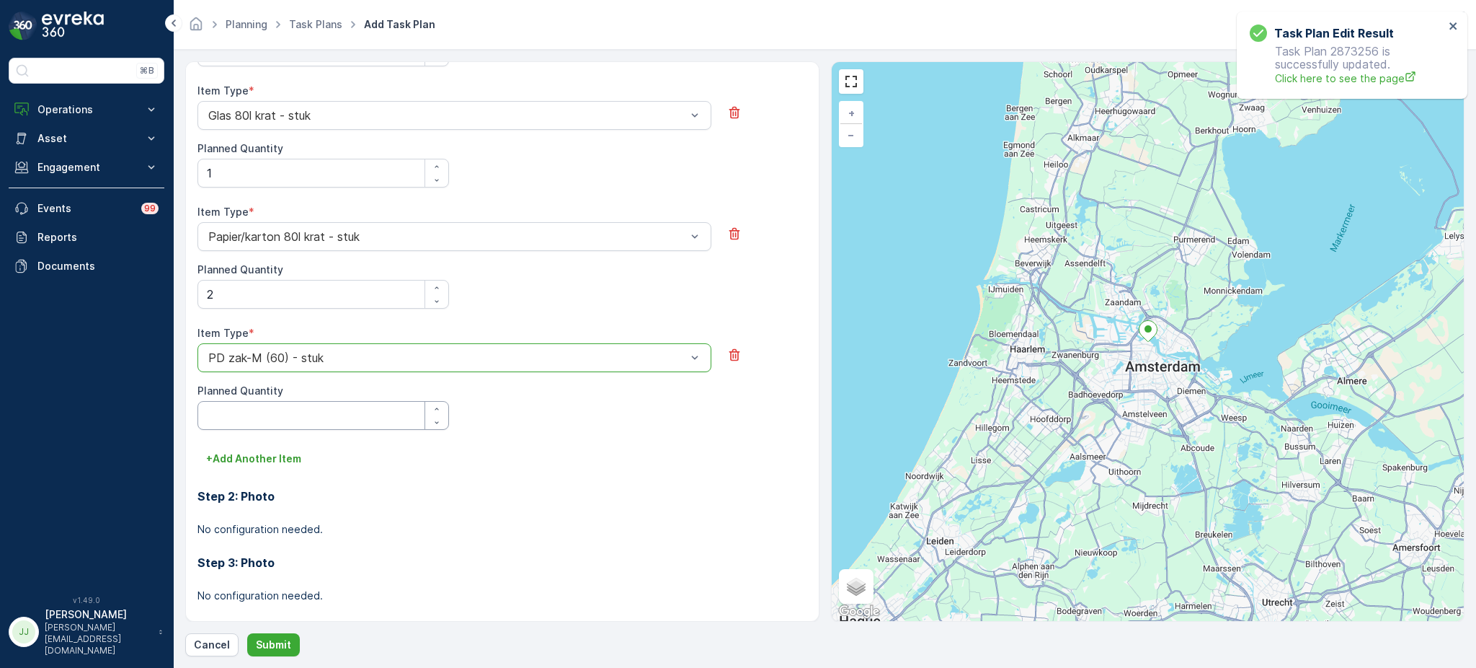
click at [258, 412] on Quantity "Planned Quantity" at bounding box center [324, 415] width 252 height 29
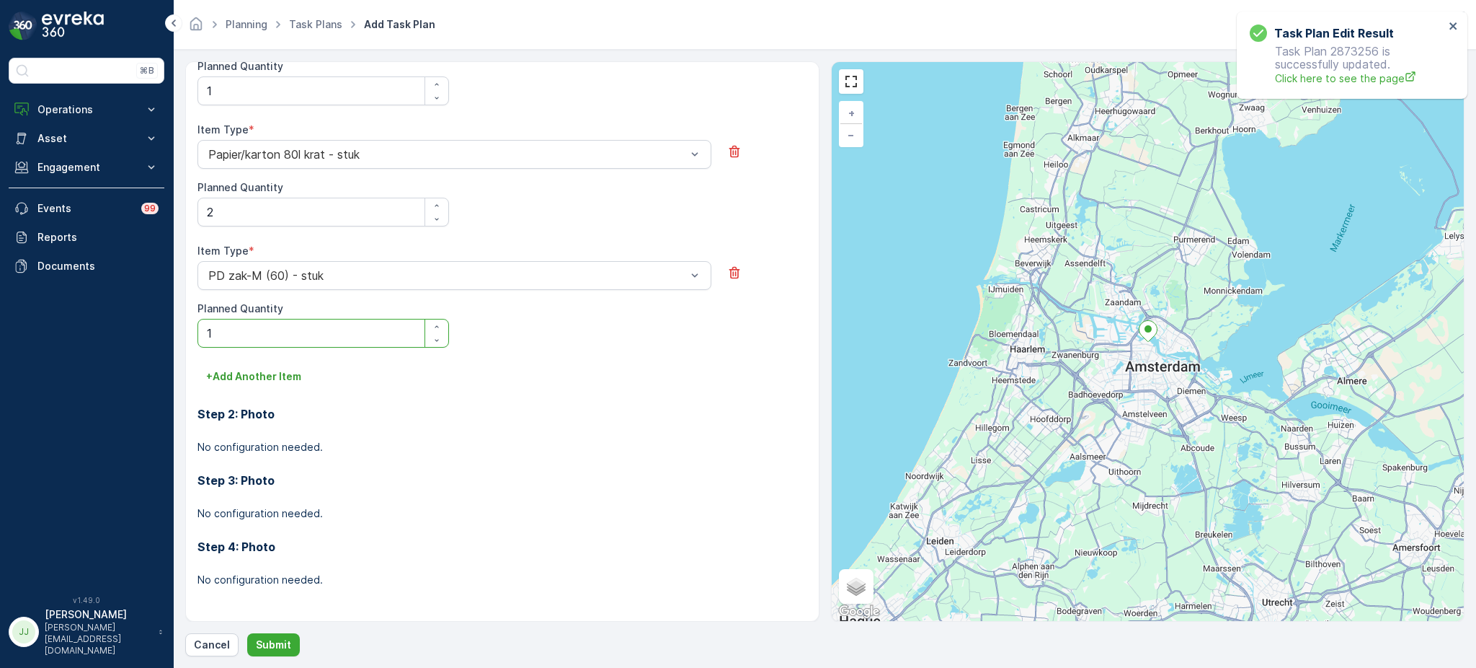
scroll to position [827, 0]
type Quantity "1"
click at [285, 389] on div "Step 2: Photo No configuration needed." at bounding box center [503, 422] width 610 height 66
click at [284, 377] on p "+ Add Another Item" at bounding box center [253, 377] width 95 height 14
click at [275, 391] on div at bounding box center [447, 397] width 481 height 13
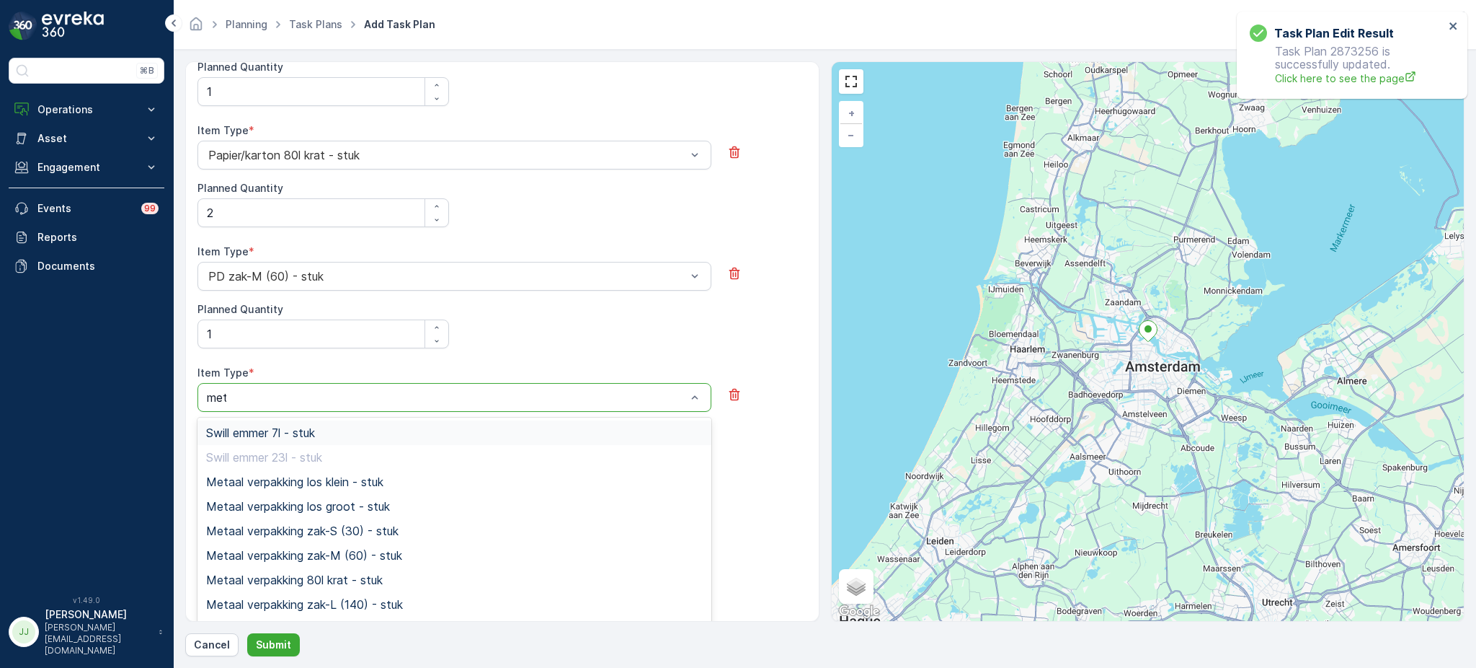
type input "meta"
click at [283, 530] on span "Metaal verpakking 80l krat - stuk" at bounding box center [294, 530] width 177 height 13
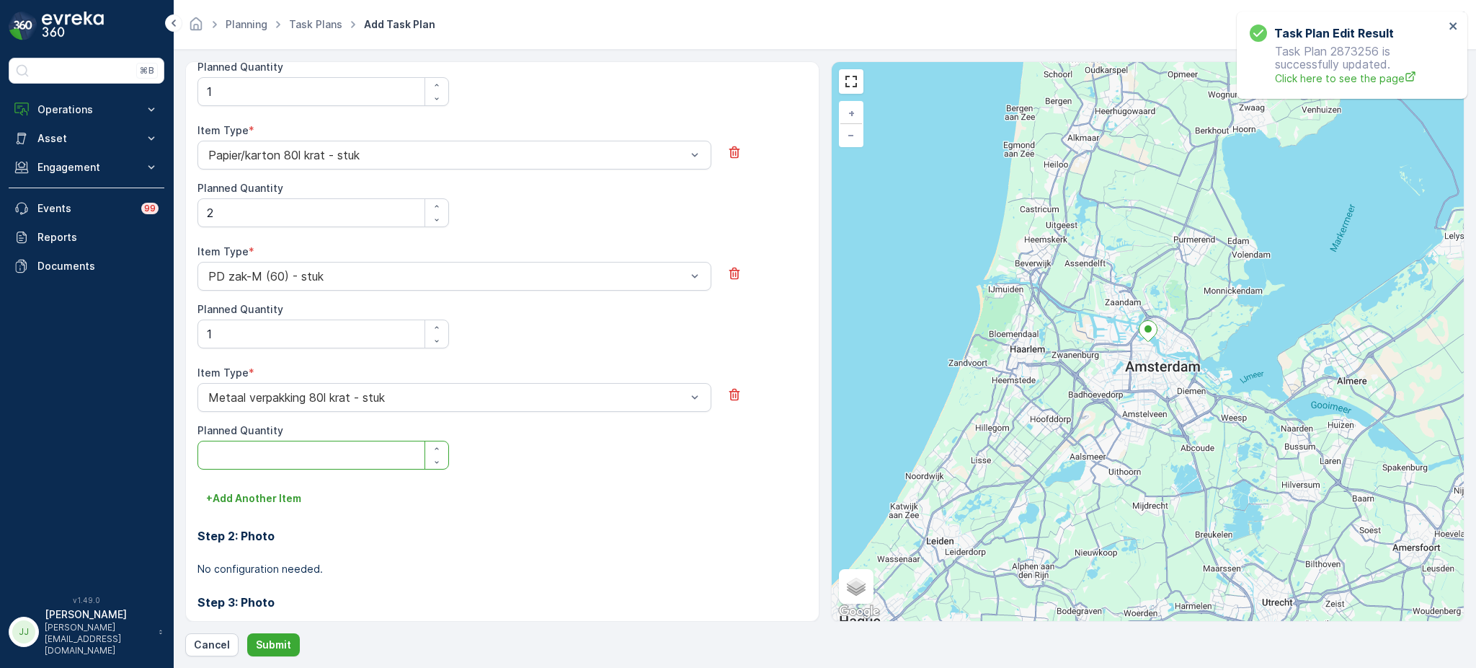
click at [262, 449] on Quantity "Planned Quantity" at bounding box center [324, 454] width 252 height 29
type Quantity "1"
click at [257, 506] on button "+ Add Another Item" at bounding box center [254, 498] width 112 height 23
click at [257, 506] on div "Select" at bounding box center [455, 518] width 514 height 29
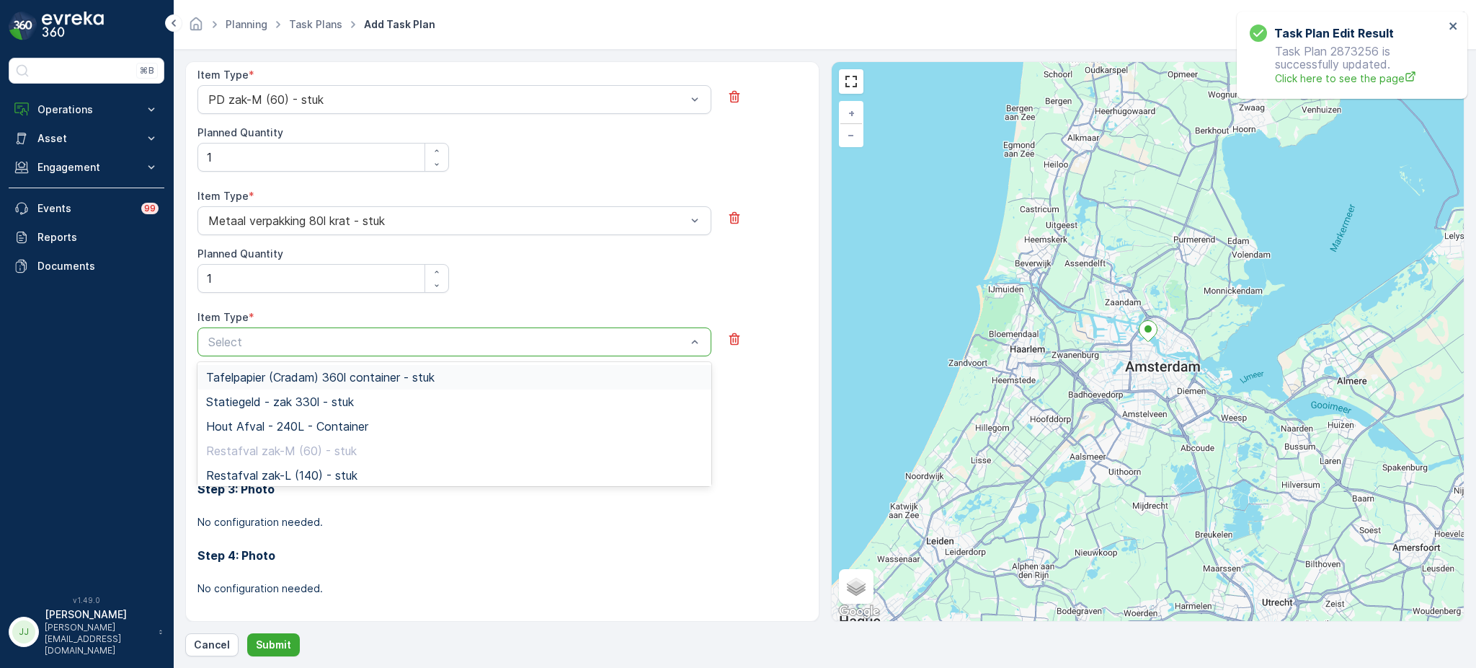
scroll to position [1004, 0]
type input "tiss"
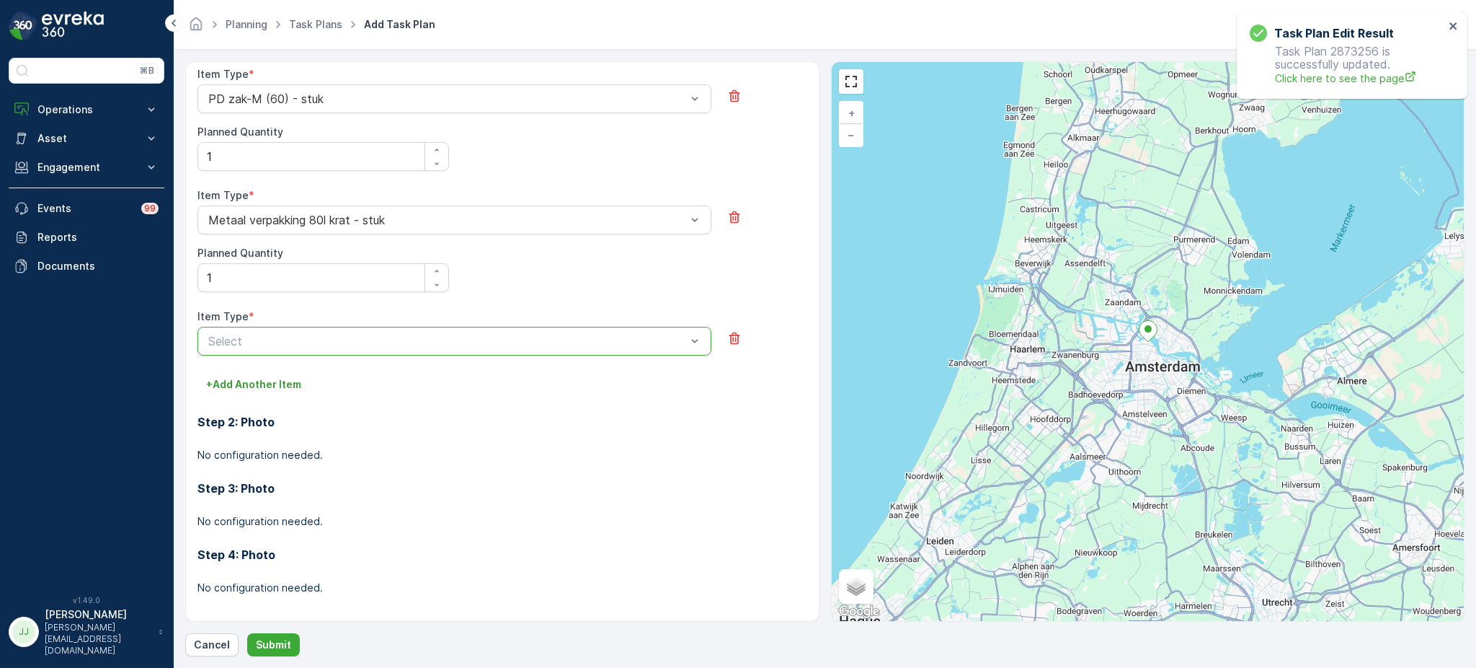
click at [301, 321] on div "Item Type *" at bounding box center [455, 316] width 514 height 14
click at [301, 324] on div "Item Type * Select" at bounding box center [455, 332] width 514 height 46
click at [301, 334] on div at bounding box center [447, 340] width 481 height 13
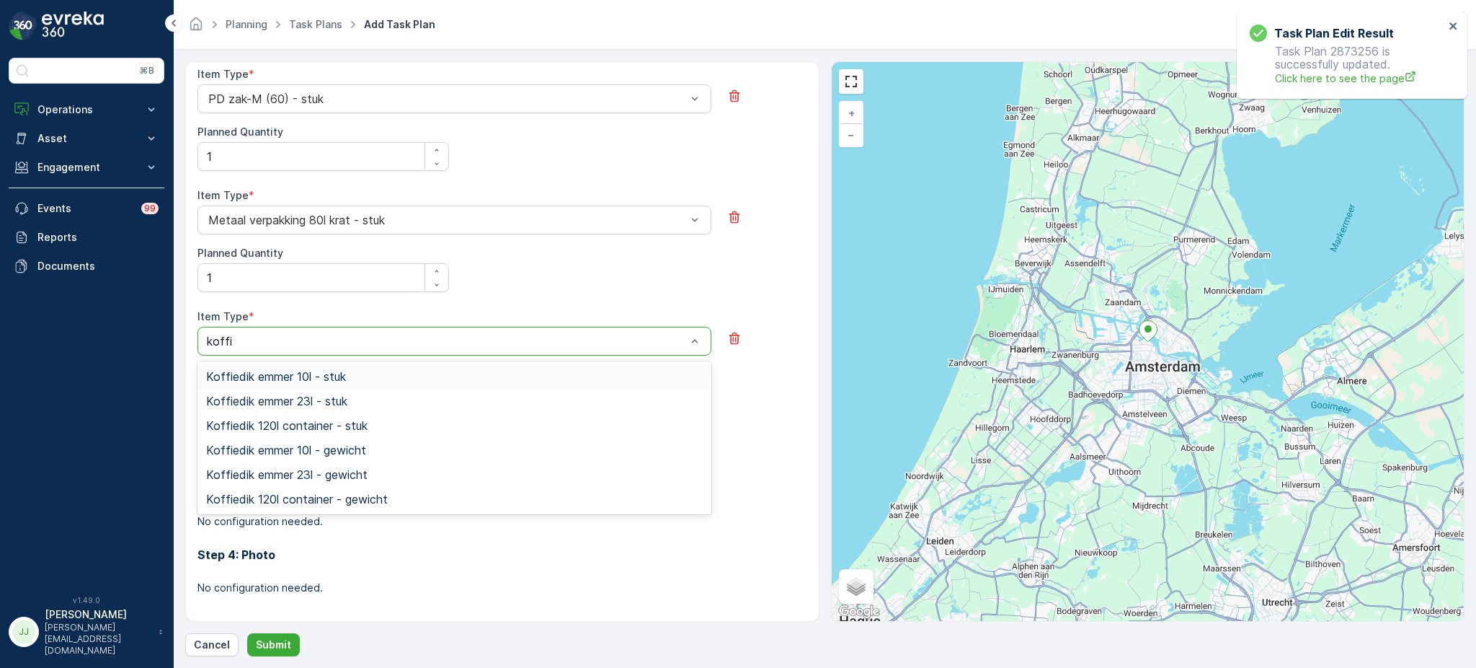
type input "koffie"
click at [305, 408] on div "Koffiedik emmer 23l - stuk" at bounding box center [455, 401] width 514 height 25
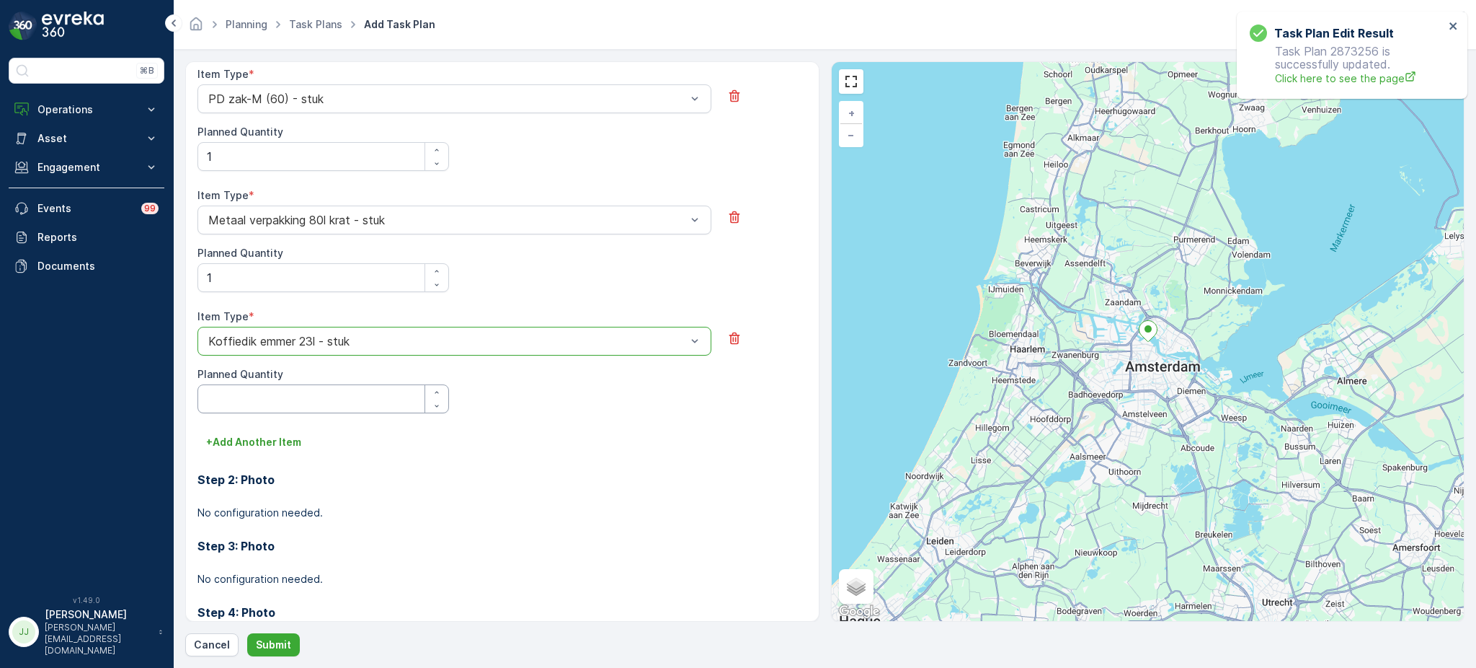
click at [305, 408] on Quantity "Planned Quantity" at bounding box center [324, 398] width 252 height 29
type Quantity "1"
click at [252, 442] on p "+ Add Another Item" at bounding box center [253, 442] width 95 height 14
click at [257, 476] on div "Select" at bounding box center [455, 462] width 514 height 29
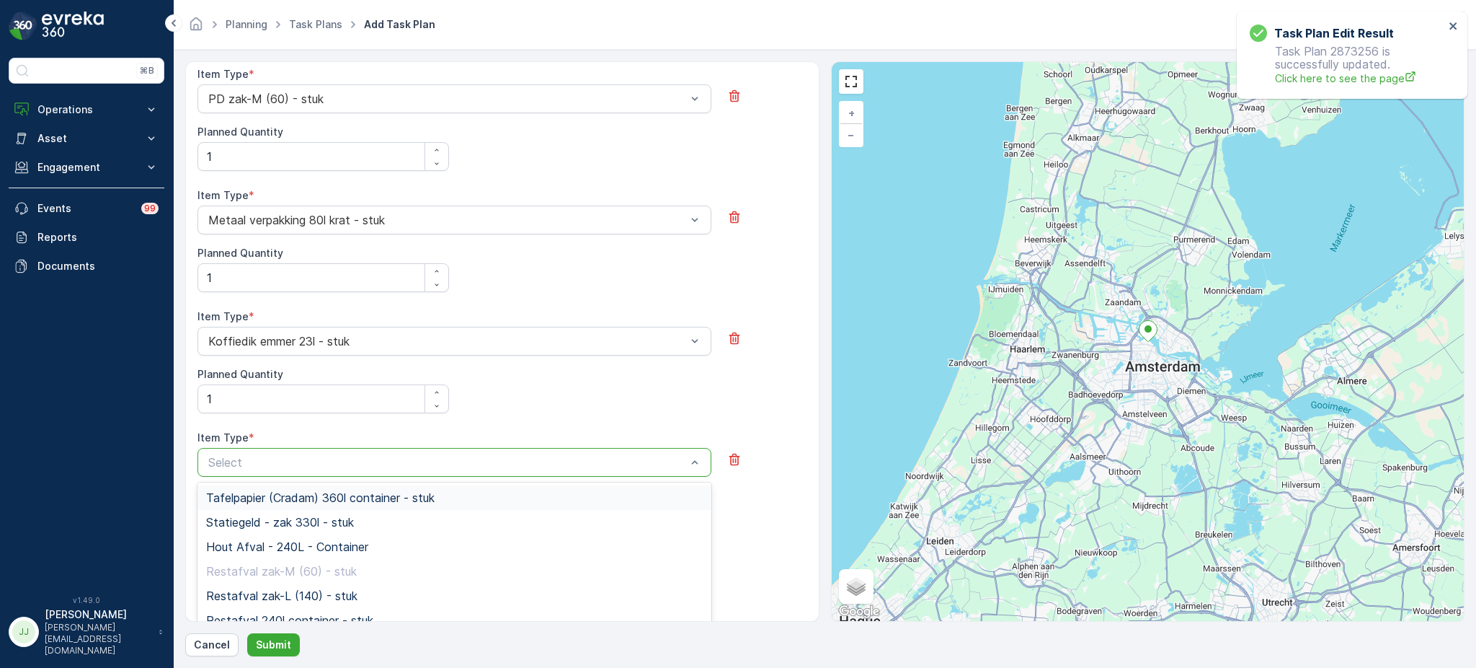
scroll to position [1055, 0]
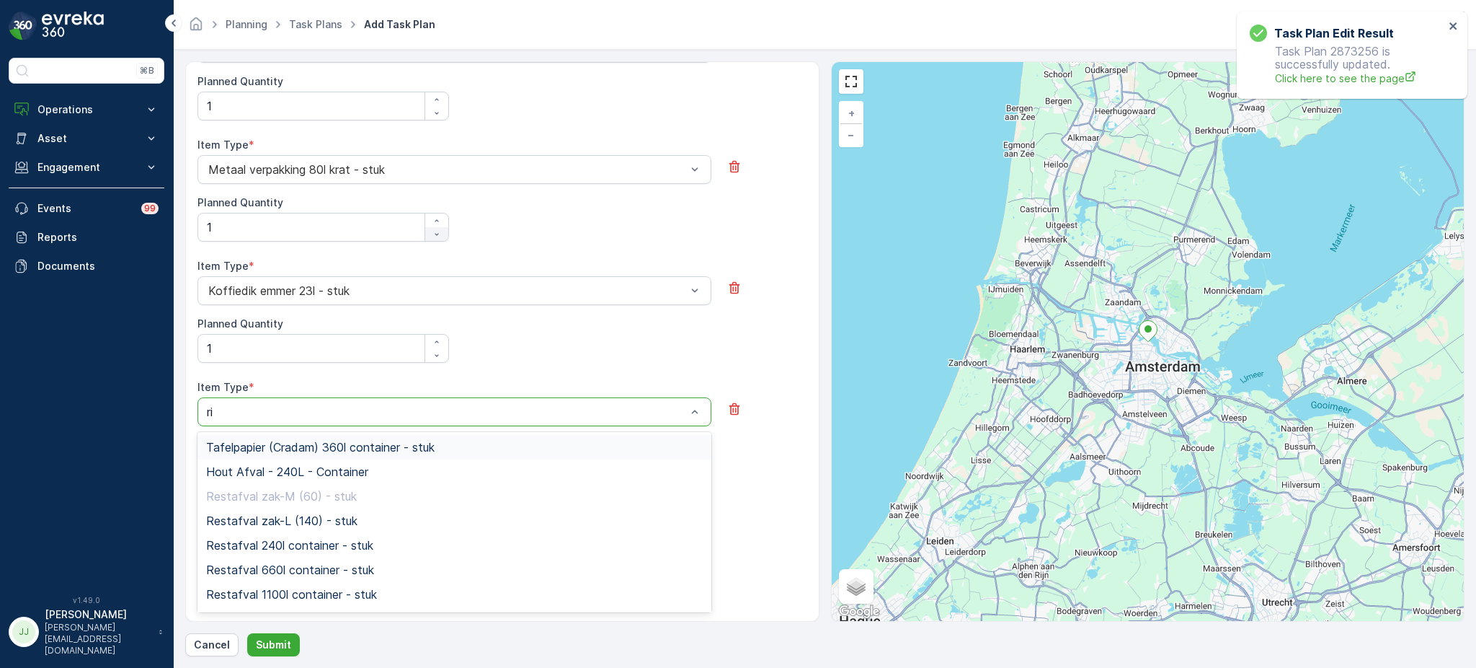
type input "r"
type input "tiss"
click at [337, 497] on span "Tissues zak-L (140) - stuk" at bounding box center [275, 495] width 139 height 13
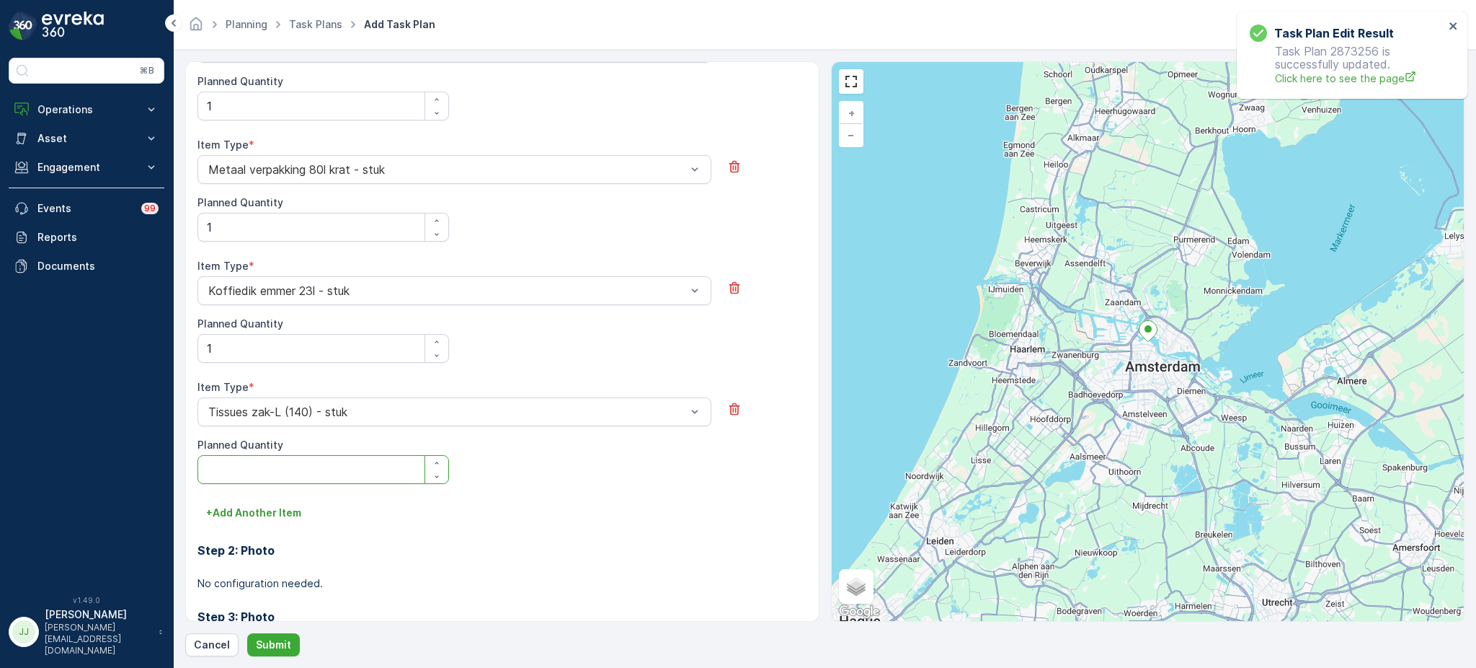
click at [309, 465] on Quantity "Planned Quantity" at bounding box center [324, 469] width 252 height 29
type Quantity "1"
drag, startPoint x: 272, startPoint y: 638, endPoint x: 468, endPoint y: 374, distance: 328.3
click at [462, 389] on div "Task Plan Name * SLSH Ochtend 12 / 200 Service Points * D/Dock Search service p…" at bounding box center [825, 358] width 1280 height 595
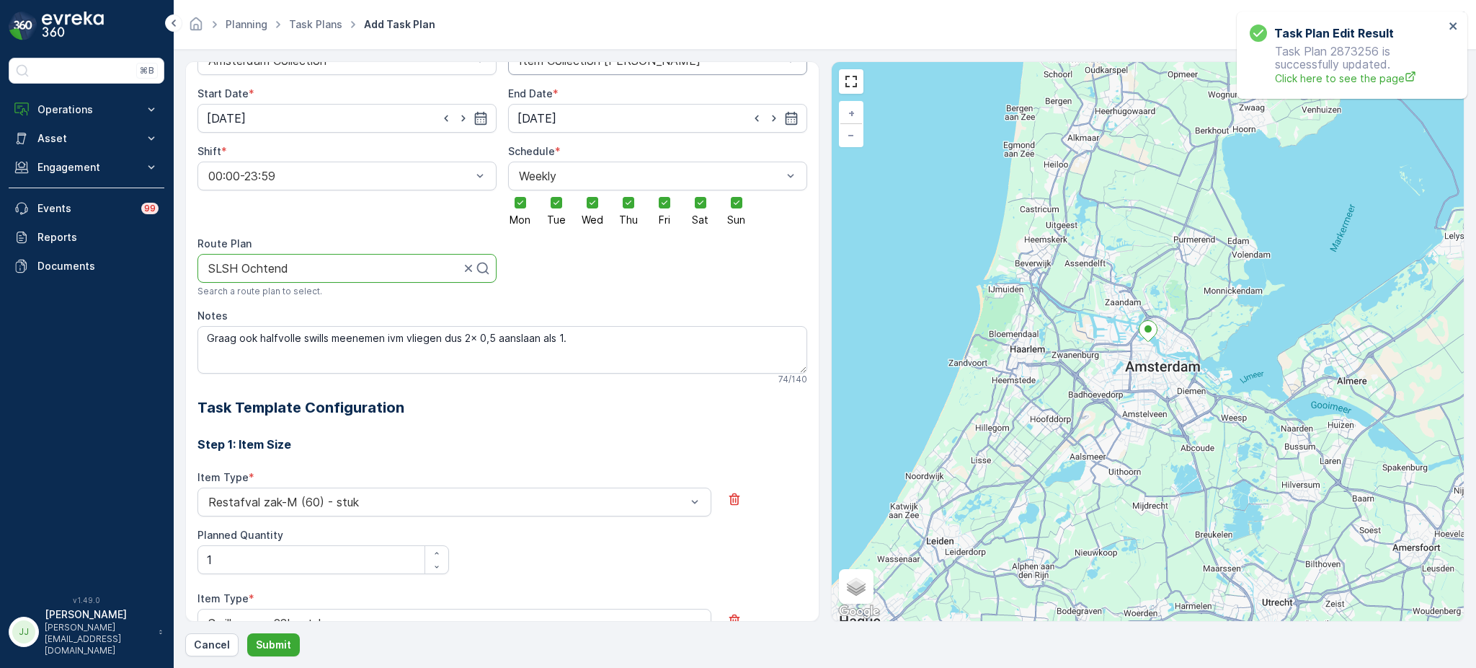
scroll to position [0, 0]
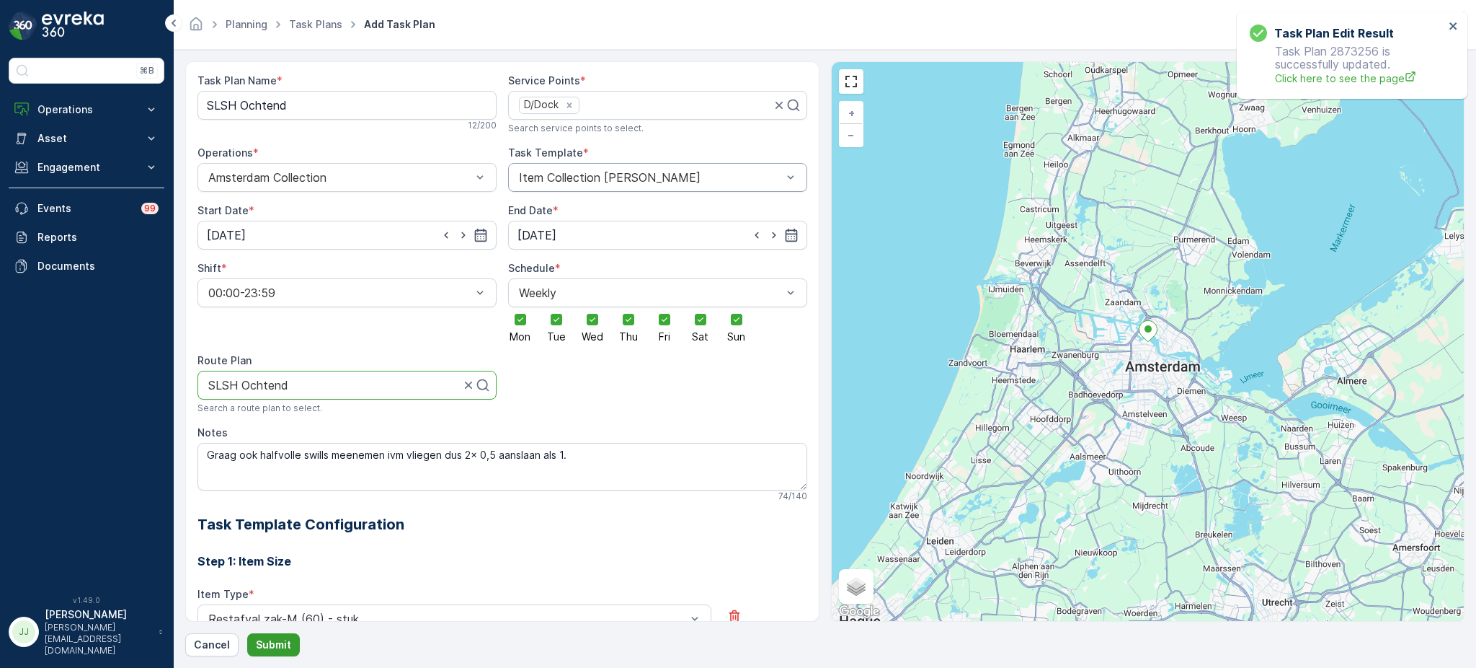
click at [265, 655] on button "Submit" at bounding box center [273, 644] width 53 height 23
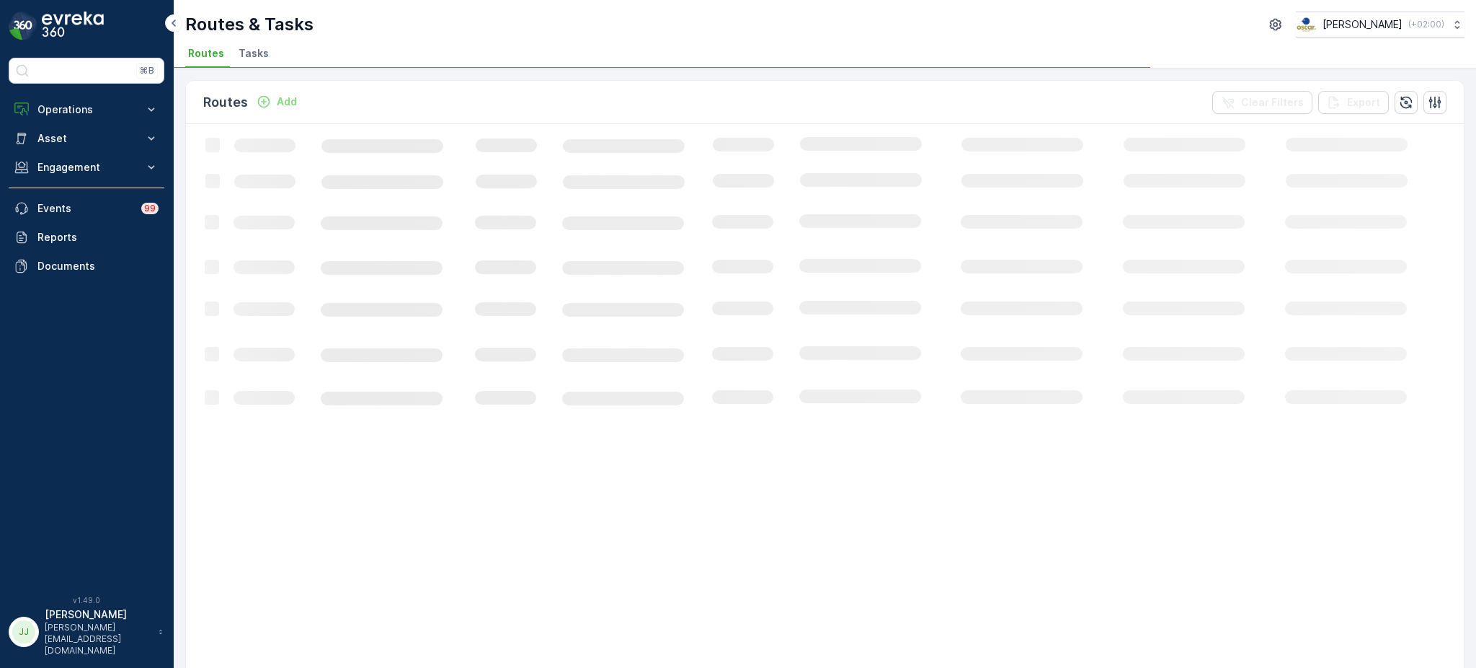
click at [262, 61] on span "Tasks" at bounding box center [254, 53] width 30 height 14
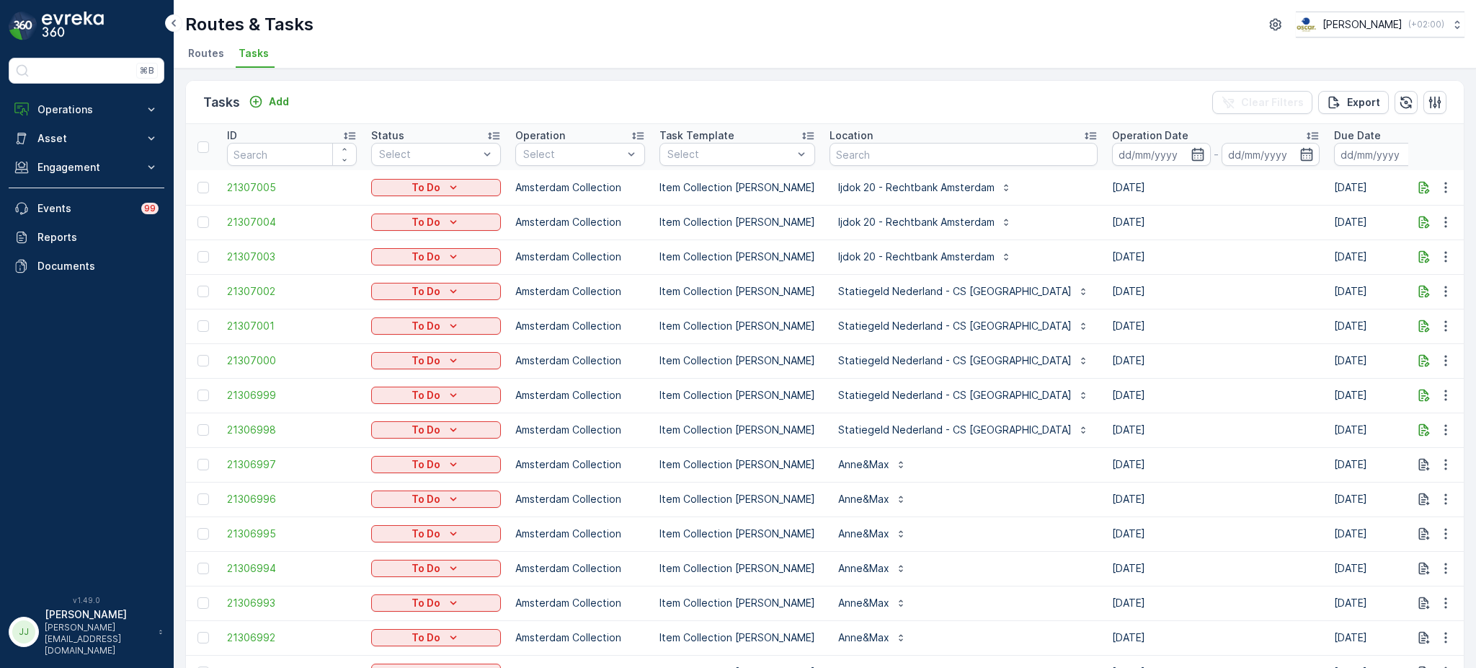
click at [883, 153] on input "text" at bounding box center [964, 154] width 268 height 23
type input "d/dock"
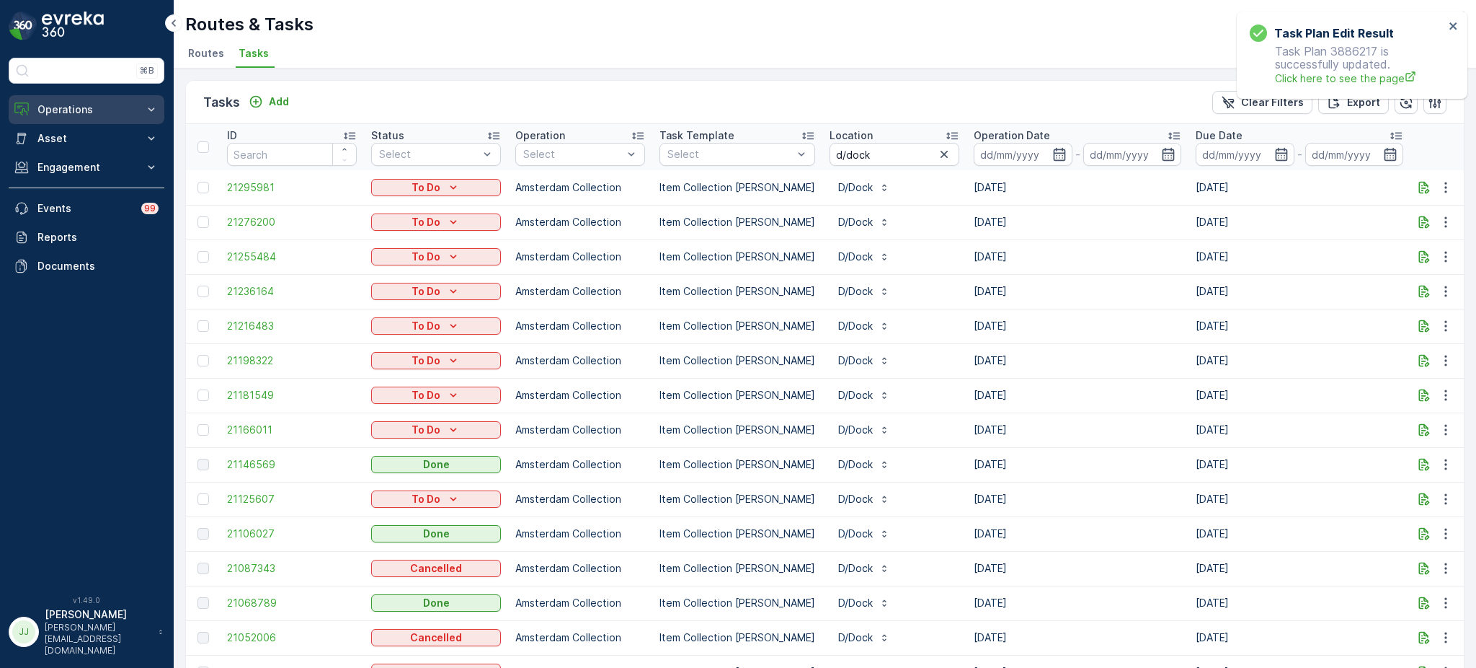
click at [120, 108] on p "Operations" at bounding box center [86, 109] width 98 height 14
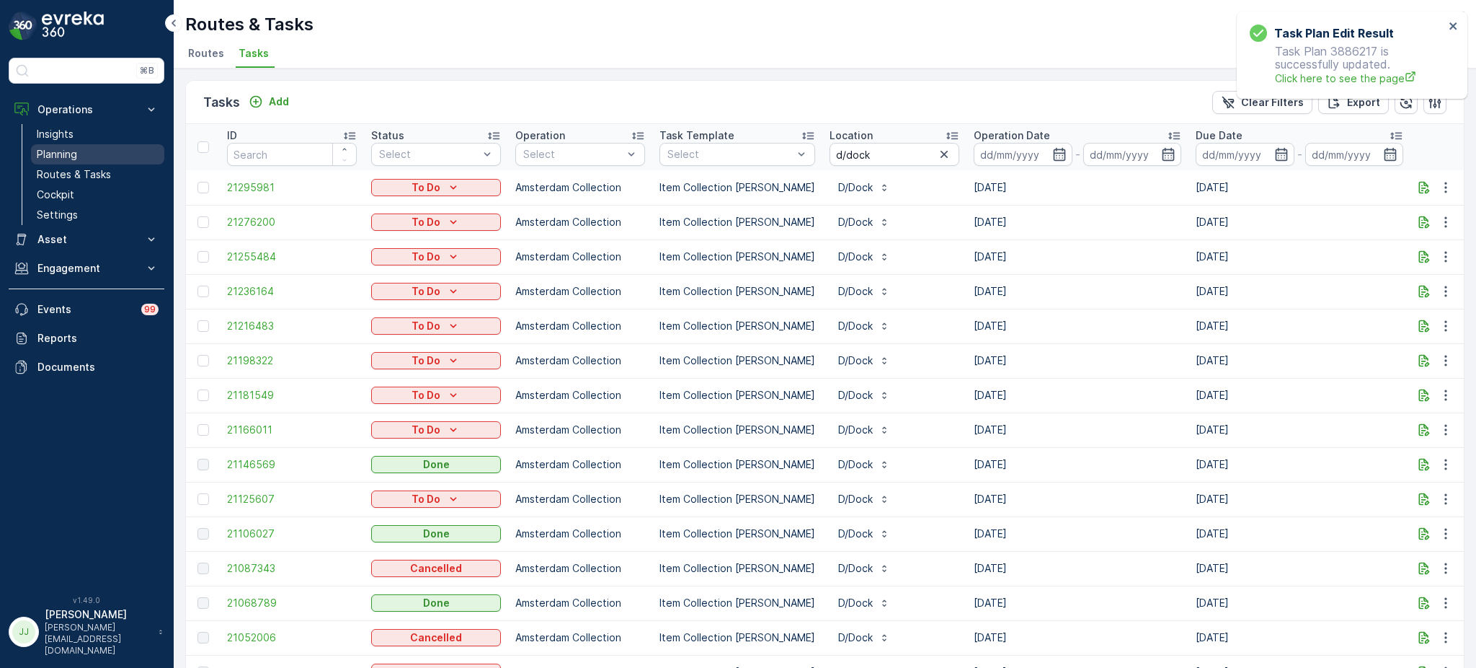
click at [85, 145] on link "Planning" at bounding box center [97, 154] width 133 height 20
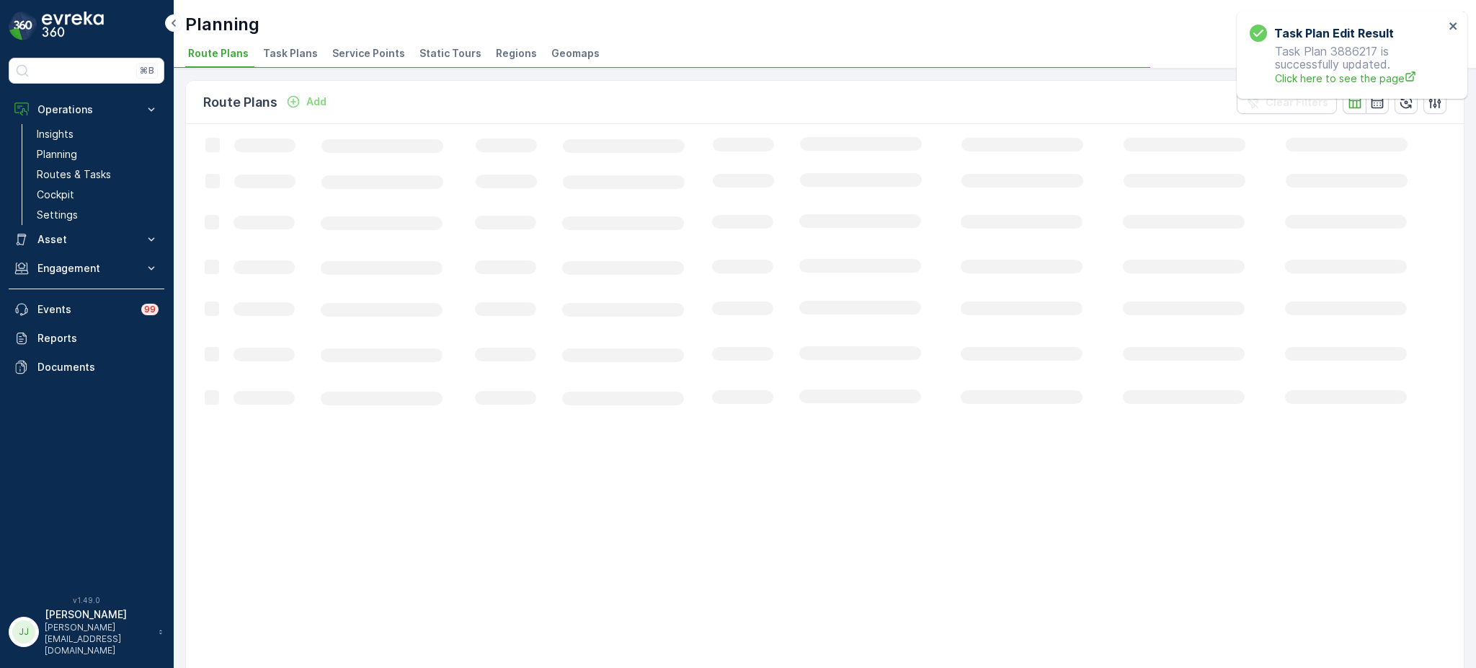
click at [368, 49] on span "Service Points" at bounding box center [368, 53] width 73 height 14
click at [1455, 24] on icon "close" at bounding box center [1453, 25] width 7 height 7
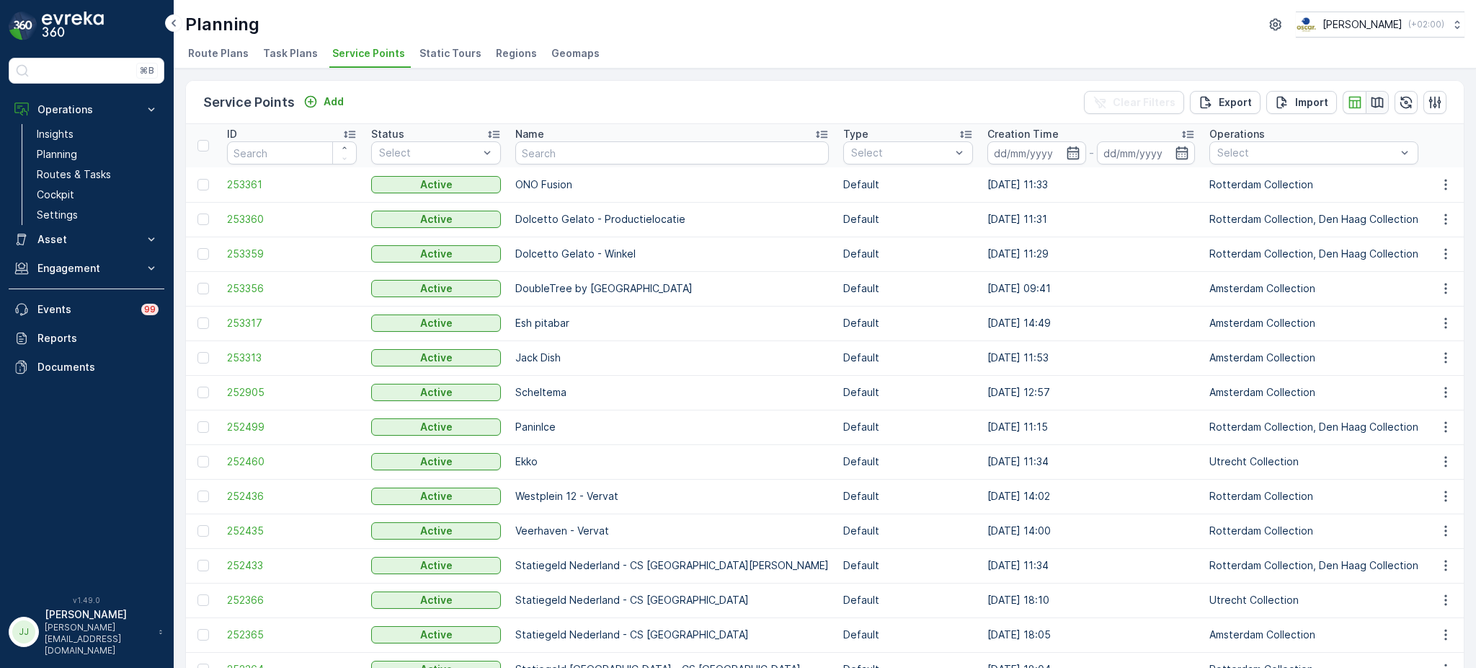
click at [1370, 99] on icon "button" at bounding box center [1377, 102] width 14 height 14
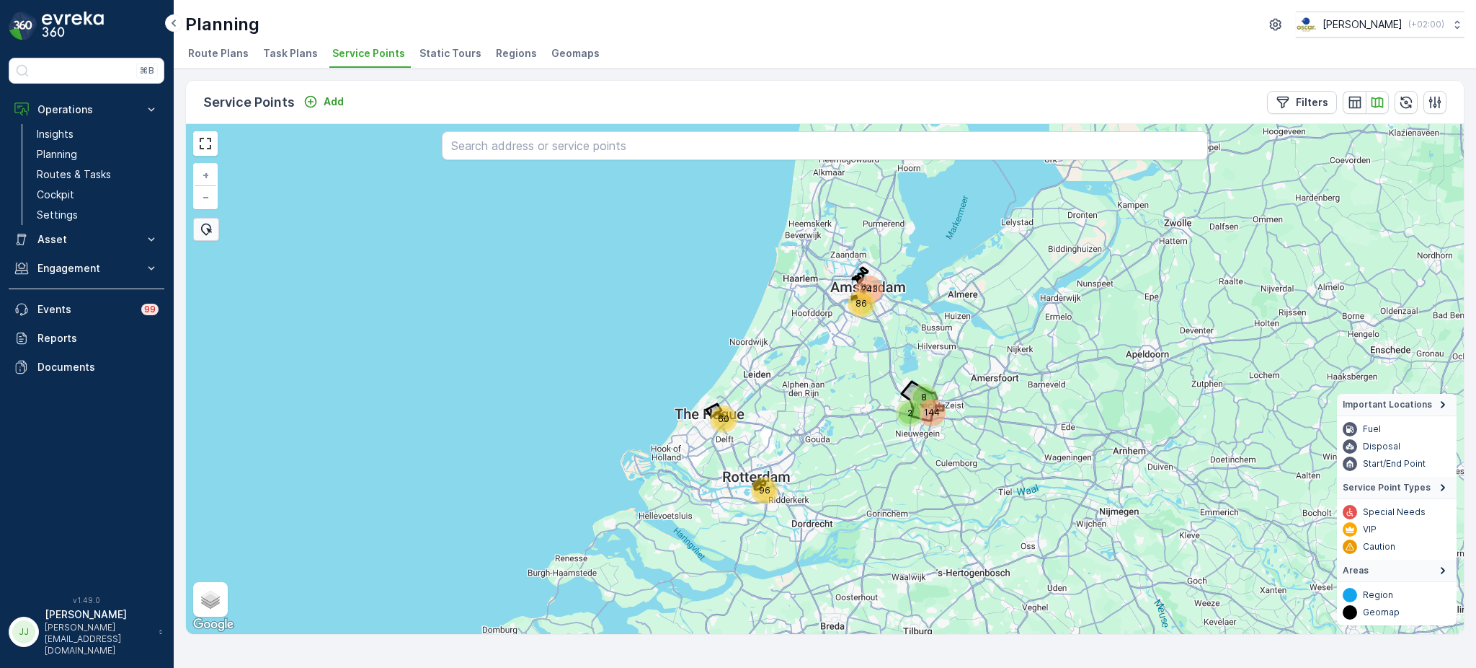
click at [866, 285] on div "243" at bounding box center [870, 289] width 22 height 22
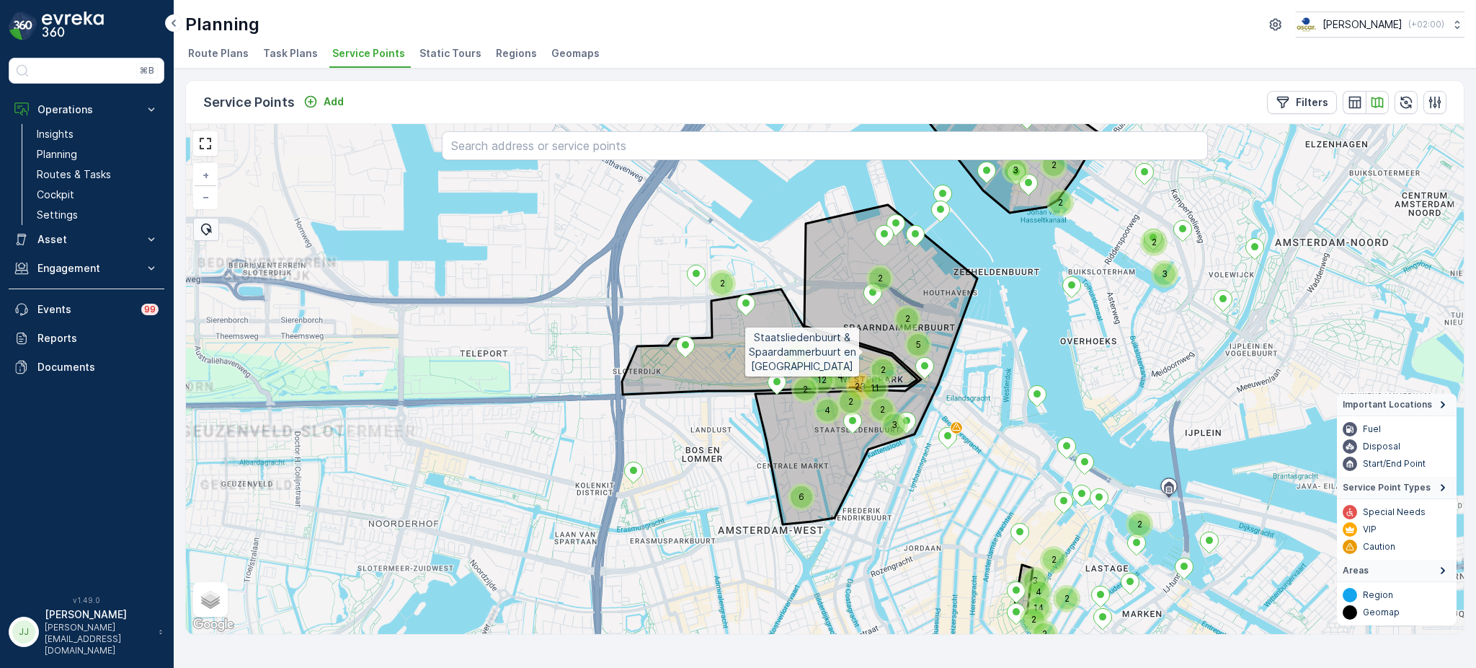
drag, startPoint x: 856, startPoint y: 321, endPoint x: 769, endPoint y: 378, distance: 103.6
click at [769, 378] on icon at bounding box center [866, 364] width 222 height 319
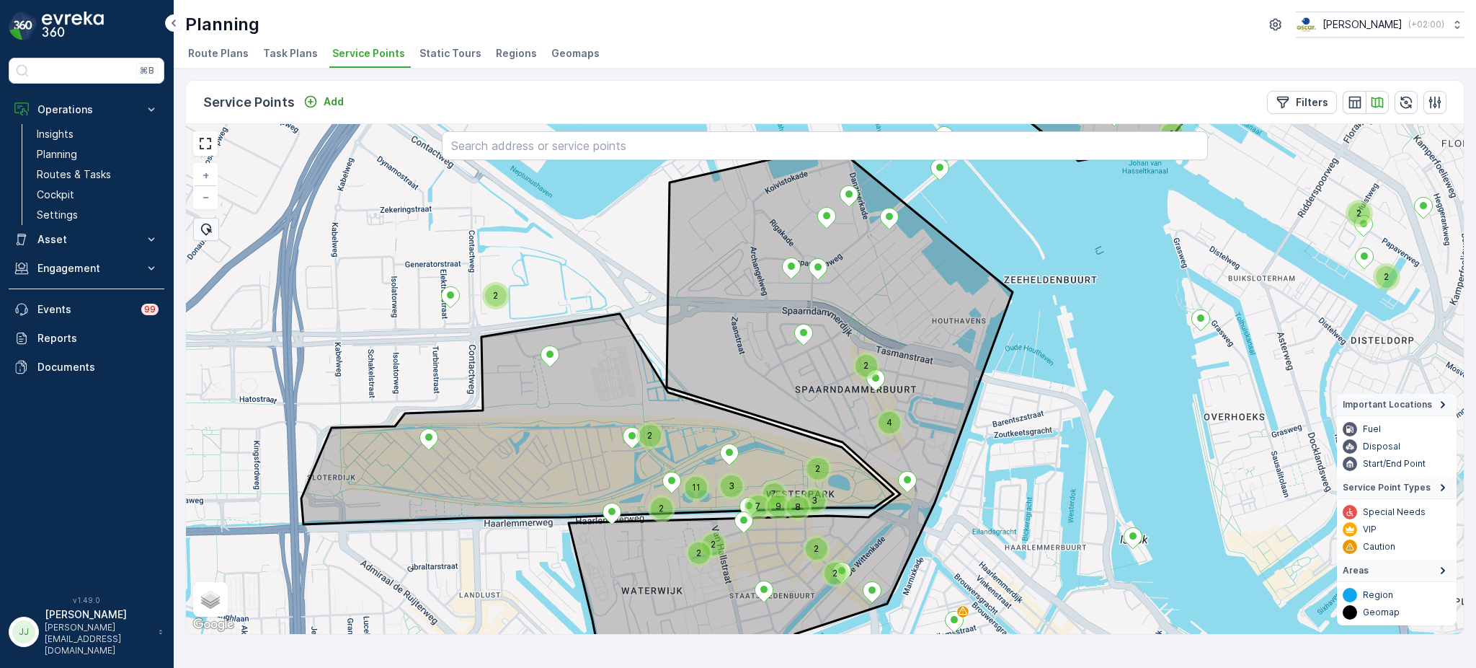
click at [498, 300] on div "2" at bounding box center [496, 296] width 22 height 22
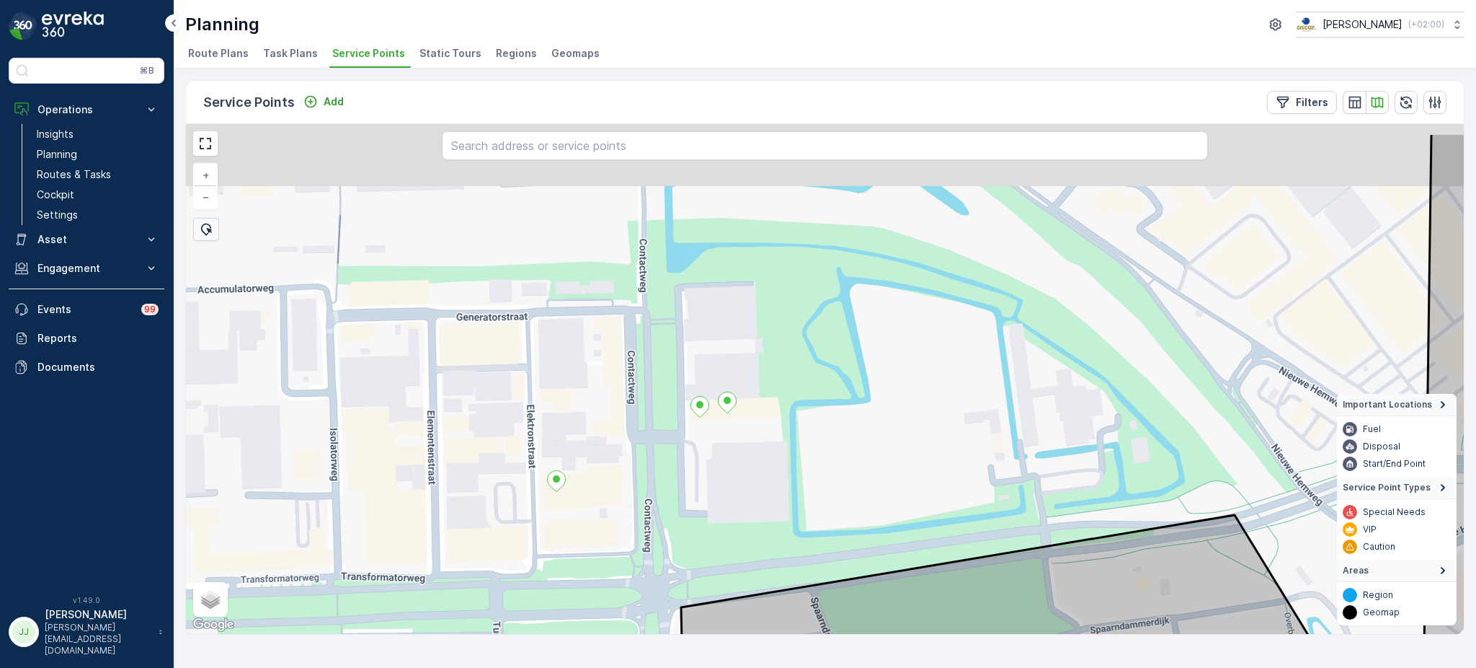
drag, startPoint x: 520, startPoint y: 345, endPoint x: 706, endPoint y: 451, distance: 214.0
click at [706, 451] on div "+ − Satellite Roadmap Terrain Hybrid Leaflet Keyboard shortcuts Map Data Map da…" at bounding box center [825, 379] width 1278 height 510
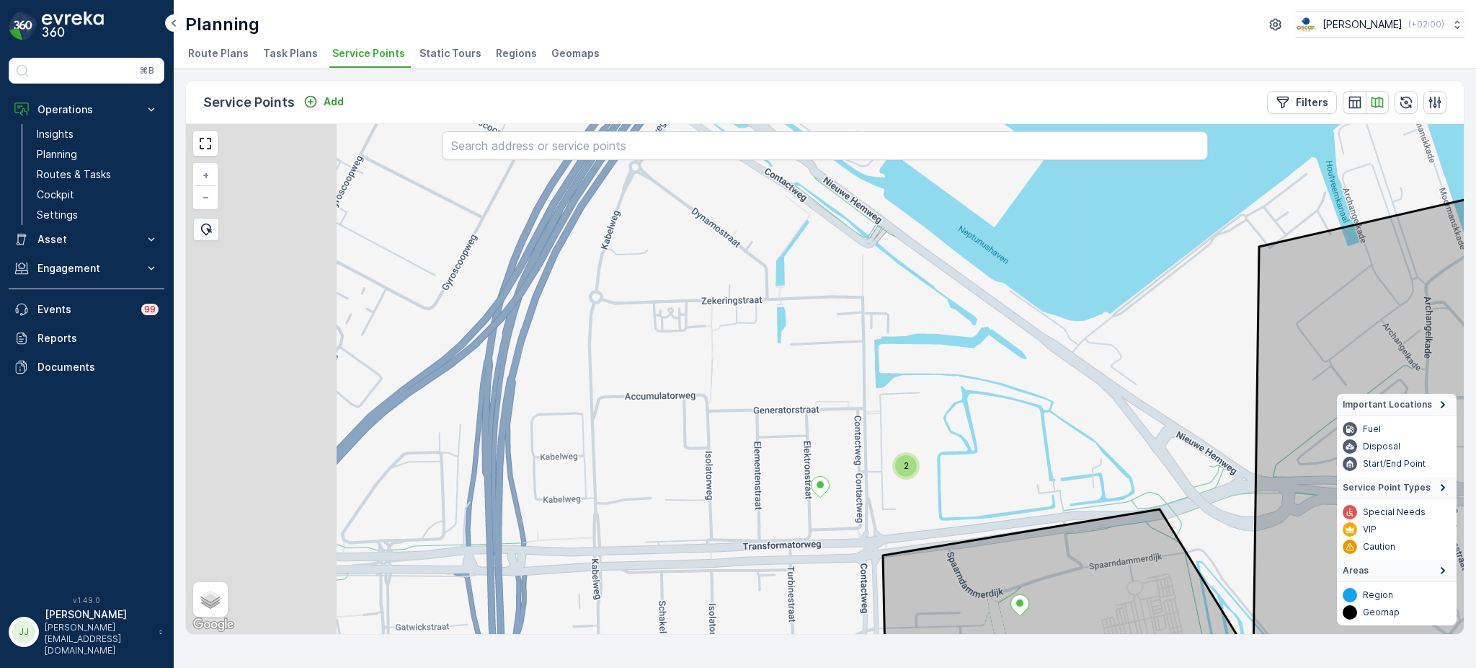
drag, startPoint x: 706, startPoint y: 451, endPoint x: 861, endPoint y: 454, distance: 155.0
click at [861, 454] on div "2 + − Satellite Roadmap Terrain Hybrid Leaflet Keyboard shortcuts Map Data Map …" at bounding box center [825, 379] width 1278 height 510
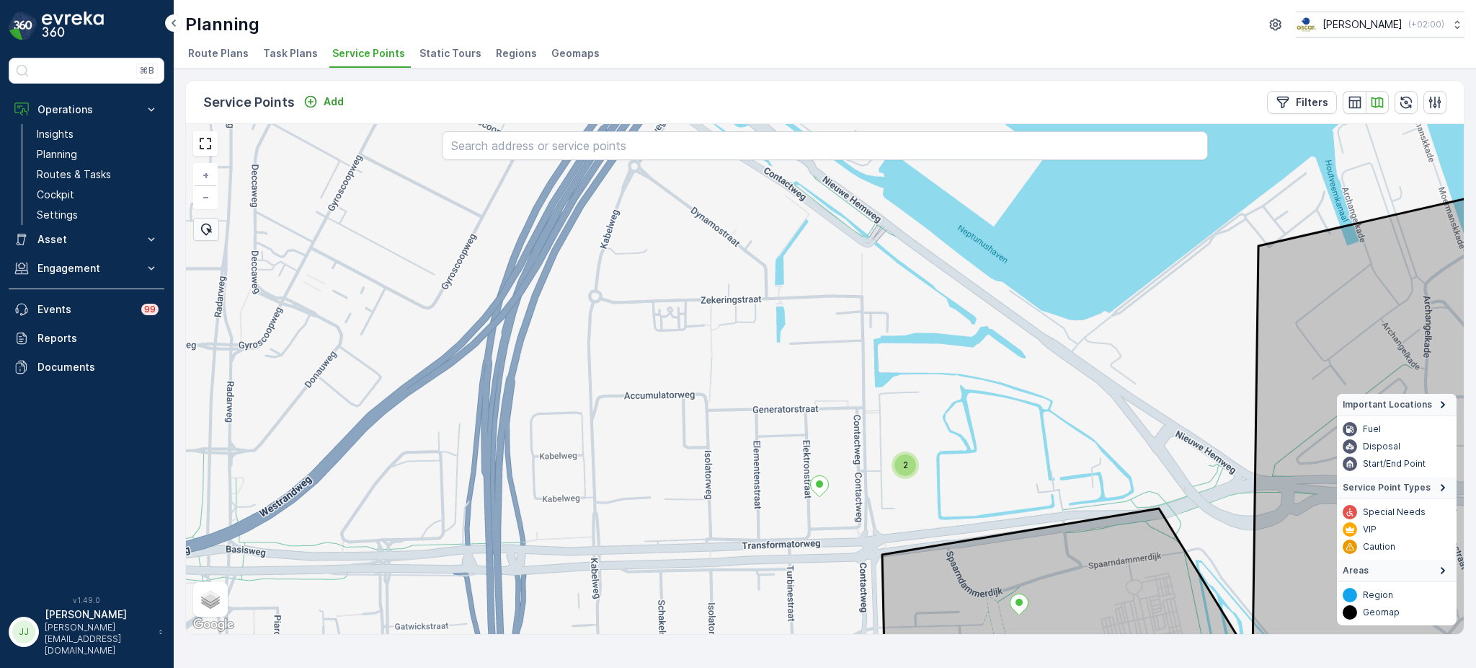
click at [910, 466] on div "2" at bounding box center [906, 465] width 22 height 22
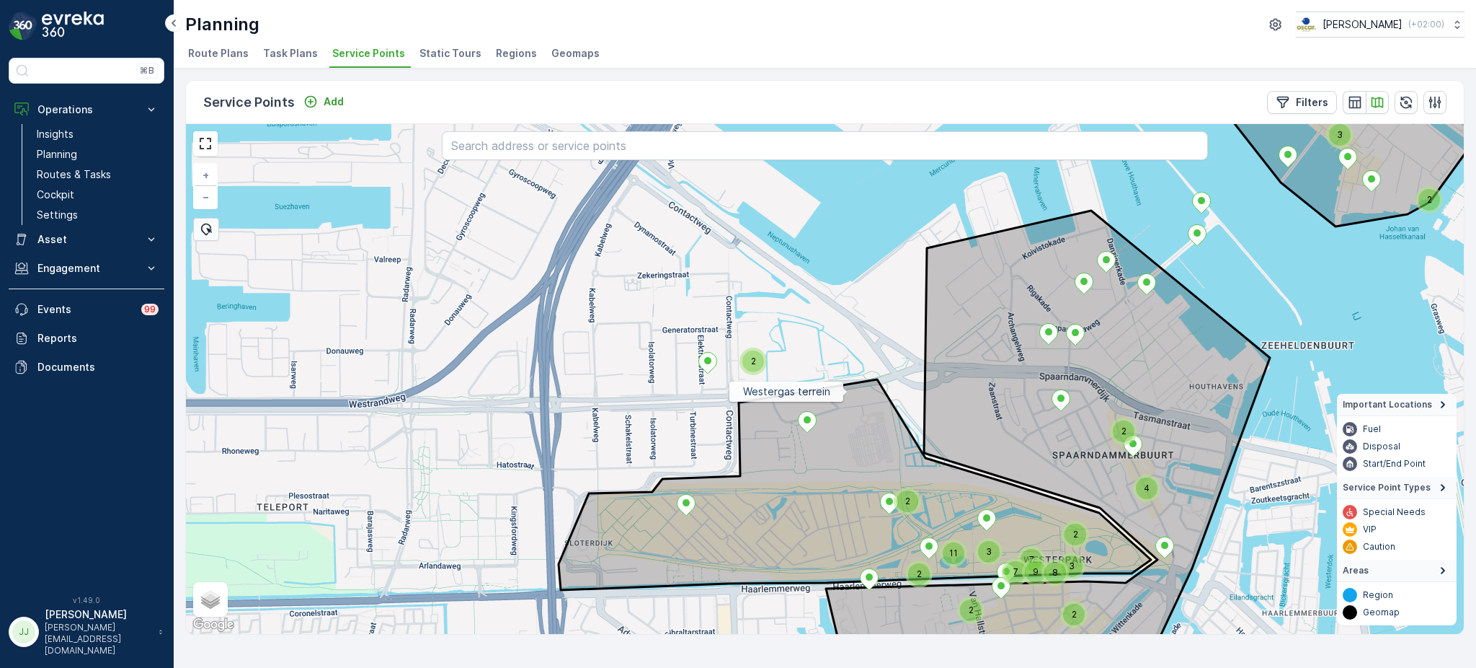
drag, startPoint x: 892, startPoint y: 438, endPoint x: 807, endPoint y: 352, distance: 120.8
click at [807, 379] on icon at bounding box center [855, 484] width 593 height 210
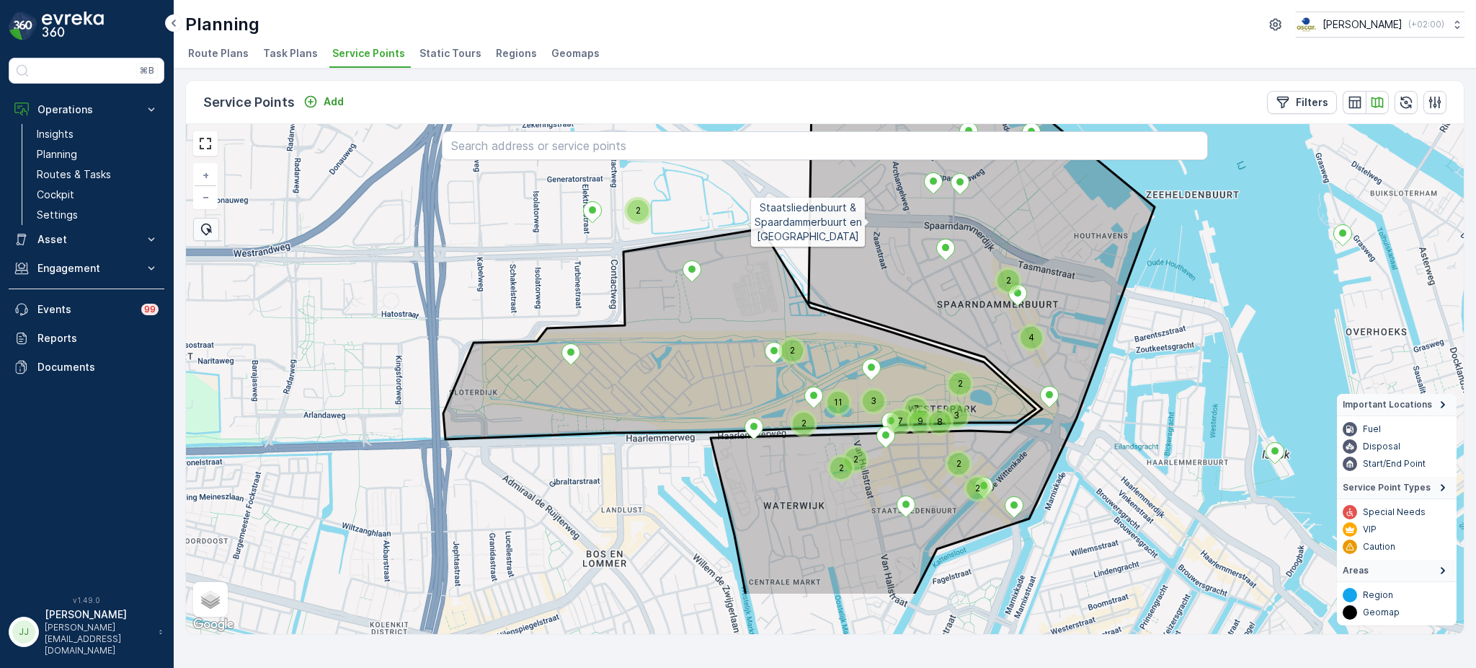
drag, startPoint x: 928, startPoint y: 319, endPoint x: 869, endPoint y: 225, distance: 111.2
click at [869, 225] on icon at bounding box center [933, 328] width 444 height 536
